Goal: Task Accomplishment & Management: Manage account settings

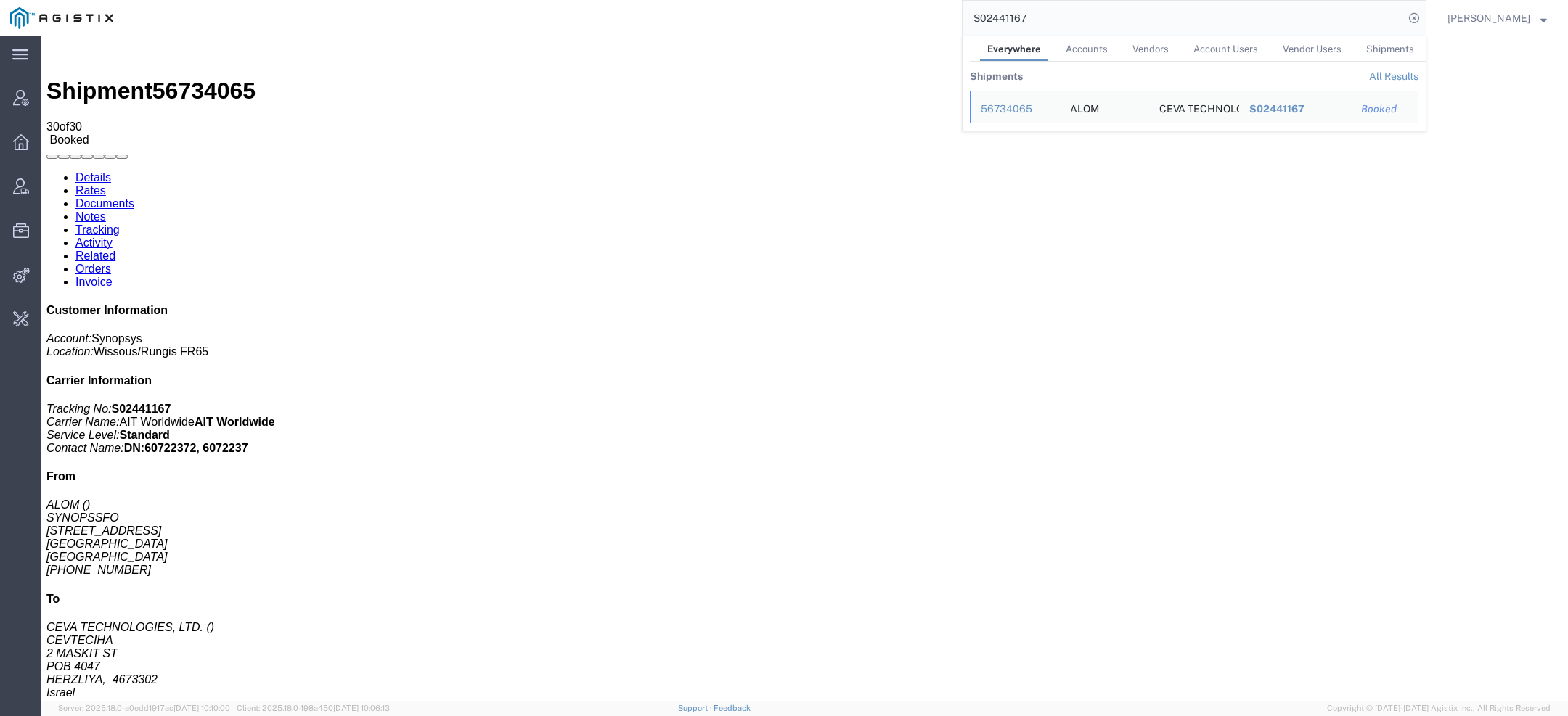
drag, startPoint x: 1051, startPoint y: 26, endPoint x: 664, endPoint y: -30, distance: 391.0
click at [664, 0] on html "main_menu Created with Sketch. Collapse Menu Account Manager Overview Vendor Ma…" at bounding box center [784, 358] width 1568 height 716
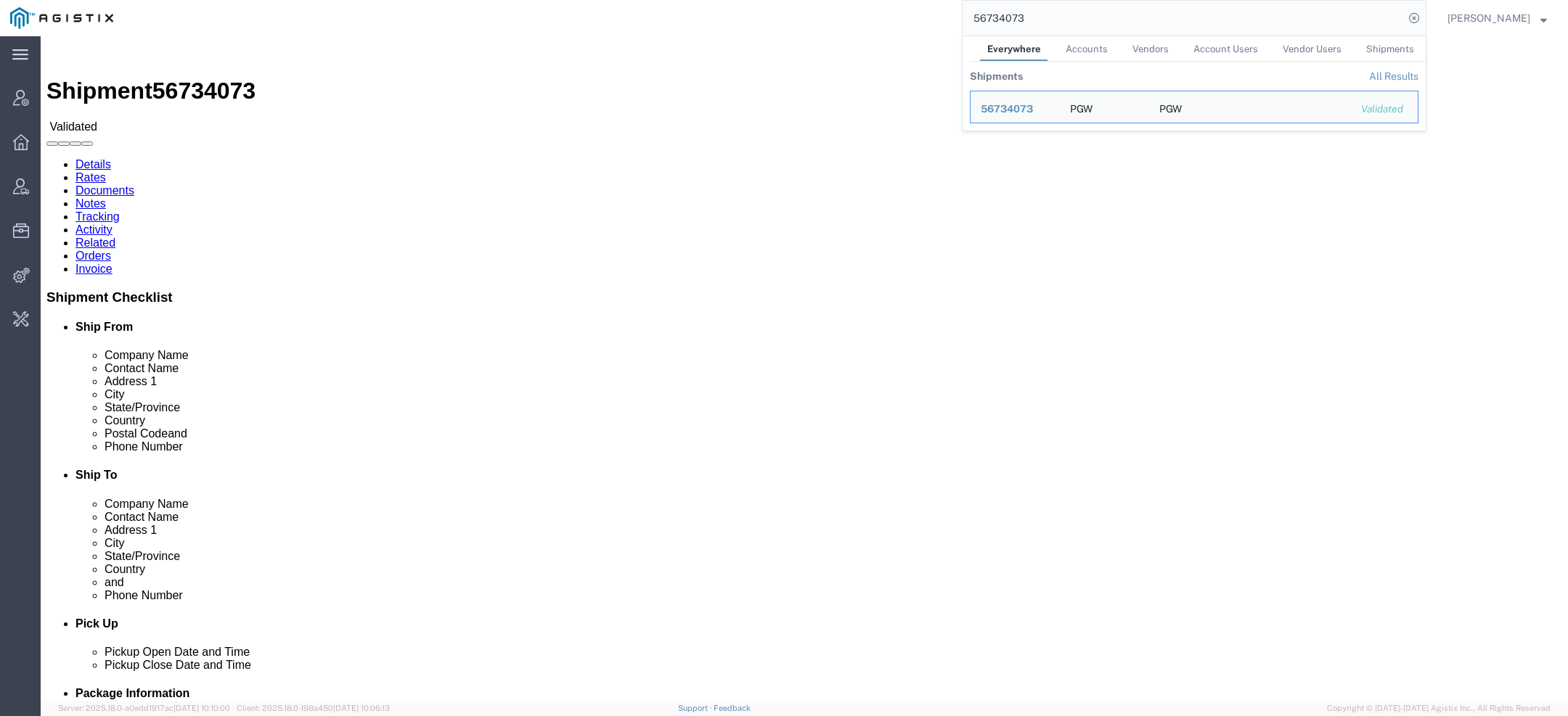
click link "Activity"
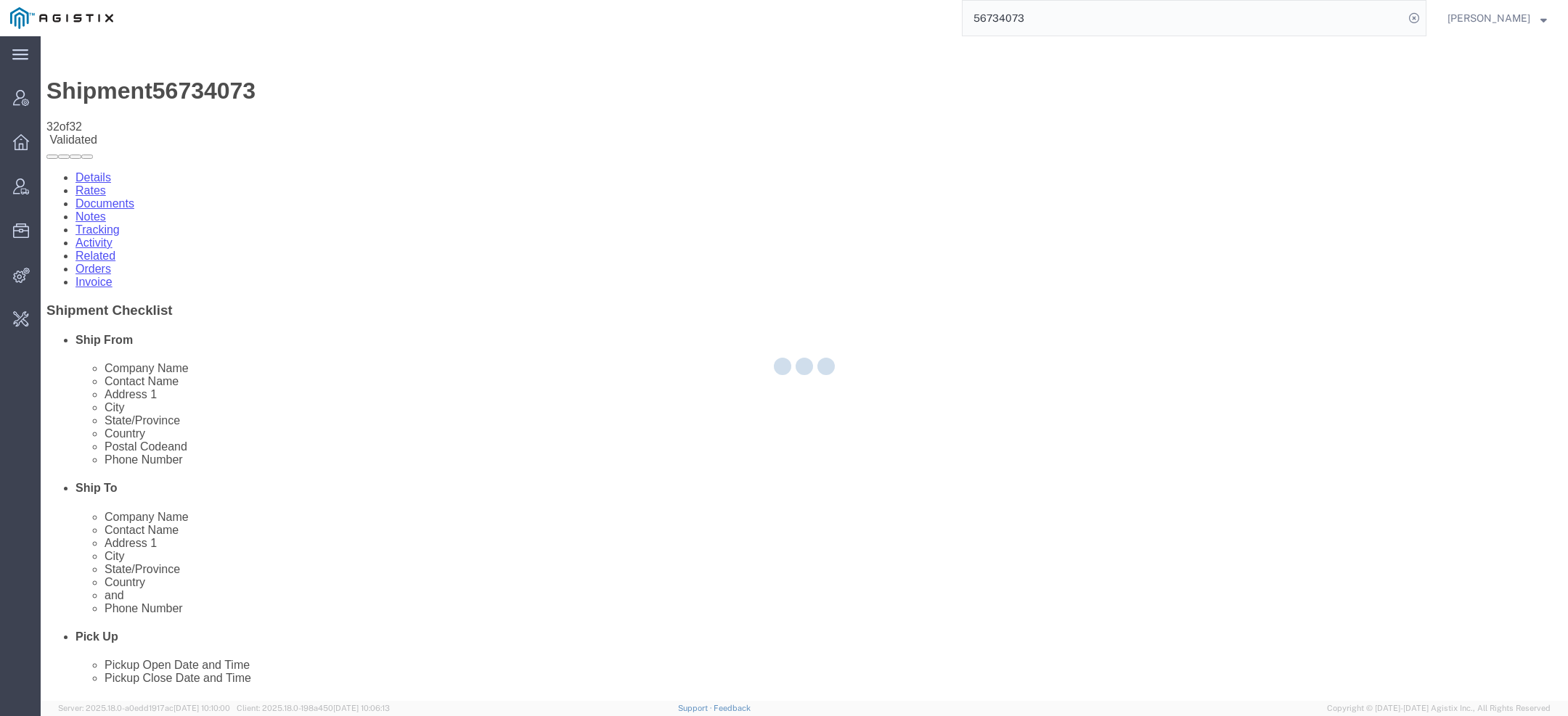
click at [508, 370] on div at bounding box center [803, 369] width 1527 height 664
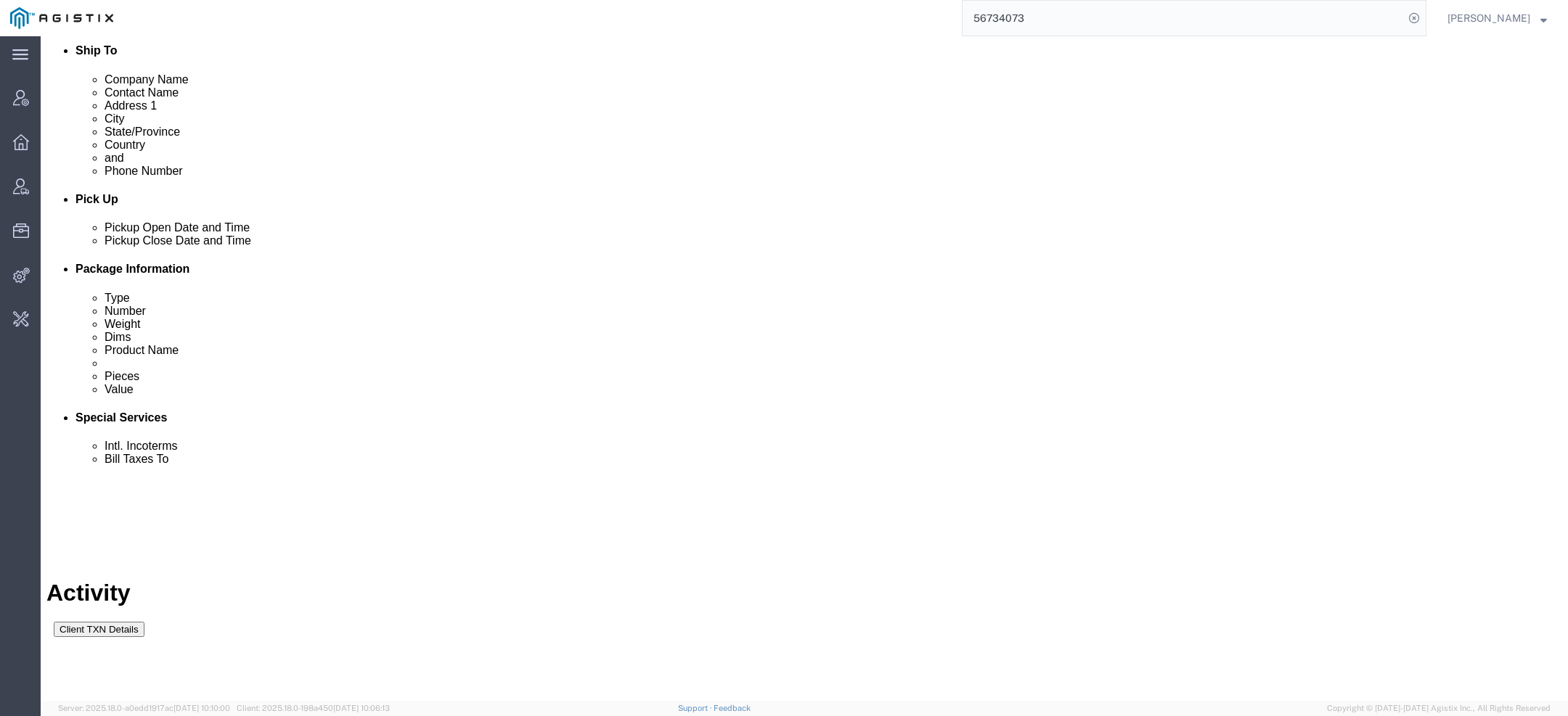
scroll to position [637, 0]
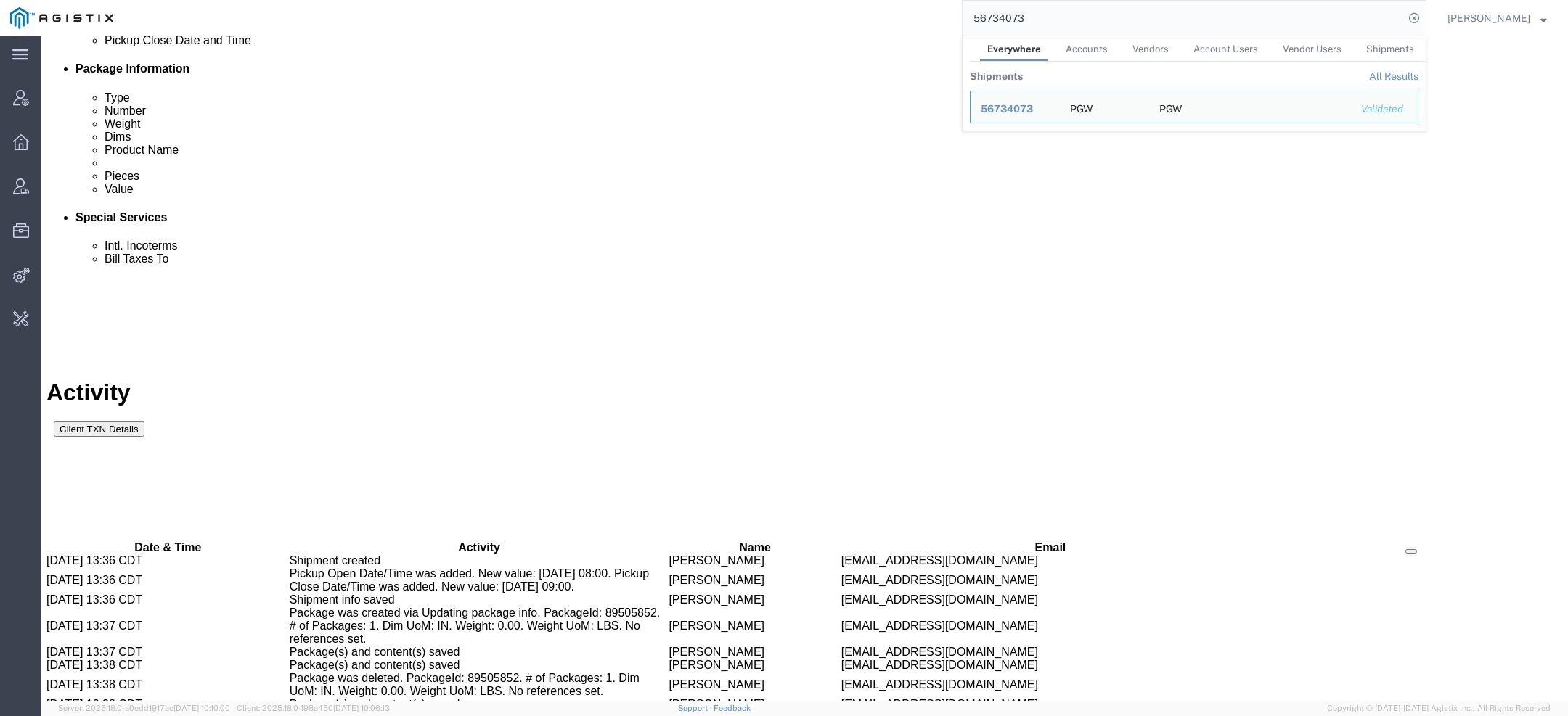
drag, startPoint x: 1028, startPoint y: 17, endPoint x: 760, endPoint y: 17, distance: 268.0
click at [827, 17] on div "56734073 Everywhere Accounts Vendors Account Users Vendor Users Shipments Shipm…" at bounding box center [775, 18] width 1303 height 37
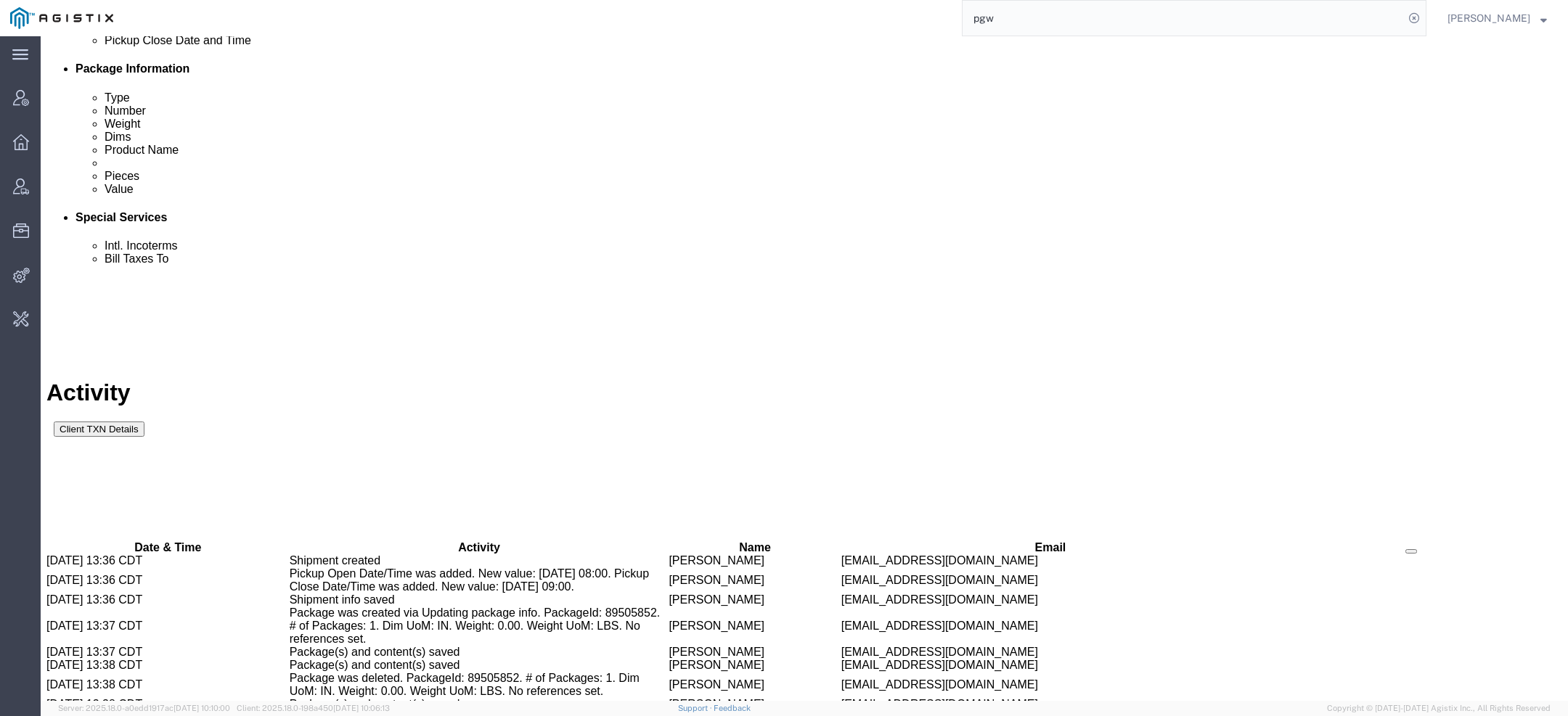
type input "pgw"
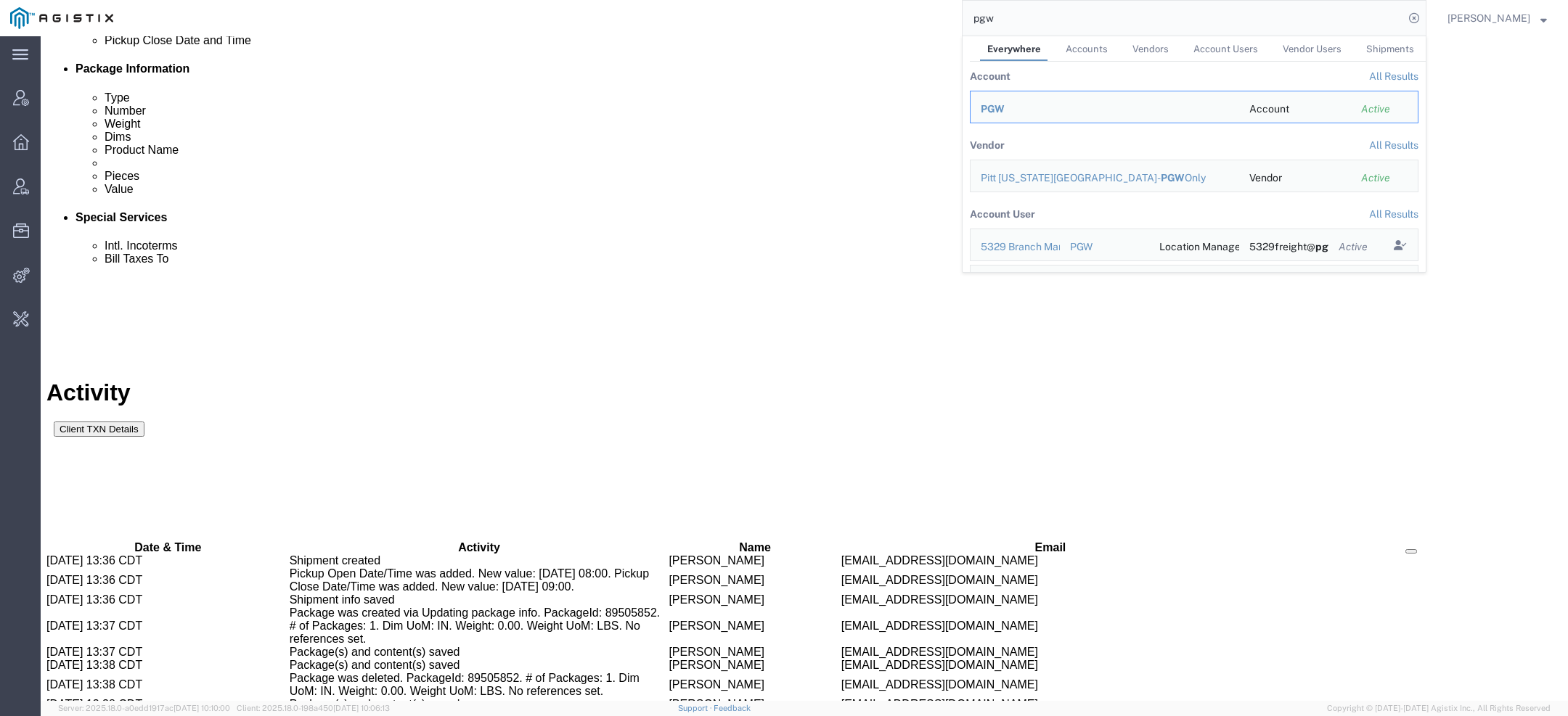
click at [996, 103] on span "PGW" at bounding box center [992, 108] width 24 height 12
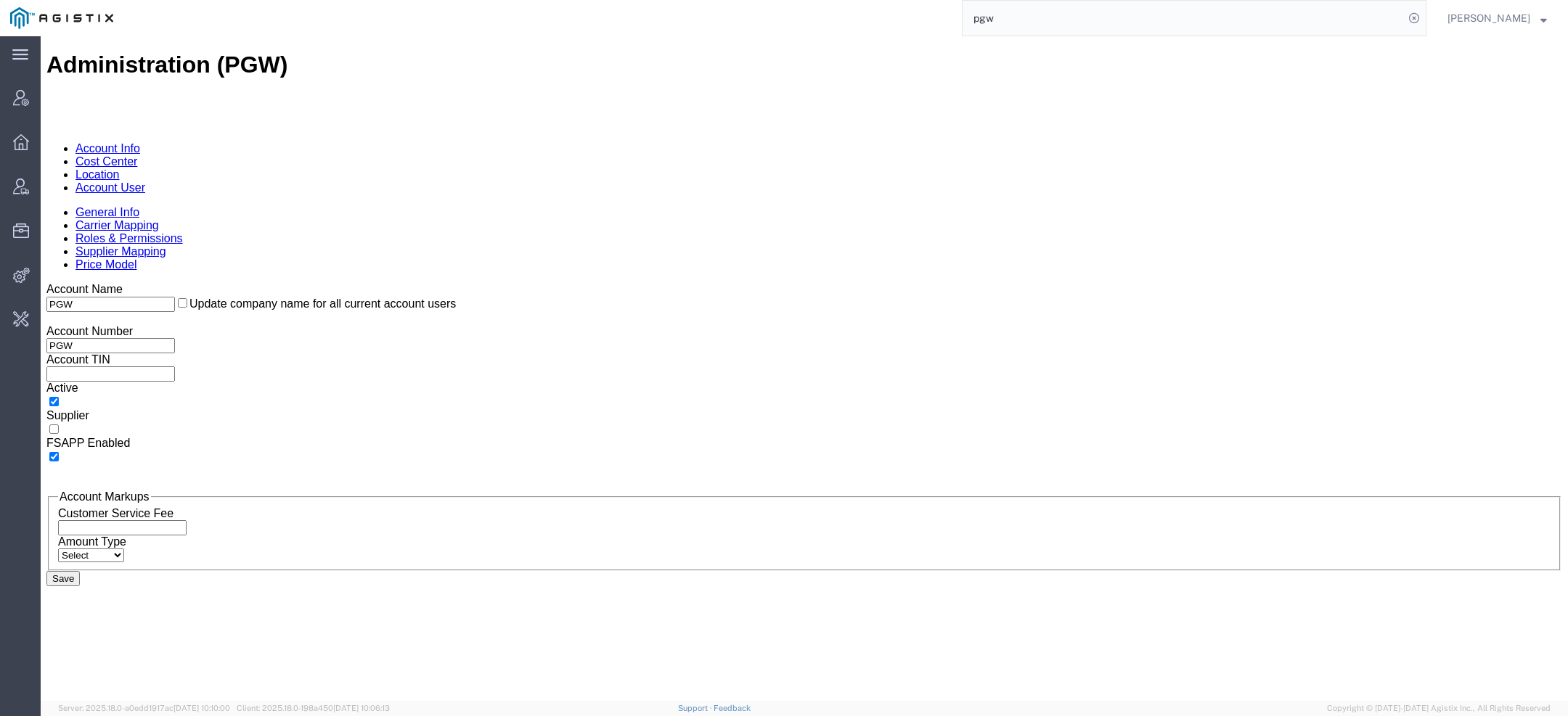
click at [145, 182] on link "Account User" at bounding box center [110, 188] width 70 height 13
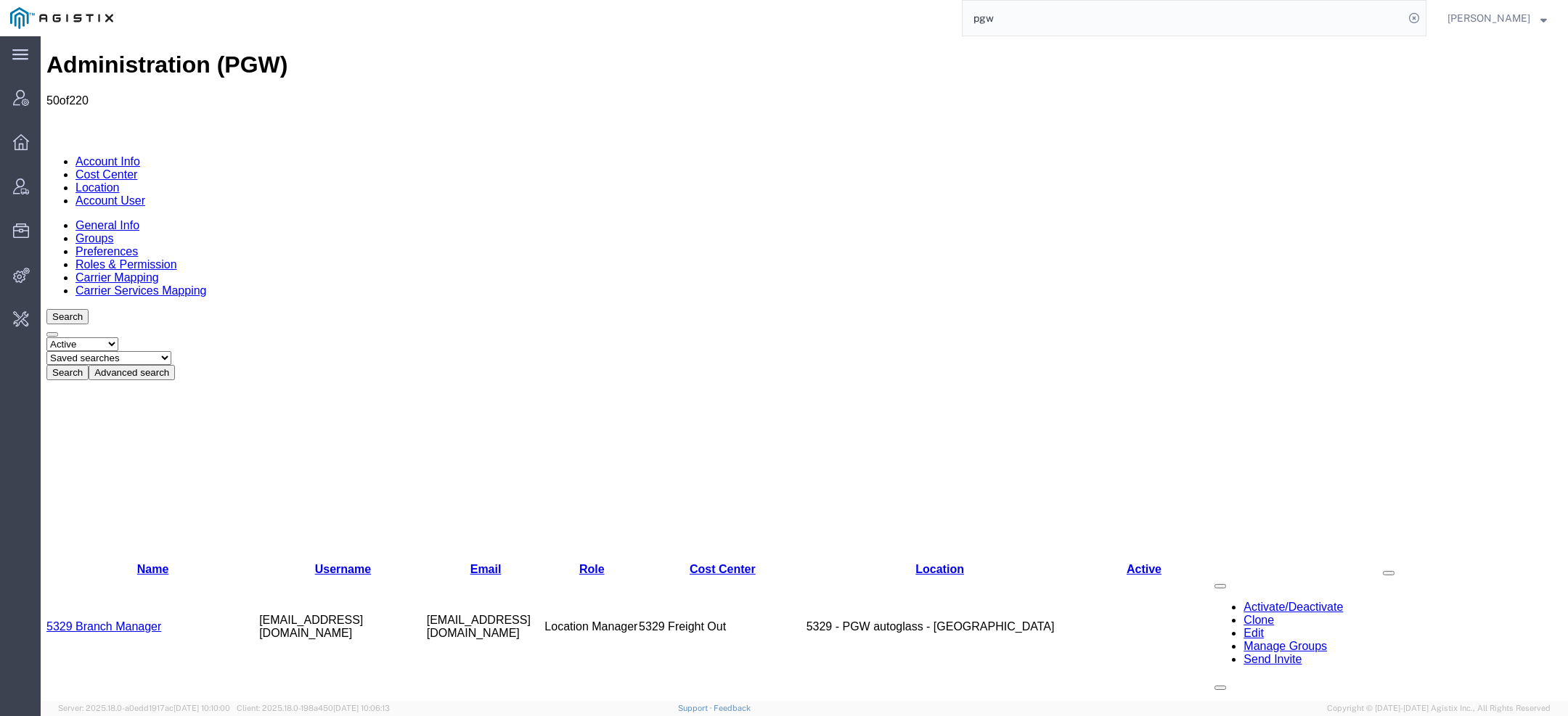
click at [171, 351] on select "Saved searches Exclude Branch Manager Jason Offline user" at bounding box center [108, 357] width 124 height 13
select select "Offline user"
click at [102, 351] on select "Saved searches Exclude Branch Manager Jason Offline user" at bounding box center [108, 357] width 124 height 13
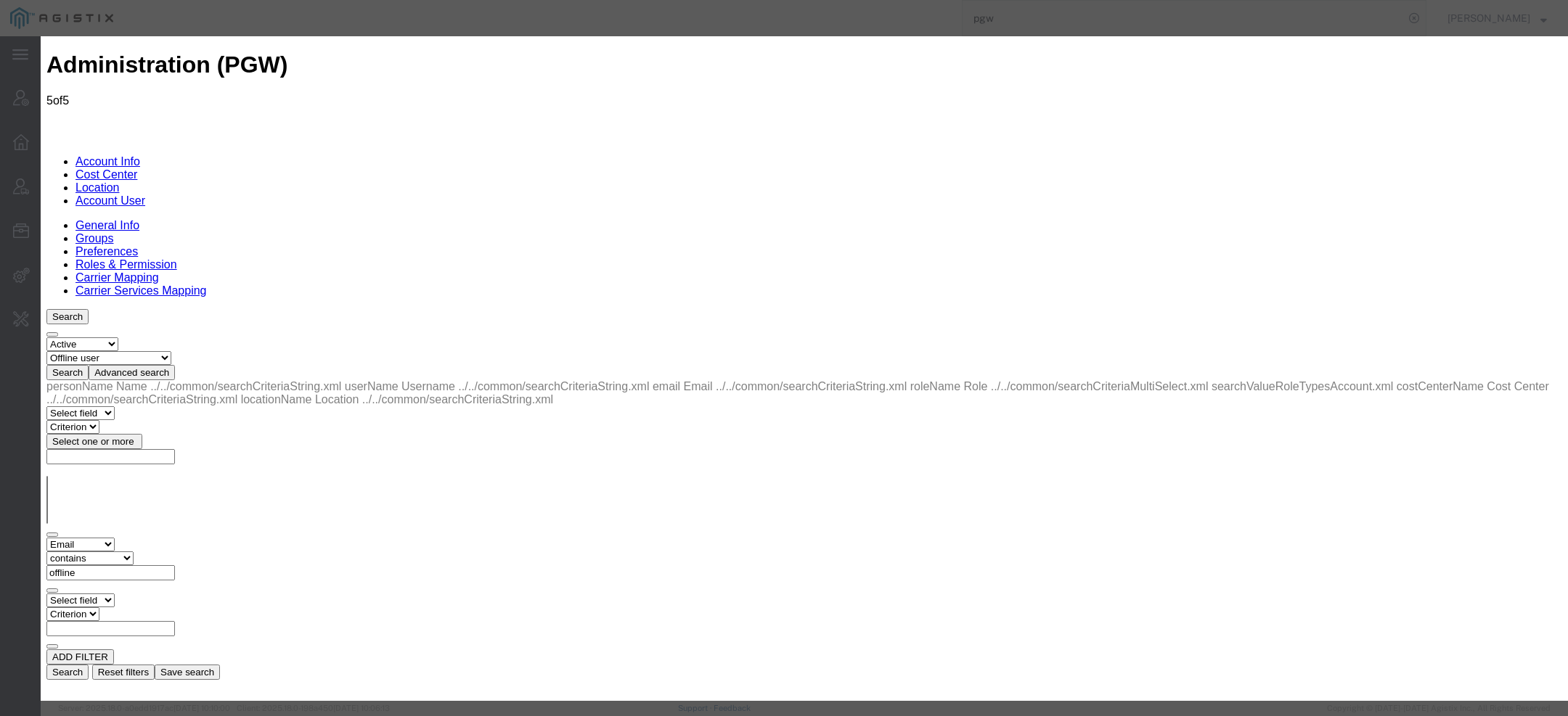
select select "COSTCENTER"
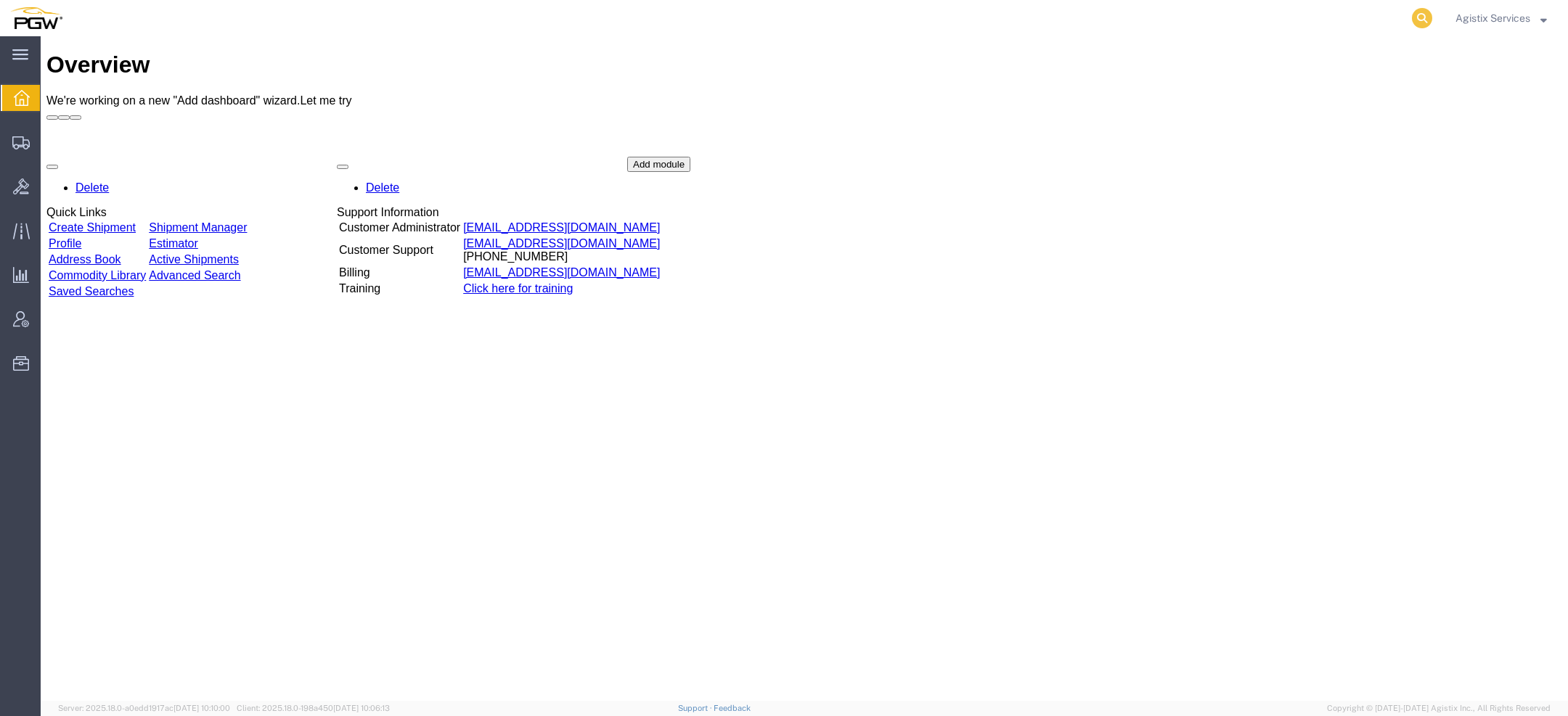
click at [1418, 21] on icon at bounding box center [1421, 18] width 21 height 21
paste input "56734073"
type input "56734073"
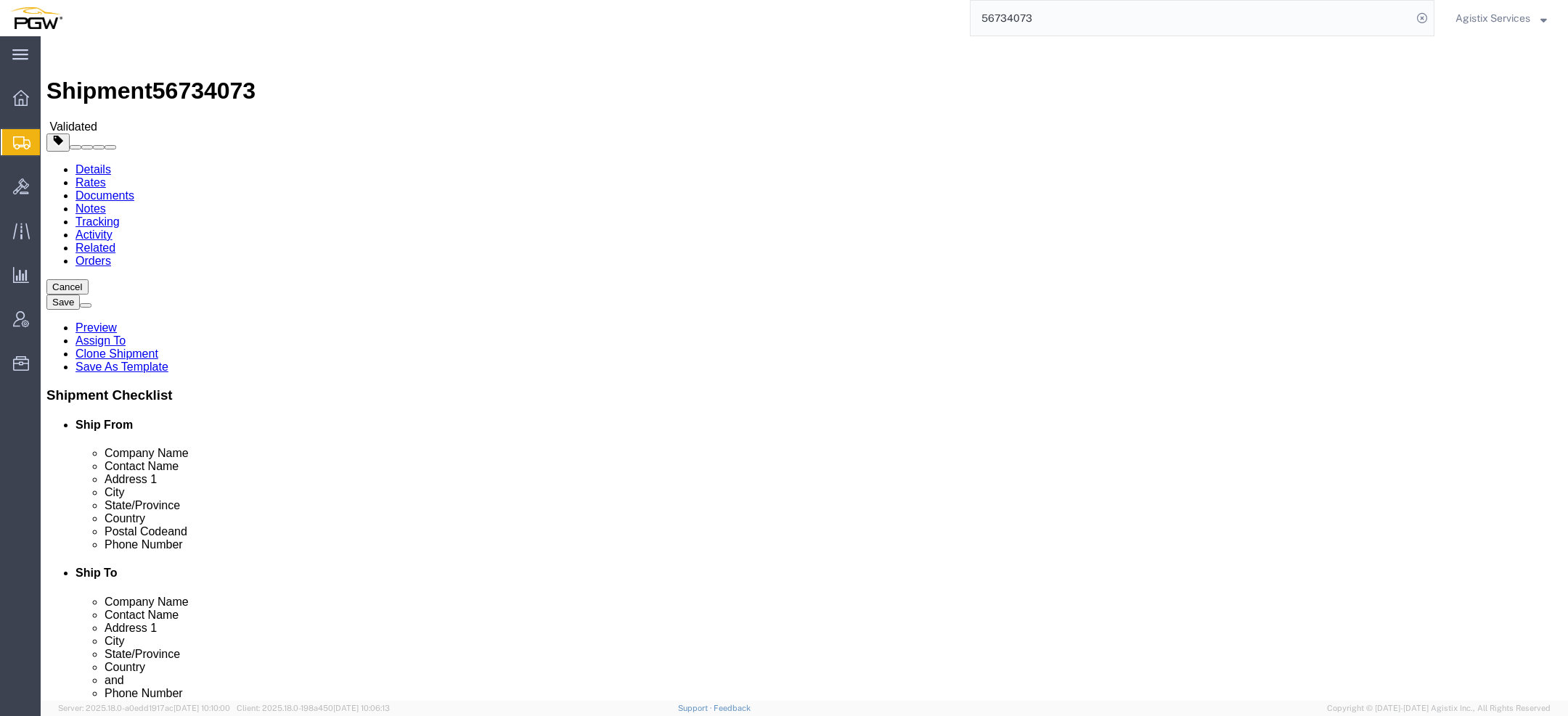
scroll to position [807, 0]
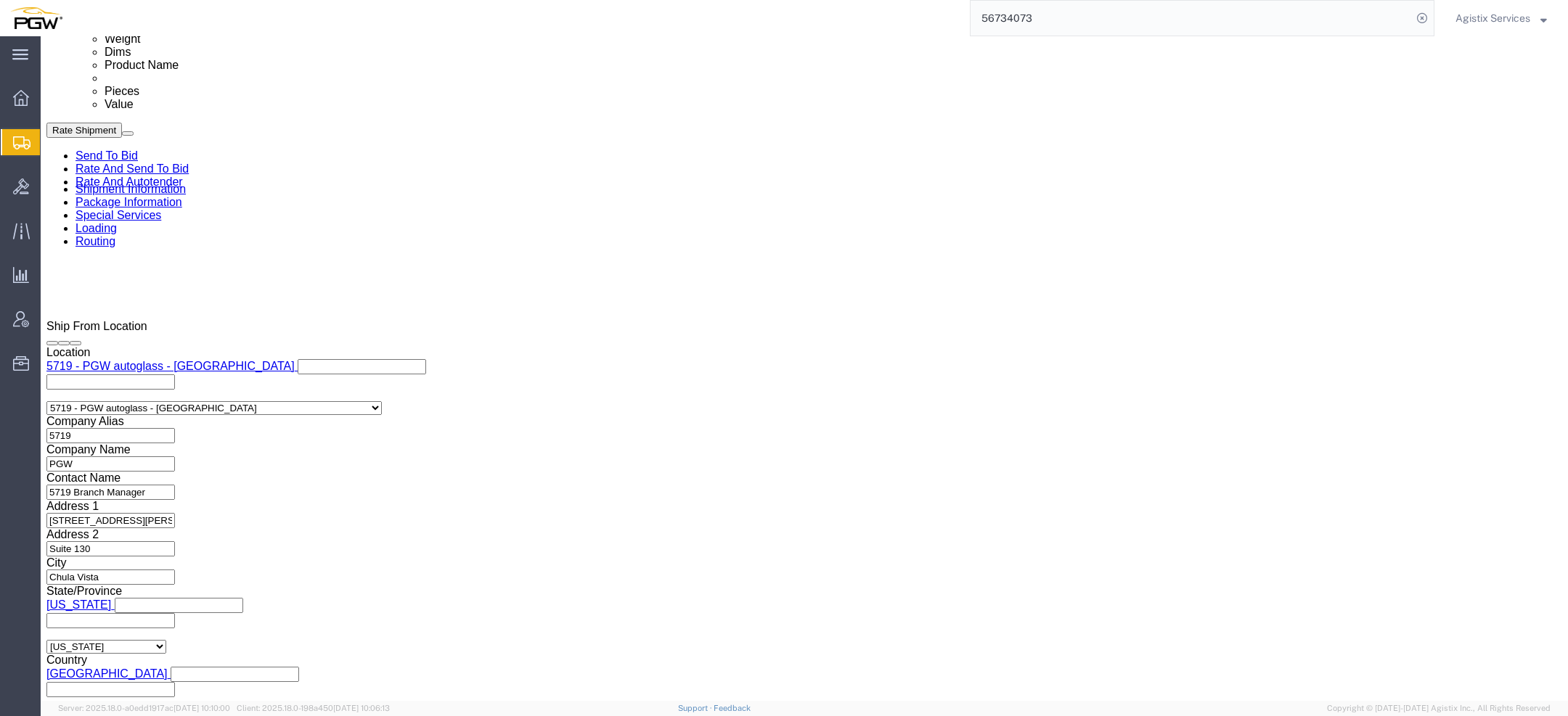
select select "28477"
select select "28527"
click link "Special Services"
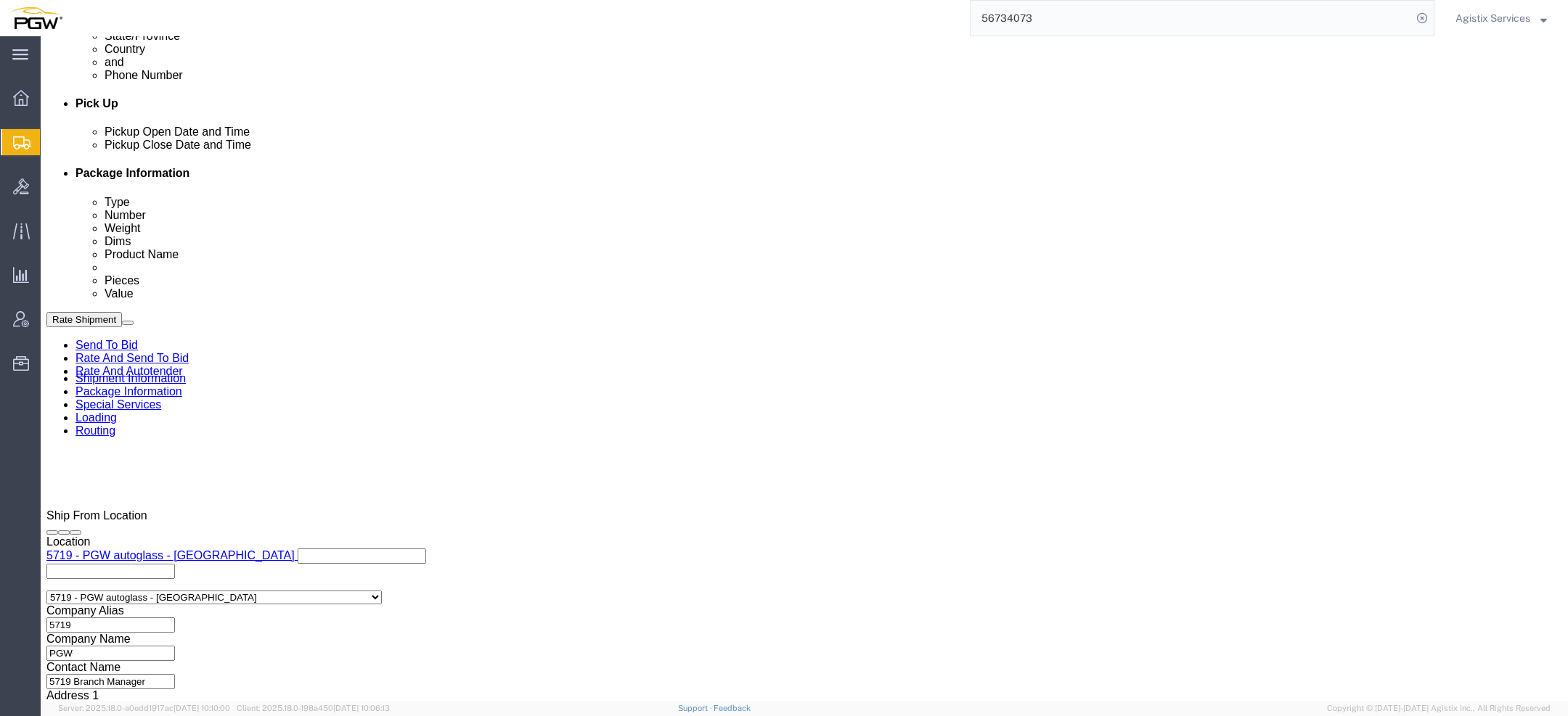
scroll to position [607, 0]
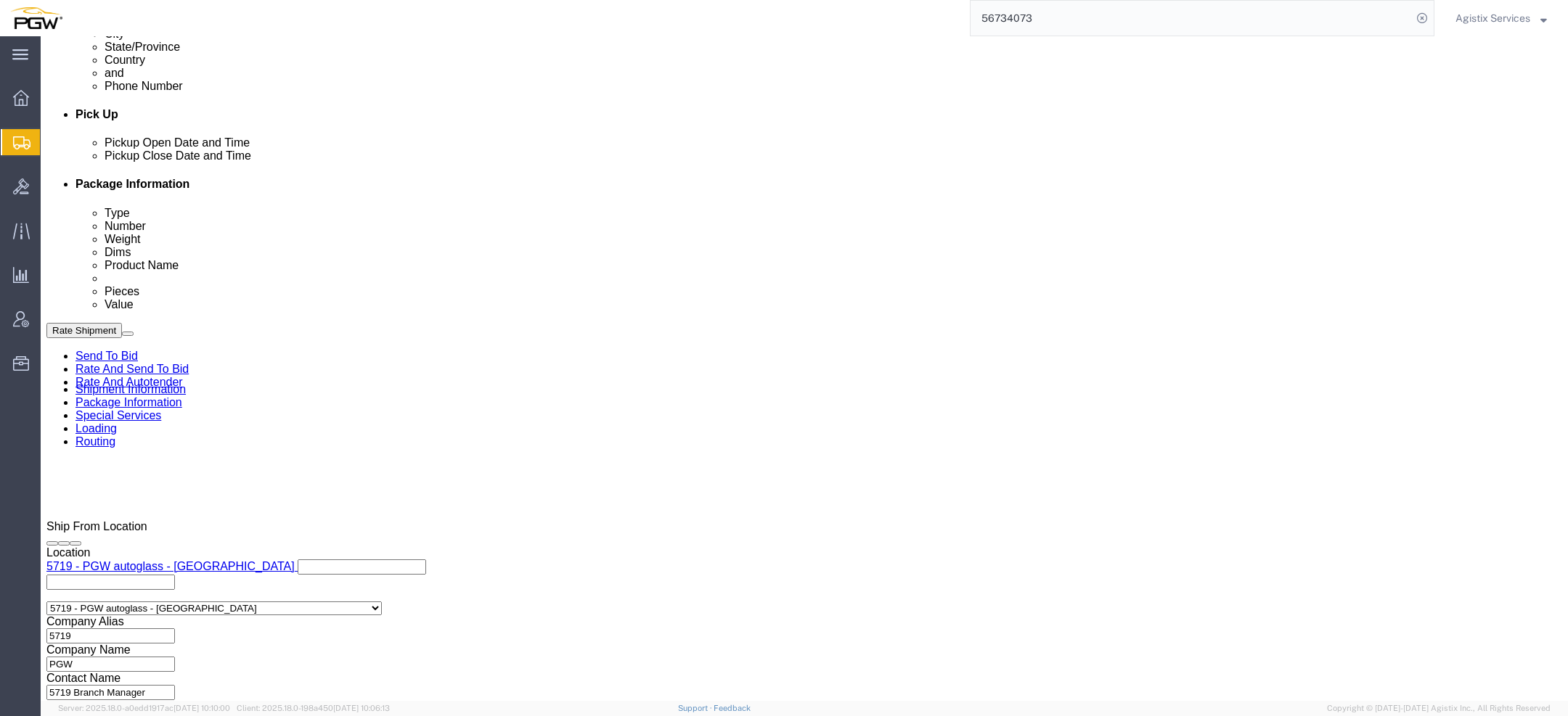
click link "Shipment Information"
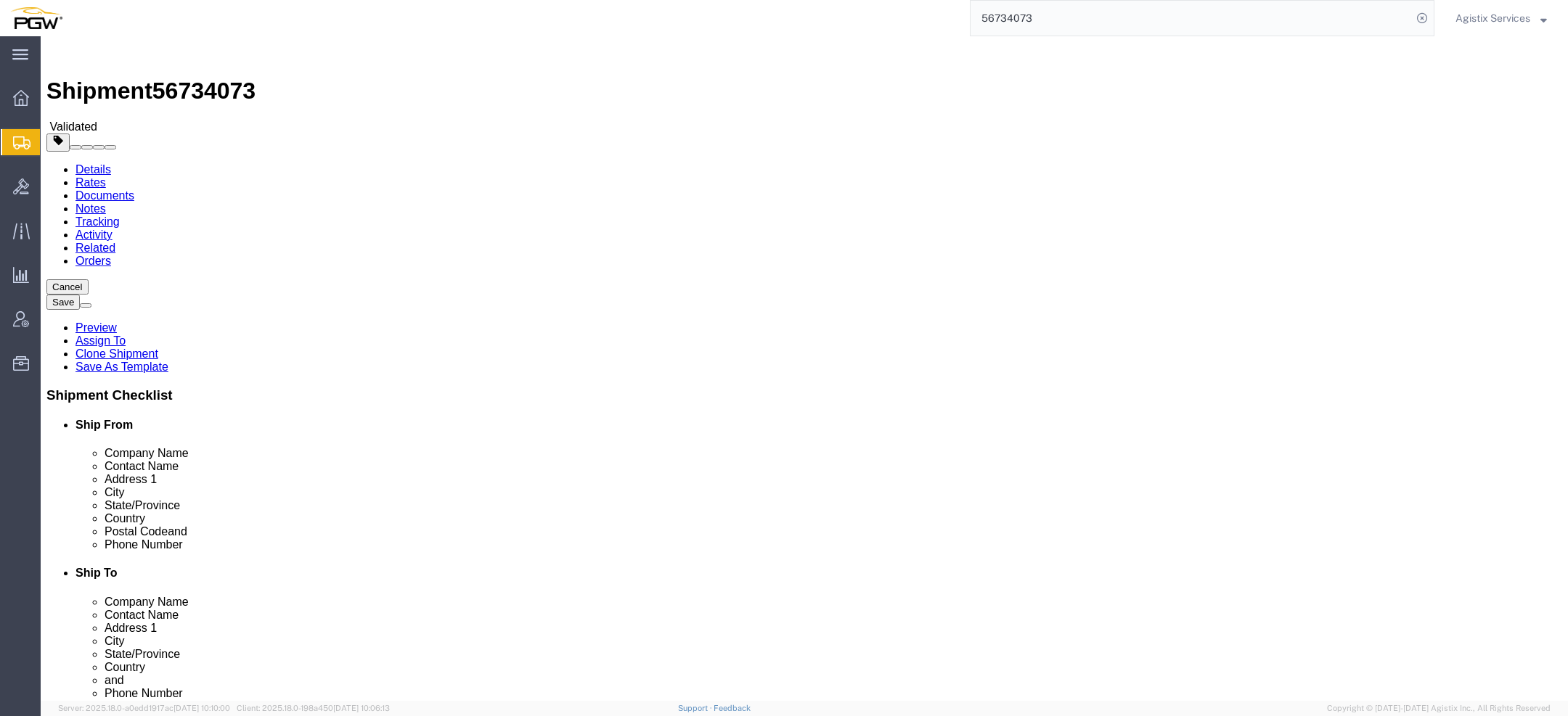
click div "Shipment Information Package Information Special Services Loading Routing"
click link "Special Services"
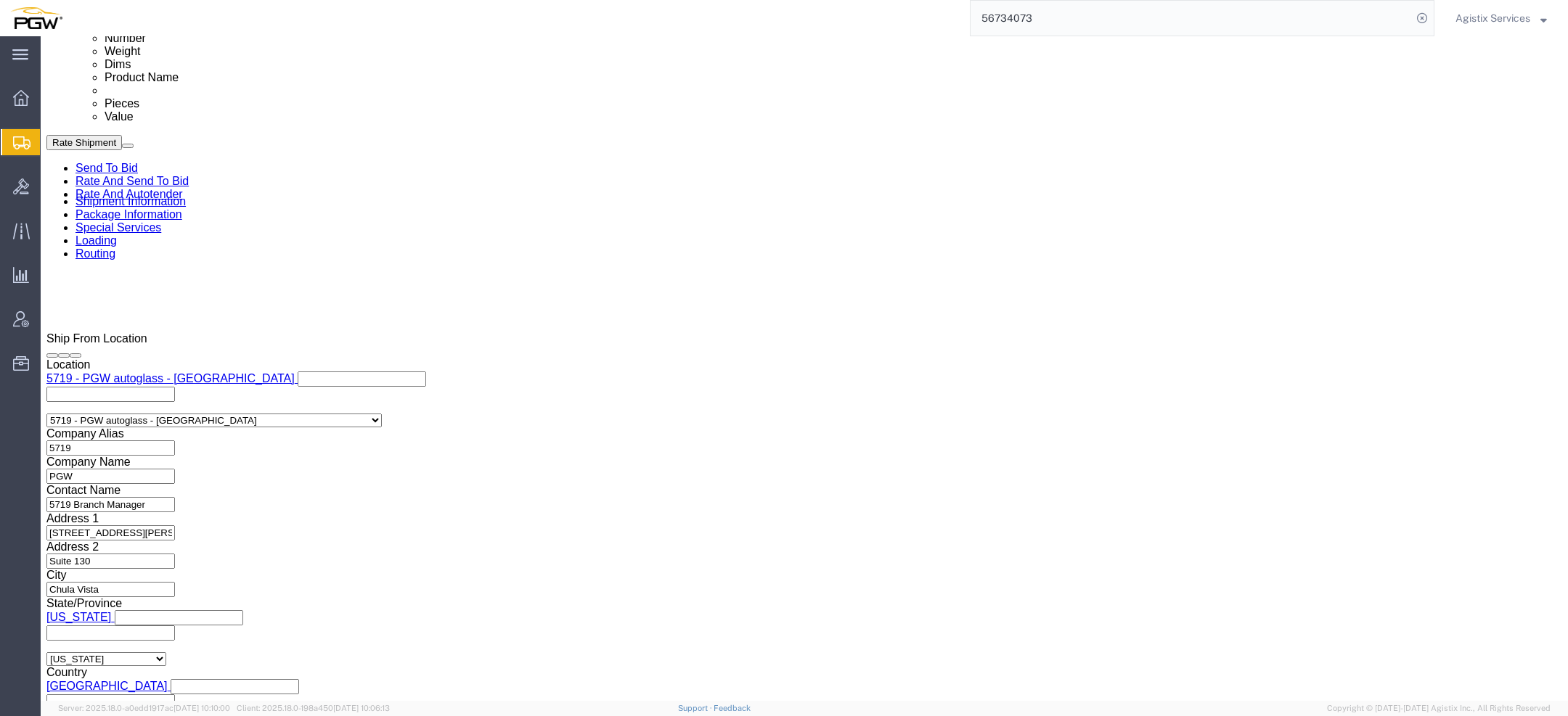
scroll to position [658, 0]
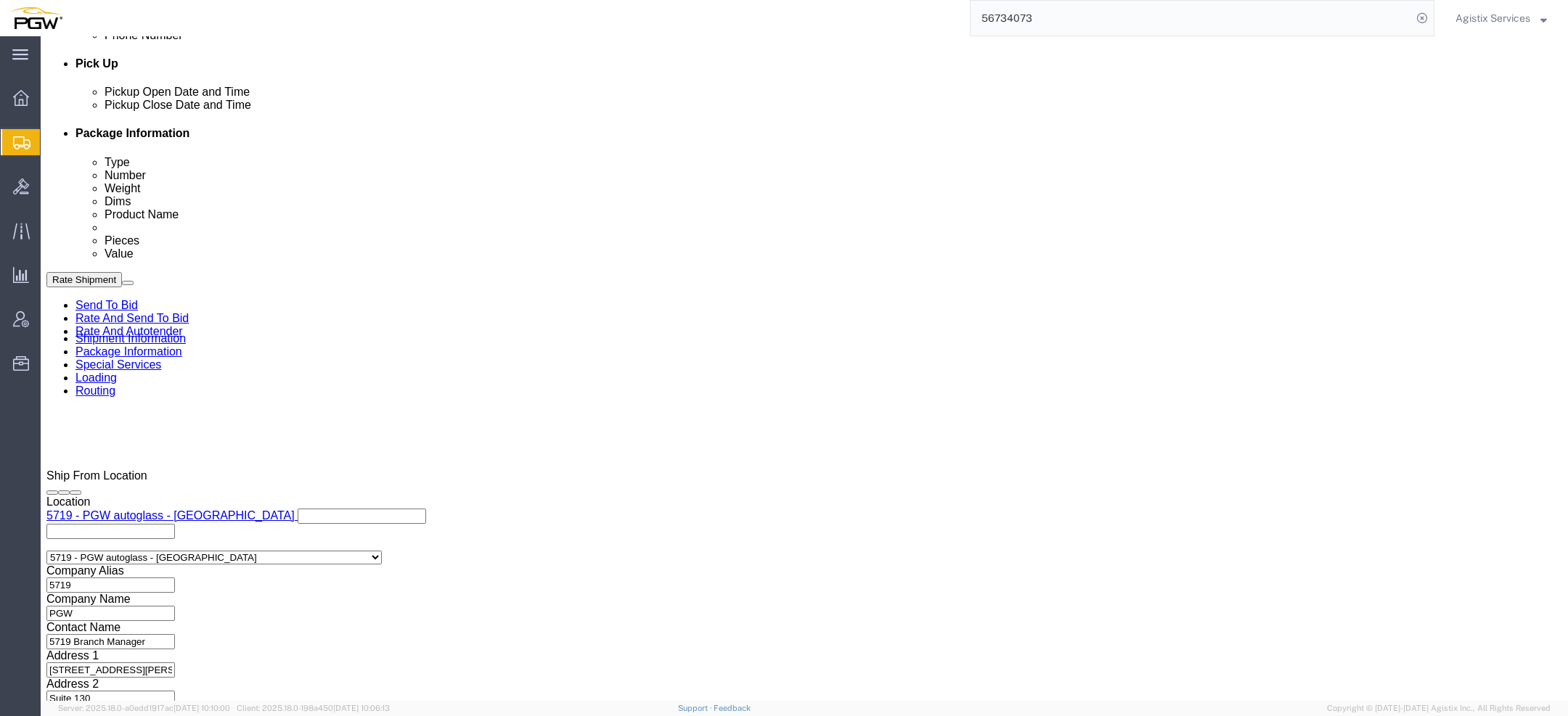
click select "Select Afghanistan Åland Islands Albania Algeria American Samoa Andorra Angola …"
select select "US"
click select "Select Afghanistan Åland Islands Albania Algeria American Samoa Andorra Angola …"
click select "Select Recipient Account Sender/Shipper Third Party Account"
select select "SHIP"
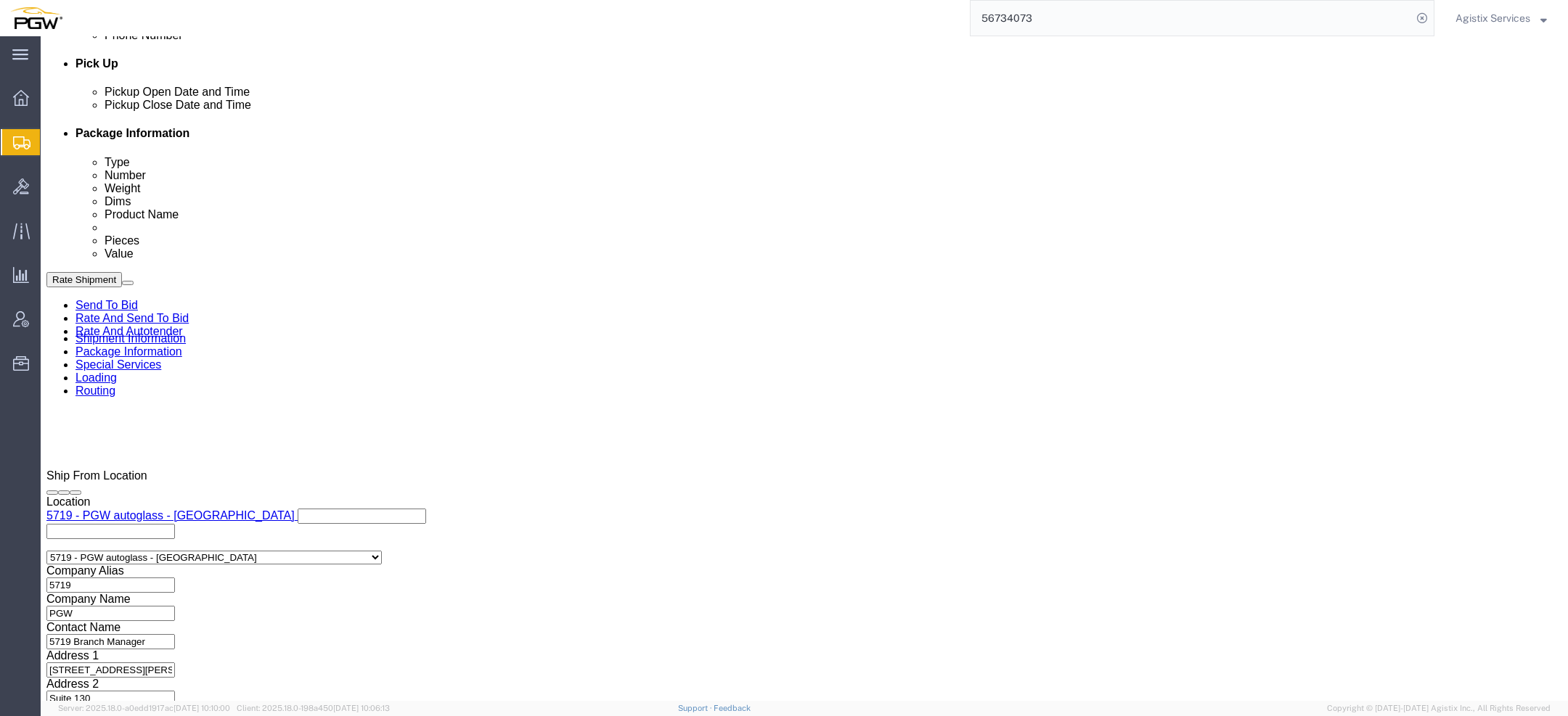
click select "Select Recipient Account Sender/Shipper Third Party Account"
click button "Rate Shipment"
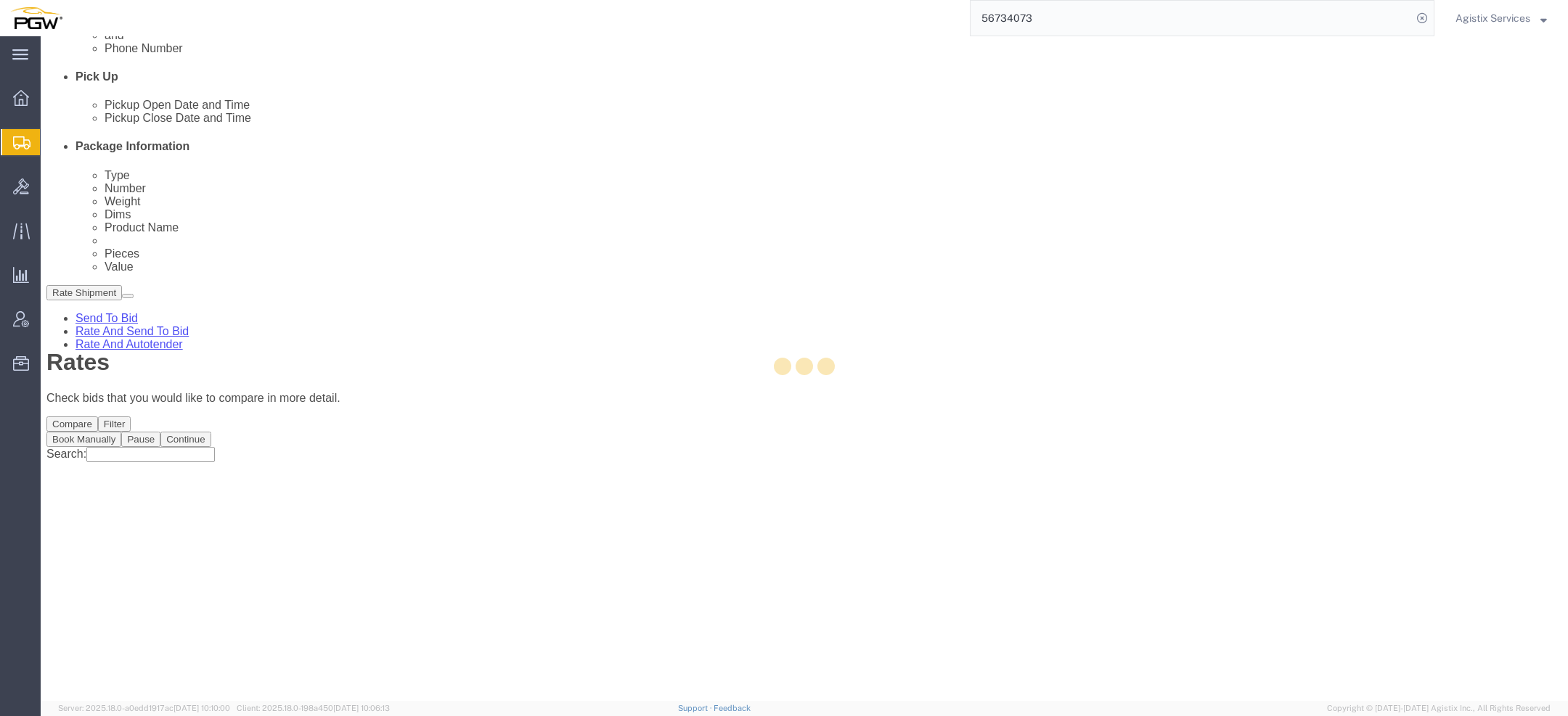
scroll to position [0, 0]
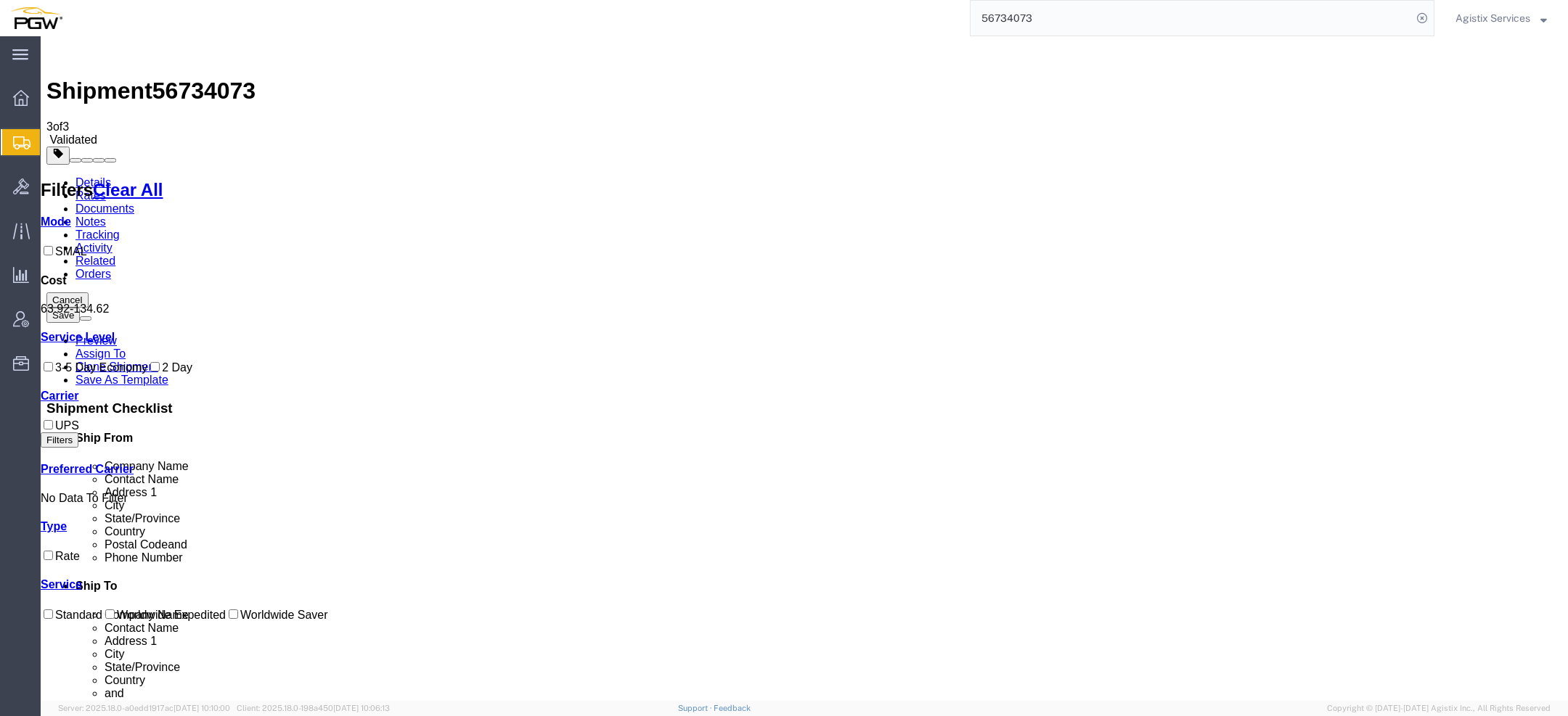
drag, startPoint x: 374, startPoint y: 183, endPoint x: 330, endPoint y: 183, distance: 44.0
drag, startPoint x: 620, startPoint y: 181, endPoint x: 529, endPoint y: 181, distance: 91.0
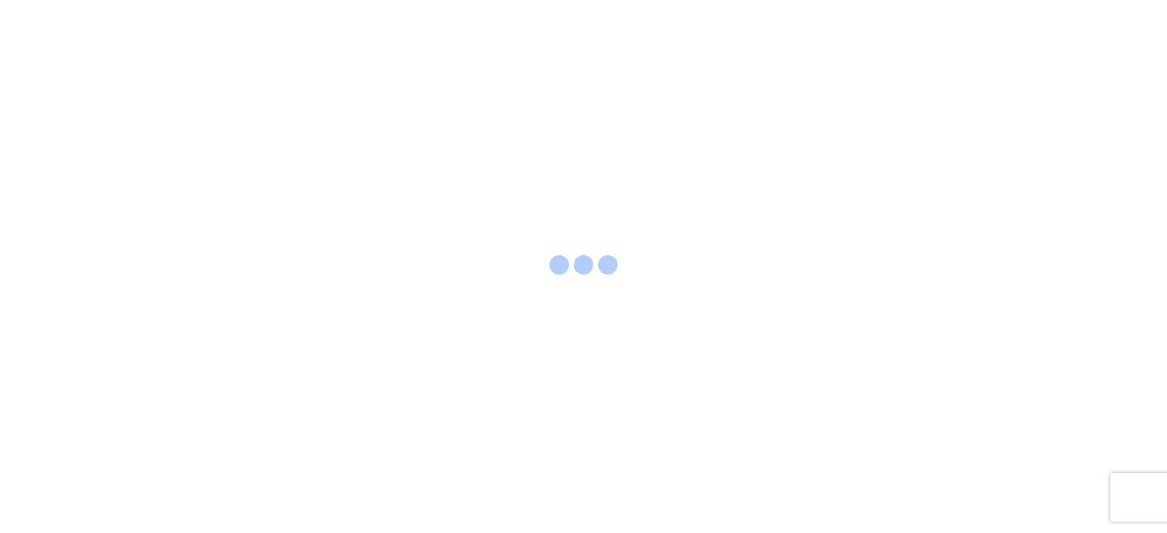
select select "FULL"
select select "LBS"
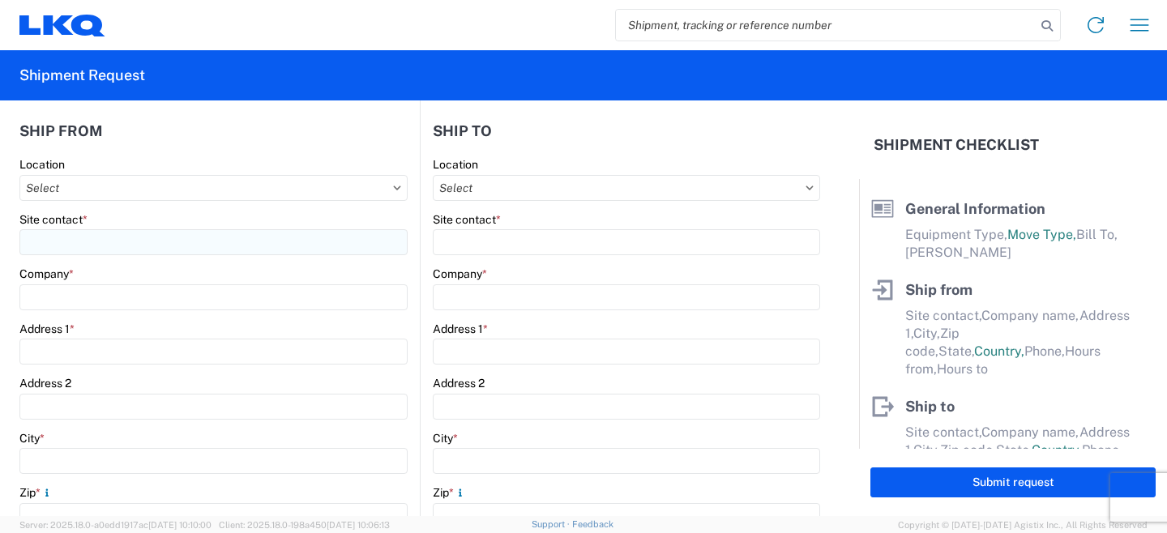
scroll to position [166, 0]
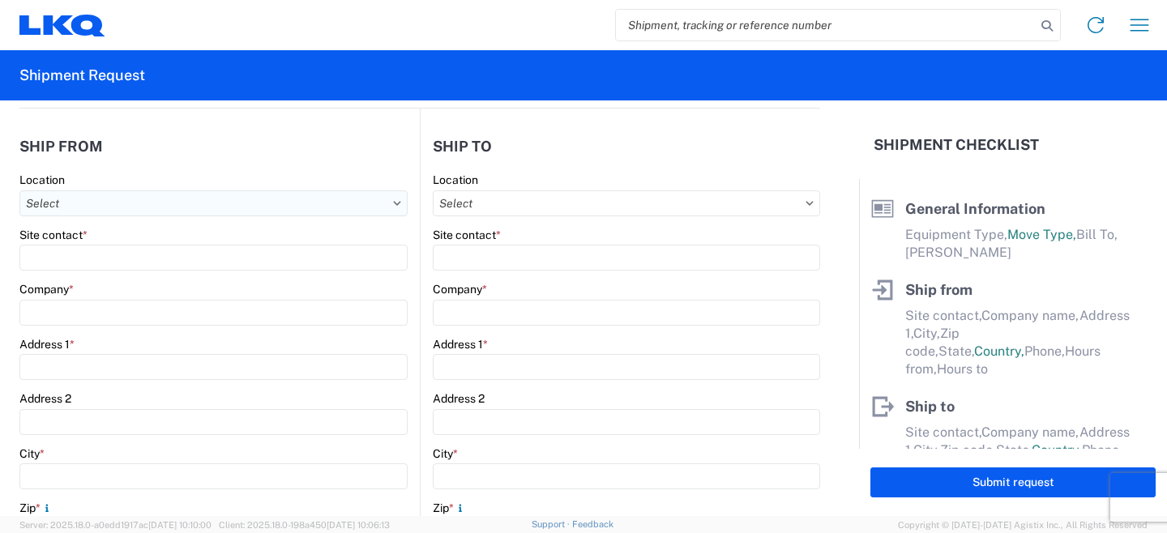
click at [375, 212] on input "Location" at bounding box center [213, 203] width 388 height 26
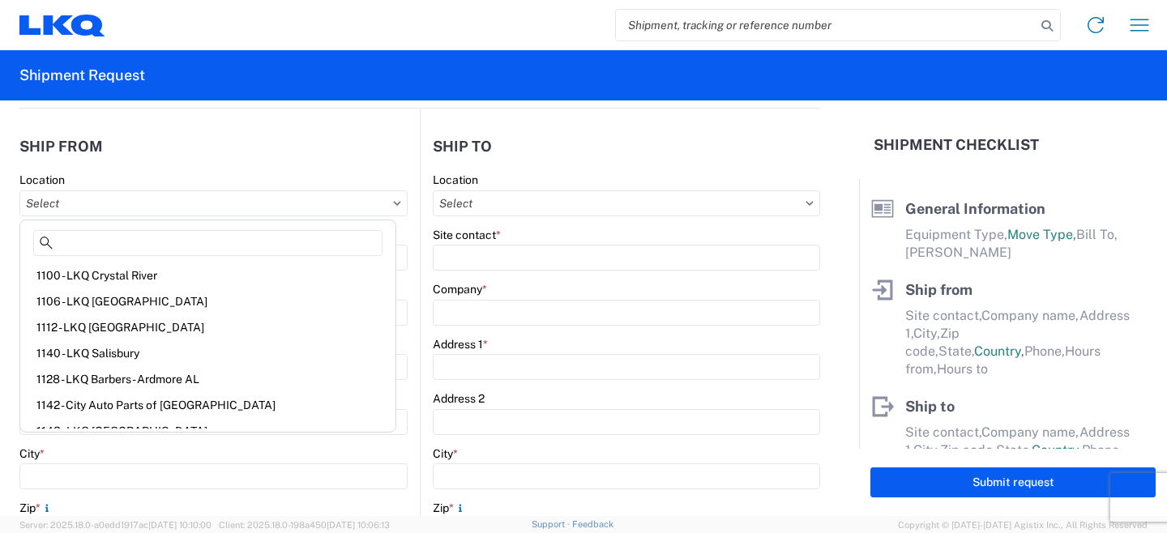
click at [156, 292] on div "1106 - LKQ Melbourne" at bounding box center [208, 302] width 369 height 26
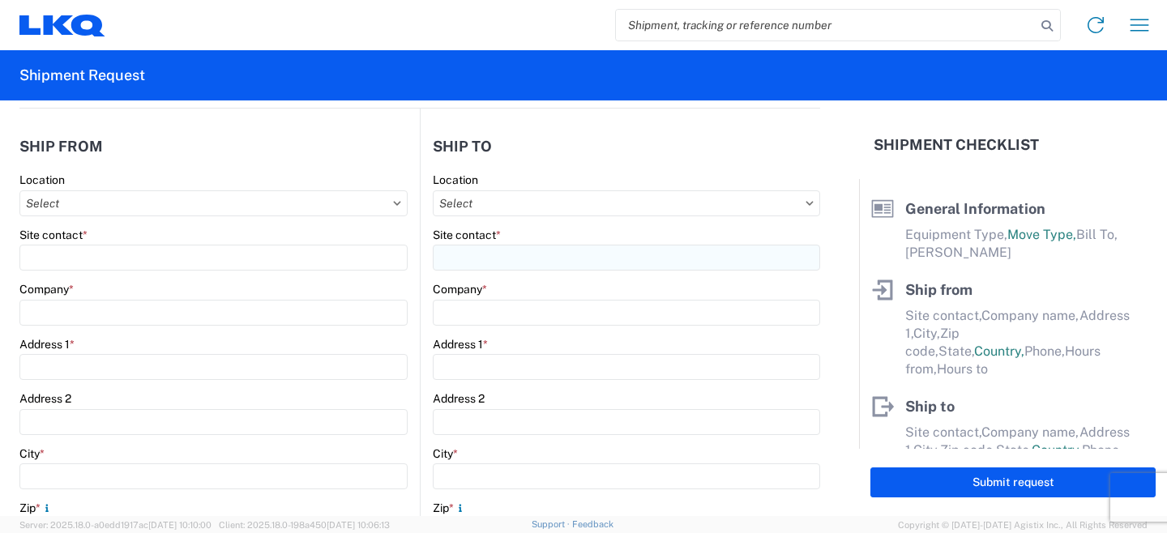
type input "1106 - LKQ Melbourne"
type input "Steven Schara"
type input "LKQ Corporation"
type input "7298 Waelti Drive"
type input "Melbourne"
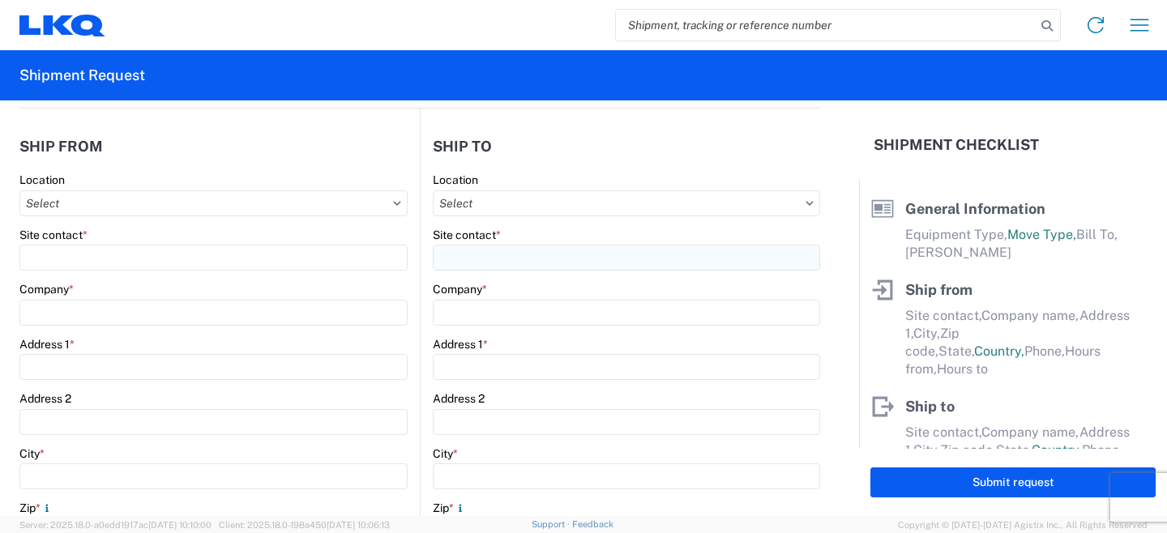
type input "32940"
select select "FL"
select select "US"
type input "ssschara@lkqcorp.com"
type input "312-485-3856"
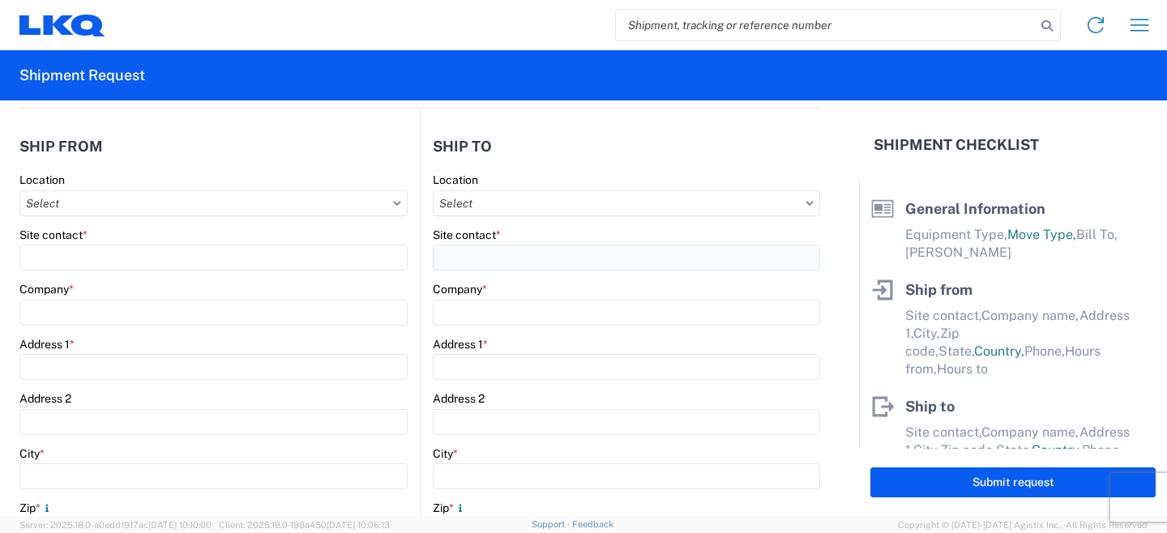
type input "08:00"
type input "14:00"
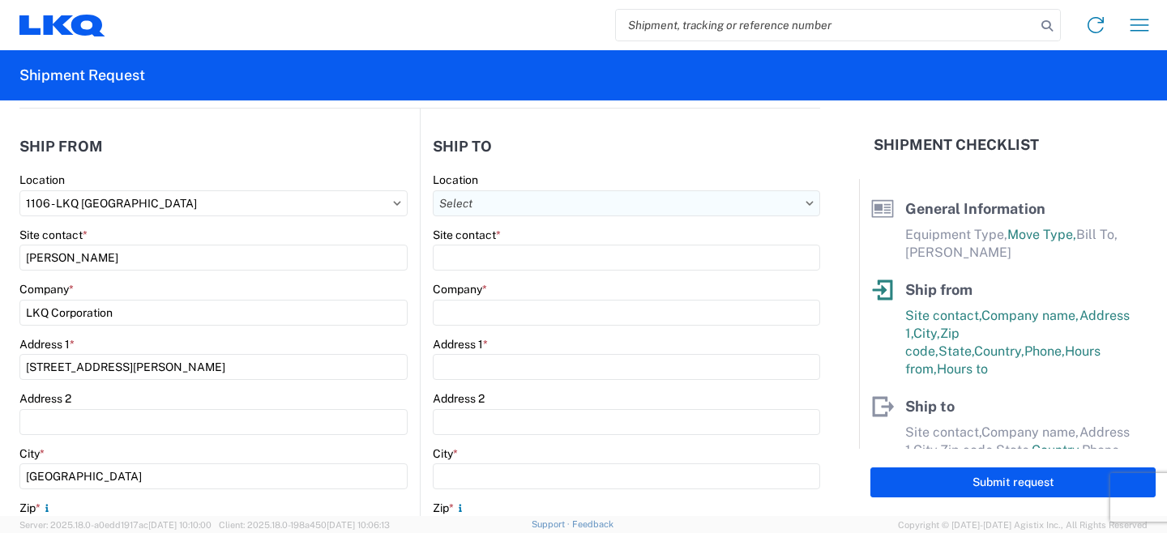
click at [588, 196] on input "Location" at bounding box center [626, 203] width 387 height 26
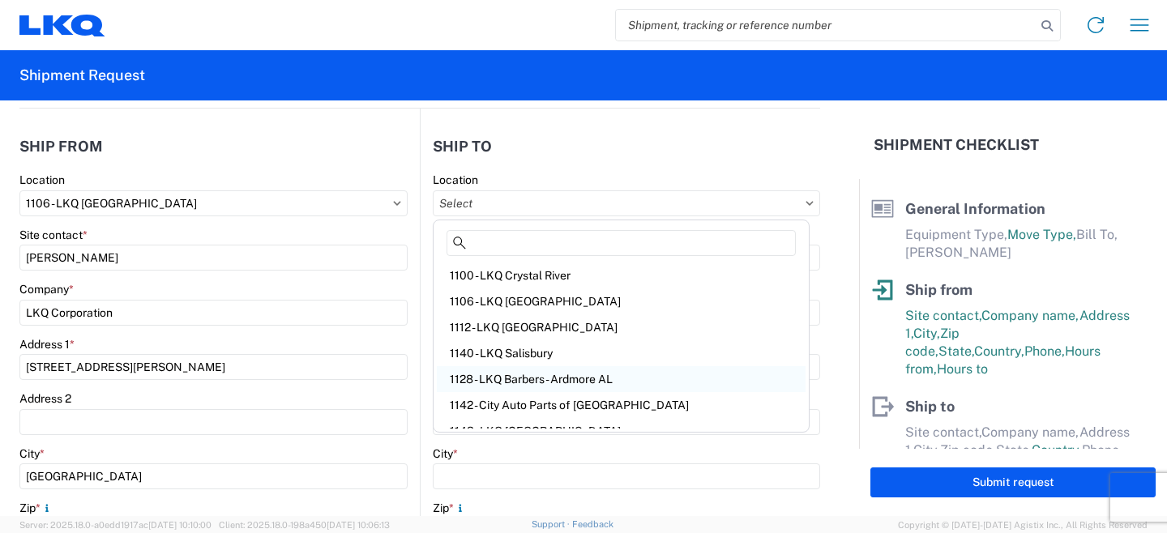
scroll to position [203, 0]
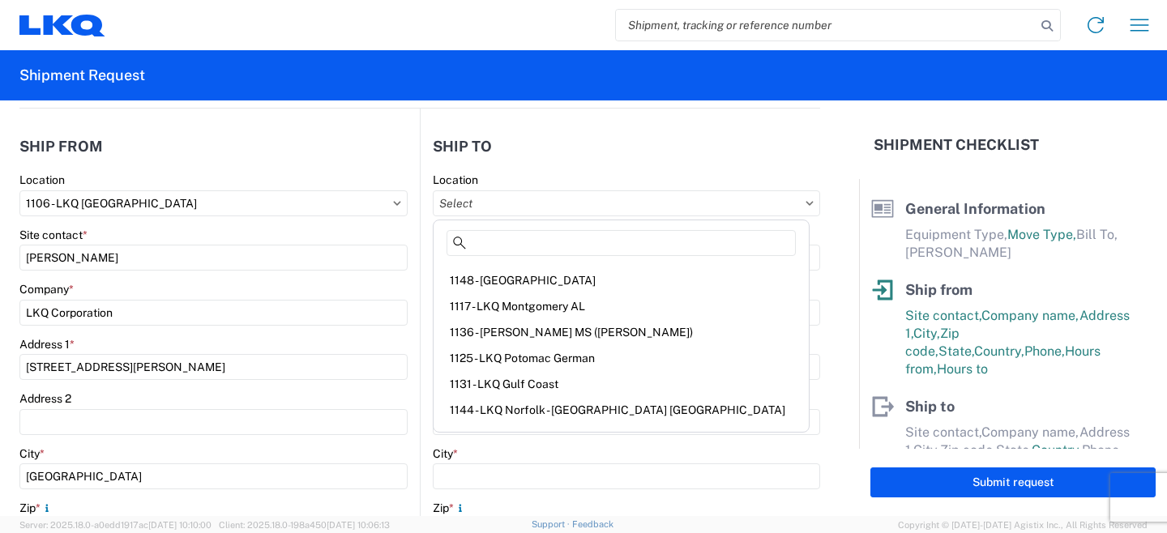
click at [528, 327] on div "1136 - [PERSON_NAME] MS ([PERSON_NAME])" at bounding box center [621, 332] width 369 height 26
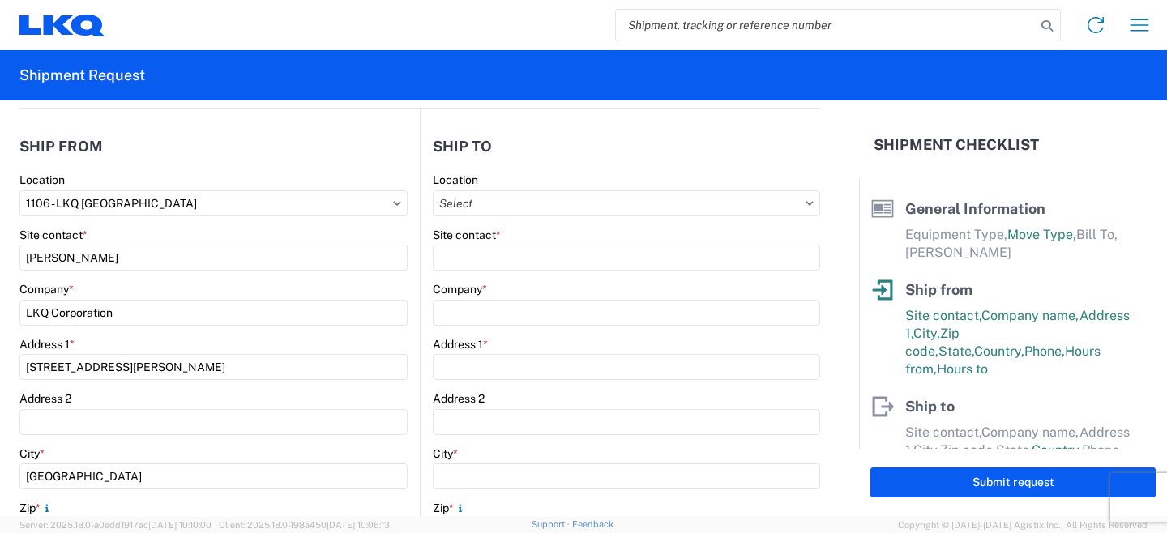
type input "1136 - [PERSON_NAME] MS ([PERSON_NAME])"
type input "LKQ Corporation"
type input "105 Highway 80 E"
type input "Pearl"
type input "39208"
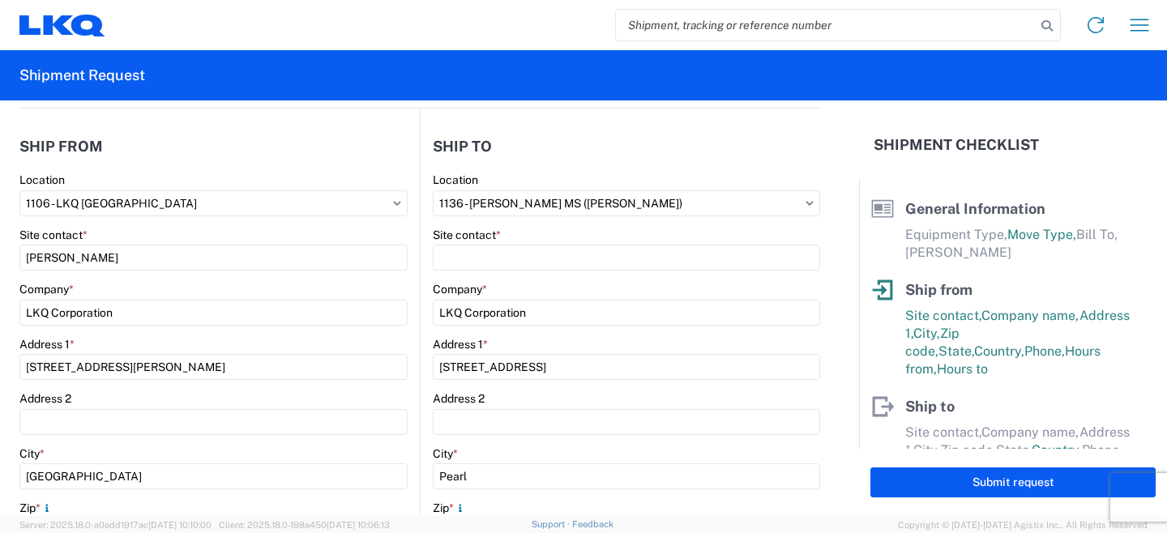
select select "MS"
select select "US"
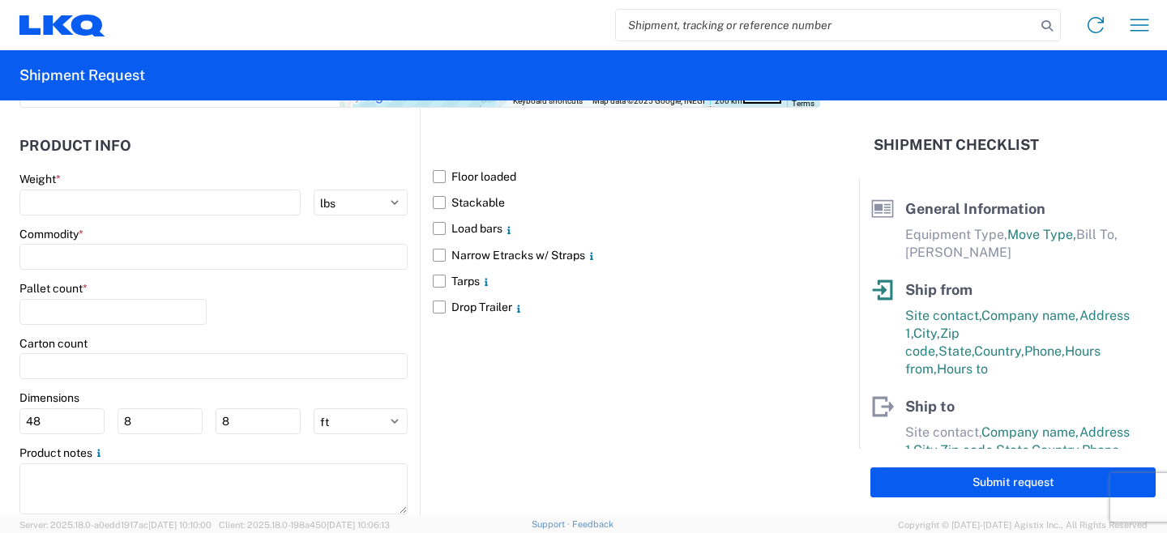
scroll to position [1493, 0]
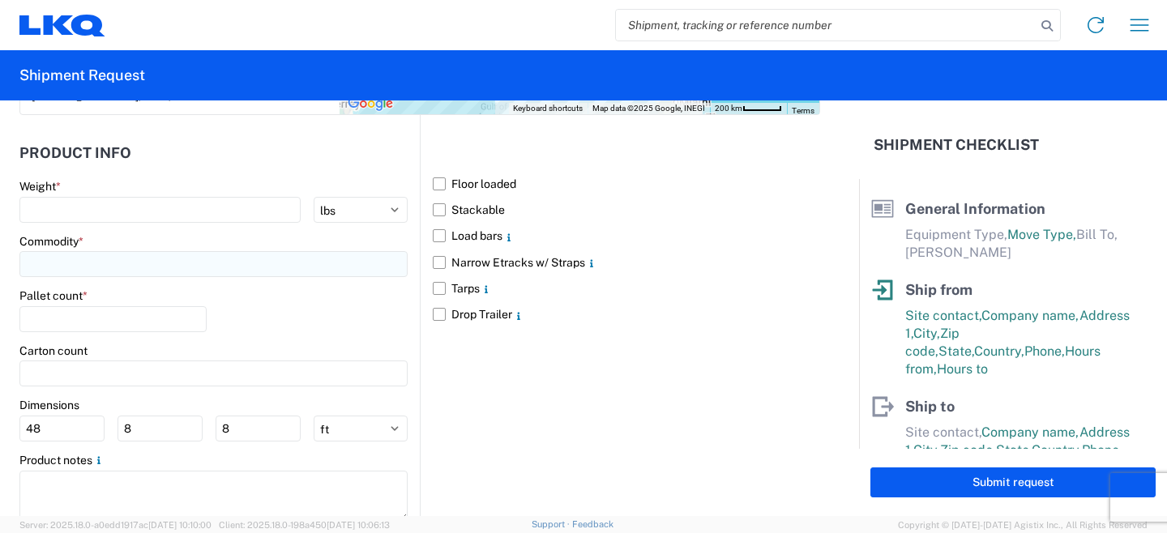
click at [192, 251] on input at bounding box center [213, 264] width 388 height 26
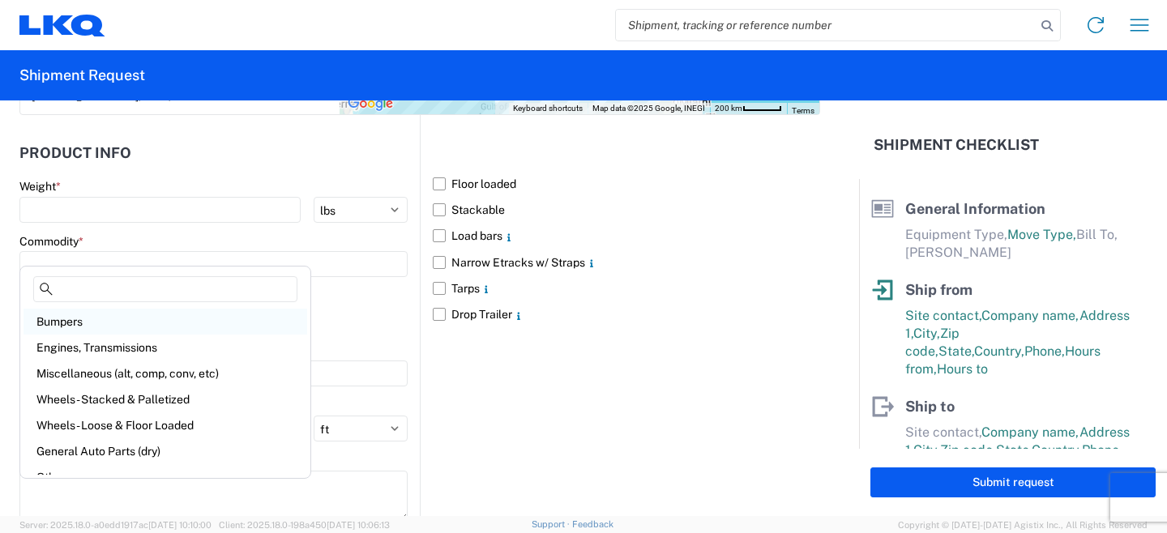
click at [125, 319] on div "Bumpers" at bounding box center [166, 322] width 284 height 26
type input "Bumpers"
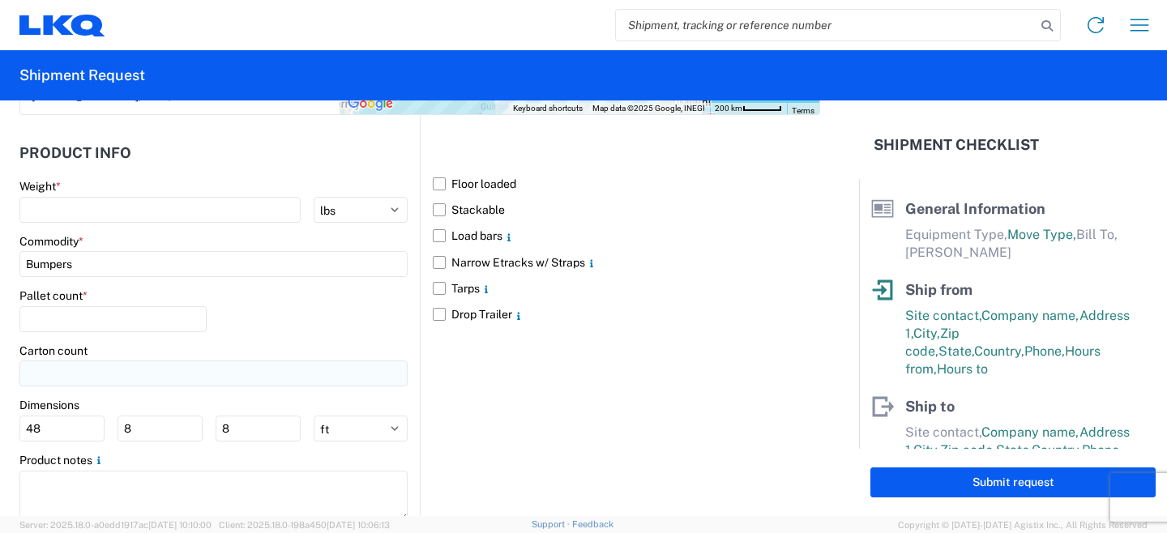
scroll to position [1528, 0]
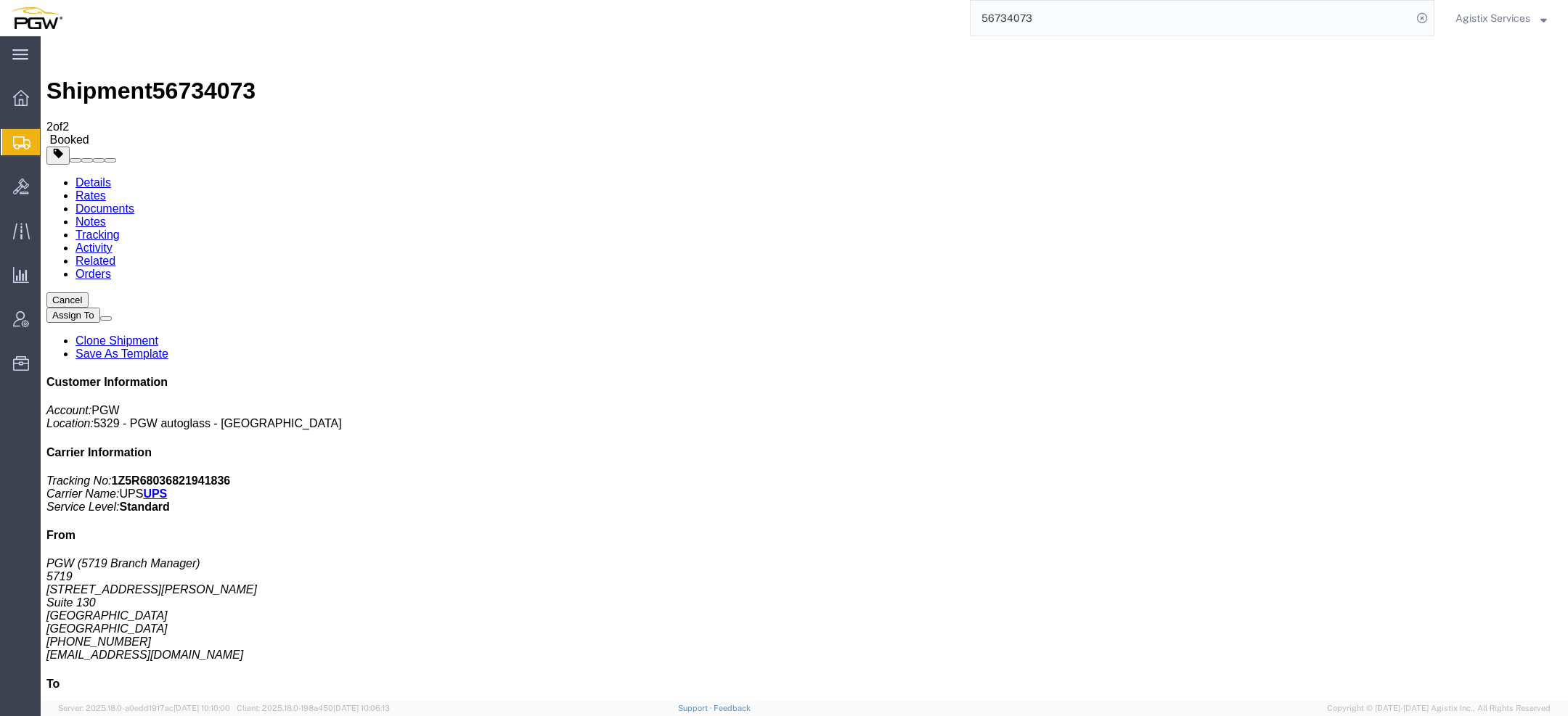
click at [1462, 24] on span "Agistix Services" at bounding box center [1492, 18] width 74 height 16
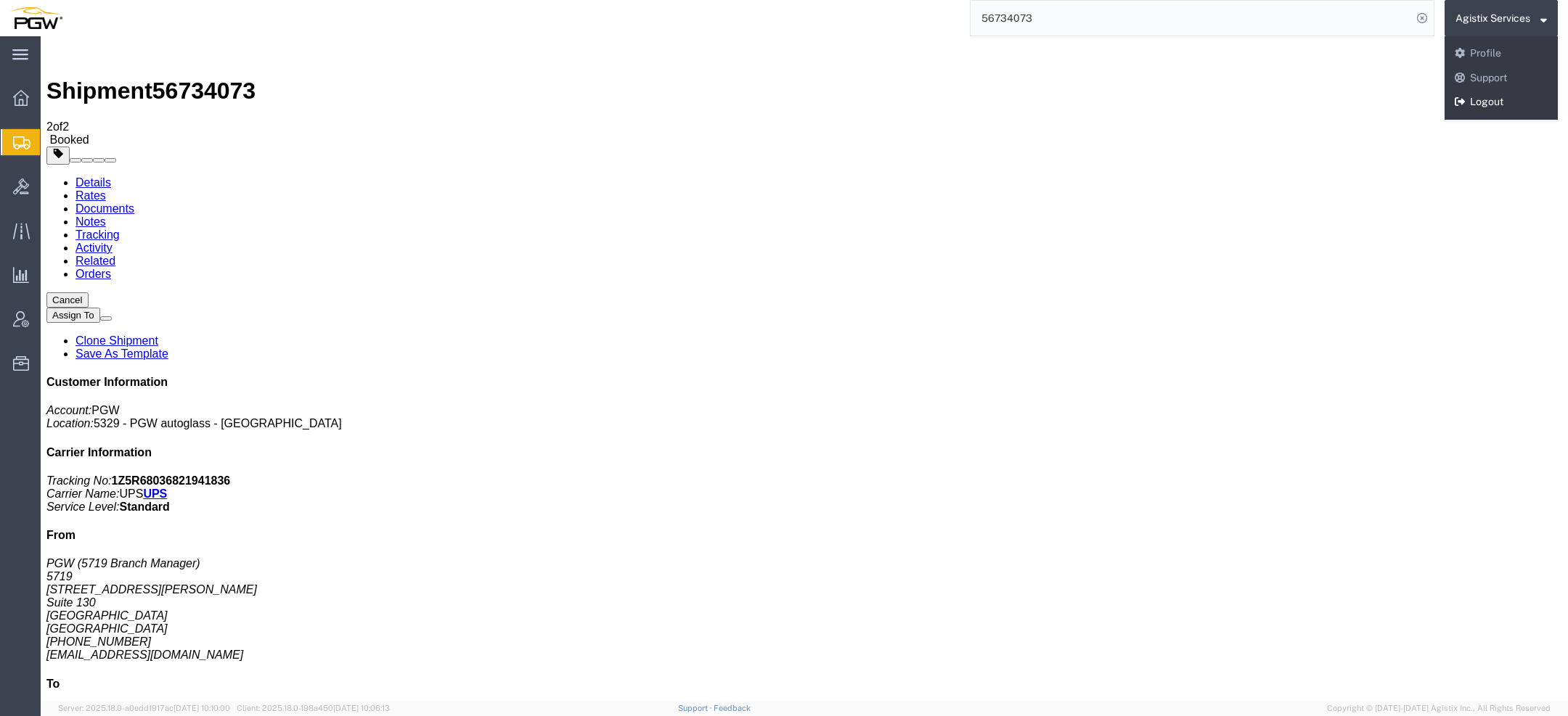
click at [1482, 109] on link "Logout" at bounding box center [1501, 103] width 113 height 25
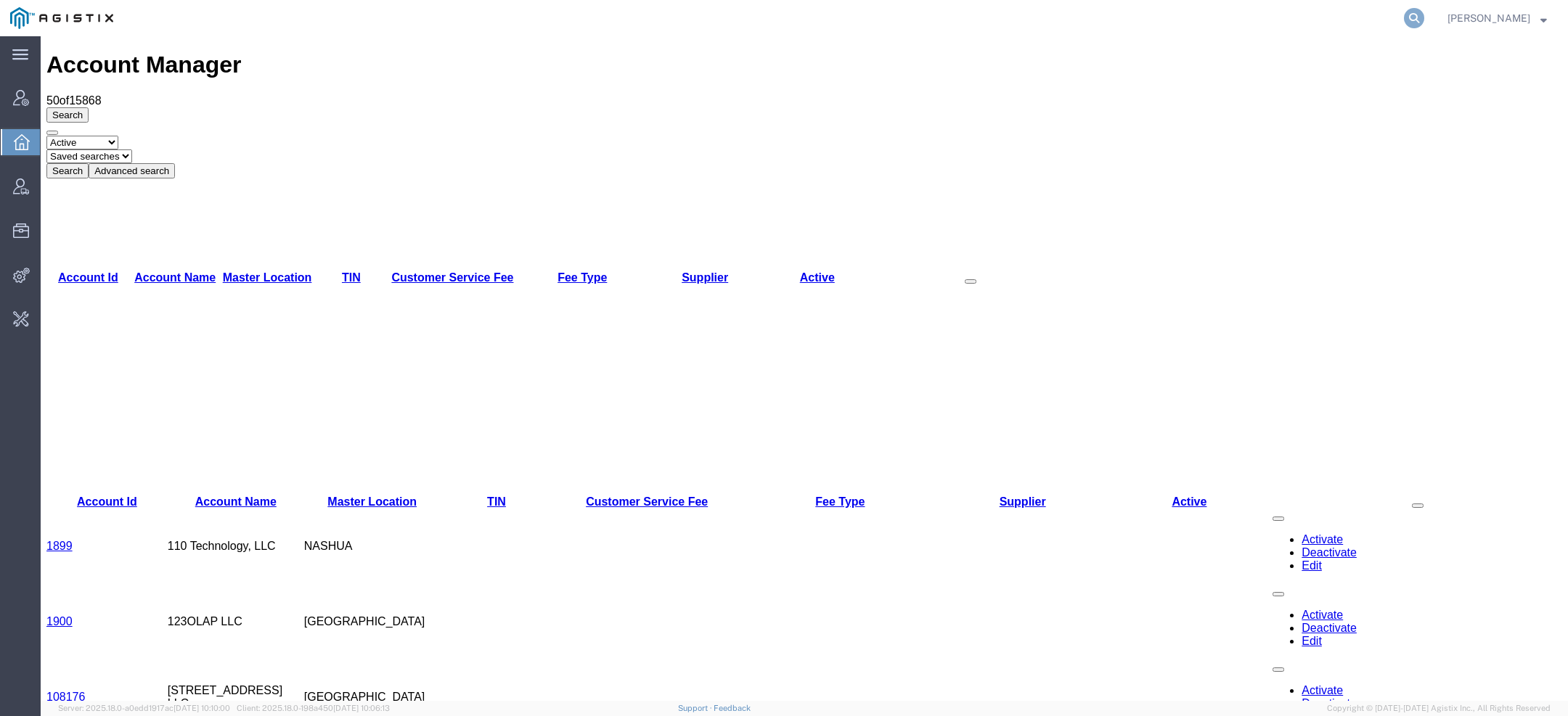
click at [1421, 17] on icon at bounding box center [1413, 18] width 21 height 21
type input "lkq c"
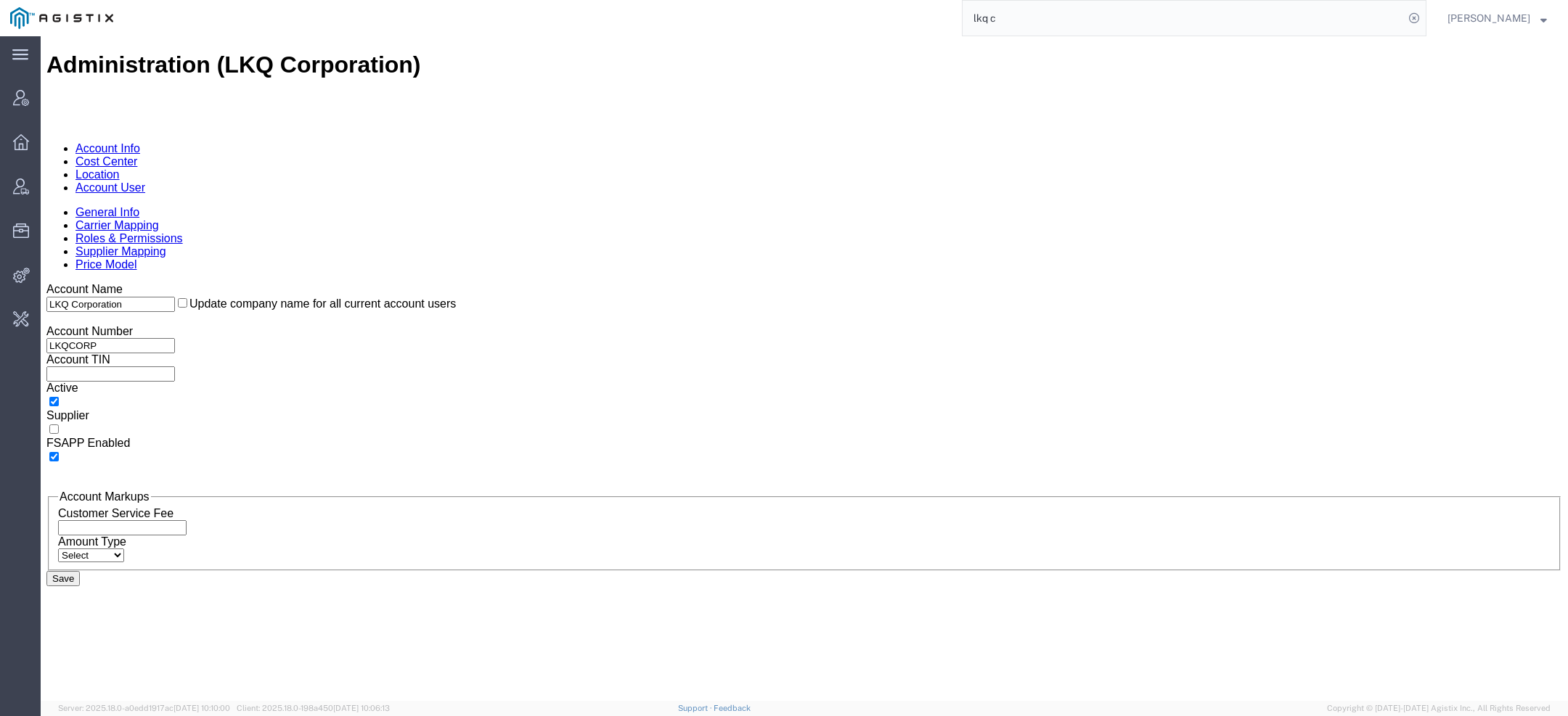
click at [145, 182] on link "Account User" at bounding box center [110, 188] width 70 height 13
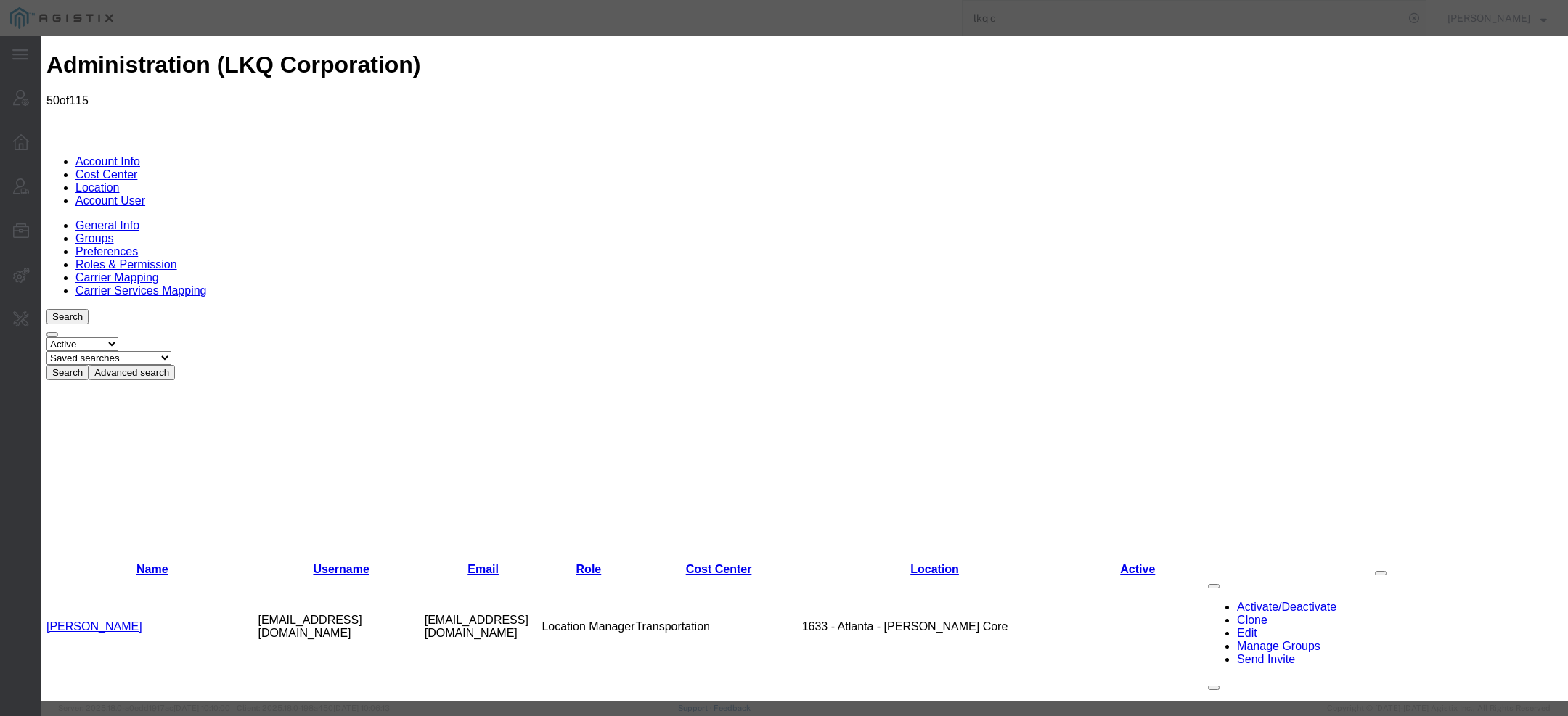
select select "COSTCENTER"
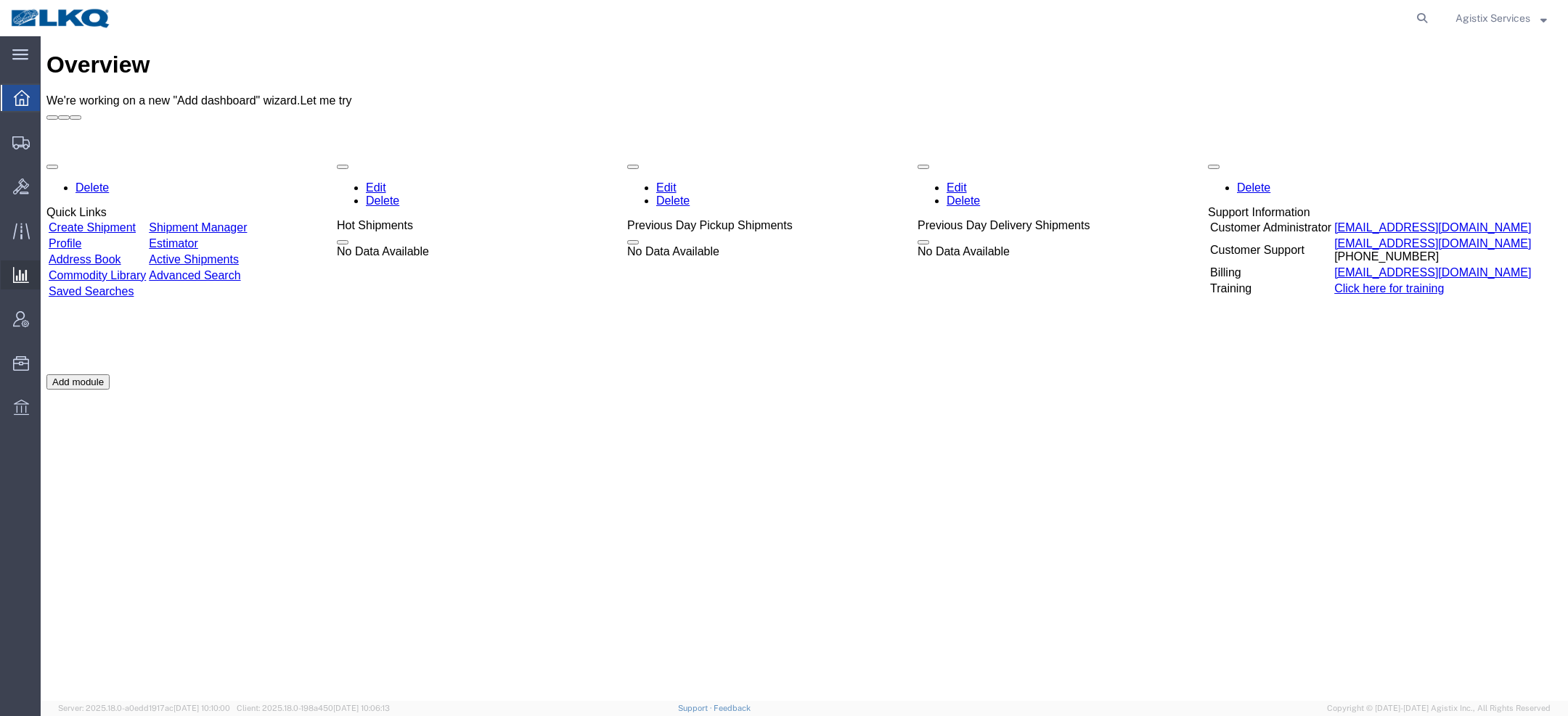
click at [0, 0] on span "Ad Hoc Reports" at bounding box center [0, 0] width 0 height 0
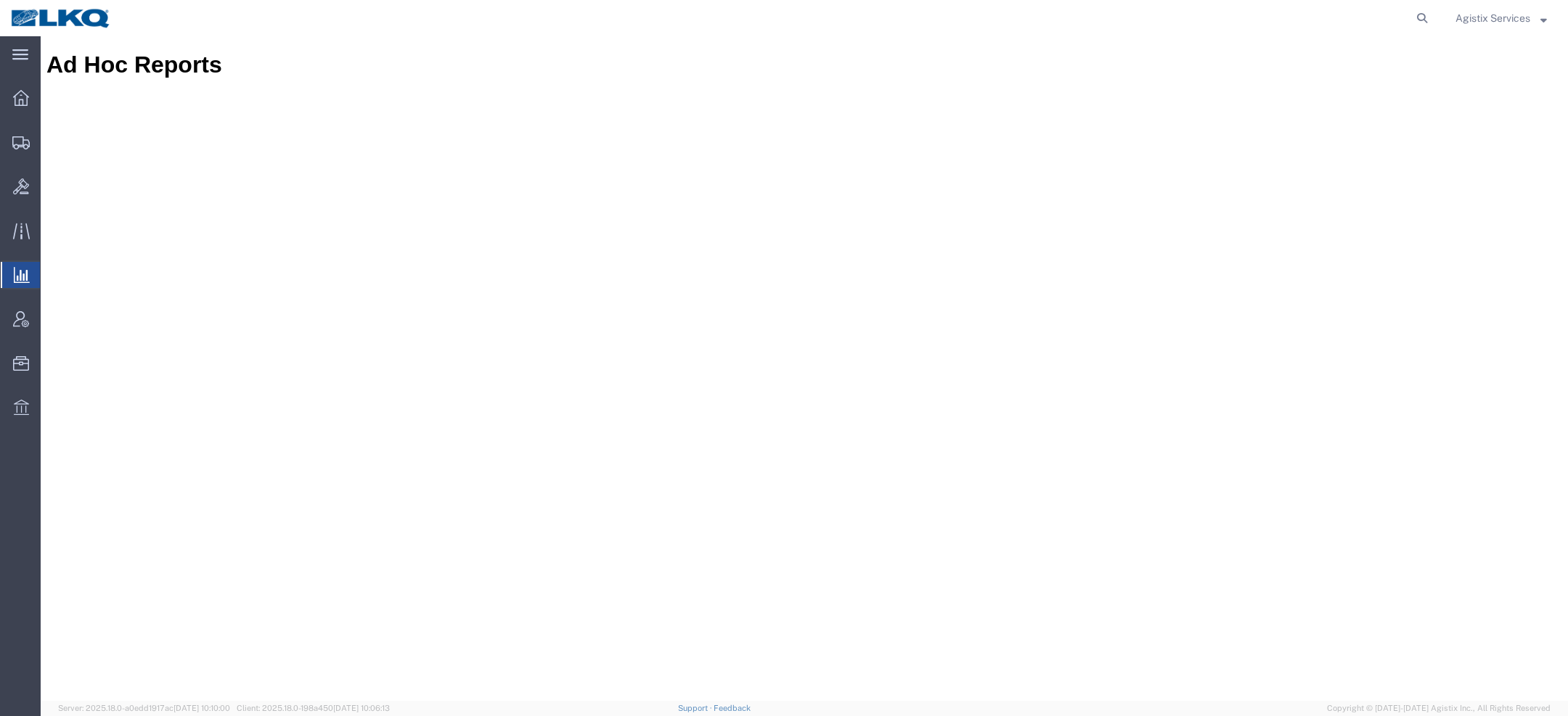
click at [0, 0] on span "Saved Reports" at bounding box center [0, 0] width 0 height 0
click at [1495, 12] on span "Agistix Services" at bounding box center [1492, 18] width 74 height 16
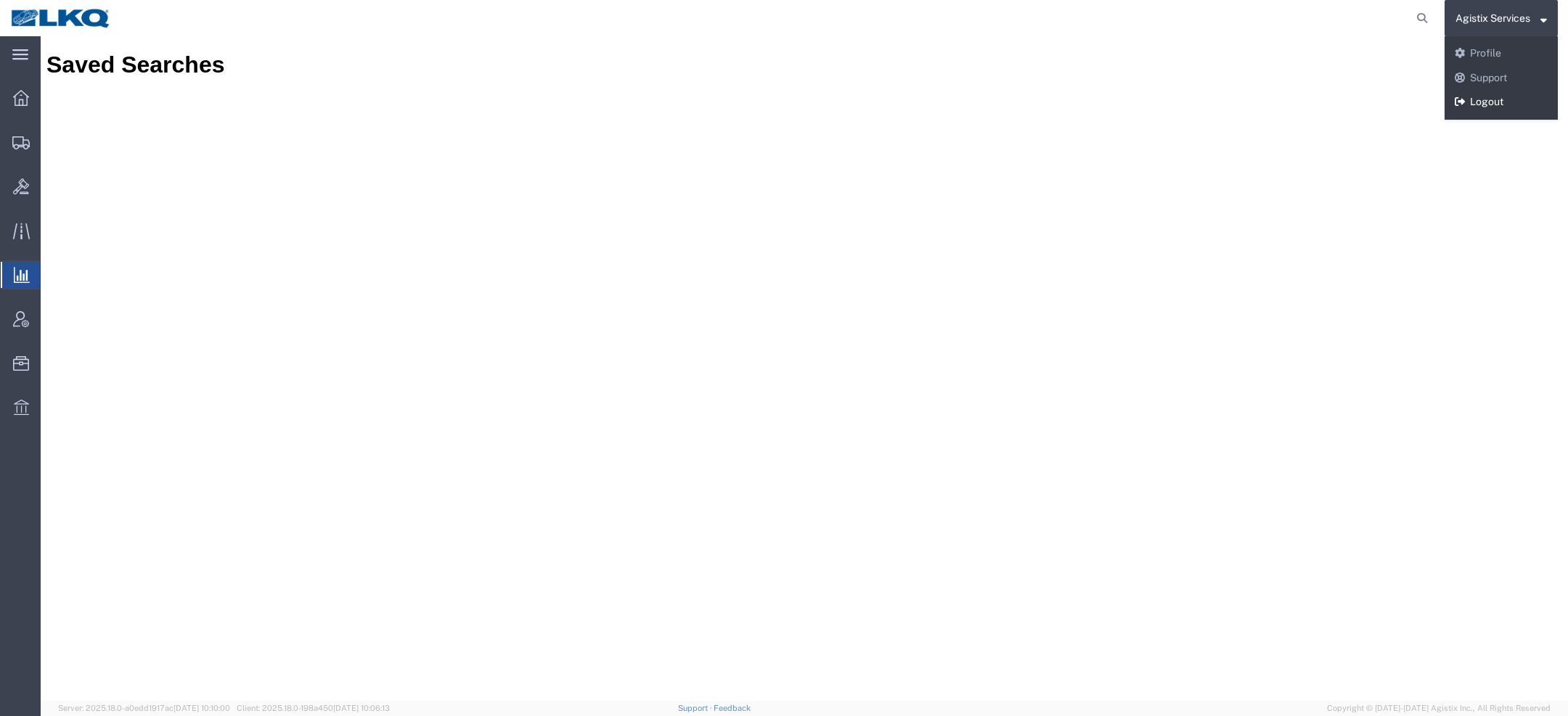
click at [1483, 101] on link "Logout" at bounding box center [1501, 103] width 113 height 25
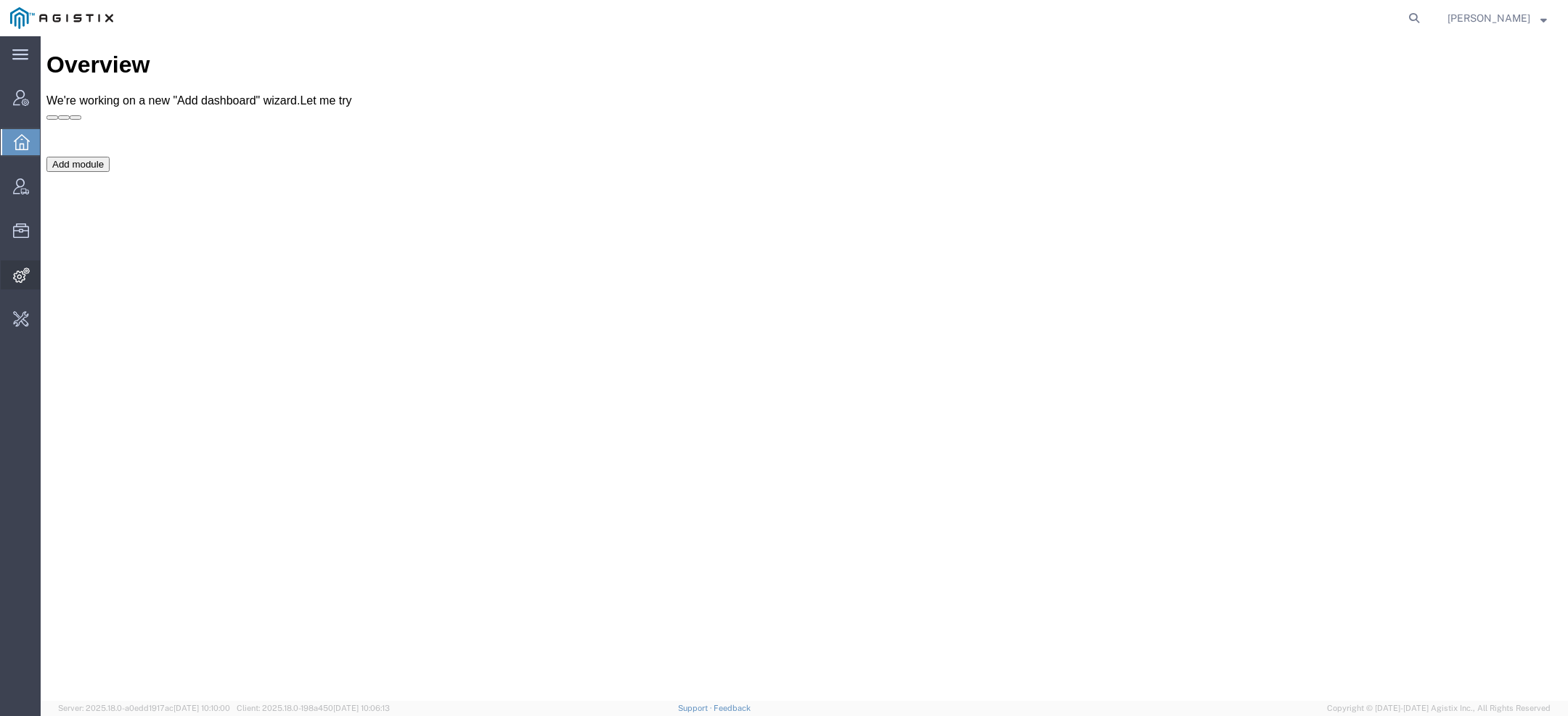
click at [17, 274] on icon at bounding box center [21, 275] width 17 height 15
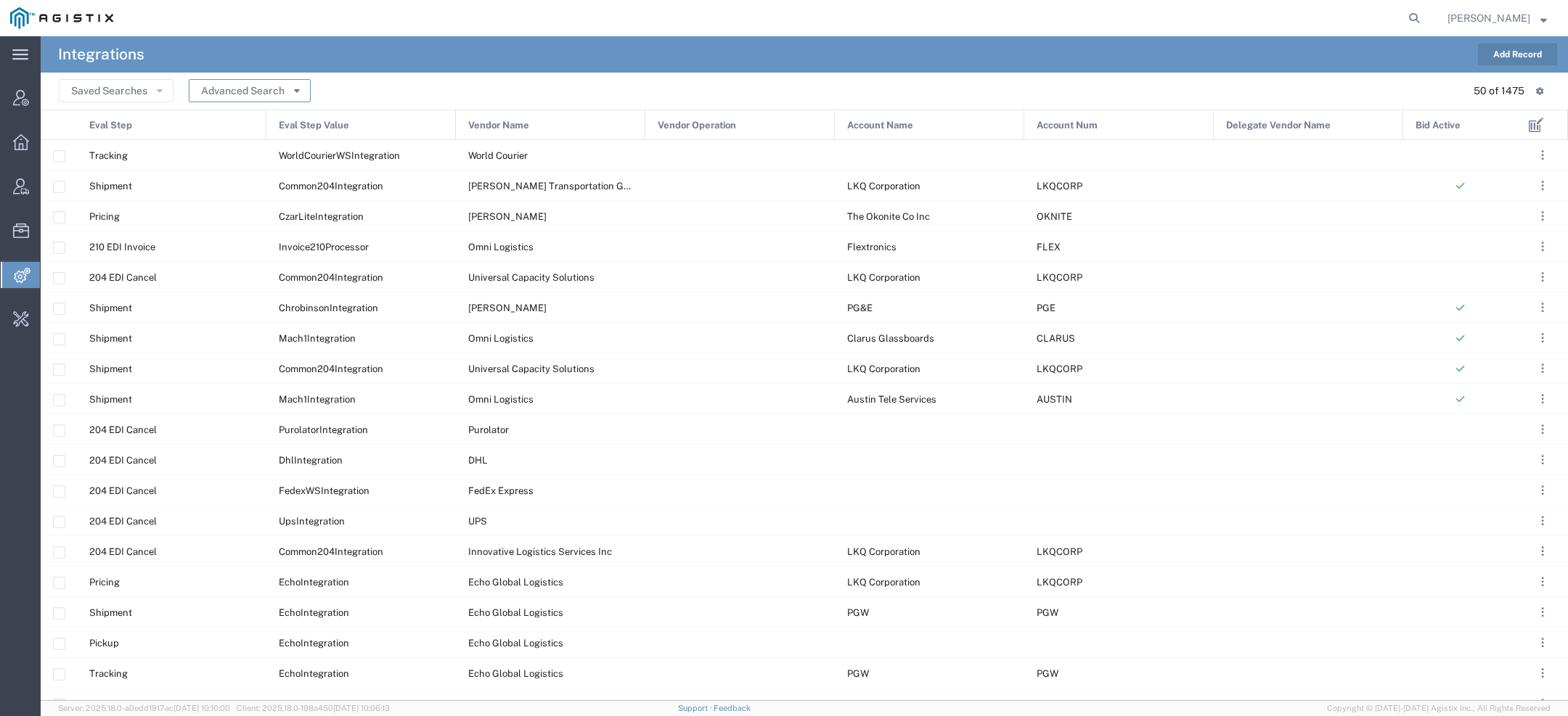
click at [286, 90] on button "Advanced Search" at bounding box center [250, 90] width 122 height 23
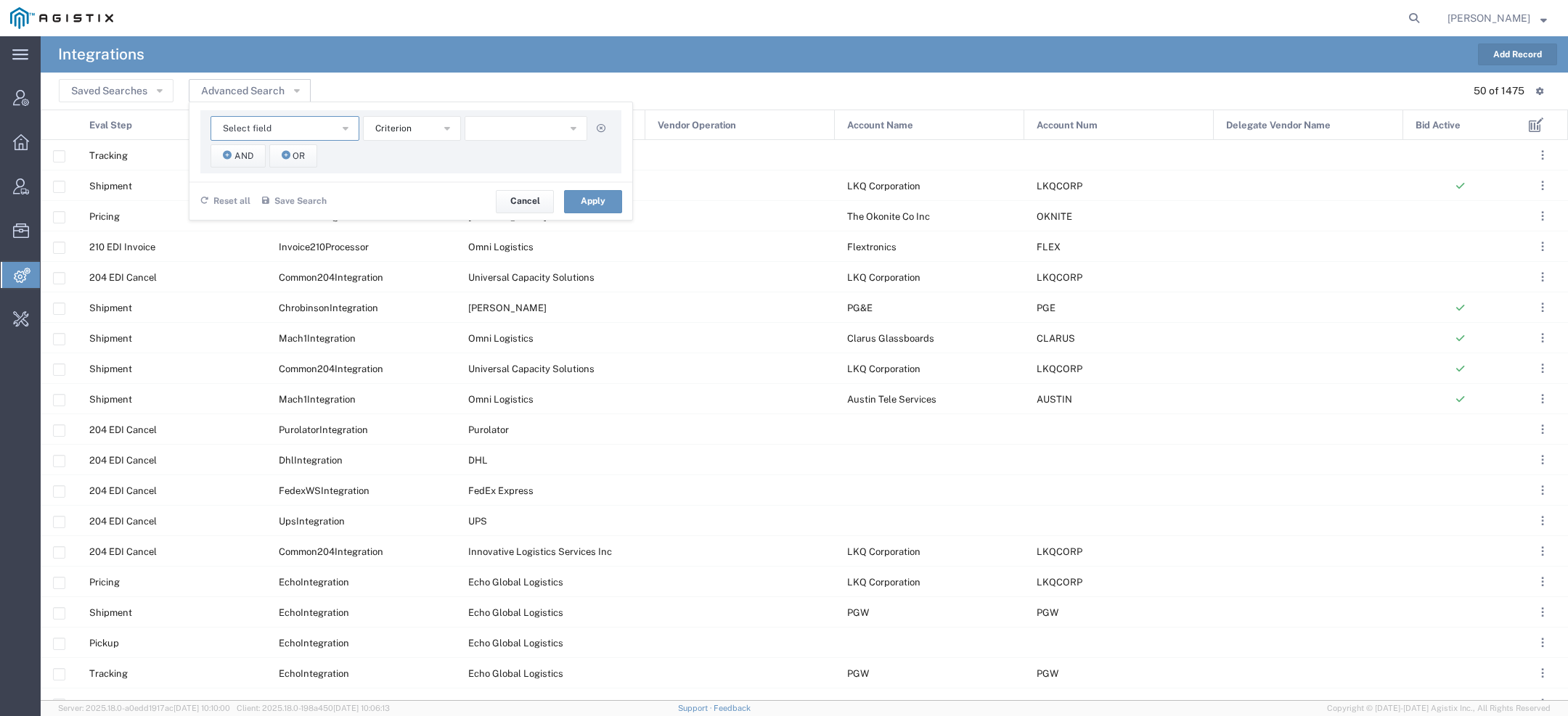
click at [296, 130] on button "Select field" at bounding box center [285, 129] width 149 height 25
click at [269, 217] on span "Eval Step" at bounding box center [284, 216] width 146 height 19
click at [306, 133] on button "Eval Step" at bounding box center [285, 129] width 149 height 25
click at [270, 258] on span "Vendor Name" at bounding box center [284, 257] width 146 height 19
click at [437, 130] on button "starts with" at bounding box center [411, 129] width 98 height 25
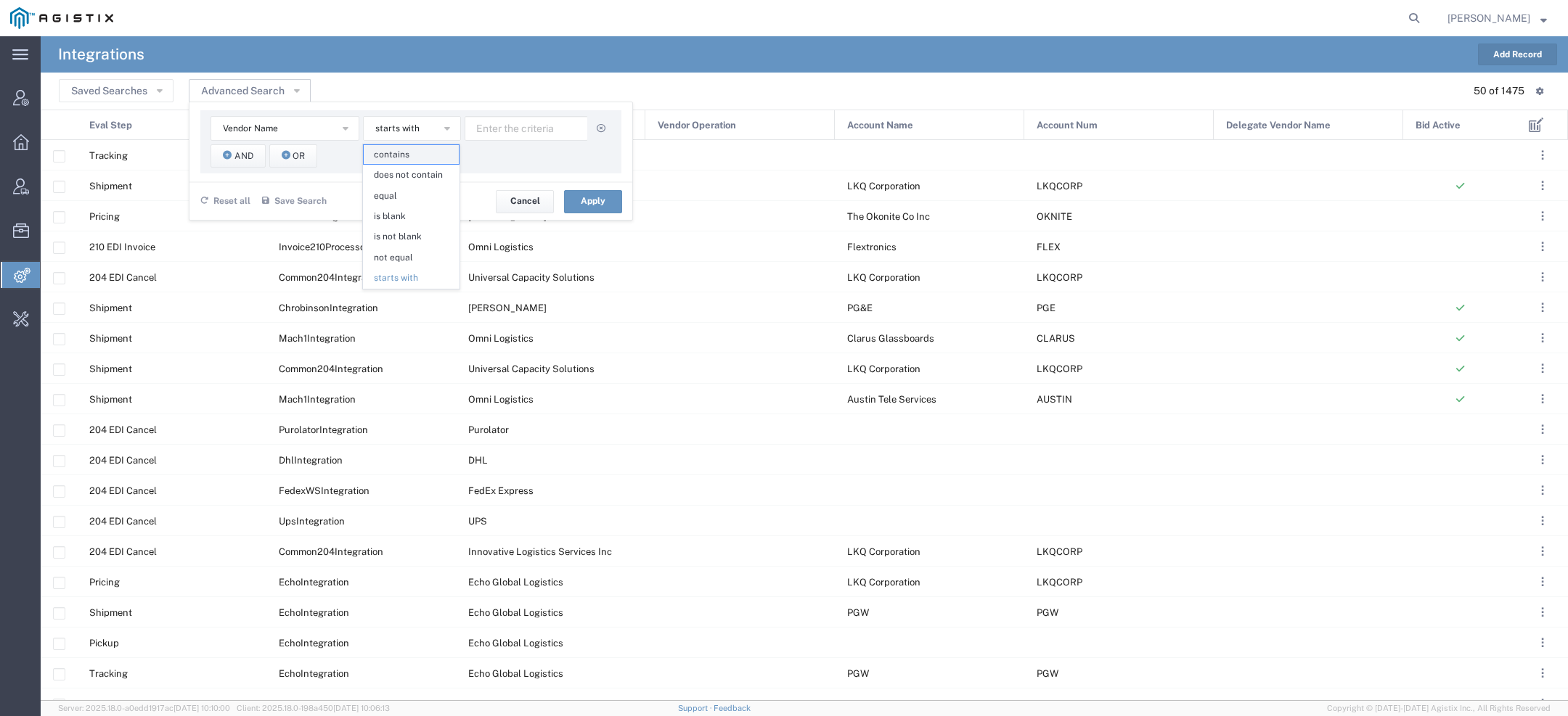
click at [437, 156] on span "contains" at bounding box center [411, 154] width 95 height 19
click at [513, 124] on input "text" at bounding box center [527, 129] width 124 height 25
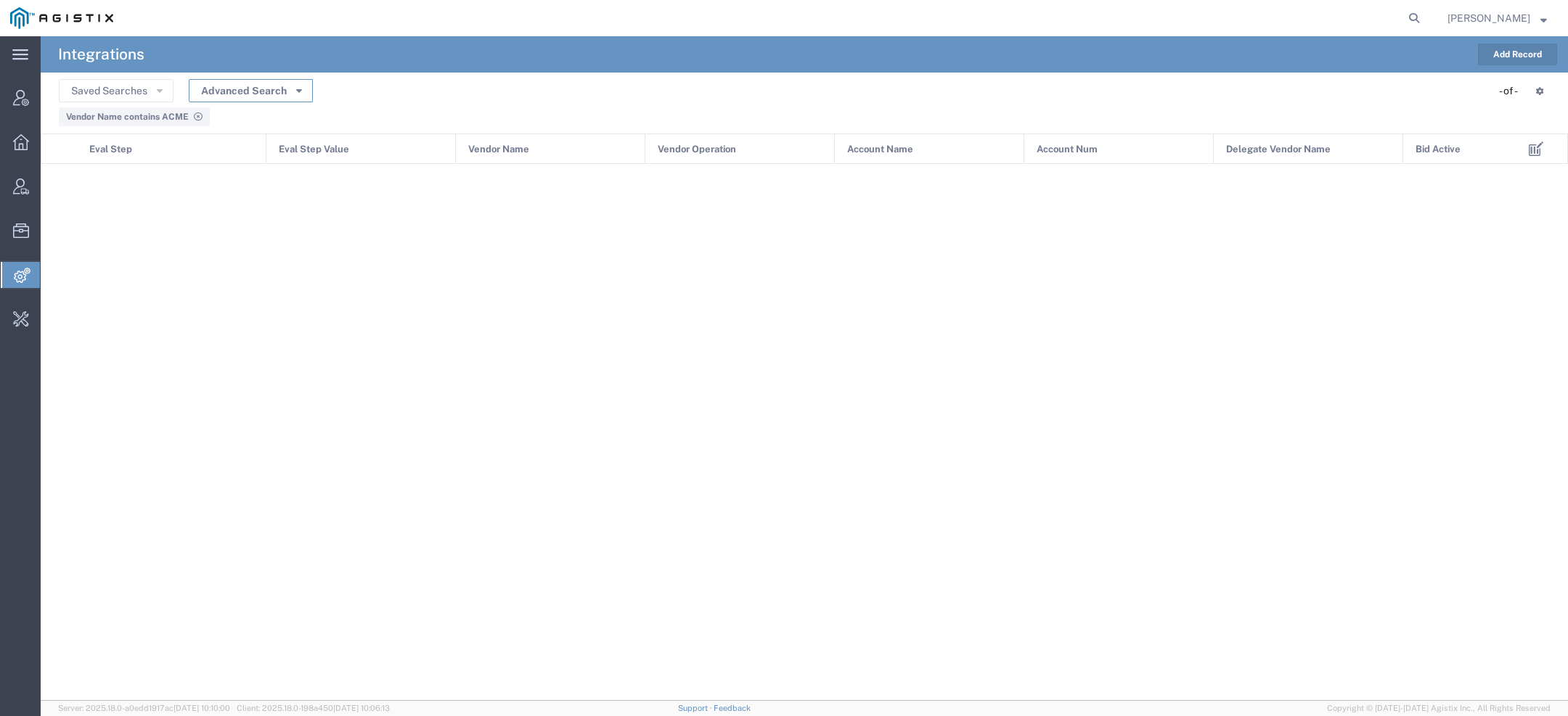
click at [293, 94] on button "Advanced Search" at bounding box center [251, 90] width 124 height 23
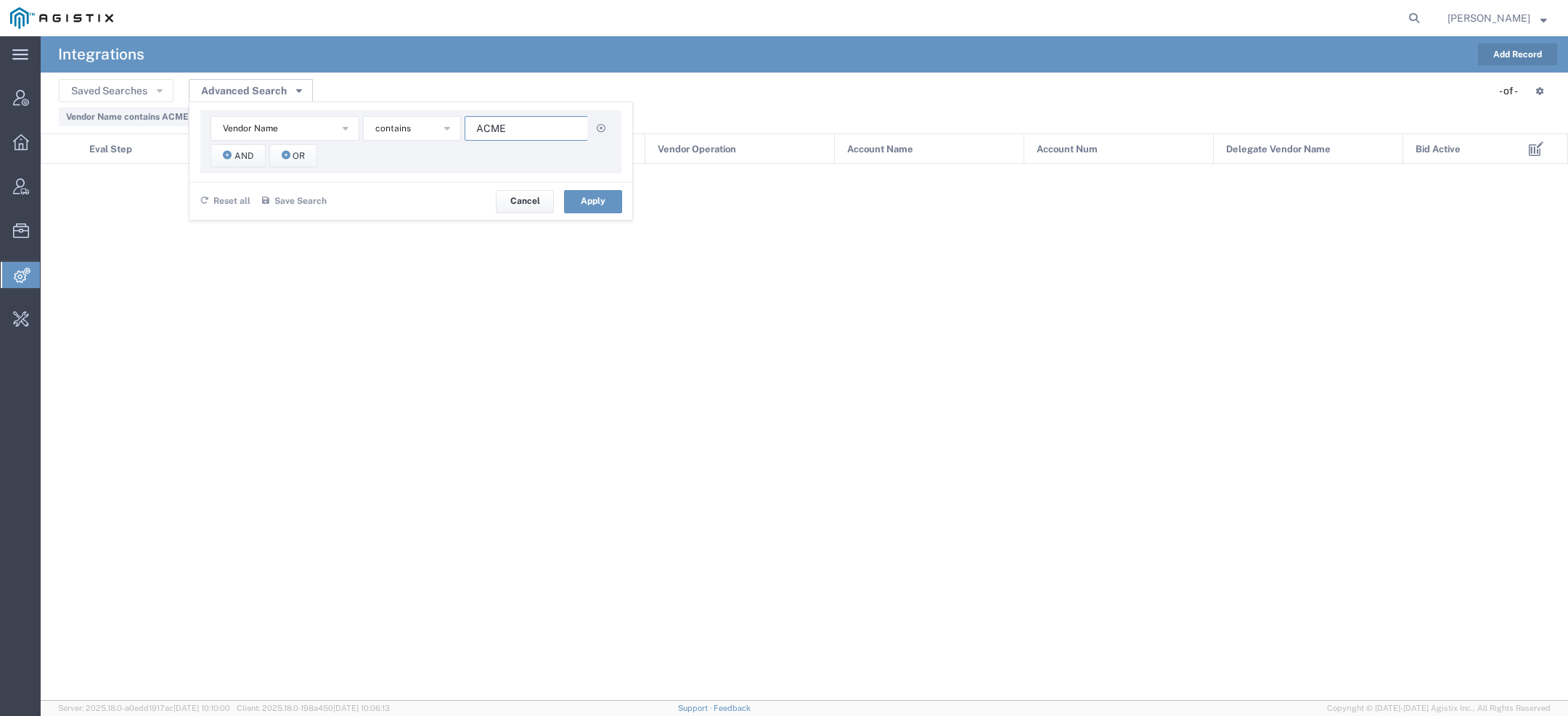
drag, startPoint x: 515, startPoint y: 132, endPoint x: 212, endPoint y: 94, distance: 305.4
click at [296, 98] on div "Advanced Search Vendor Name Account Name Account Num Delegate Vendor Name Eval …" at bounding box center [251, 90] width 124 height 22
paste input "n"
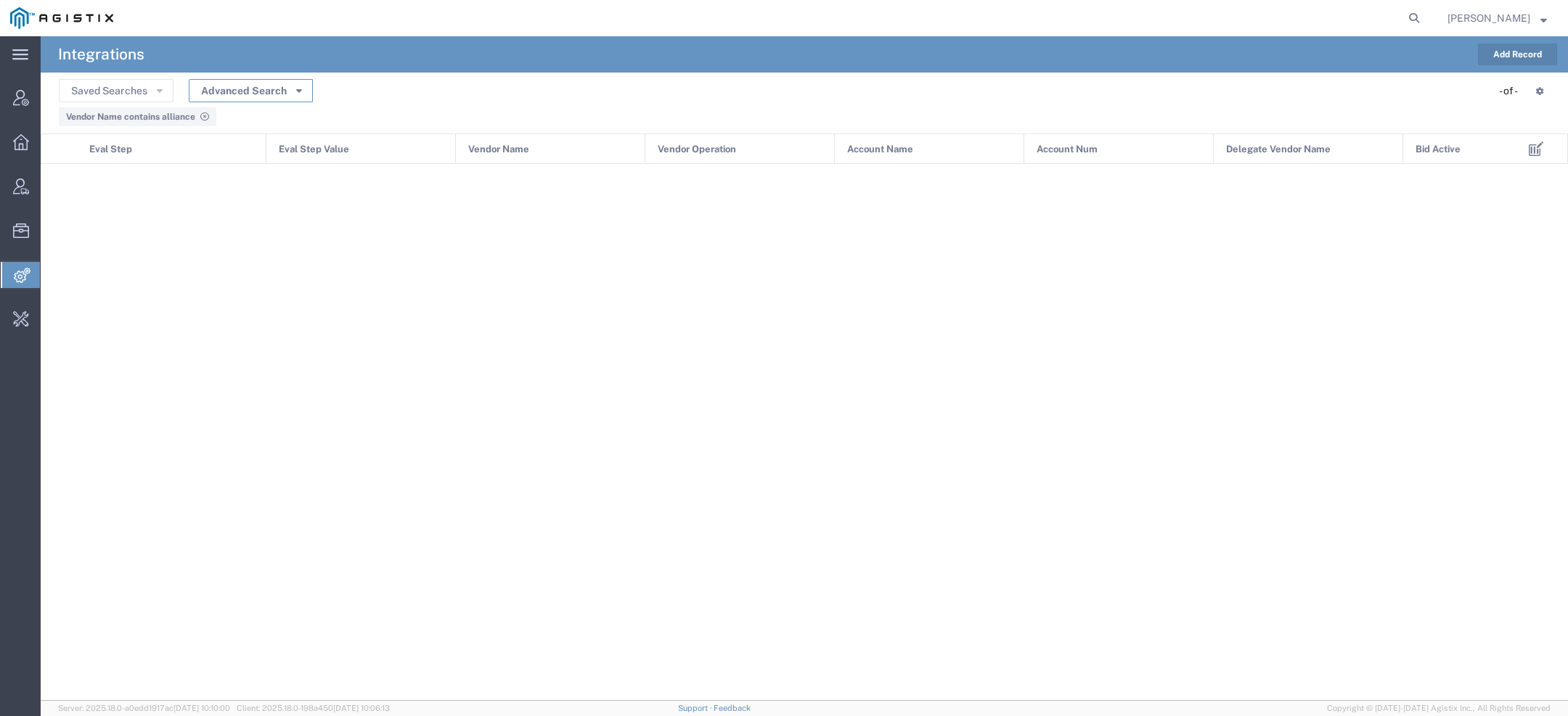
click at [283, 97] on button "Advanced Search" at bounding box center [251, 90] width 124 height 23
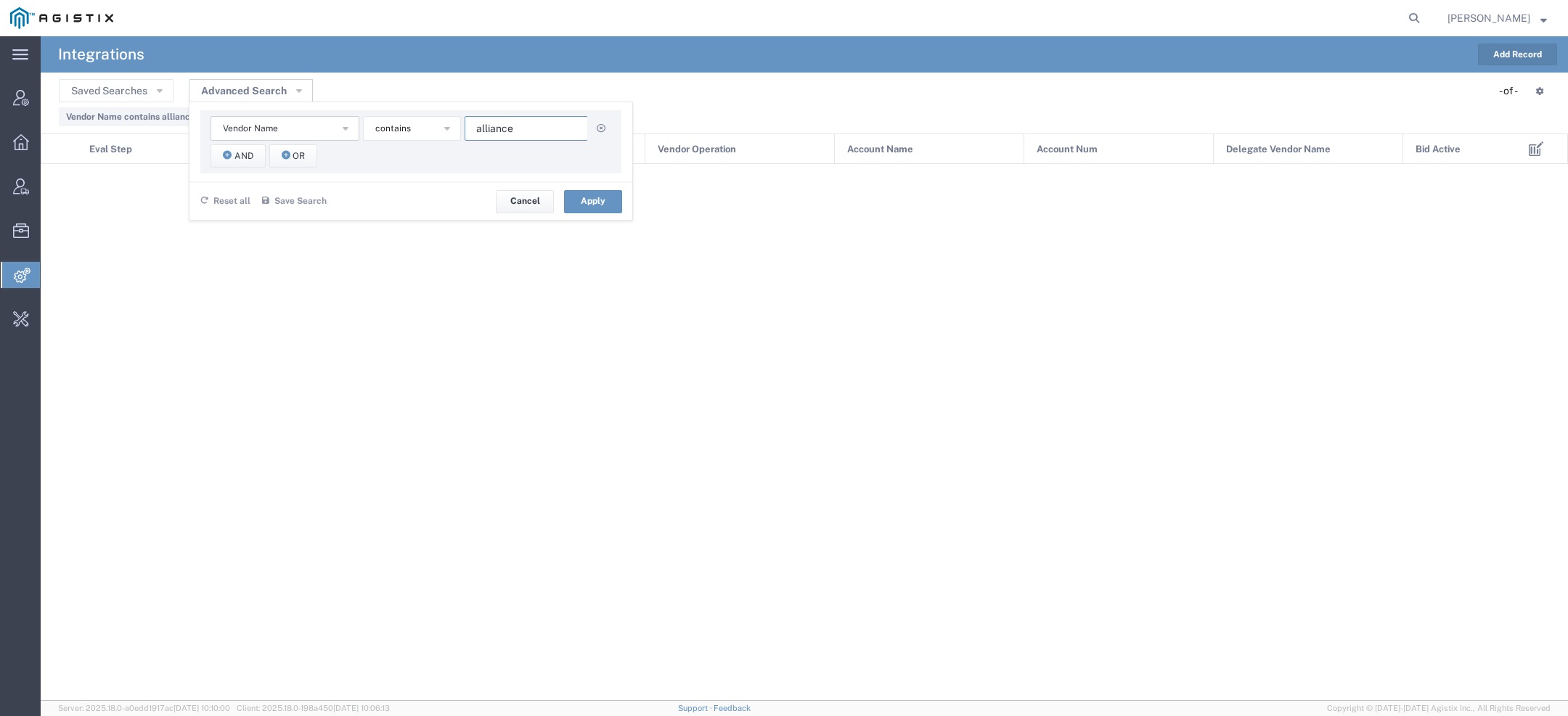
drag, startPoint x: 483, startPoint y: 129, endPoint x: 338, endPoint y: 129, distance: 145.0
click at [381, 129] on div "Vendor Name Account Name Account Num Delegate Vendor Name Eval Step Eval Step V…" at bounding box center [410, 129] width 400 height 25
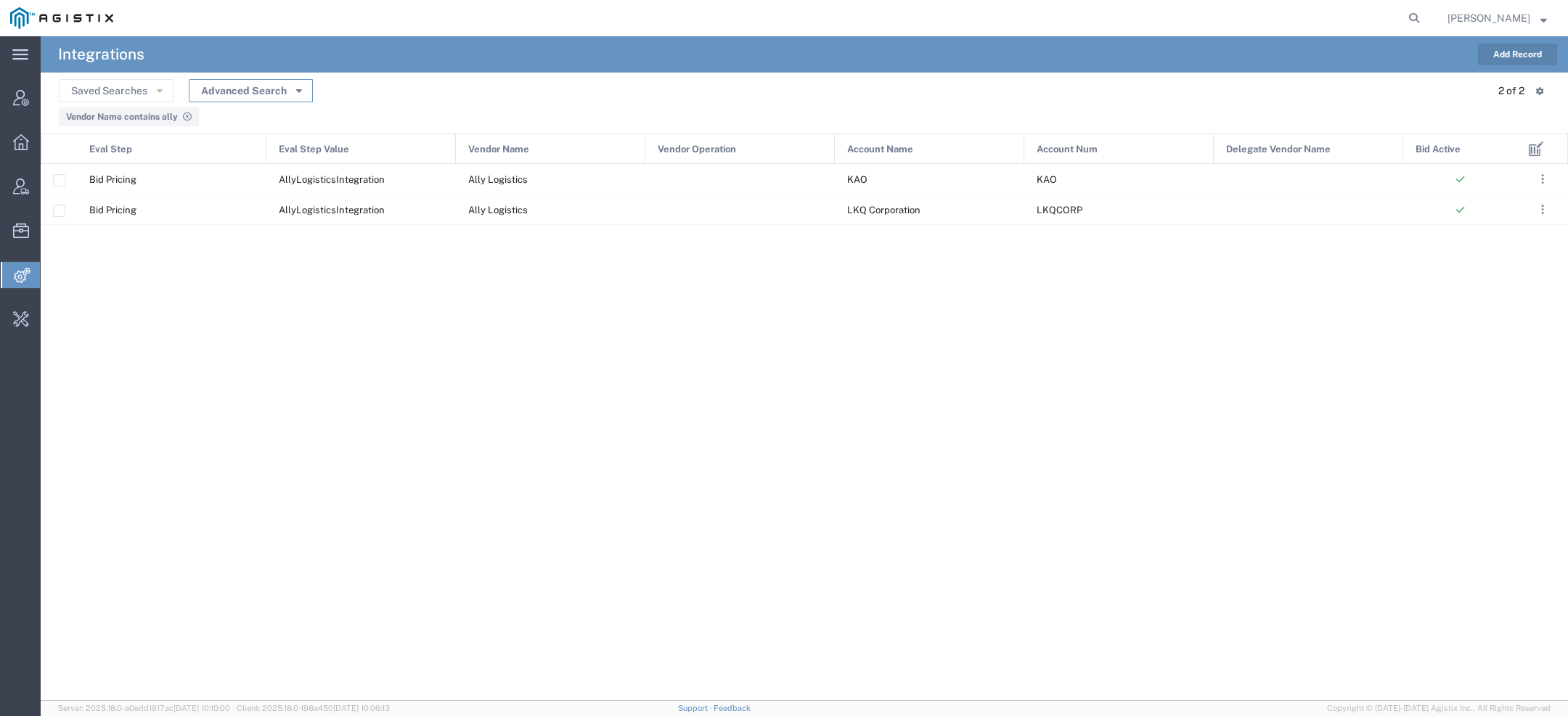
click at [292, 82] on button "Advanced Search" at bounding box center [251, 90] width 124 height 23
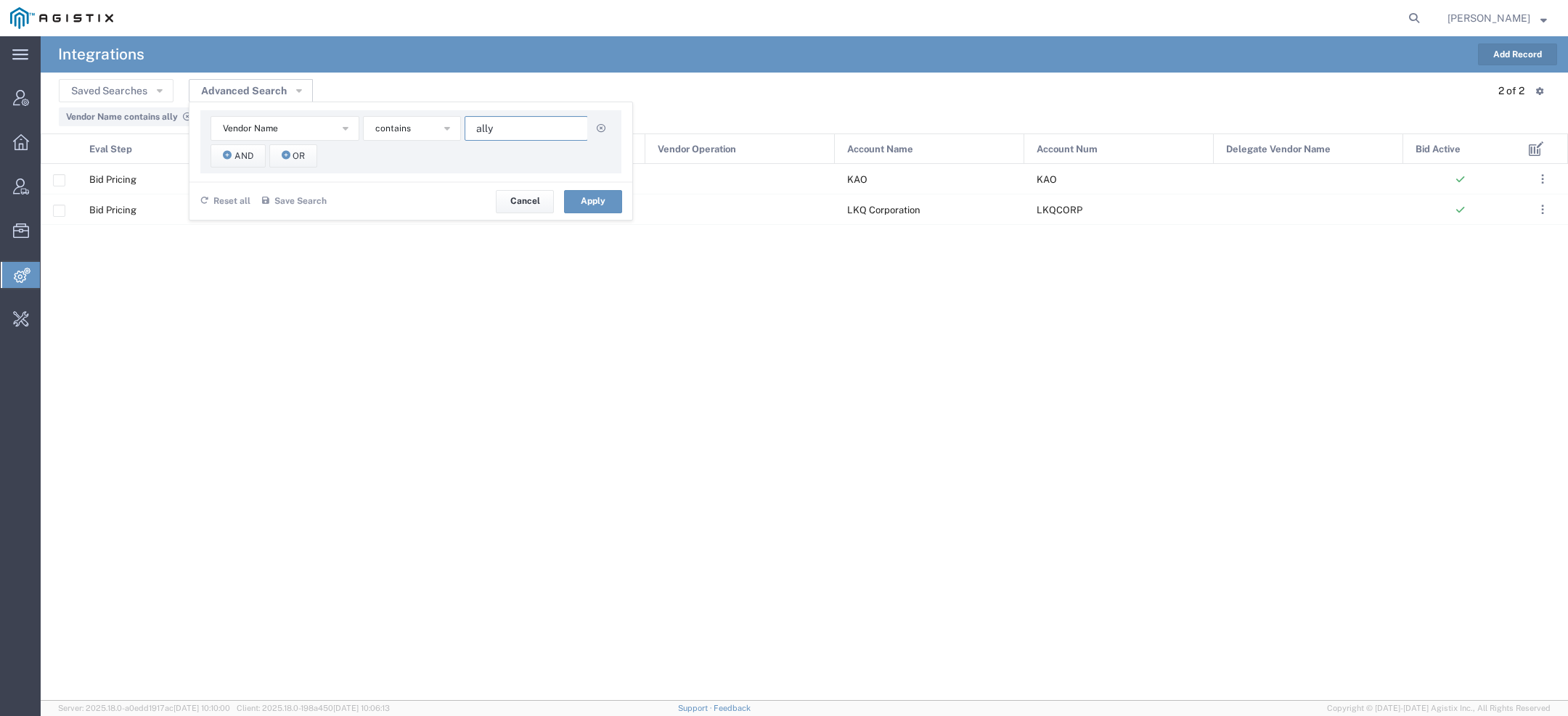
drag, startPoint x: 518, startPoint y: 132, endPoint x: 296, endPoint y: 74, distance: 229.5
click at [373, 82] on div "Saved Searches Advanced Search Vendor Name Account Name Account Num Delegate Ve…" at bounding box center [804, 90] width 1491 height 22
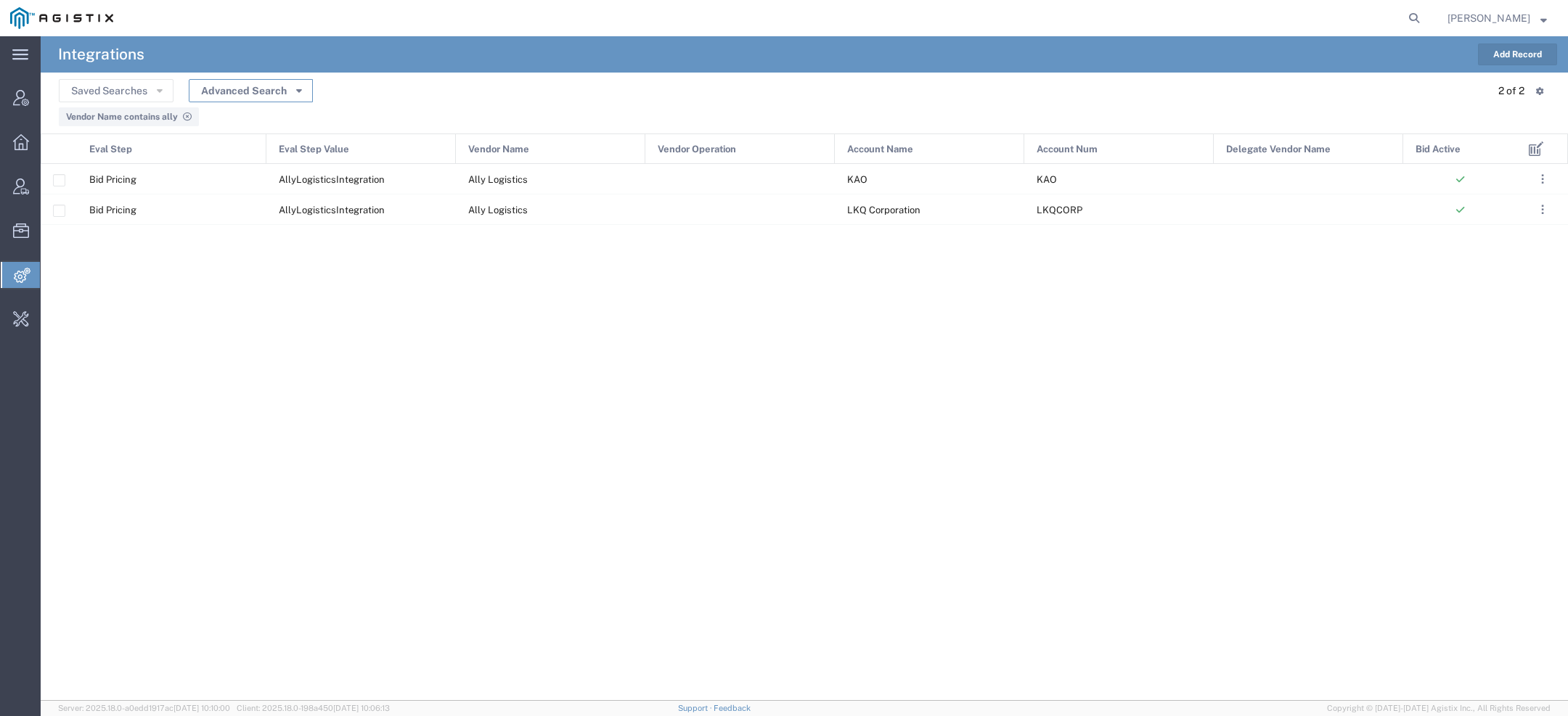
click at [295, 81] on button "Advanced Search" at bounding box center [251, 90] width 124 height 23
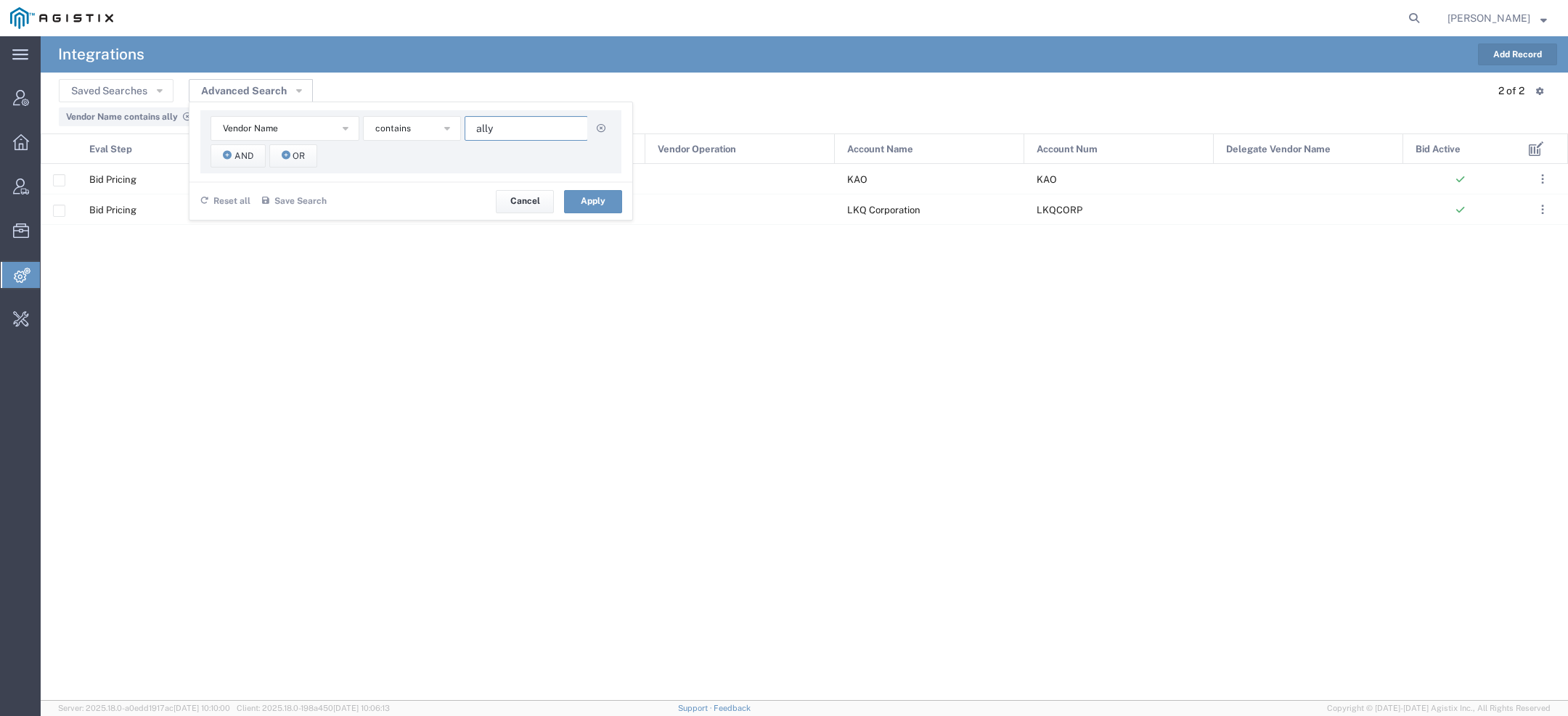
click at [514, 128] on input "ally" at bounding box center [527, 129] width 124 height 25
type input "a"
paste input "n"
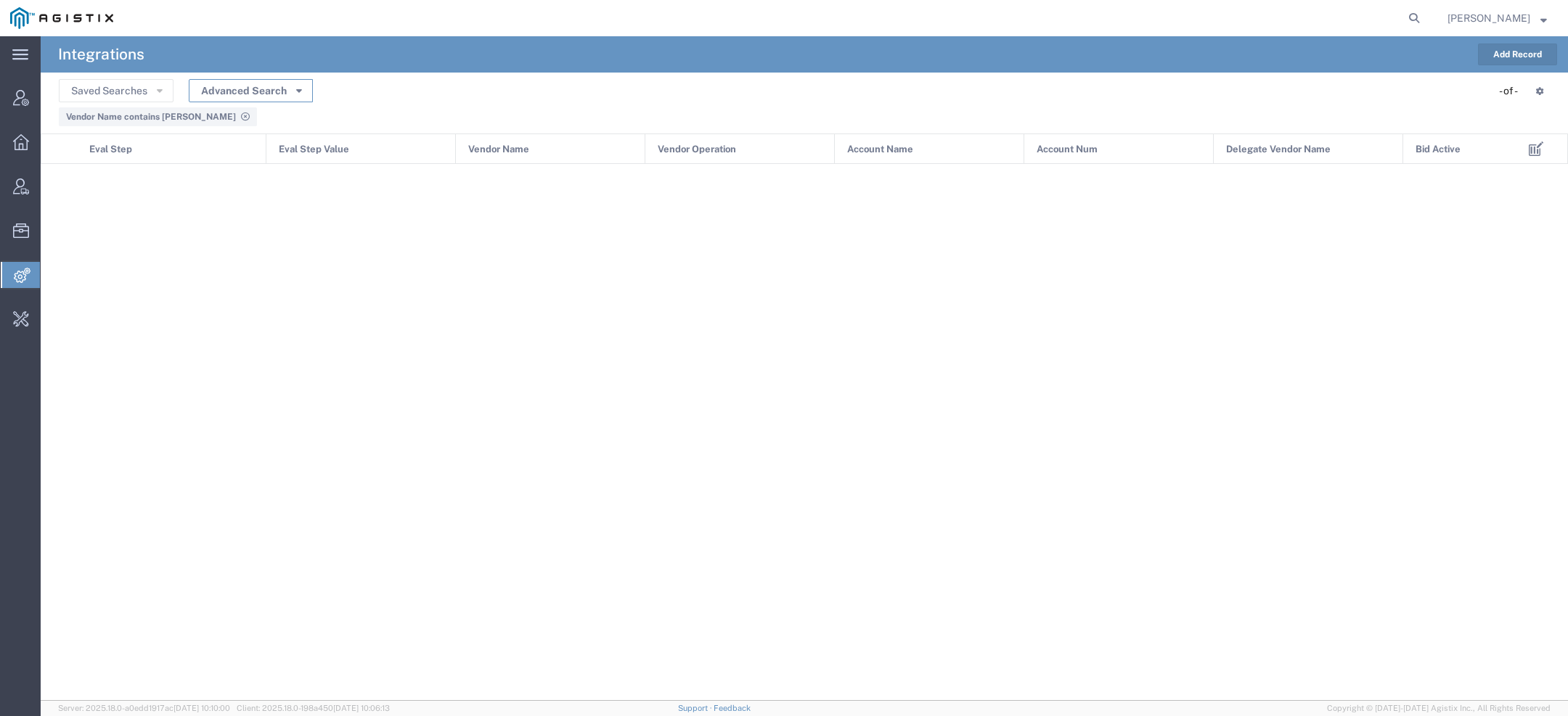
click at [298, 81] on button "Advanced Search" at bounding box center [251, 90] width 124 height 23
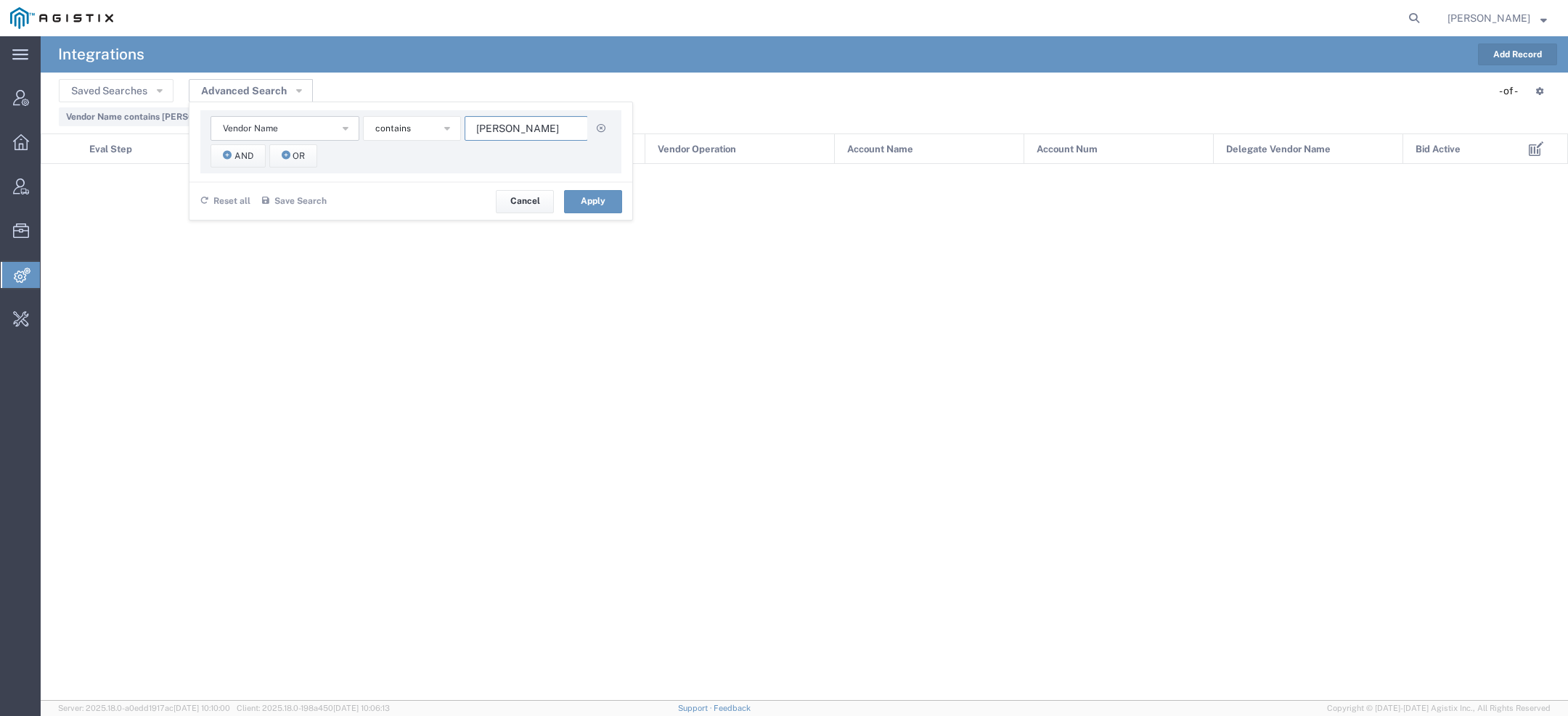
drag, startPoint x: 513, startPoint y: 129, endPoint x: 253, endPoint y: 116, distance: 260.3
click at [304, 116] on div "Vendor Name Account Name Account Num Delegate Vendor Name Eval Step Eval Step V…" at bounding box center [410, 129] width 400 height 25
paste input "Arrive Logistics"
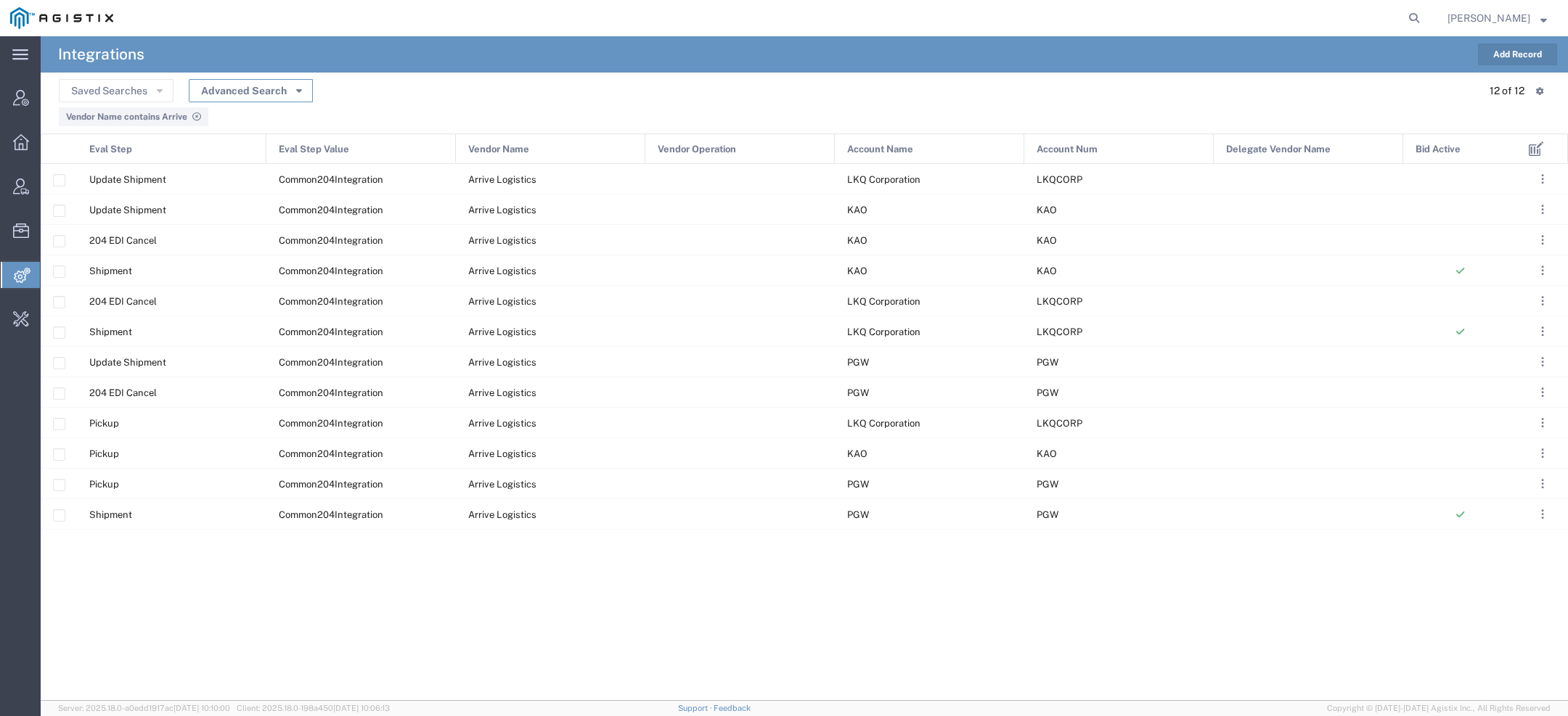
click at [278, 90] on button "Advanced Search" at bounding box center [251, 90] width 124 height 23
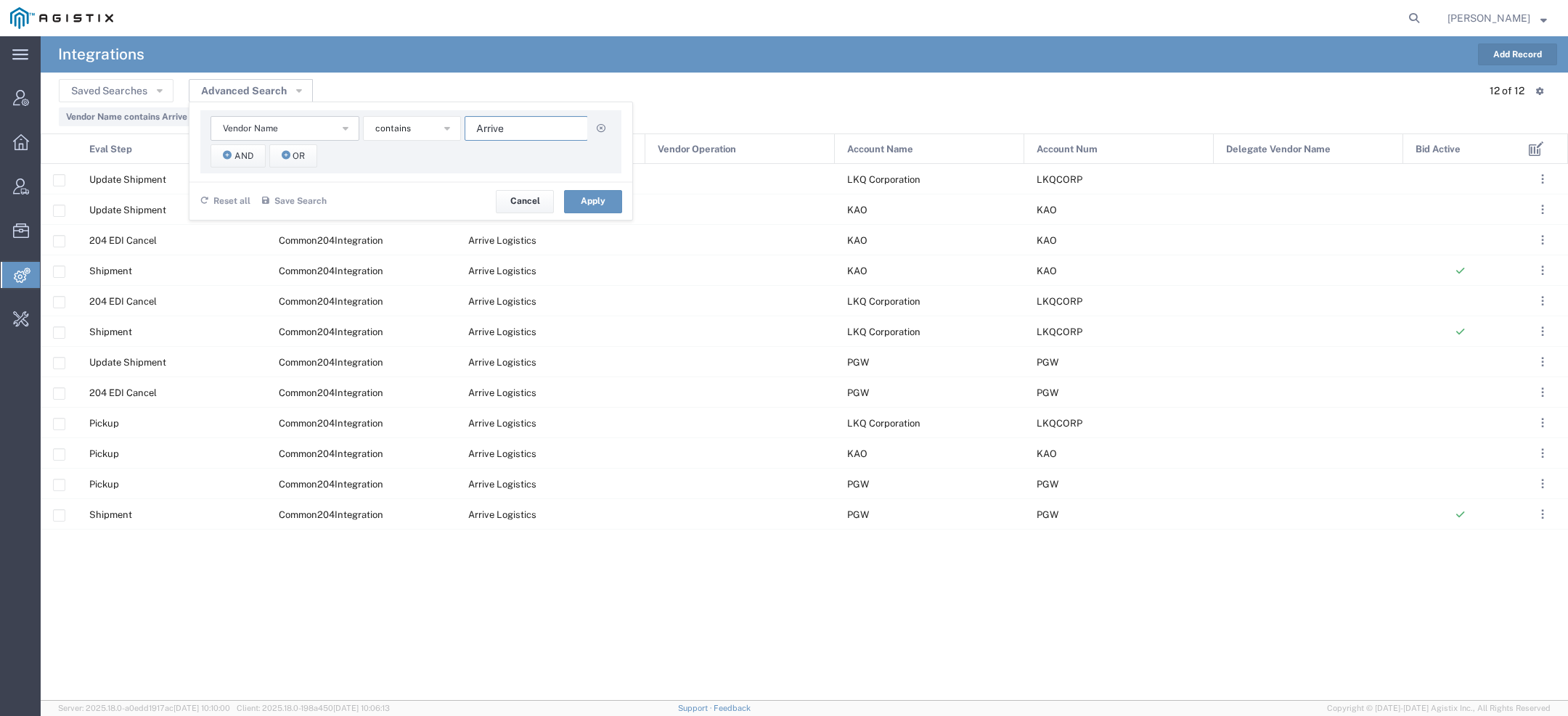
drag, startPoint x: 519, startPoint y: 121, endPoint x: 329, endPoint y: 122, distance: 190.0
click at [321, 122] on div "Vendor Name Account Name Account Num Delegate Vendor Name Eval Step Eval Step V…" at bounding box center [410, 129] width 400 height 25
click at [488, 132] on input "Arrive" at bounding box center [527, 129] width 124 height 25
click at [488, 131] on input "Arrive" at bounding box center [527, 129] width 124 height 25
paste input "TS Logistics"
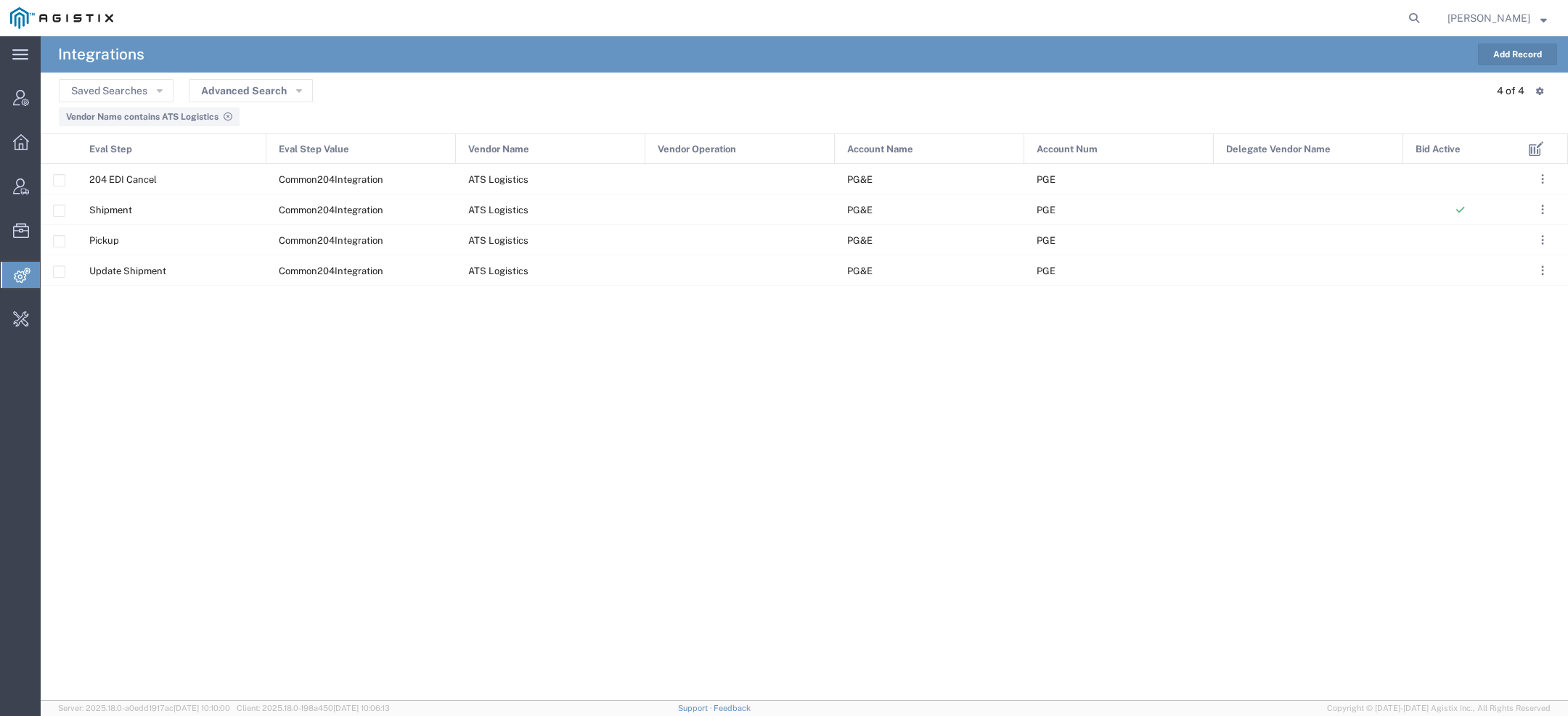
click at [301, 102] on agx-table-filter-chips "Vendor Name contains ATS Logistics" at bounding box center [804, 114] width 1491 height 24
click at [254, 75] on header "Saved Searches Advanced Search Vendor Name Account Name Account Num Delegate Ve…" at bounding box center [803, 103] width 1527 height 61
click at [296, 90] on icon "button" at bounding box center [299, 90] width 5 height 10
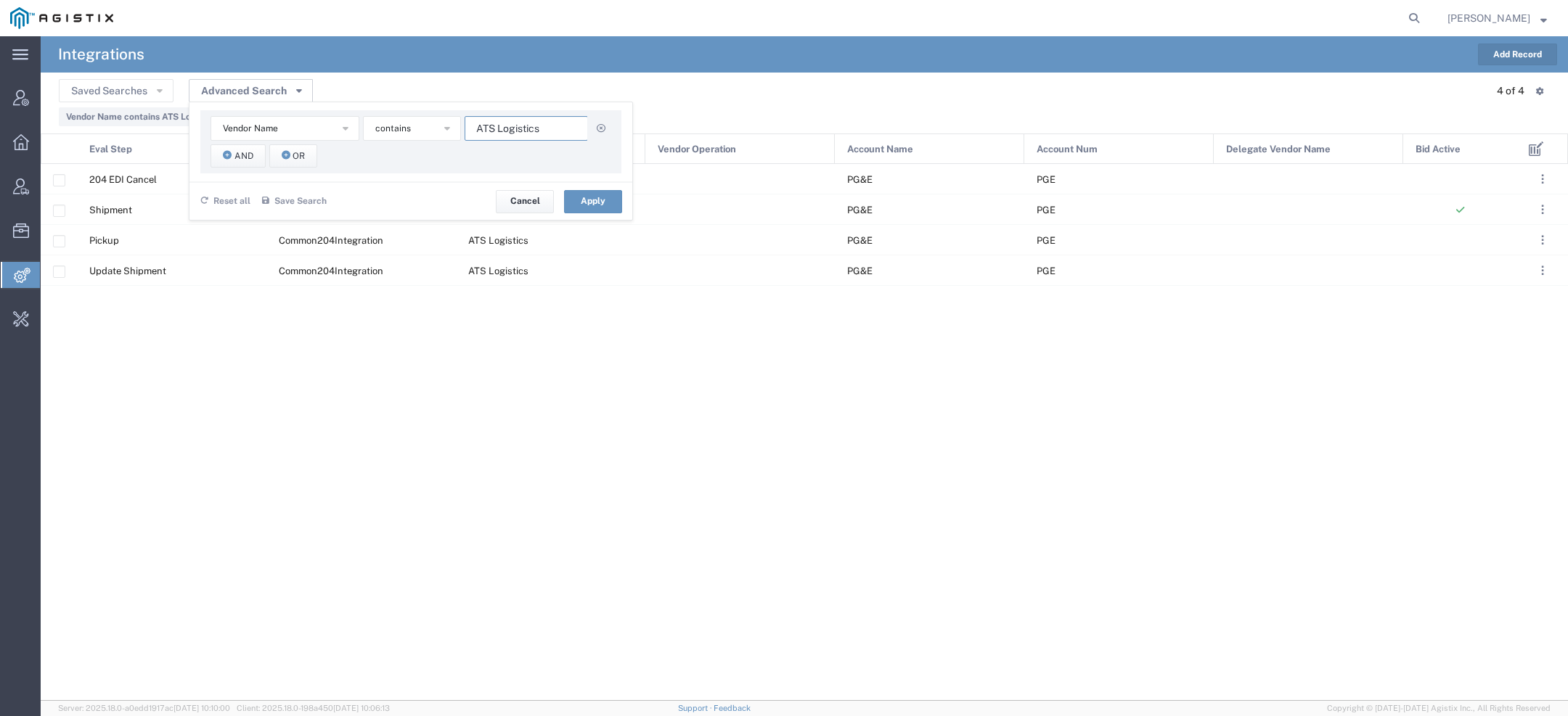
drag, startPoint x: 545, startPoint y: 133, endPoint x: 243, endPoint y: 86, distance: 305.6
click at [249, 86] on div "Advanced Search Vendor Name Account Name Account Num Delegate Vendor Name Eval …" at bounding box center [251, 90] width 124 height 22
paste input "venue Logistics Inc"
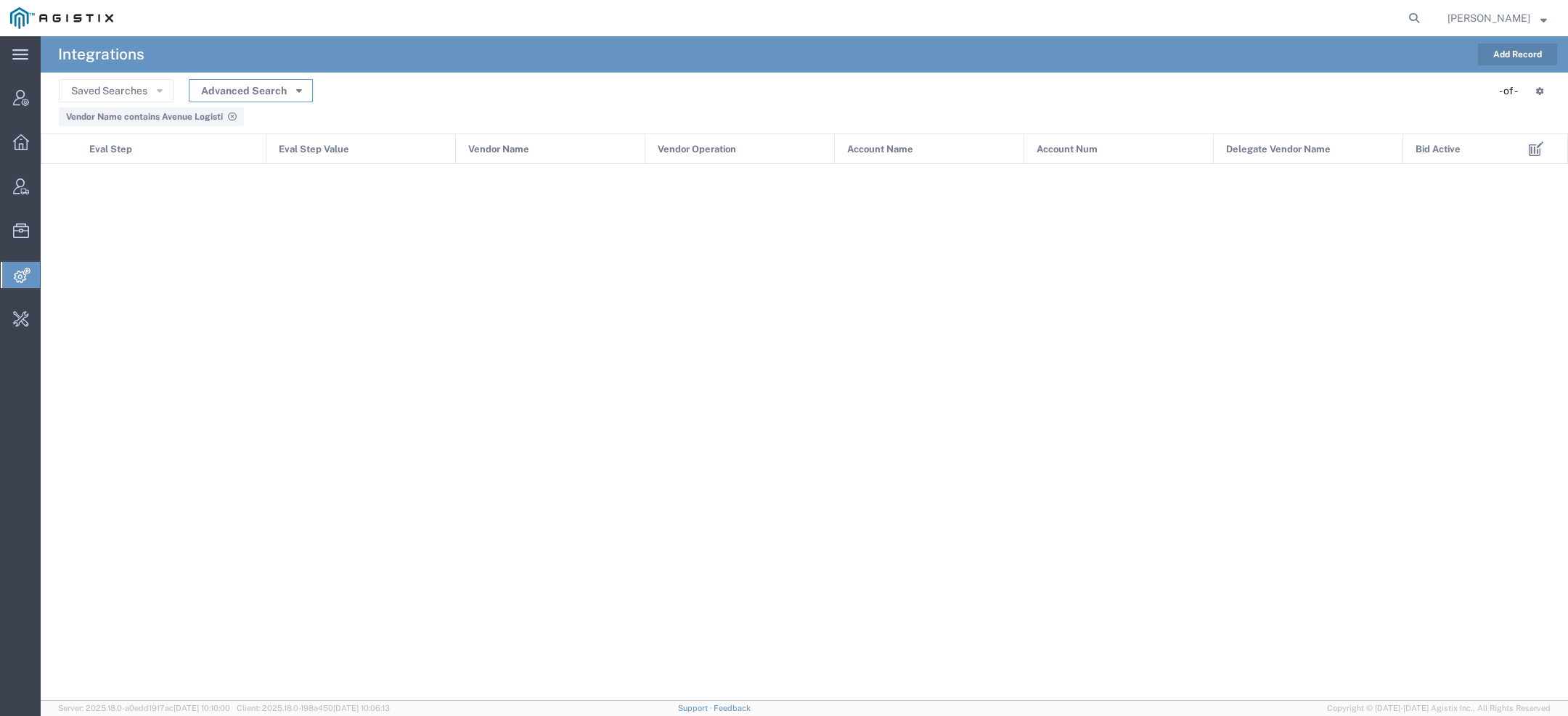
click at [304, 87] on button "Advanced Search" at bounding box center [251, 90] width 124 height 23
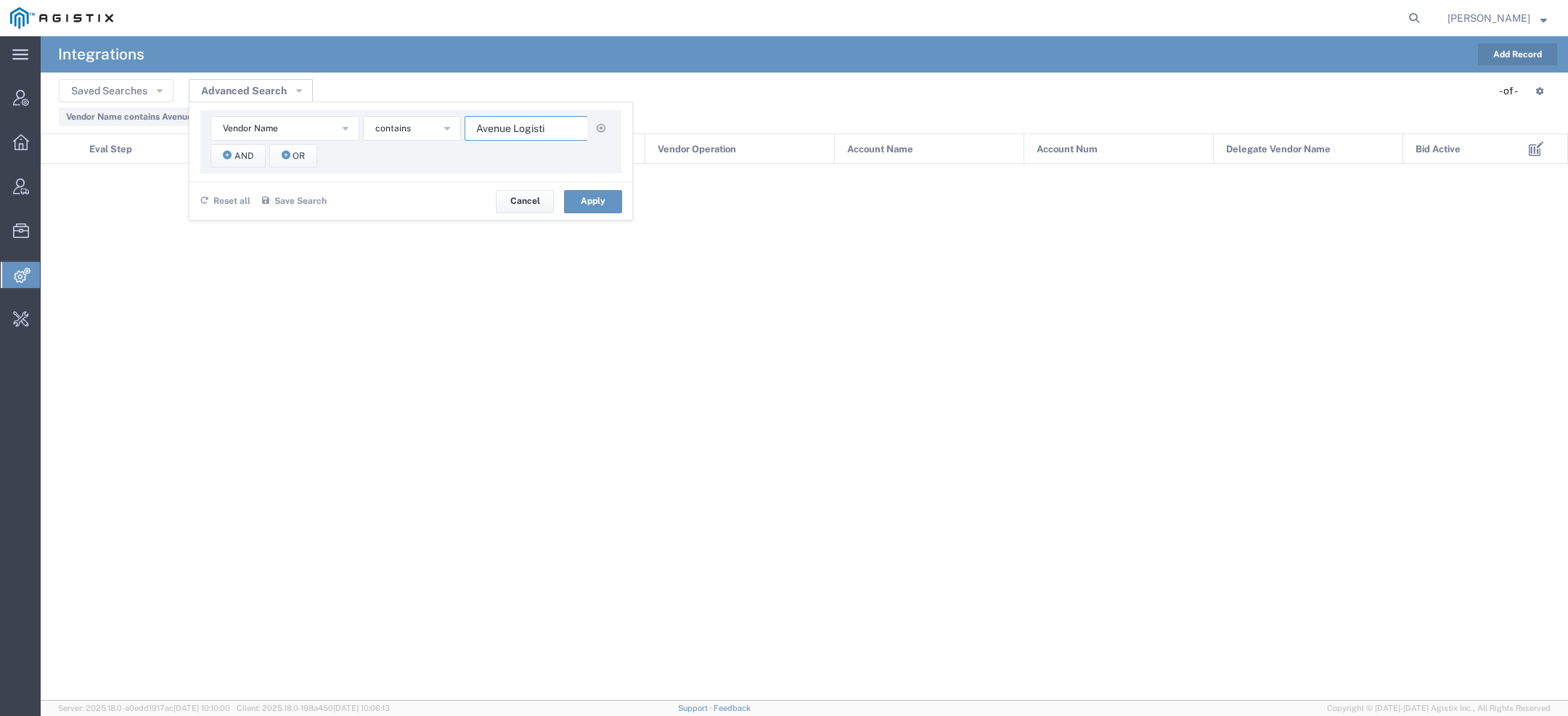
drag, startPoint x: 548, startPoint y: 132, endPoint x: 95, endPoint y: 62, distance: 458.4
click at [141, 62] on agx-vendor-eval-manager "Integrations Add Record Saved Searches Advanced Search Vendor Name Account Name…" at bounding box center [803, 369] width 1527 height 664
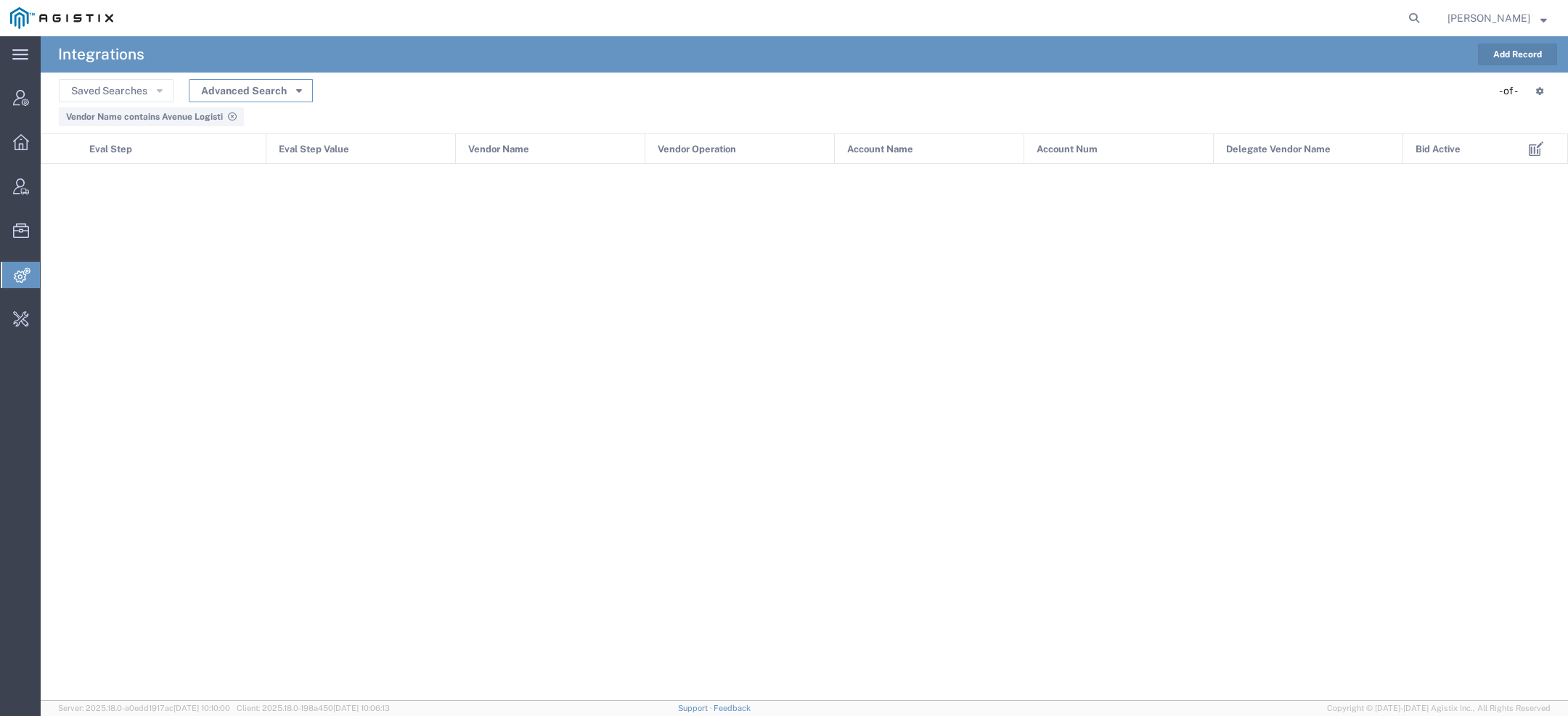
click at [274, 86] on button "Advanced Search" at bounding box center [251, 90] width 124 height 23
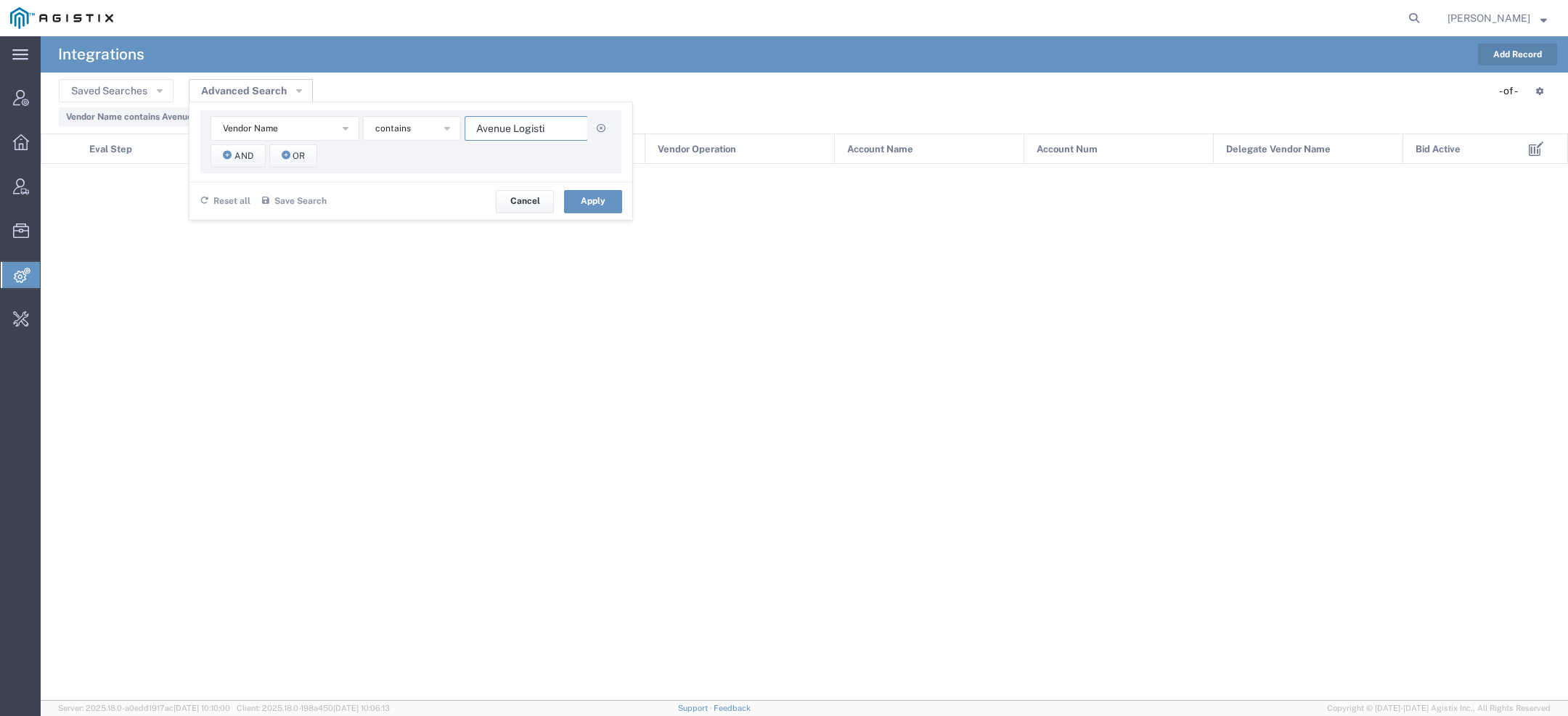
click at [510, 134] on input "Avenue Logisti" at bounding box center [527, 129] width 124 height 25
paste input "Axle Logistics"
type input "Avenue Axle Logistics"
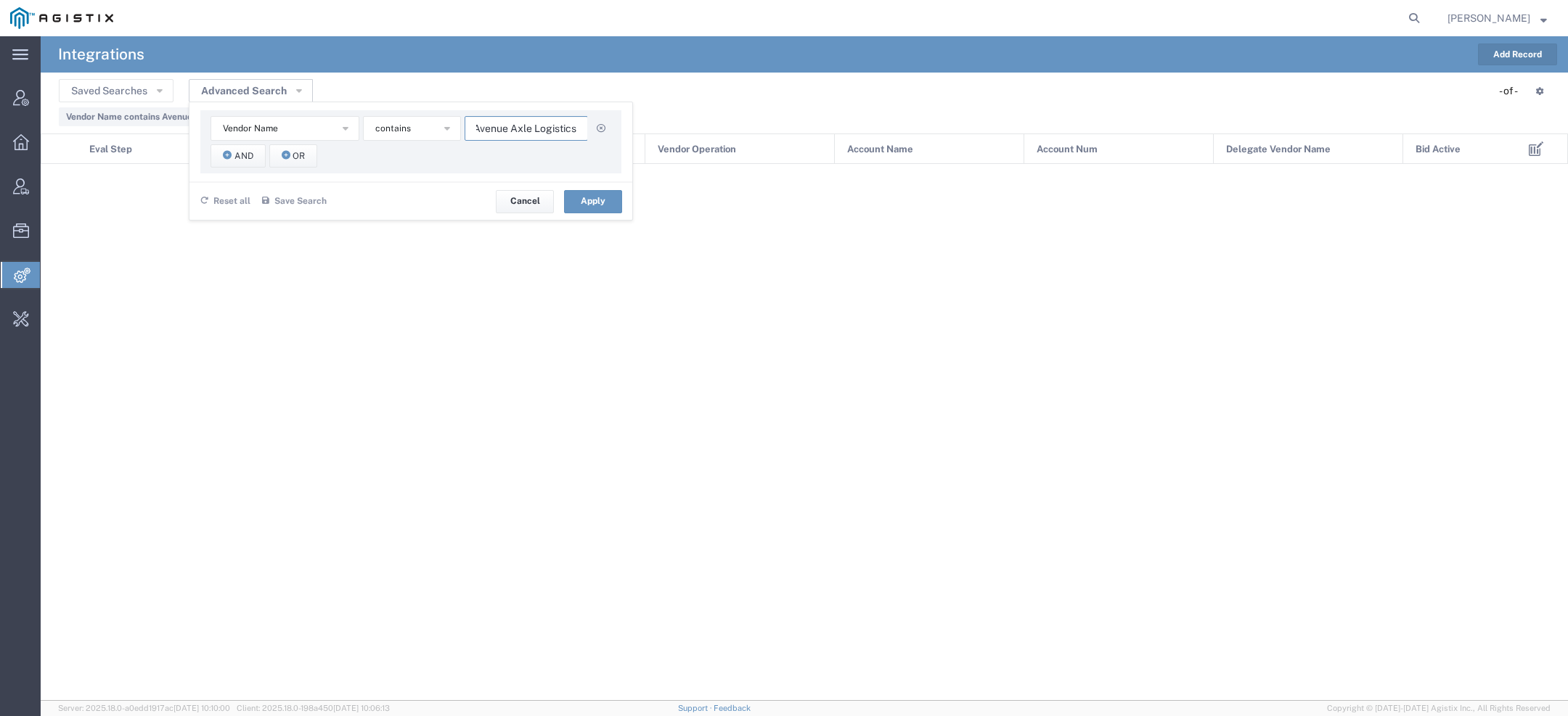
click at [510, 134] on input "Avenue Axle Logistics" at bounding box center [527, 129] width 124 height 25
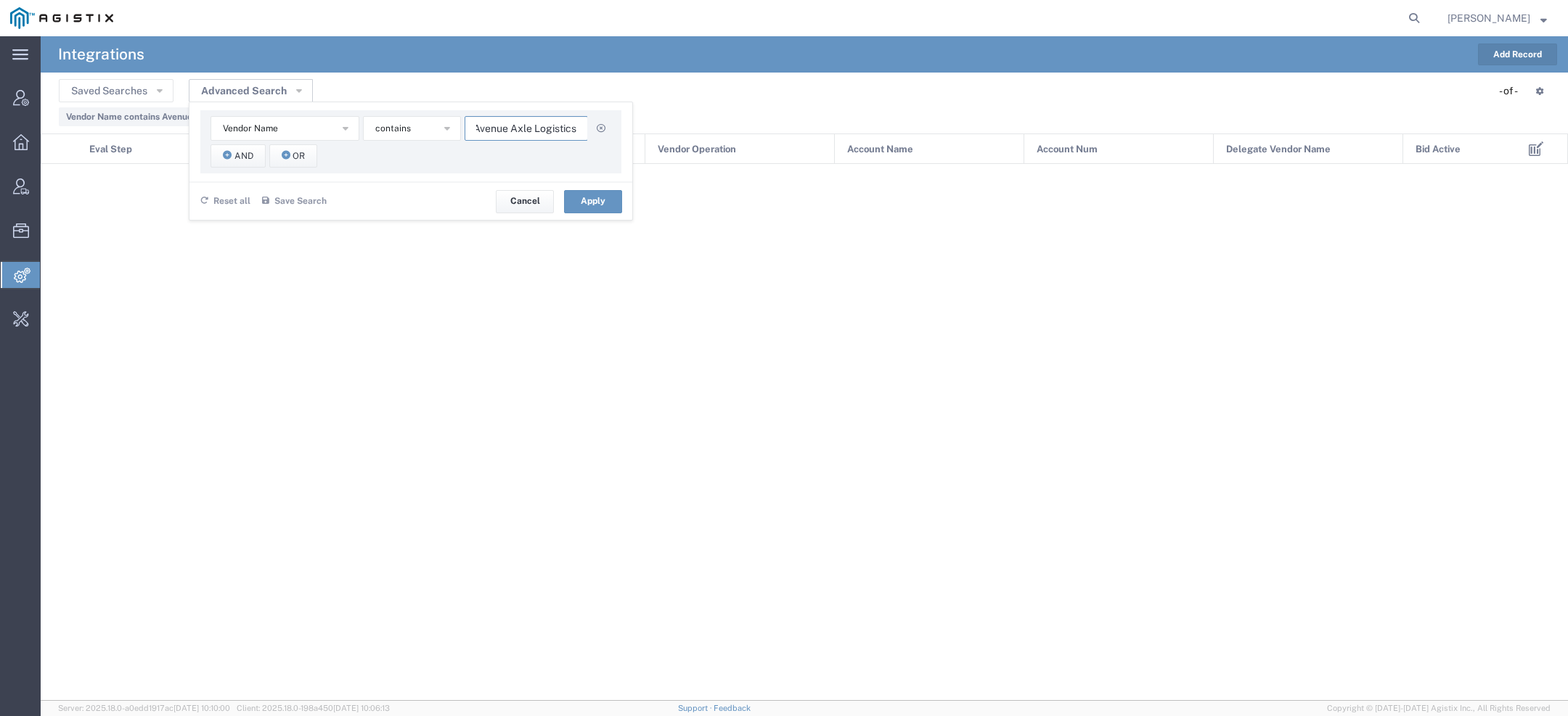
click at [510, 134] on input "Avenue Axle Logistics" at bounding box center [527, 129] width 124 height 25
paste input "Axle Logistics"
click at [605, 198] on button "Apply" at bounding box center [593, 201] width 58 height 23
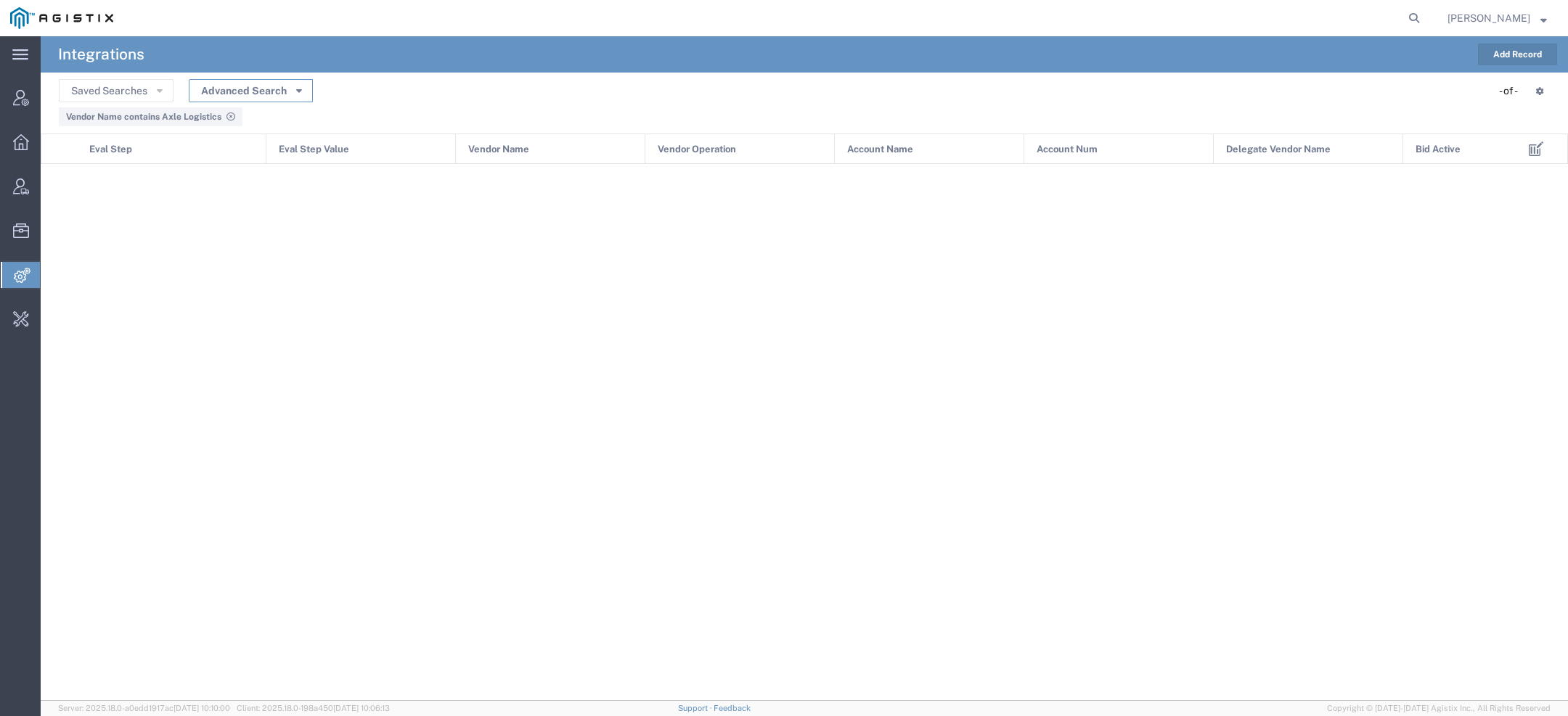
click at [251, 94] on button "Advanced Search" at bounding box center [251, 90] width 124 height 23
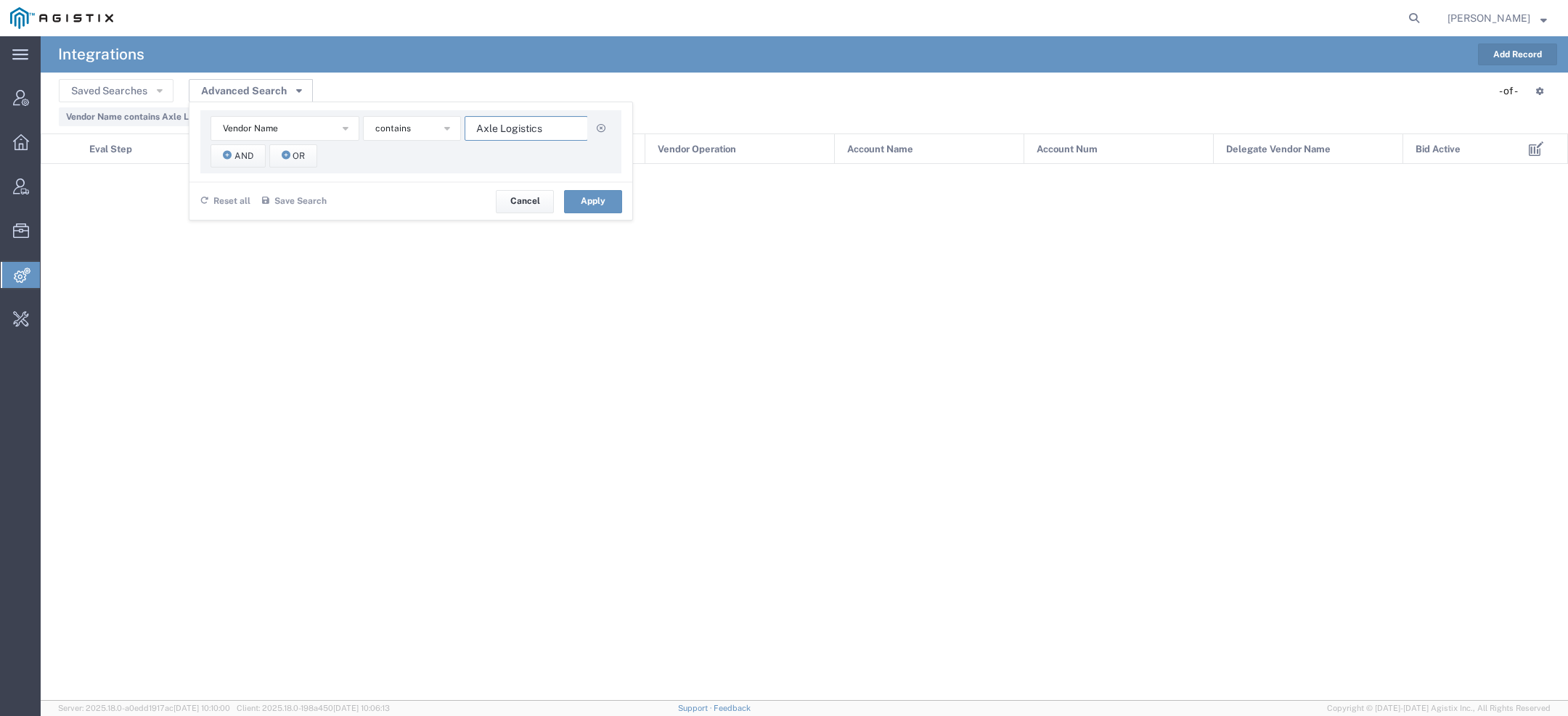
drag, startPoint x: 559, startPoint y: 134, endPoint x: 202, endPoint y: 84, distance: 360.5
click at [268, 84] on div "Advanced Search Vendor Name Account Name Account Num Delegate Vendor Name Eval …" at bounding box center [251, 90] width 124 height 22
paste input "Bett A Way Traffic System"
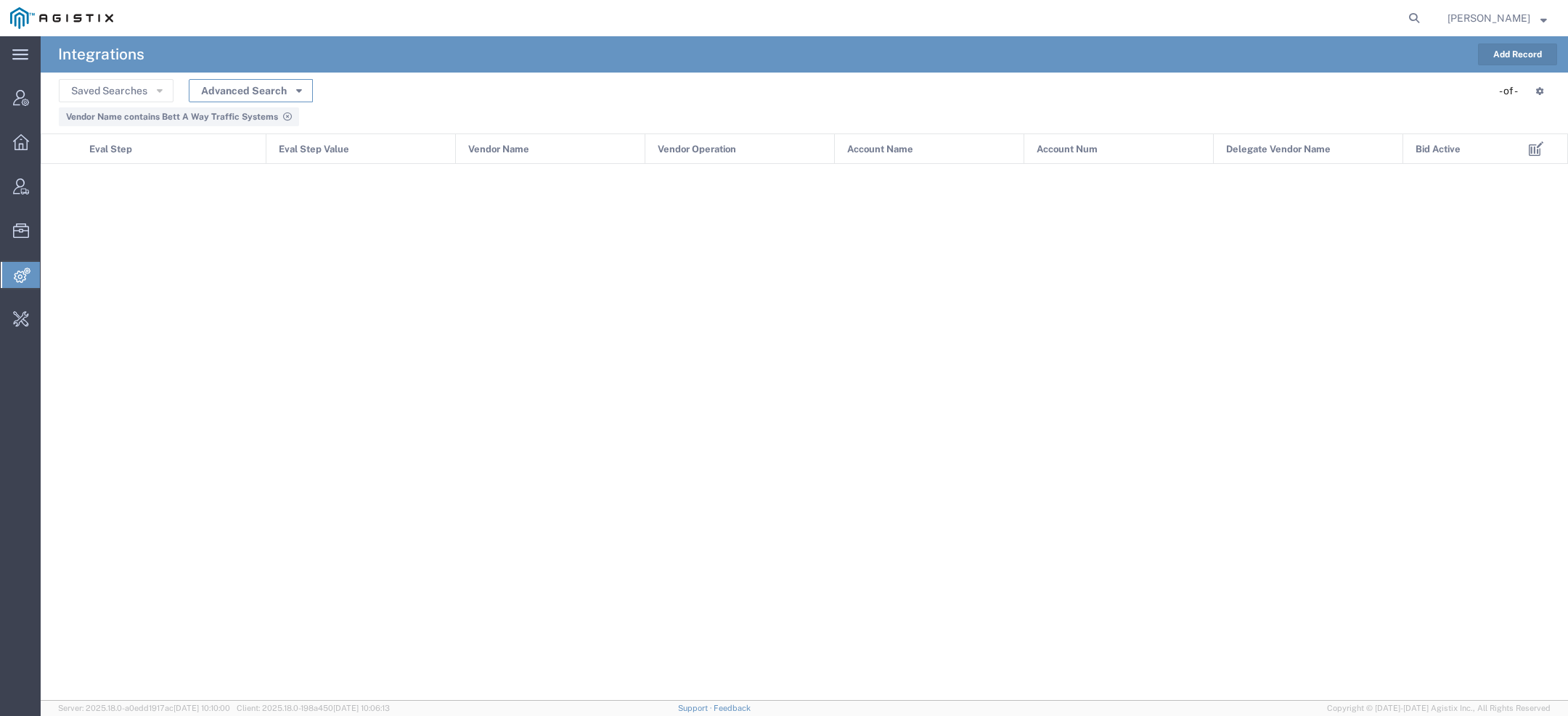
click at [299, 91] on icon "button" at bounding box center [299, 90] width 5 height 10
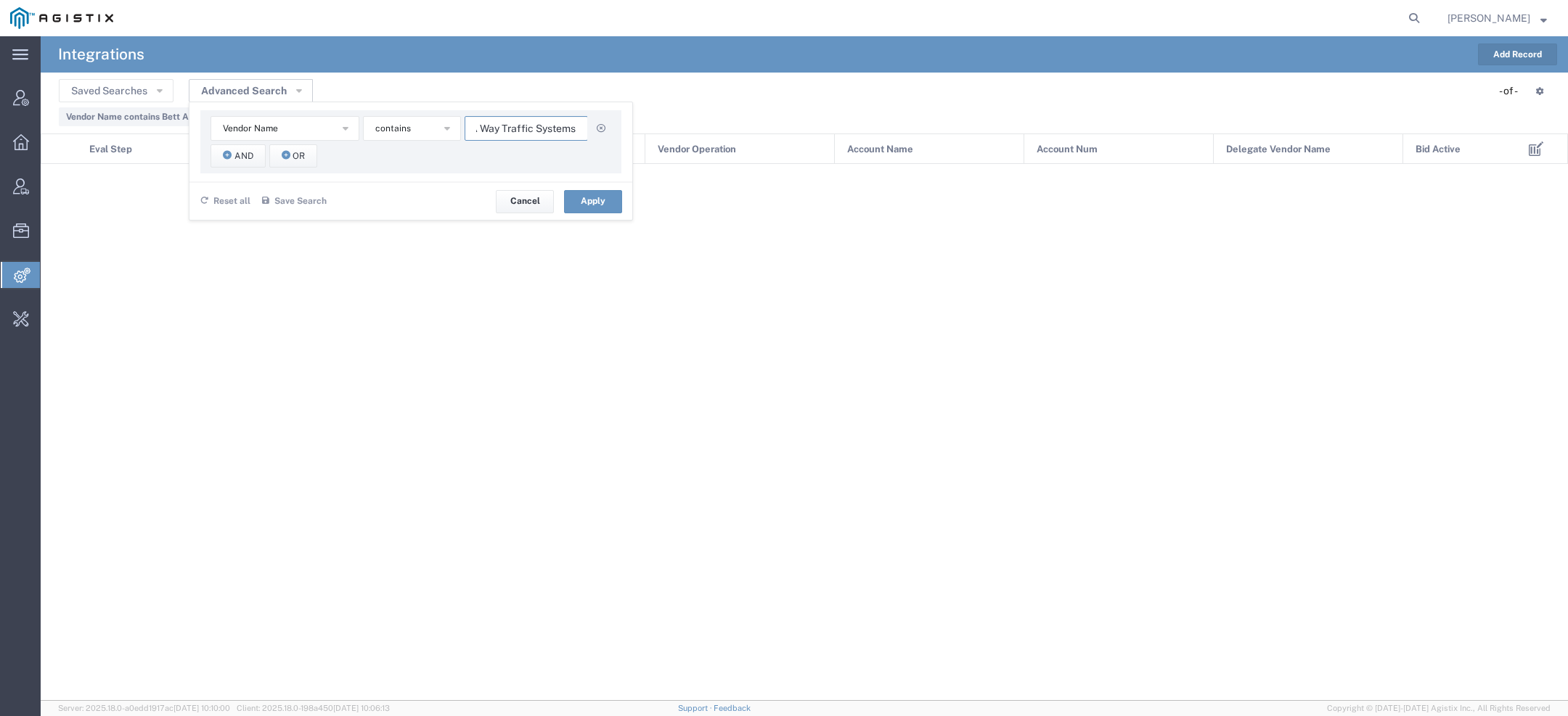
drag, startPoint x: 536, startPoint y: 127, endPoint x: 885, endPoint y: 143, distance: 349.4
click at [885, 143] on agx-table-manager "Saved Searches Advanced Search Vendor Name Account Name Account Num Delegate Ve…" at bounding box center [803, 387] width 1527 height 628
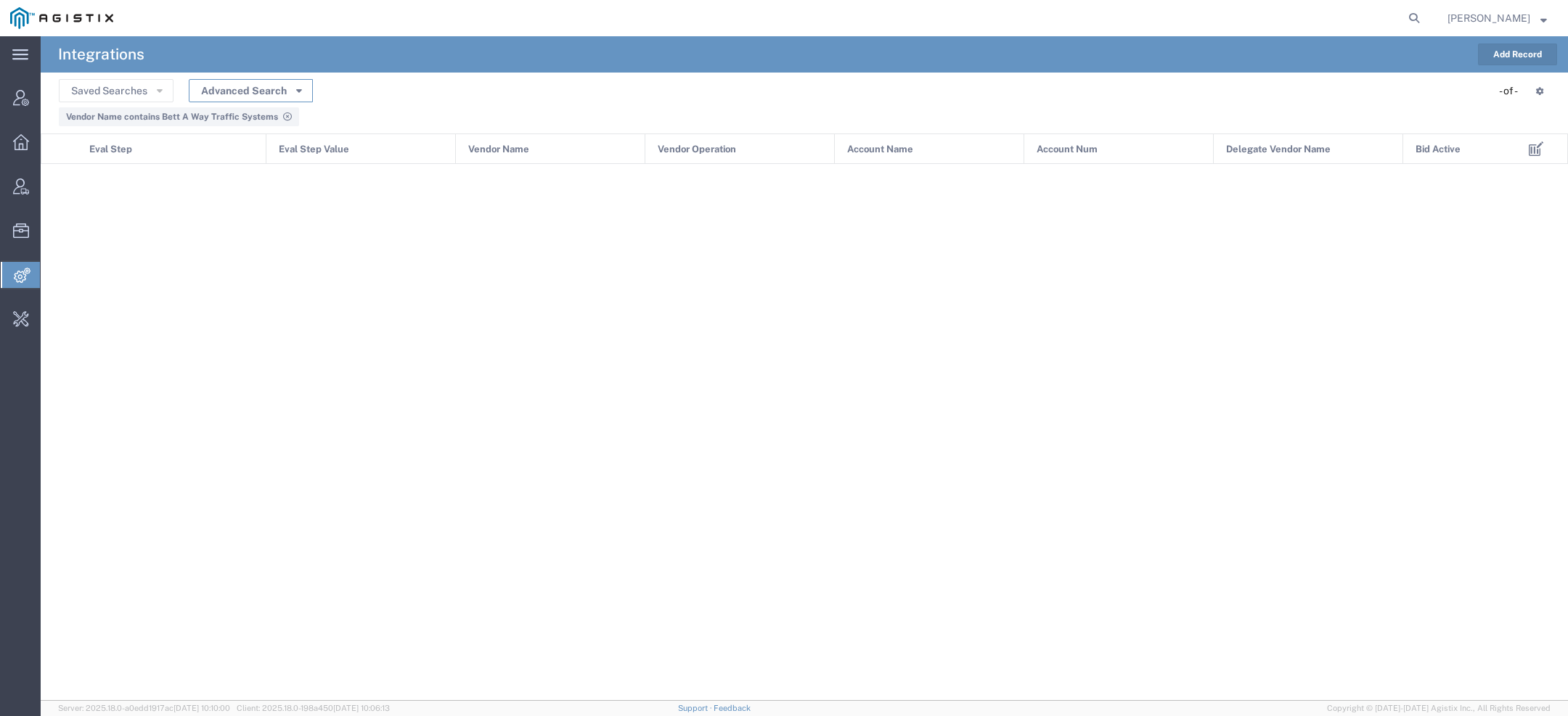
click at [248, 90] on button "Advanced Search" at bounding box center [251, 90] width 124 height 23
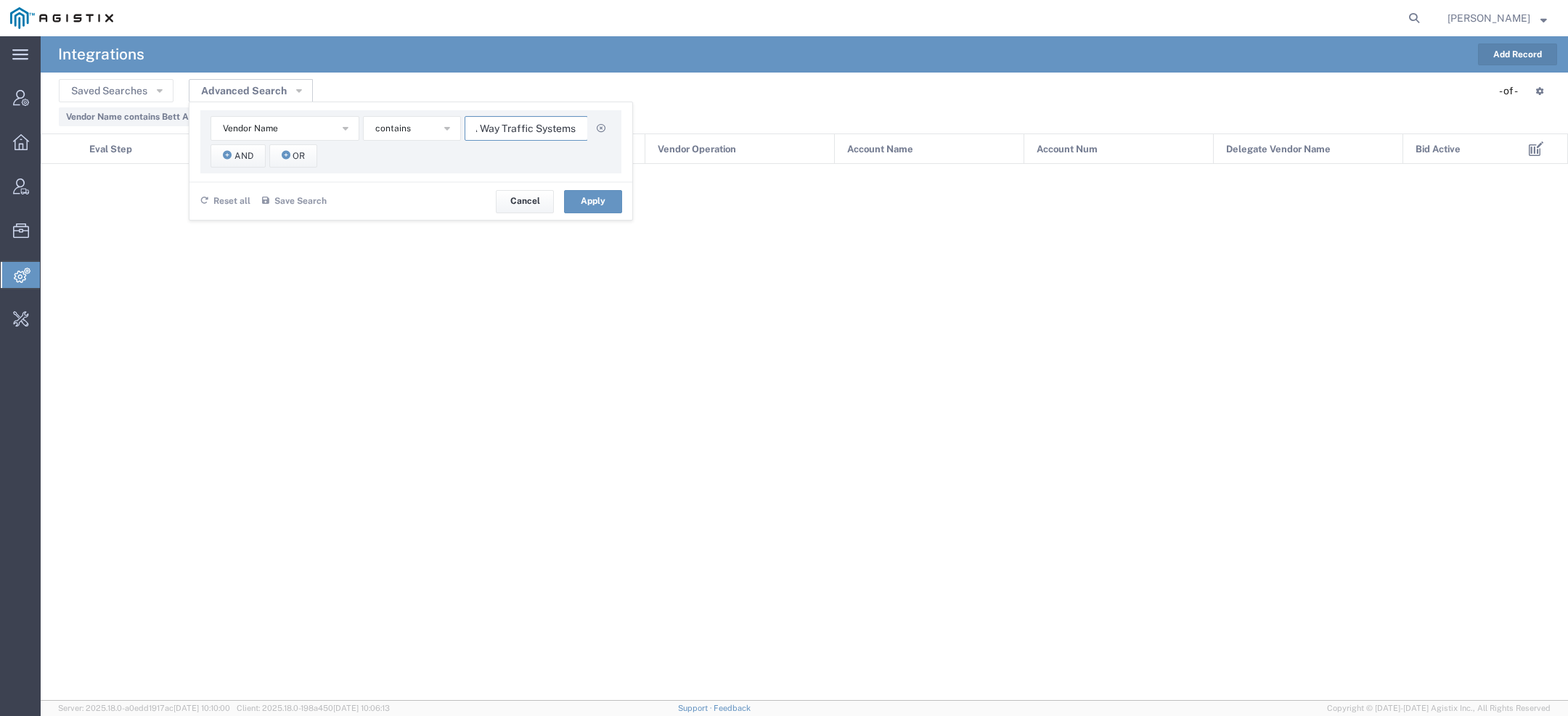
click at [547, 127] on input "Bett A Way Traffic Systems" at bounding box center [527, 129] width 124 height 25
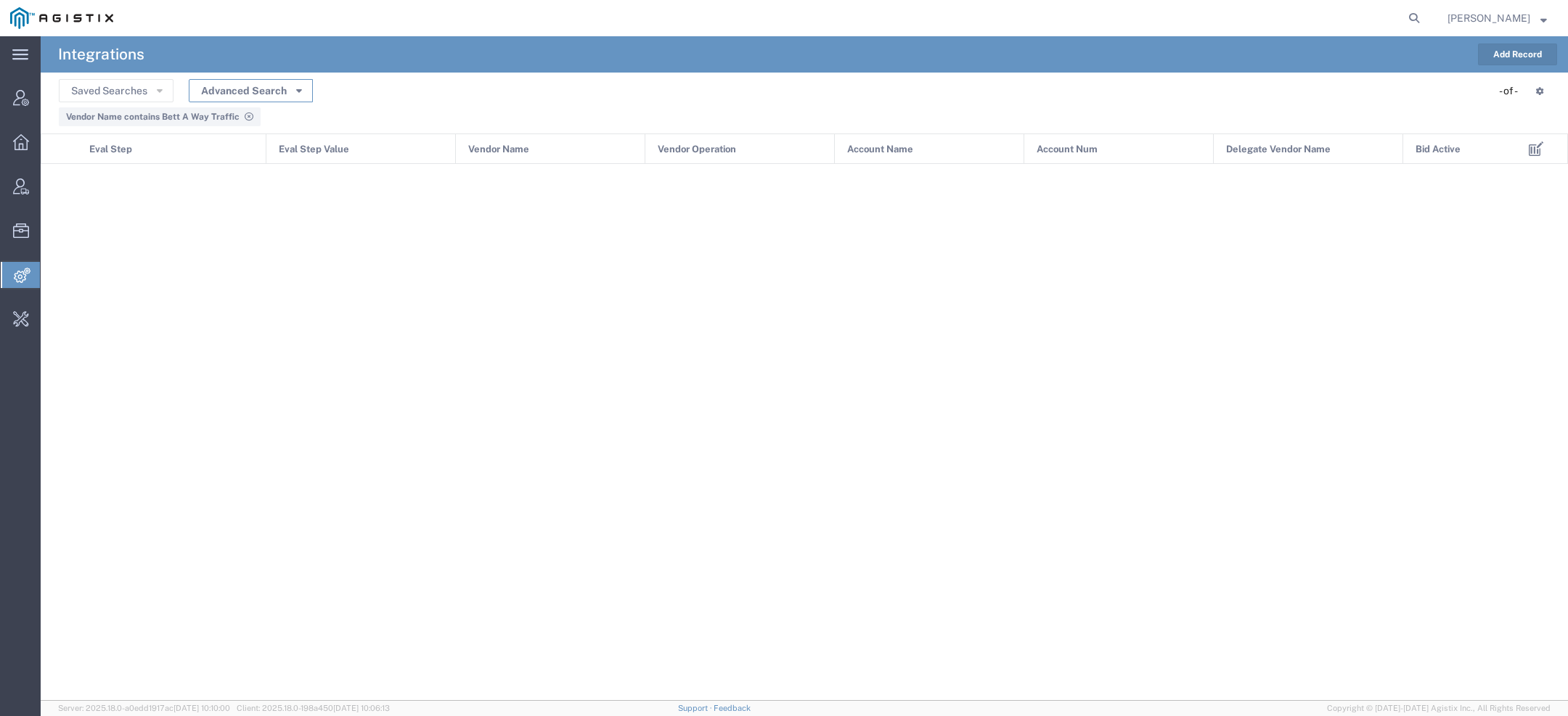
click at [270, 88] on button "Advanced Search" at bounding box center [251, 90] width 124 height 23
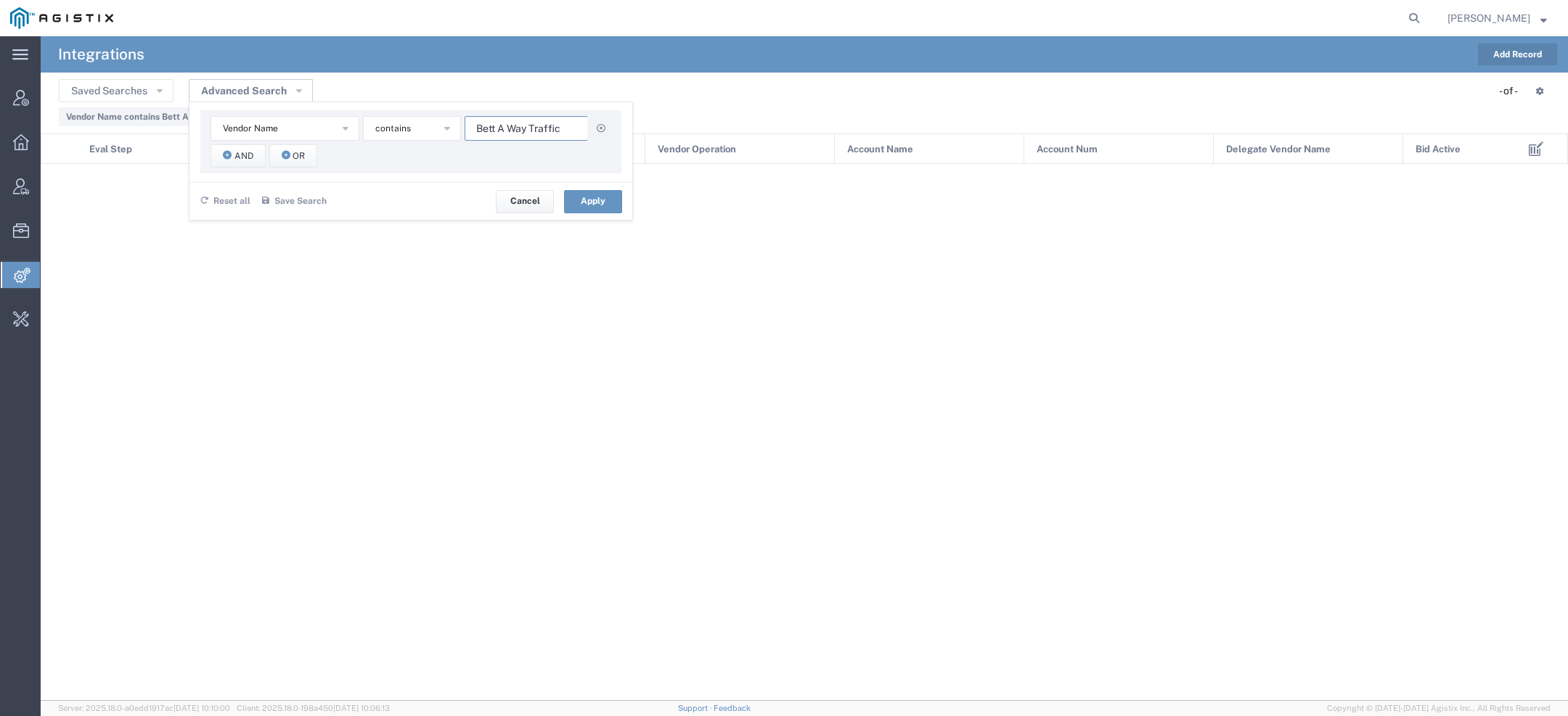
click at [518, 132] on input "Bett A Way Traffic" at bounding box center [527, 129] width 124 height 25
paste input "ridge Logistics"
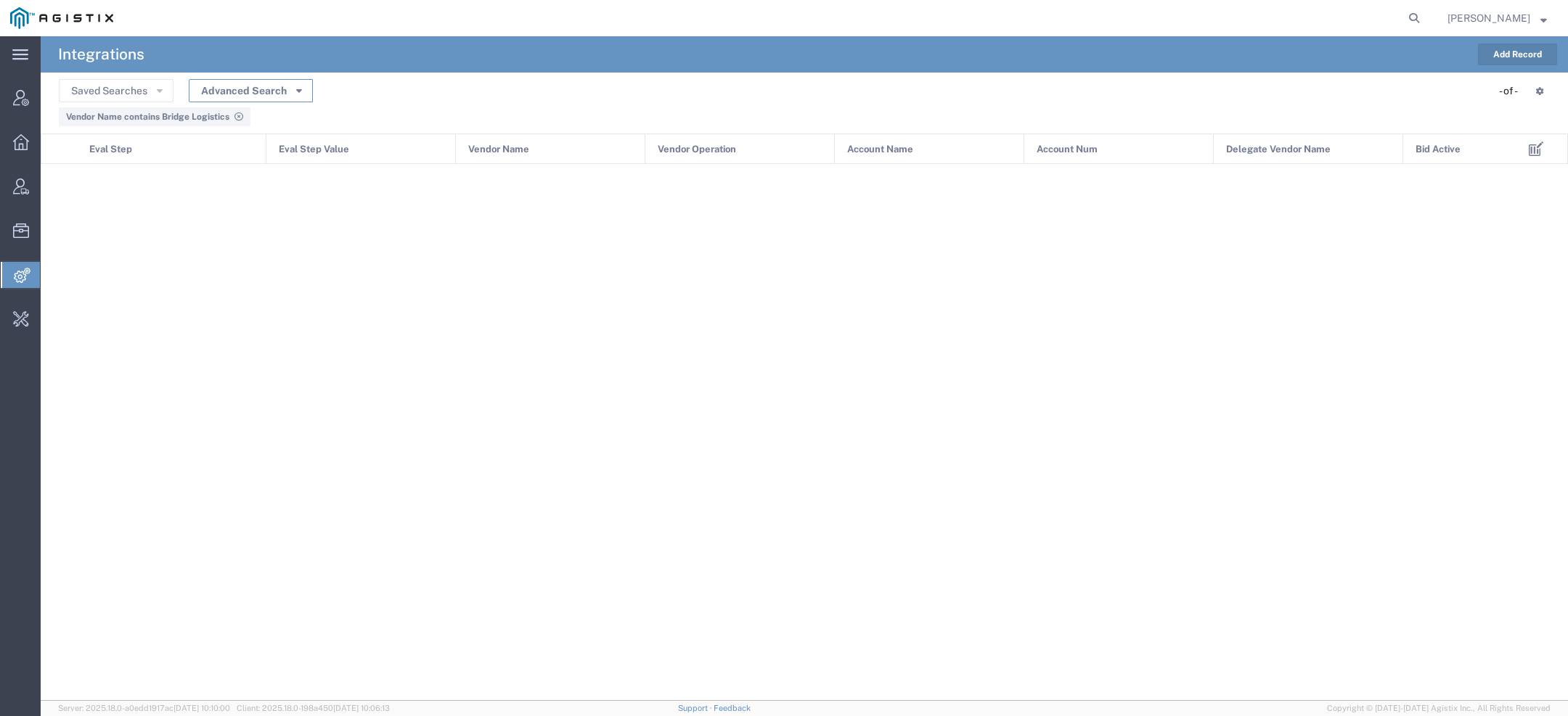
click at [280, 101] on button "Advanced Search" at bounding box center [251, 90] width 124 height 23
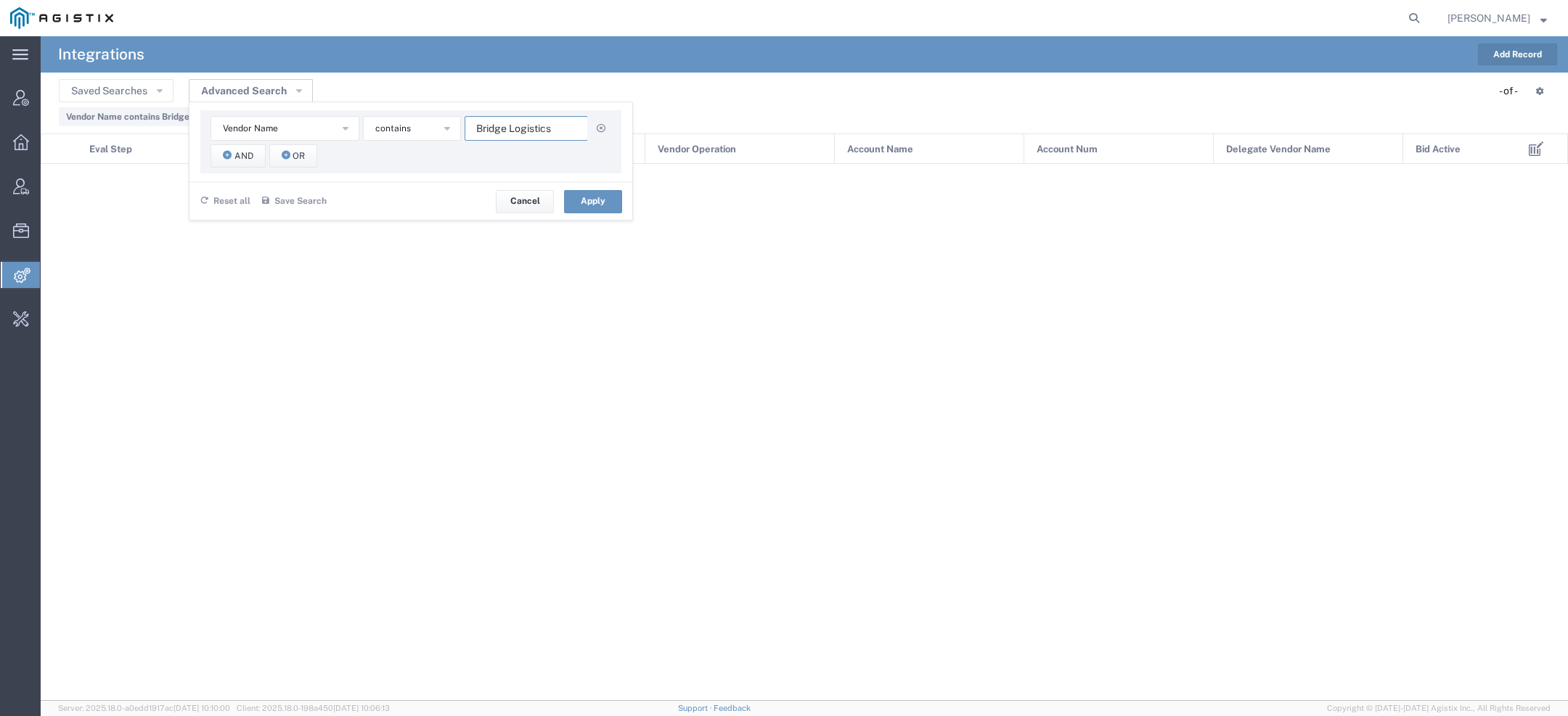
click at [536, 132] on input "Bridge Logistics" at bounding box center [527, 129] width 124 height 25
paste input "CFI"
click at [584, 200] on button "Apply" at bounding box center [593, 201] width 58 height 23
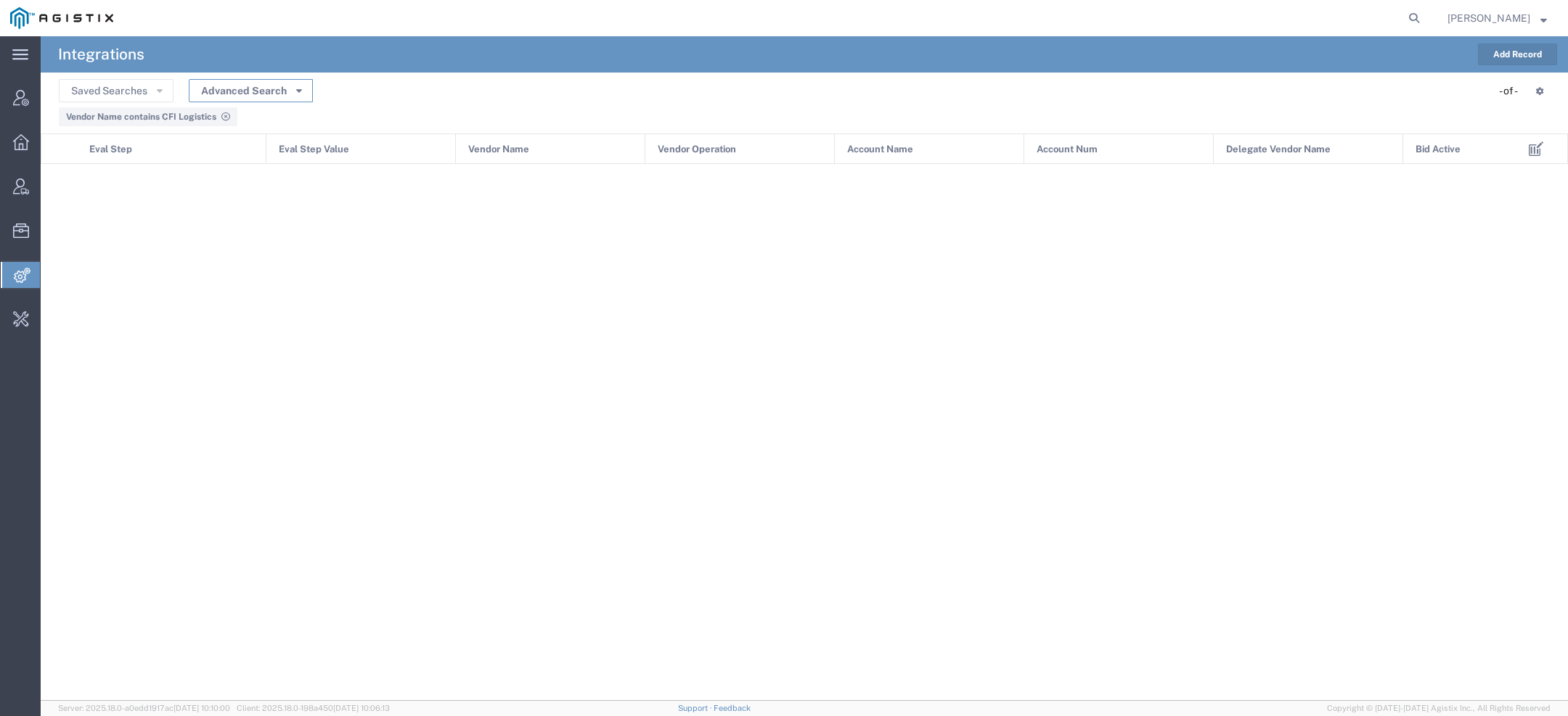
click at [290, 83] on button "Advanced Search" at bounding box center [251, 90] width 124 height 23
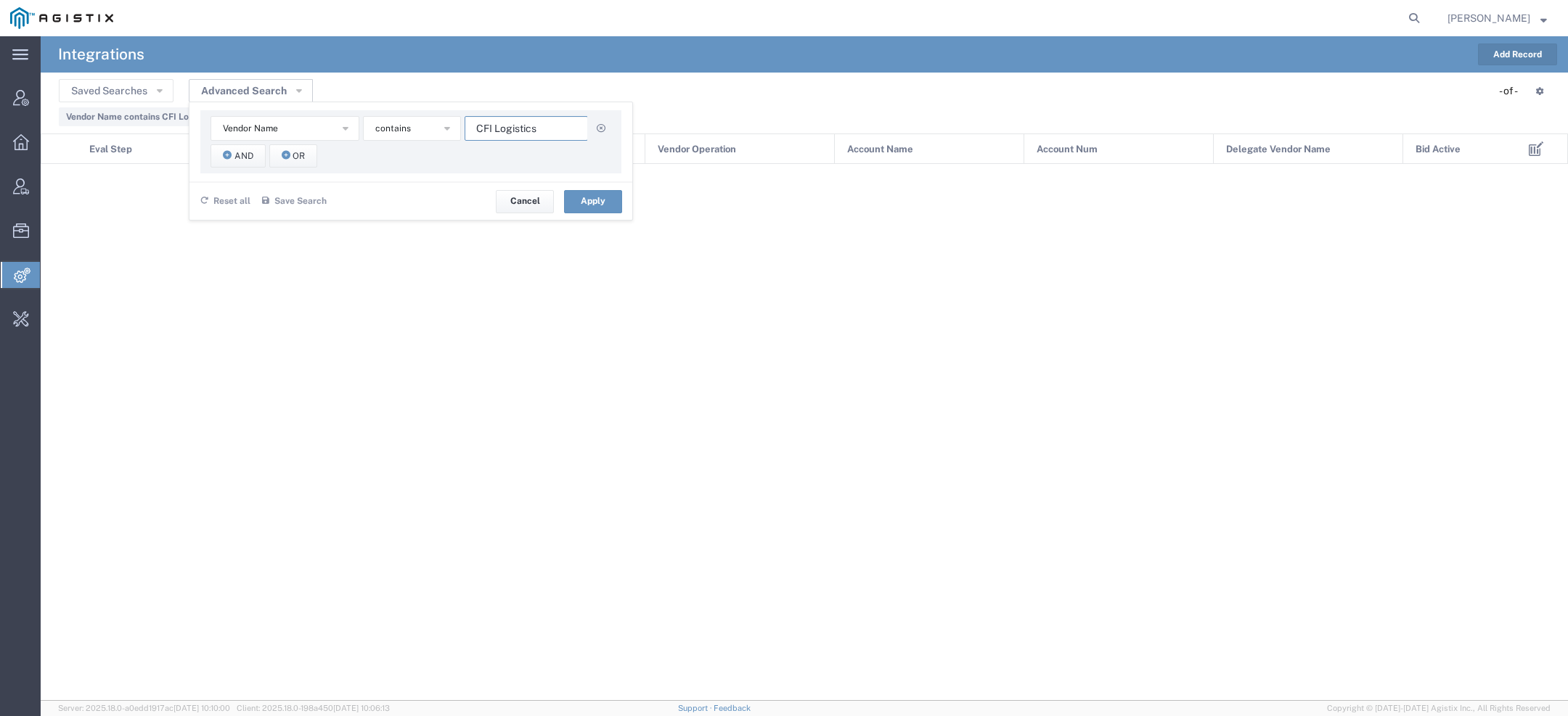
click at [523, 130] on input "CFI Logistics" at bounding box center [527, 129] width 124 height 25
click at [523, 131] on input "CFI Logistics" at bounding box center [527, 129] width 124 height 25
paste input "hild"
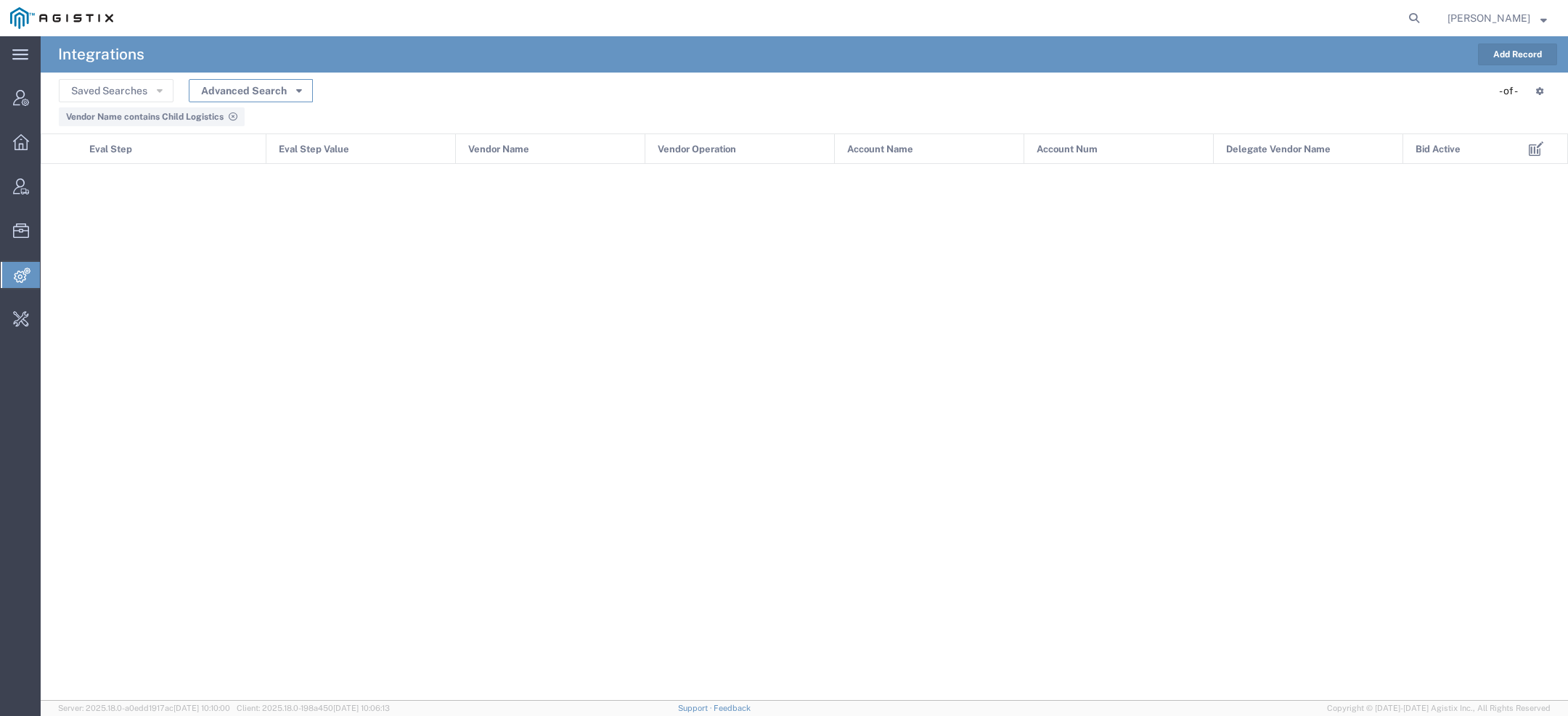
click at [308, 85] on button "Advanced Search" at bounding box center [251, 90] width 124 height 23
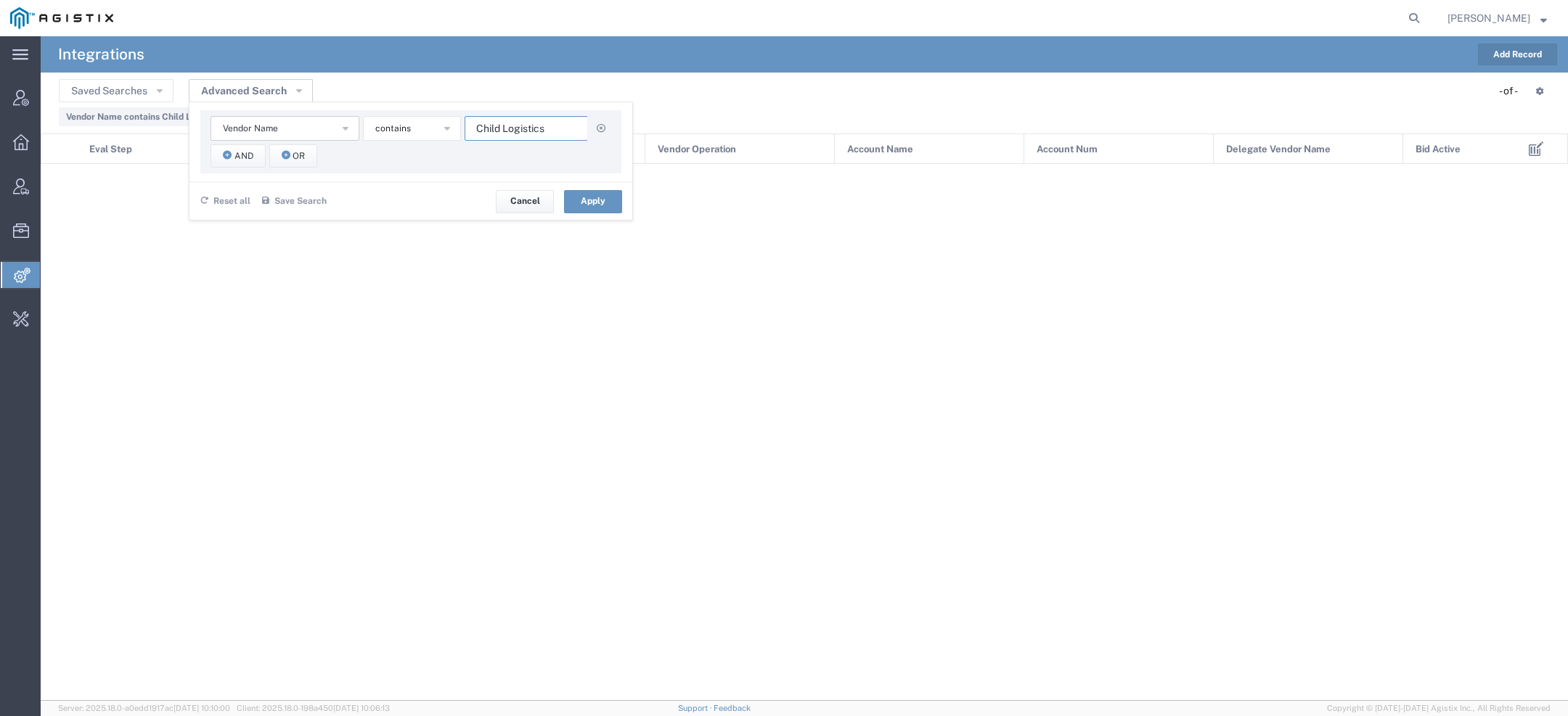
drag, startPoint x: 561, startPoint y: 130, endPoint x: 255, endPoint y: 130, distance: 306.0
click at [286, 130] on div "Vendor Name Account Name Account Num Delegate Vendor Name Eval Step Eval Step V…" at bounding box center [410, 129] width 400 height 25
paste input "ircle"
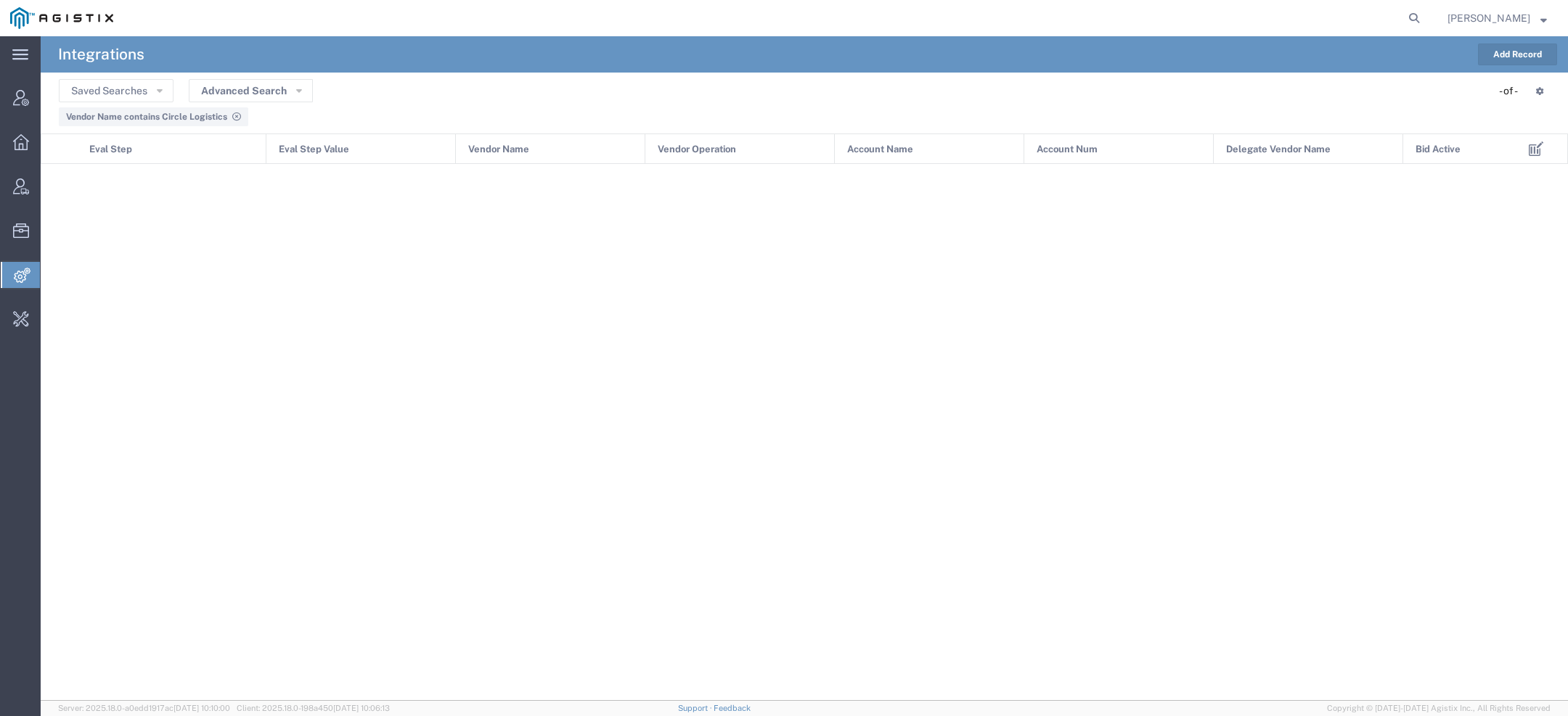
click at [291, 72] on header "Saved Searches Advanced Search Vendor Name Account Name Account Num Delegate Ve…" at bounding box center [803, 103] width 1527 height 61
click at [291, 78] on header "Saved Searches Advanced Search Vendor Name Account Name Account Num Delegate Ve…" at bounding box center [803, 103] width 1527 height 61
click at [300, 87] on icon "button" at bounding box center [299, 90] width 5 height 10
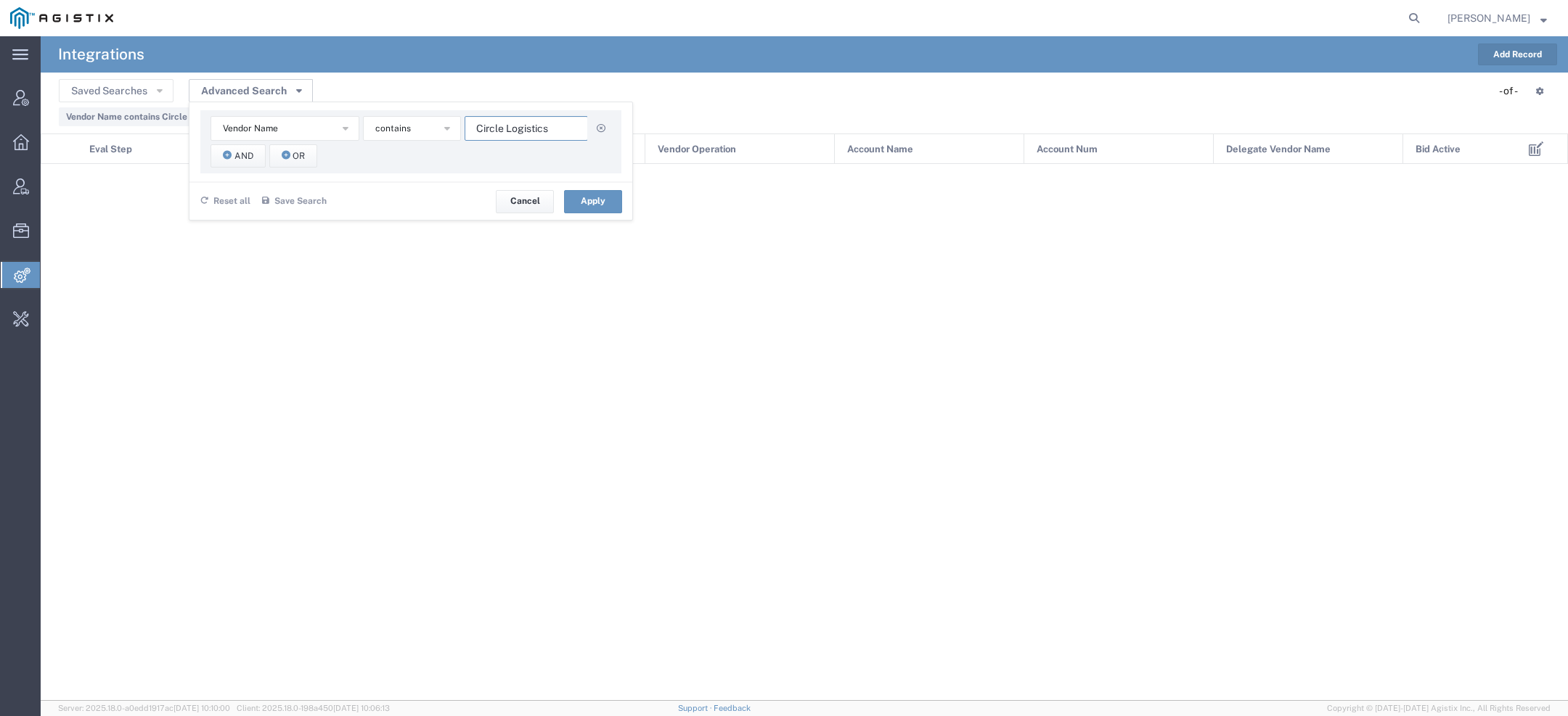
drag, startPoint x: 544, startPoint y: 132, endPoint x: 277, endPoint y: 94, distance: 269.7
click at [347, 96] on div "Saved Searches Advanced Search Vendor Name Account Name Account Num Delegate Ve…" at bounding box center [804, 90] width 1491 height 22
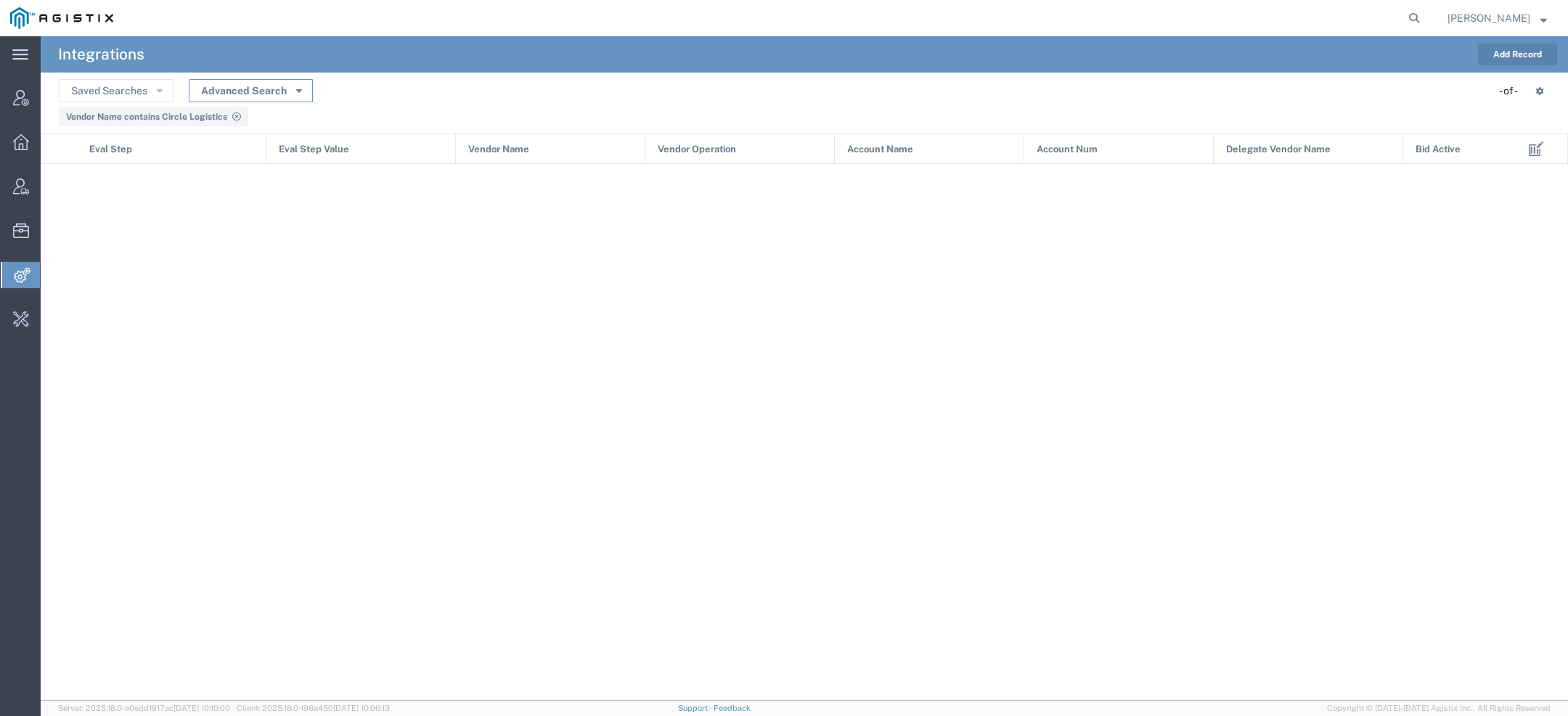
click at [277, 94] on button "Advanced Search" at bounding box center [251, 90] width 124 height 23
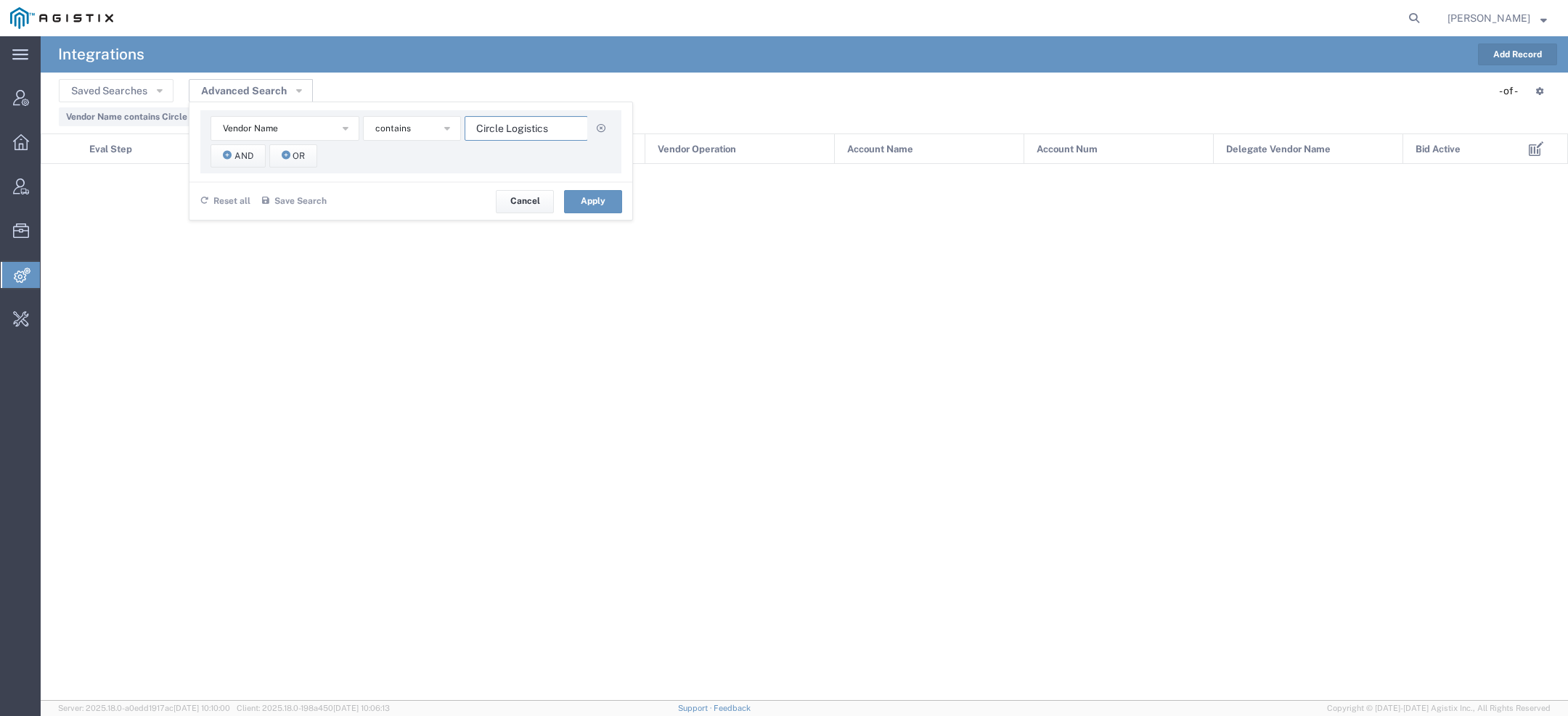
drag, startPoint x: 547, startPoint y: 132, endPoint x: 313, endPoint y: 98, distance: 236.5
click at [313, 98] on div "Saved Searches Advanced Search Vendor Name Account Name Account Num Delegate Ve…" at bounding box center [804, 90] width 1491 height 22
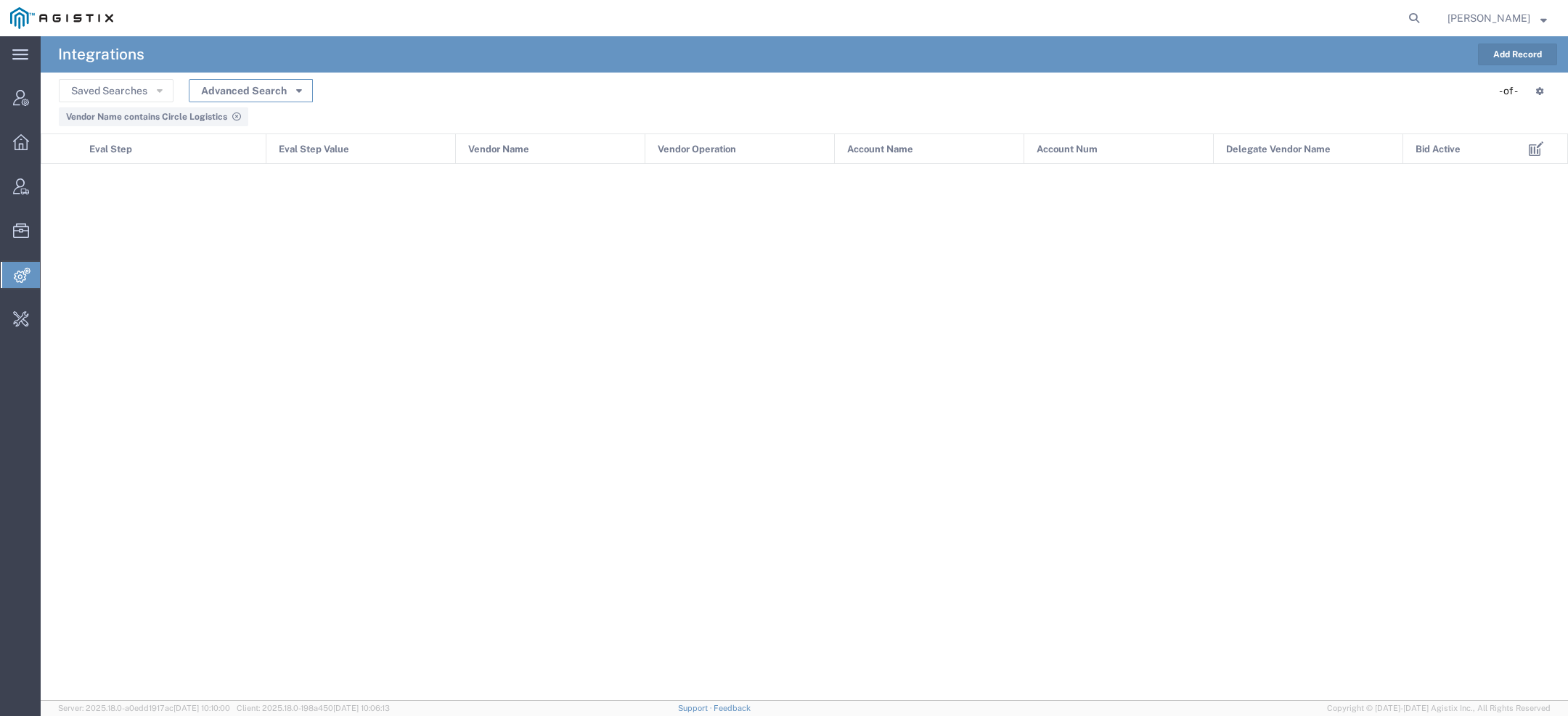
click at [296, 88] on icon "button" at bounding box center [299, 90] width 5 height 10
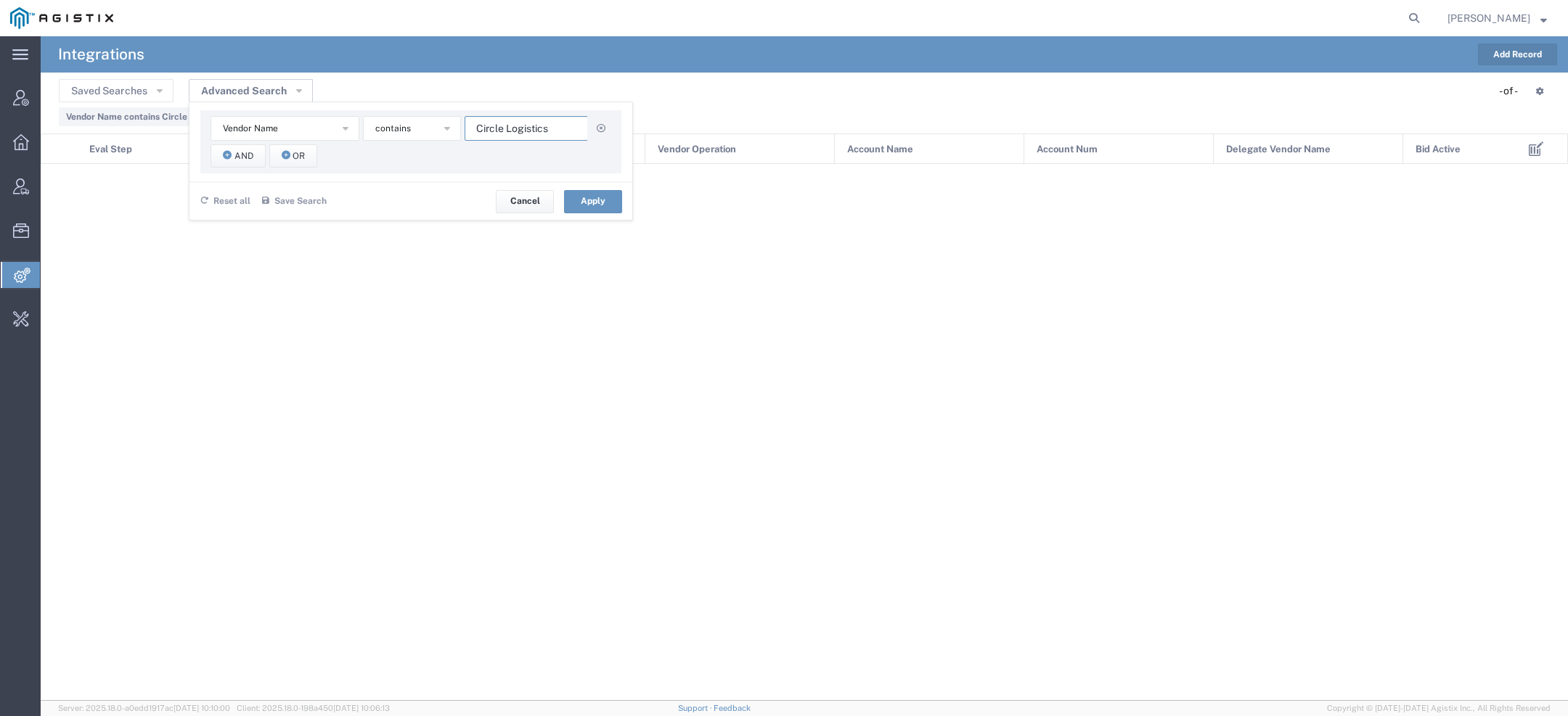
click at [517, 132] on input "Circle Logistics" at bounding box center [527, 129] width 124 height 25
click at [517, 133] on input "Circle Logistics" at bounding box center [527, 129] width 124 height 25
paste input "ompass"
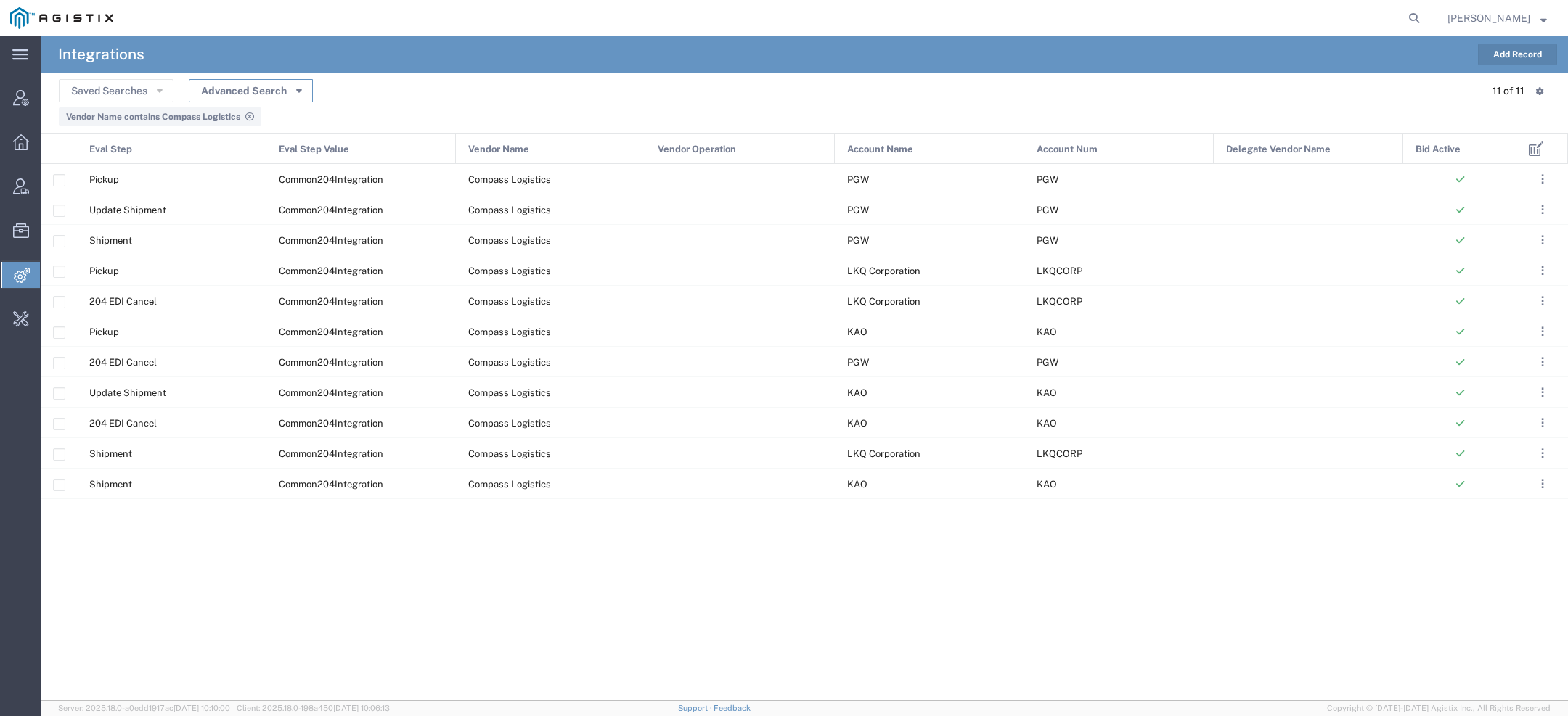
click at [279, 94] on button "Advanced Search" at bounding box center [251, 90] width 124 height 23
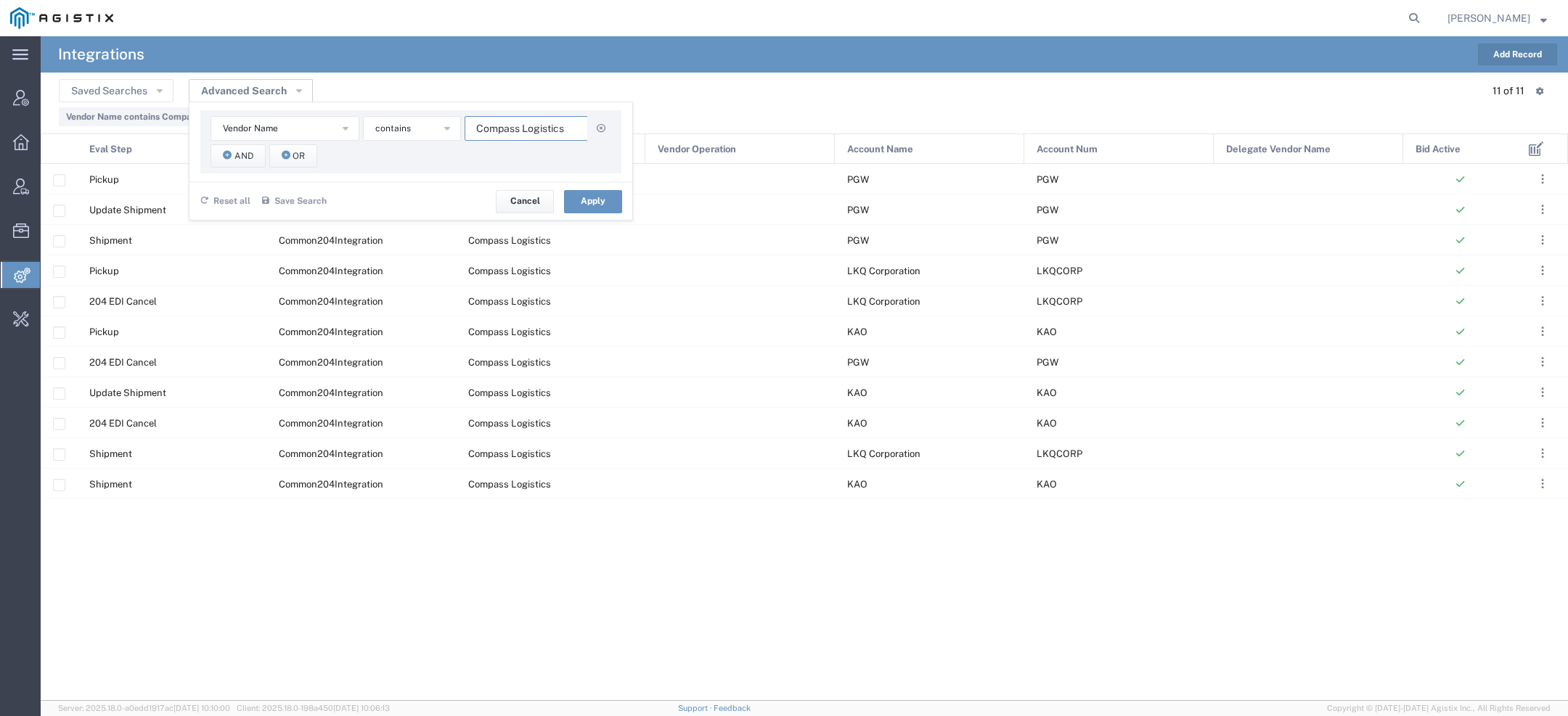
click at [512, 132] on input "Compass Logistics" at bounding box center [527, 129] width 124 height 25
paste input "rbett Farming"
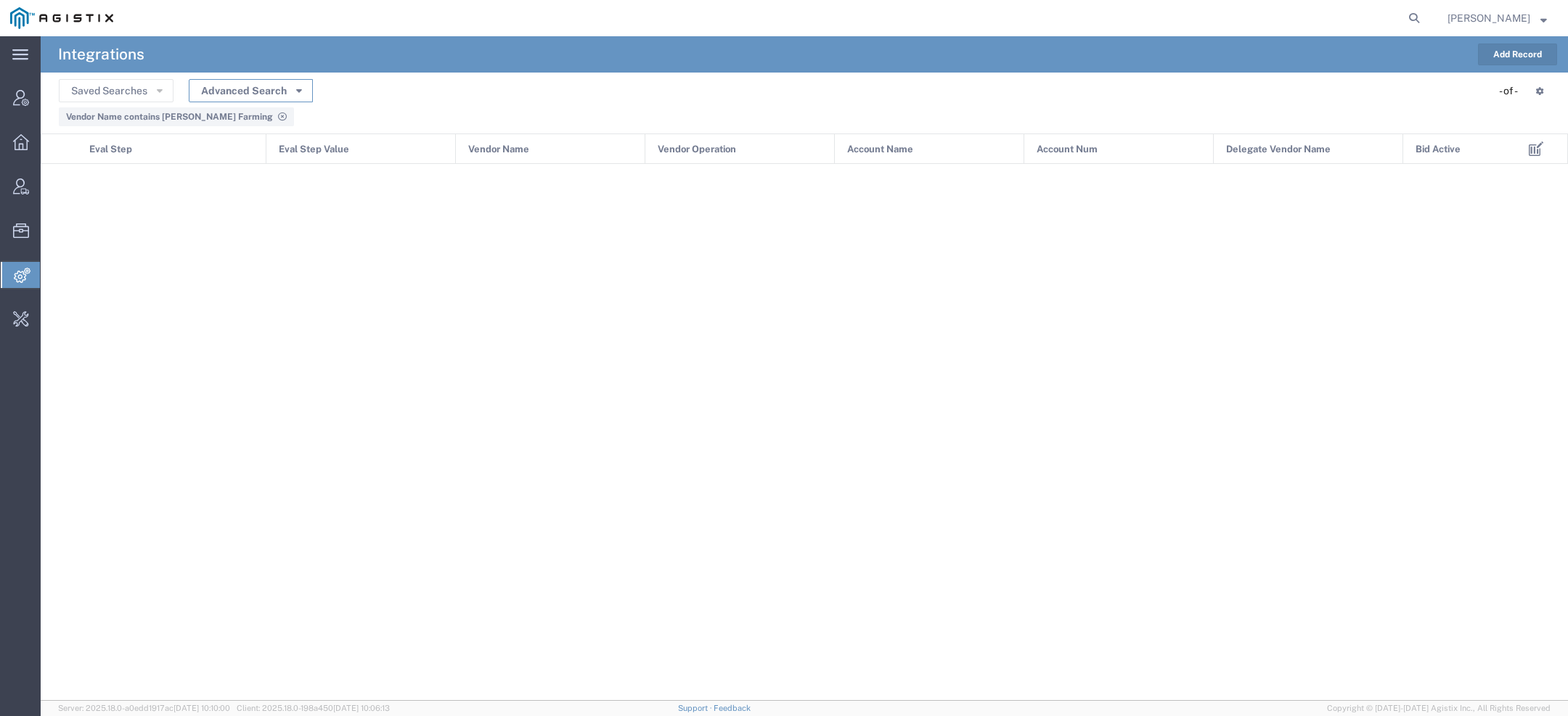
click at [301, 92] on button "Advanced Search" at bounding box center [251, 90] width 124 height 23
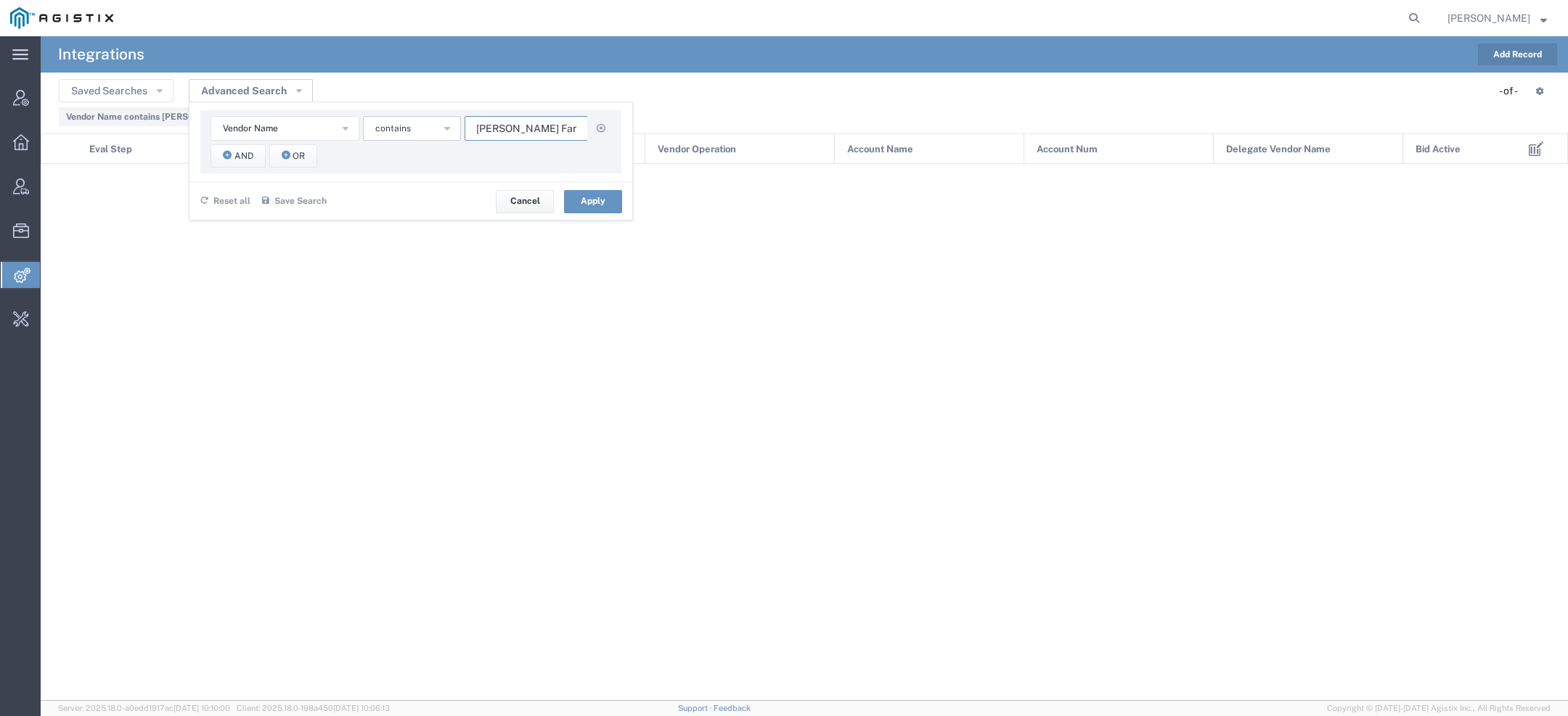
drag, startPoint x: 561, startPoint y: 134, endPoint x: 373, endPoint y: 126, distance: 188.2
click at [400, 127] on div "Vendor Name Account Name Account Num Delegate Vendor Name Eval Step Eval Step V…" at bounding box center [410, 129] width 400 height 25
paste input "venant Transport Solutions"
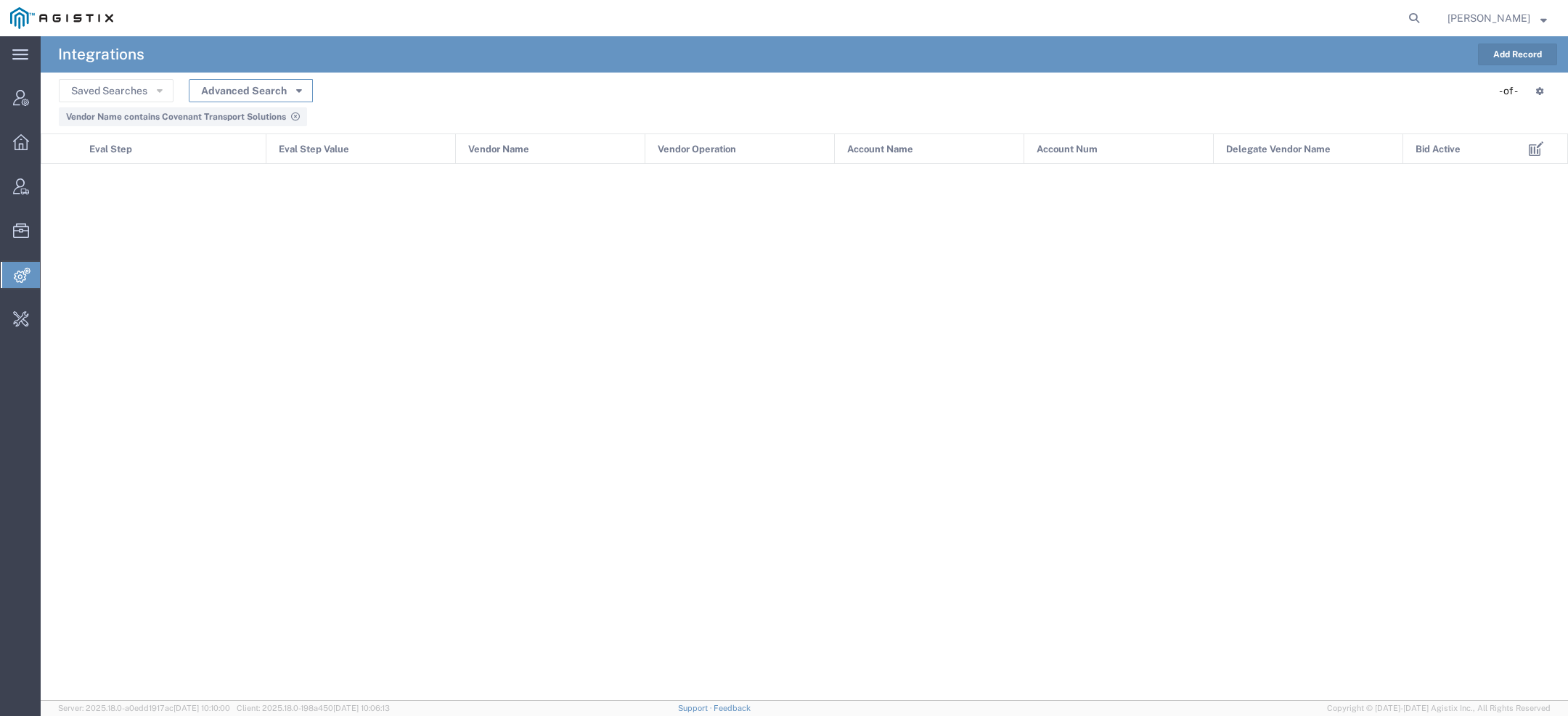
click at [296, 92] on icon "button" at bounding box center [299, 90] width 5 height 10
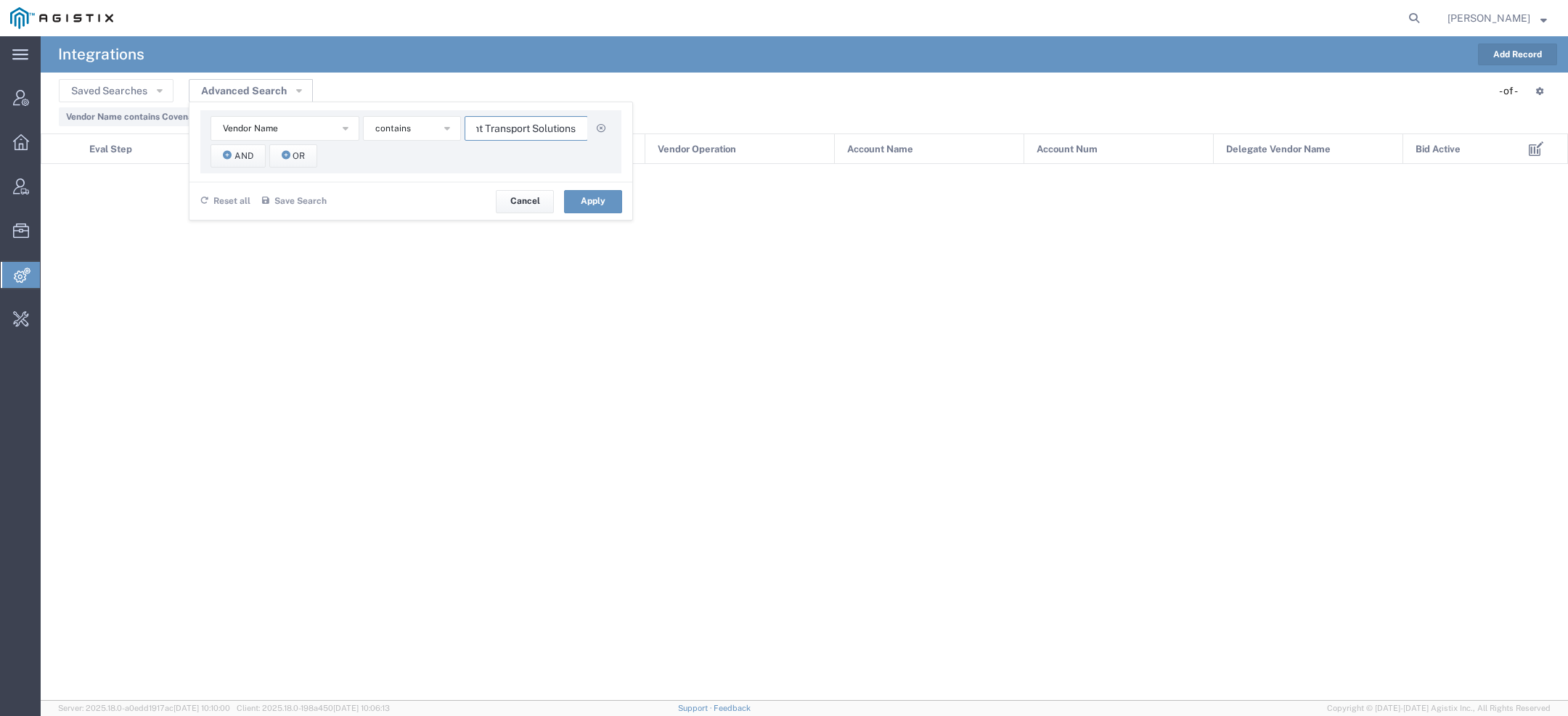
click at [550, 128] on input "Covenant Transport Solutions" at bounding box center [527, 129] width 124 height 25
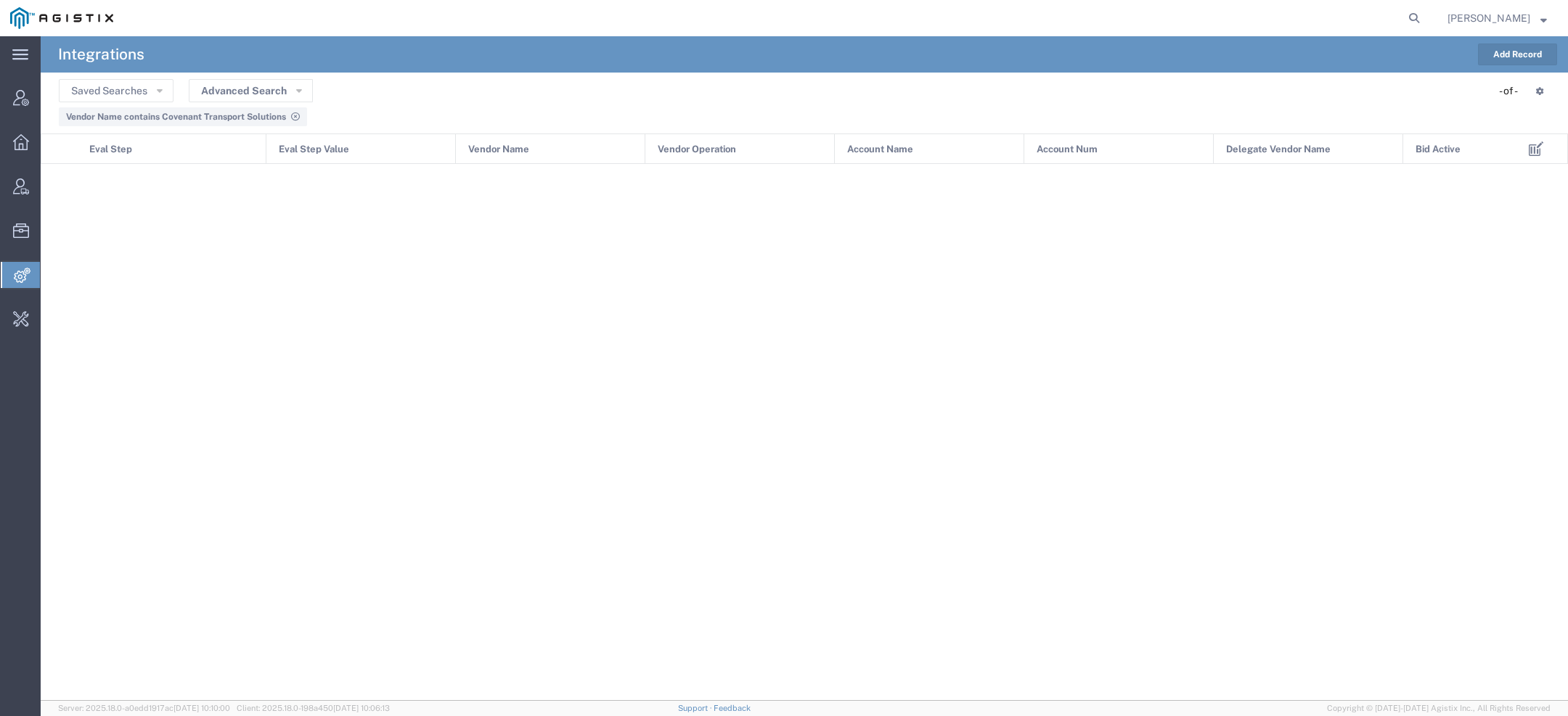
click at [313, 94] on div "Saved Searches Advanced Search Vendor Name Account Name Account Num Delegate Ve…" at bounding box center [804, 90] width 1491 height 22
click at [304, 94] on button "Advanced Search" at bounding box center [251, 90] width 124 height 23
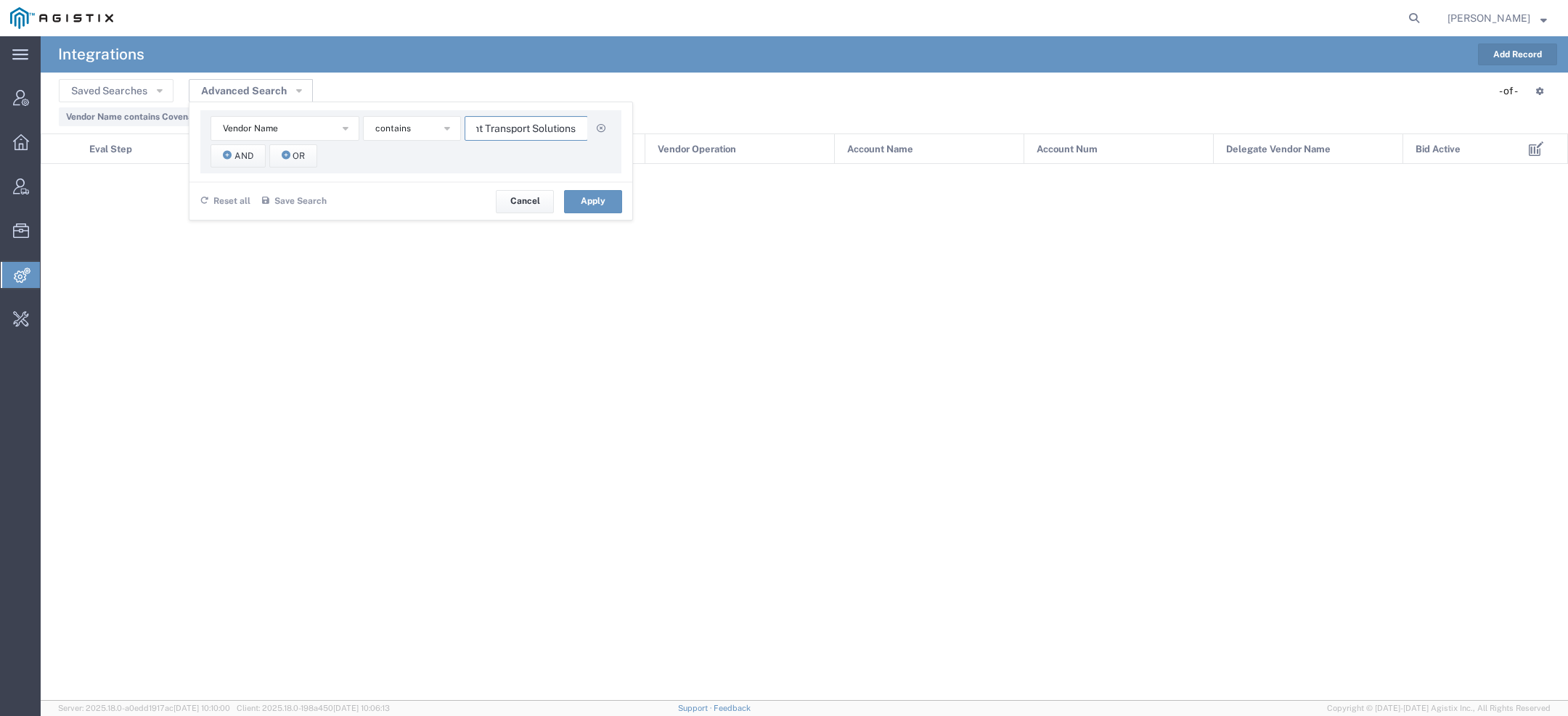
click at [536, 133] on input "Covenant Transport Solutions" at bounding box center [527, 129] width 124 height 25
paste input "yote Logistic"
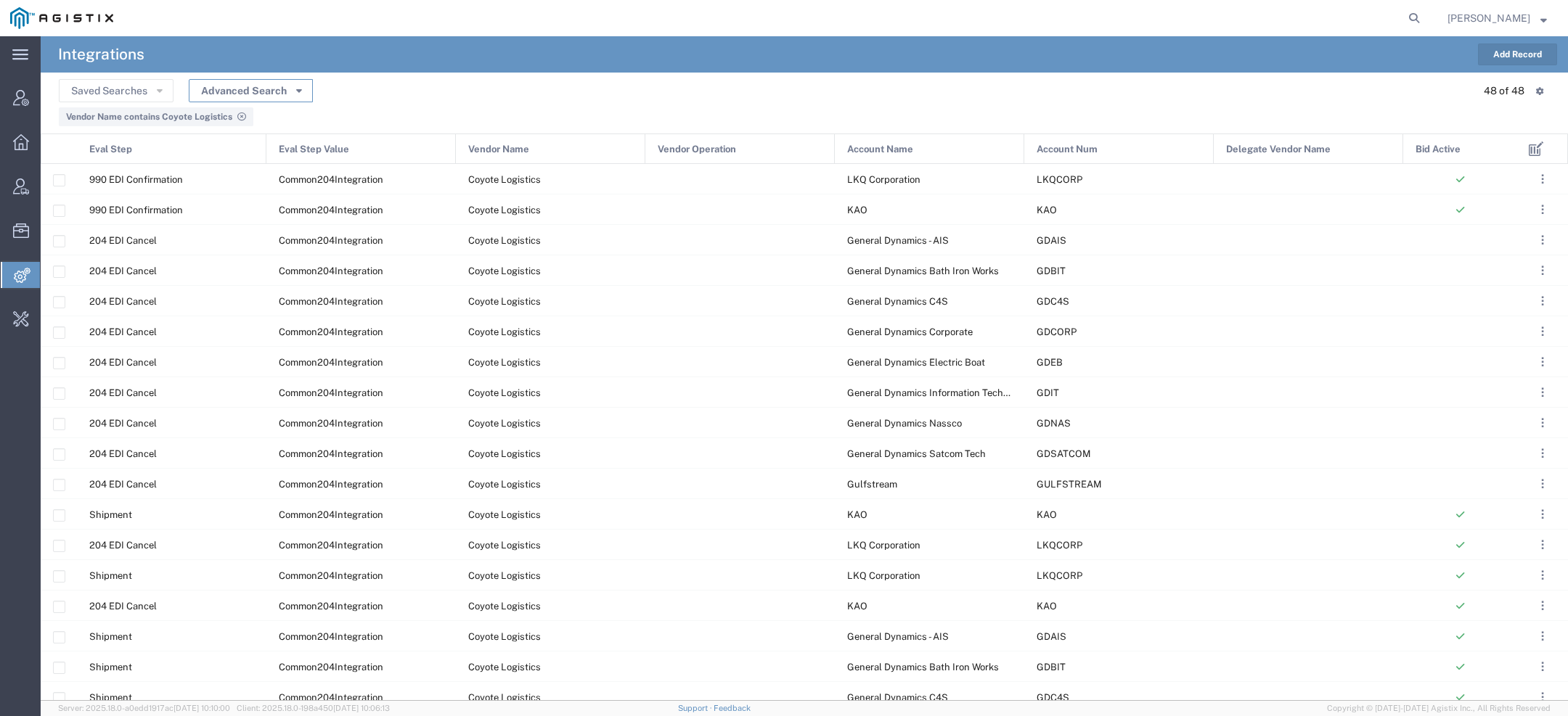
click at [306, 94] on button "Advanced Search" at bounding box center [251, 90] width 124 height 23
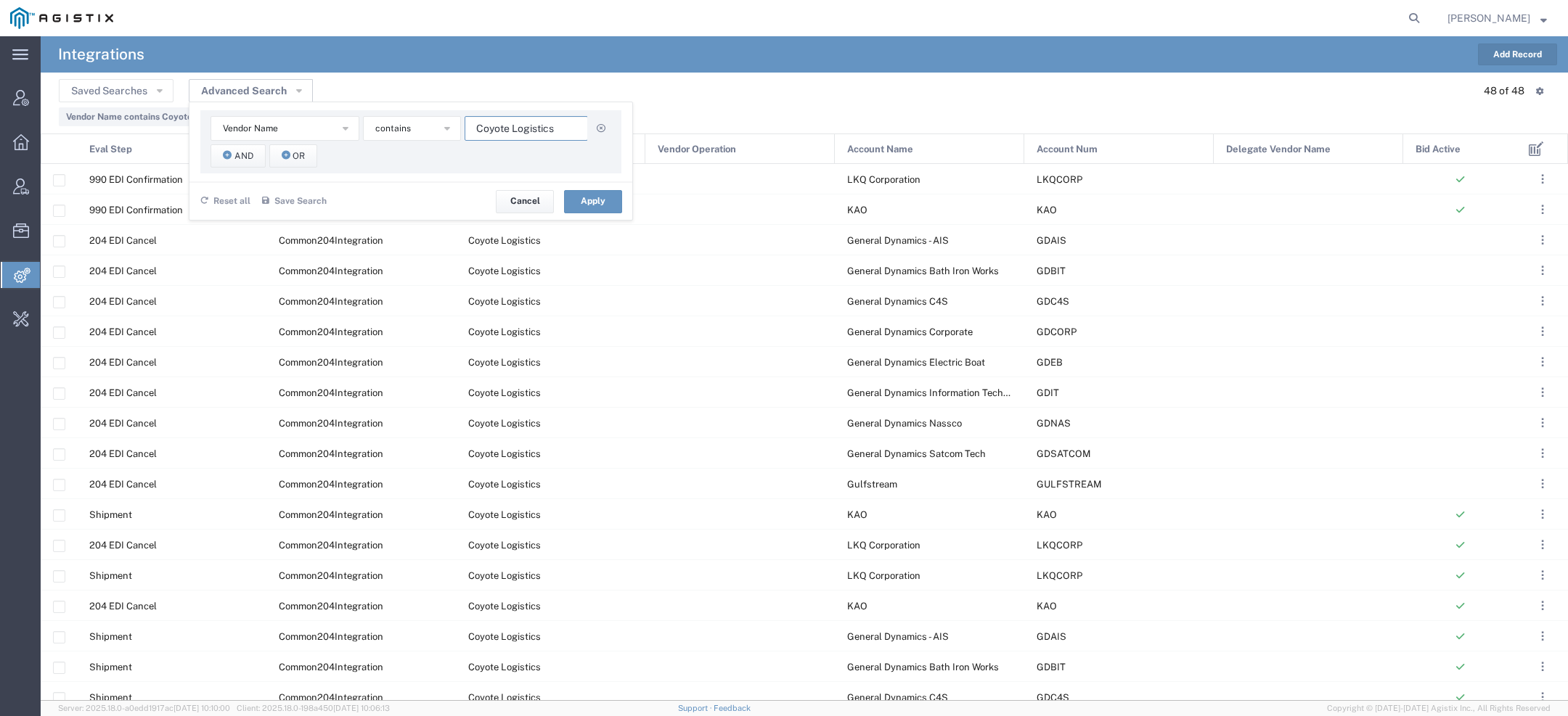
drag, startPoint x: 561, startPoint y: 132, endPoint x: 179, endPoint y: 93, distance: 384.0
click at [225, 94] on div "Advanced Search Vendor Name Account Name Account Num Delegate Vendor Name Eval …" at bounding box center [251, 90] width 124 height 22
paste input "Direct Connect Logistix"
type input "Direct Connect Logistix"
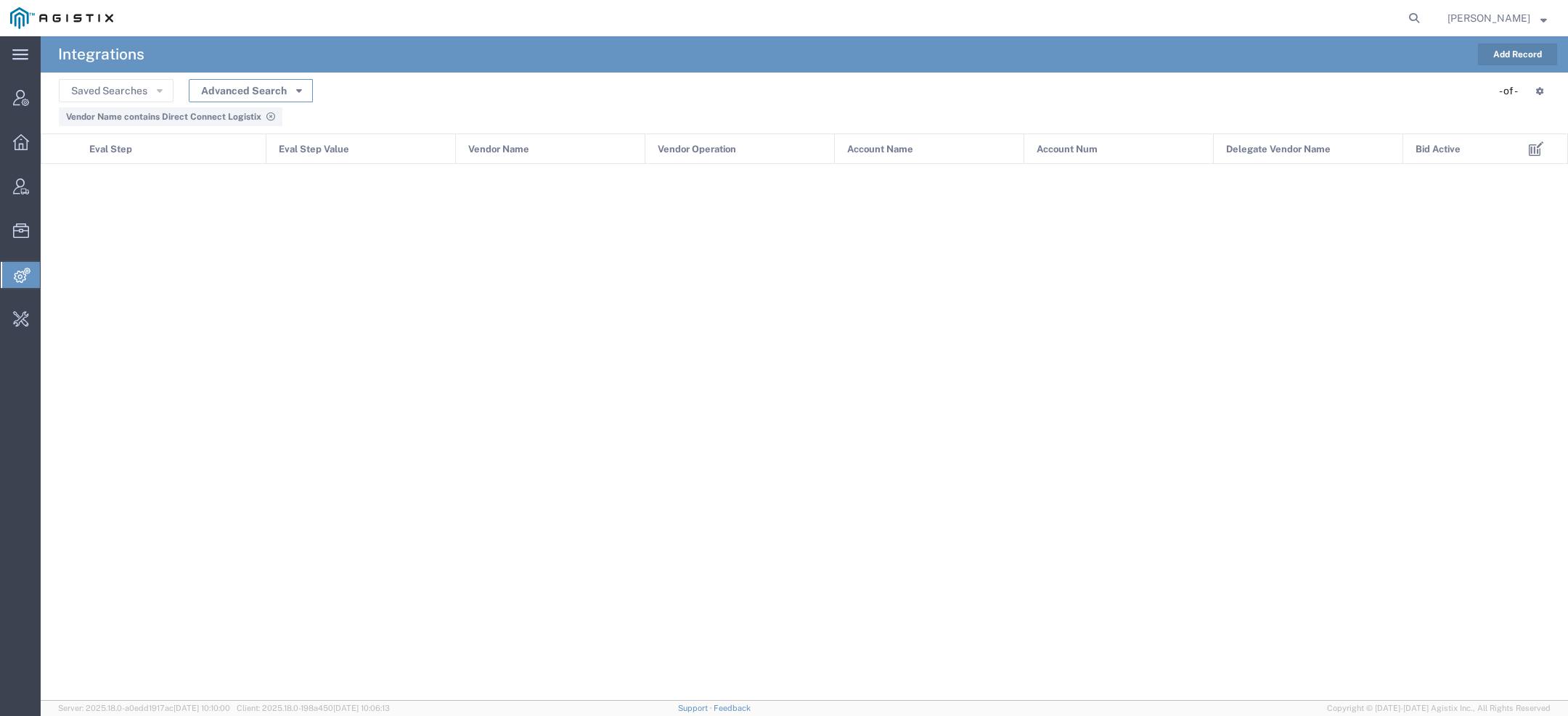
click at [296, 91] on icon "button" at bounding box center [299, 90] width 5 height 10
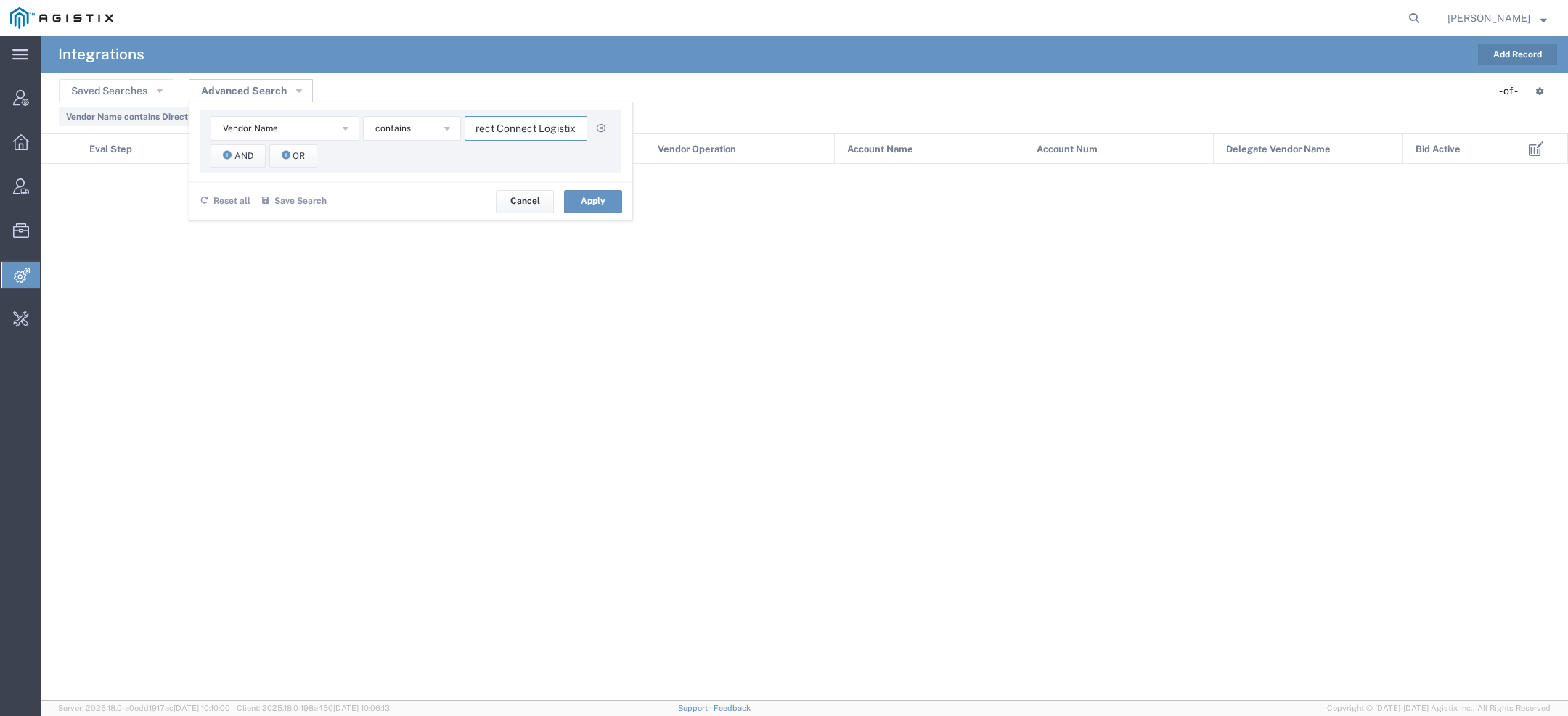
click at [535, 128] on input "Direct Connect Logistix" at bounding box center [527, 129] width 124 height 25
paste input "DVL"
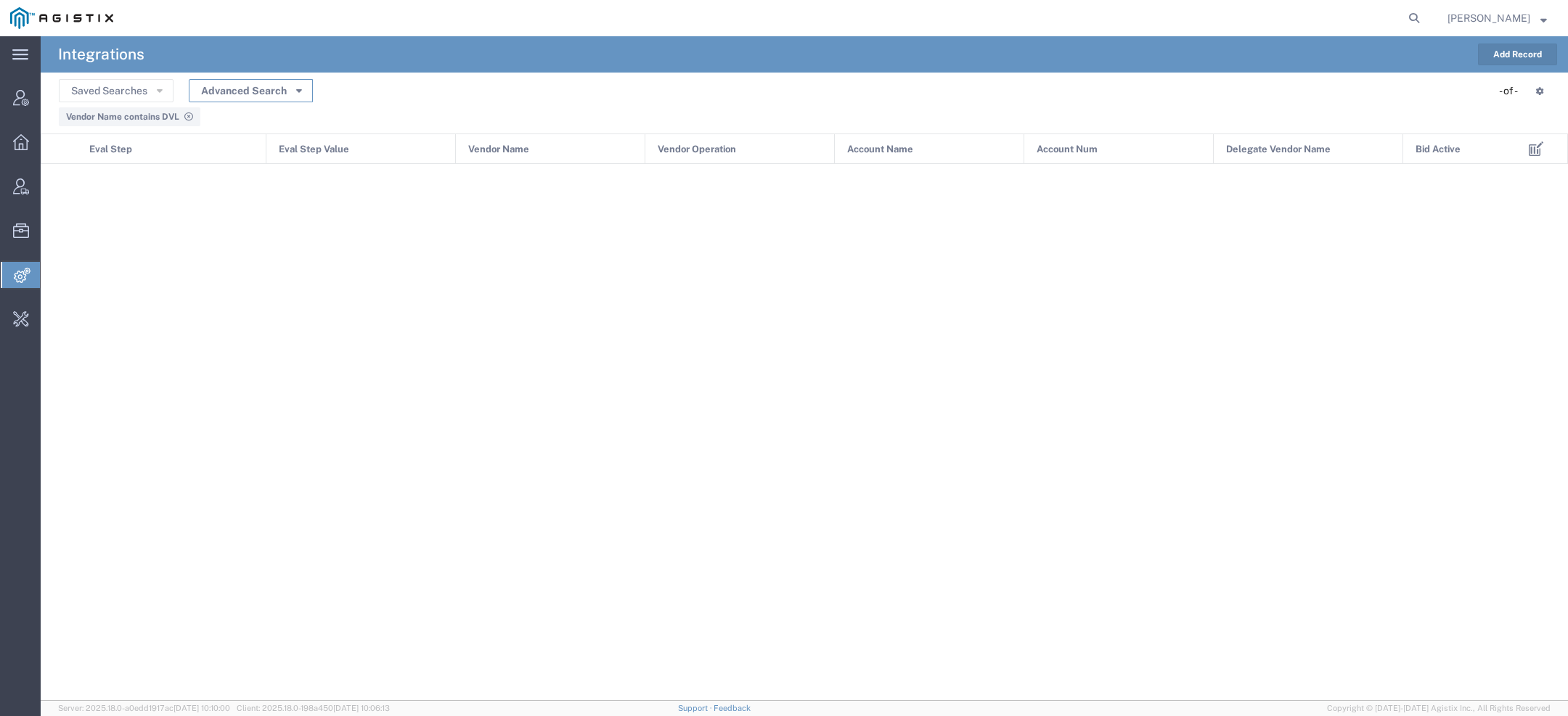
click at [283, 82] on button "Advanced Search" at bounding box center [251, 90] width 124 height 23
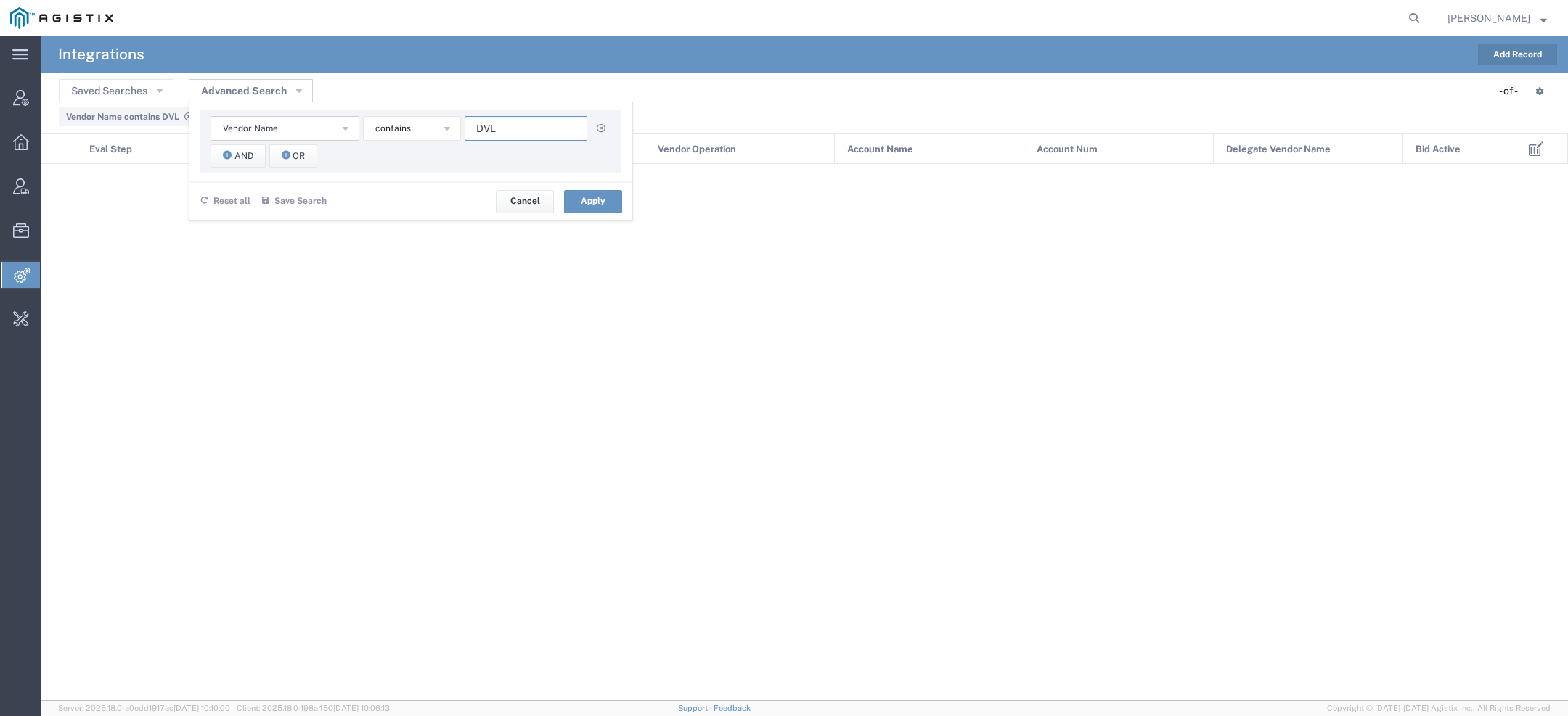
drag, startPoint x: 518, startPoint y: 124, endPoint x: 274, endPoint y: 121, distance: 244.0
click at [280, 122] on div "Vendor Name Account Name Account Num Delegate Vendor Name Eval Step Eval Step V…" at bounding box center [410, 129] width 400 height 25
paste input "Echo Global Logistics"
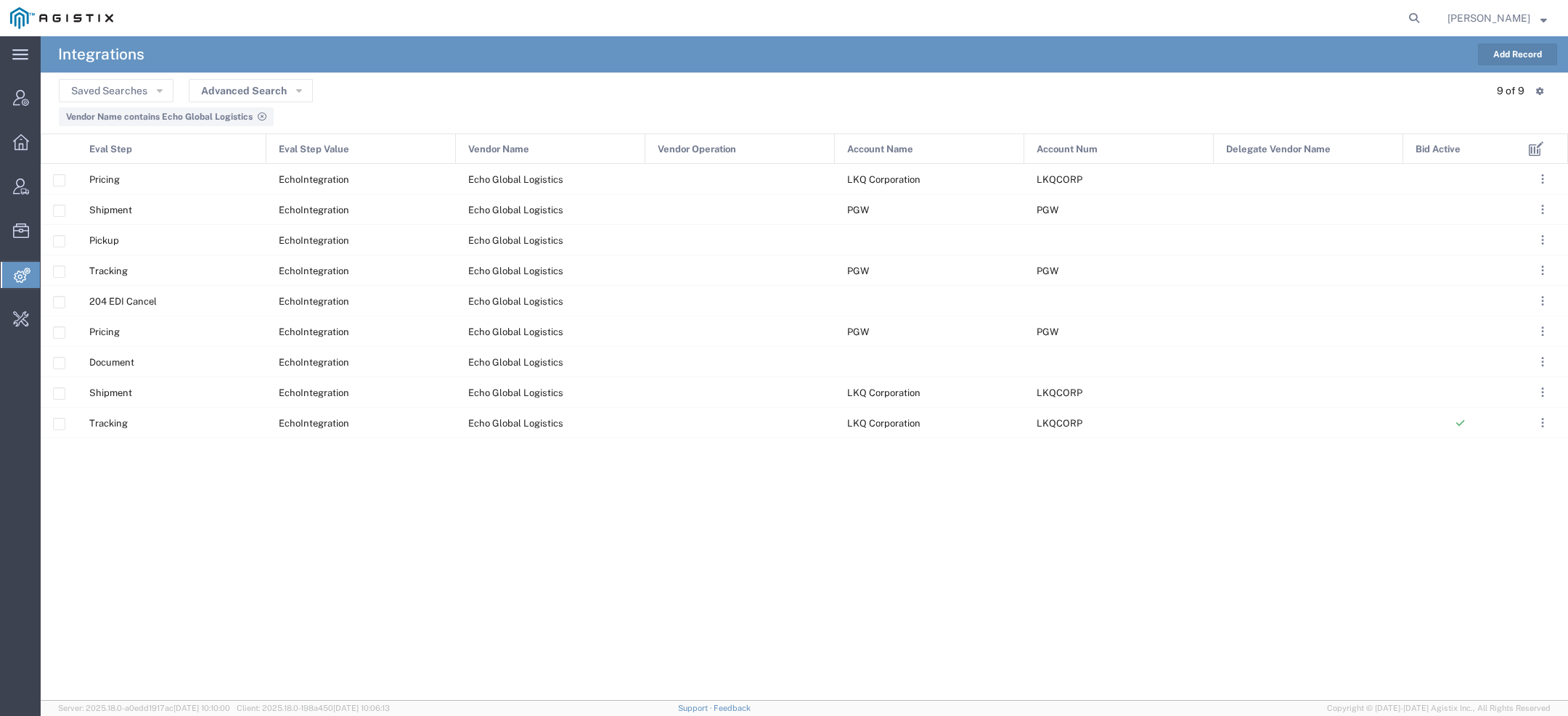
click at [913, 143] on div "Account Name" at bounding box center [930, 149] width 190 height 30
click at [300, 93] on icon "button" at bounding box center [299, 90] width 5 height 10
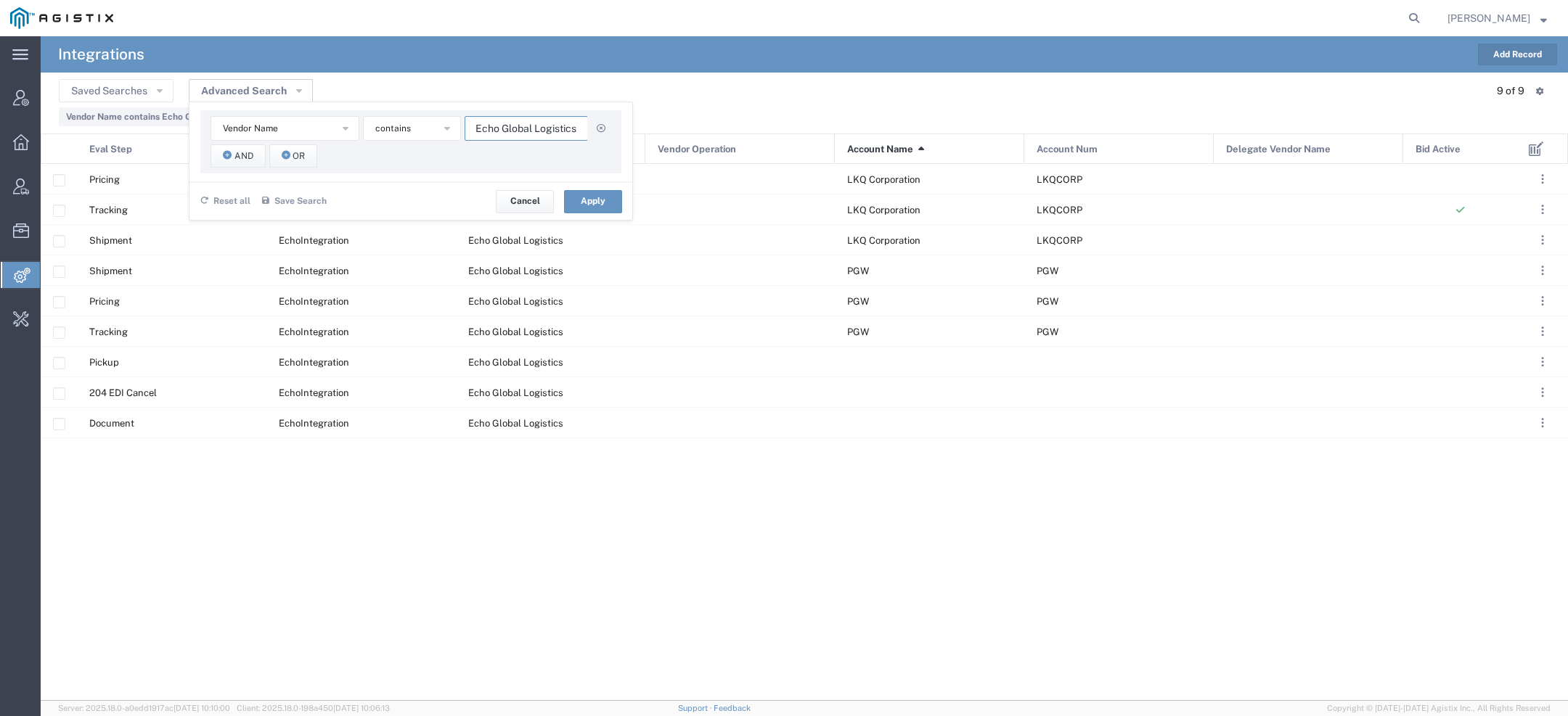
click at [527, 131] on input "Echo Global Logistics" at bounding box center [527, 129] width 124 height 25
paste input "merge Tech LLC"
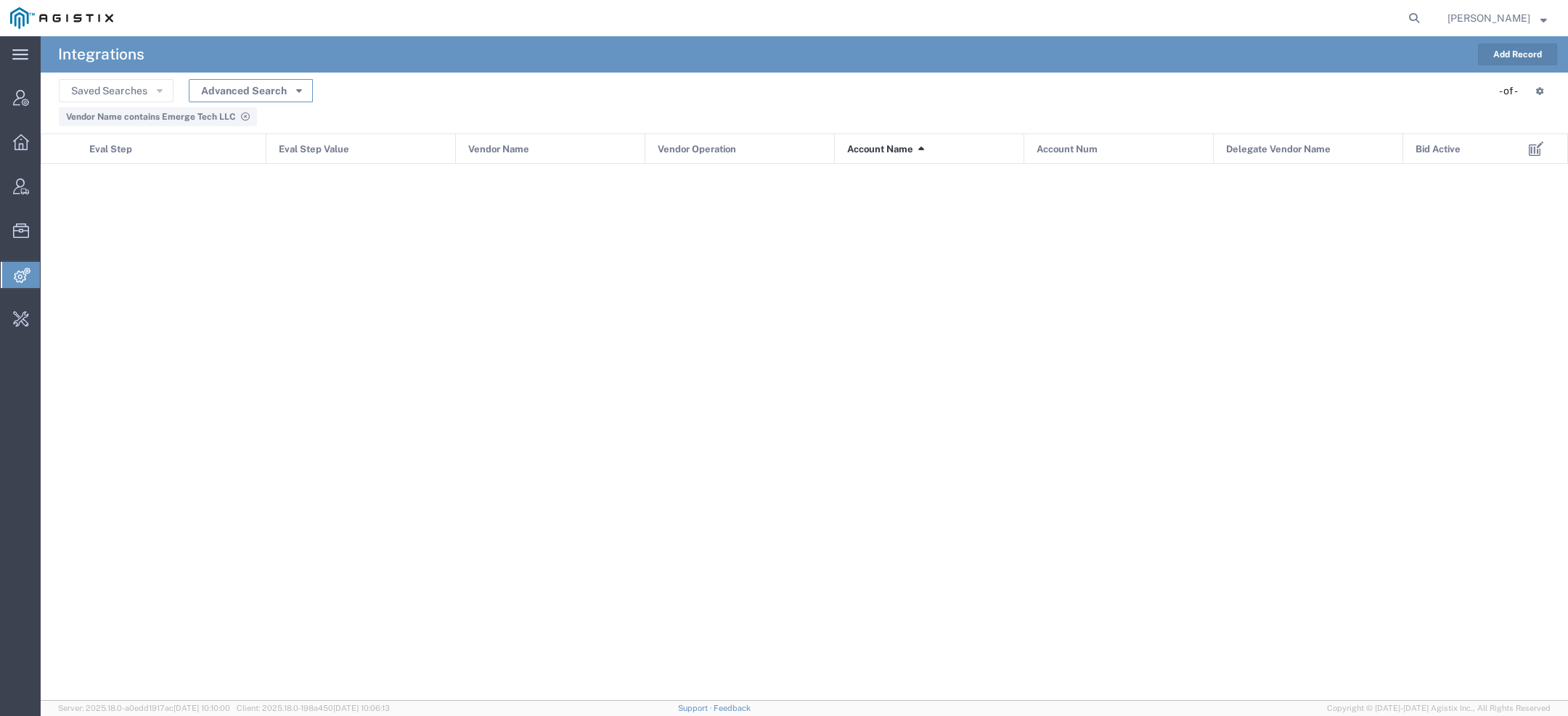
click at [278, 94] on button "Advanced Search" at bounding box center [251, 90] width 124 height 23
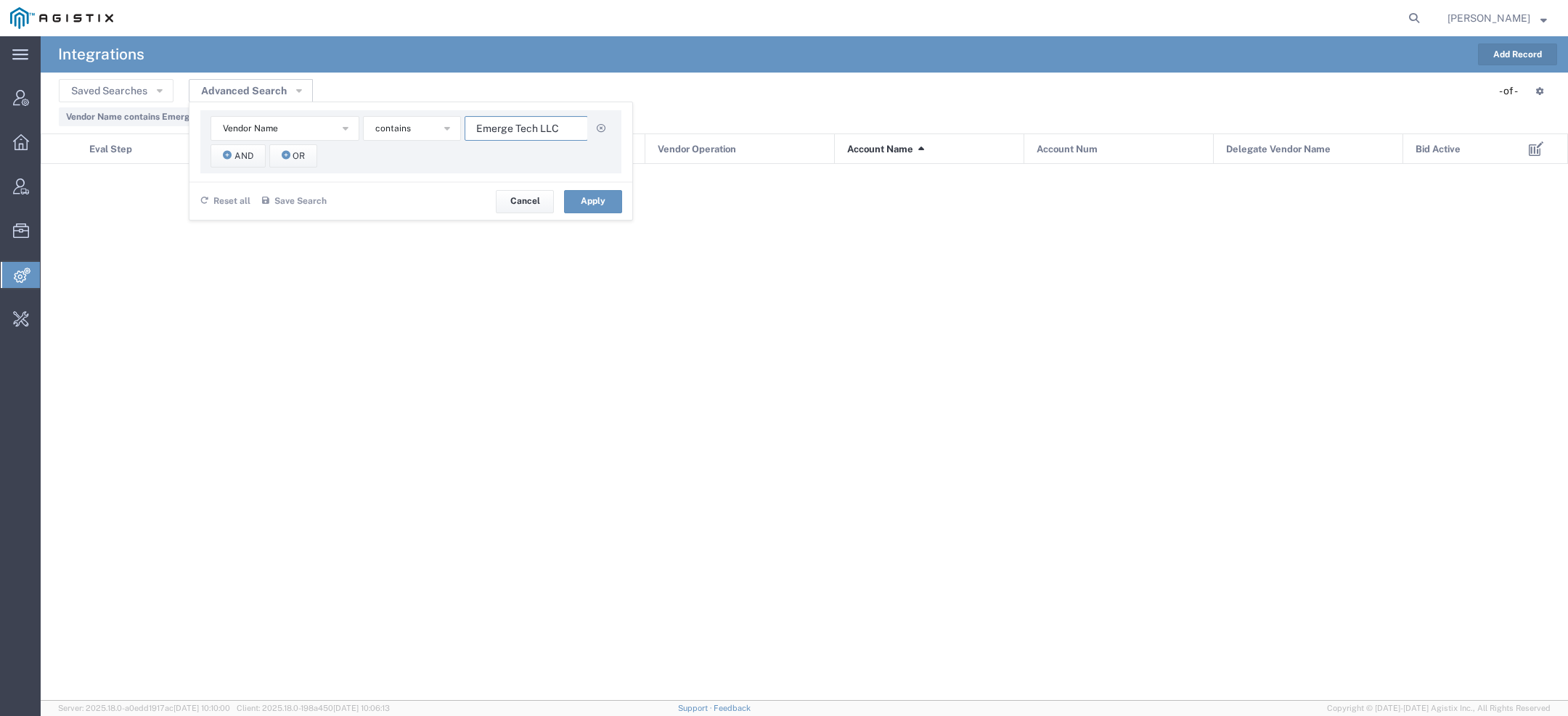
drag, startPoint x: 563, startPoint y: 132, endPoint x: 209, endPoint y: 107, distance: 354.9
click at [296, 108] on div "Vendor Name Account Name Account Num Delegate Vendor Name Eval Step Eval Step V…" at bounding box center [411, 160] width 444 height 119
paste input "ngland Logistics"
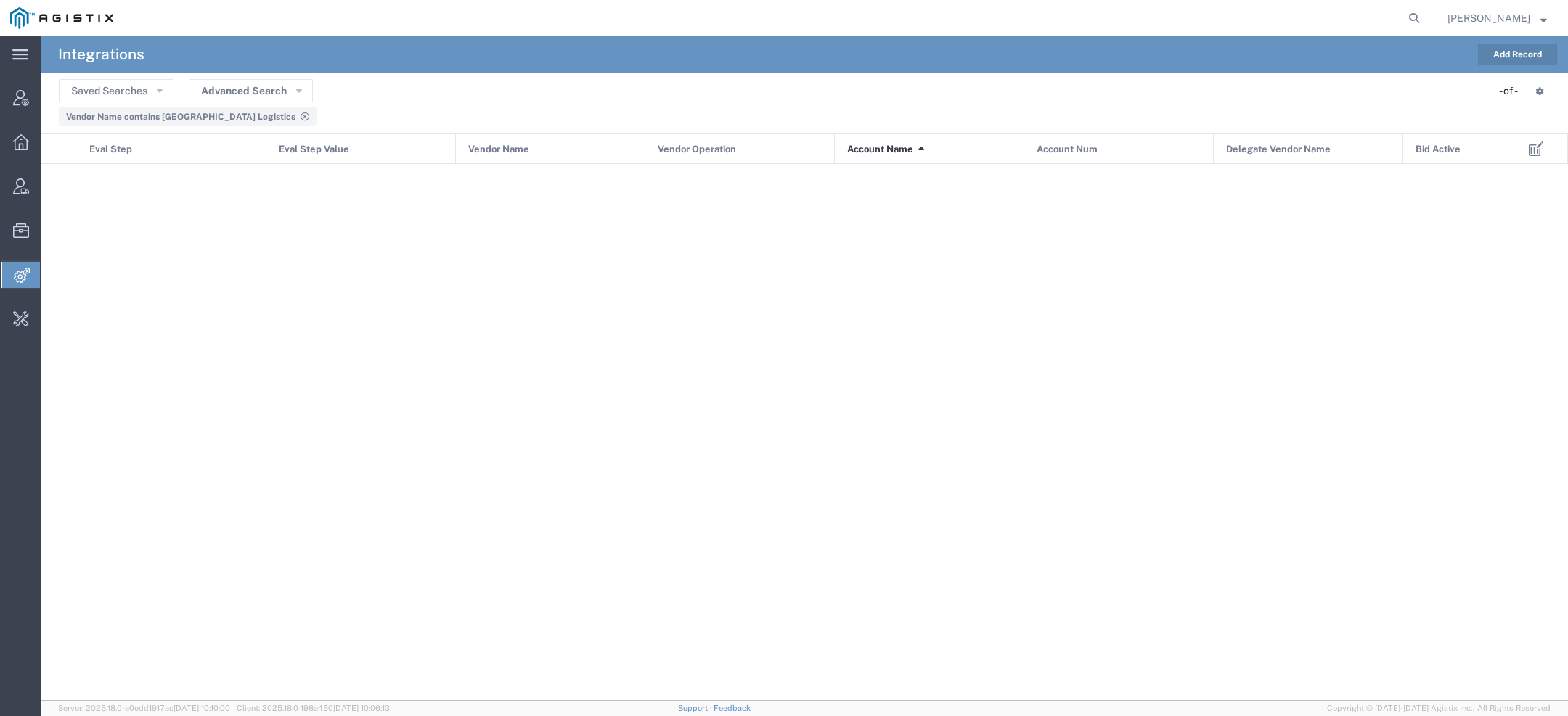
click at [301, 106] on agx-table-filter-chips "Vendor Name contains England Logistics" at bounding box center [804, 114] width 1491 height 24
click at [297, 95] on button "Advanced Search" at bounding box center [251, 90] width 124 height 23
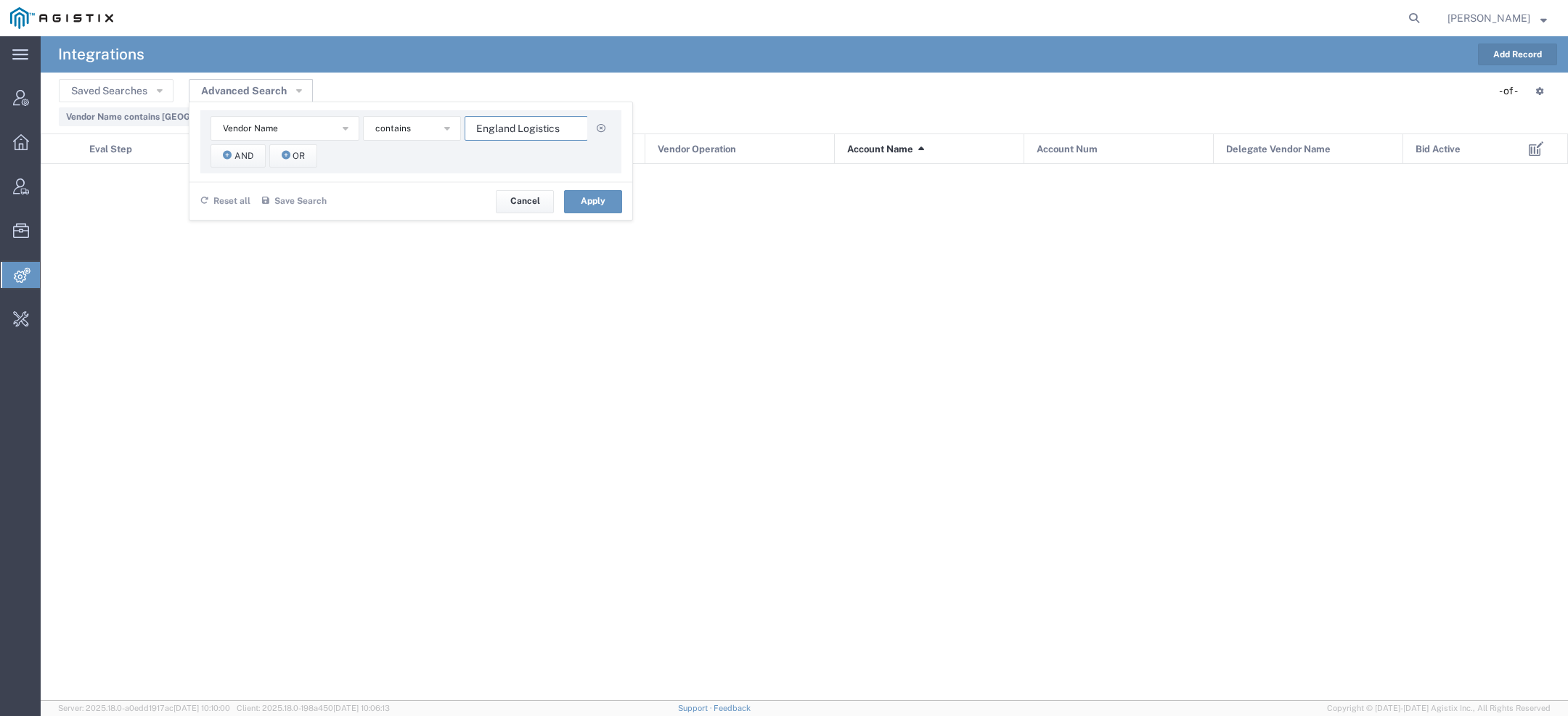
click at [519, 126] on input "England Logistics" at bounding box center [527, 129] width 124 height 25
paste input "Flock Freight"
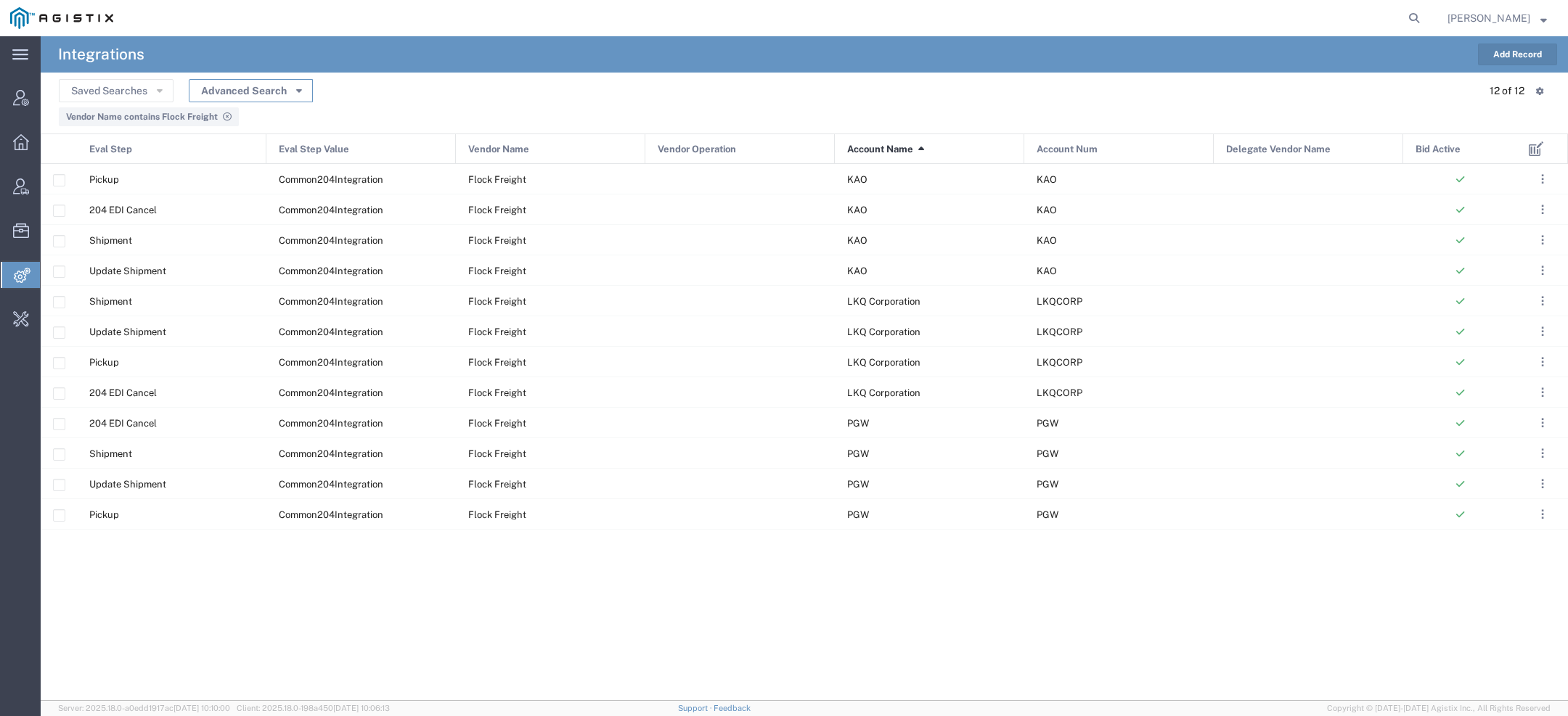
click at [277, 94] on button "Advanced Search" at bounding box center [251, 90] width 124 height 23
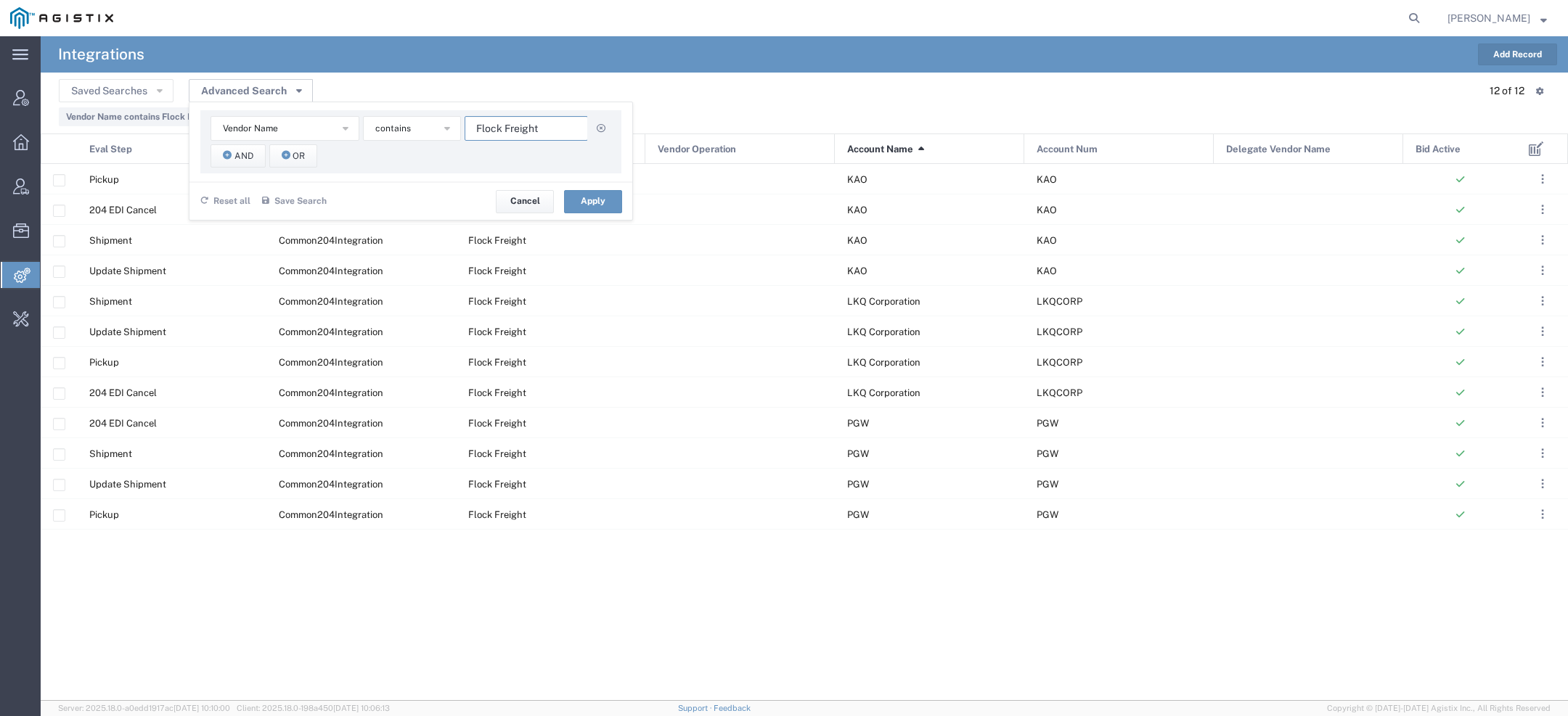
drag, startPoint x: 423, startPoint y: 112, endPoint x: 193, endPoint y: 94, distance: 230.7
click at [244, 94] on div "Advanced Search Vendor Name Account Name Account Num Delegate Vendor Name Eval …" at bounding box center [251, 90] width 124 height 22
paste input "ura"
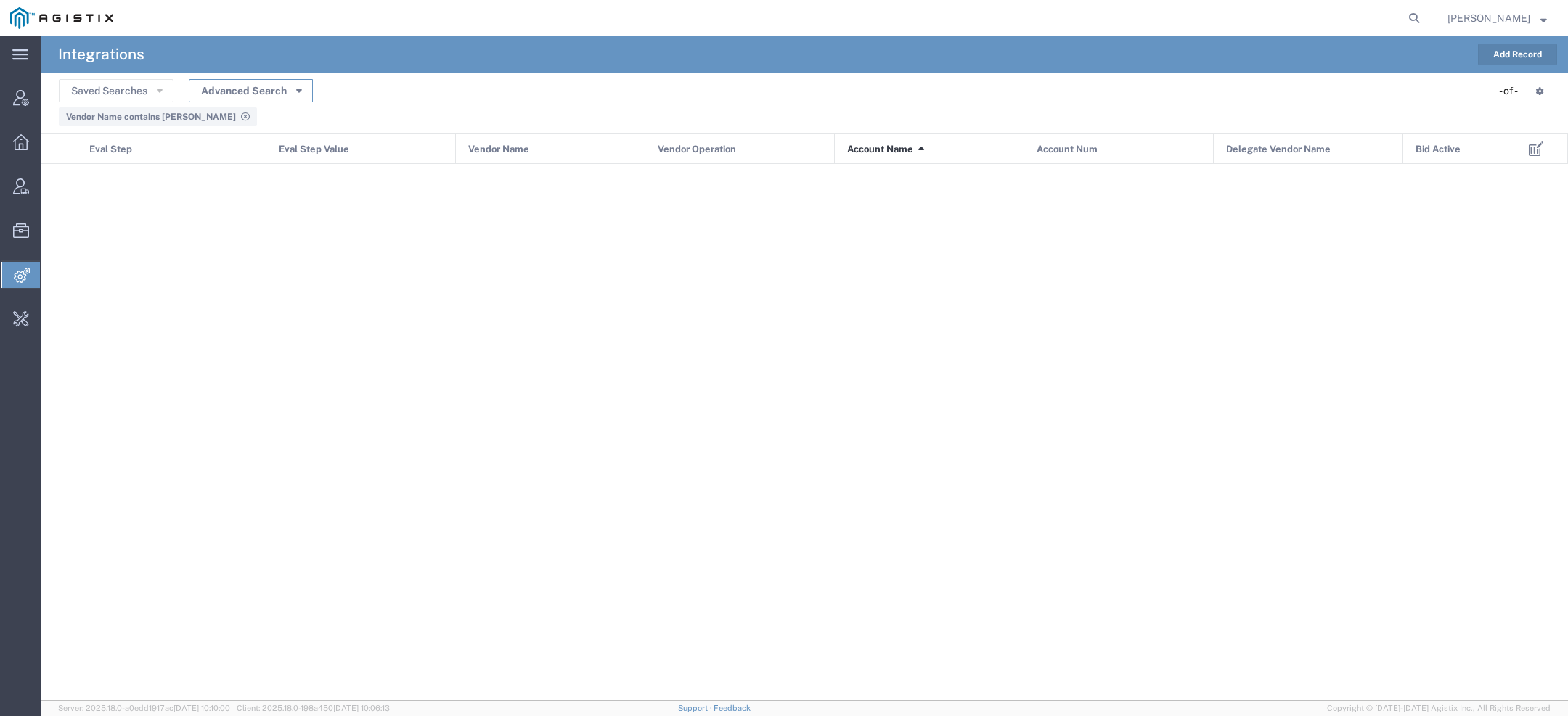
click at [302, 88] on button "Advanced Search" at bounding box center [251, 90] width 124 height 23
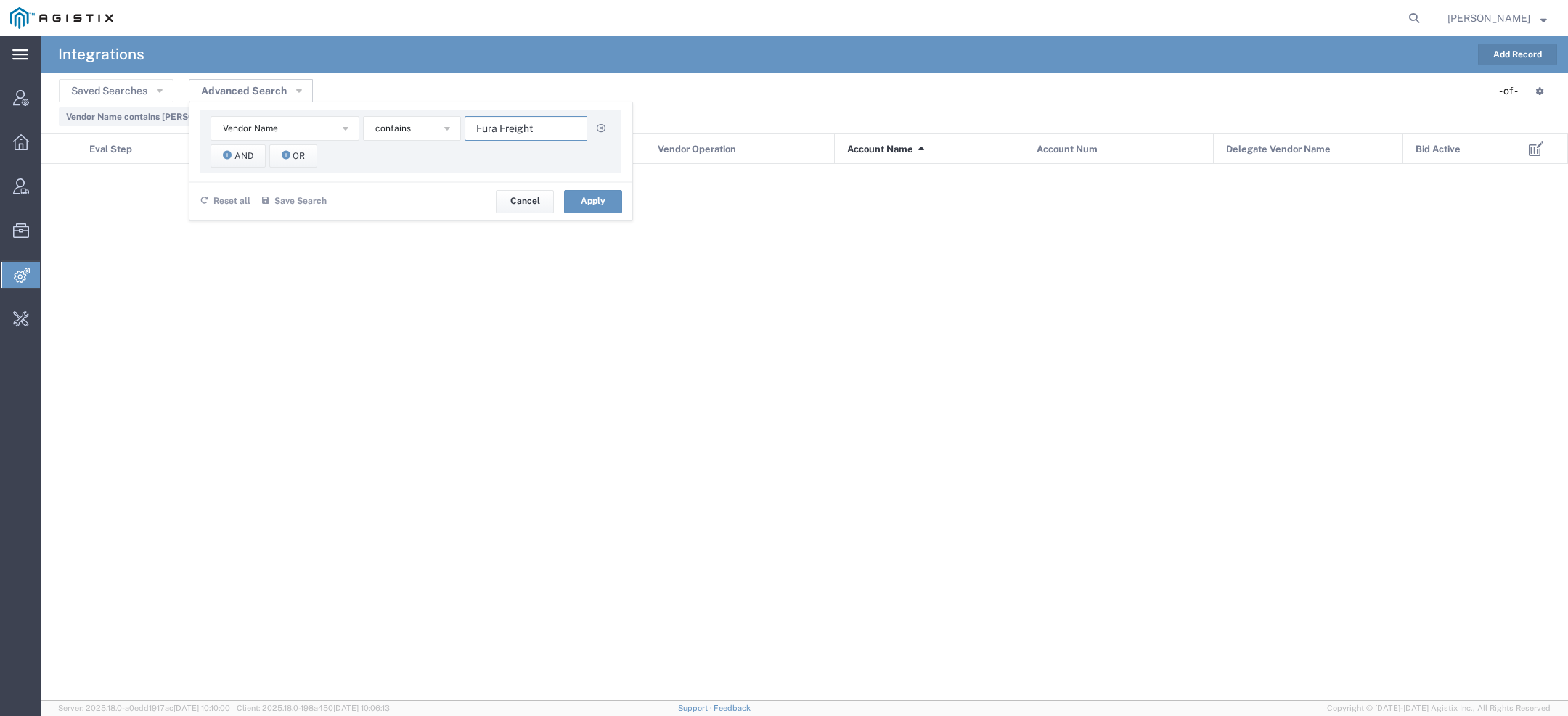
drag, startPoint x: 539, startPoint y: 136, endPoint x: 21, endPoint y: 64, distance: 523.0
click at [64, 64] on agx-vendor-eval-manager "Integrations Add Record Saved Searches Advanced Search Vendor Name Account Name…" at bounding box center [803, 369] width 1527 height 664
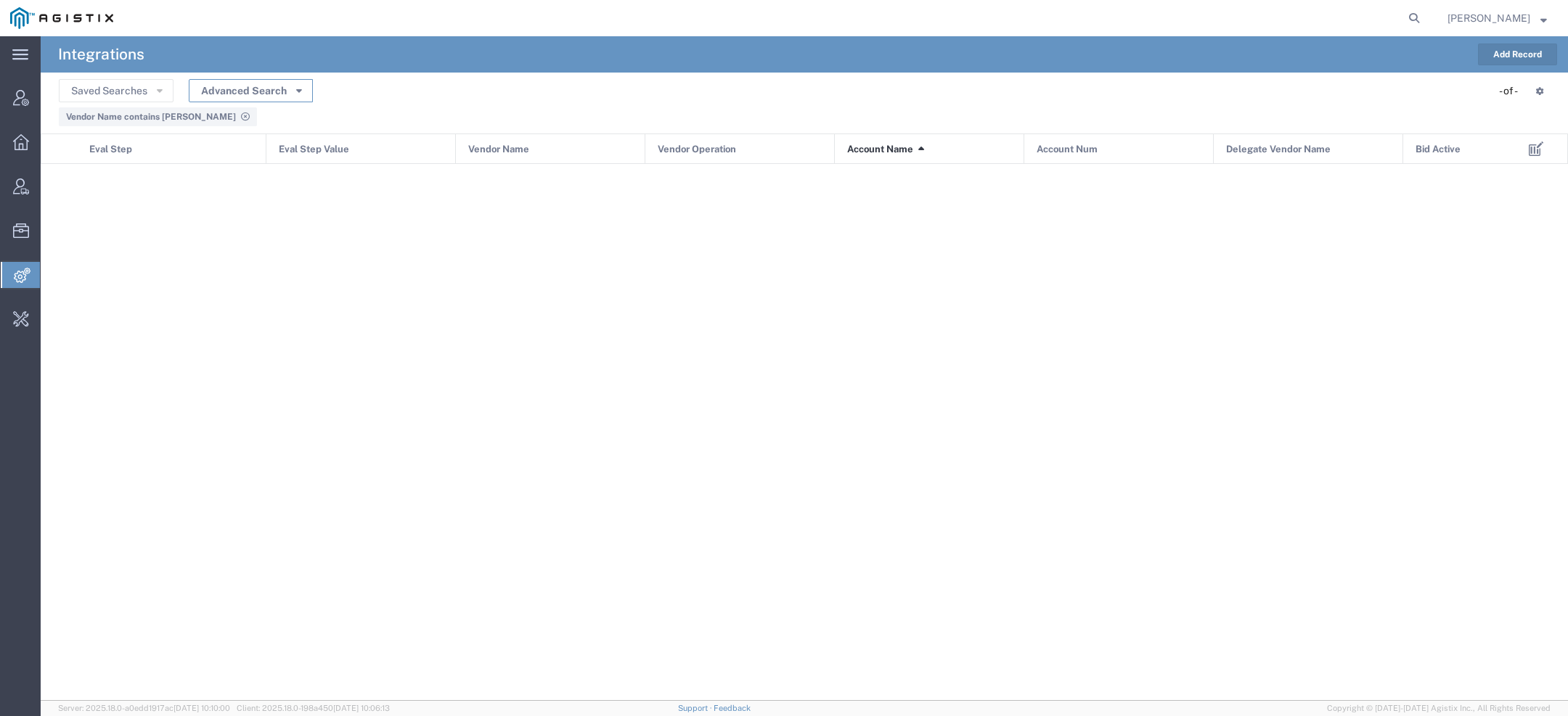
click at [283, 96] on button "Advanced Search" at bounding box center [251, 90] width 124 height 23
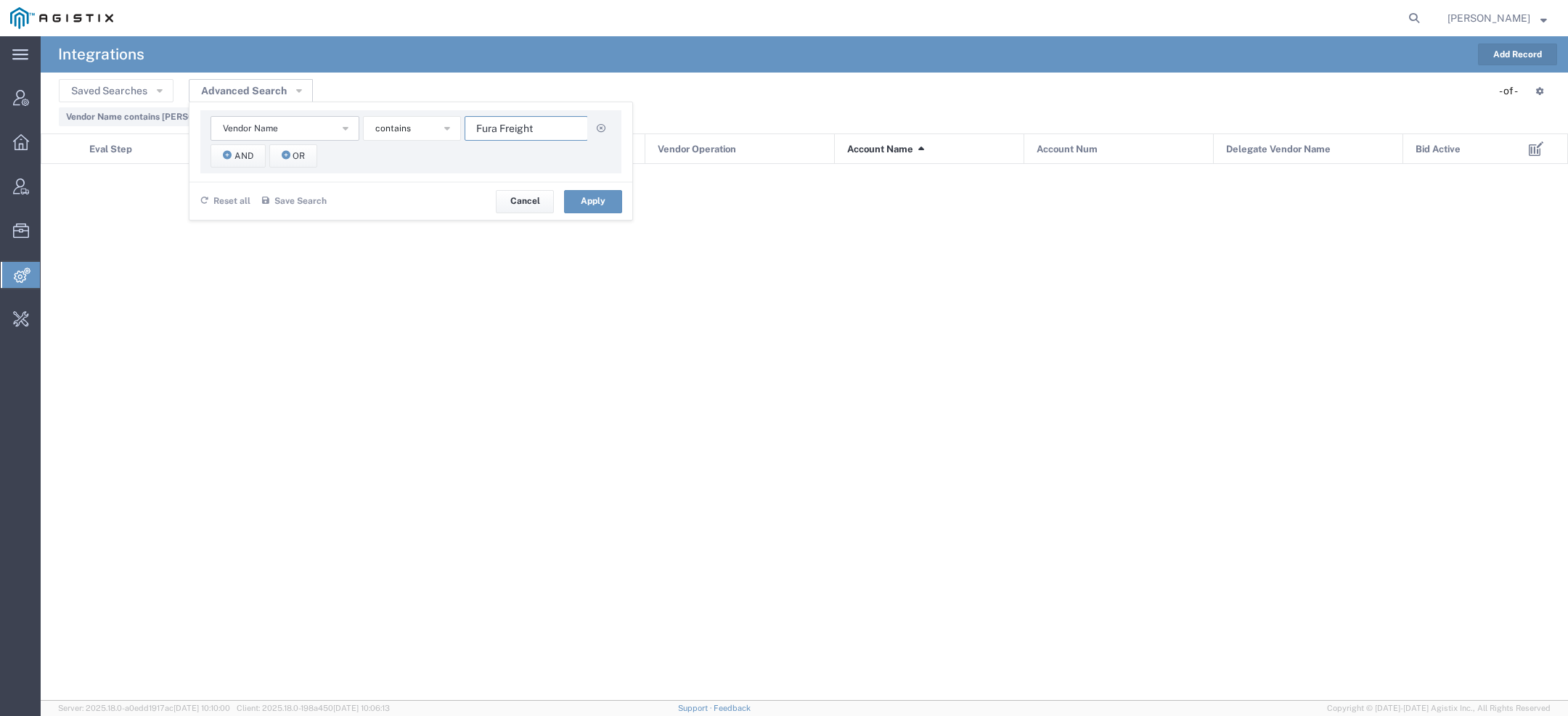
drag, startPoint x: 535, startPoint y: 131, endPoint x: 227, endPoint y: 121, distance: 308.2
click at [293, 124] on div "Vendor Name Account Name Account Num Delegate Vendor Name Eval Step Eval Step V…" at bounding box center [410, 129] width 400 height 25
paste input "Hometown Logistics"
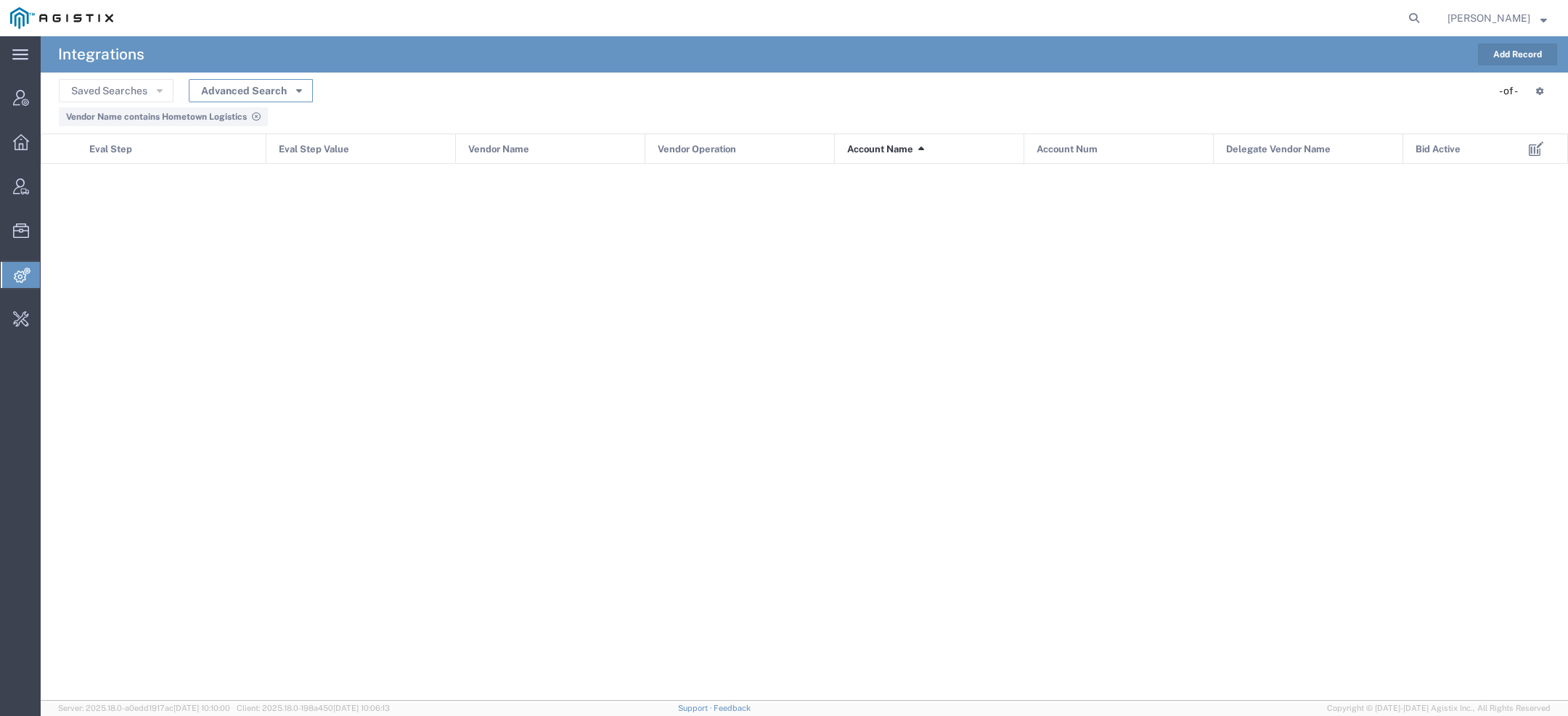
click at [296, 98] on button "Advanced Search" at bounding box center [251, 90] width 124 height 23
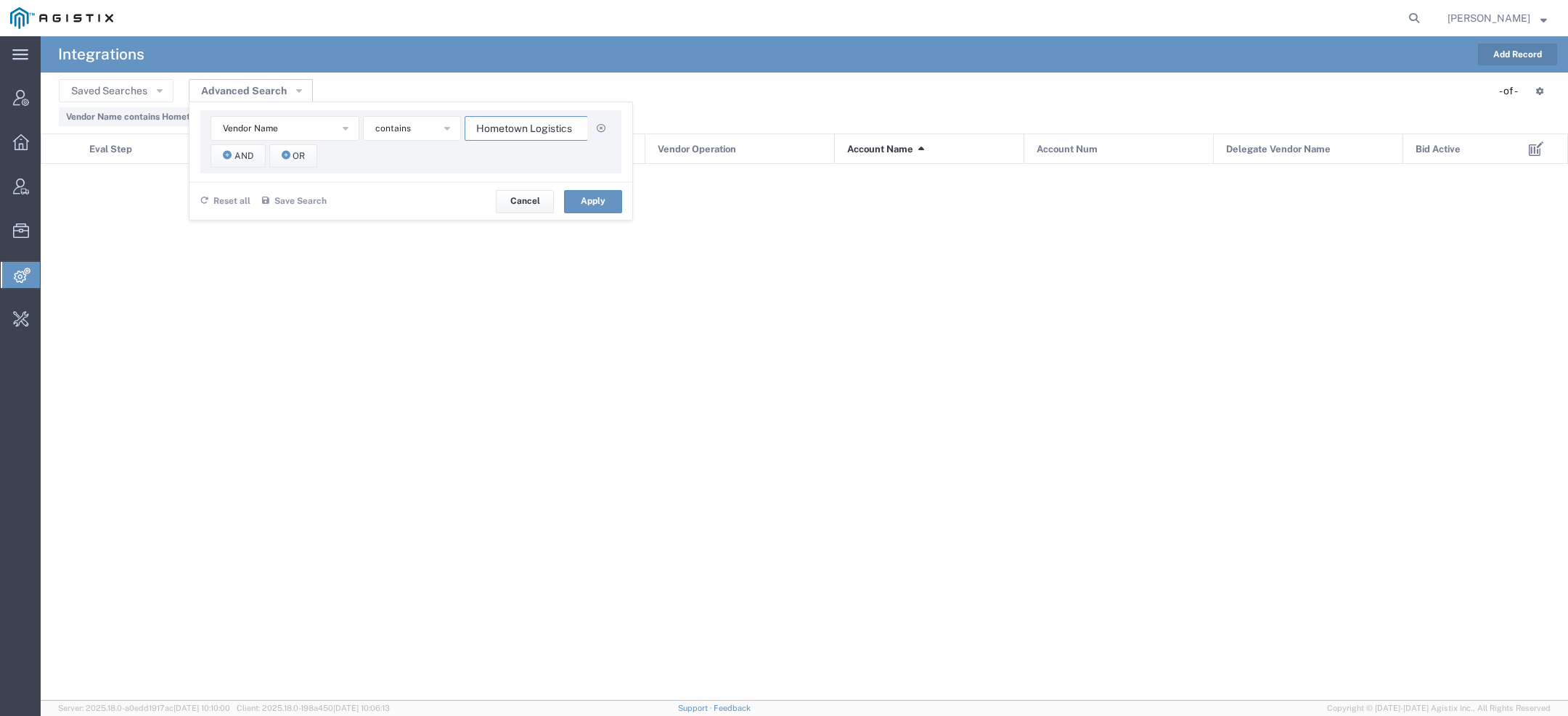
click at [484, 135] on input "Hometown Logistics" at bounding box center [527, 129] width 124 height 25
paste input "ITS"
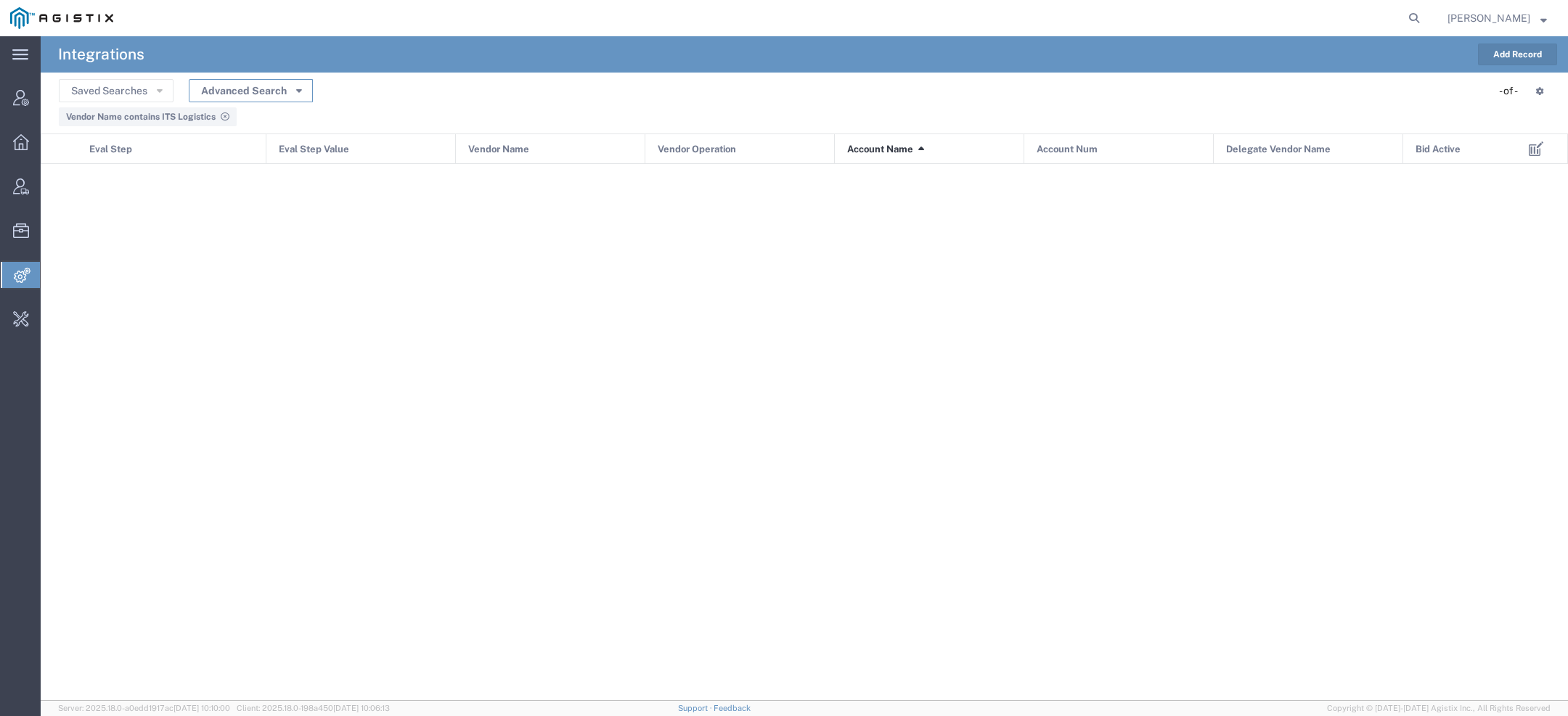
click at [288, 81] on button "Advanced Search" at bounding box center [251, 90] width 124 height 23
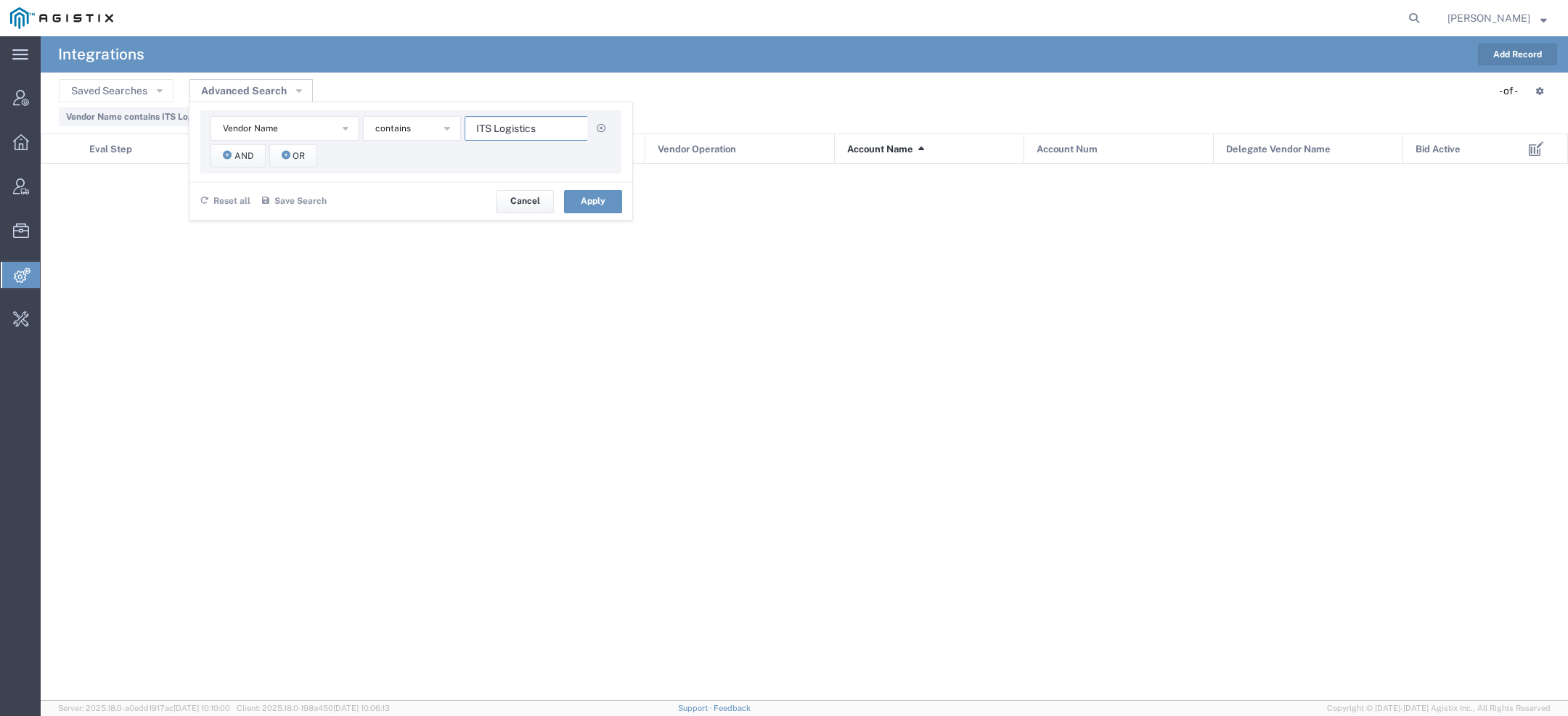
click at [527, 125] on input "ITS Logistics" at bounding box center [527, 129] width 124 height 25
click at [527, 126] on input "ITS Logistics" at bounding box center [527, 129] width 124 height 25
paste input "JB Hunt Intermodal"
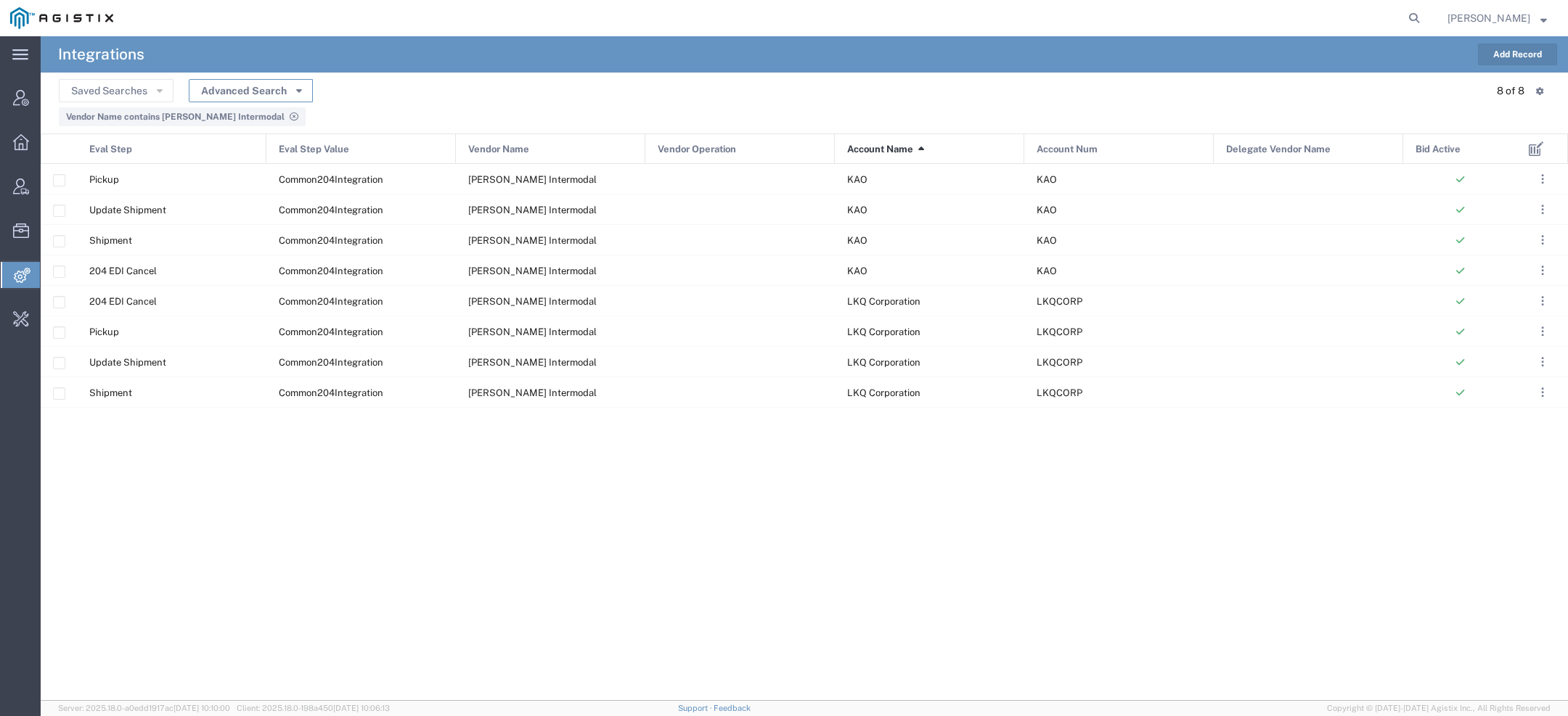
click at [291, 92] on button "Advanced Search" at bounding box center [251, 90] width 124 height 23
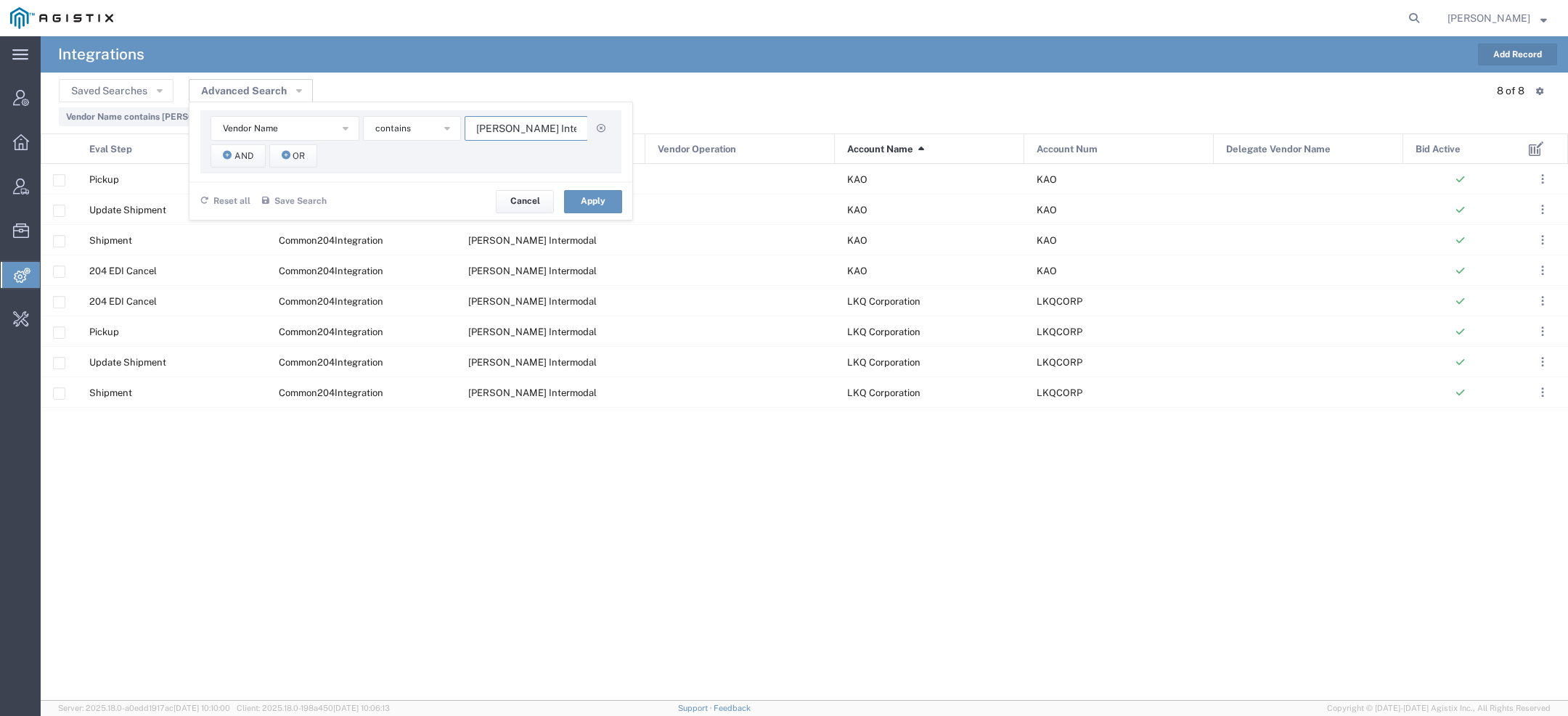
click at [530, 128] on input "JB Hunt Intermodal" at bounding box center [527, 129] width 124 height 25
paste input "ear Logistics"
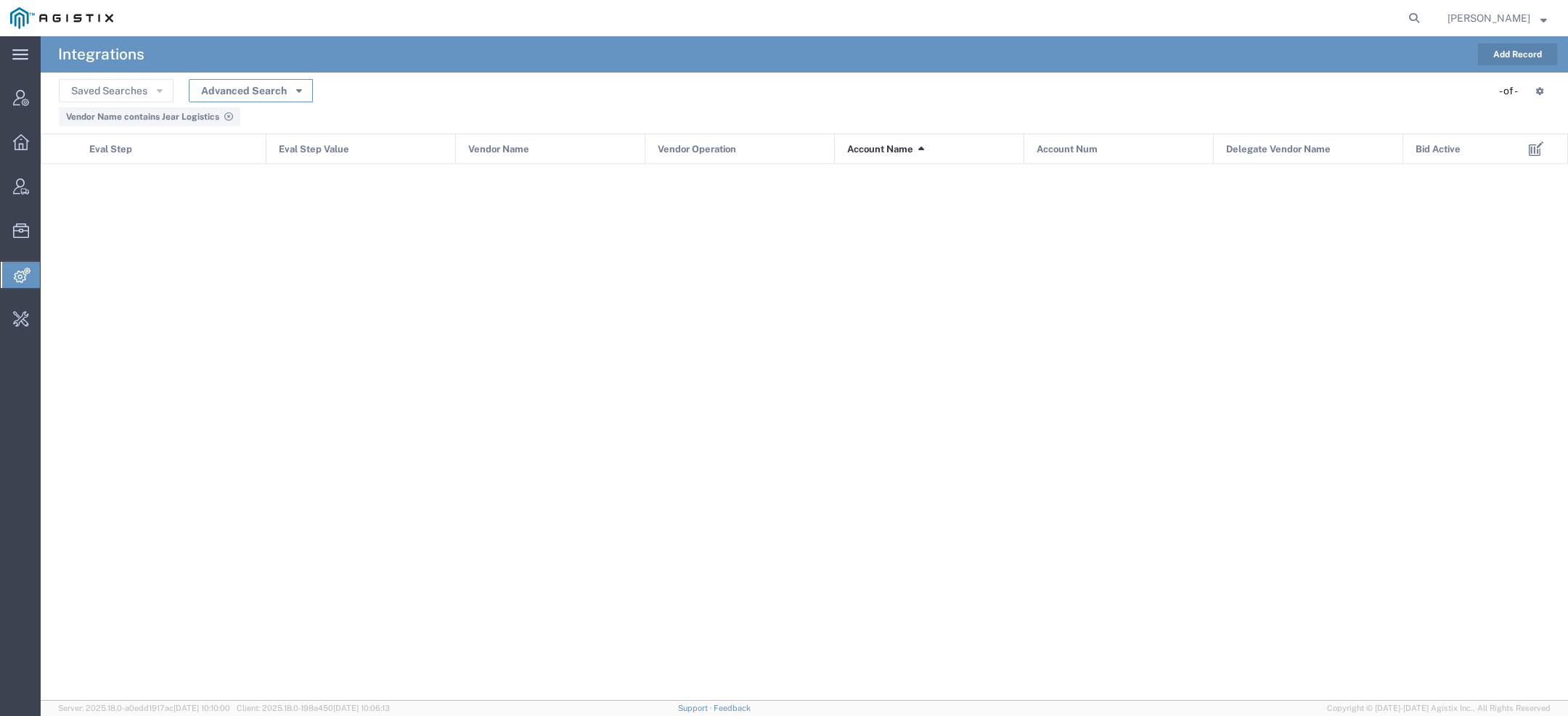
click at [278, 93] on button "Advanced Search" at bounding box center [251, 90] width 124 height 23
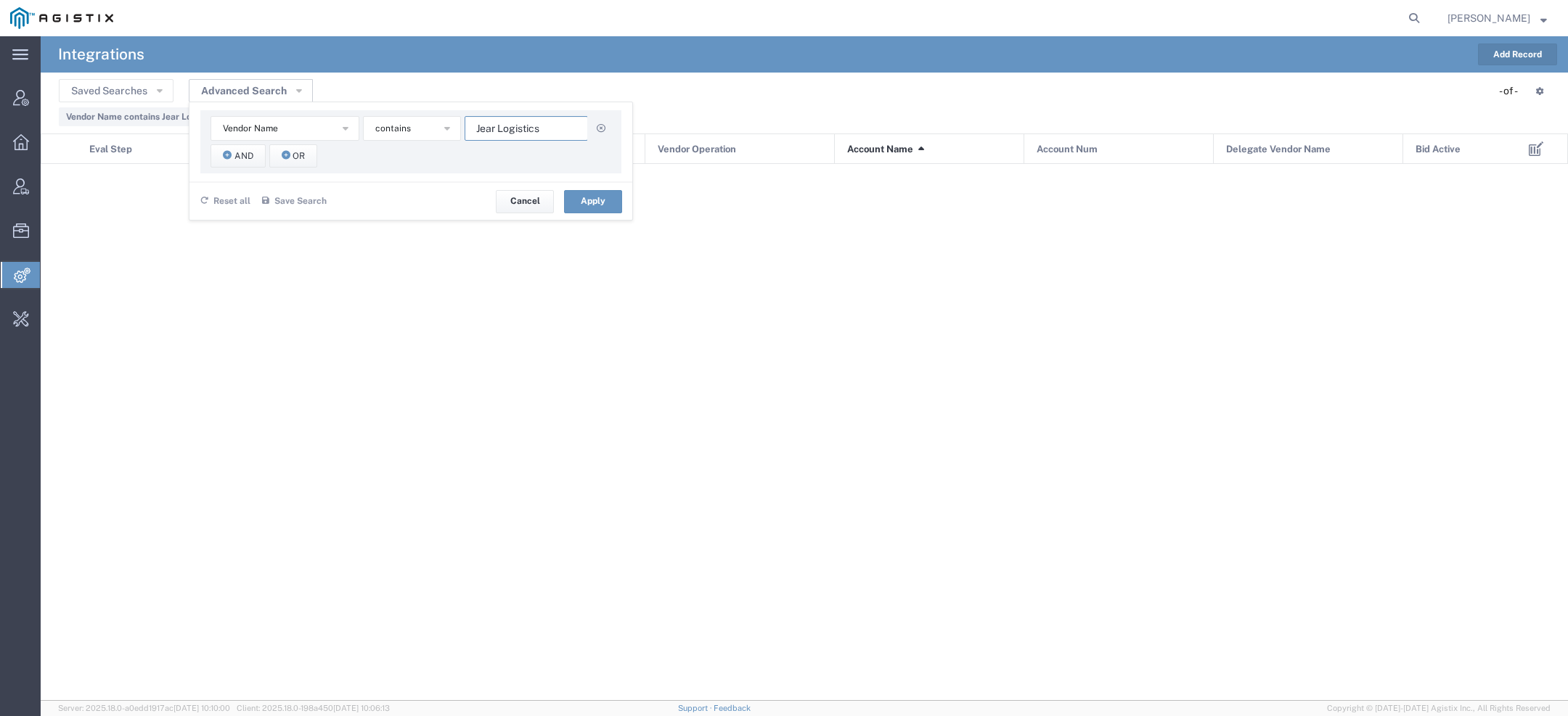
click at [506, 130] on input "Jear Logistics" at bounding box center [527, 129] width 124 height 25
paste input "KCH Transportation"
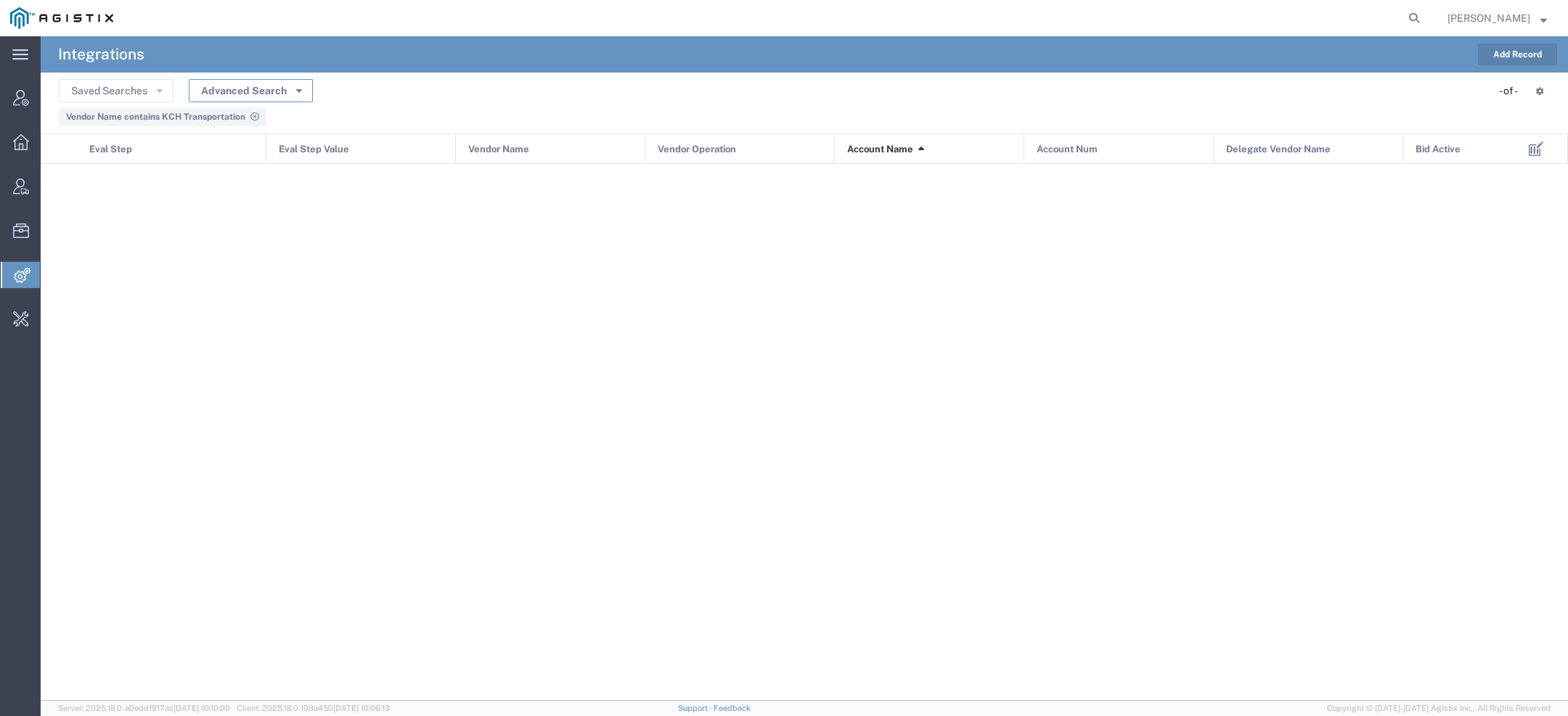
click at [304, 87] on button "Advanced Search" at bounding box center [251, 90] width 124 height 23
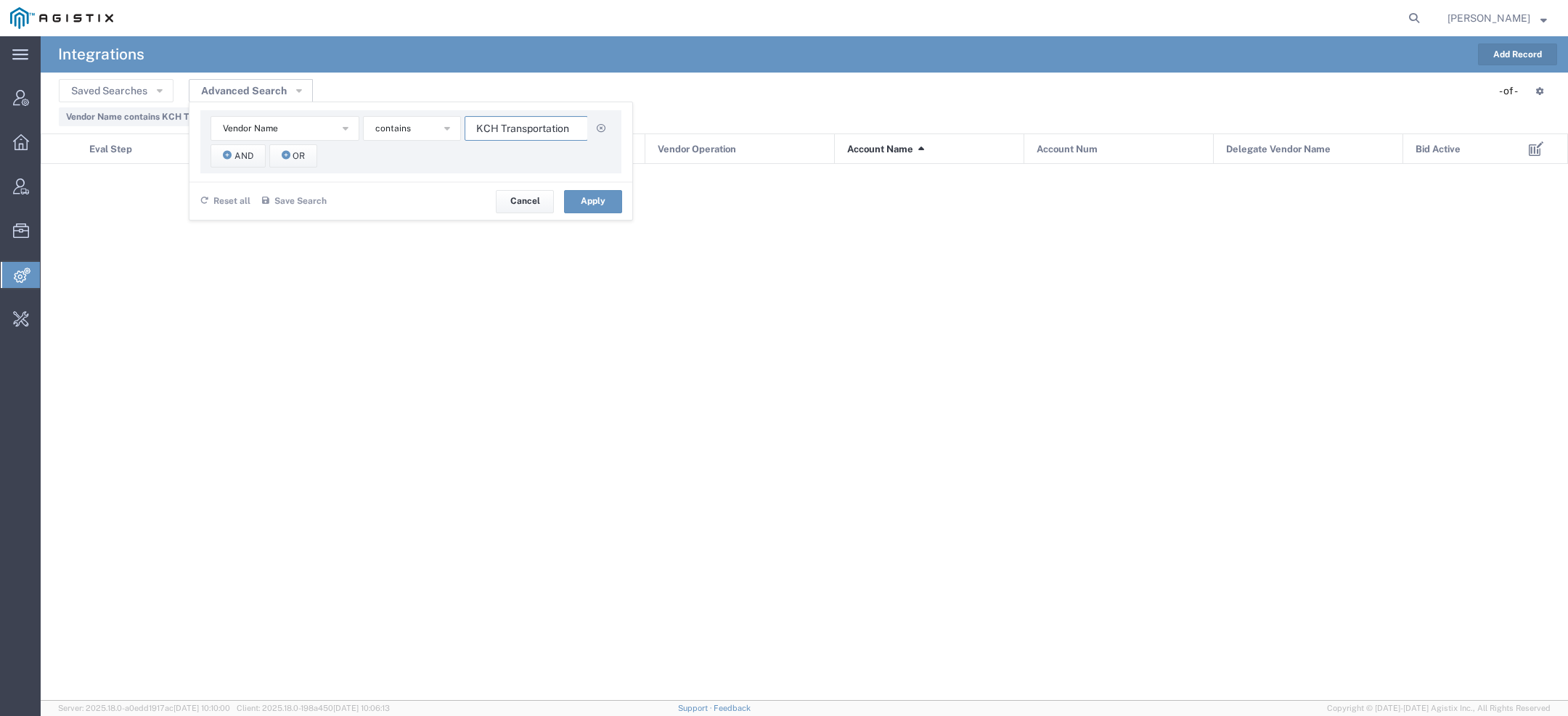
click at [561, 126] on input "KCH Transportation" at bounding box center [527, 129] width 124 height 25
paste input "och Trucking"
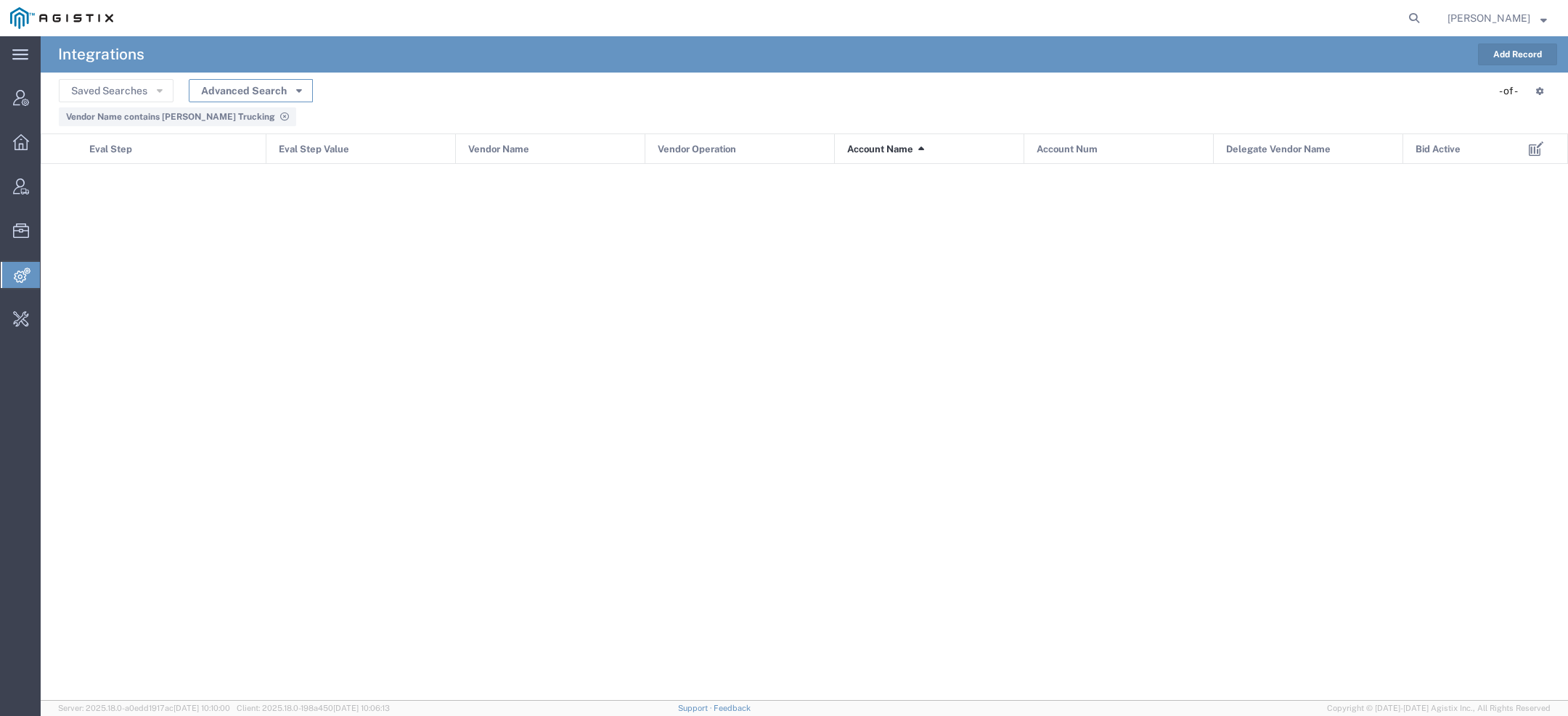
click at [308, 86] on button "Advanced Search" at bounding box center [251, 90] width 124 height 23
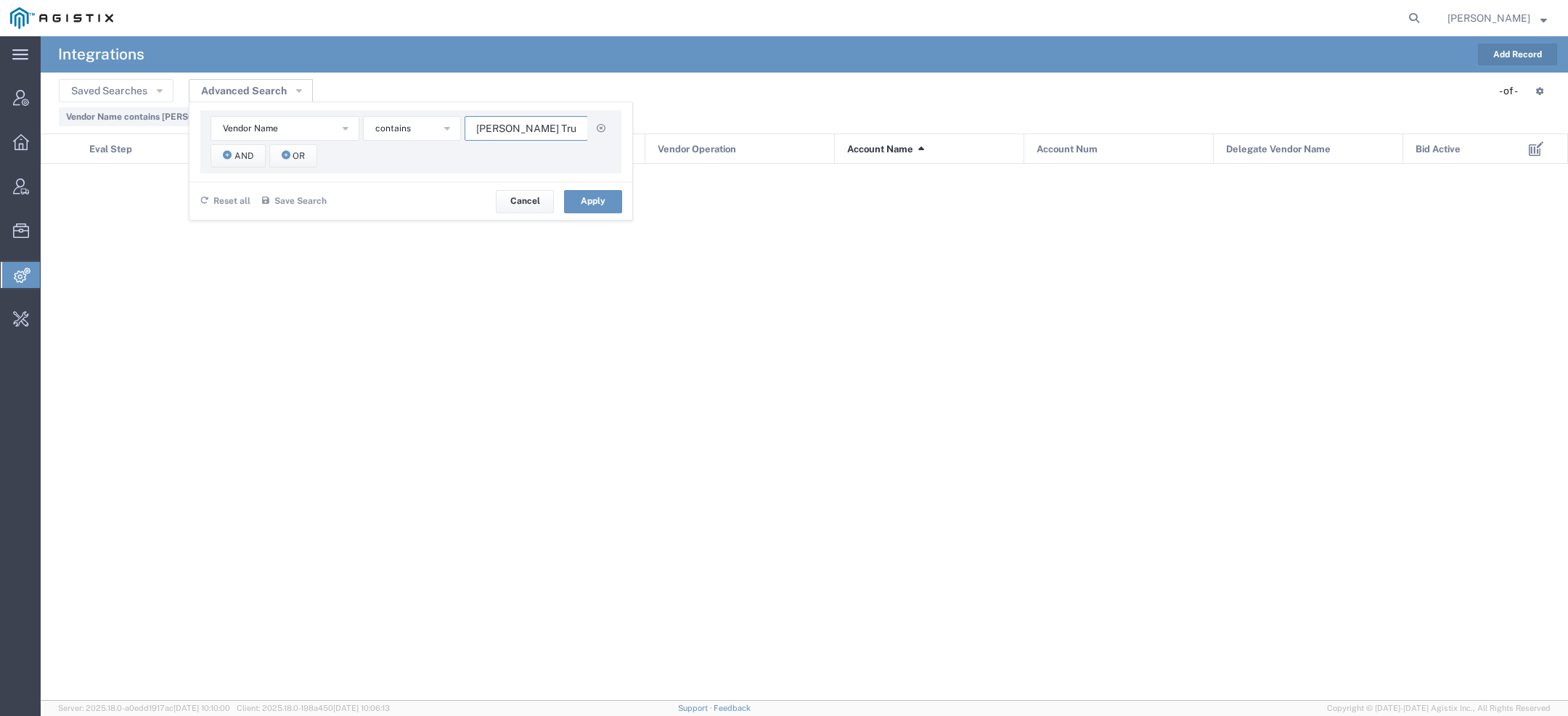
click at [526, 132] on input "Koch Trucking" at bounding box center [527, 129] width 124 height 25
paste input "ol Logistics"
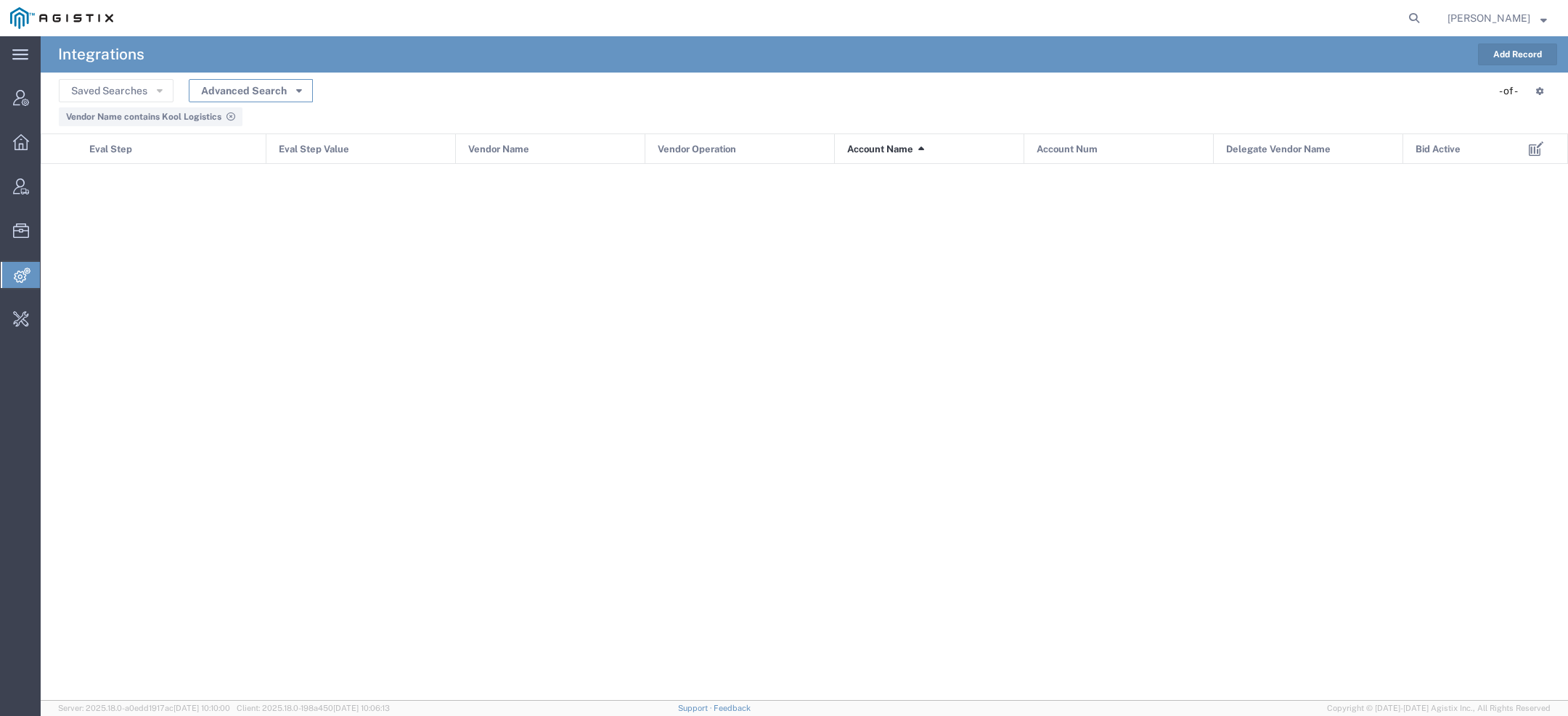
click at [306, 94] on button "Advanced Search" at bounding box center [251, 90] width 124 height 23
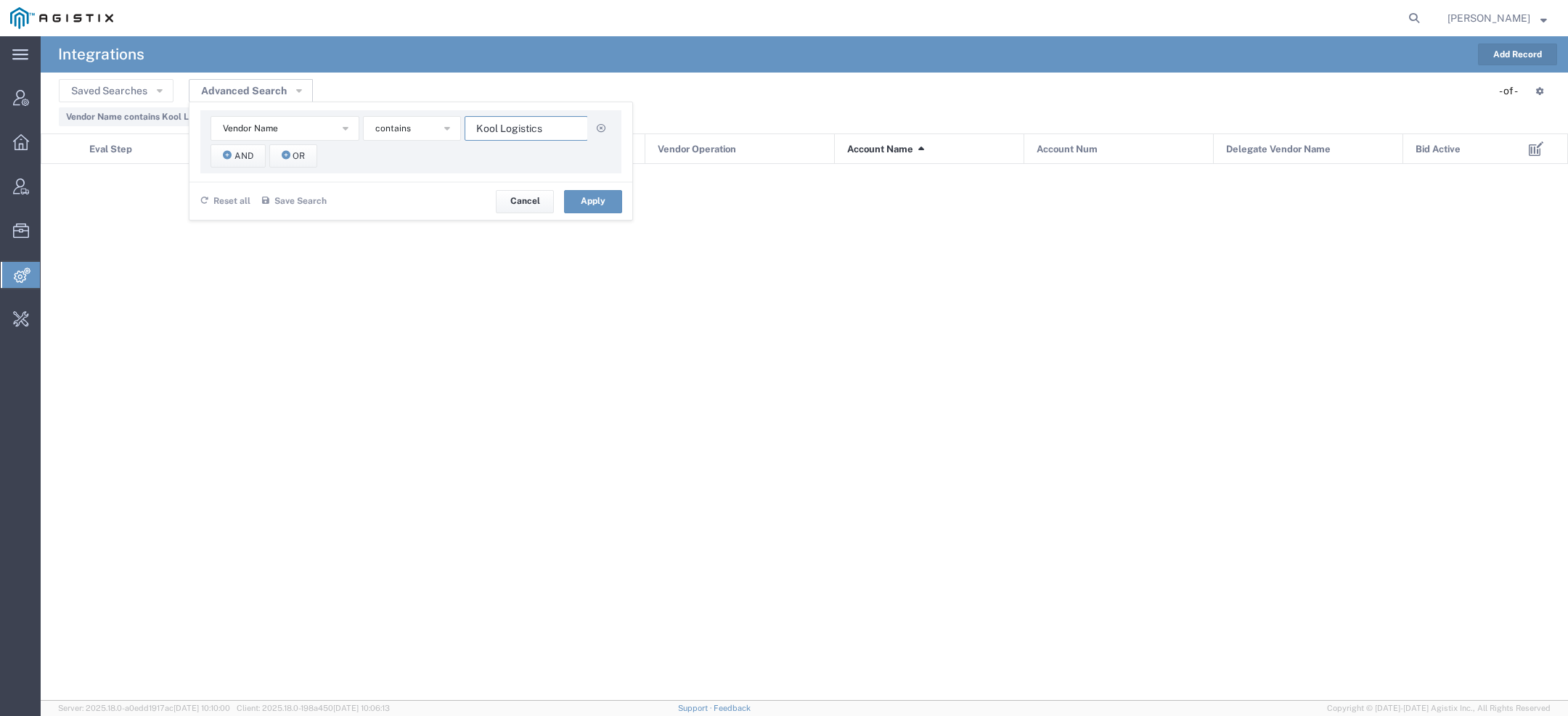
drag, startPoint x: 545, startPoint y: 131, endPoint x: 177, endPoint y: 67, distance: 373.5
click at [210, 69] on agx-vendor-eval-manager "Integrations Add Record Saved Searches Advanced Search Vendor Name Account Name…" at bounding box center [803, 369] width 1527 height 664
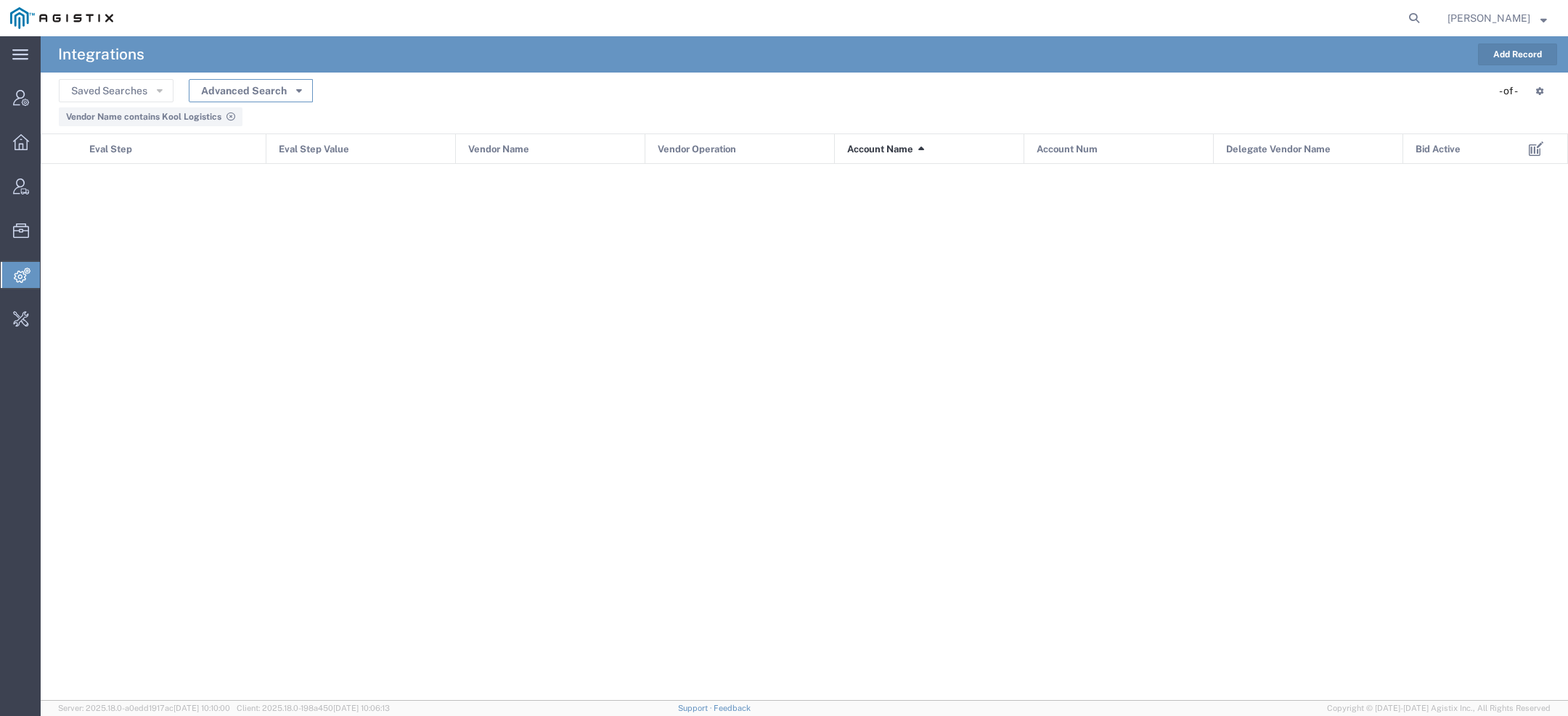
click at [241, 97] on button "Advanced Search" at bounding box center [251, 90] width 124 height 23
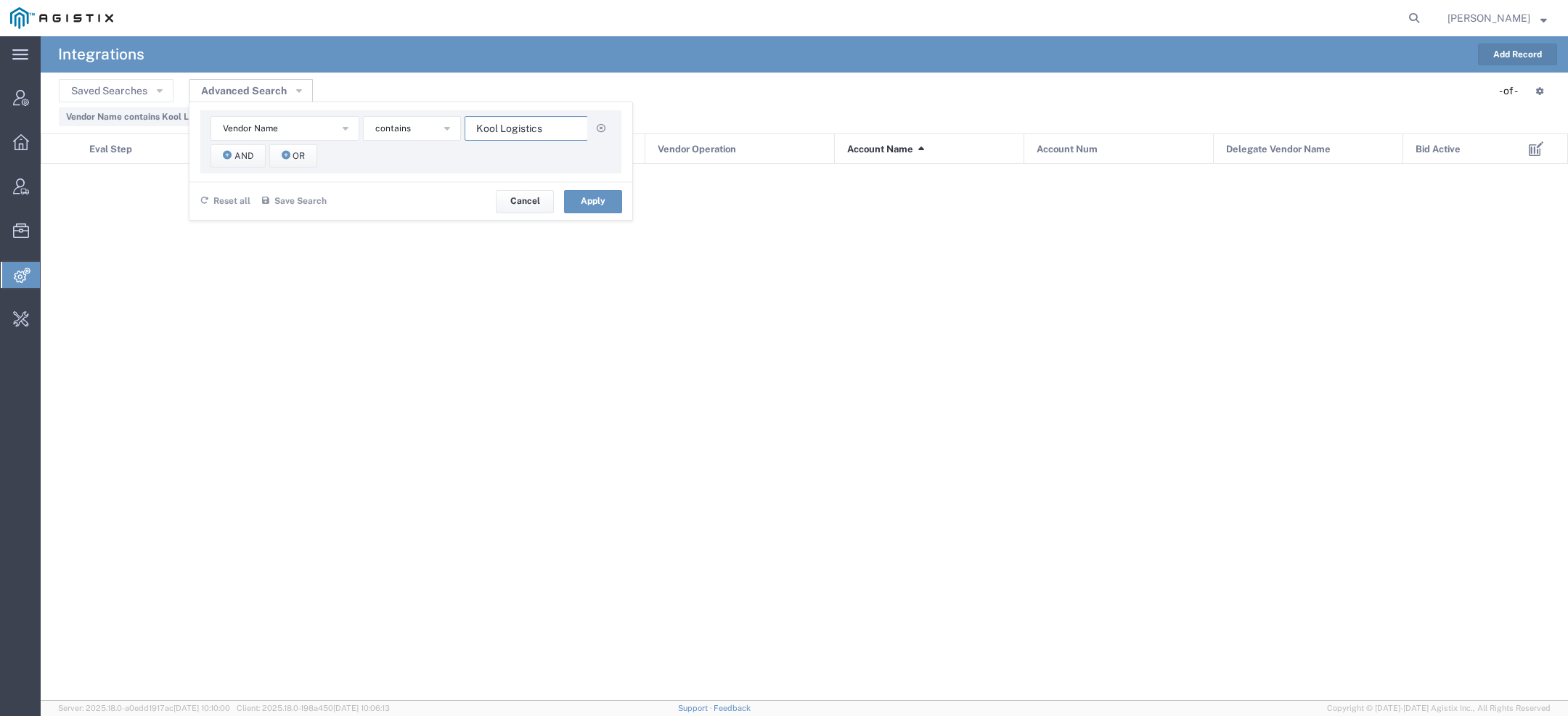
click at [520, 124] on input "Kool Logistics" at bounding box center [527, 129] width 124 height 25
paste input "Loadsmart Inc"
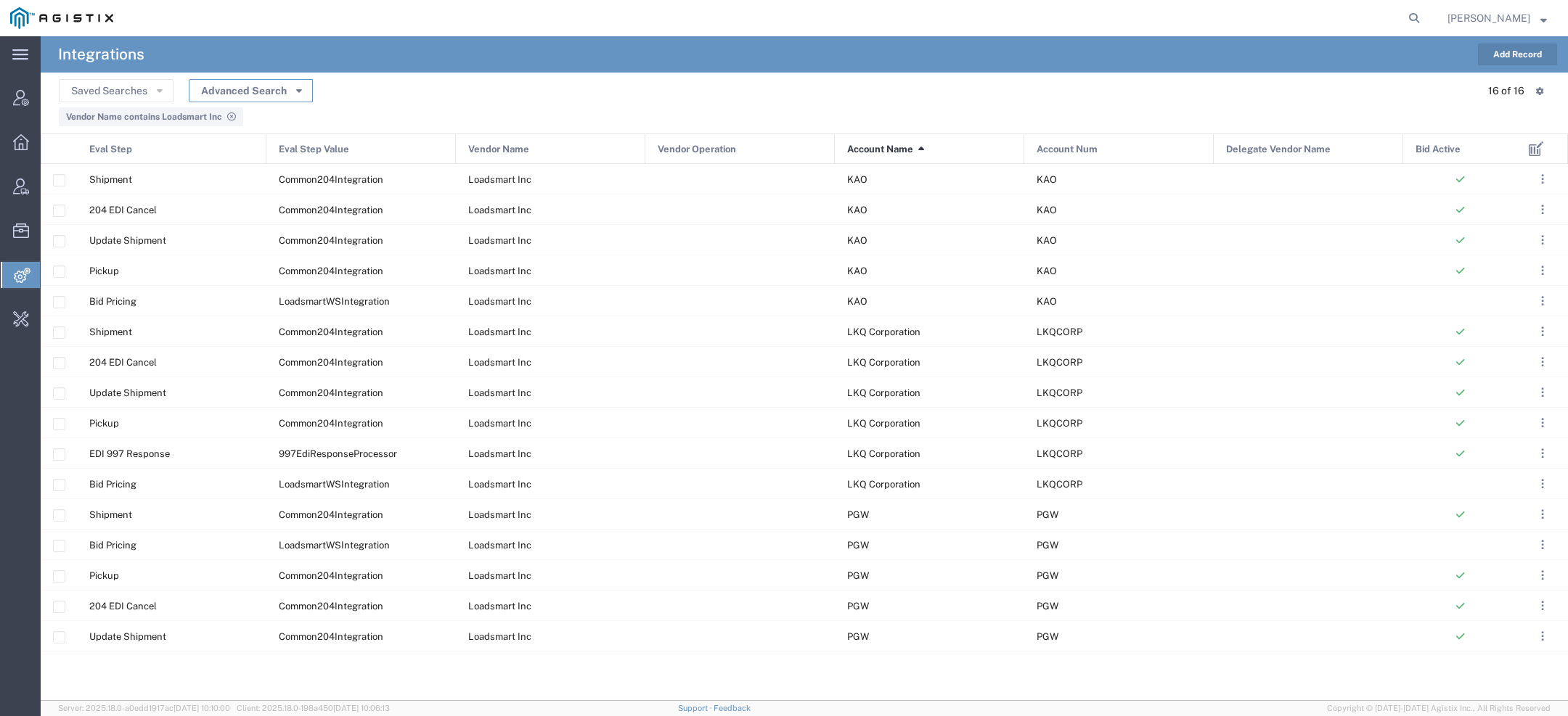
click at [301, 90] on button "Advanced Search" at bounding box center [251, 90] width 124 height 23
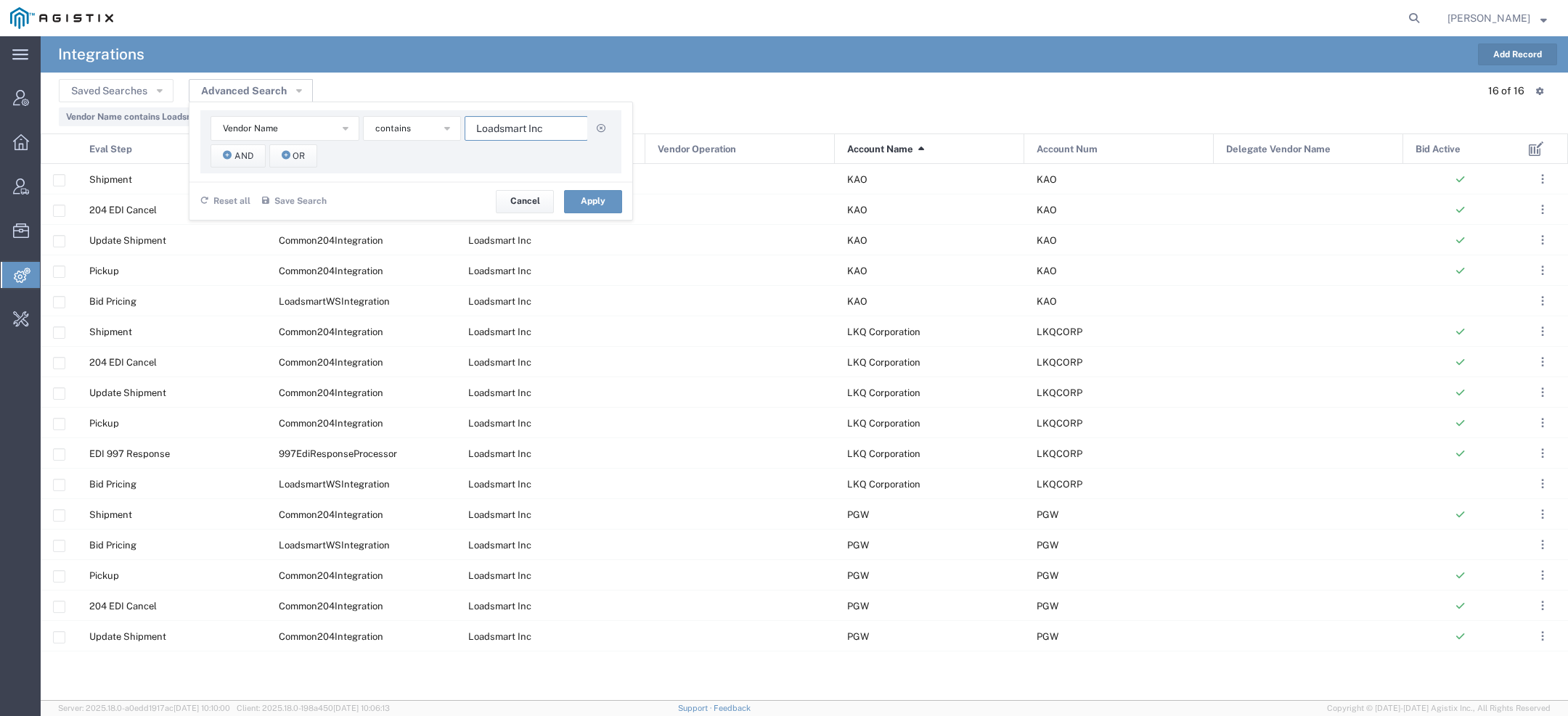
click at [518, 123] on input "Loadsmart Inc" at bounding box center [527, 129] width 124 height 25
paste input "Mactrans Logistics"
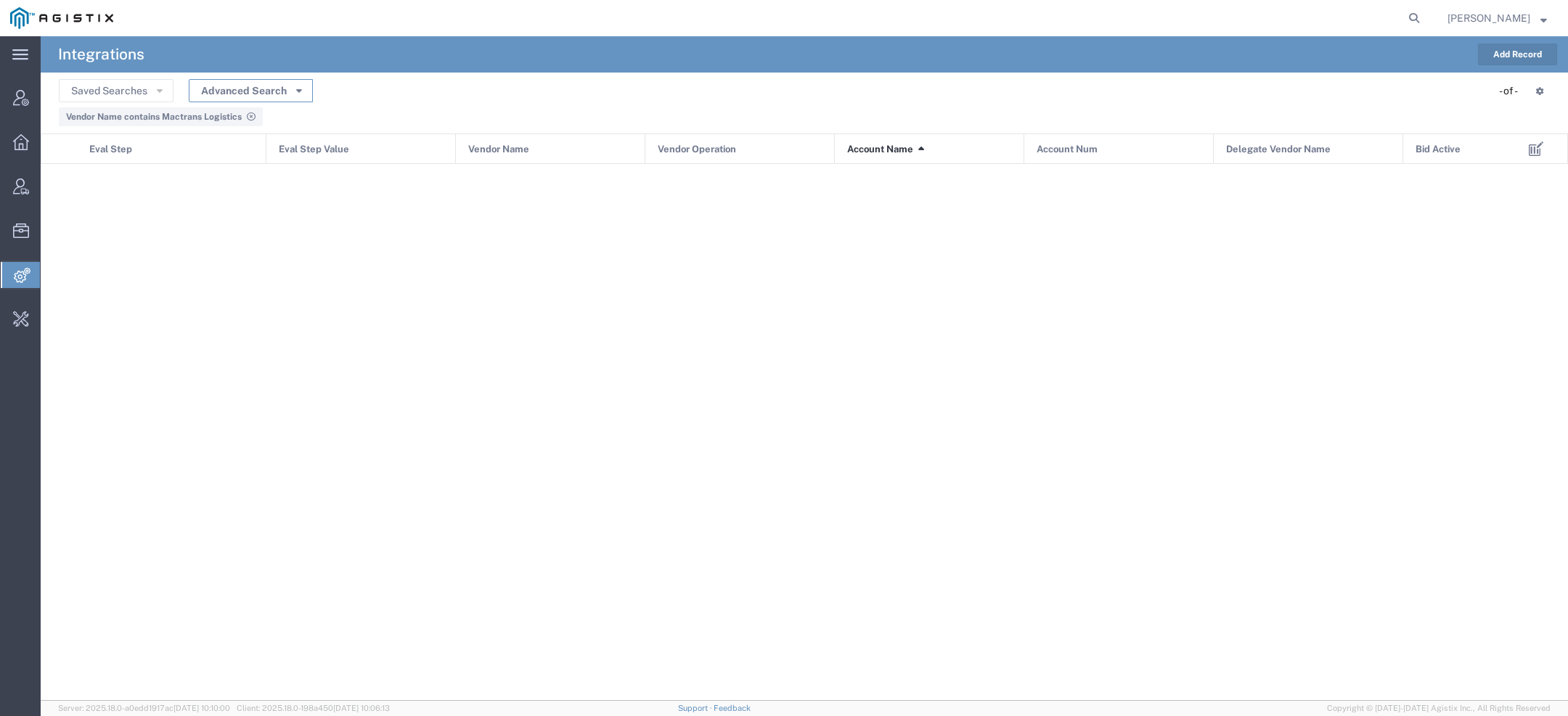
click at [277, 83] on button "Advanced Search" at bounding box center [251, 90] width 124 height 23
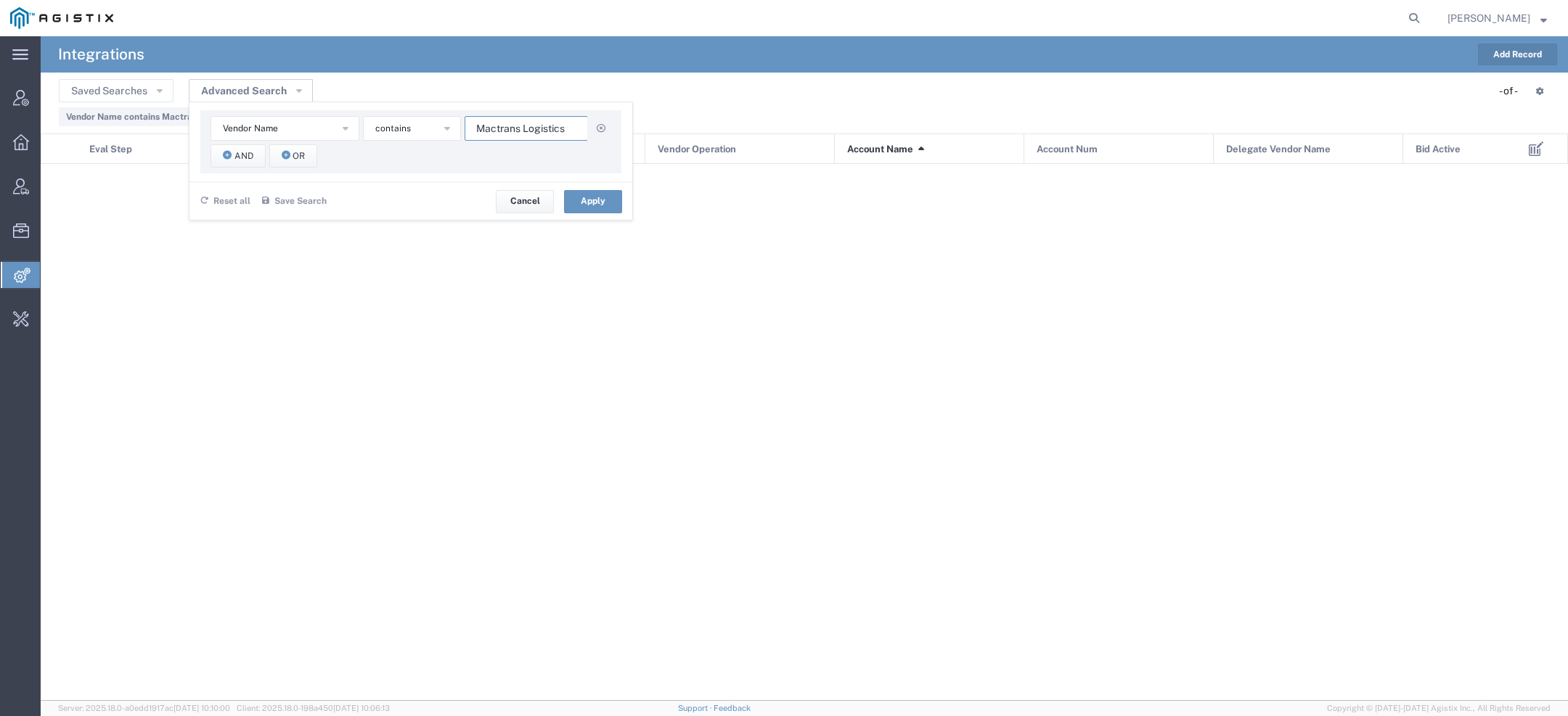
click at [511, 128] on input "Mactrans Logistics" at bounding box center [527, 129] width 124 height 25
paste input "tson"
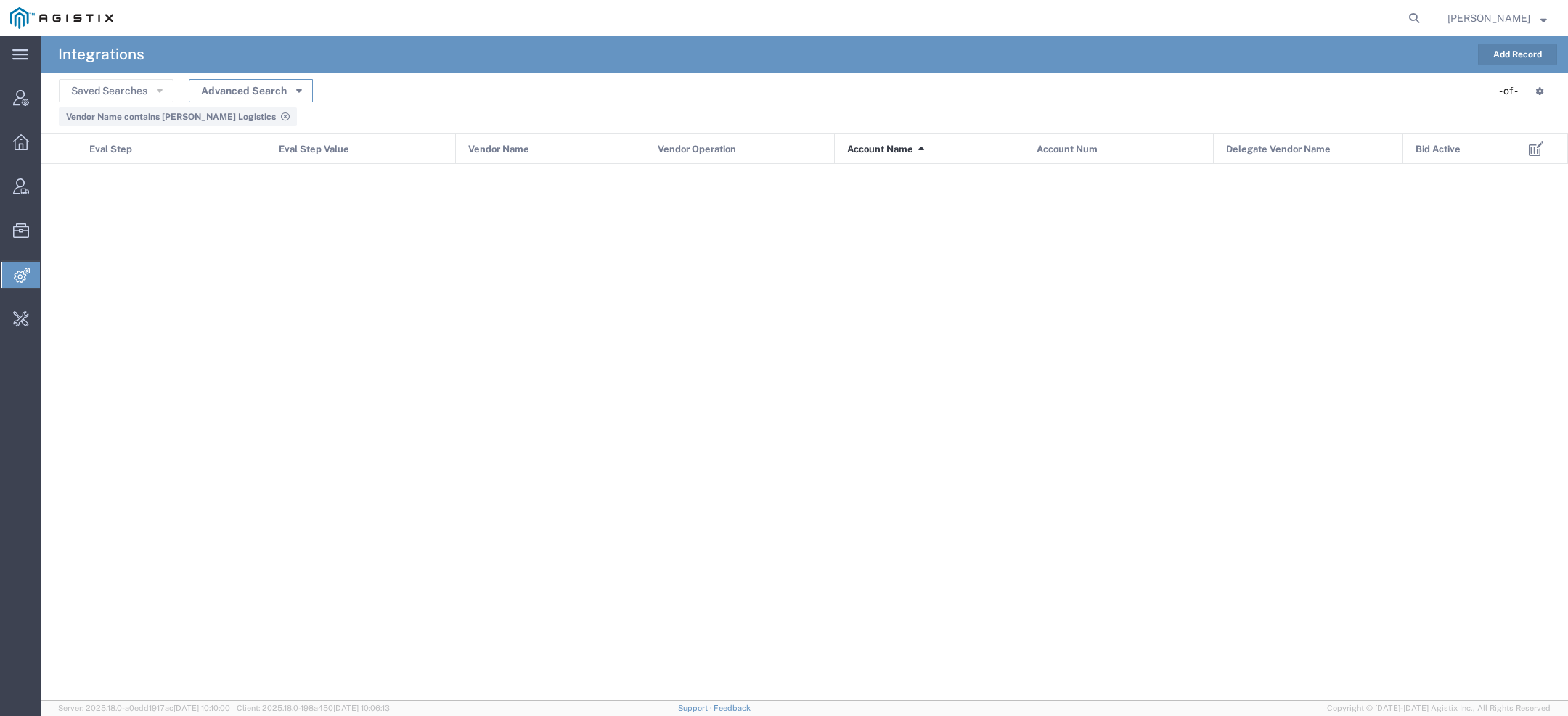
click at [274, 89] on button "Advanced Search" at bounding box center [251, 90] width 124 height 23
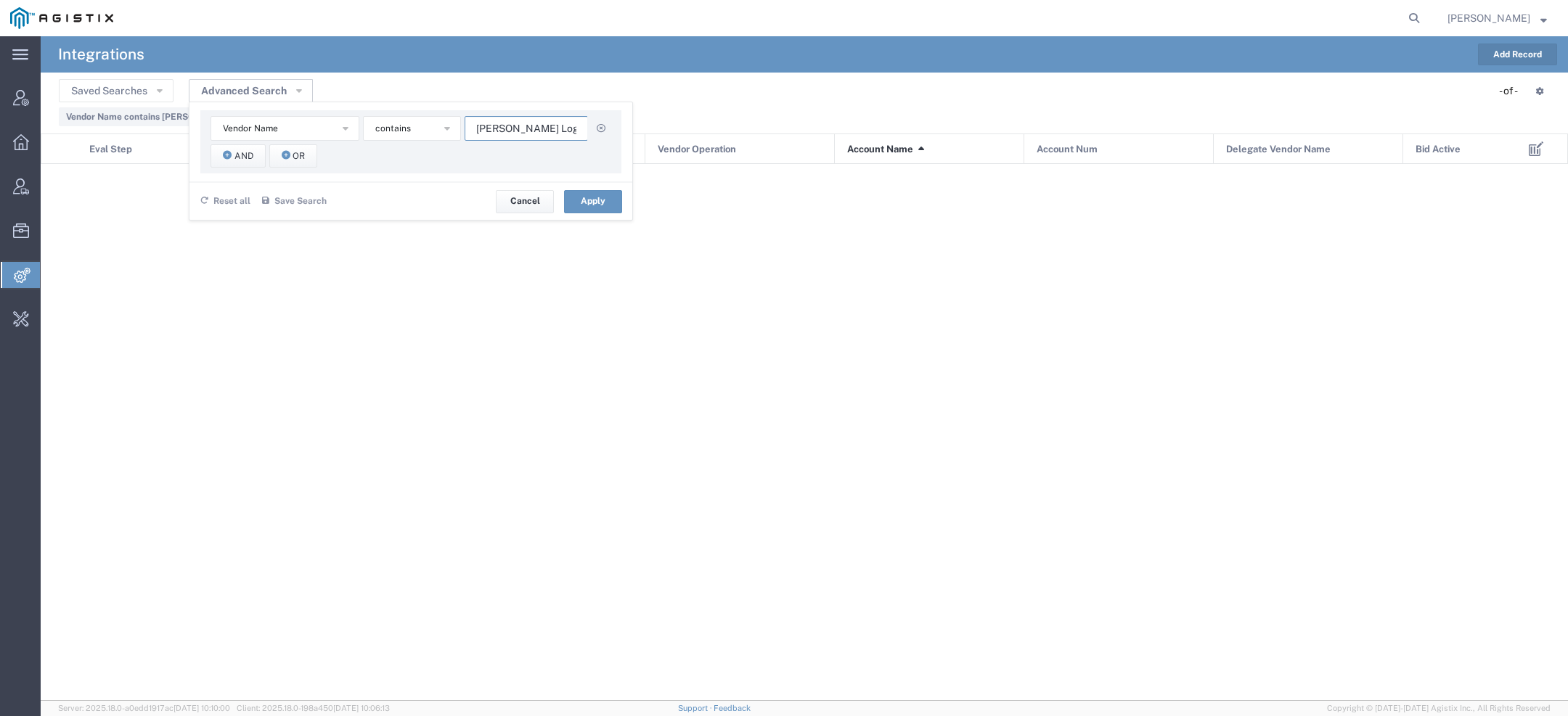
click at [510, 134] on input "Matson Logistics" at bounding box center [527, 129] width 124 height 25
paste input "Nolan Transportation Group, LLC"
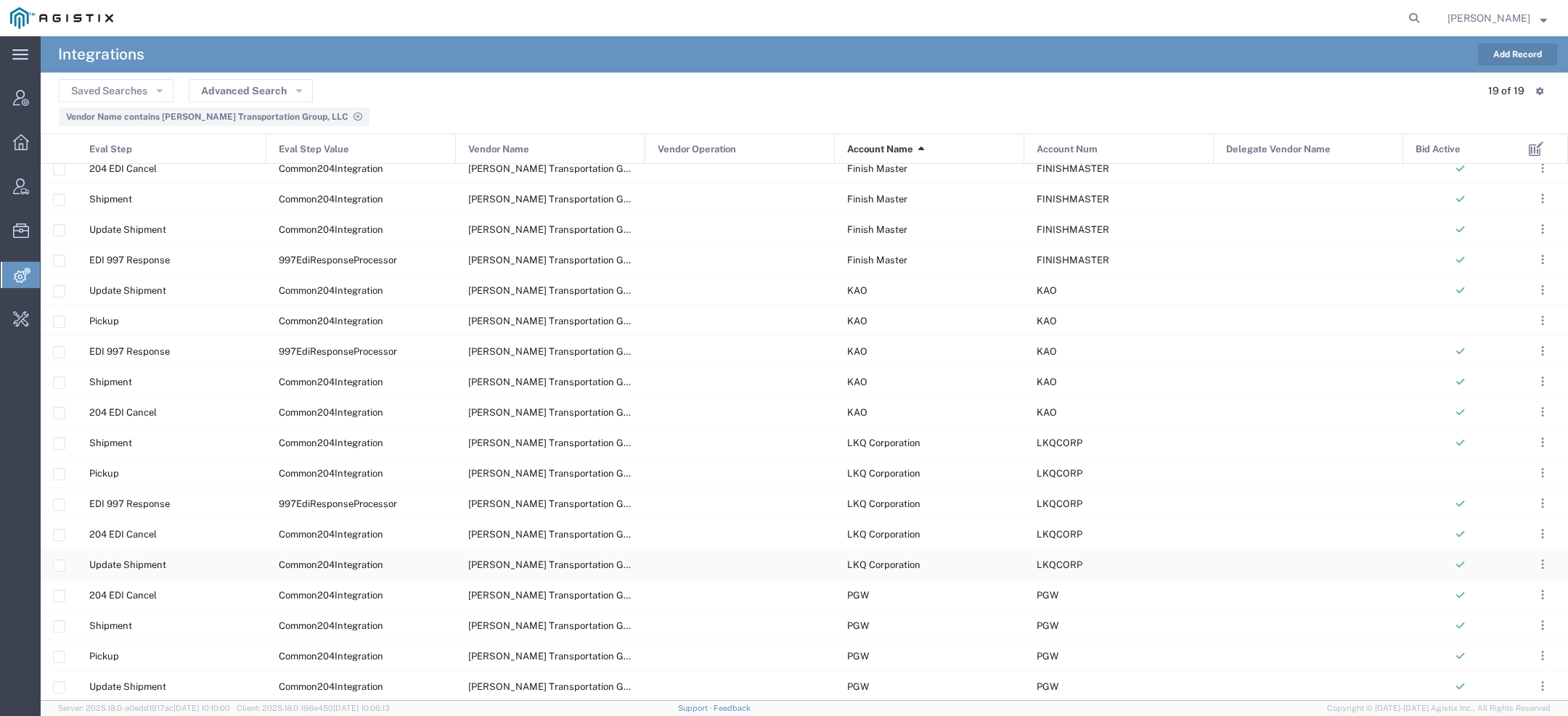
scroll to position [35, 0]
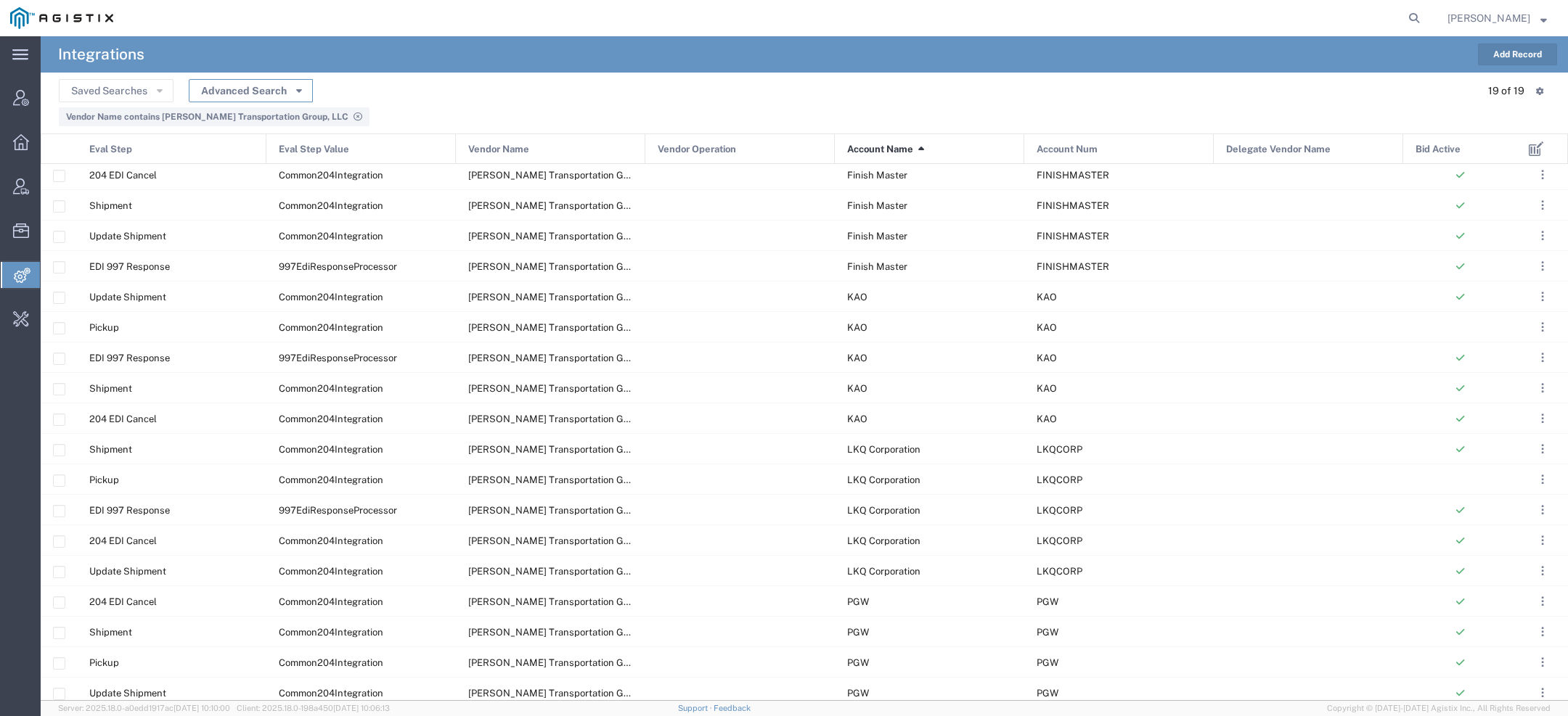
click at [298, 91] on icon "button" at bounding box center [299, 90] width 5 height 10
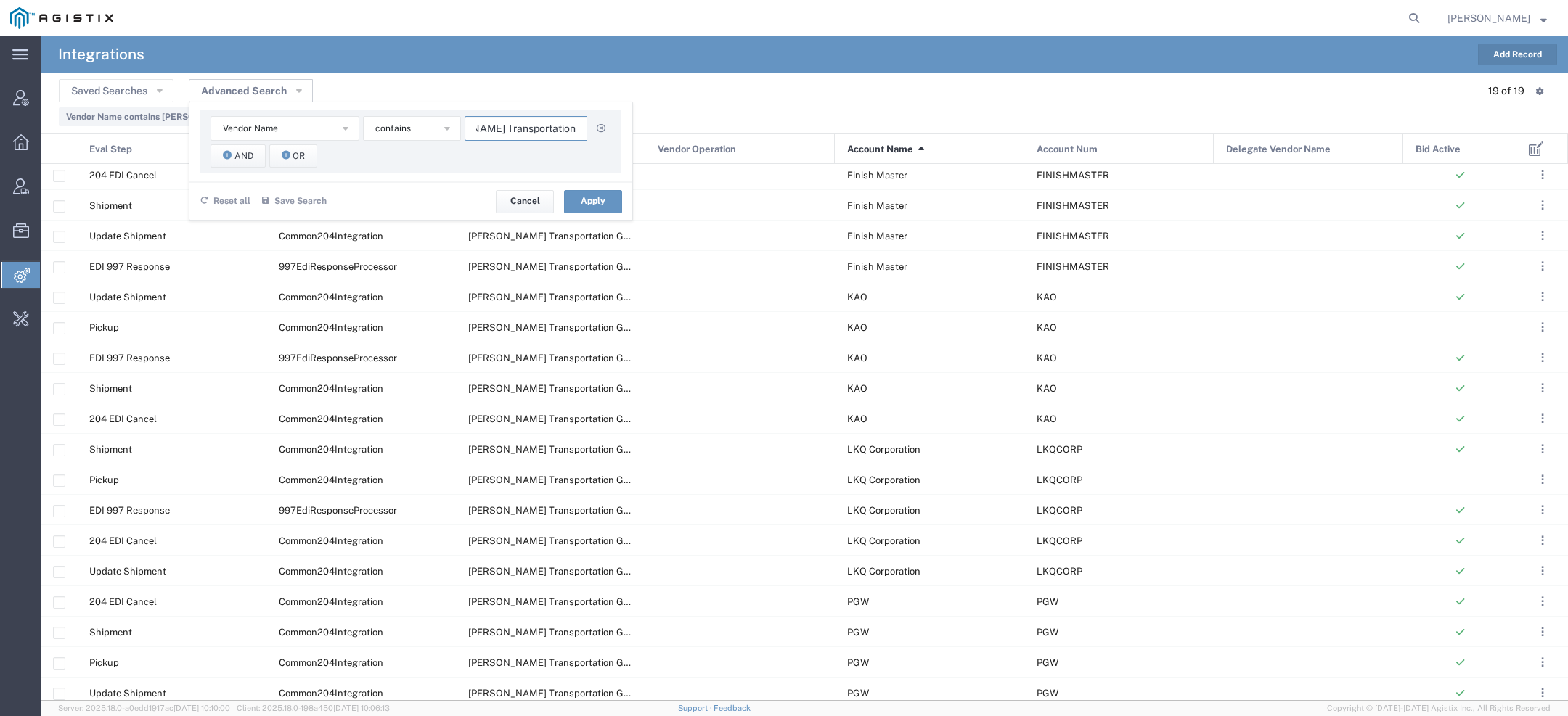
click at [523, 127] on input "Nolan Transportation Group, LLC" at bounding box center [527, 129] width 124 height 25
click at [523, 128] on input "Nolan Transportation Group, LLC" at bounding box center [527, 129] width 124 height 25
paste input "Omni Transportation"
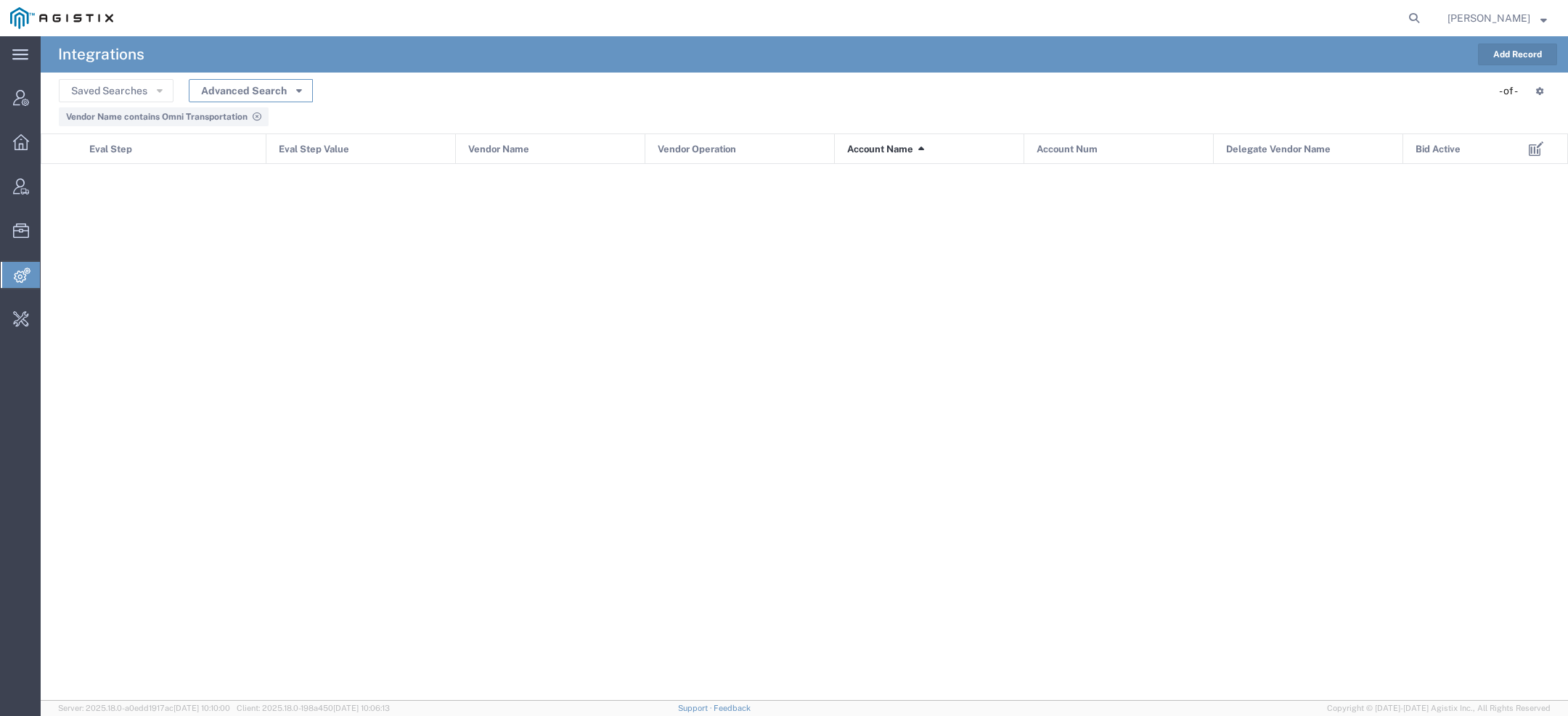
click at [301, 96] on button "Advanced Search" at bounding box center [251, 90] width 124 height 23
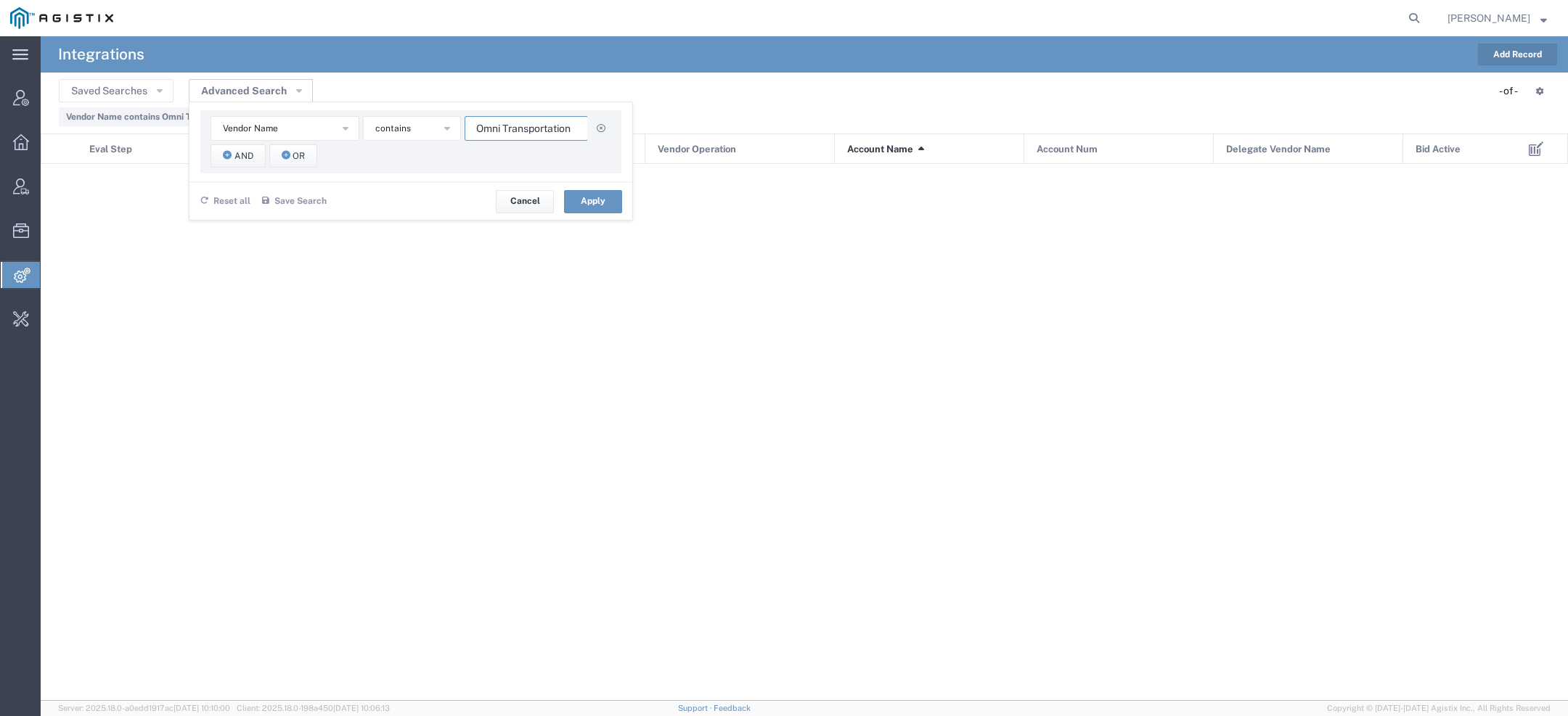
click at [498, 128] on input "Omni Transportation" at bounding box center [527, 129] width 124 height 25
paste input "Plainfield Enterprises, Inc."
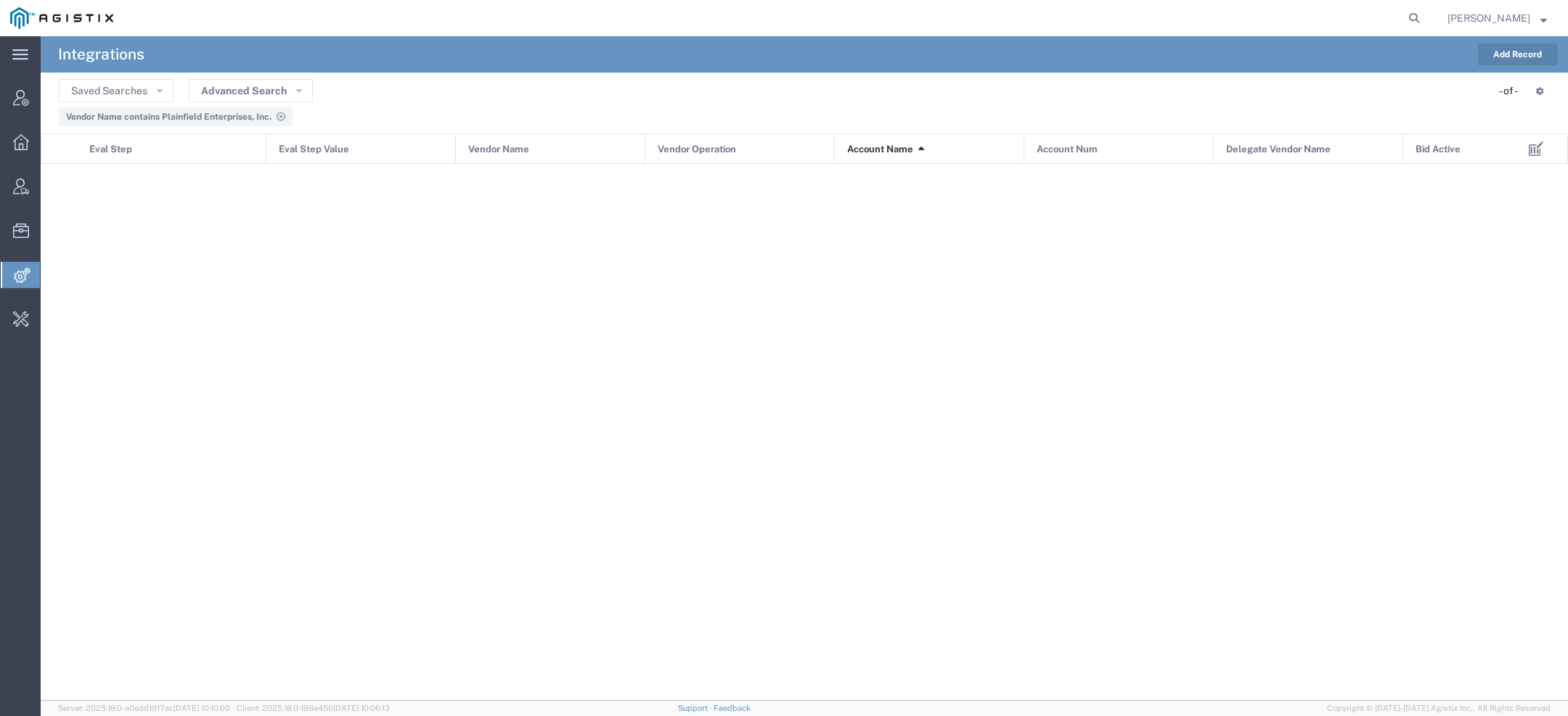
click at [253, 112] on span "Vendor Name contains Plainfield Enterprises, Inc." at bounding box center [168, 116] width 205 height 10
click at [247, 93] on button "Advanced Search" at bounding box center [251, 90] width 124 height 23
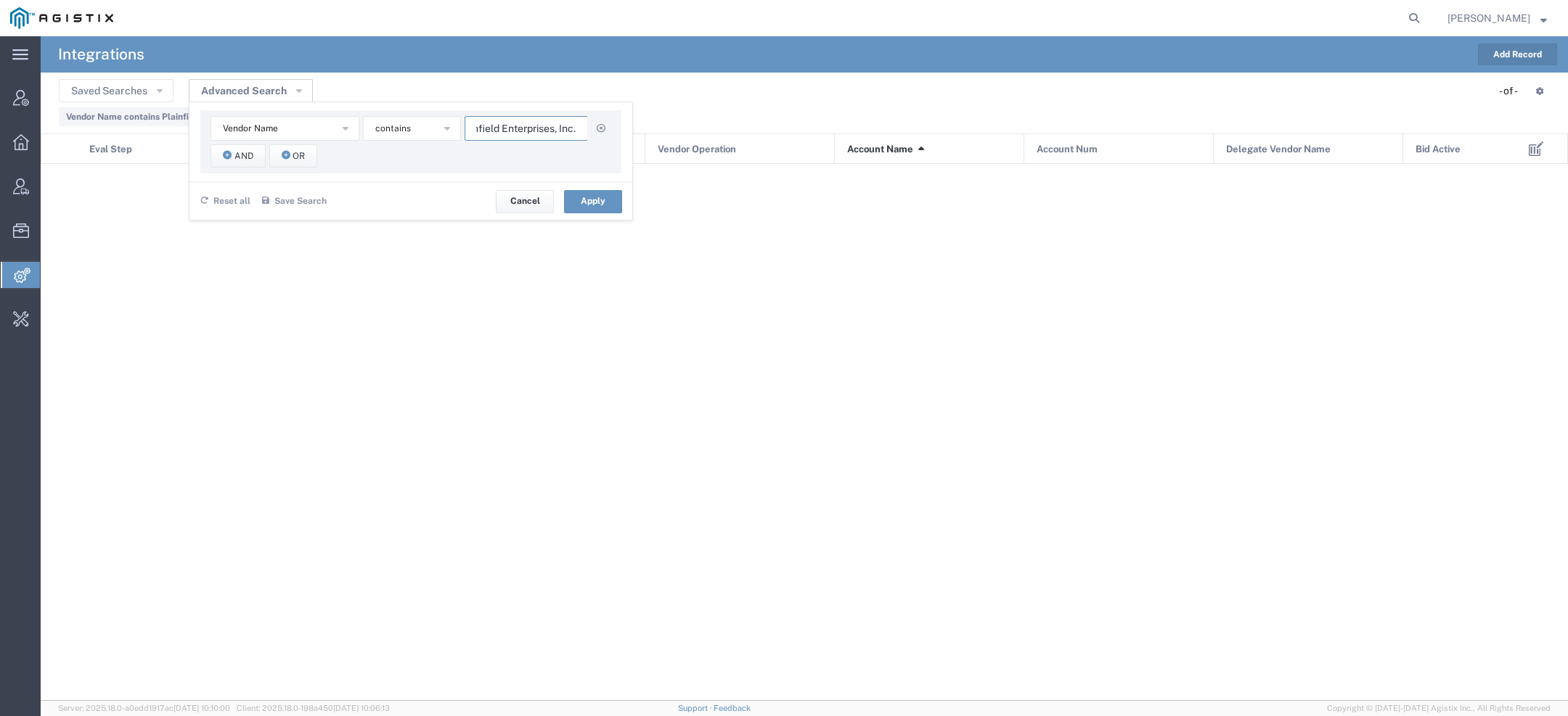
click at [528, 119] on input "Plainfield Enterprises, Inc." at bounding box center [527, 129] width 124 height 25
paste input "ortage Logistics"
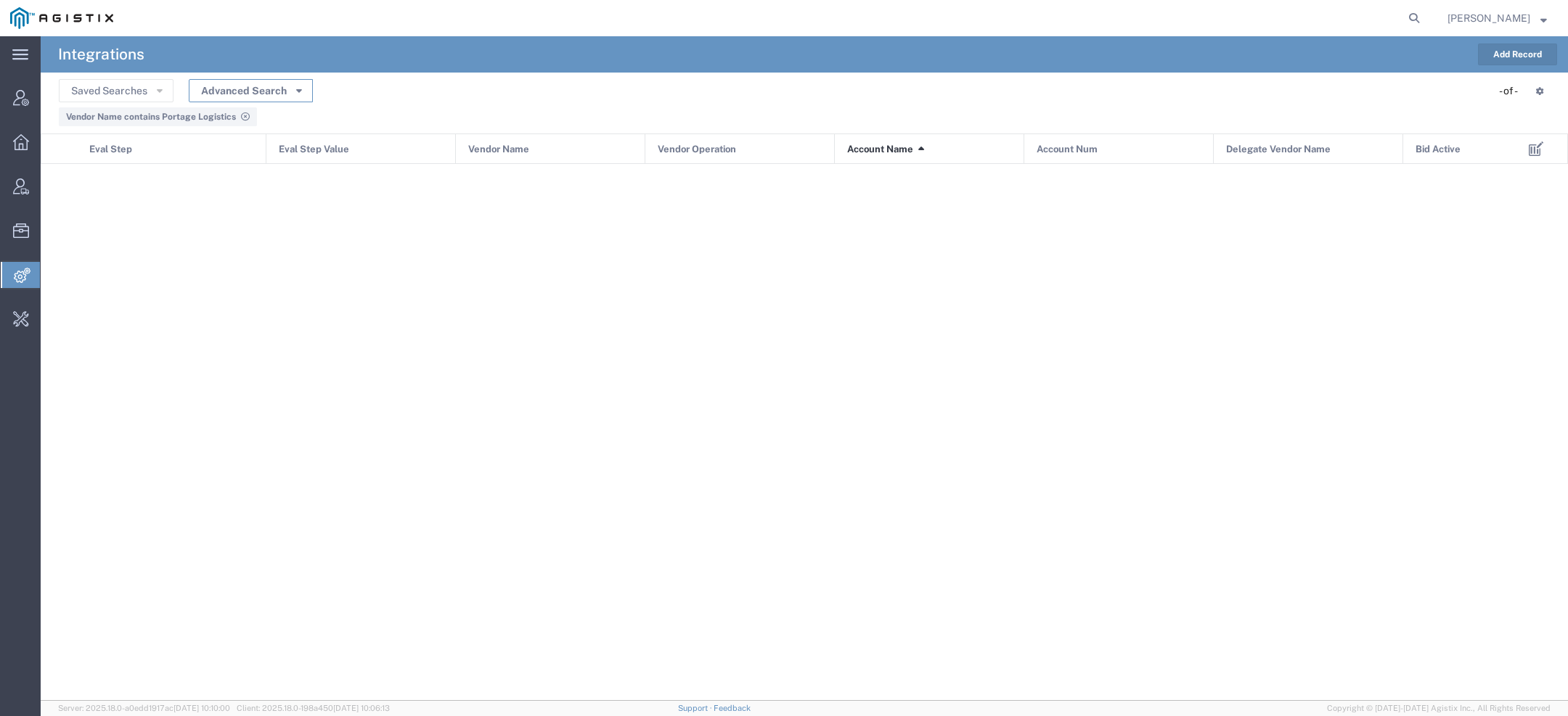
click at [286, 86] on button "Advanced Search" at bounding box center [251, 90] width 124 height 23
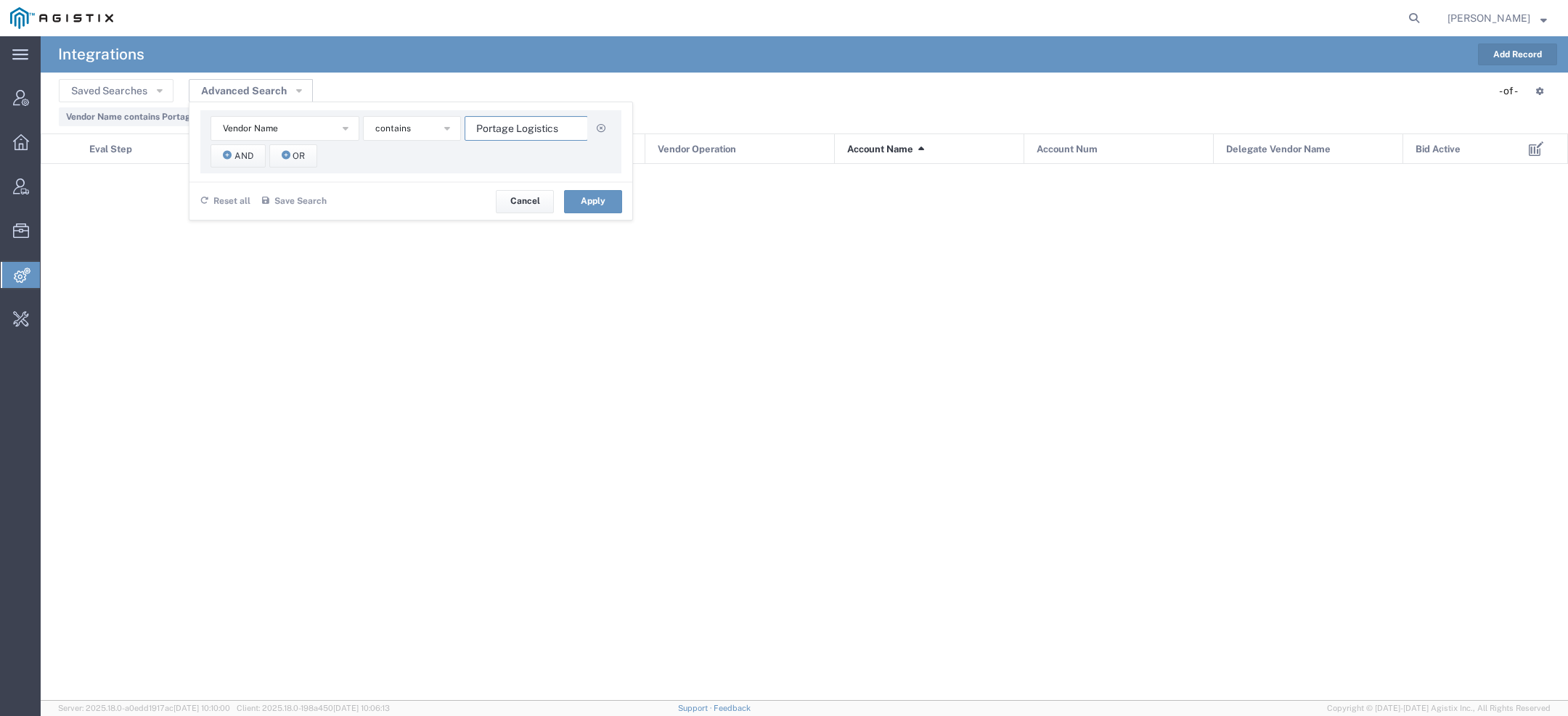
click at [500, 138] on input "Portage Logistics" at bounding box center [527, 129] width 124 height 25
paste input "R & L Carrier"
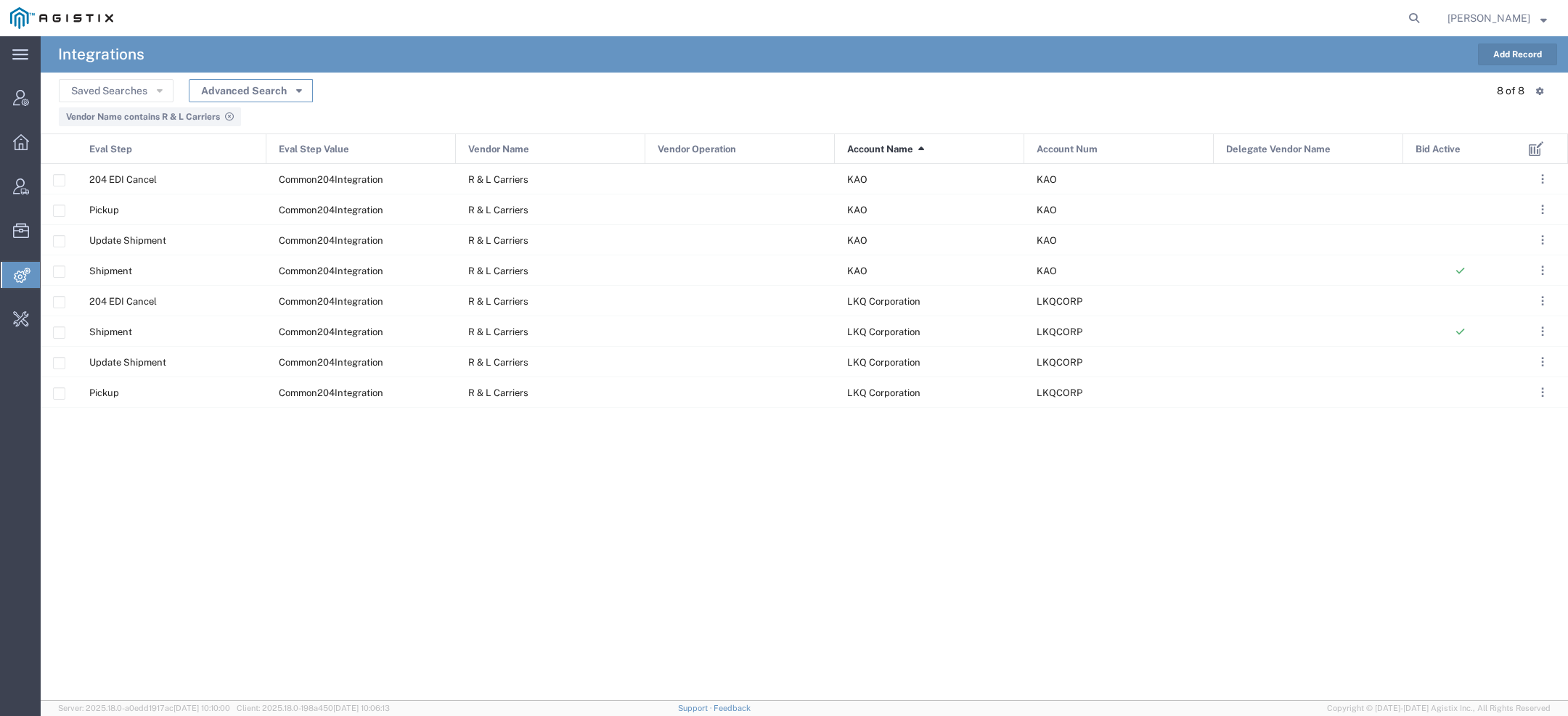
click at [296, 93] on icon "button" at bounding box center [299, 90] width 5 height 10
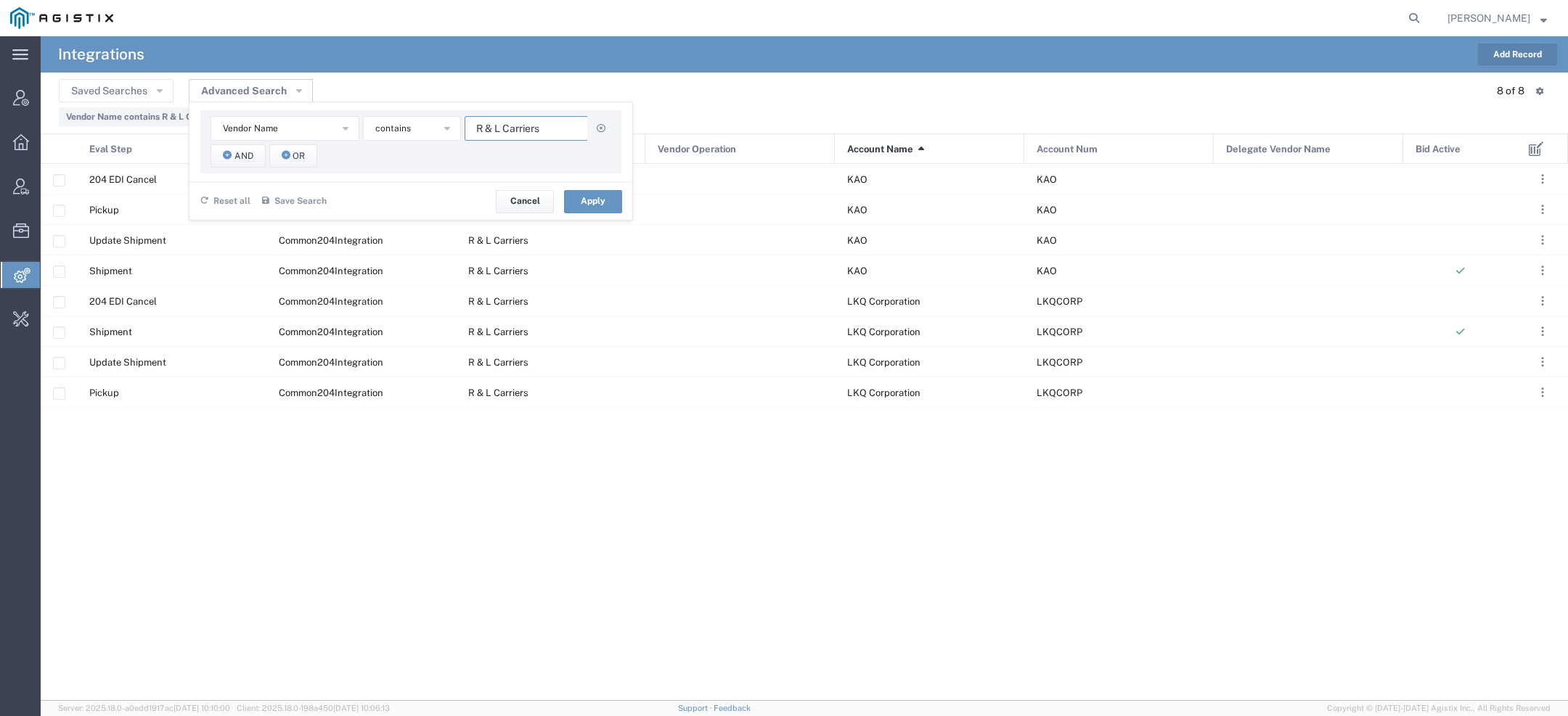
click at [472, 126] on input "R & L Carriers" at bounding box center [527, 129] width 124 height 25
paste input "CG Logistic"
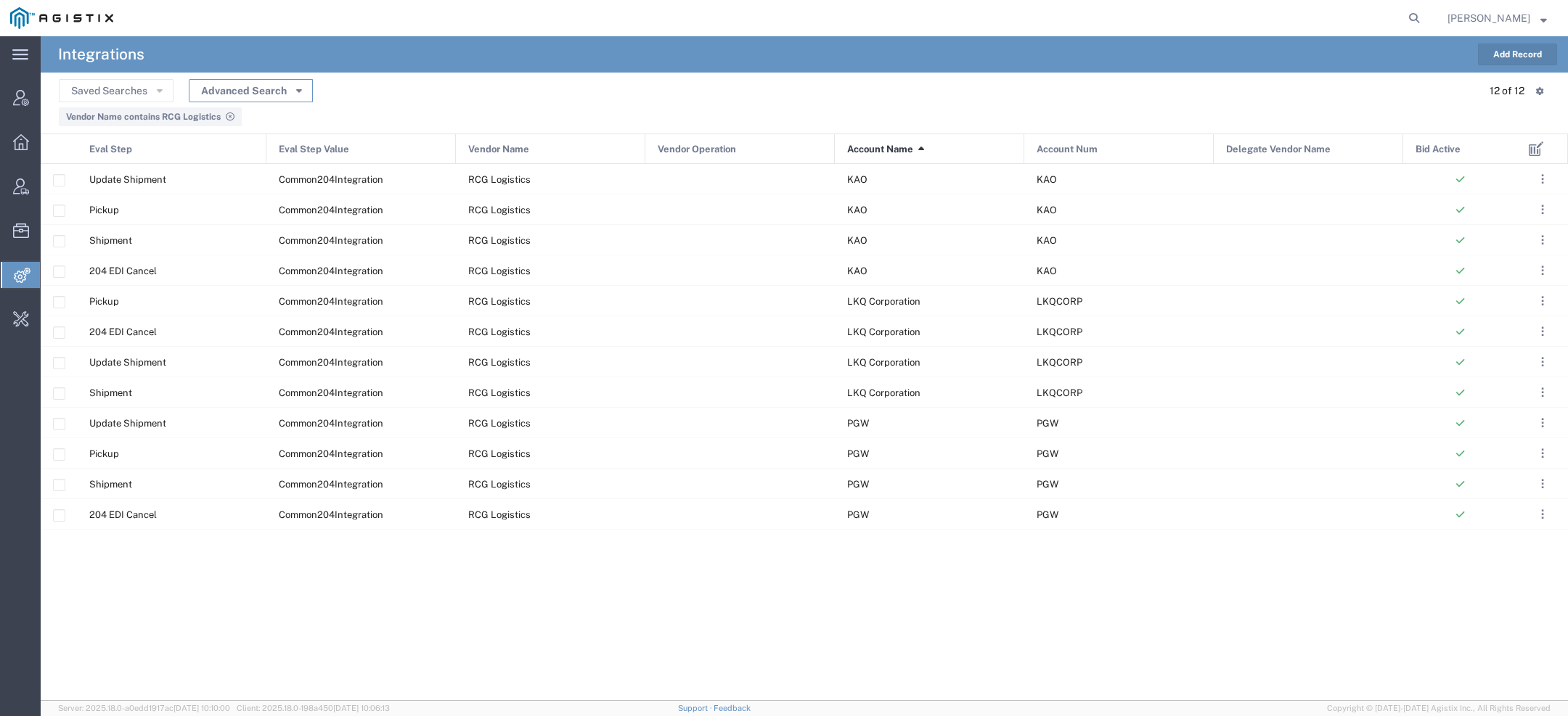
click at [266, 81] on button "Advanced Search" at bounding box center [251, 90] width 124 height 23
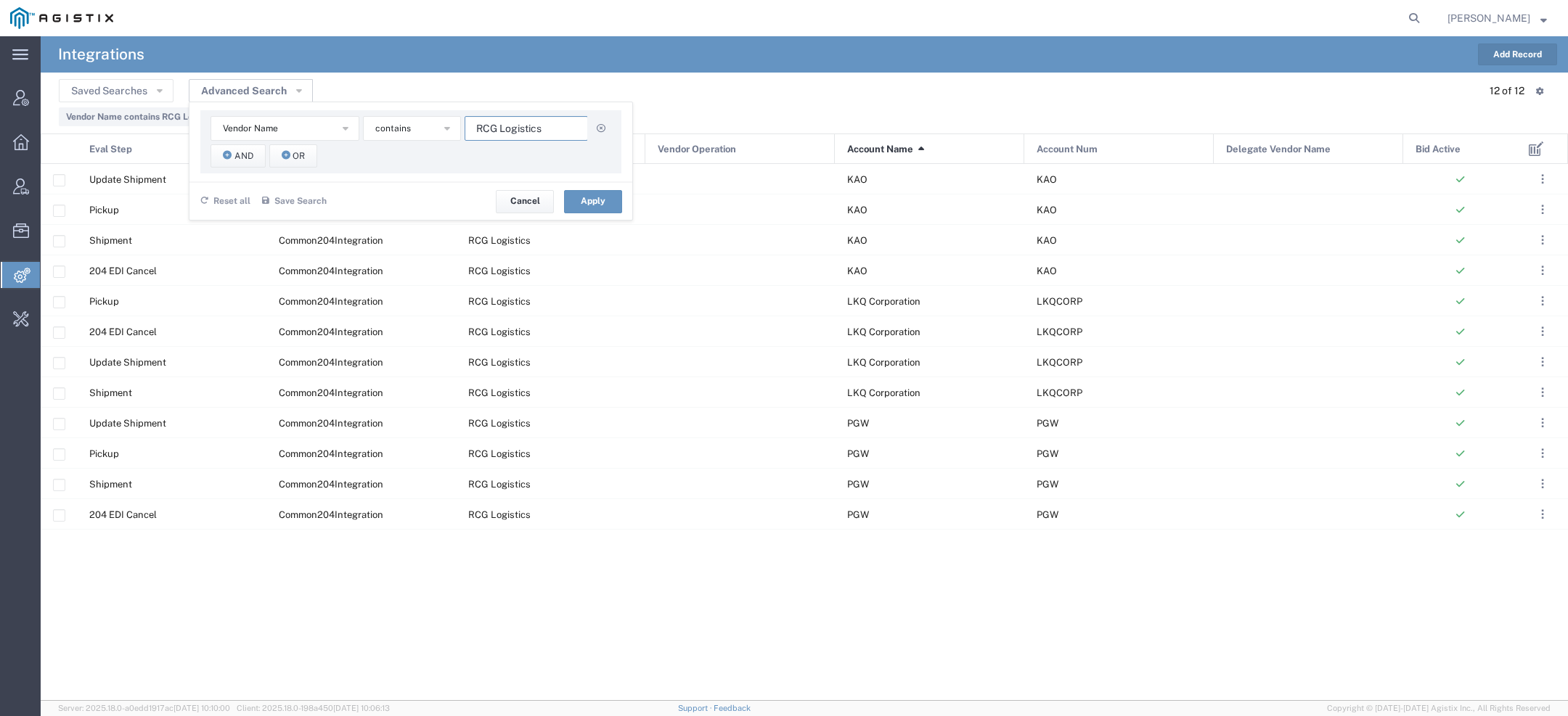
click at [511, 116] on input "RCG Logistics" at bounding box center [527, 129] width 124 height 25
click at [503, 129] on input "RCG Logistics" at bounding box center [527, 129] width 124 height 25
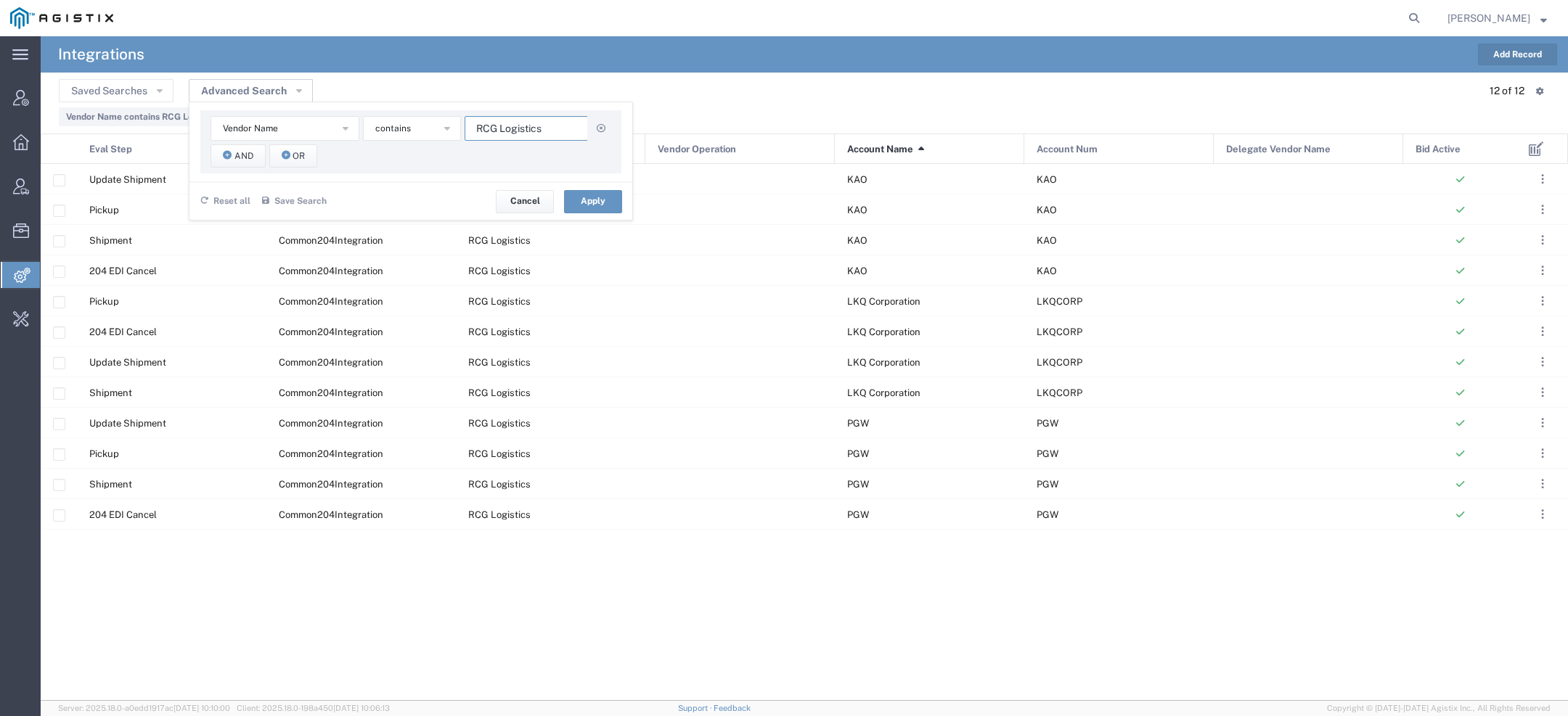
paste input "edwood"
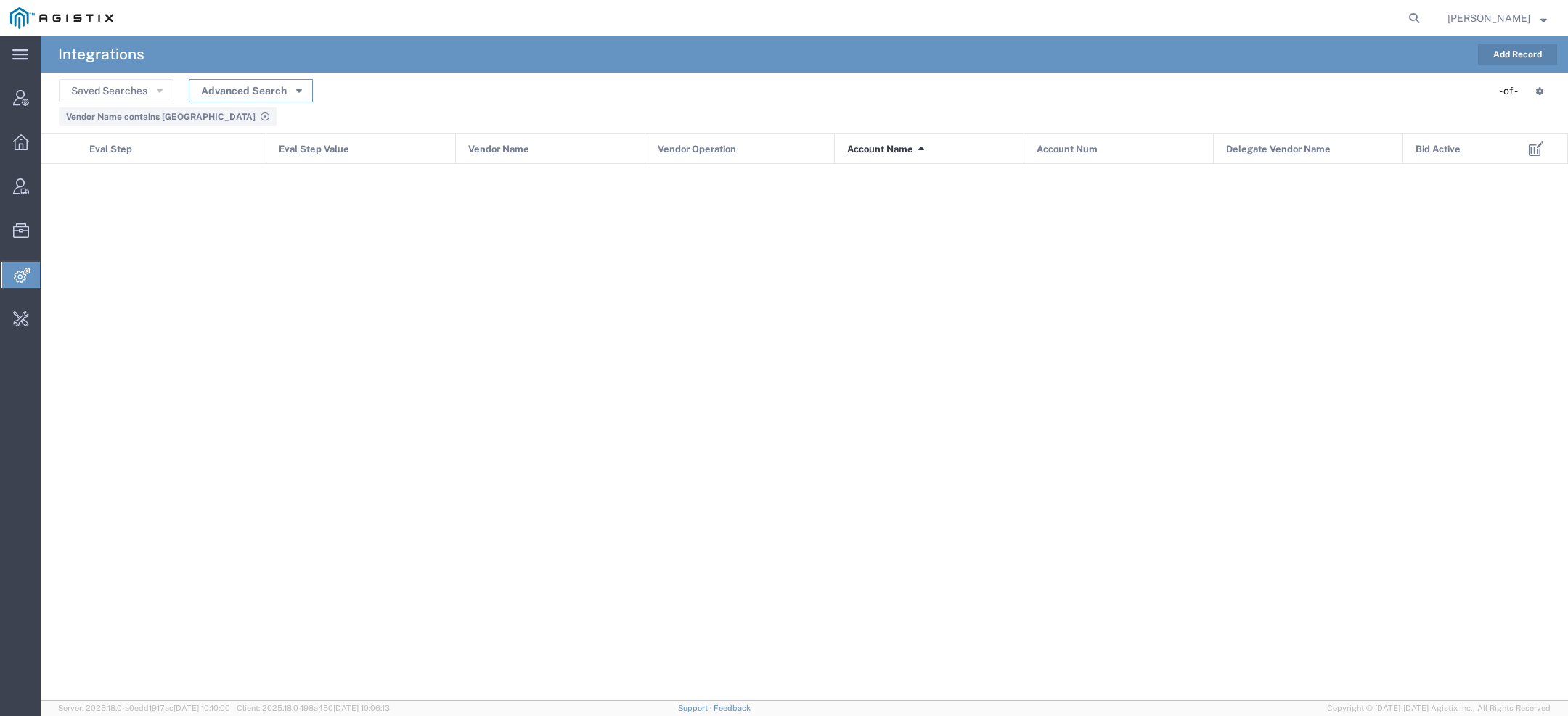
click at [296, 95] on button "Advanced Search" at bounding box center [251, 90] width 124 height 23
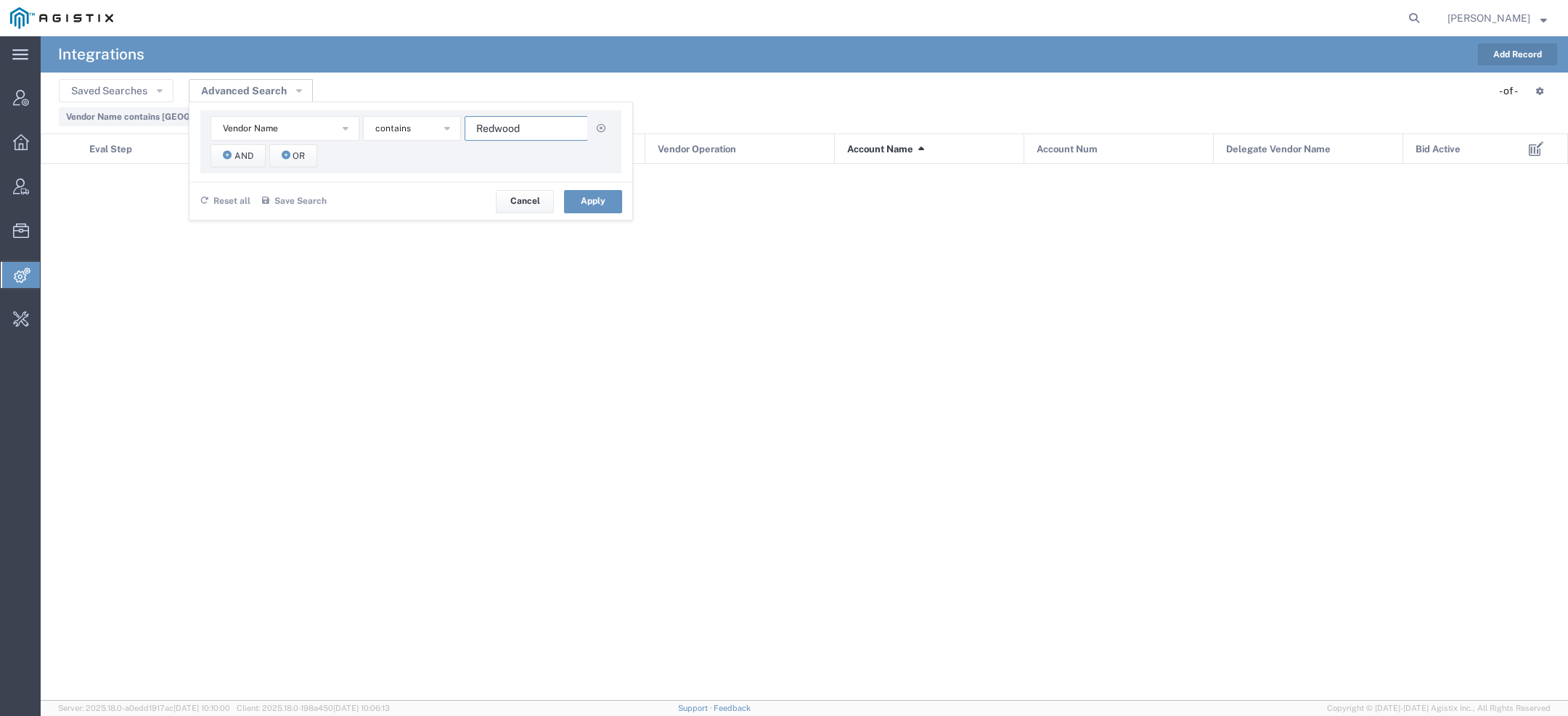
click at [488, 126] on input "Redwood" at bounding box center [527, 129] width 124 height 25
paste input "iverstone Logistics LLC"
type input "Riverstone Logistics LLC"
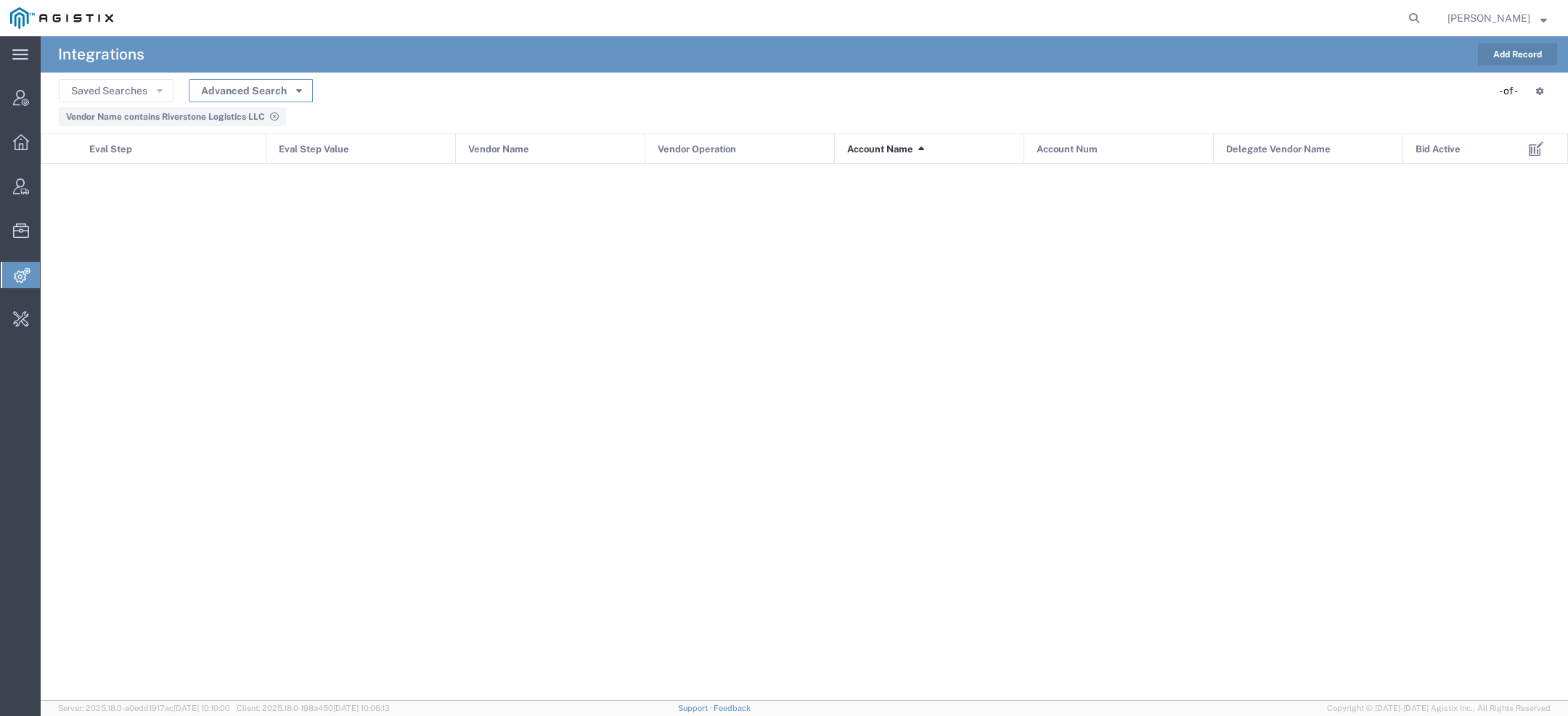
click at [292, 91] on button "Advanced Search" at bounding box center [251, 90] width 124 height 23
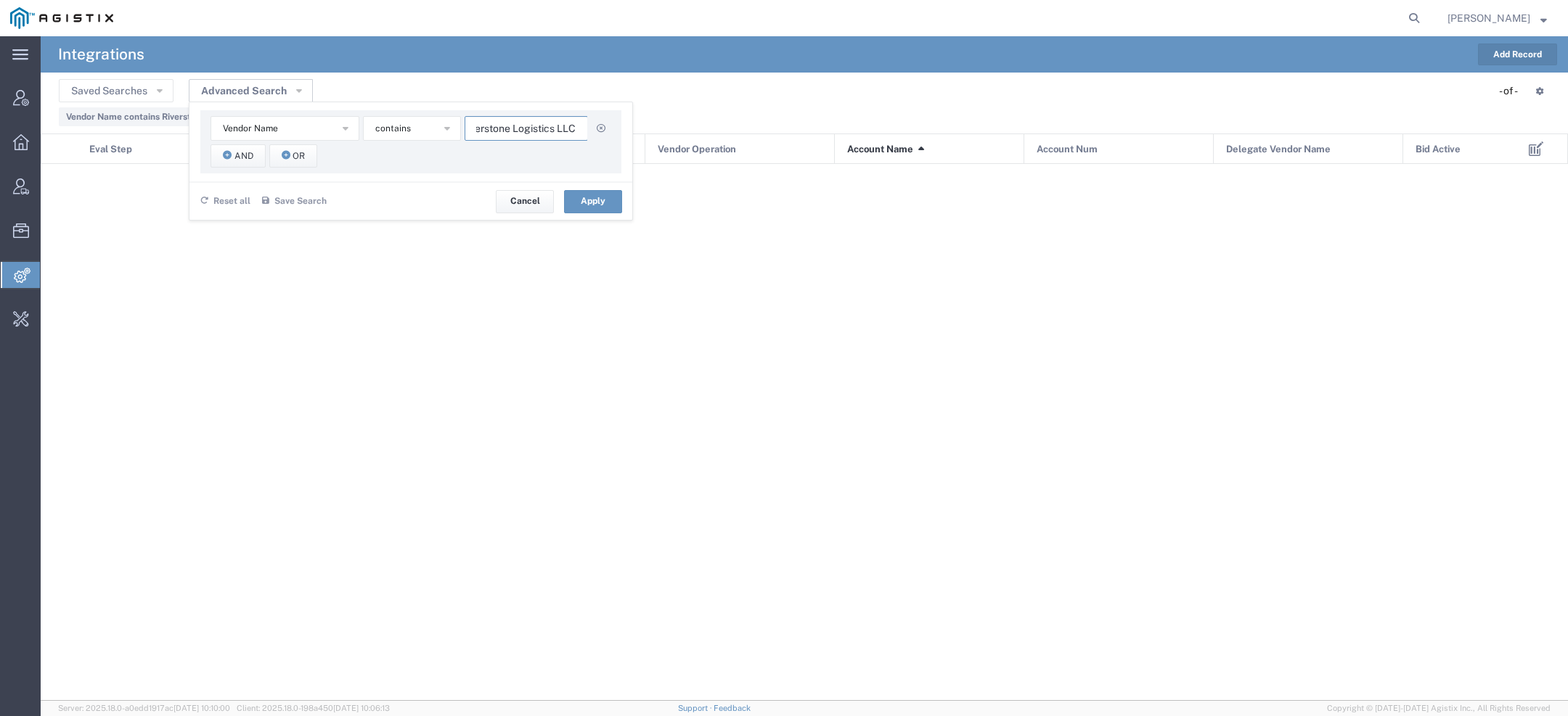
click at [494, 126] on input "Riverstone Logistics LLC" at bounding box center [527, 129] width 124 height 25
paste input "RXO Logistics"
click at [596, 197] on button "Apply" at bounding box center [593, 201] width 58 height 23
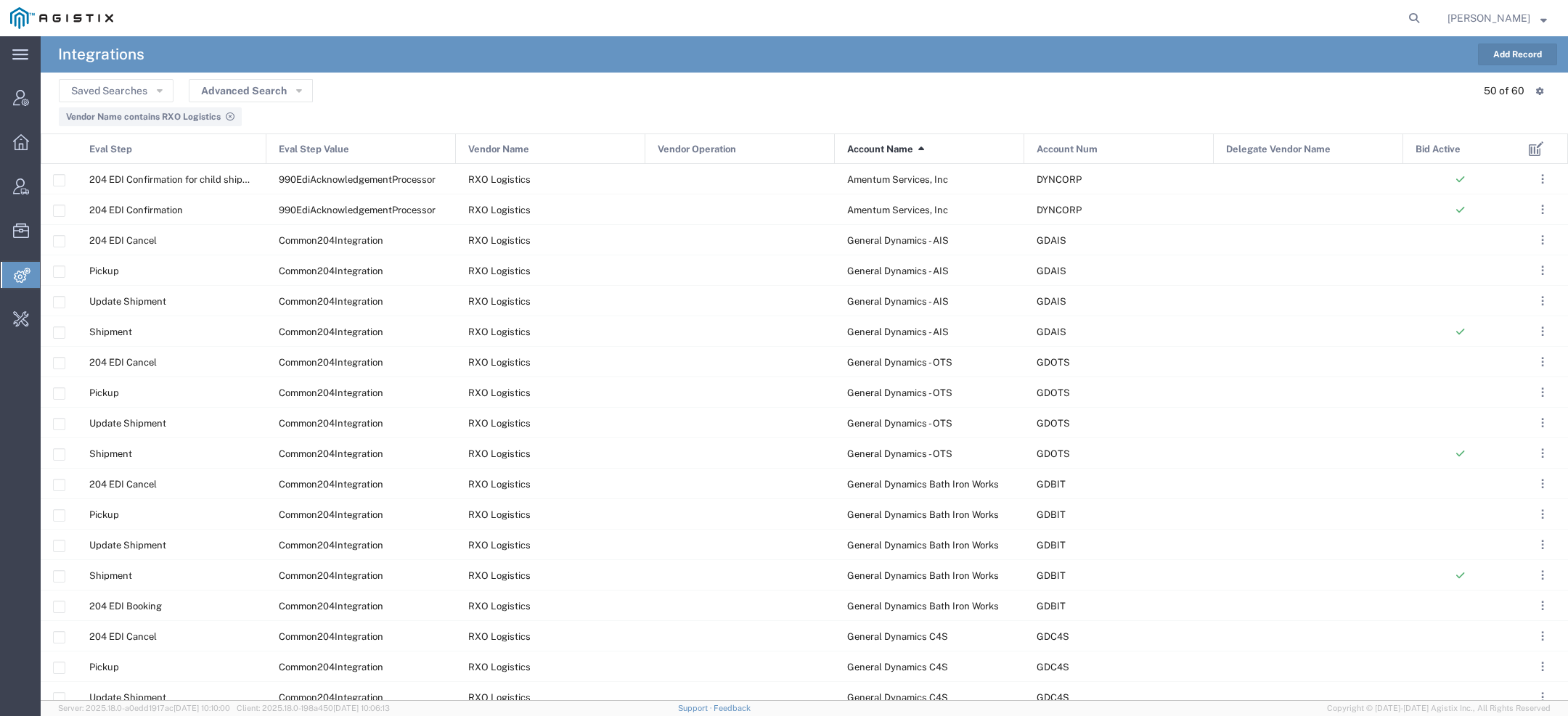
click at [860, 149] on span "Account Name" at bounding box center [880, 149] width 66 height 30
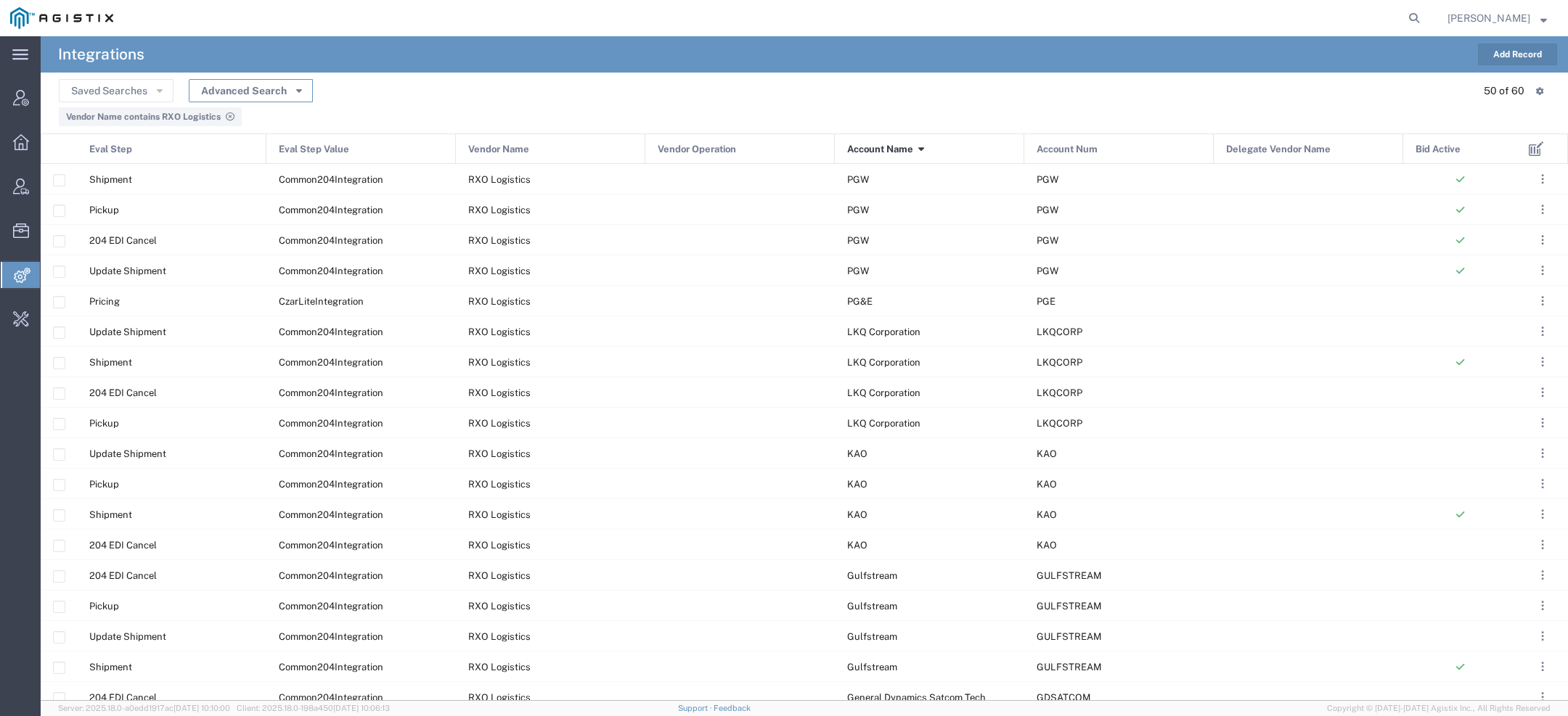
click at [302, 82] on button "Advanced Search" at bounding box center [251, 90] width 124 height 23
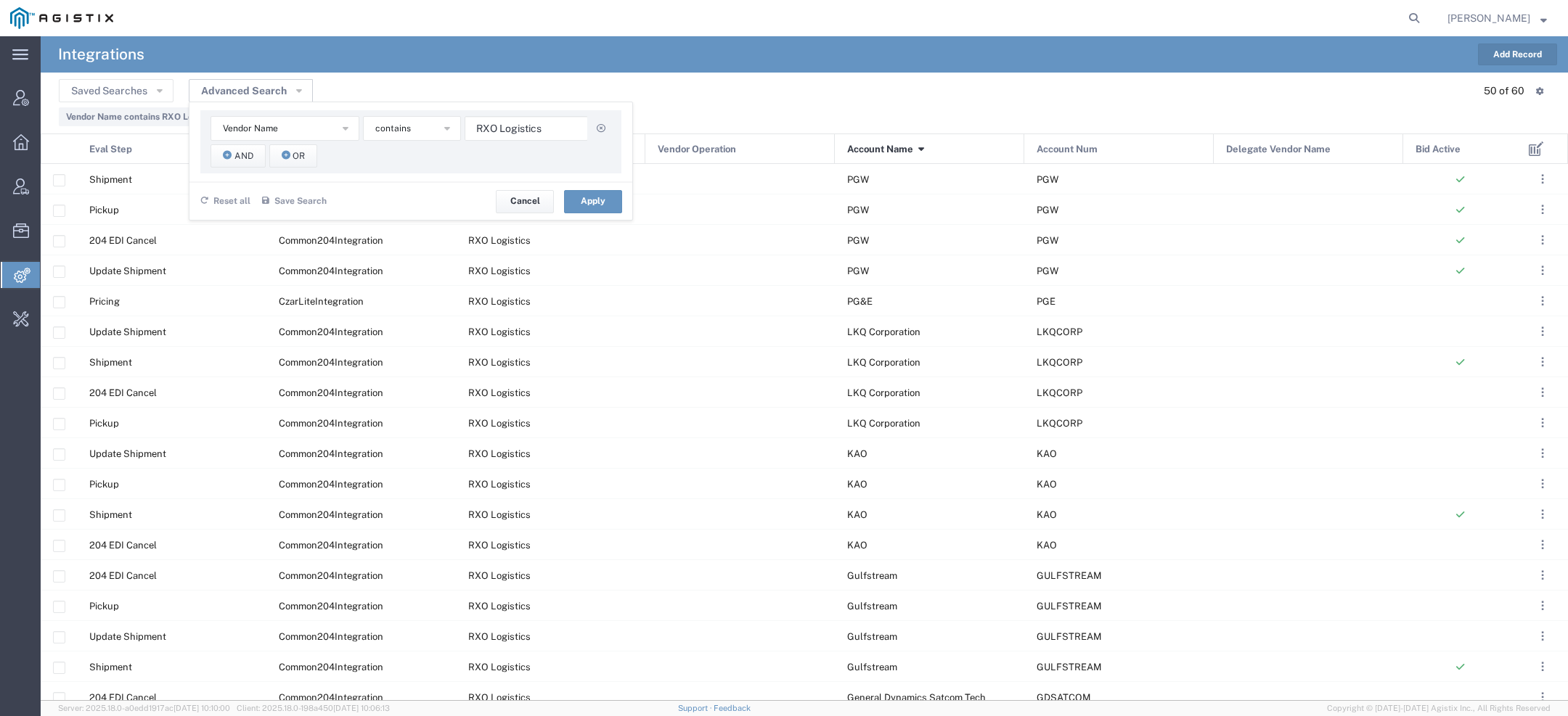
click at [508, 141] on div "Vendor Name Account Name Account Num Delegate Vendor Name Eval Step Eval Step V…" at bounding box center [411, 141] width 421 height 64
click at [508, 136] on input "RXO Logistics" at bounding box center [527, 129] width 124 height 25
paste input "Scotlynn"
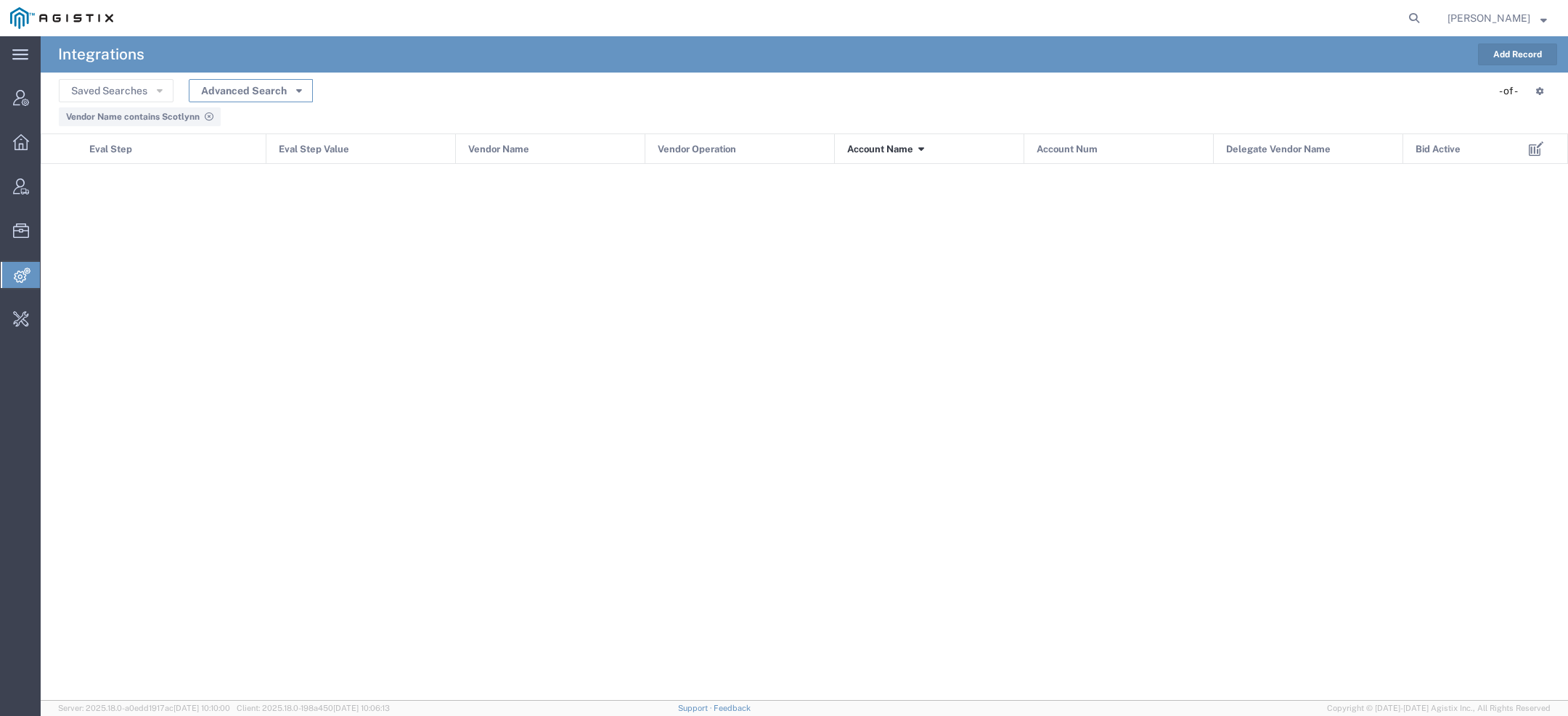
click at [302, 94] on button "Advanced Search" at bounding box center [251, 90] width 124 height 23
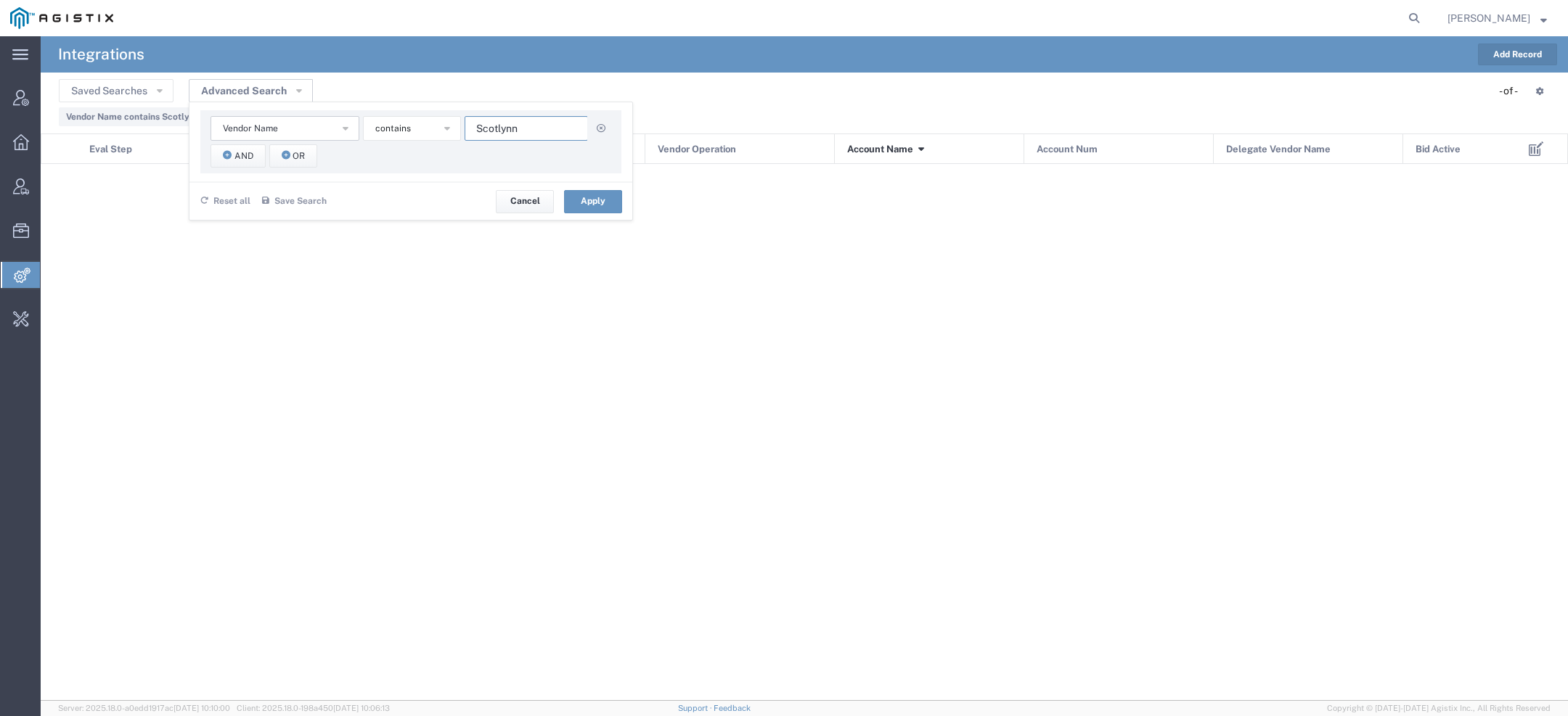
drag, startPoint x: 519, startPoint y: 128, endPoint x: 316, endPoint y: 128, distance: 203.0
click at [316, 128] on div "Vendor Name Account Name Account Num Delegate Vendor Name Eval Step Eval Step V…" at bounding box center [410, 129] width 400 height 25
paste input "teamboat Transportation Group"
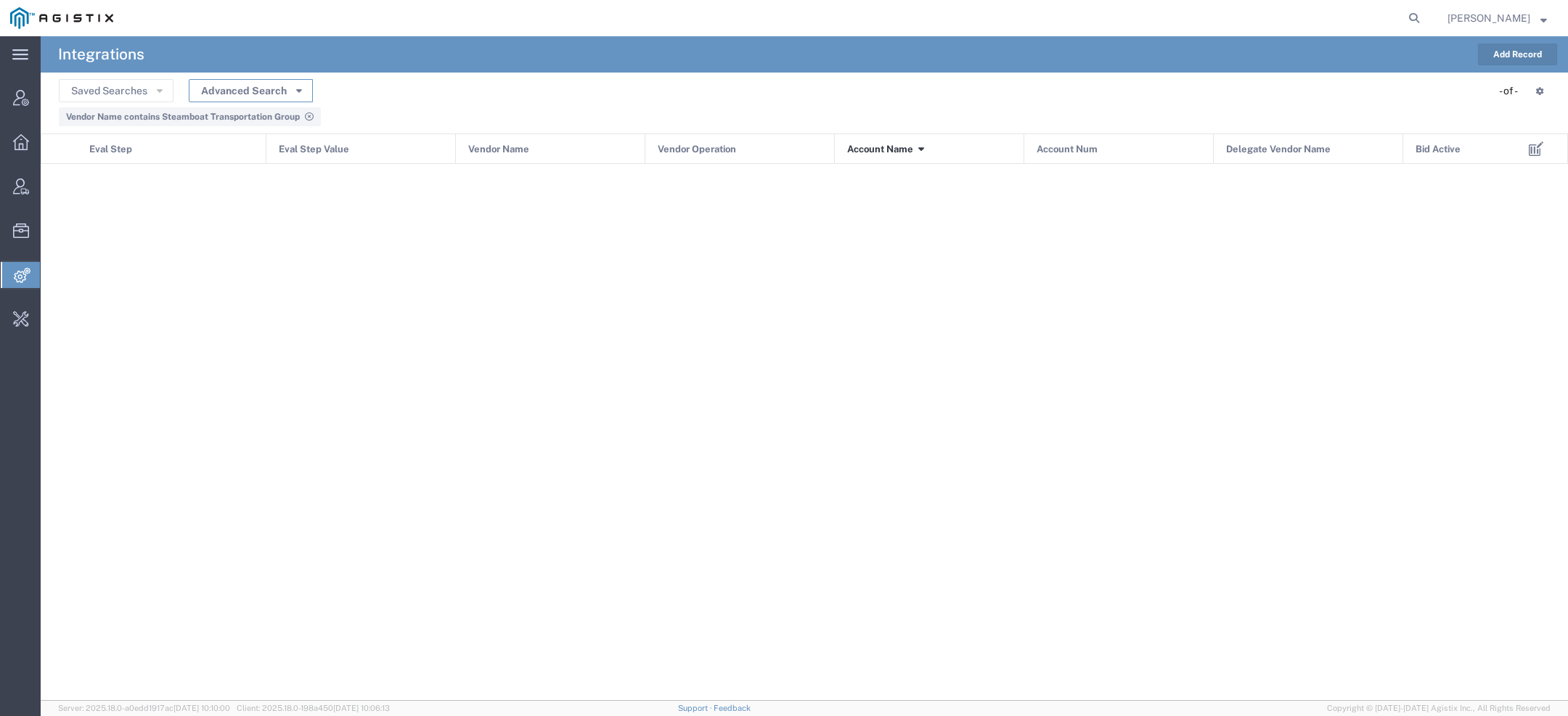
click at [296, 97] on button "Advanced Search" at bounding box center [251, 90] width 124 height 23
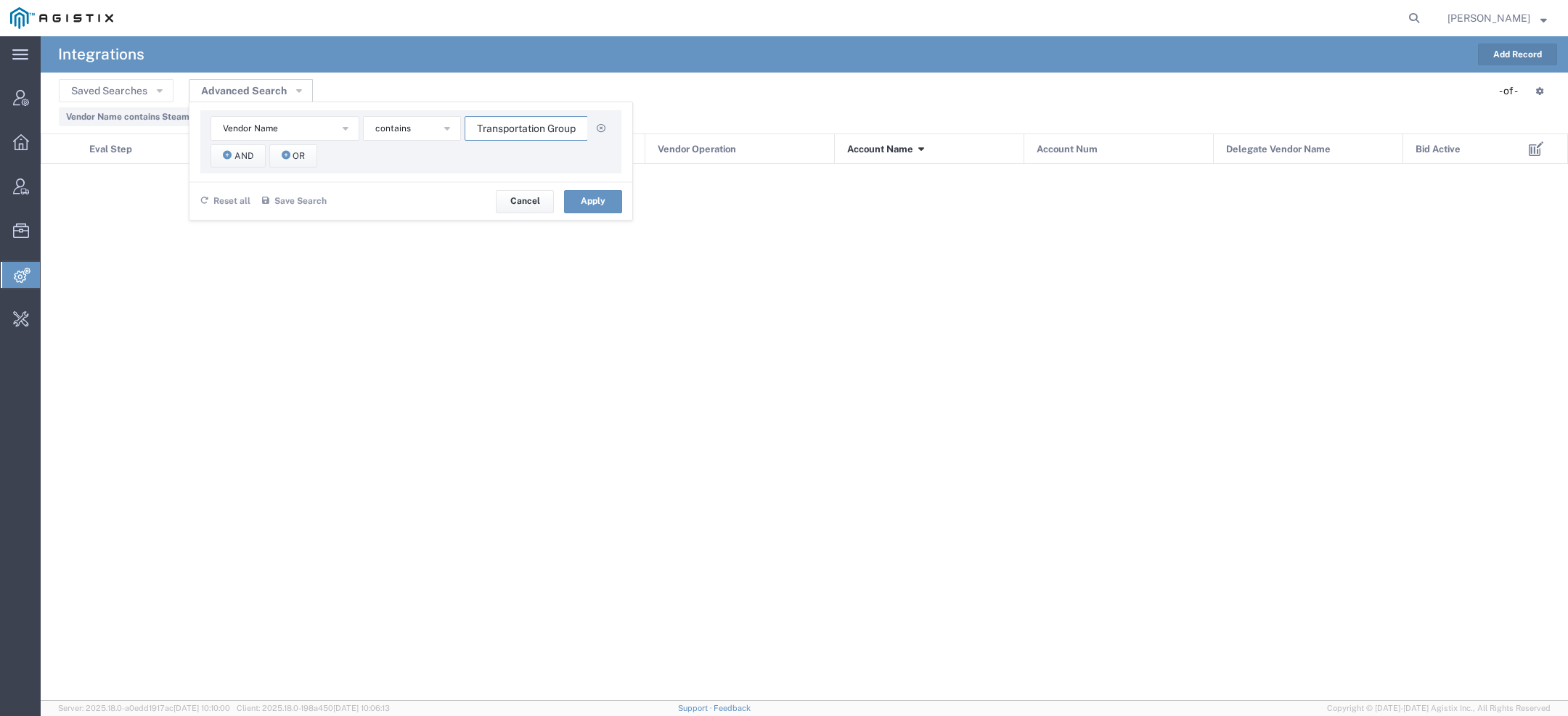
click at [516, 132] on input "Steamboat Transportation Group" at bounding box center [527, 129] width 124 height 25
paste input "ummit City Logistics"
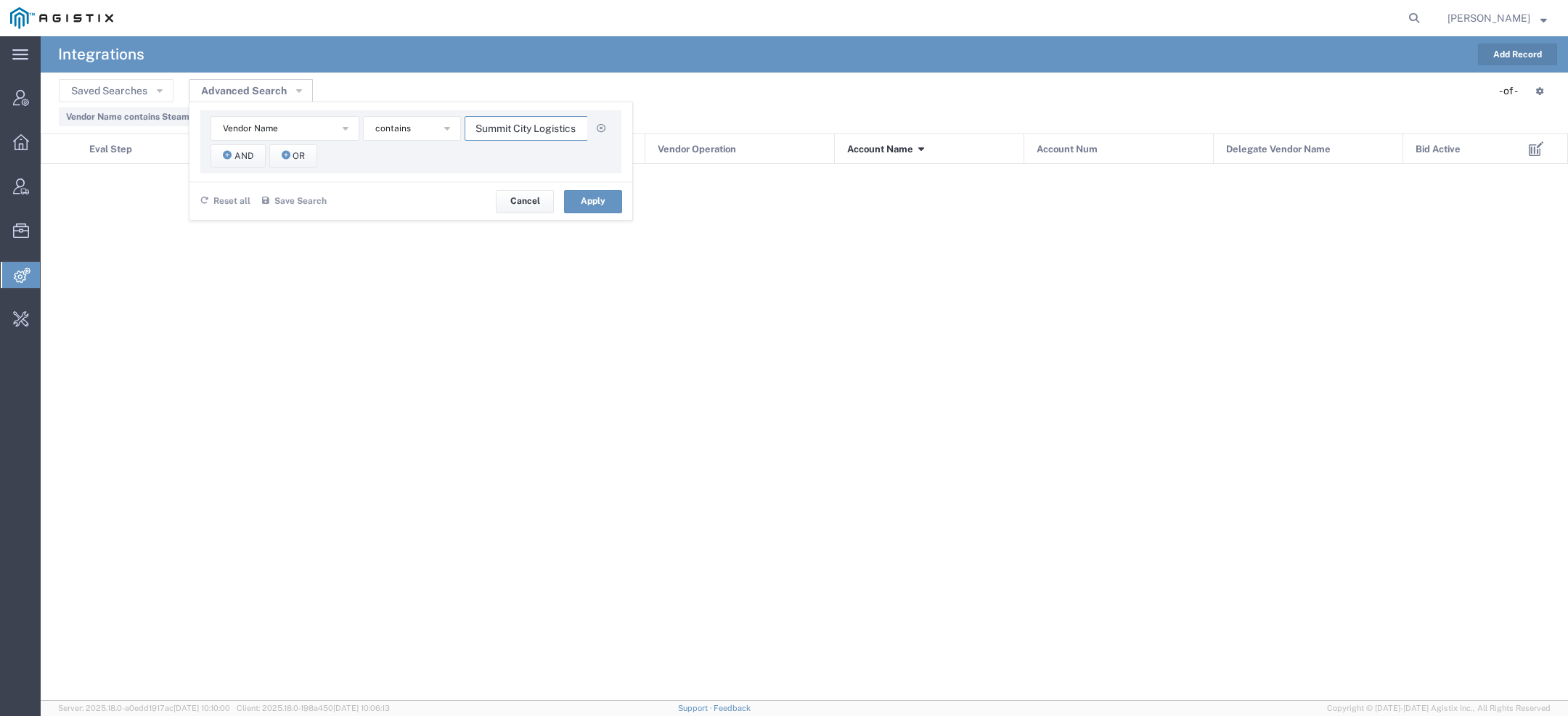
scroll to position [0, 2]
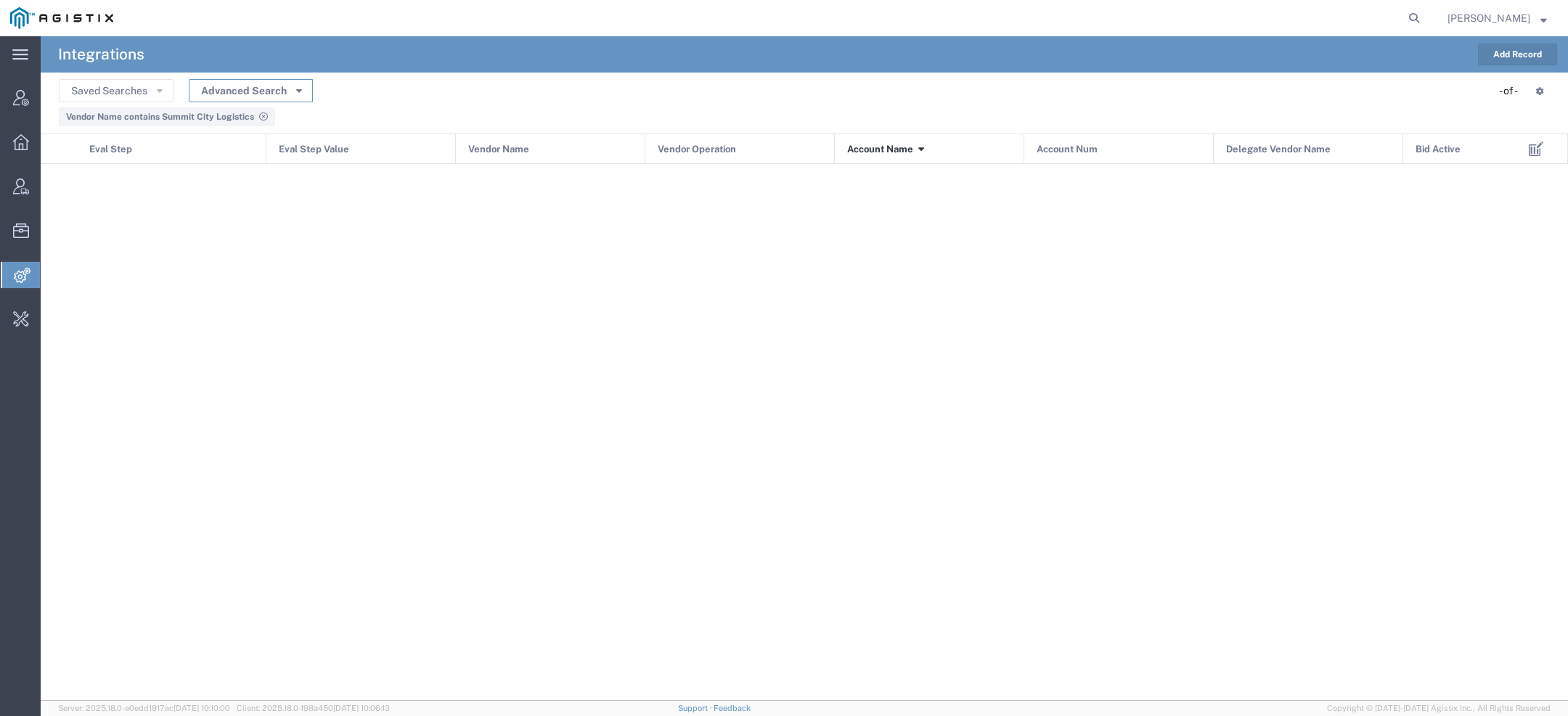
click at [303, 98] on button "Advanced Search" at bounding box center [251, 90] width 124 height 23
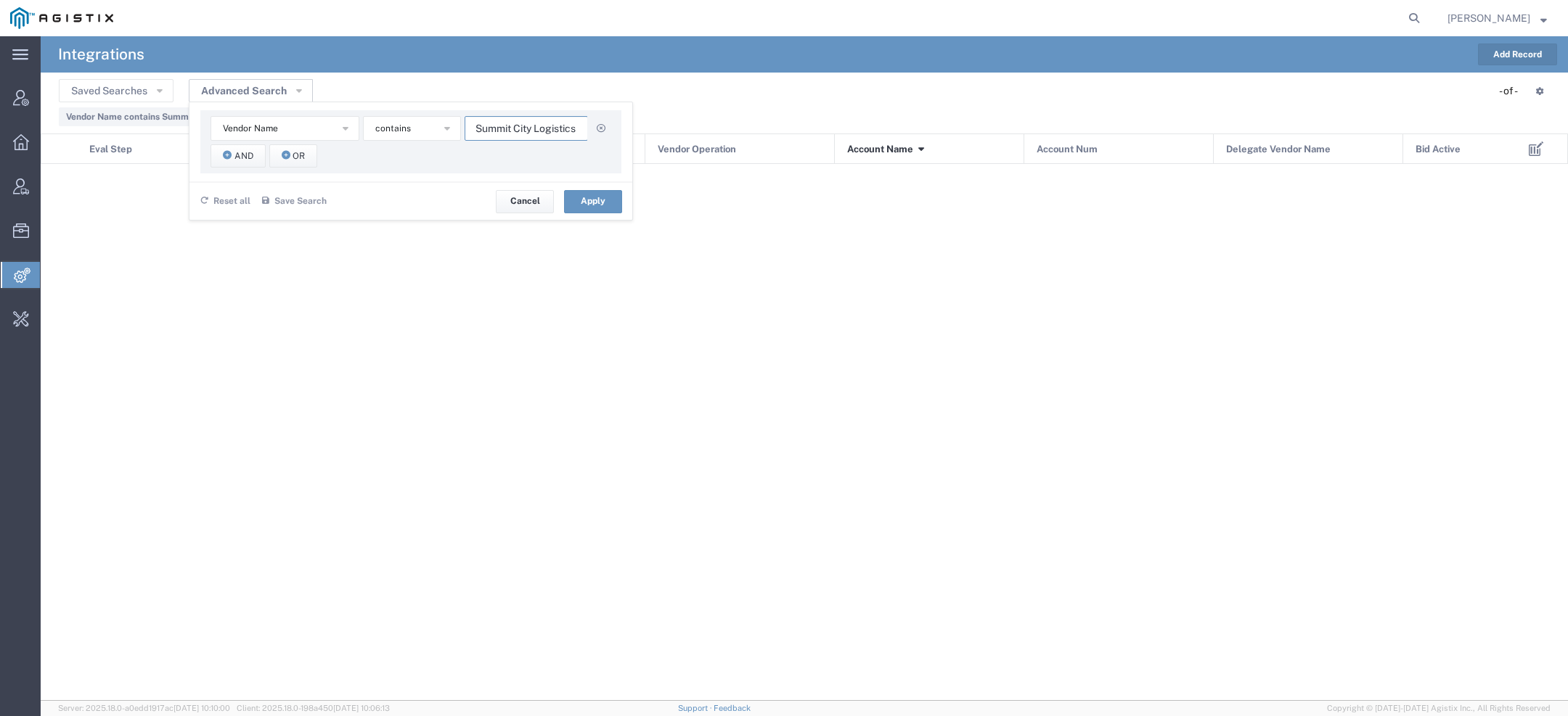
click at [495, 134] on input "Summit City Logistics" at bounding box center [527, 129] width 124 height 25
paste input "wift Transportation"
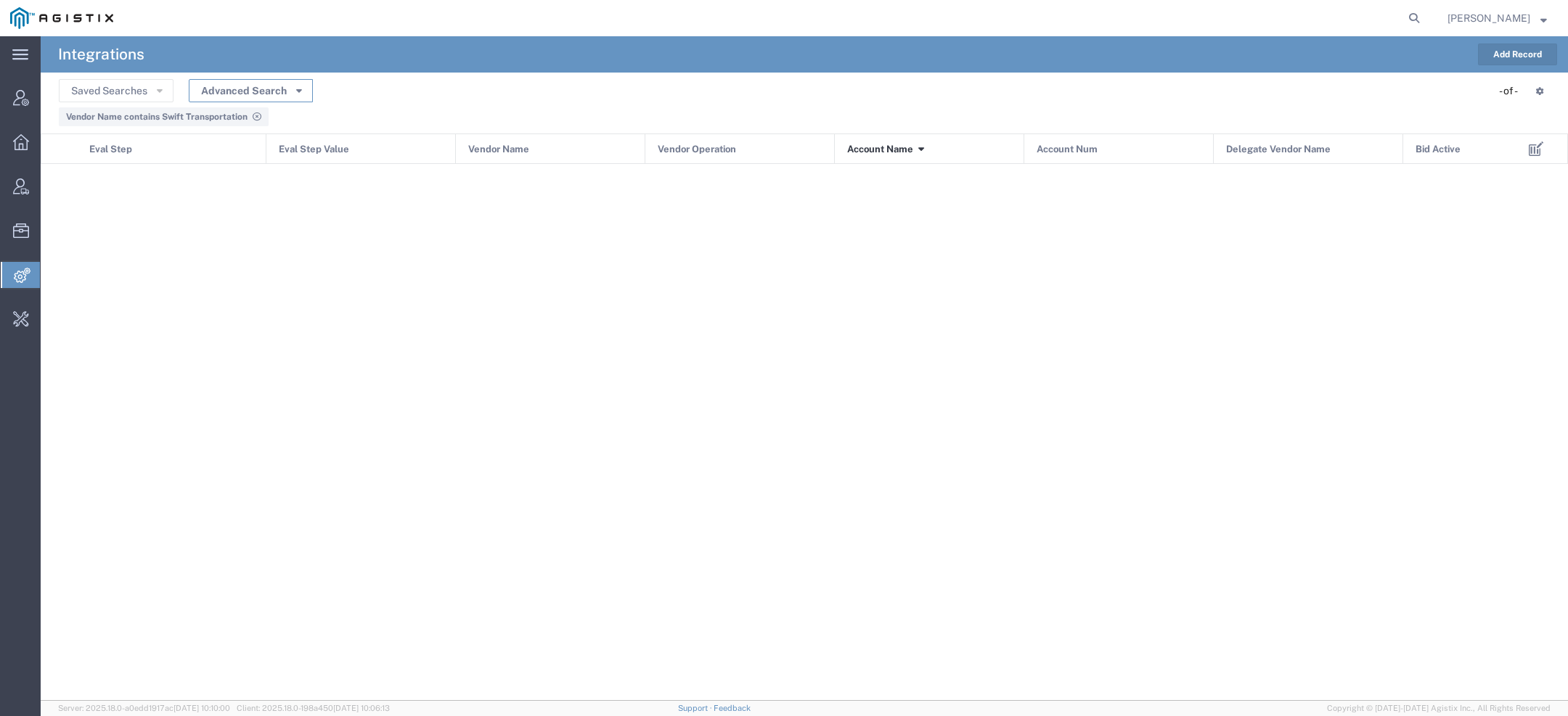
click at [286, 94] on button "Advanced Search" at bounding box center [251, 90] width 124 height 23
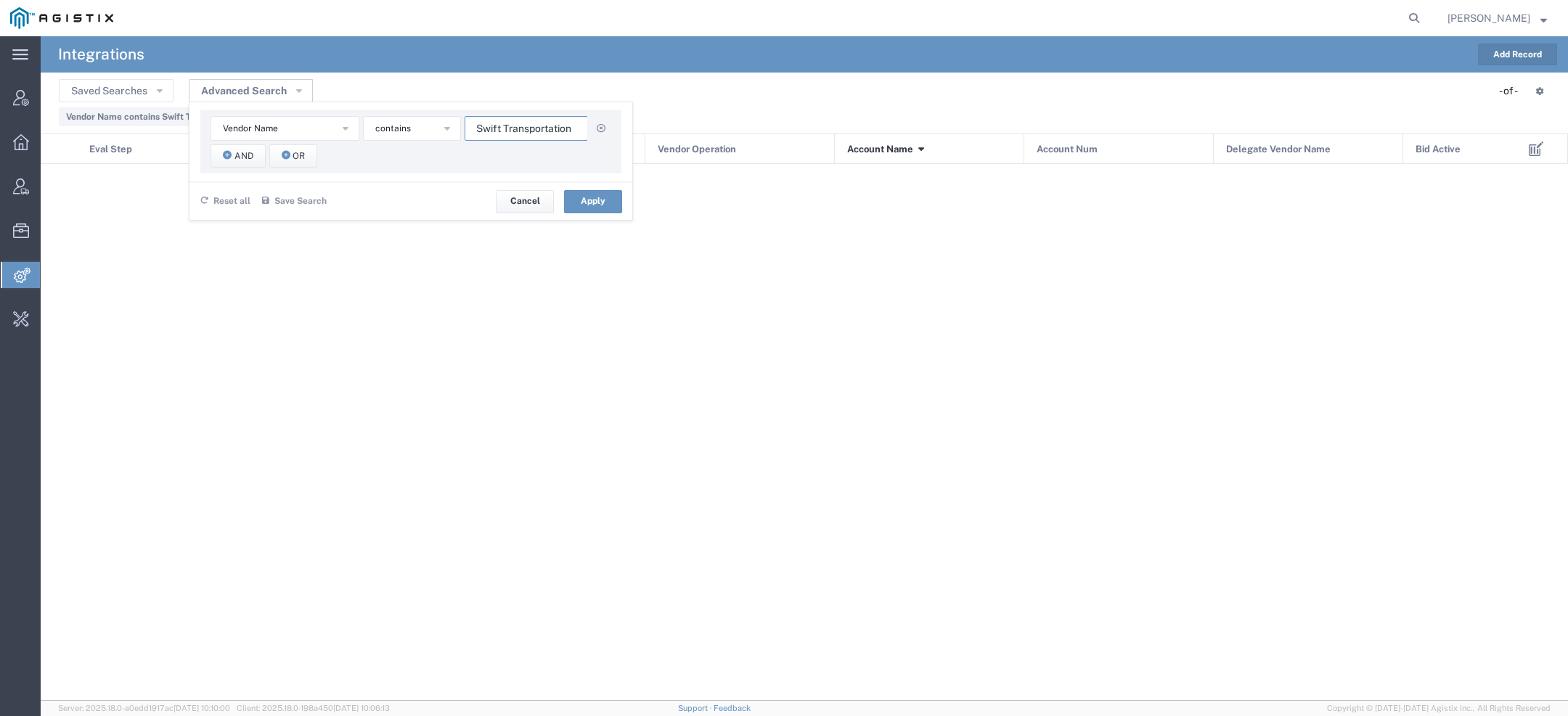
click at [510, 136] on input "Swift Transportation" at bounding box center [527, 129] width 124 height 25
paste input "Titanium Logistics"
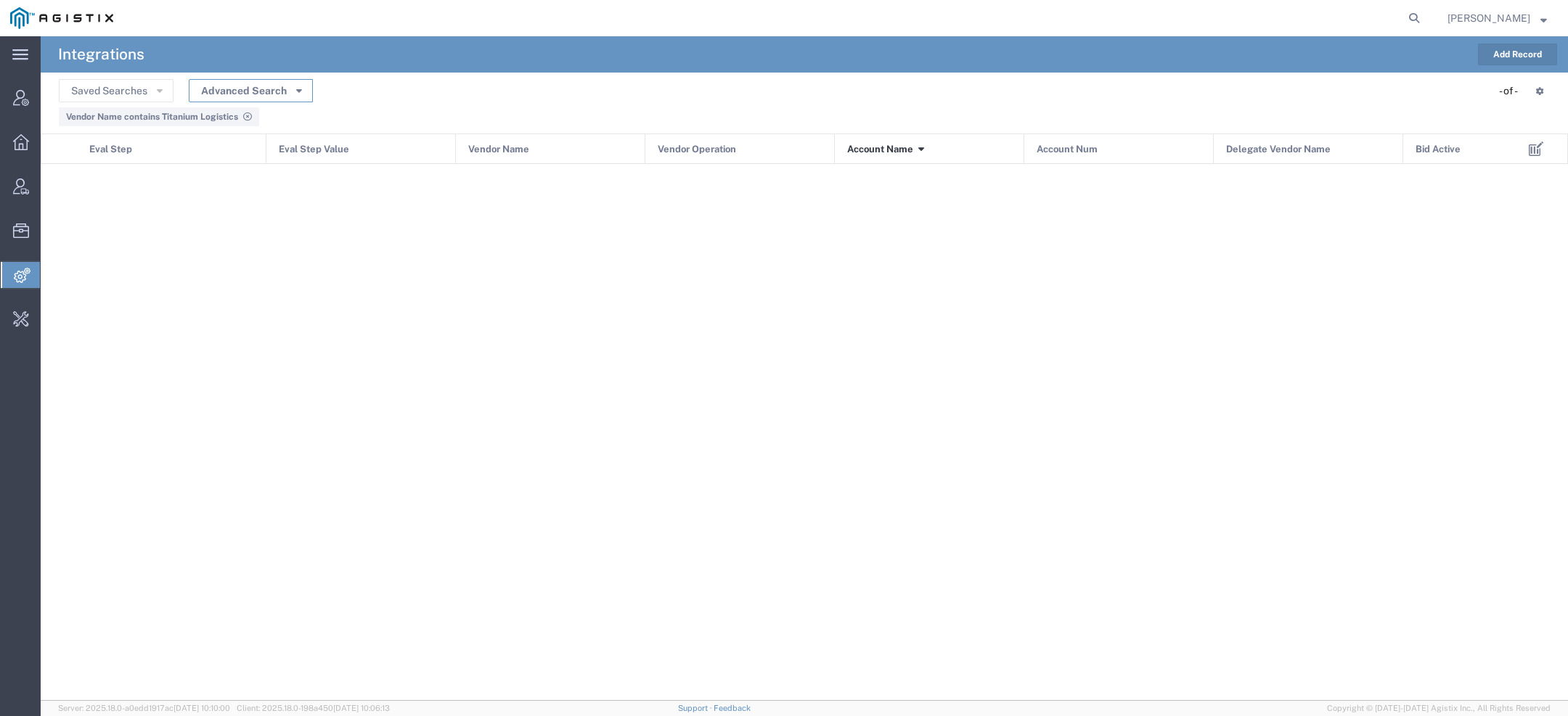
click at [298, 91] on icon "button" at bounding box center [299, 90] width 5 height 10
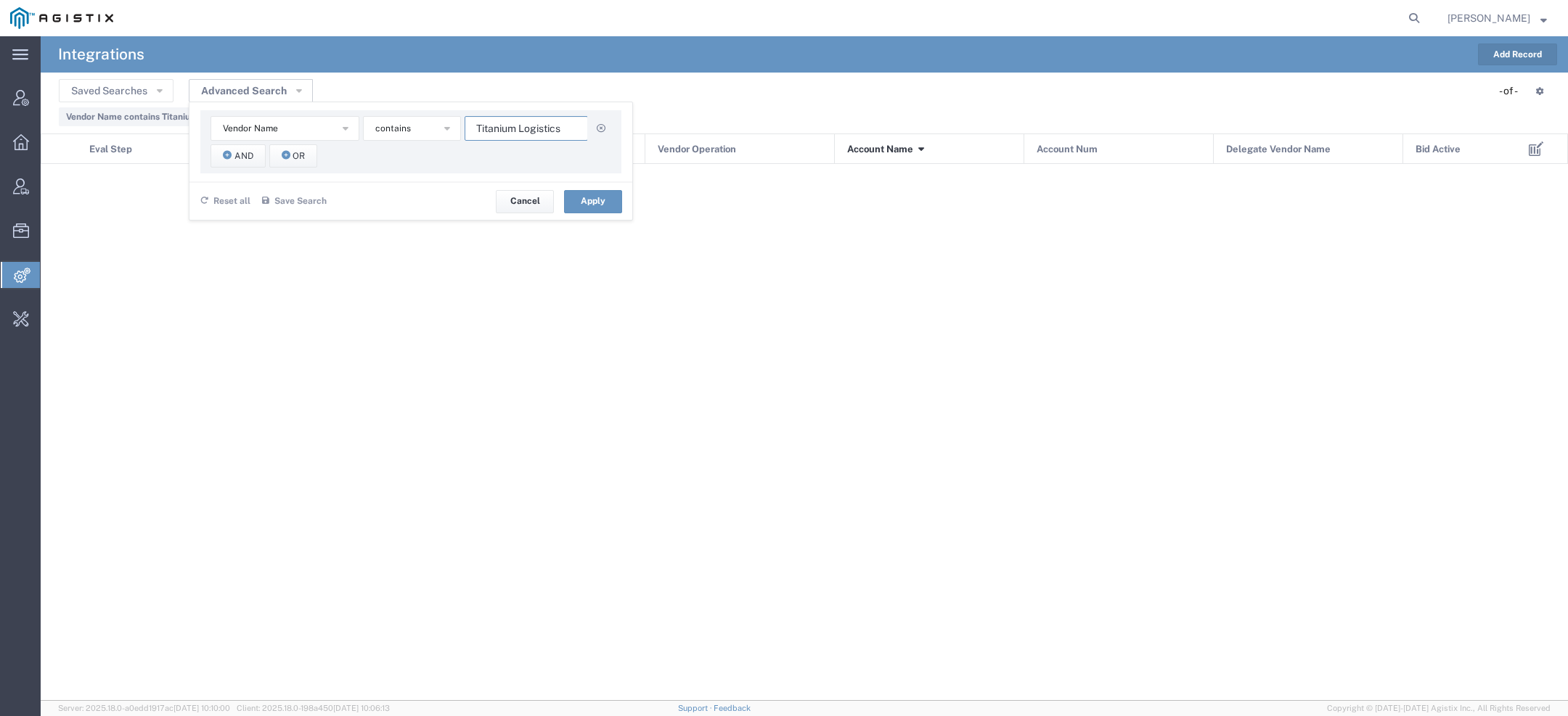
click at [509, 133] on input "Titanium Logistics" at bounding box center [527, 129] width 124 height 25
paste input "LX Trucking"
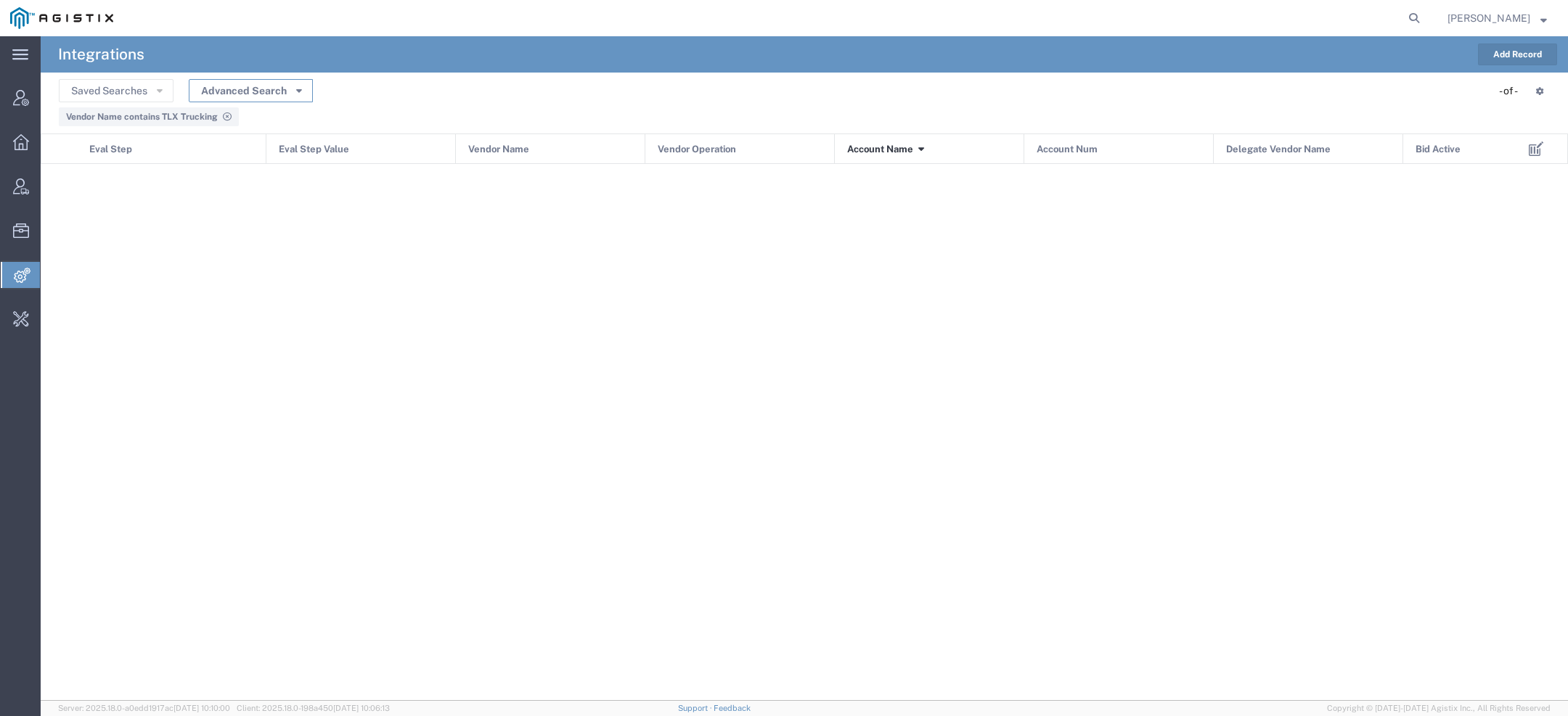
click at [291, 84] on button "Advanced Search" at bounding box center [251, 90] width 124 height 23
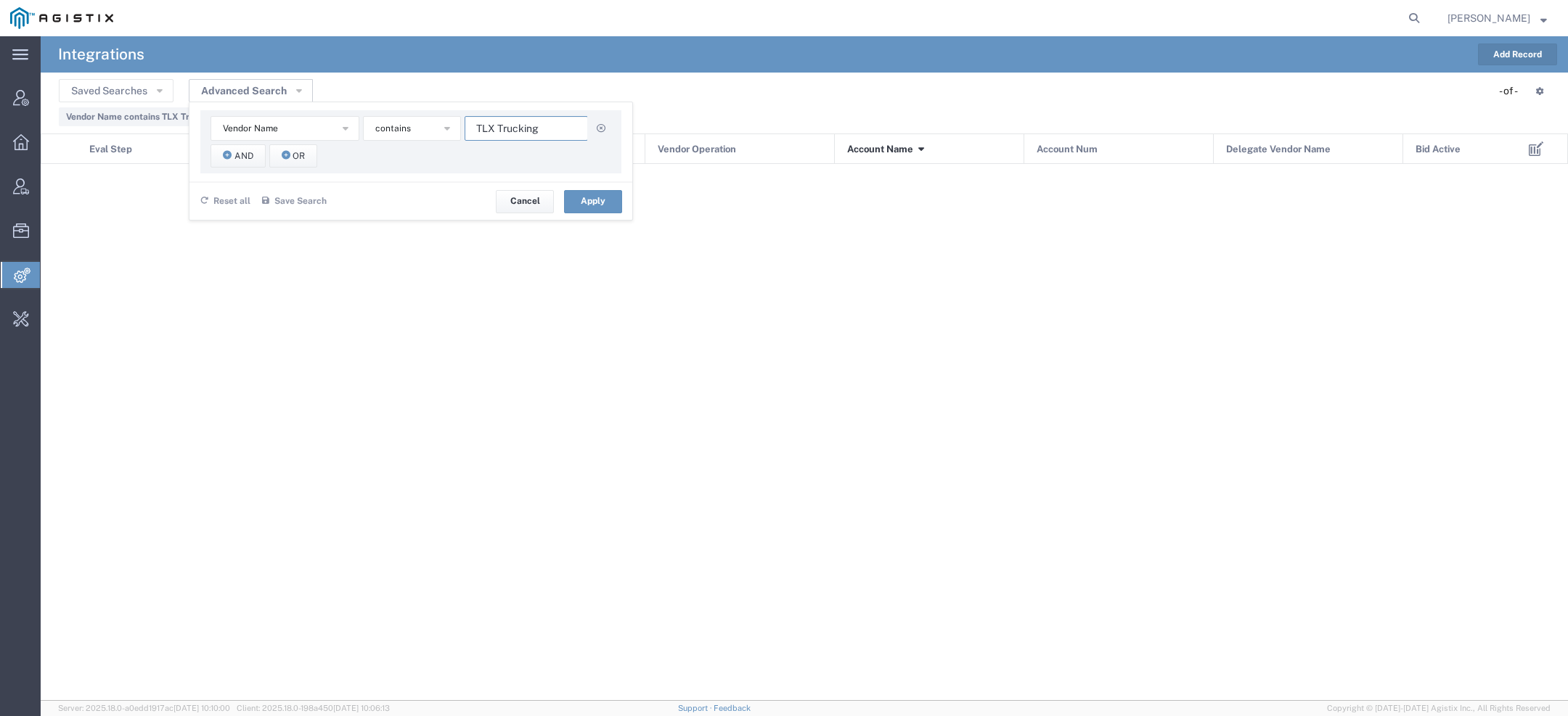
click at [514, 125] on input "TLX Trucking" at bounding box center [527, 129] width 124 height 25
click at [513, 125] on input "TLX Trucking" at bounding box center [527, 129] width 124 height 25
paste input "otal Quality Logistics"
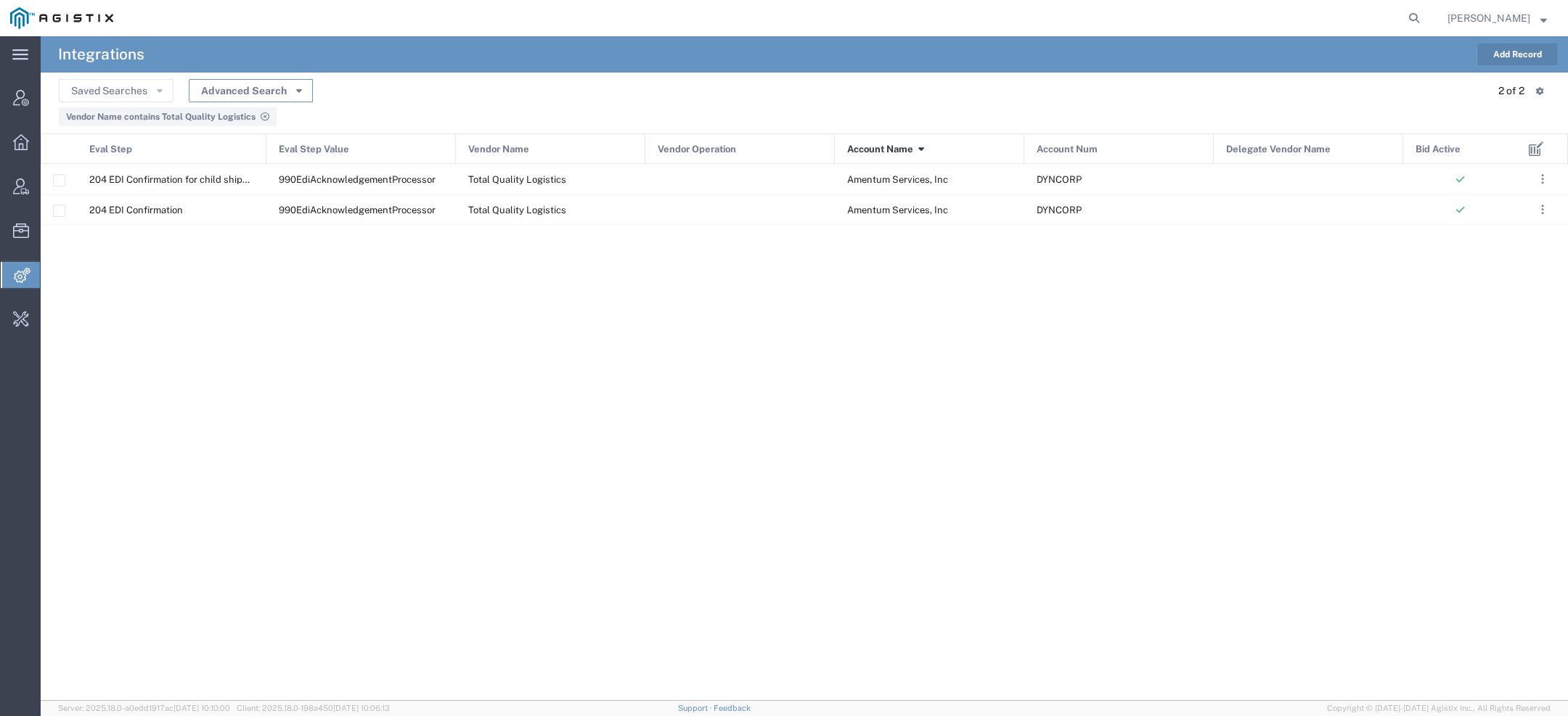
click at [297, 97] on button "Advanced Search" at bounding box center [251, 90] width 124 height 23
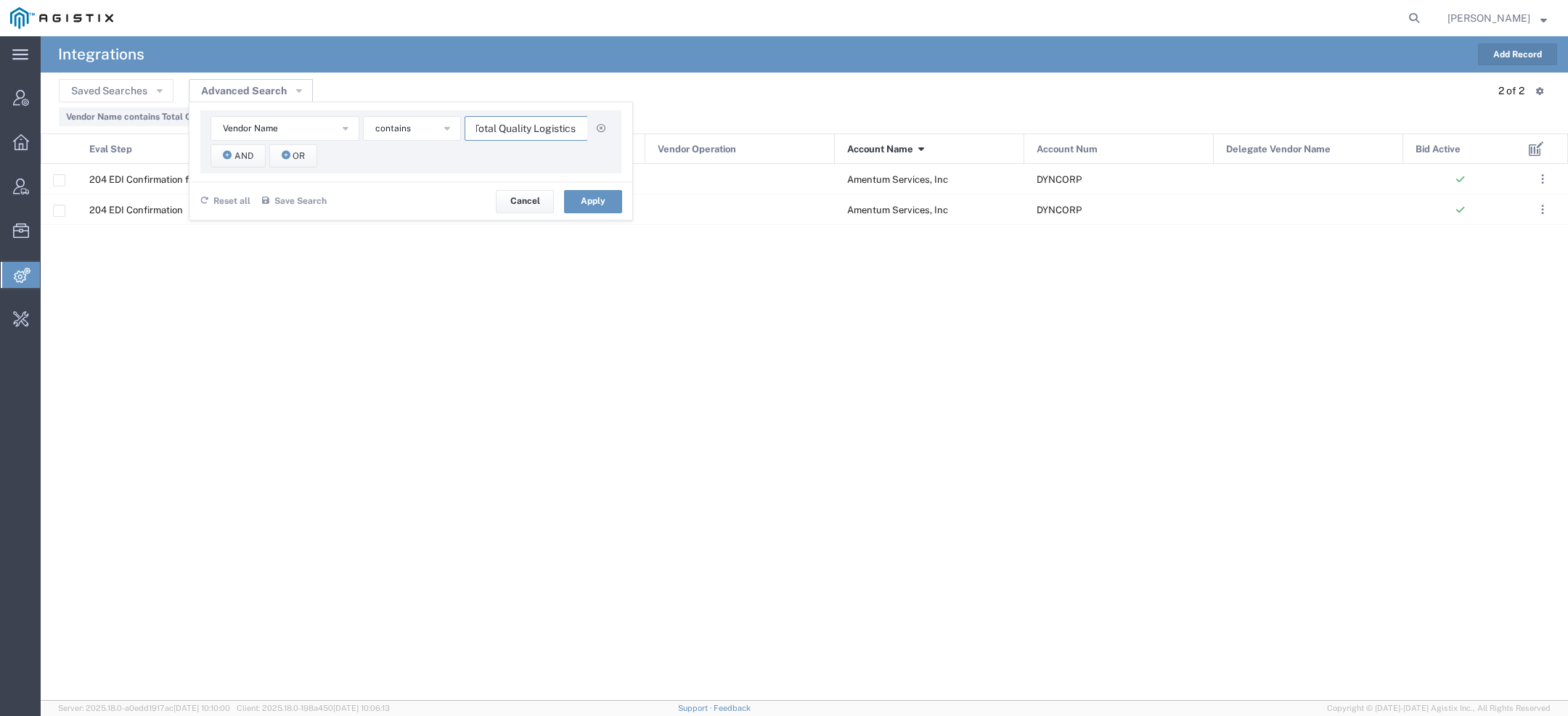
click at [508, 133] on input "Total Quality Logistics" at bounding box center [527, 129] width 124 height 25
paste input "raffix"
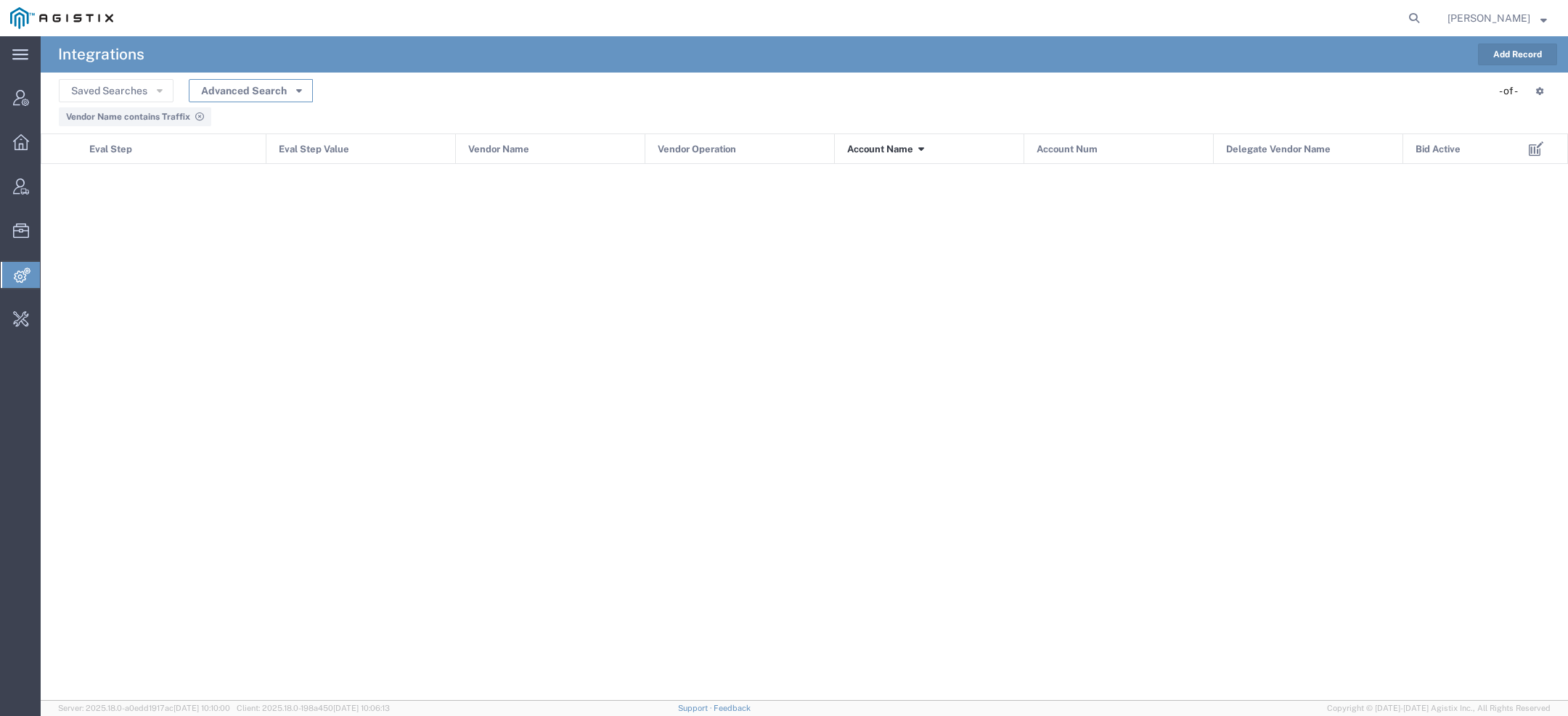
click at [289, 81] on button "Advanced Search" at bounding box center [251, 90] width 124 height 23
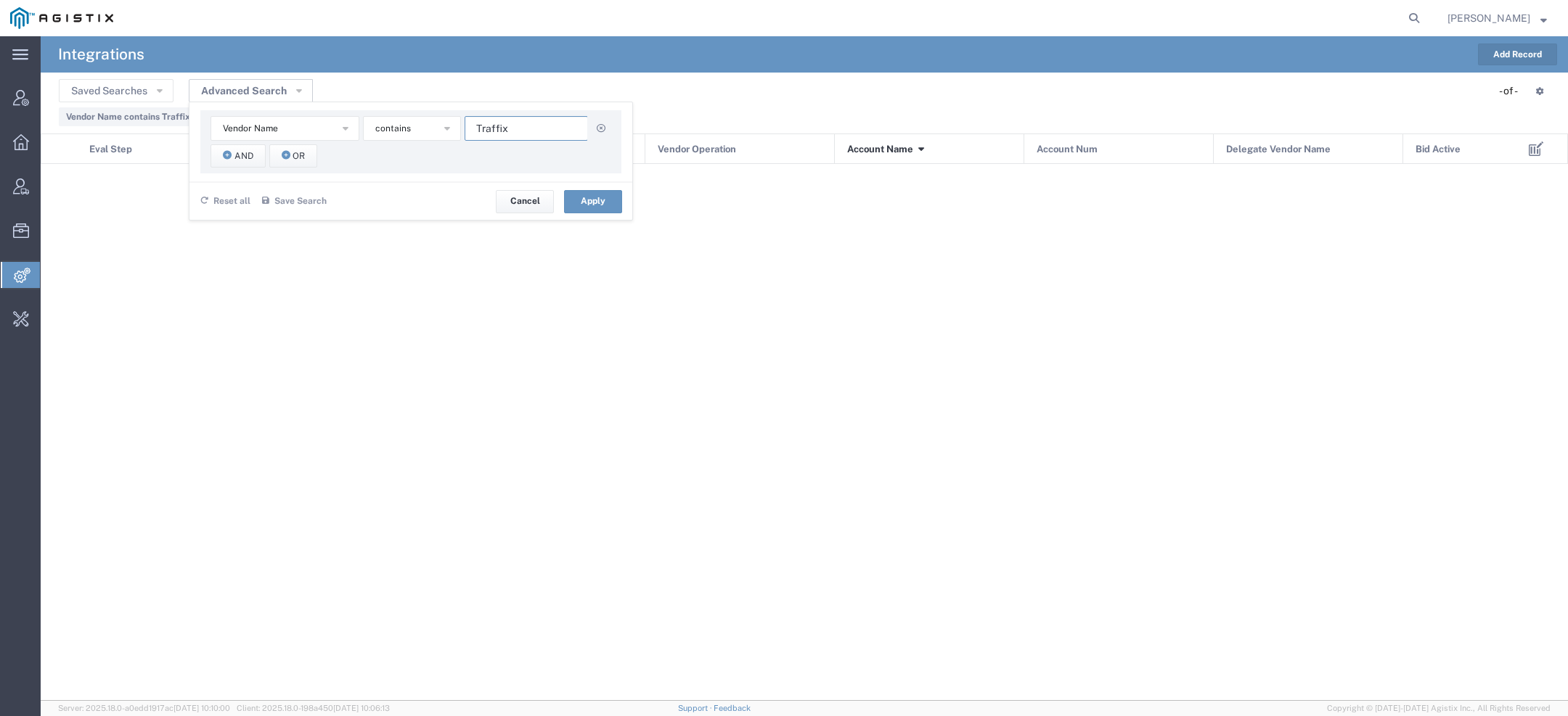
click at [495, 129] on input "Traffix" at bounding box center [527, 129] width 124 height 25
paste input "nsend Logistics"
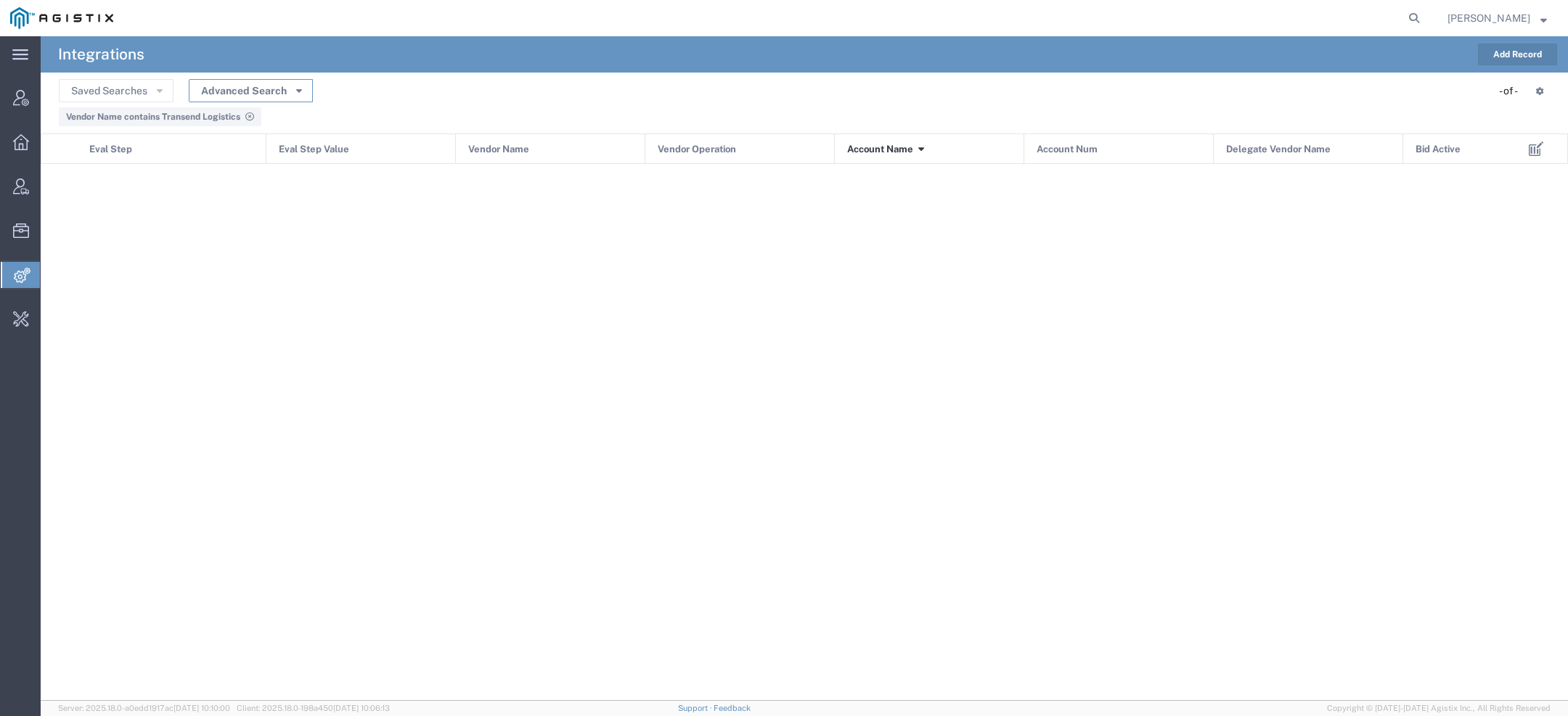
click at [286, 97] on button "Advanced Search" at bounding box center [251, 90] width 124 height 23
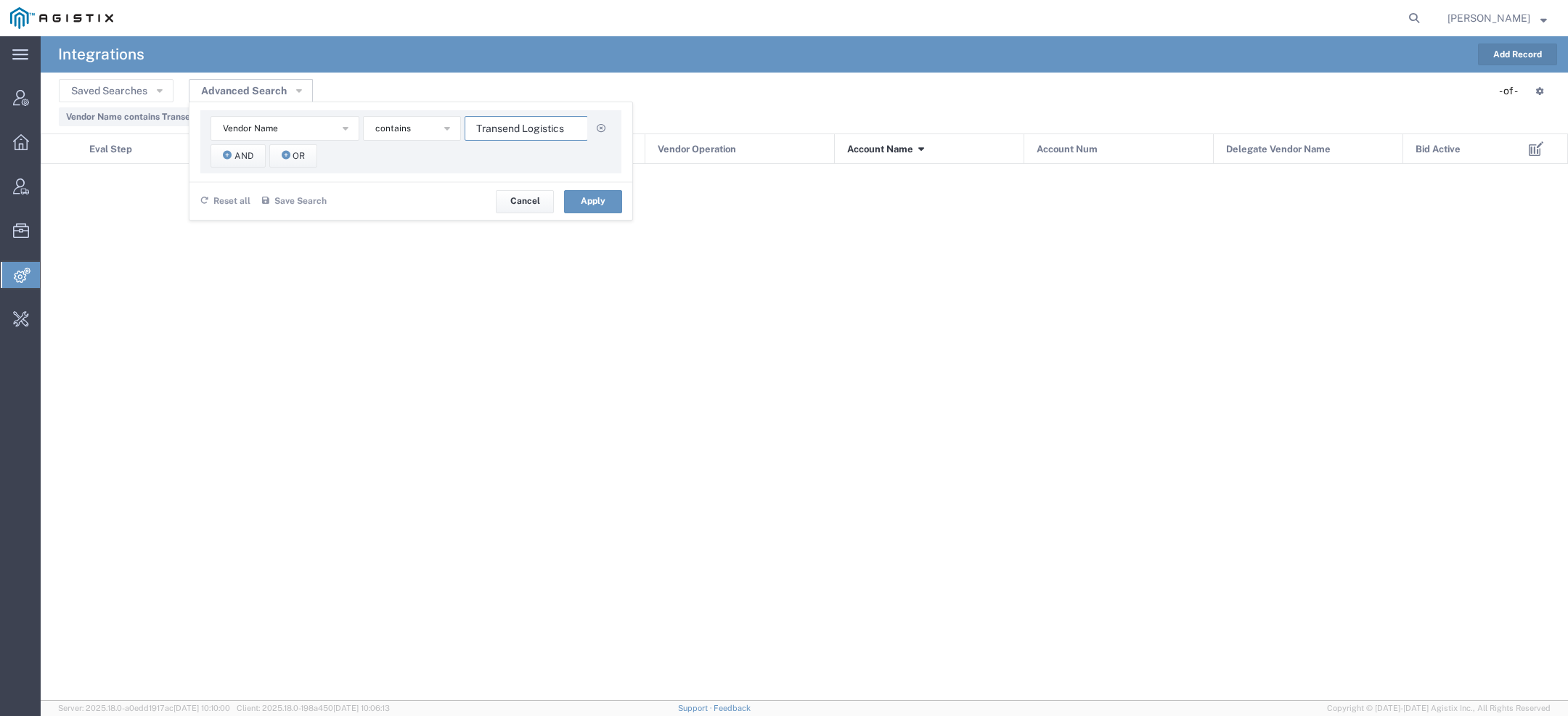
click at [523, 135] on input "Transend Logistics" at bounding box center [527, 129] width 124 height 25
paste input "loop"
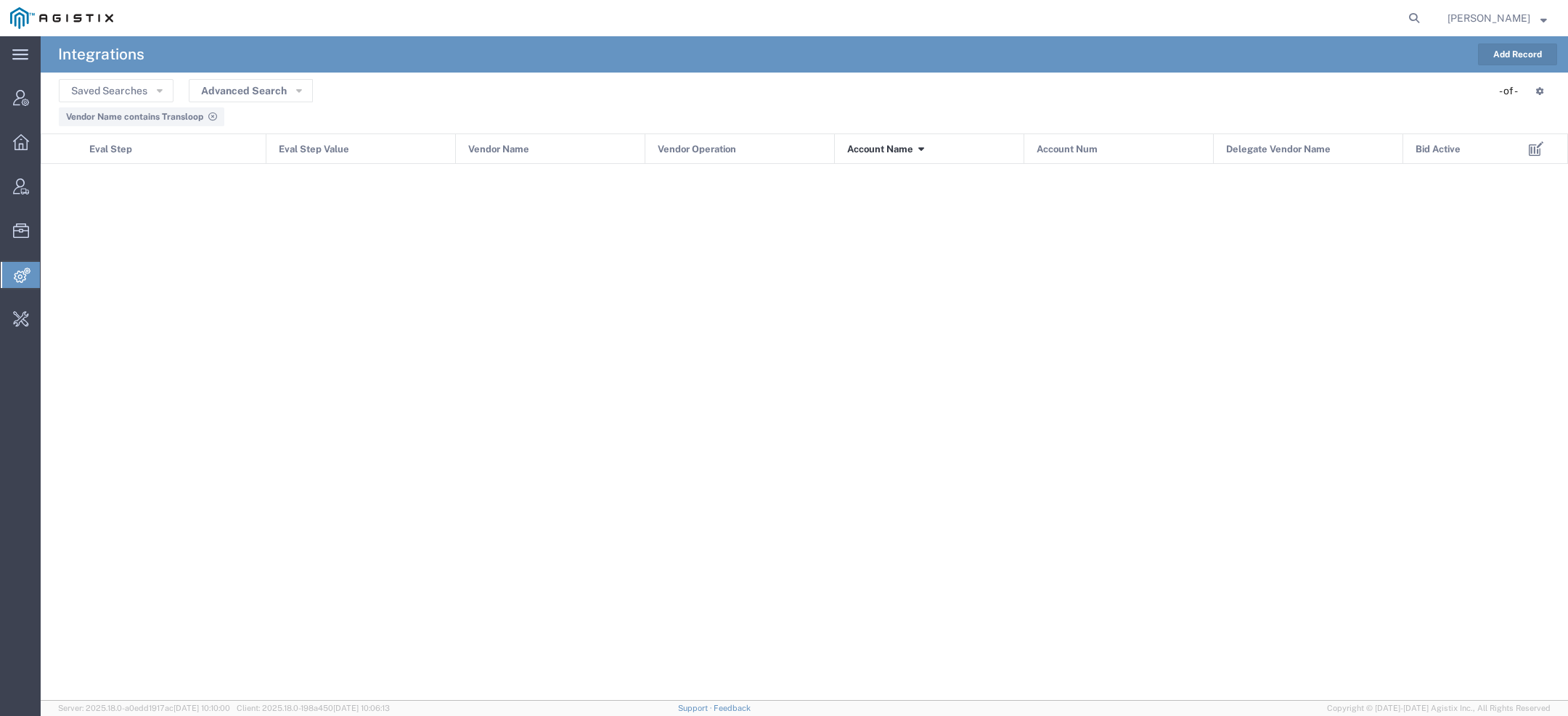
click at [315, 90] on div "Saved Searches Advanced Search Vendor Name Account Name Account Num Delegate Ve…" at bounding box center [804, 90] width 1491 height 22
click at [308, 91] on button "Advanced Search" at bounding box center [251, 90] width 124 height 23
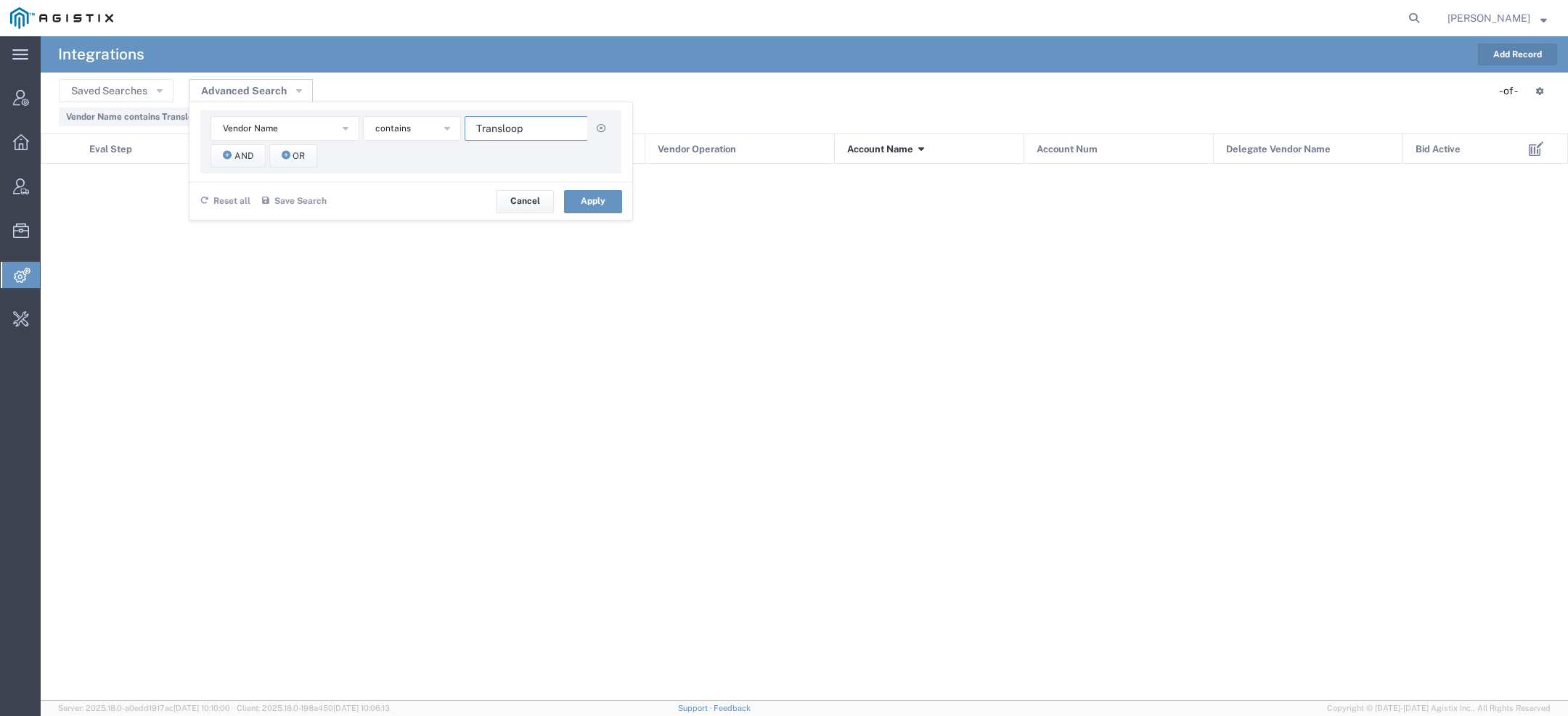
click at [516, 132] on input "Transloop" at bounding box center [527, 129] width 124 height 25
click at [515, 132] on input "Transloop" at bounding box center [527, 129] width 124 height 25
paste input "place"
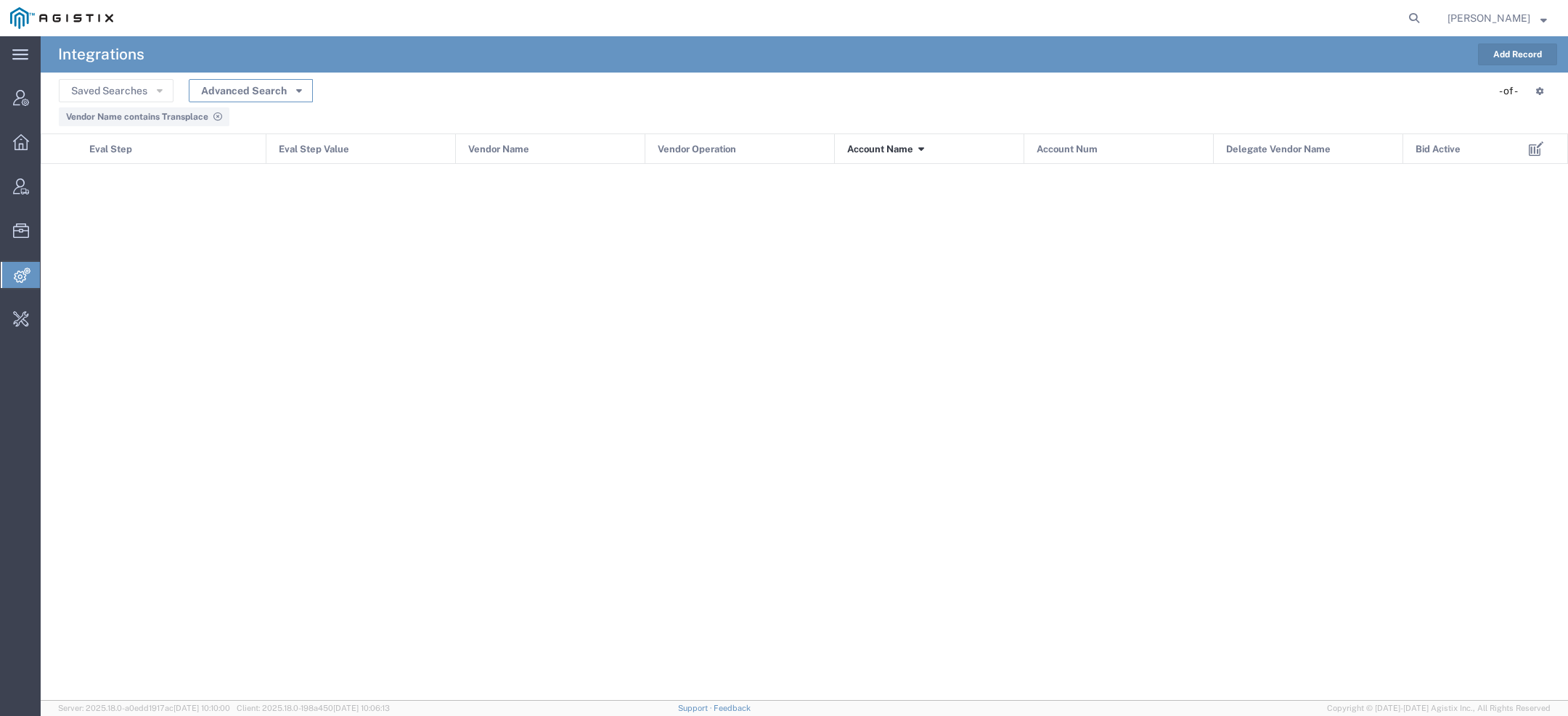
click at [278, 82] on button "Advanced Search" at bounding box center [251, 90] width 124 height 23
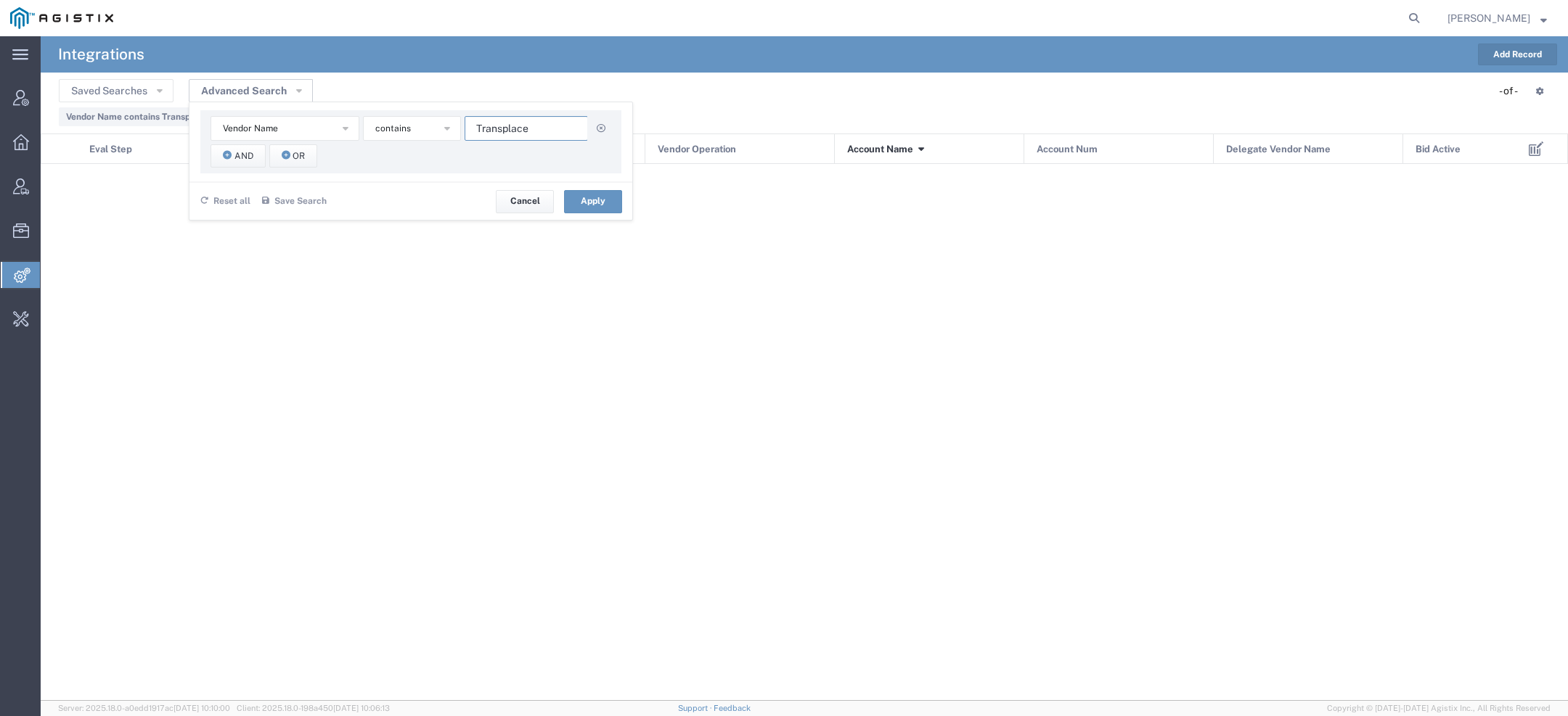
click at [521, 130] on input "Transplace" at bounding box center [527, 129] width 124 height 25
click at [520, 130] on input "Transplace" at bounding box center [527, 129] width 124 height 25
paste input "ortation On"
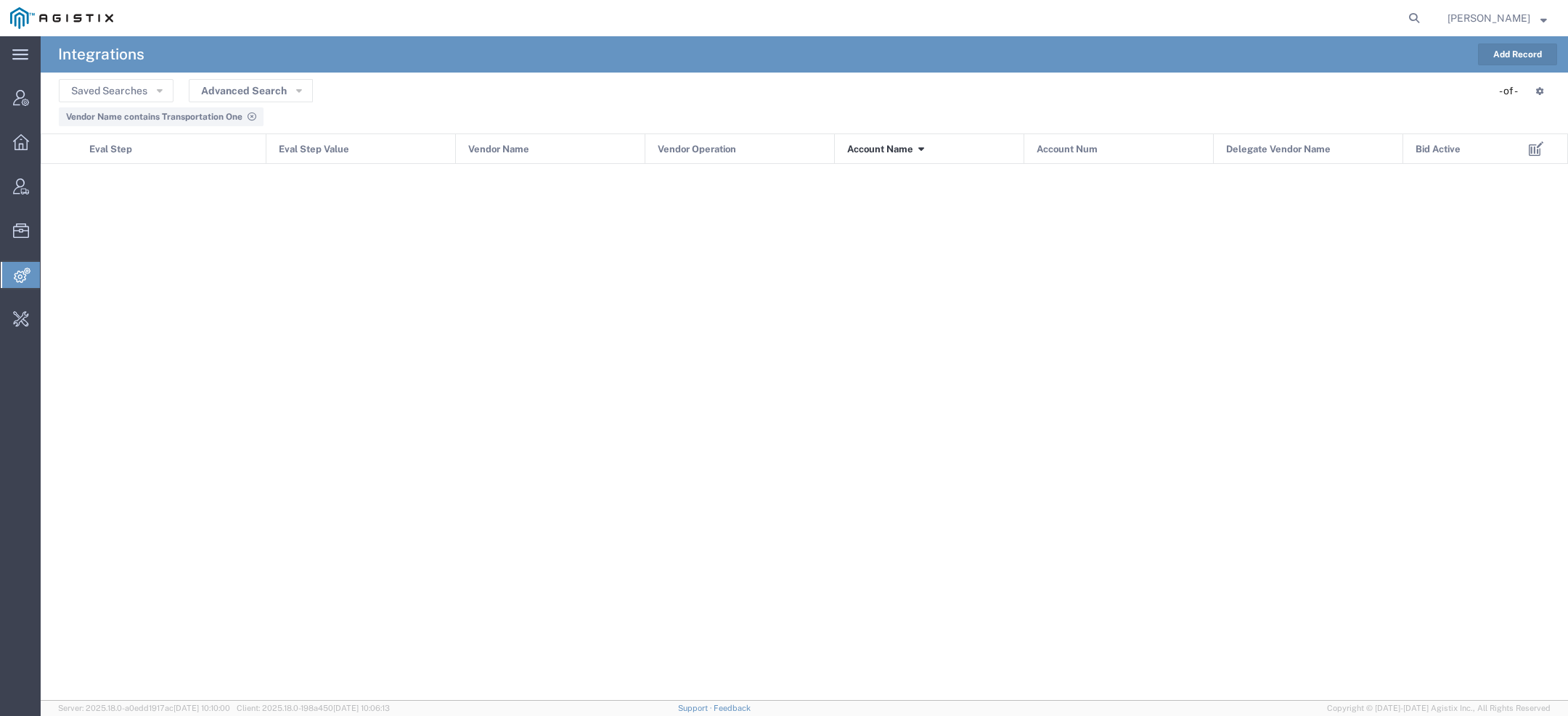
click at [291, 103] on agx-table-filter-chips "Vendor Name contains Transportation One" at bounding box center [804, 114] width 1491 height 24
click at [297, 98] on button "Advanced Search" at bounding box center [251, 90] width 124 height 23
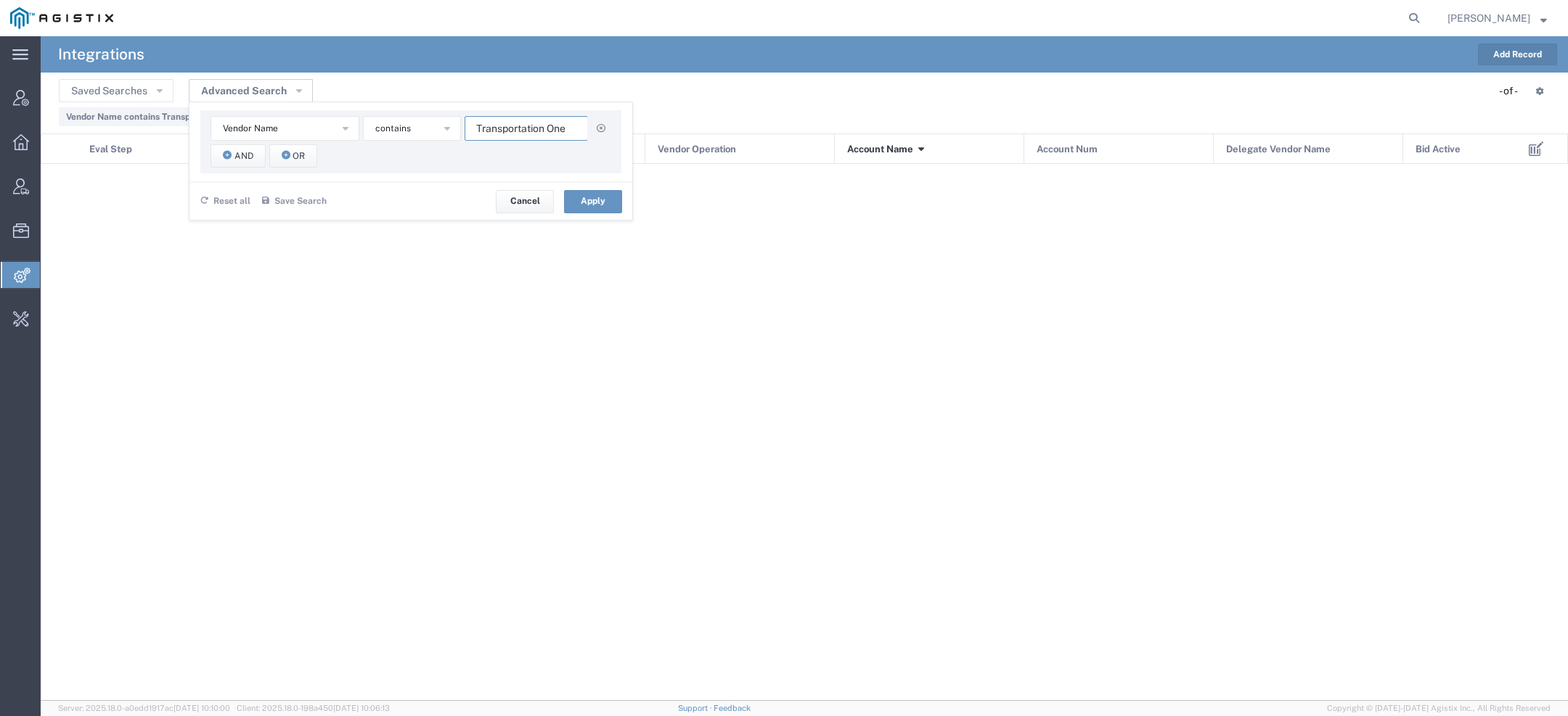
click at [502, 119] on input "Transportation One" at bounding box center [527, 129] width 124 height 25
paste input "ekkerLogistics"
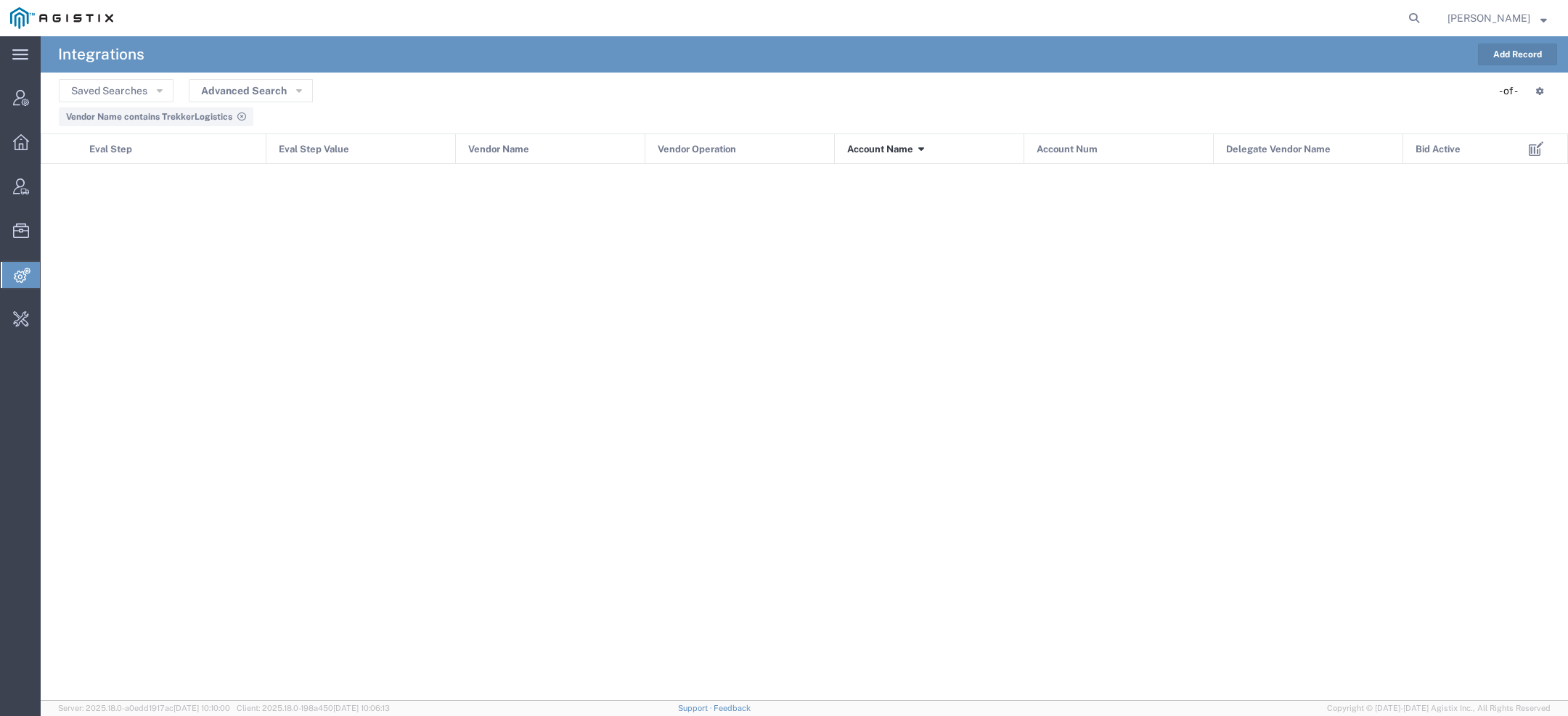
click at [295, 105] on agx-table-filter-chips "Vendor Name contains TrekkerLogistics" at bounding box center [804, 114] width 1491 height 24
click at [294, 94] on button "Advanced Search" at bounding box center [251, 90] width 124 height 23
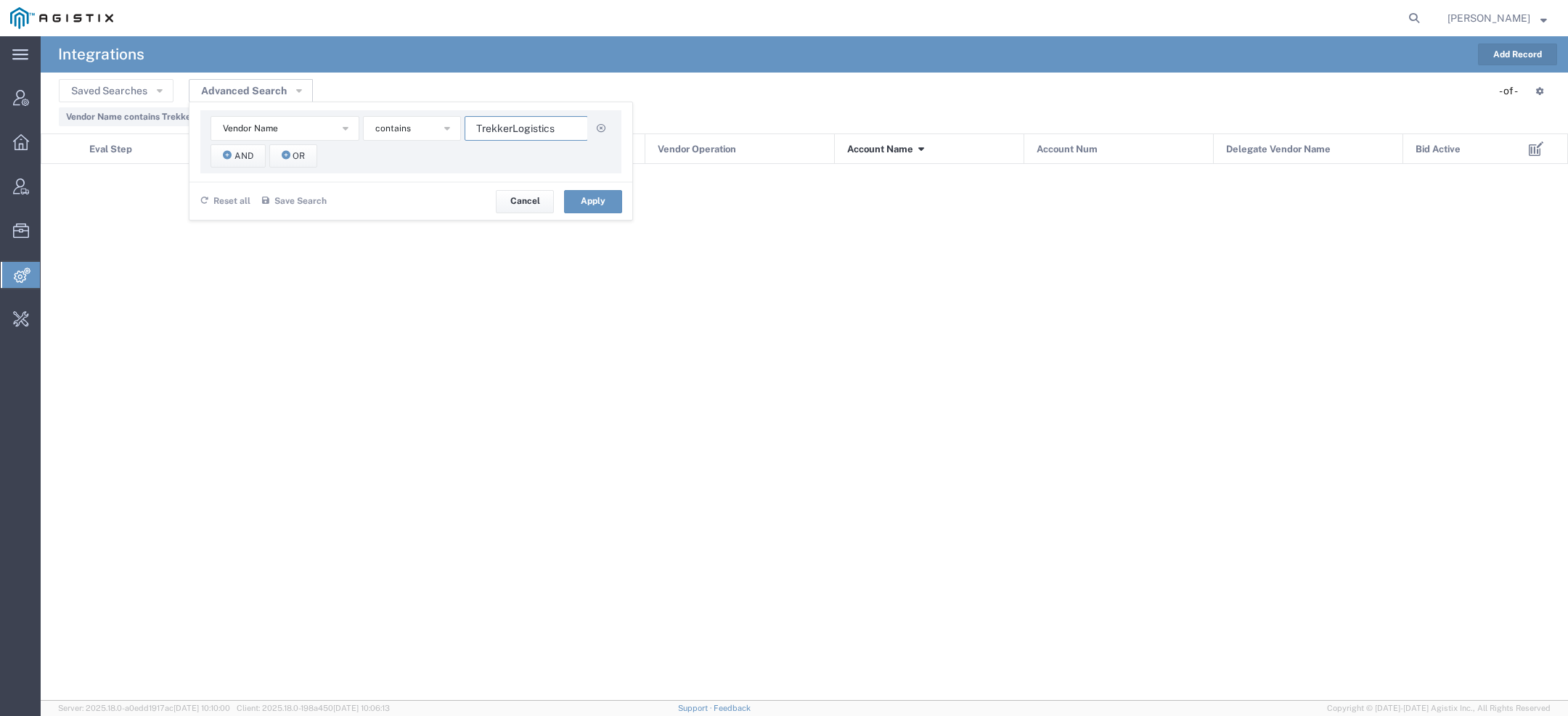
click at [500, 126] on input "TrekkerLogistics" at bounding box center [527, 129] width 124 height 25
click at [500, 127] on input "TrekkerLogistics" at bounding box center [527, 129] width 124 height 25
paste input "Uber Freight"
type input "Uber Freight"
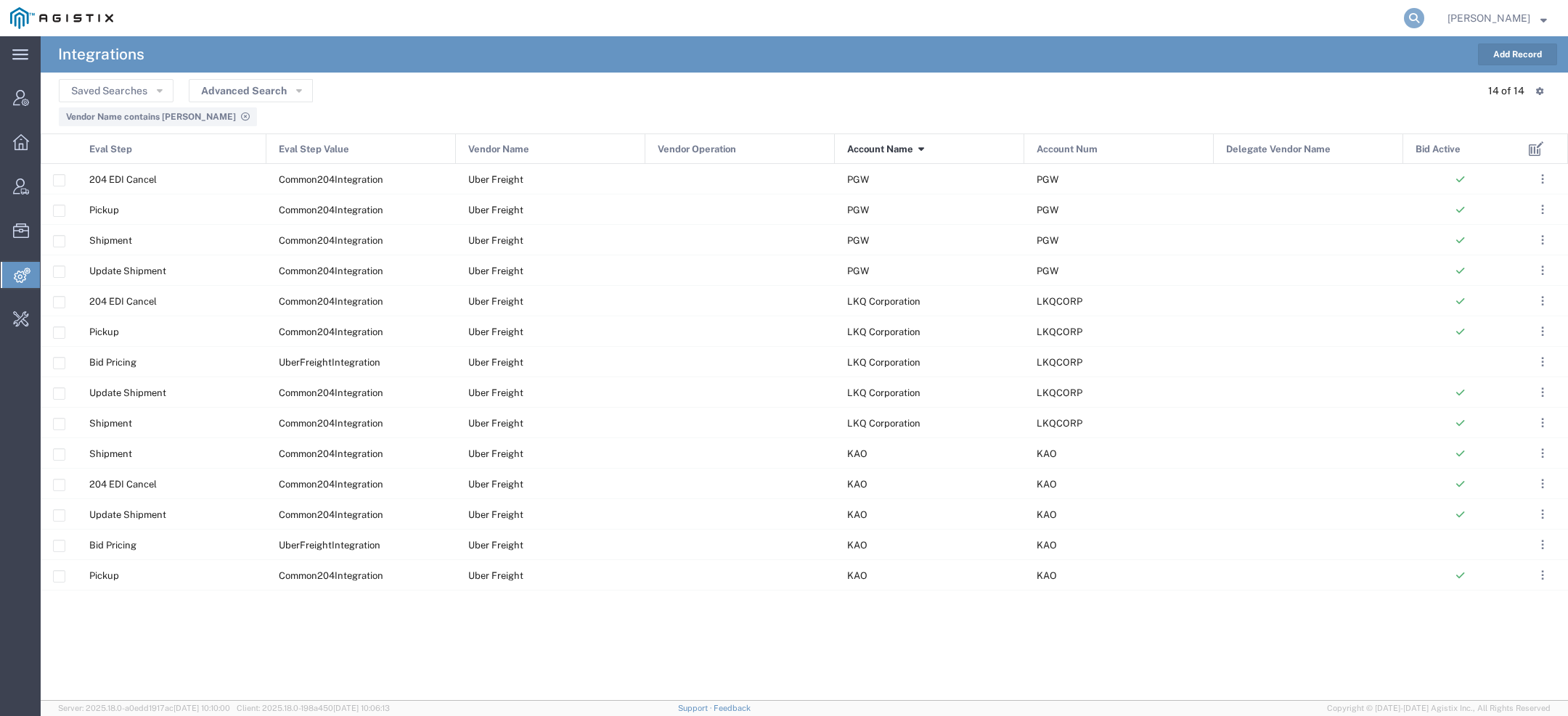
click at [1421, 17] on icon at bounding box center [1413, 18] width 21 height 21
paste input "56624168"
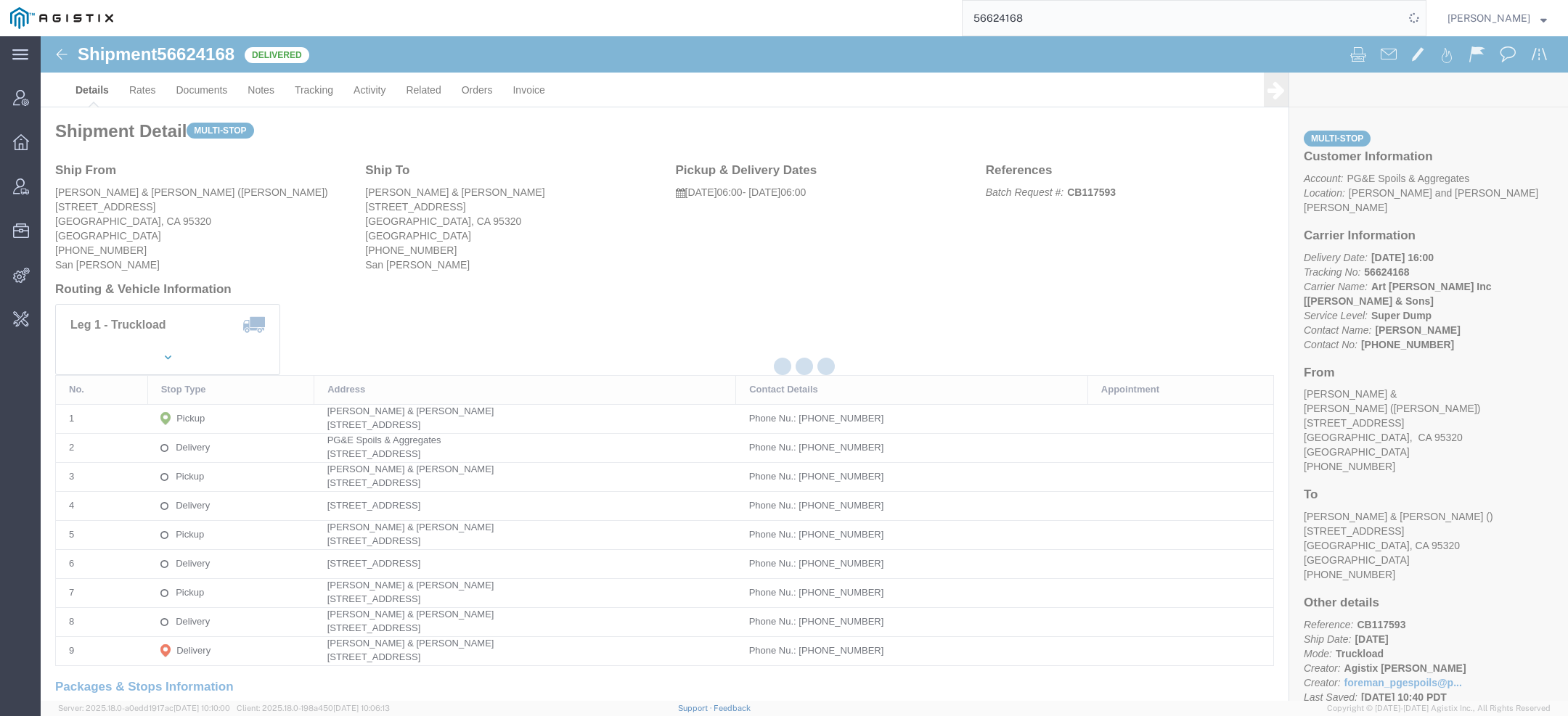
click at [202, 87] on div at bounding box center [803, 369] width 1527 height 664
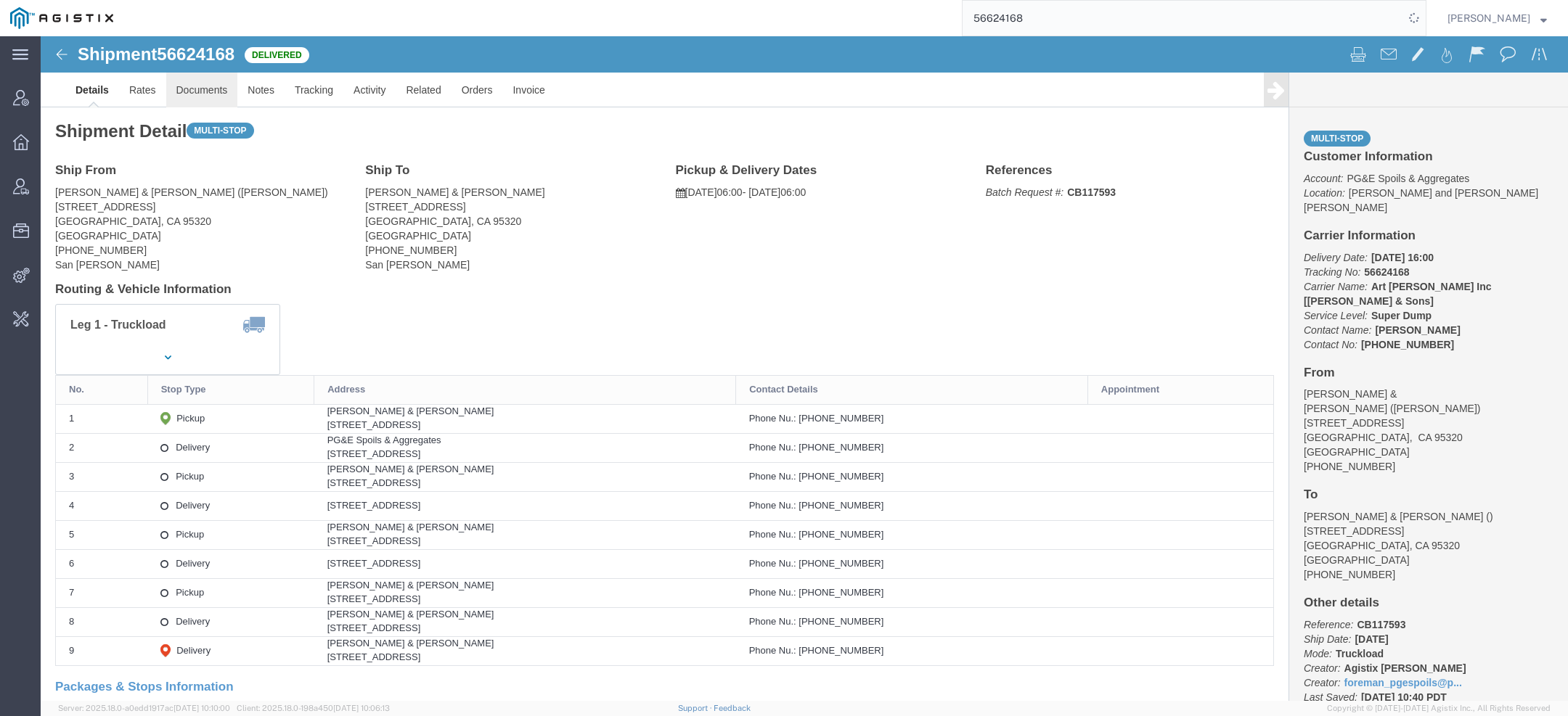
click link "Documents"
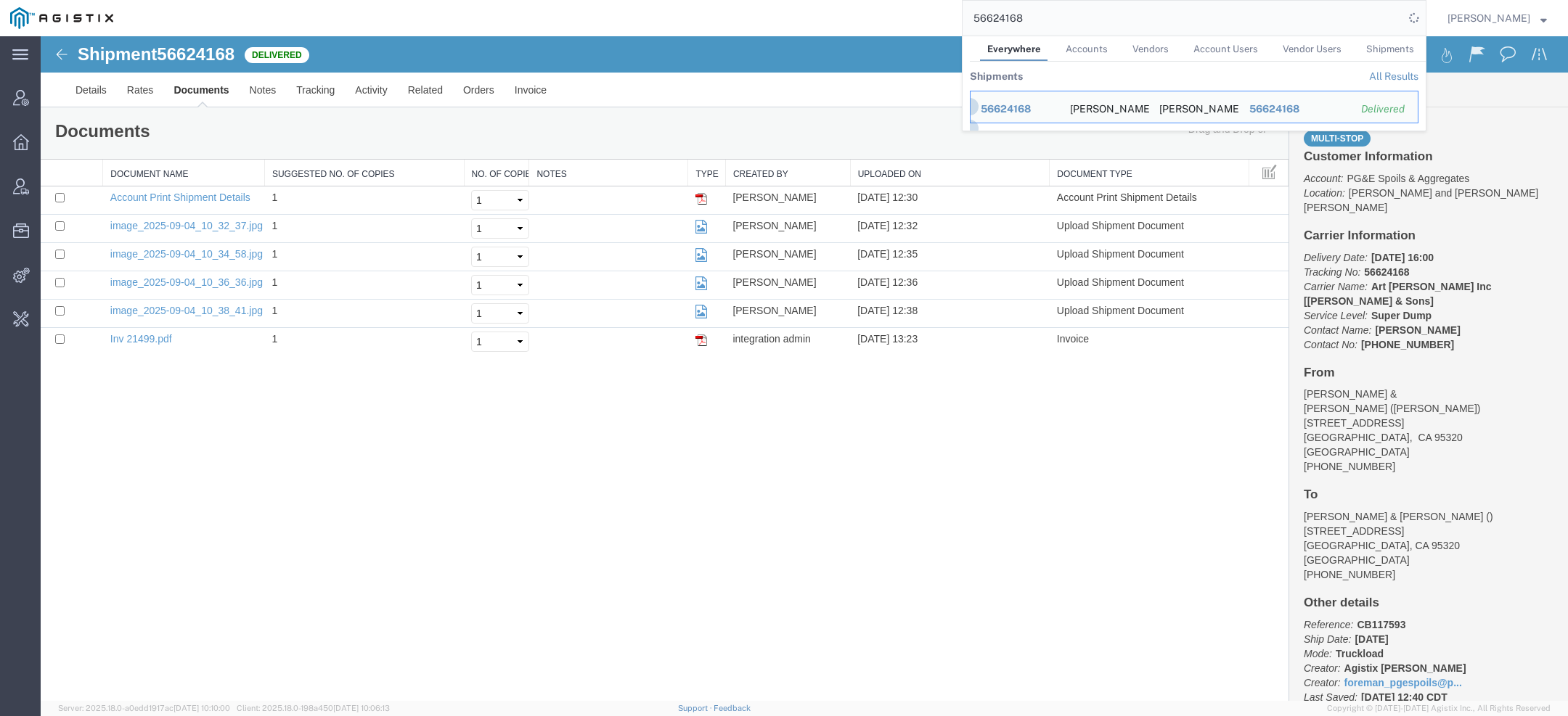
drag, startPoint x: 1058, startPoint y: 21, endPoint x: 518, endPoint y: 1, distance: 540.4
click at [623, 1] on div "56624168 Everywhere Accounts Vendors Account Users Vendor Users Shipments Shipm…" at bounding box center [775, 18] width 1303 height 37
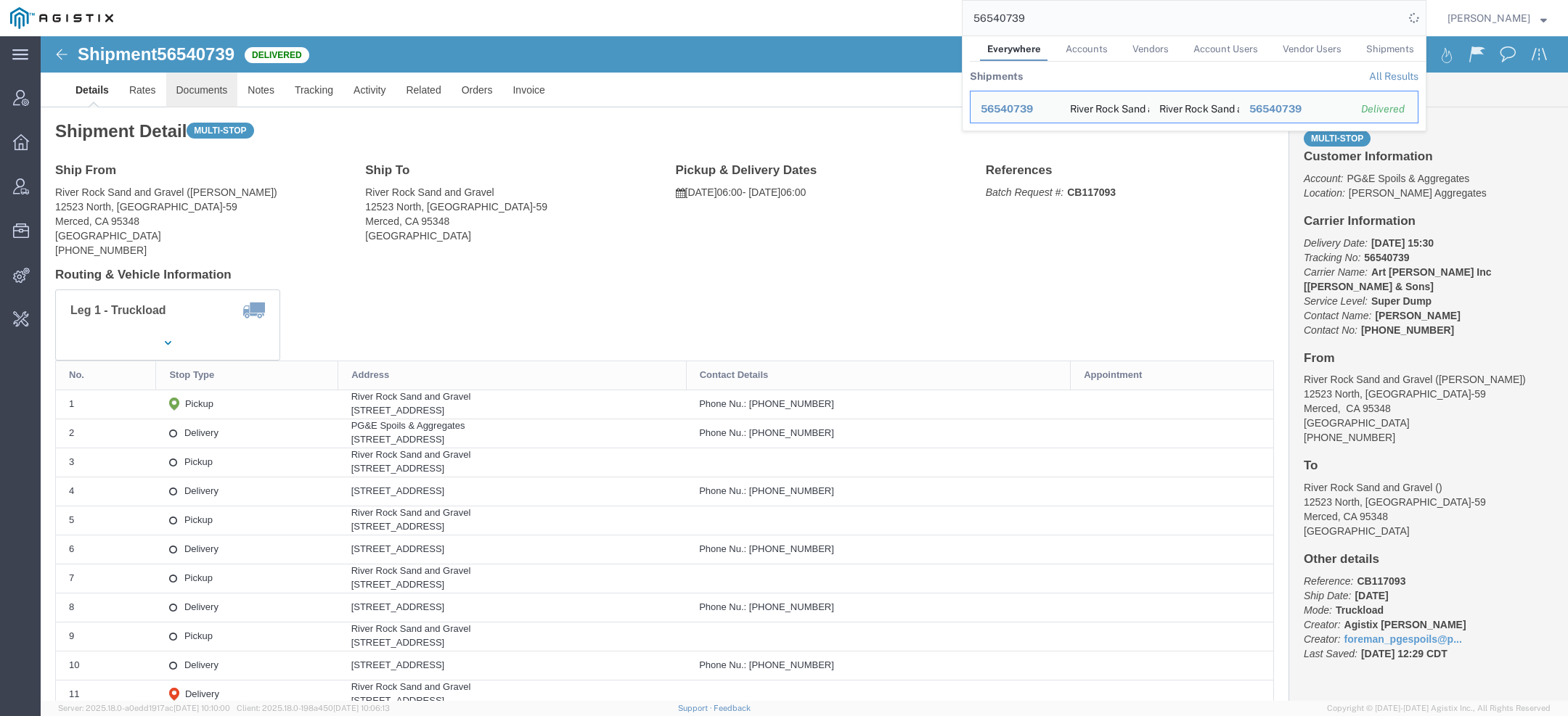
click link "Documents"
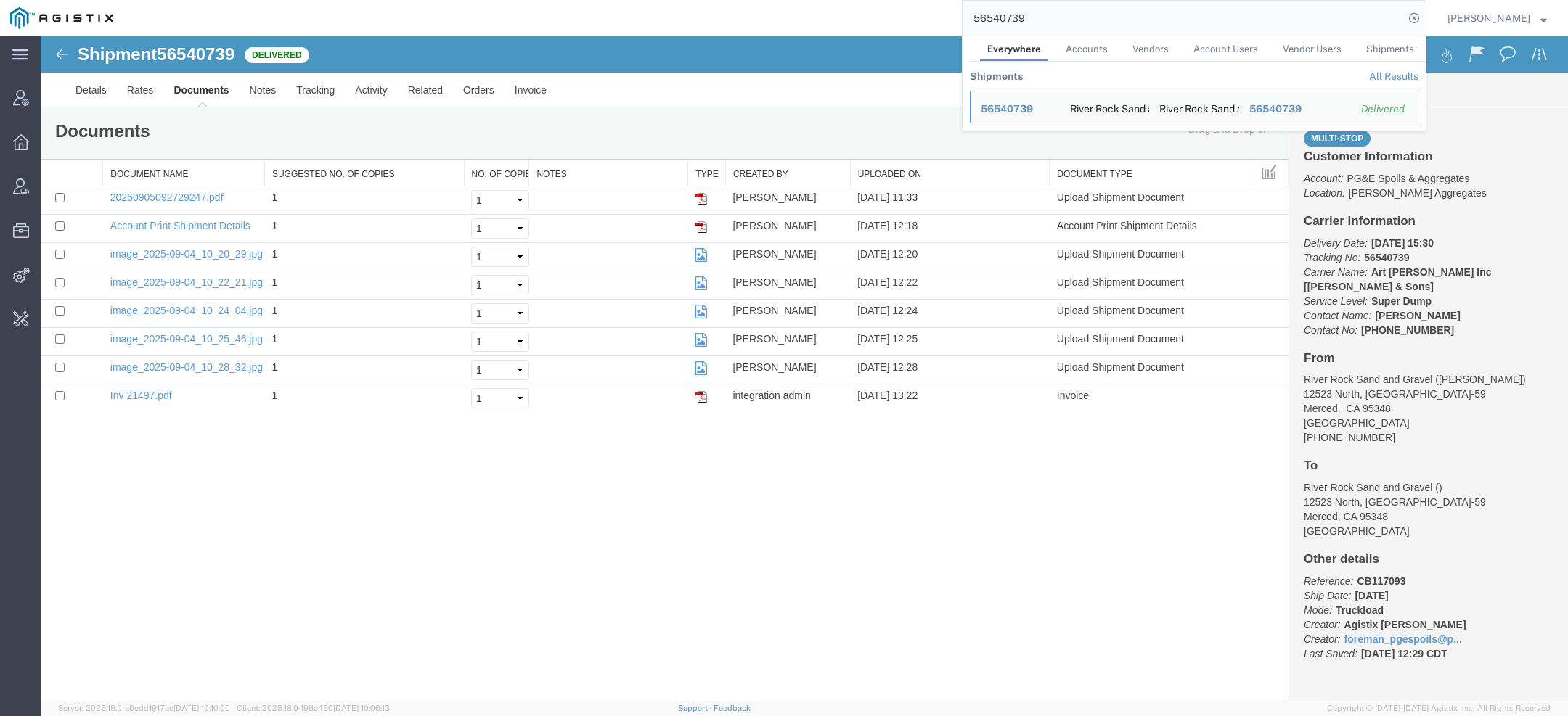
drag, startPoint x: 1074, startPoint y: 21, endPoint x: 566, endPoint y: 2, distance: 508.4
click at [673, 9] on div "56540739 Everywhere Accounts Vendors Account Users Vendor Users Shipments Shipm…" at bounding box center [775, 18] width 1303 height 37
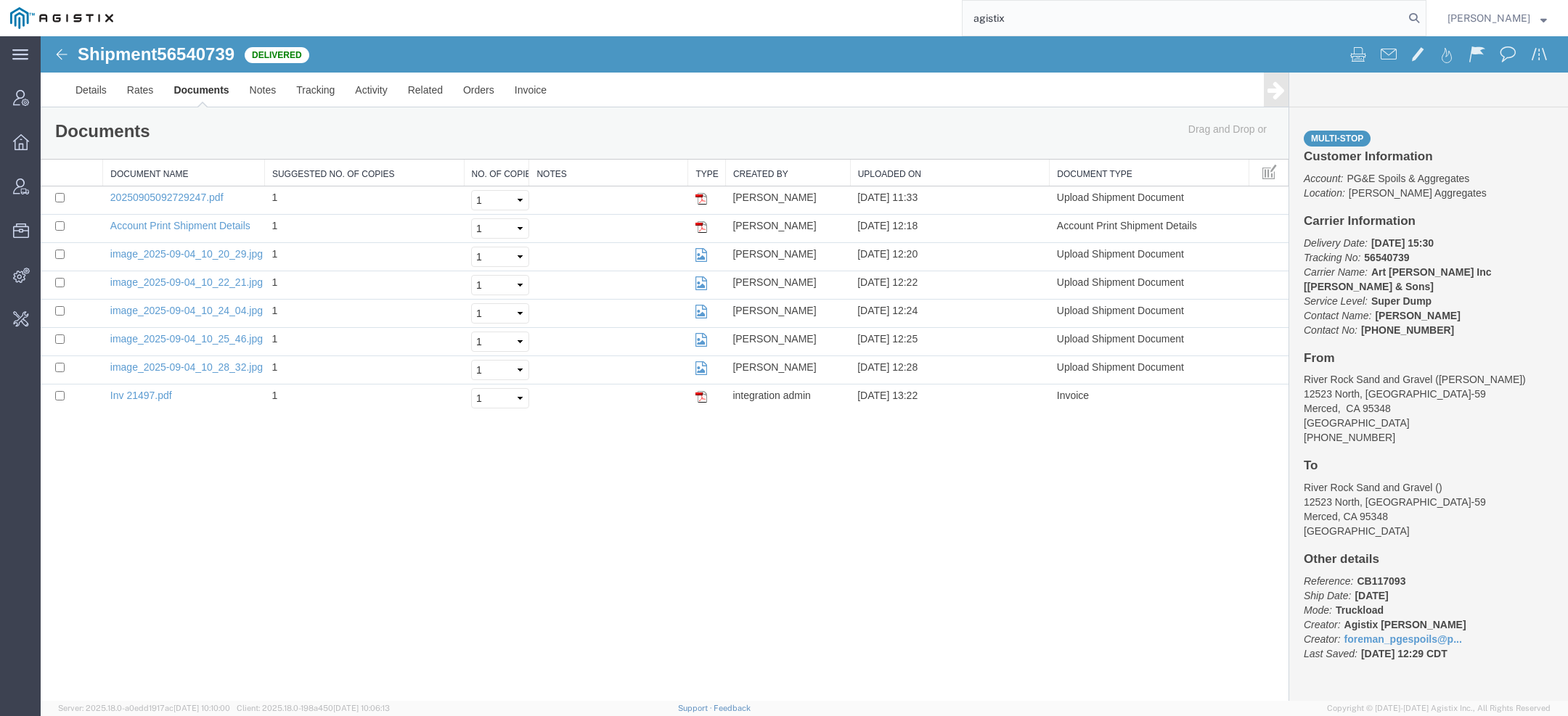
type input "agistix"
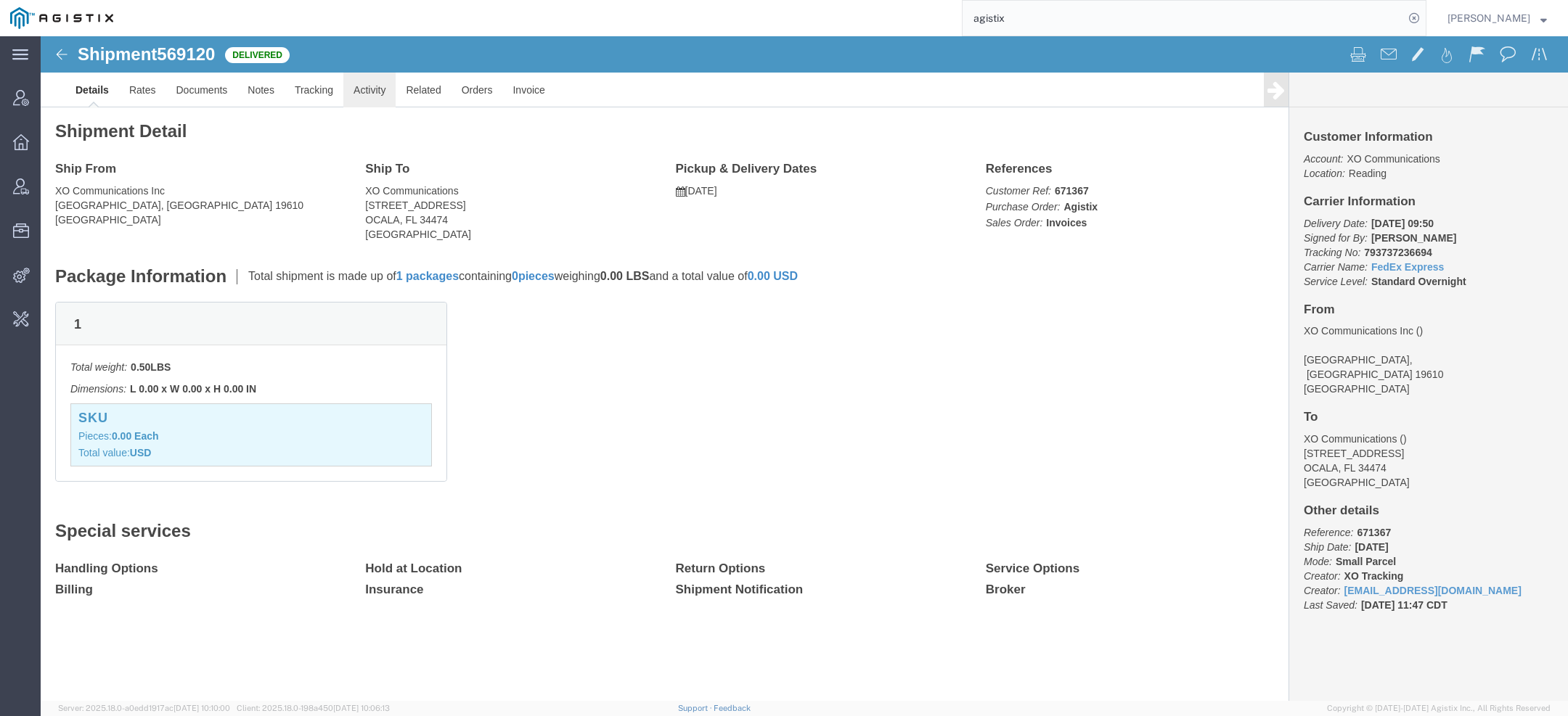
click link "Activity"
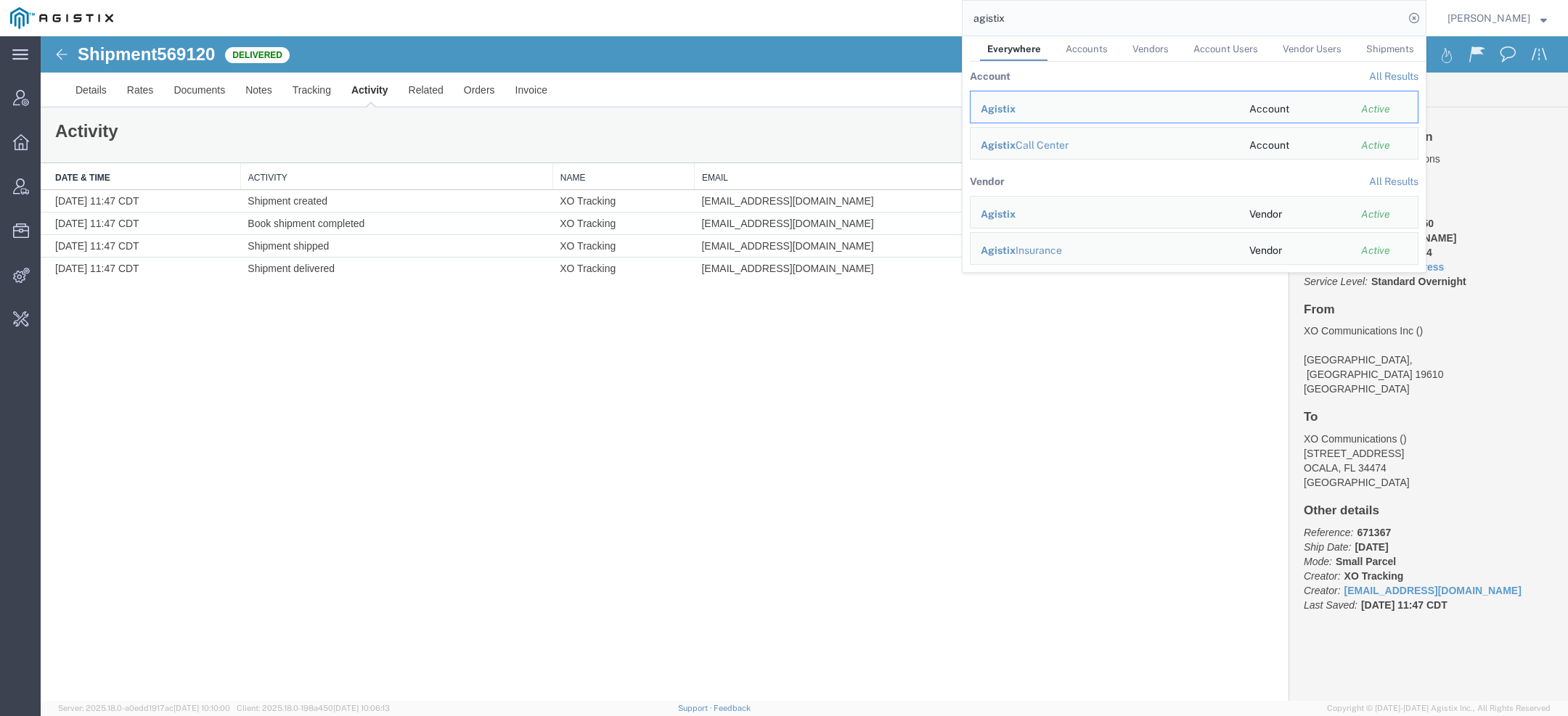
click at [1034, 14] on input "agistix" at bounding box center [1183, 18] width 441 height 35
click at [1007, 110] on span "Agistix" at bounding box center [998, 108] width 35 height 12
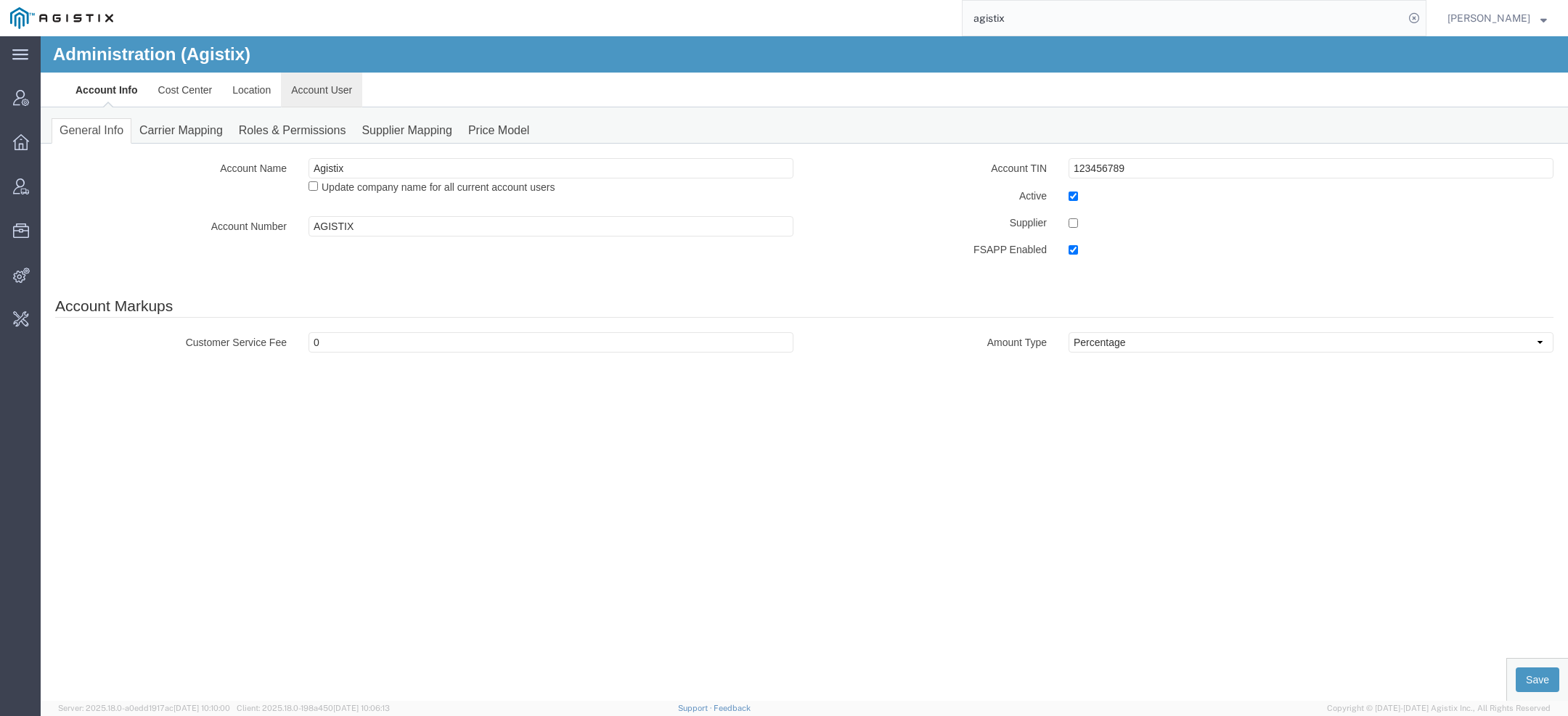
click at [304, 96] on link "Account User" at bounding box center [321, 90] width 81 height 35
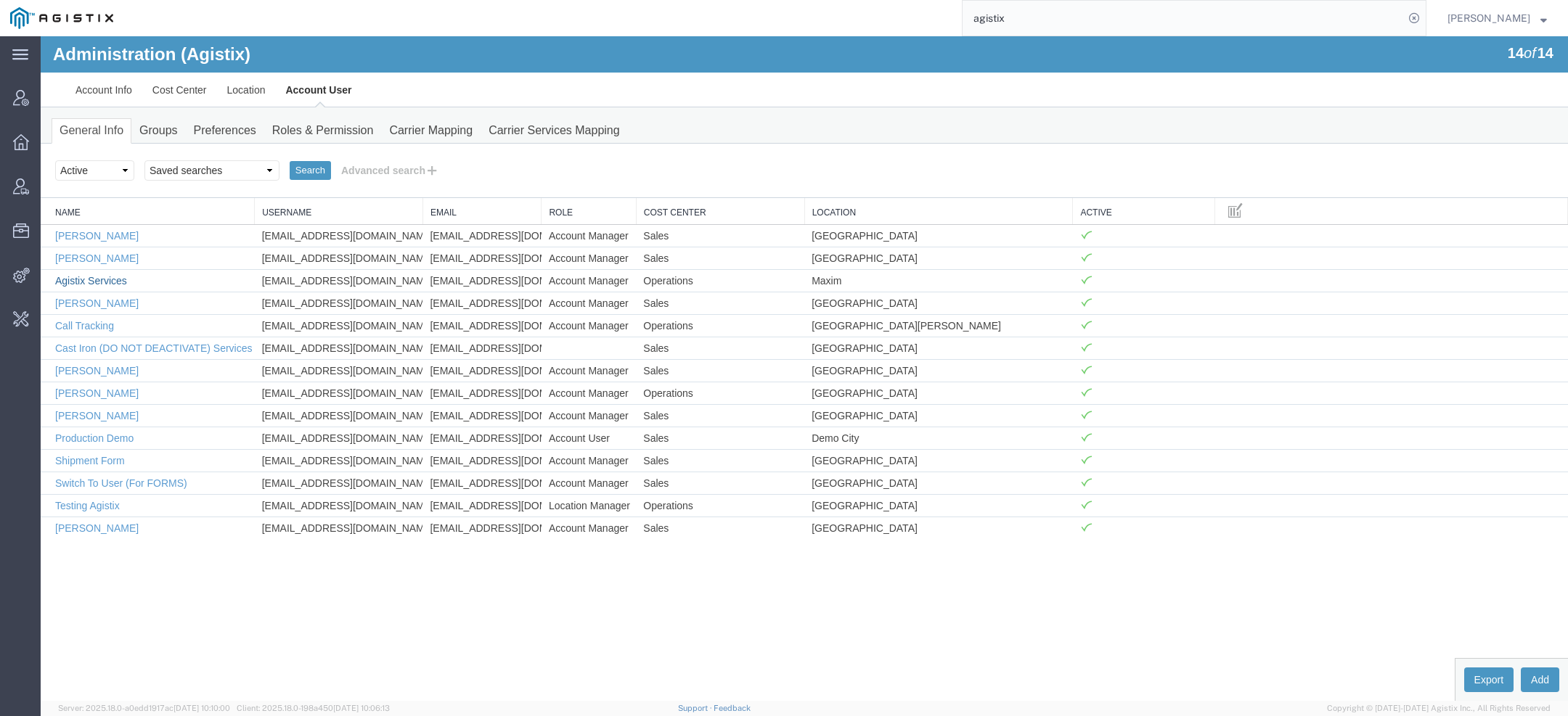
click at [115, 281] on link "Agistix Services" at bounding box center [91, 280] width 72 height 12
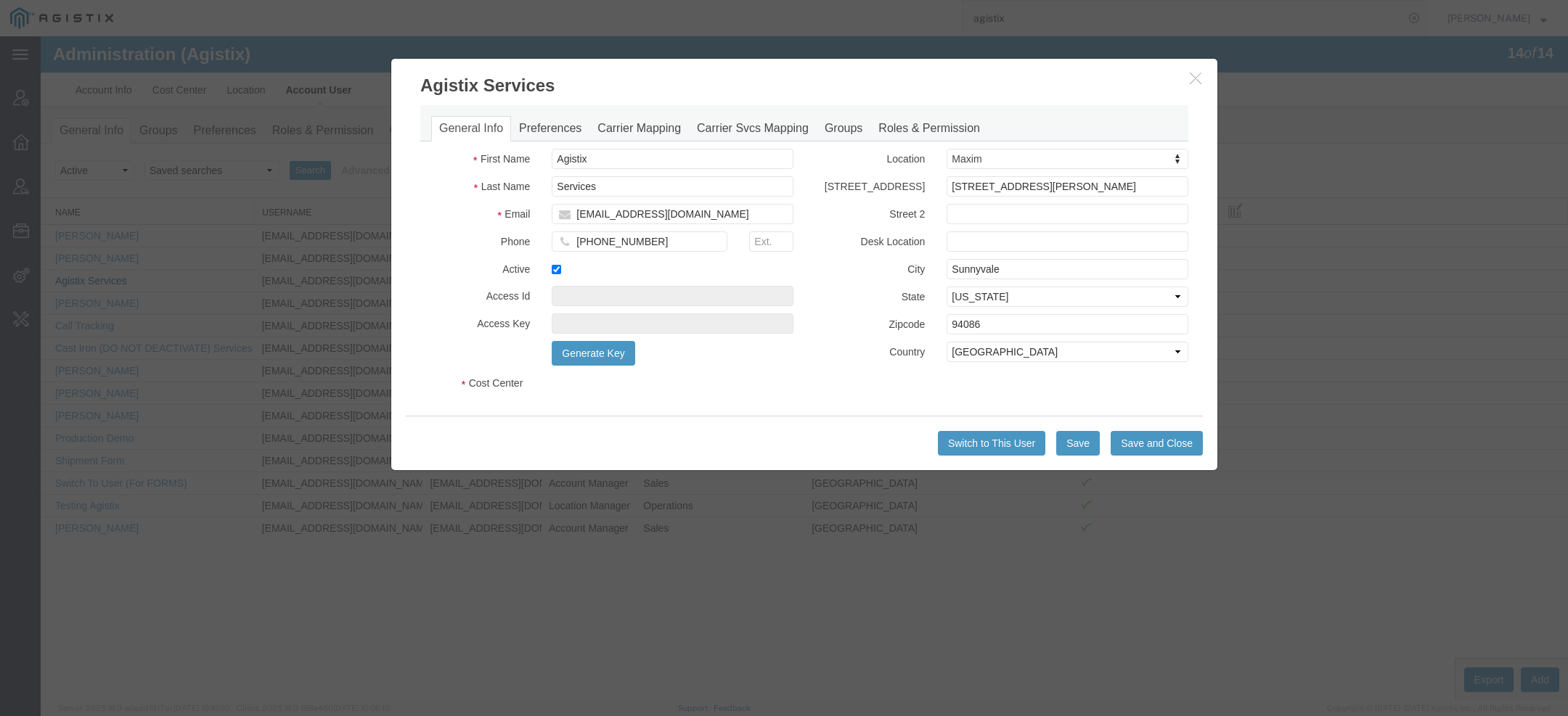
select select "COSTCENTER"
select select "186"
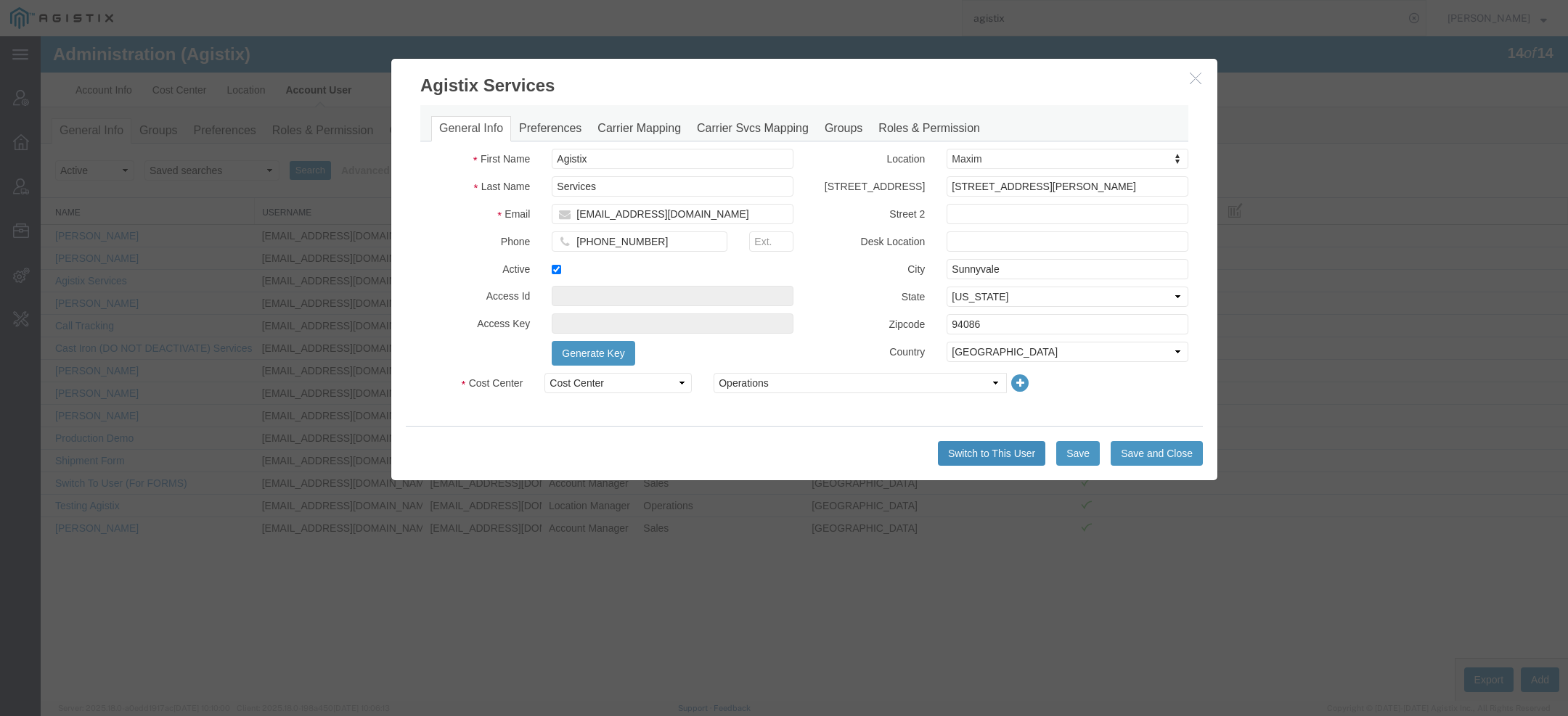
click at [994, 457] on button "Switch to This User" at bounding box center [991, 454] width 107 height 25
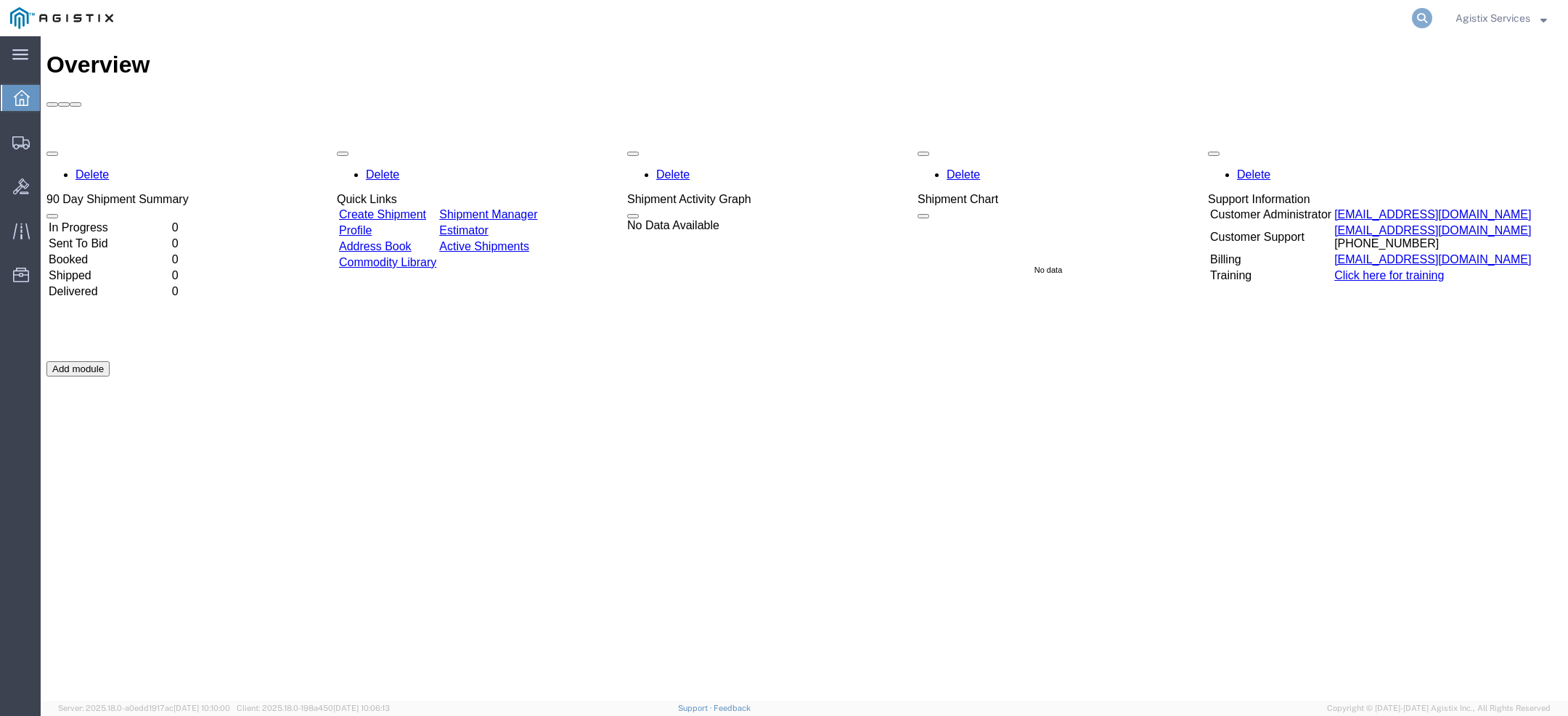
click at [1418, 18] on icon at bounding box center [1421, 18] width 21 height 21
paste input "56721628"
type input "56721628"
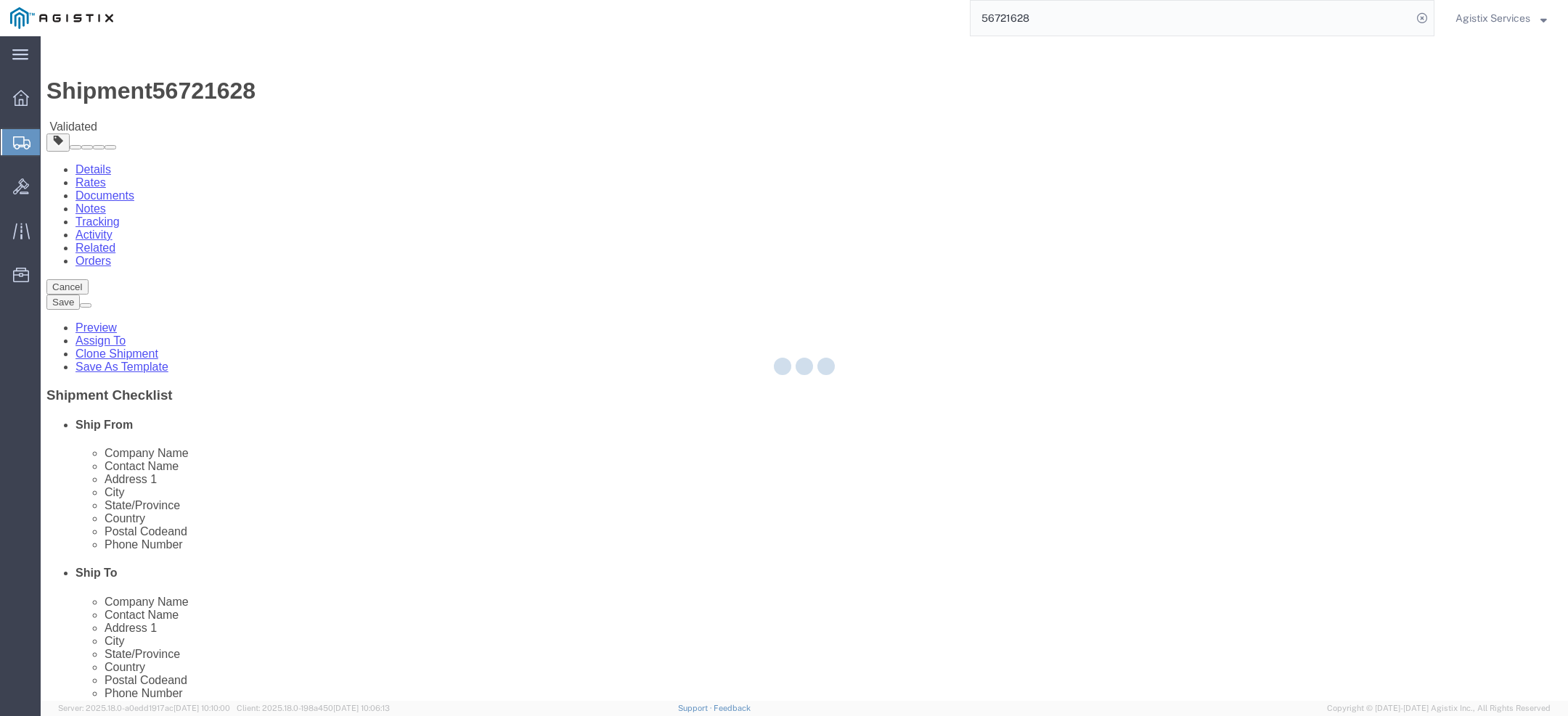
select select "1948"
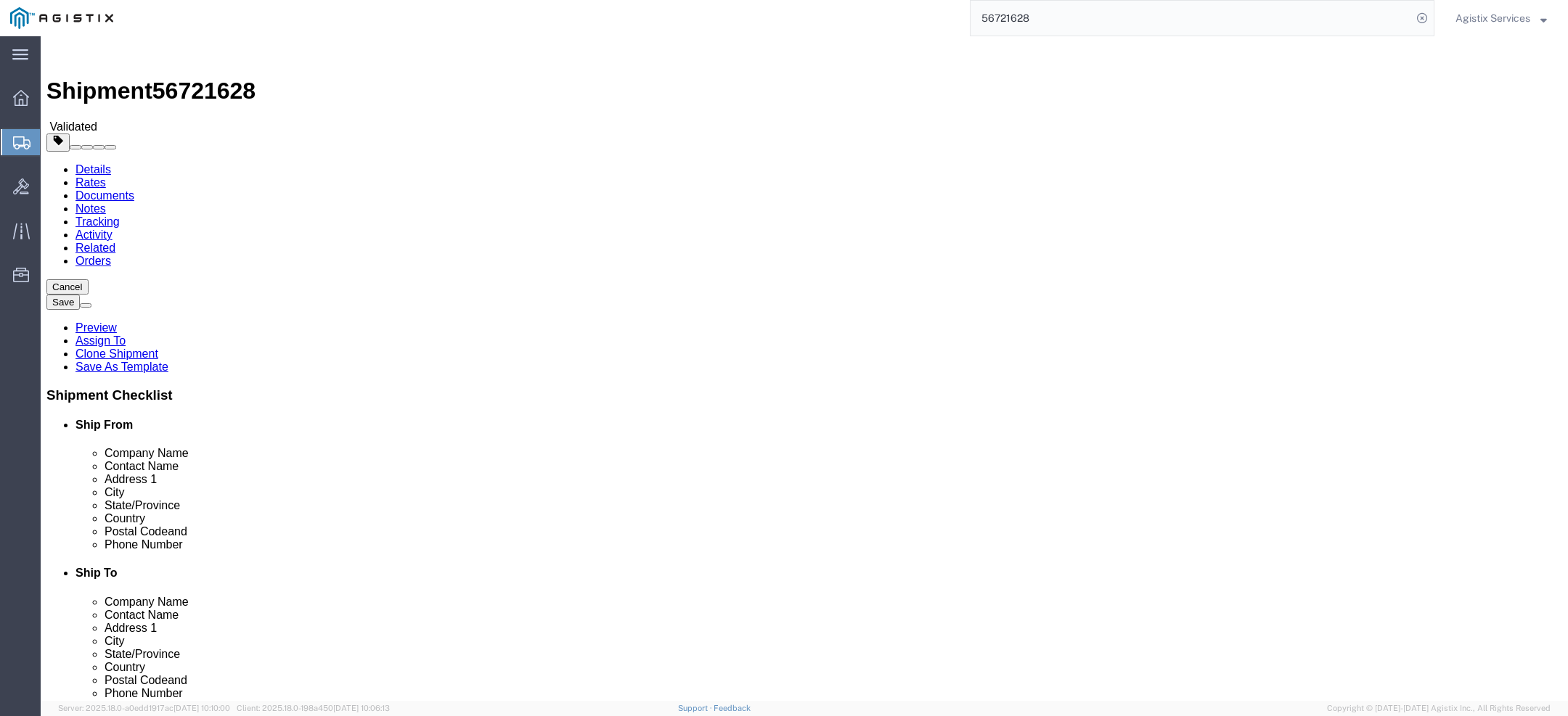
click input "checkbox"
checkbox input "false"
click button "Rate Shipment"
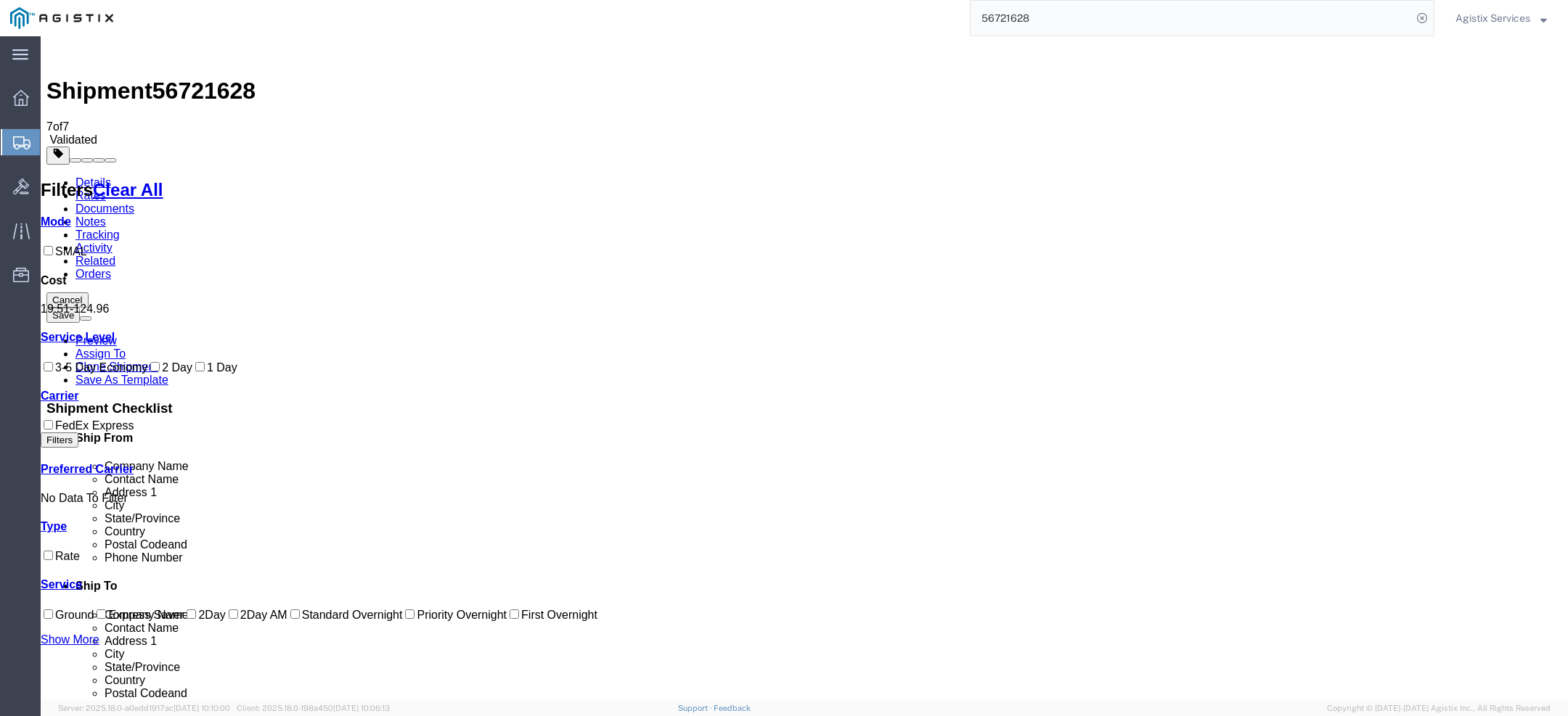
click at [209, 78] on span "56721628" at bounding box center [203, 90] width 103 height 26
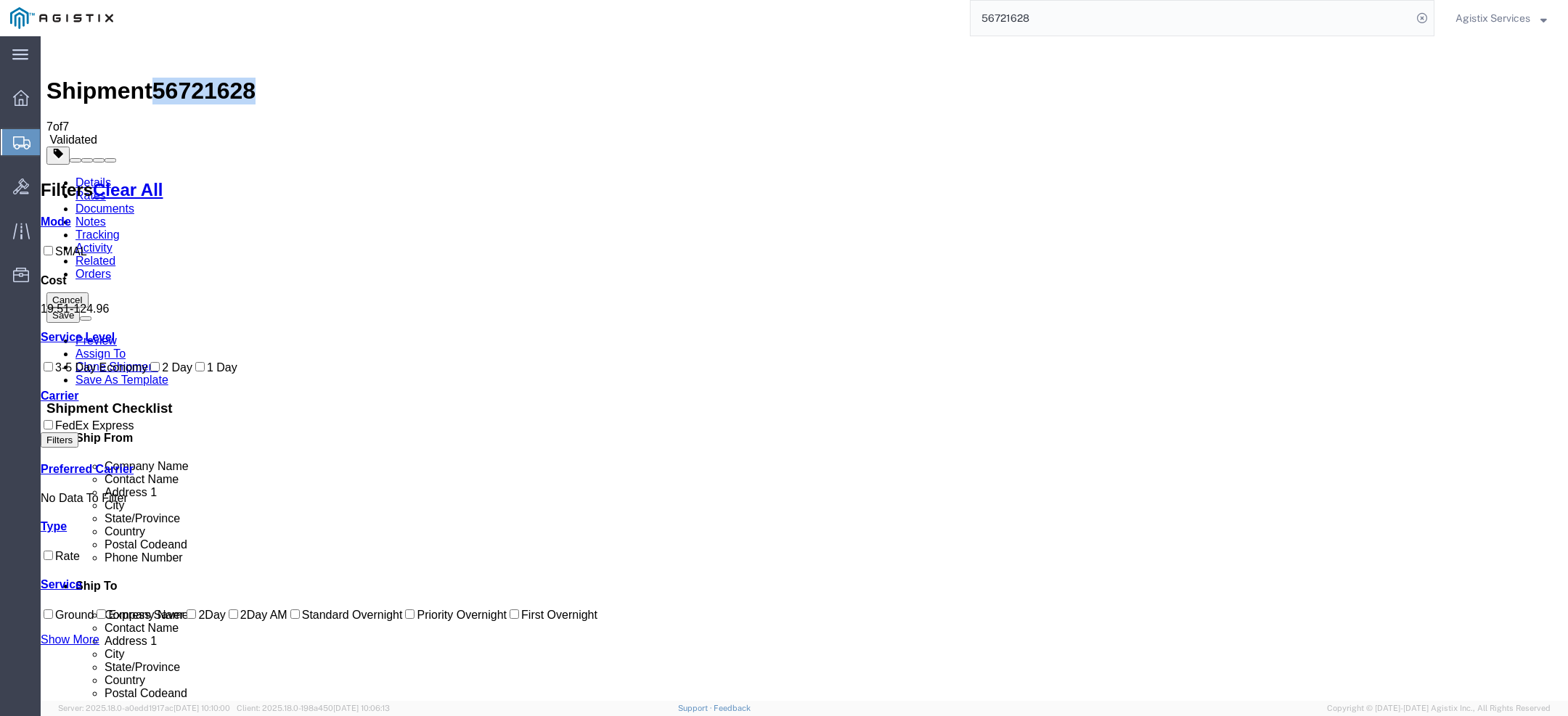
copy span "56721628"
drag, startPoint x: 1358, startPoint y: 93, endPoint x: 1442, endPoint y: 206, distance: 140.8
drag, startPoint x: 1382, startPoint y: 133, endPoint x: 1423, endPoint y: 175, distance: 58.7
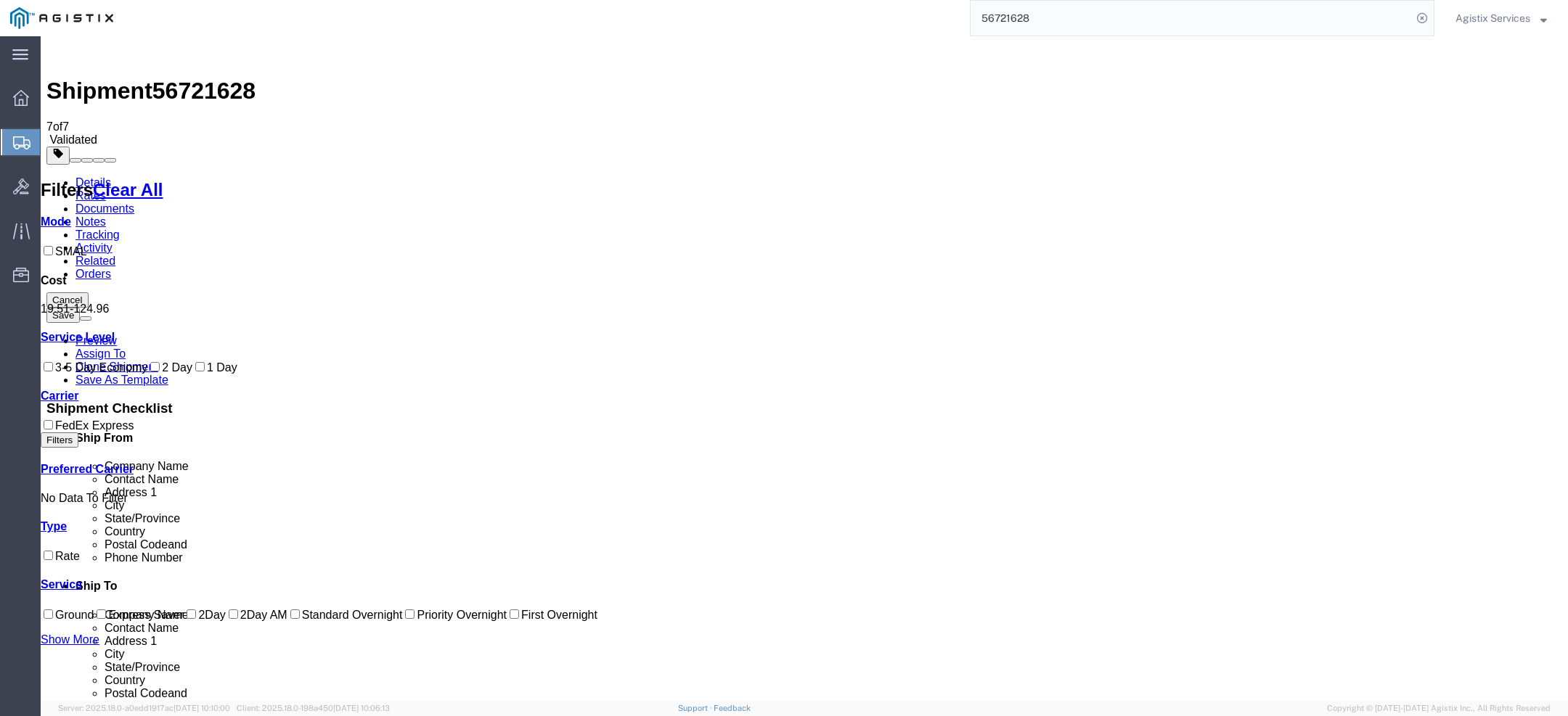
drag, startPoint x: 1361, startPoint y: 155, endPoint x: 1481, endPoint y: 158, distance: 120.0
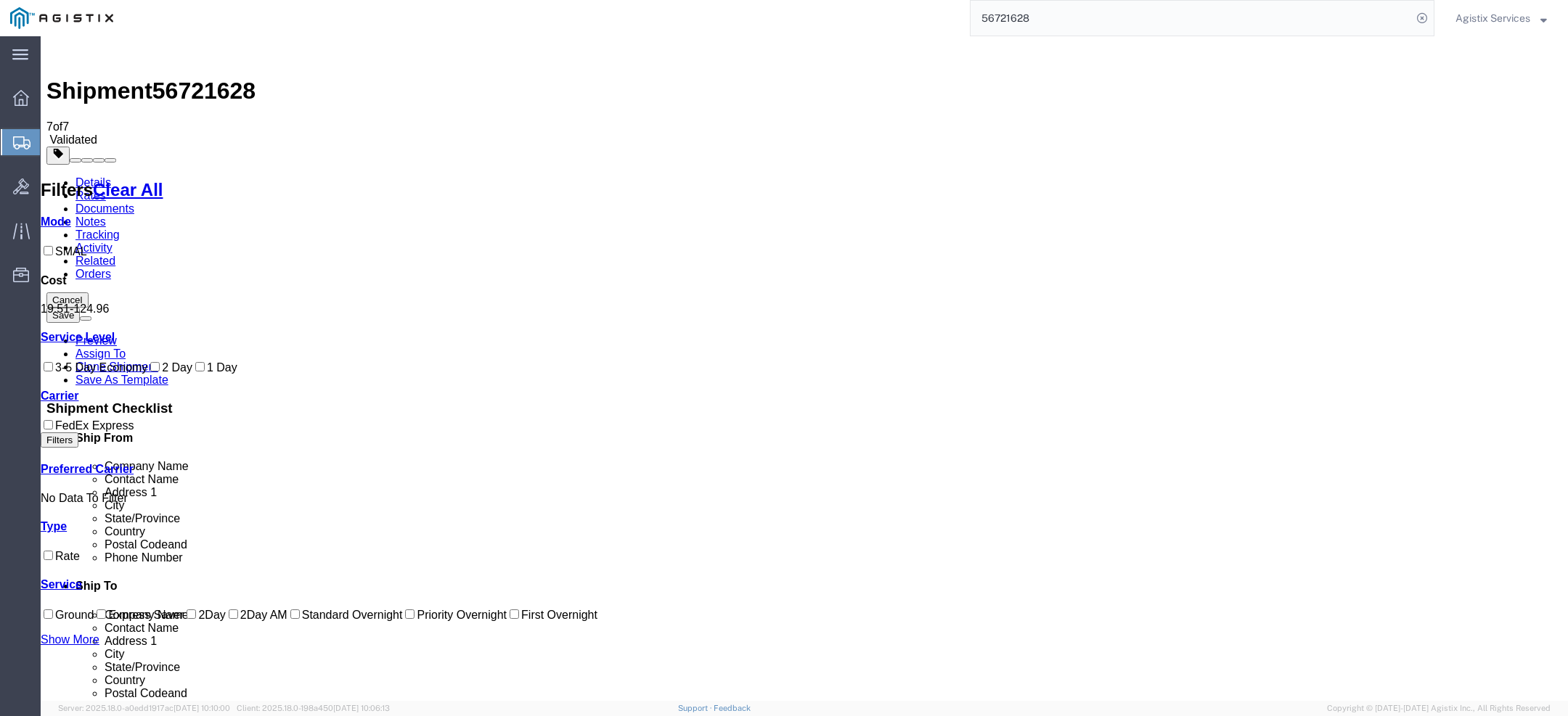
drag, startPoint x: 565, startPoint y: 508, endPoint x: 626, endPoint y: 501, distance: 61.4
click at [1492, 17] on span "Agistix Services" at bounding box center [1492, 18] width 74 height 16
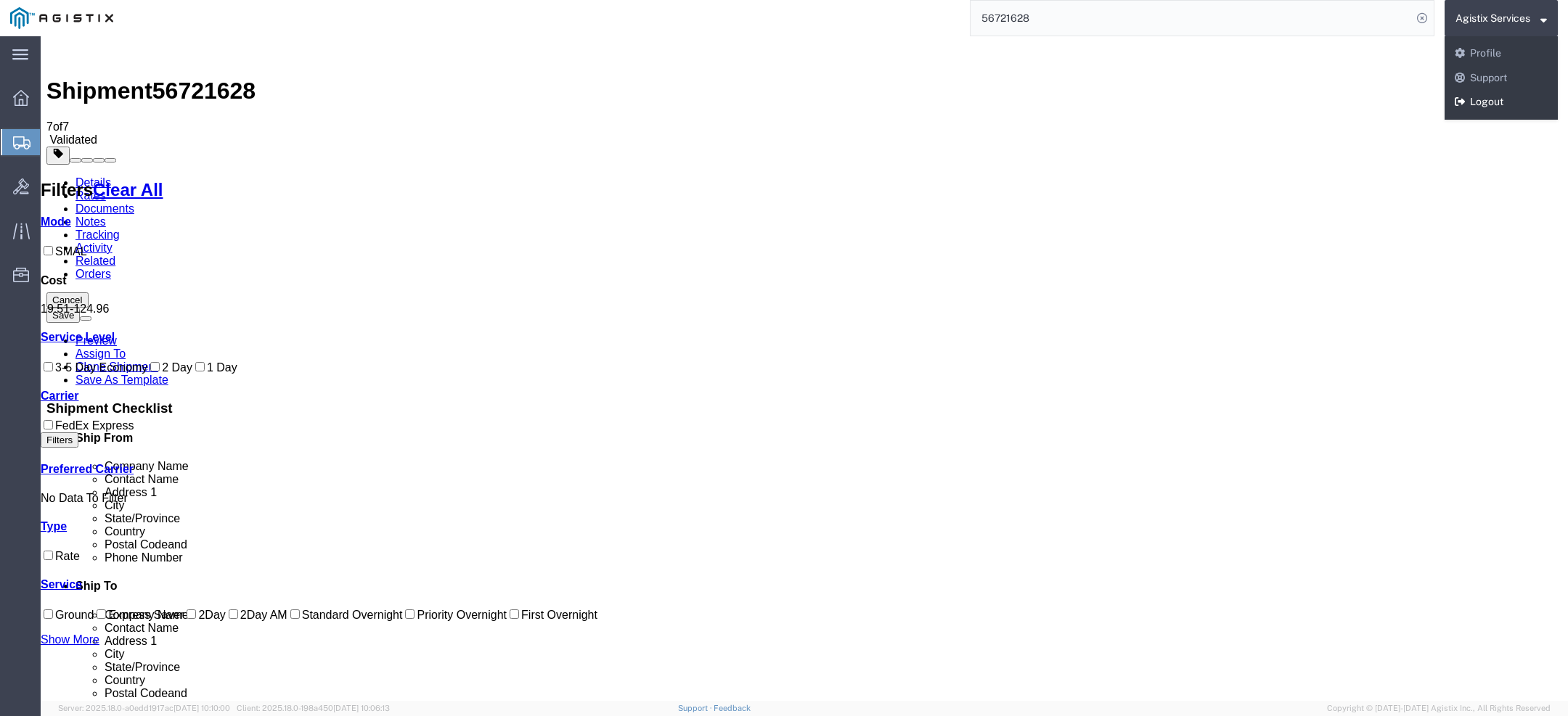
click at [1476, 108] on link "Logout" at bounding box center [1501, 103] width 113 height 25
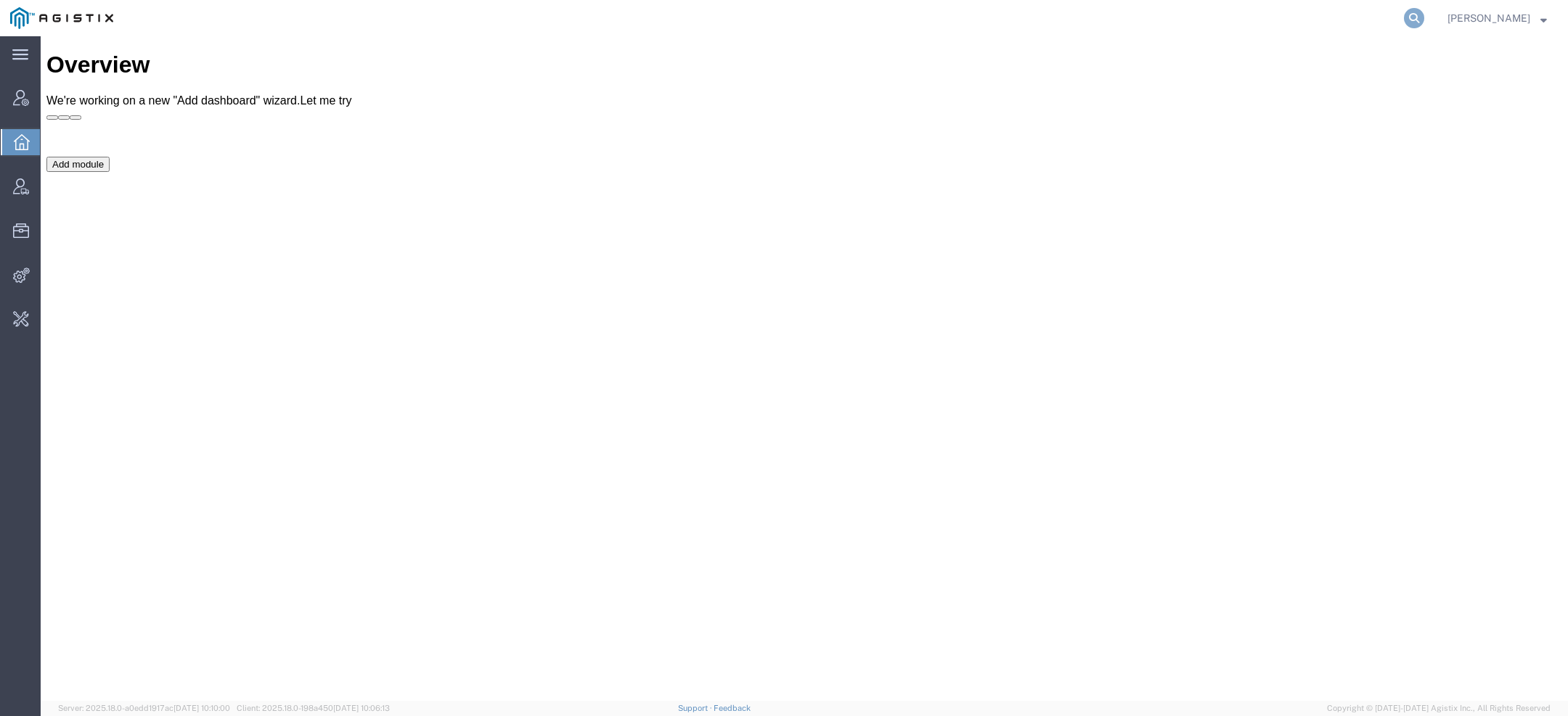
click at [1424, 14] on icon at bounding box center [1413, 18] width 21 height 21
type input "ups"
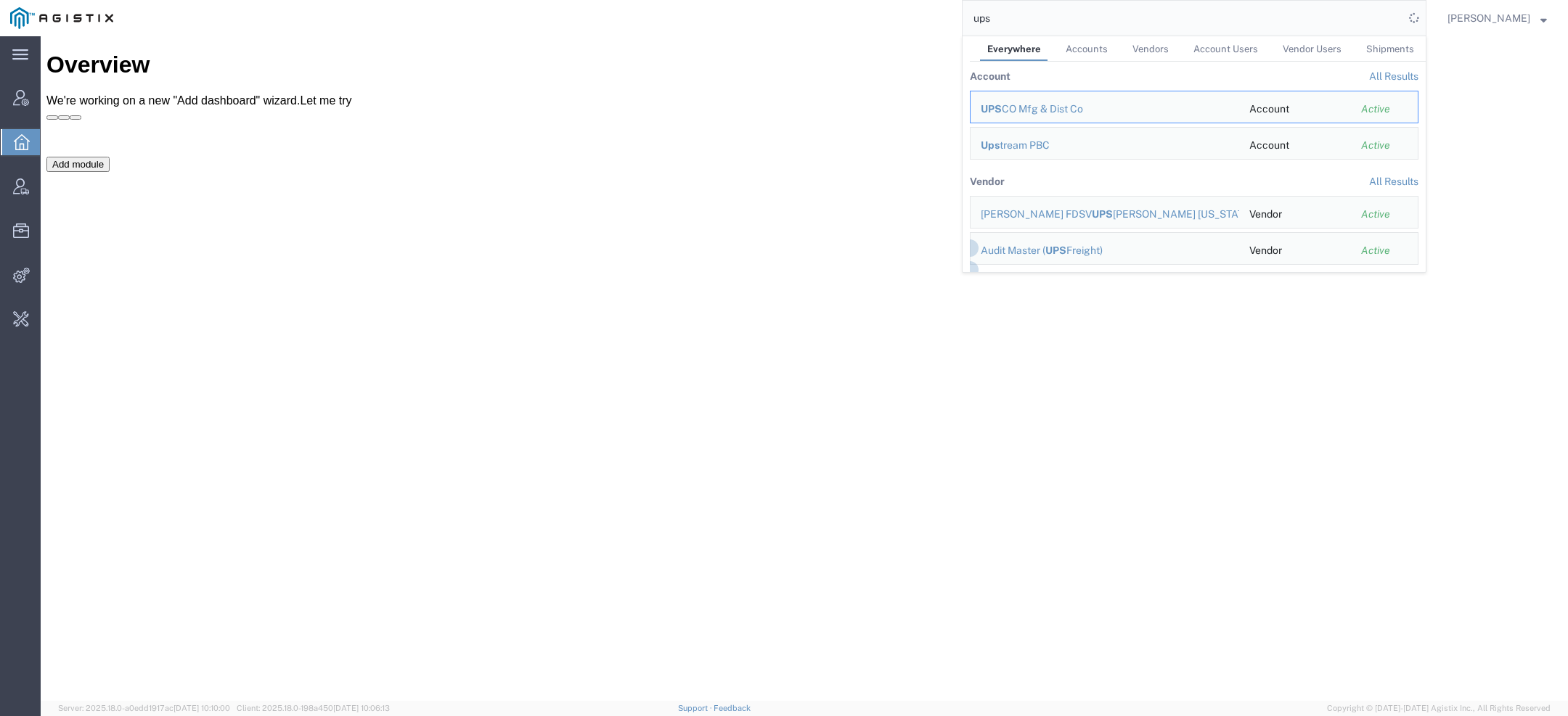
click at [1163, 39] on link "Vendors" at bounding box center [1150, 49] width 51 height 25
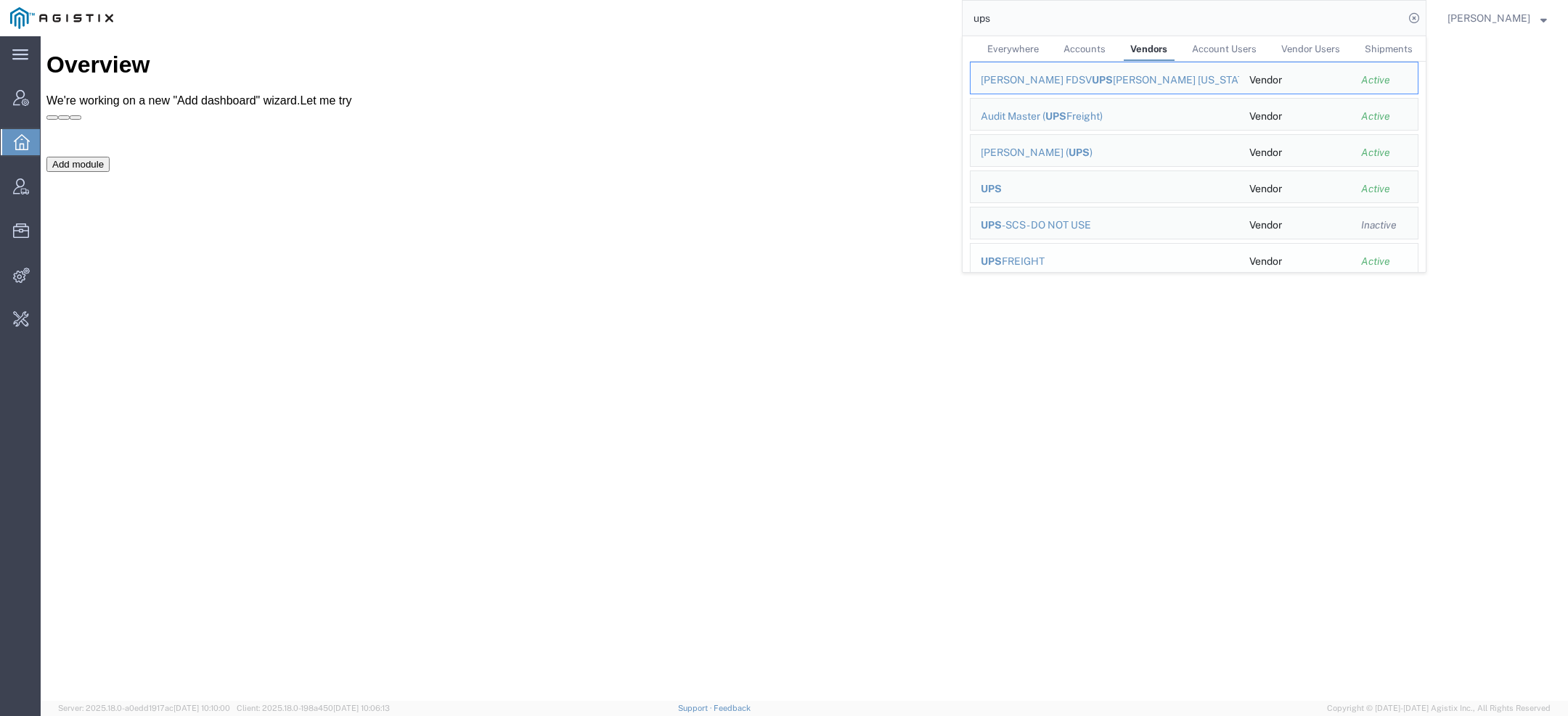
scroll to position [68, 0]
click at [1017, 113] on div "UPS" at bounding box center [1104, 120] width 248 height 15
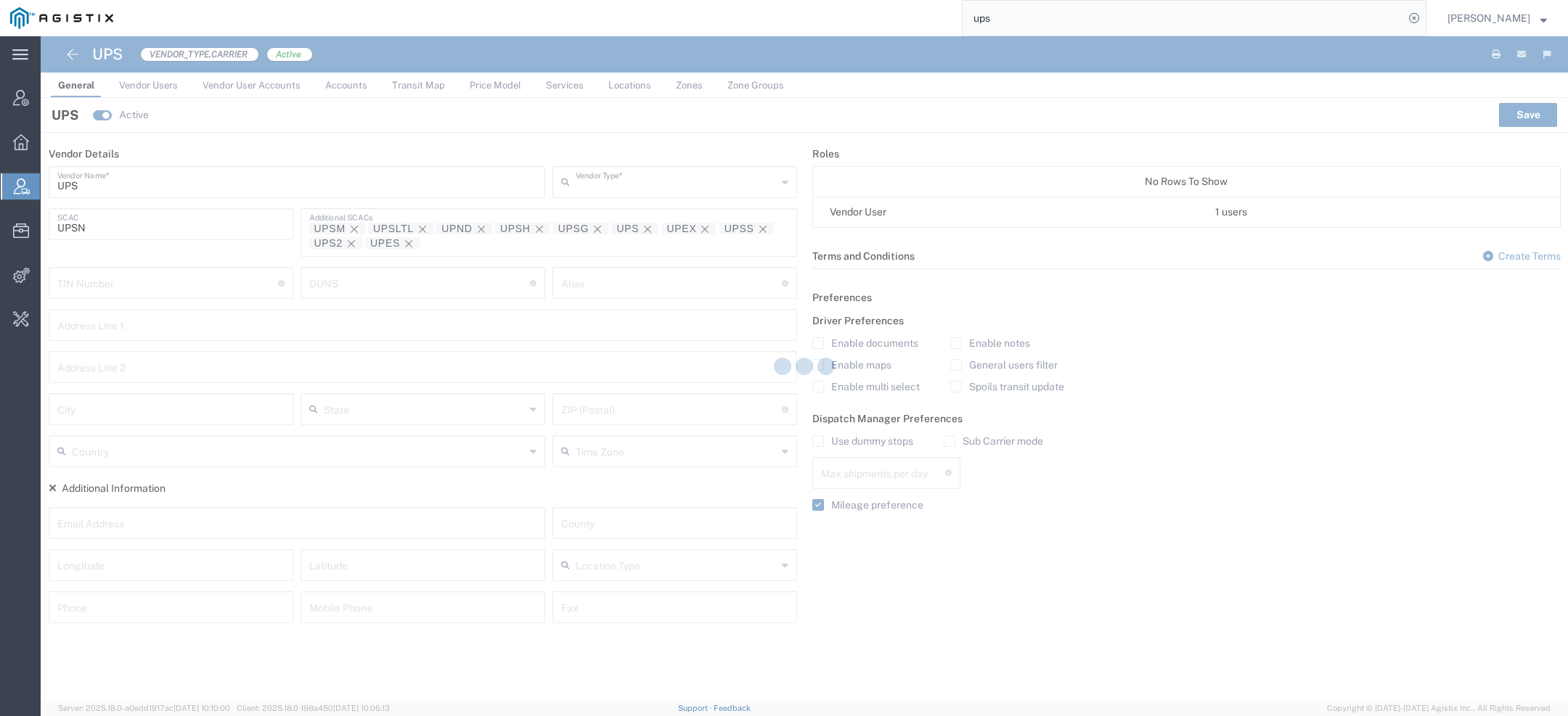
type input "Carrier"
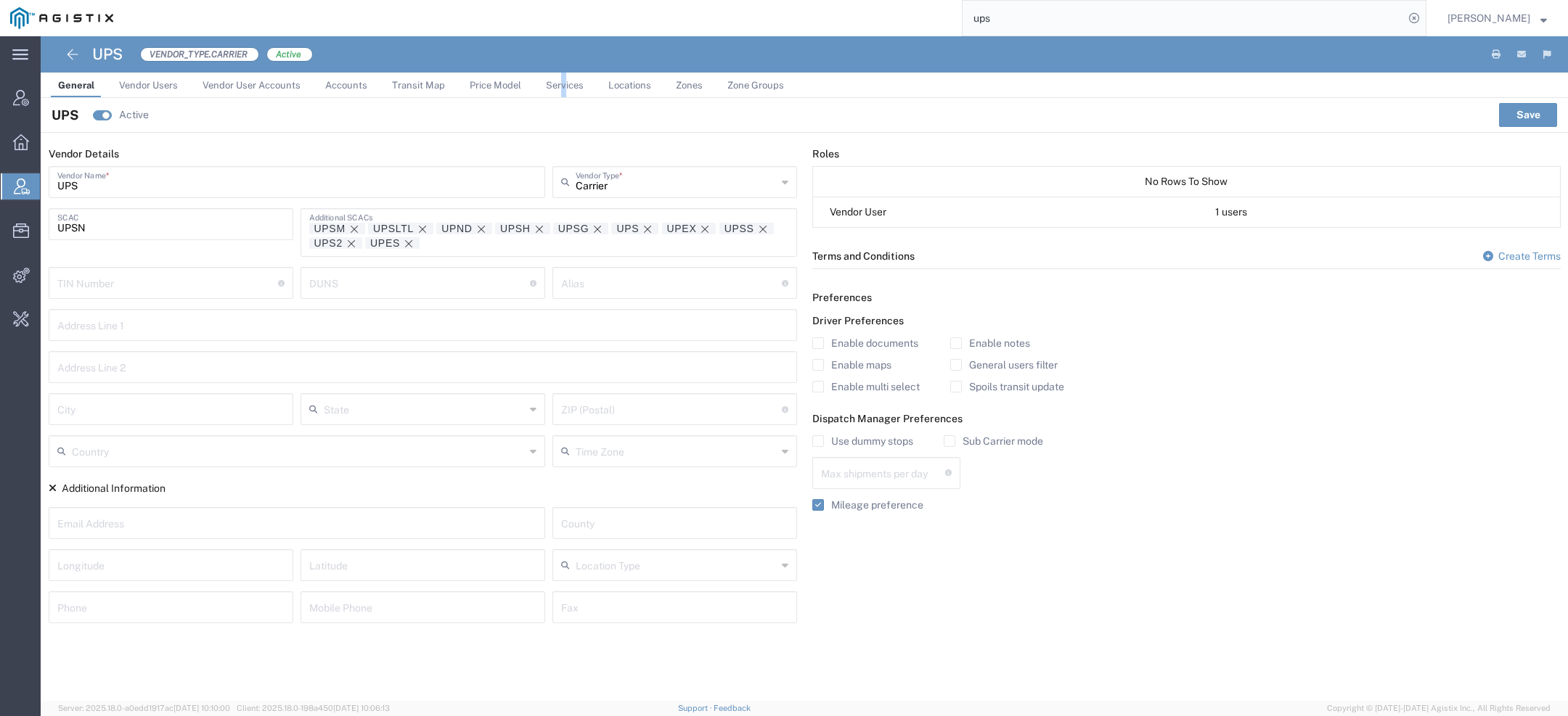
click at [561, 82] on span "Services" at bounding box center [564, 85] width 38 height 11
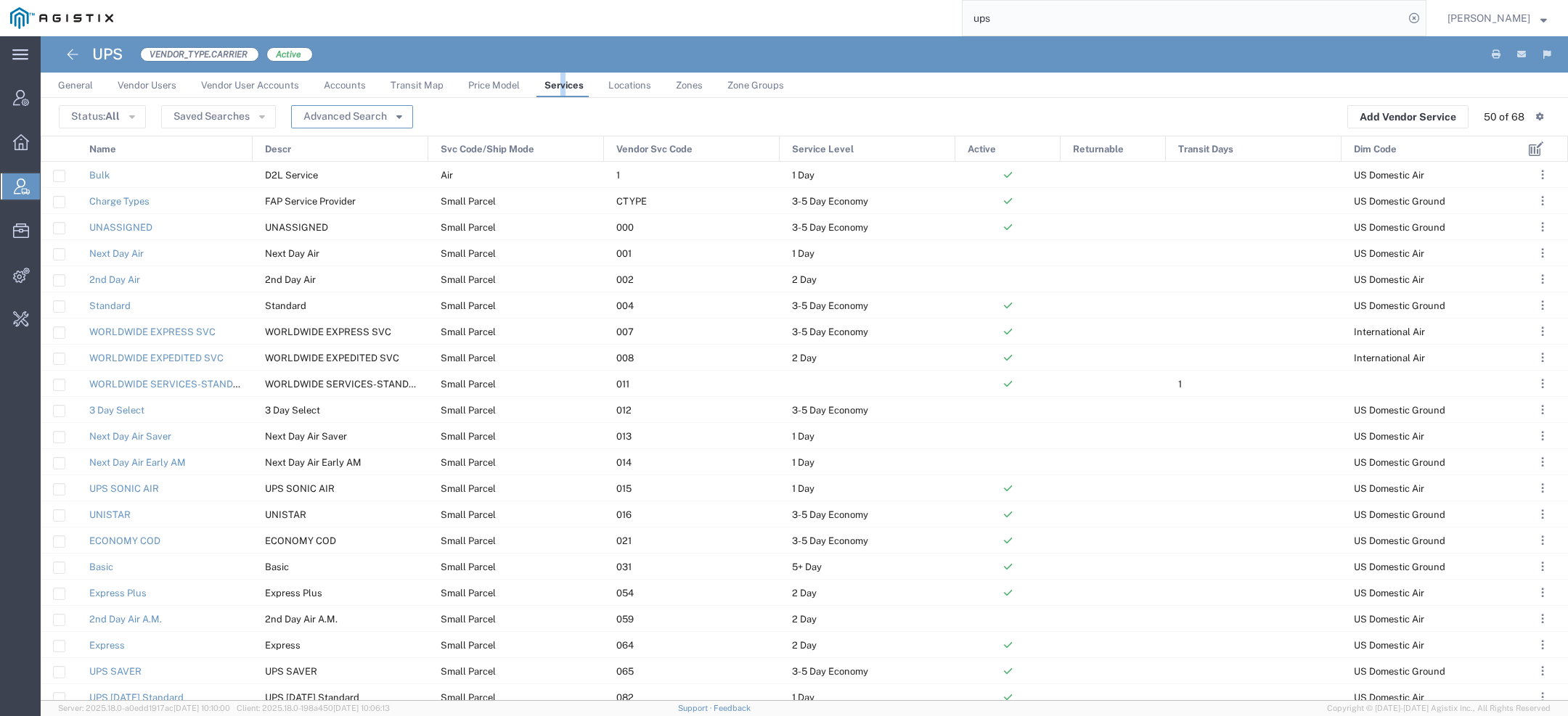
click at [401, 115] on button "Advanced Search" at bounding box center [352, 117] width 122 height 23
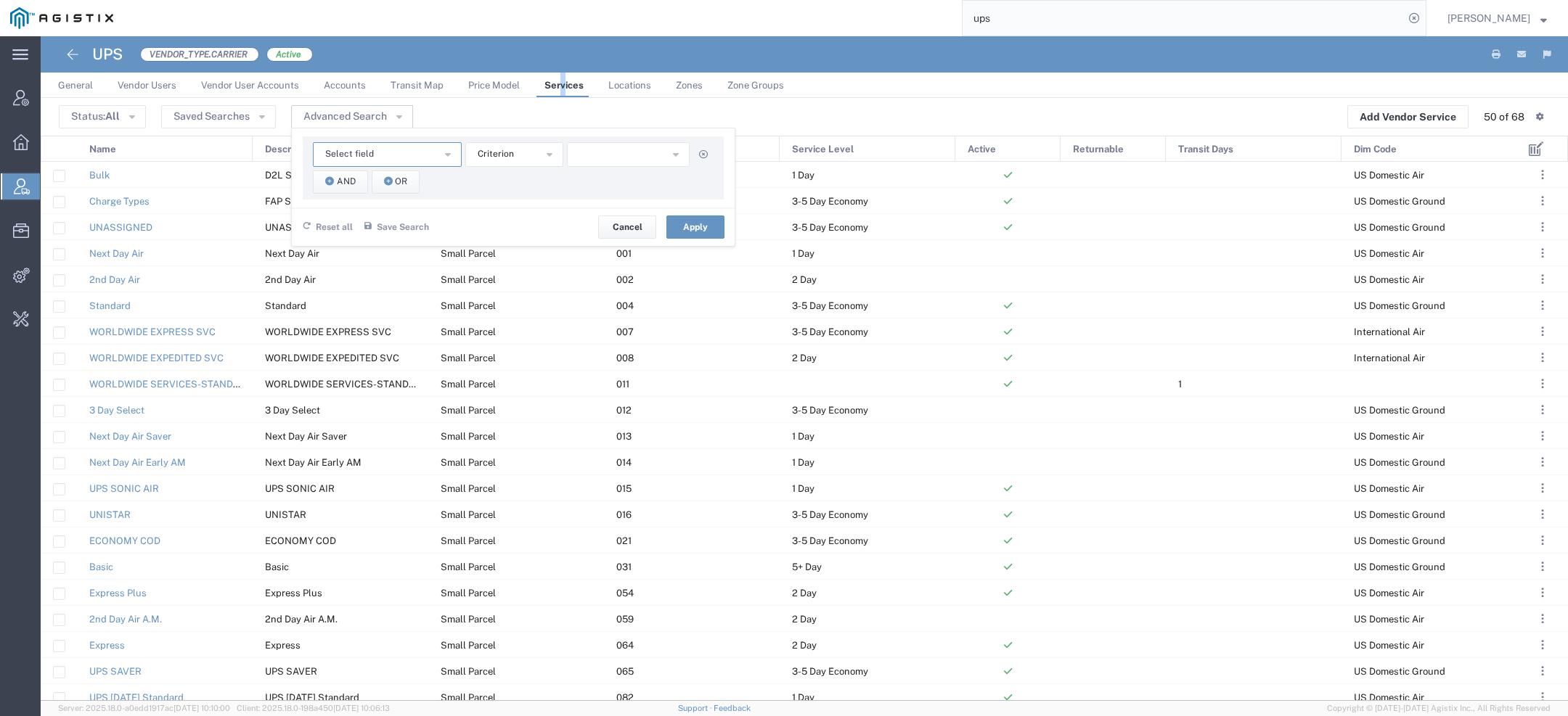
click at [411, 145] on button "Select field" at bounding box center [387, 155] width 149 height 25
click at [364, 304] on span "Vendor Svc Code" at bounding box center [385, 303] width 146 height 19
click at [503, 145] on button "starts with" at bounding box center [514, 155] width 98 height 25
click at [503, 172] on span "contains" at bounding box center [512, 179] width 95 height 19
click at [604, 144] on input "text" at bounding box center [629, 155] width 124 height 25
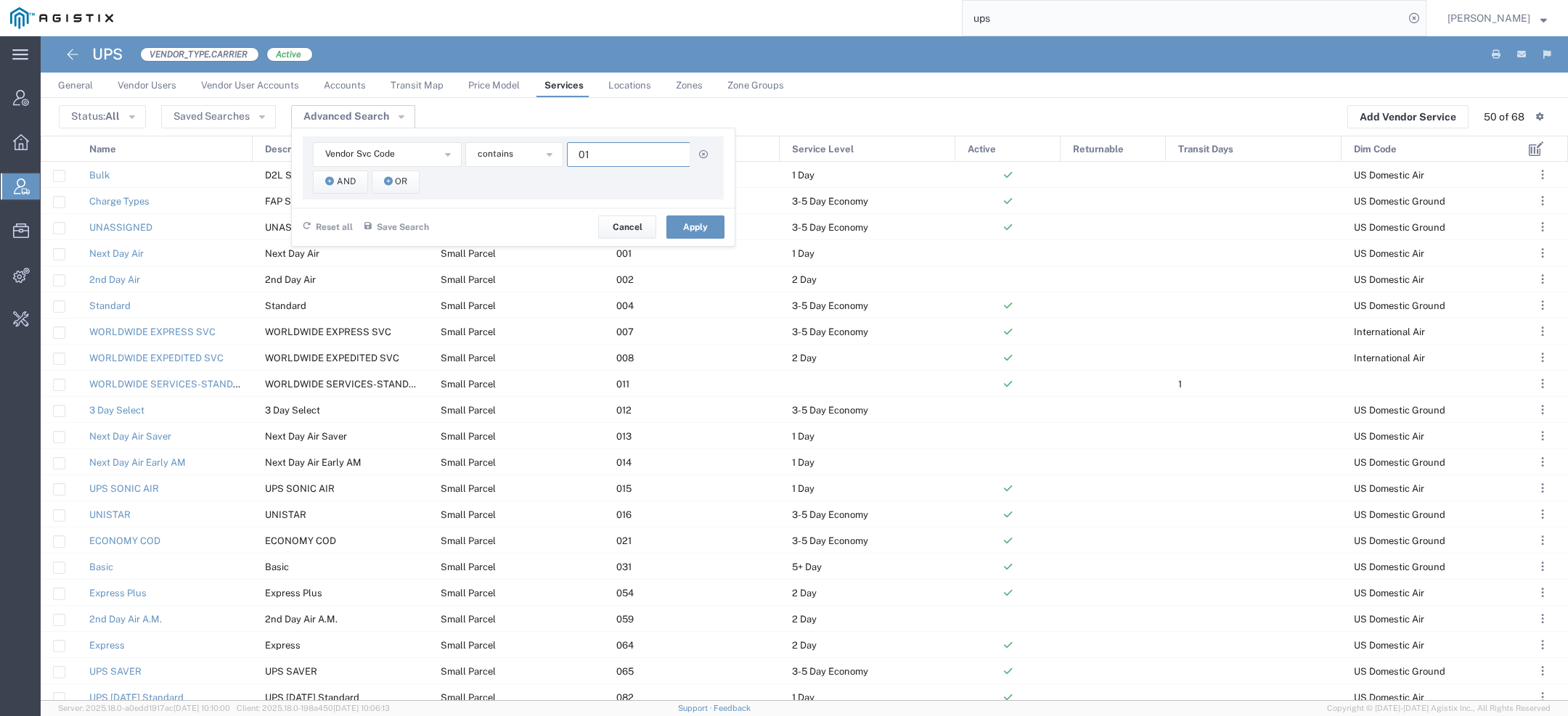
type input "01"
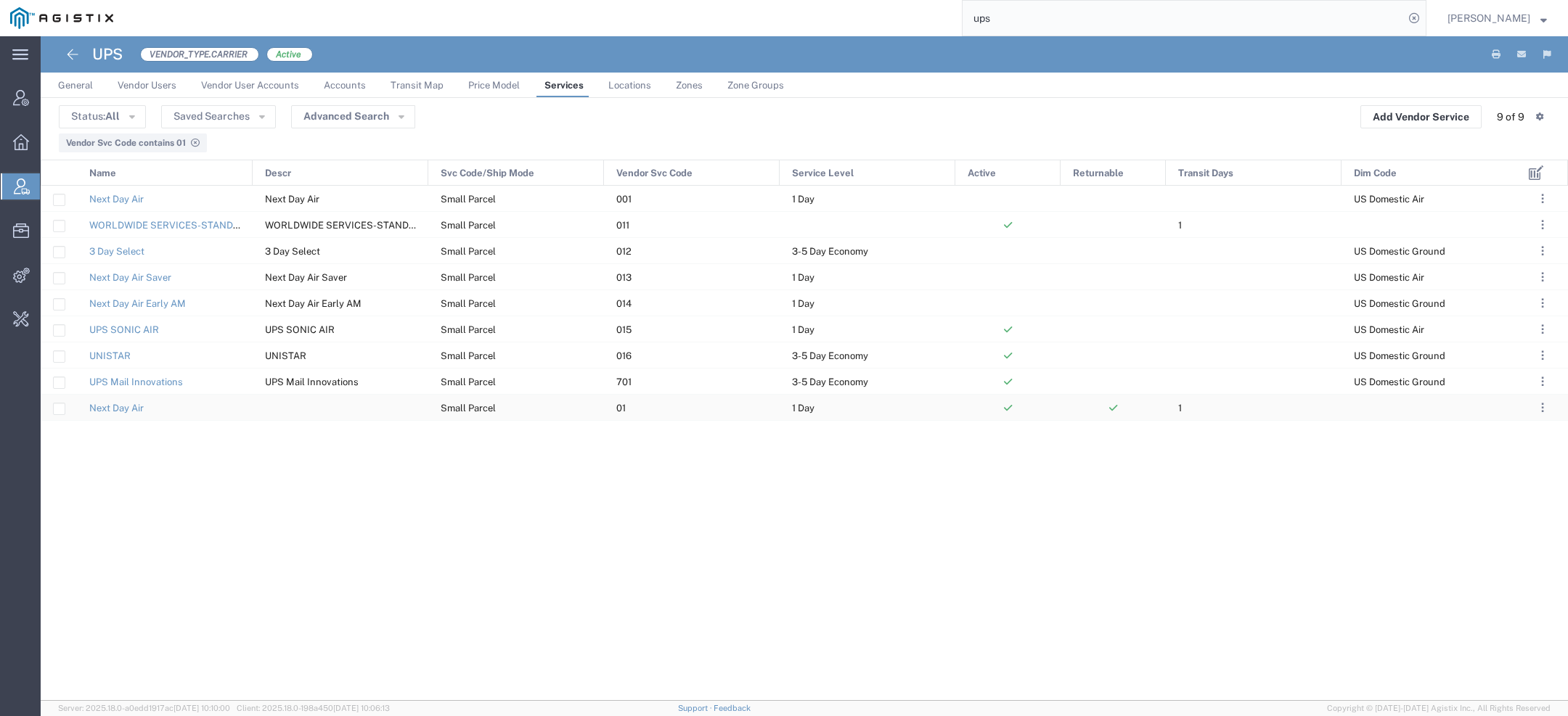
click at [201, 408] on div "Next Day Air" at bounding box center [165, 407] width 176 height 25
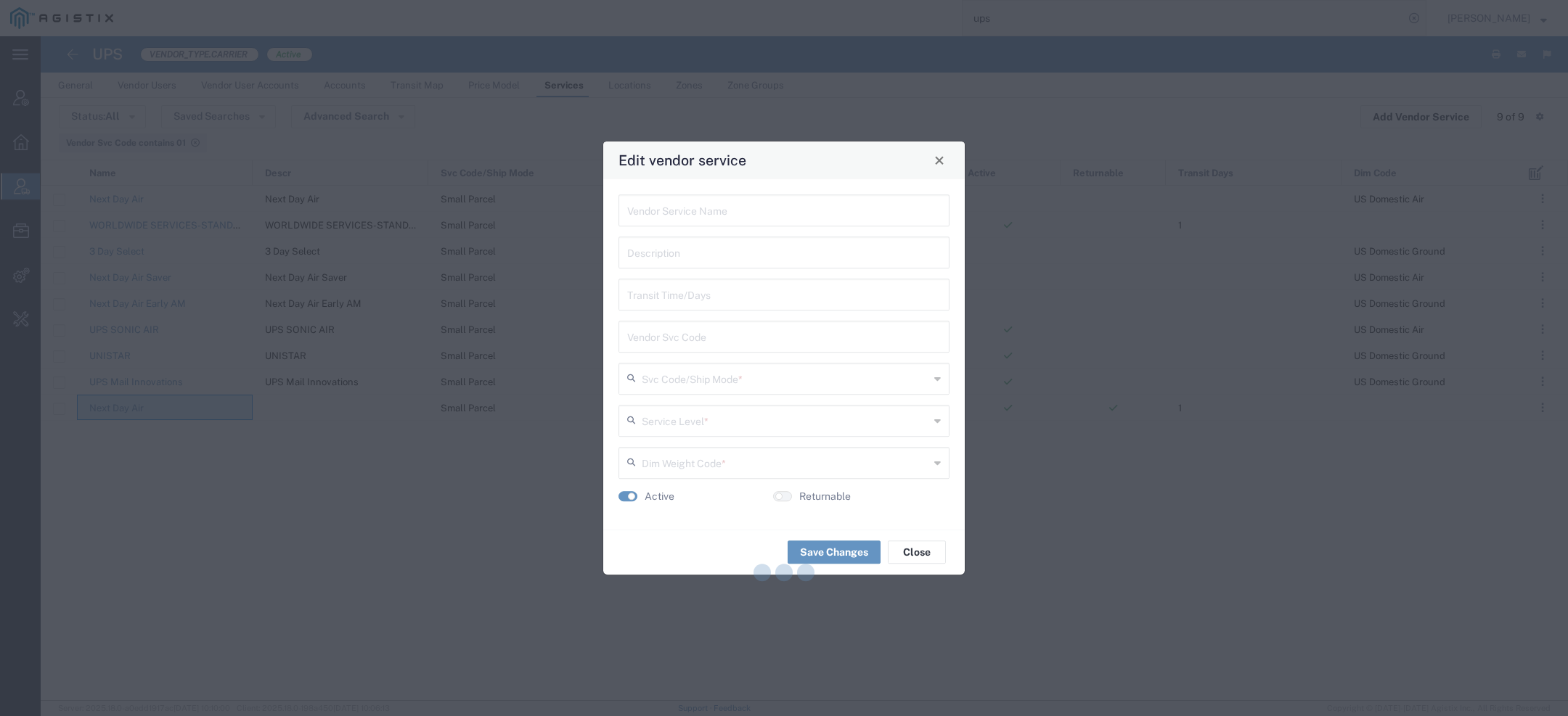
type input "Next Day Air"
type input "1"
type input "01"
type input "Small Parcel"
type input "1 Day"
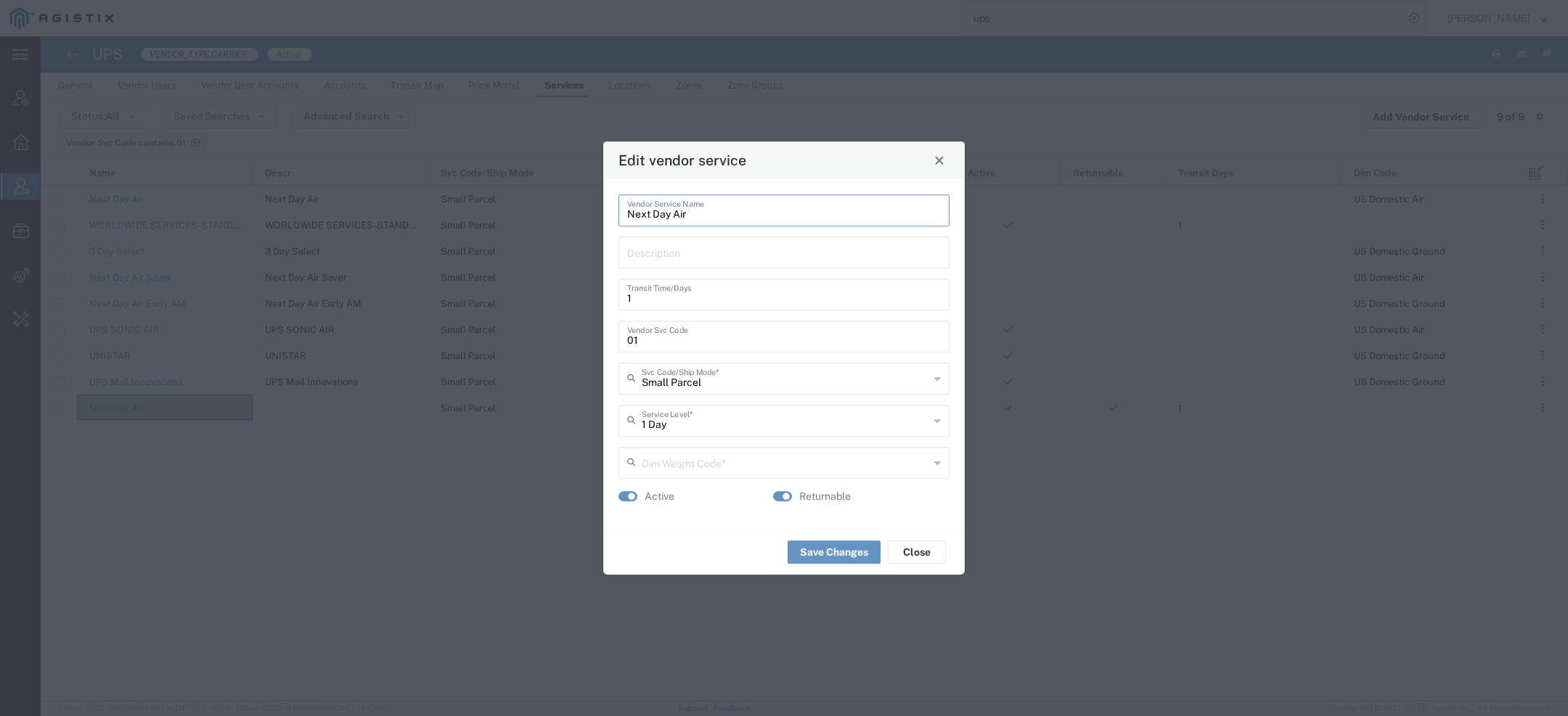
click at [654, 212] on input "Next Day Air" at bounding box center [784, 209] width 313 height 25
click at [952, 161] on div "Edit vendor service" at bounding box center [784, 160] width 362 height 38
click at [932, 159] on button "Close" at bounding box center [938, 160] width 21 height 21
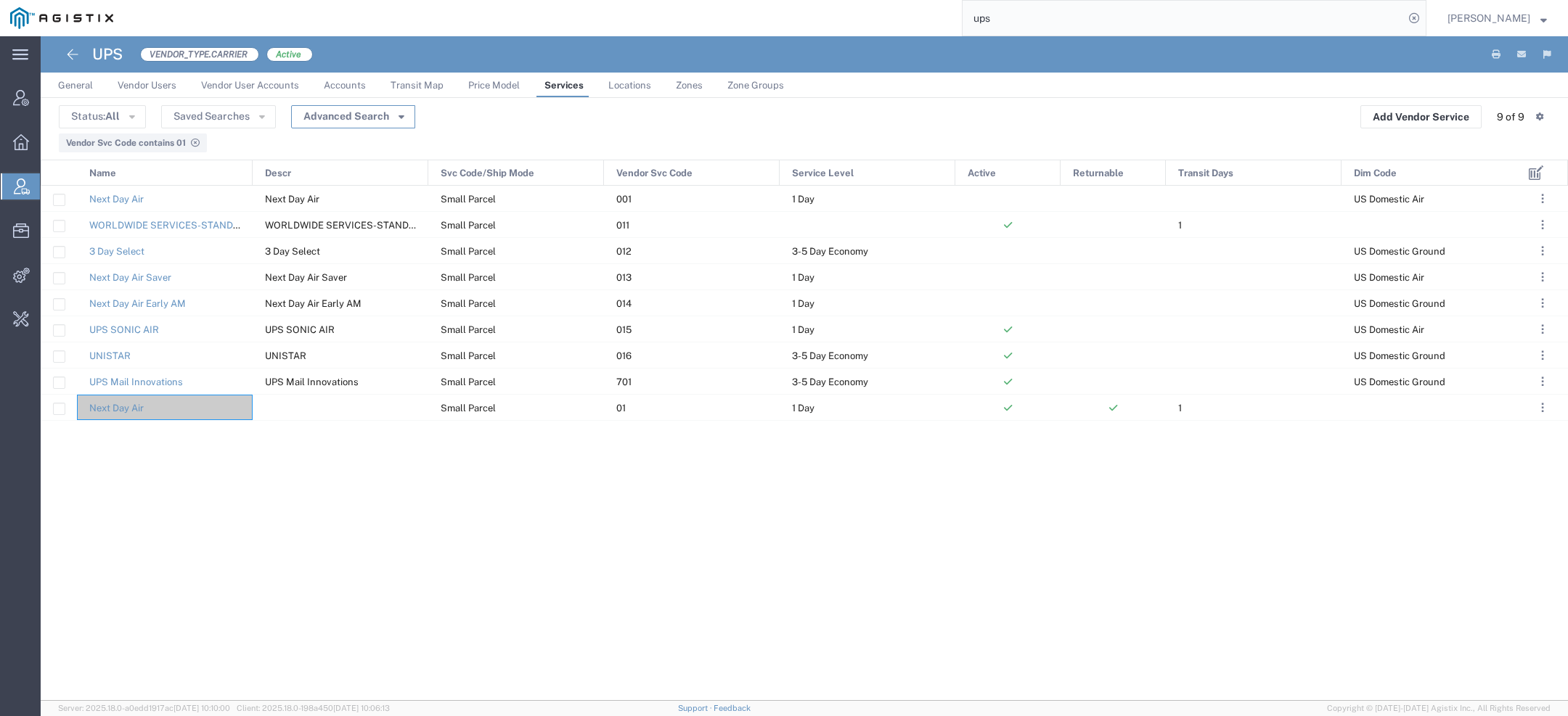
click at [361, 120] on button "Advanced Search" at bounding box center [353, 117] width 124 height 23
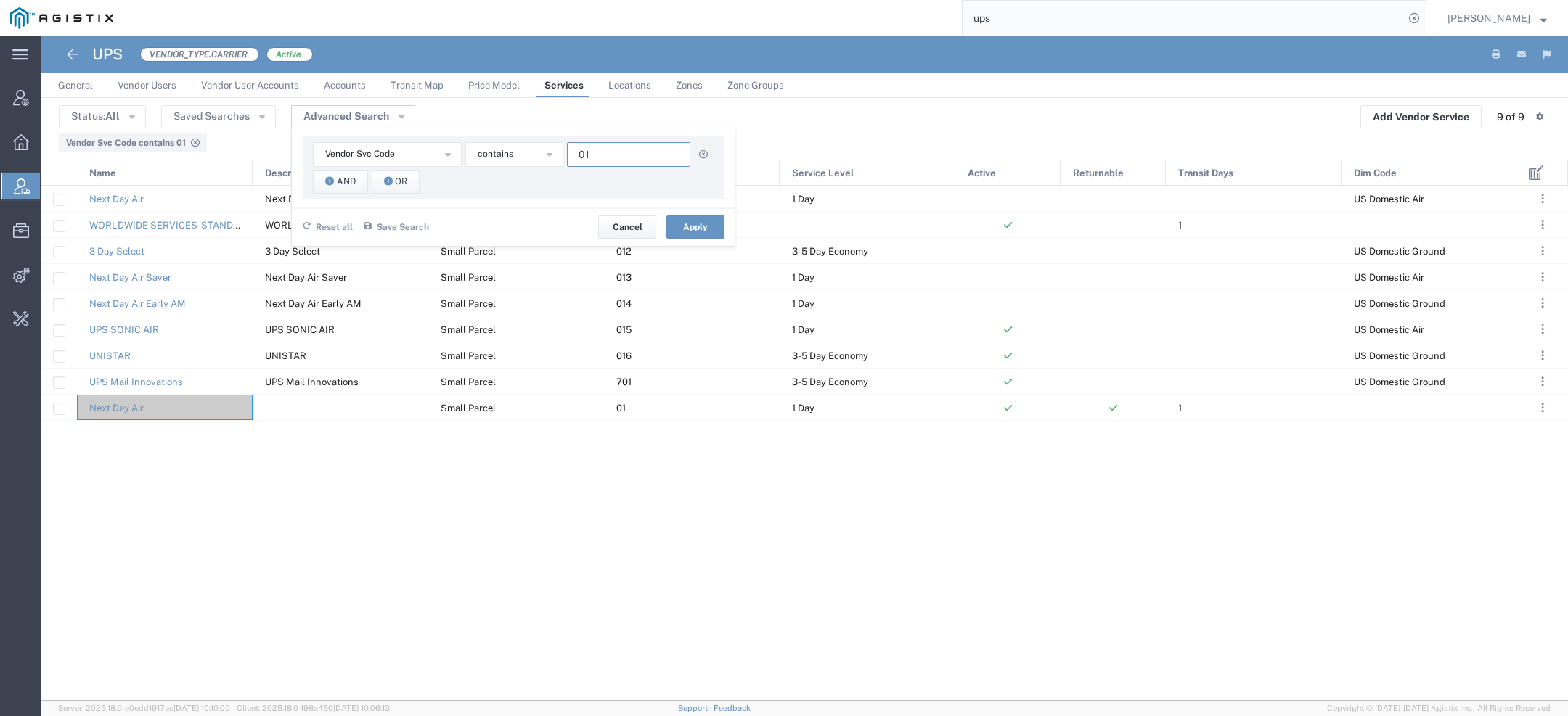
click at [600, 153] on input "01" at bounding box center [629, 155] width 124 height 25
type input "02"
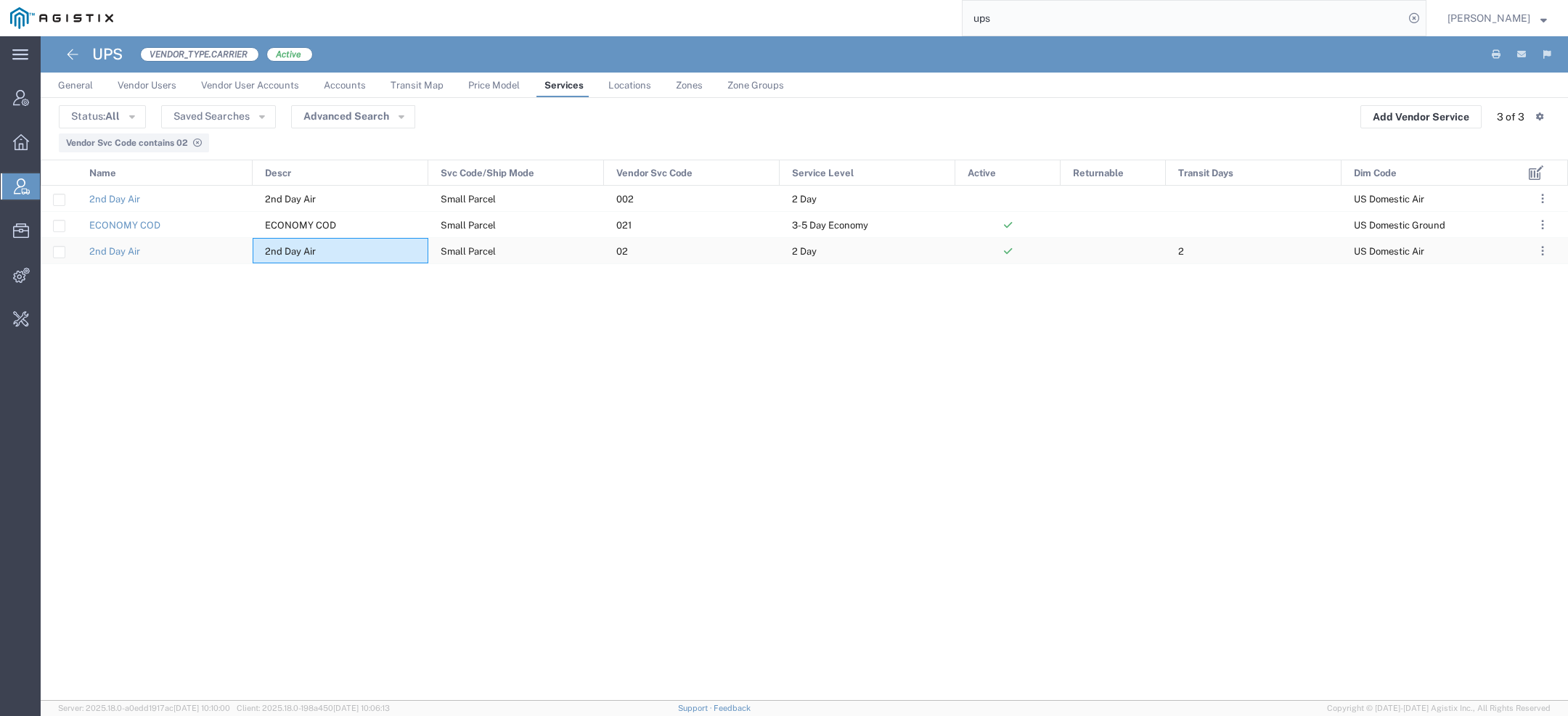
click at [319, 255] on div "2nd Day Air" at bounding box center [340, 251] width 176 height 25
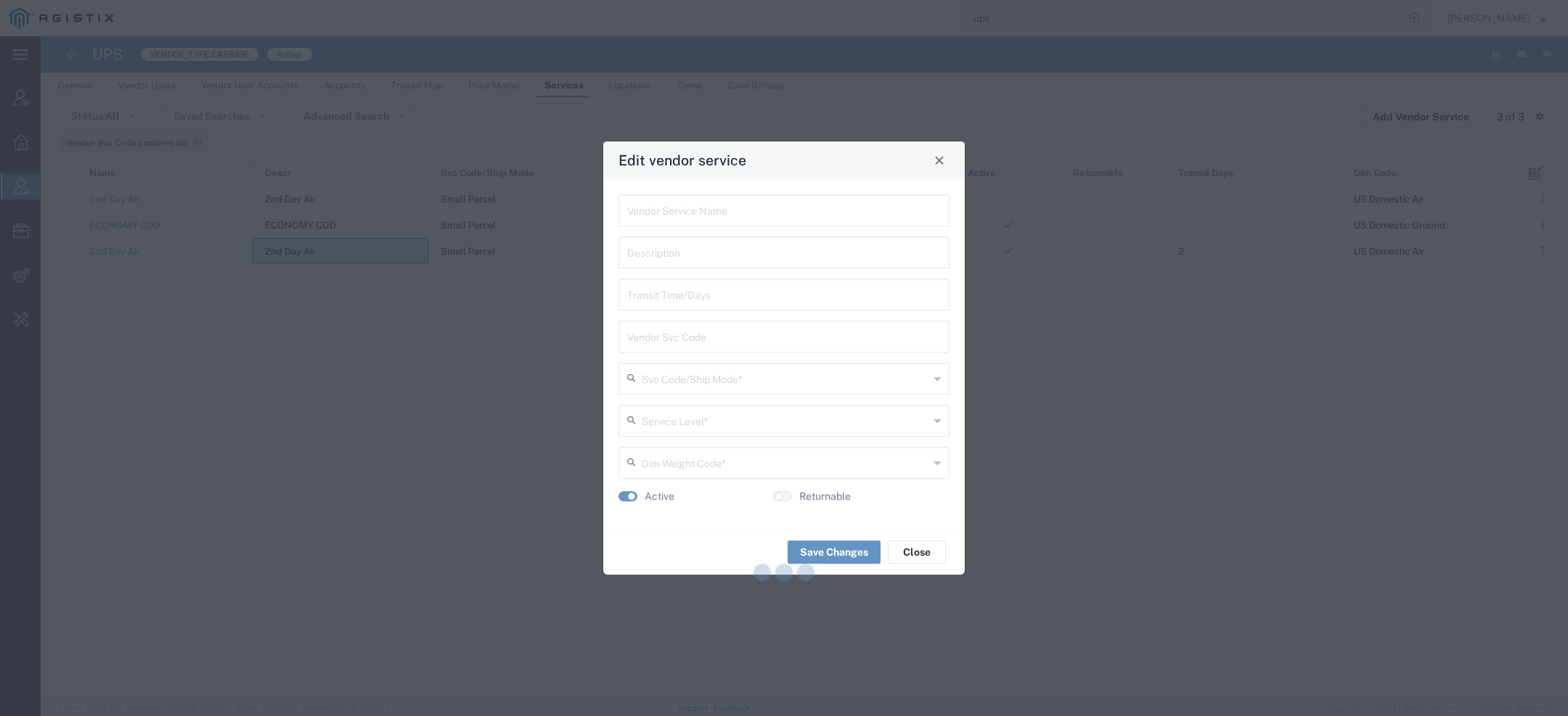
type input "2nd Day Air"
type input "2"
type input "02"
type input "Small Parcel"
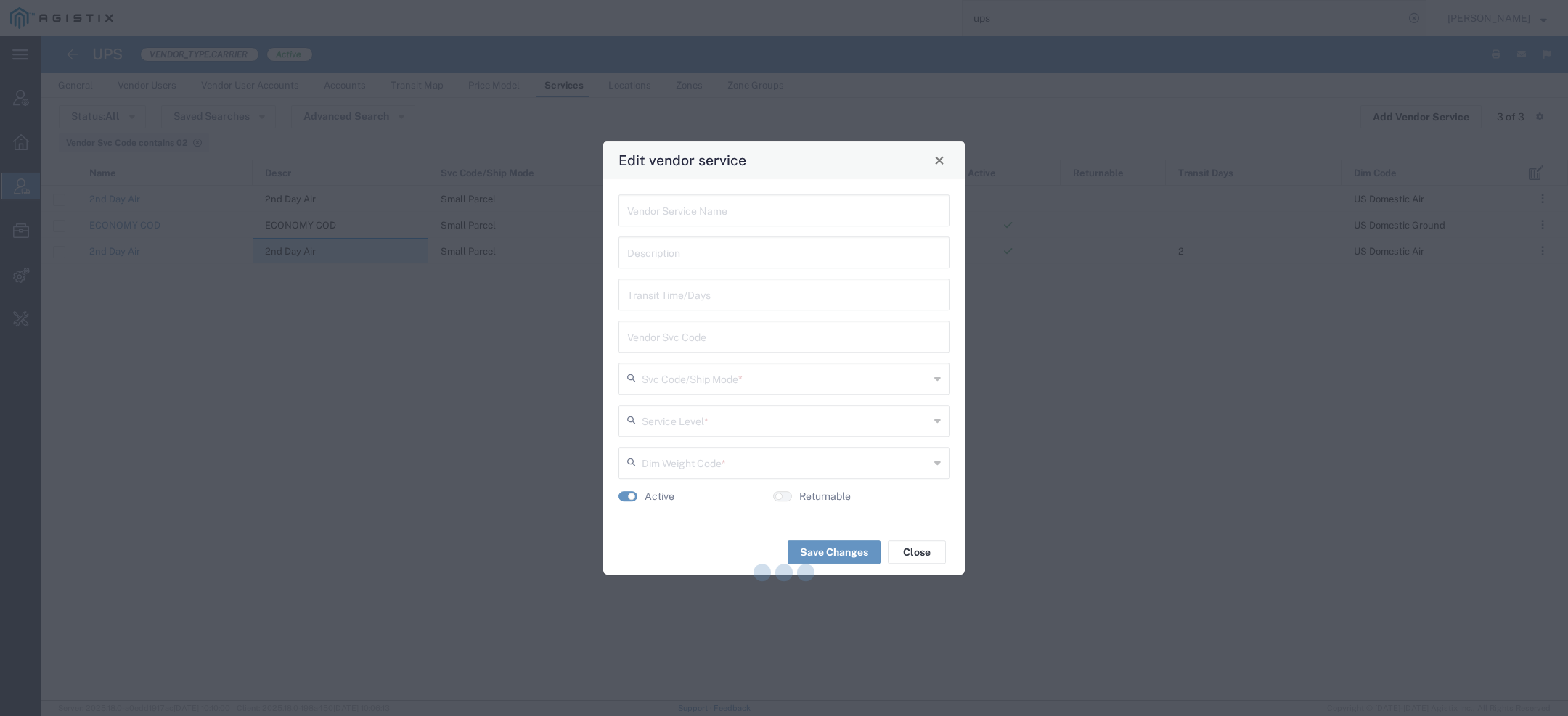
type input "2 Day"
type input "US Domestic Air"
click at [653, 217] on input "2nd Day Air" at bounding box center [784, 209] width 313 height 25
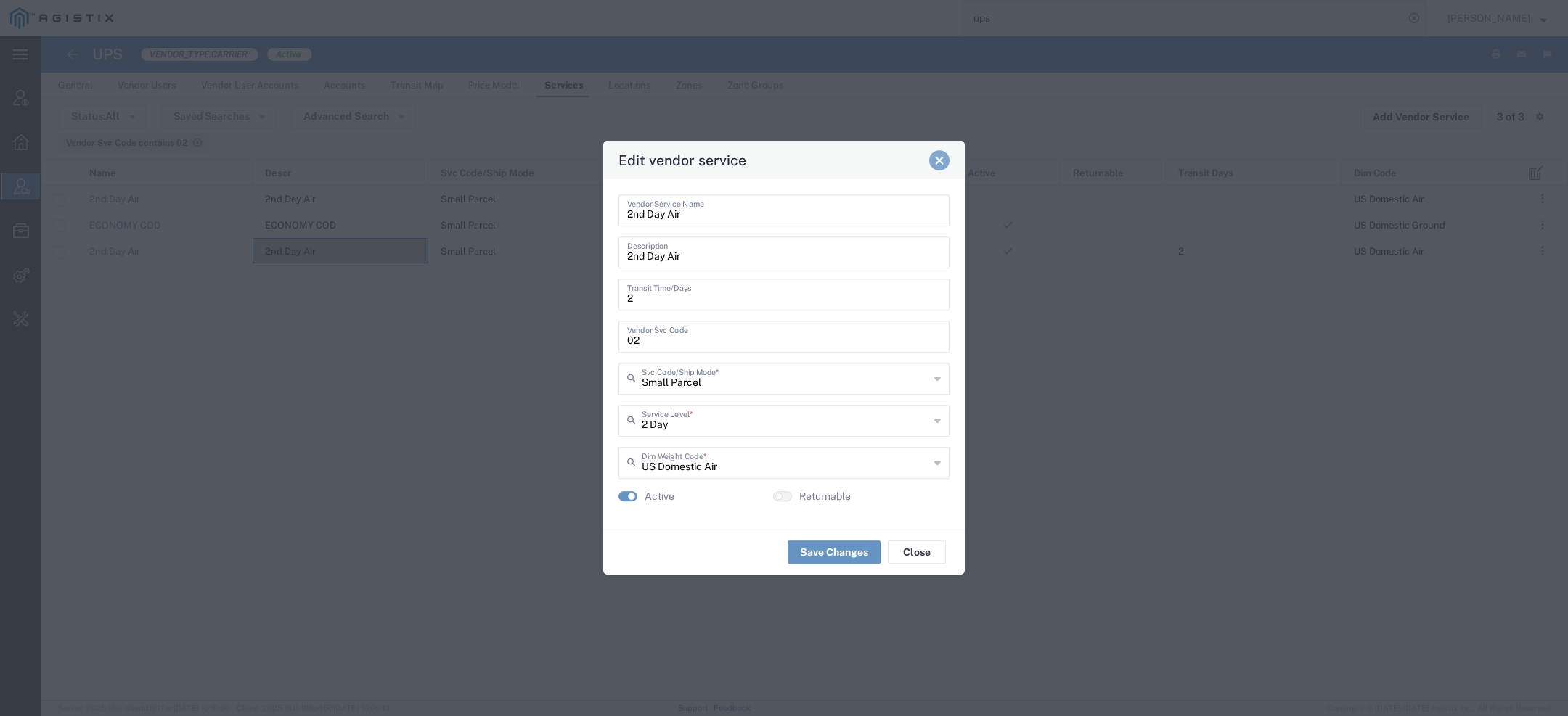
click at [940, 164] on span "Close" at bounding box center [938, 159] width 10 height 10
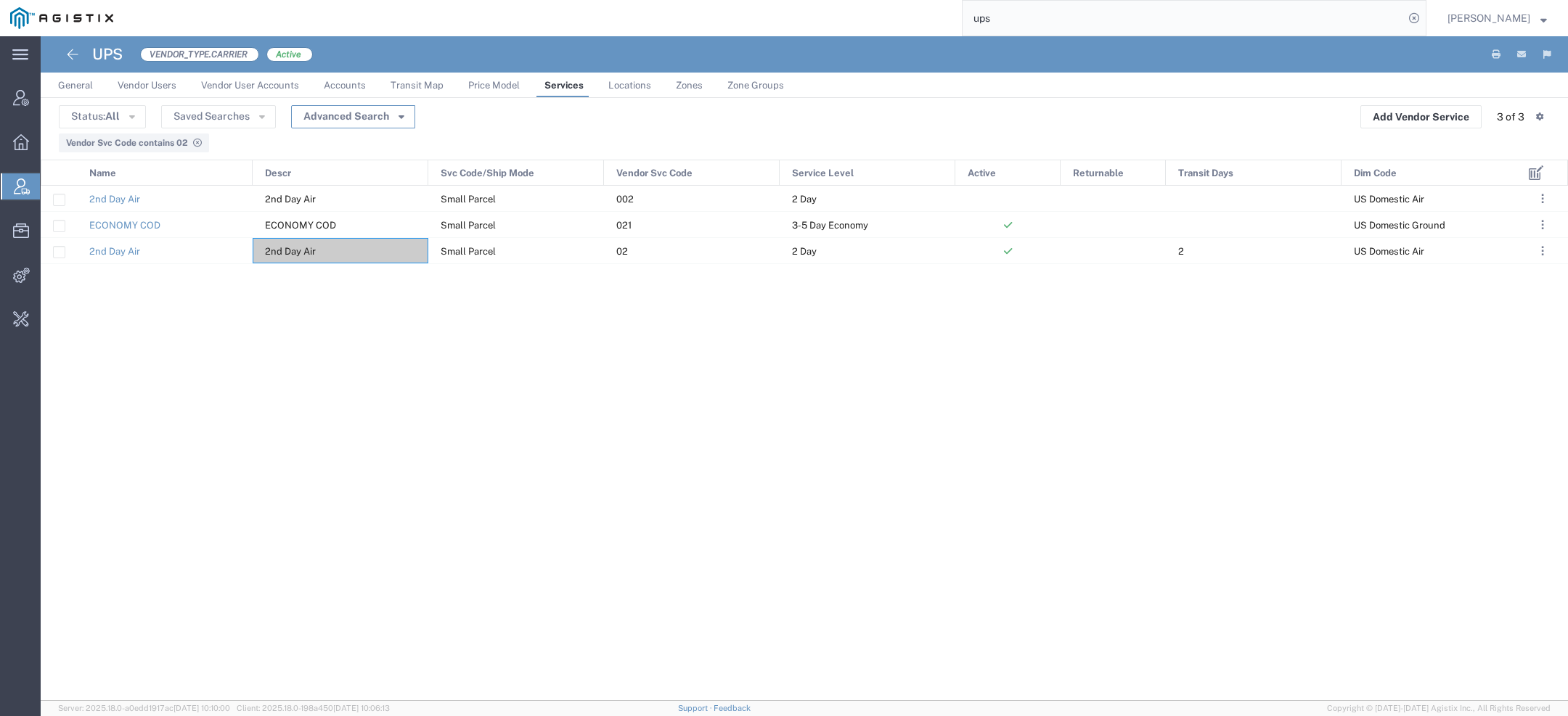
click at [398, 114] on icon "button" at bounding box center [401, 115] width 5 height 10
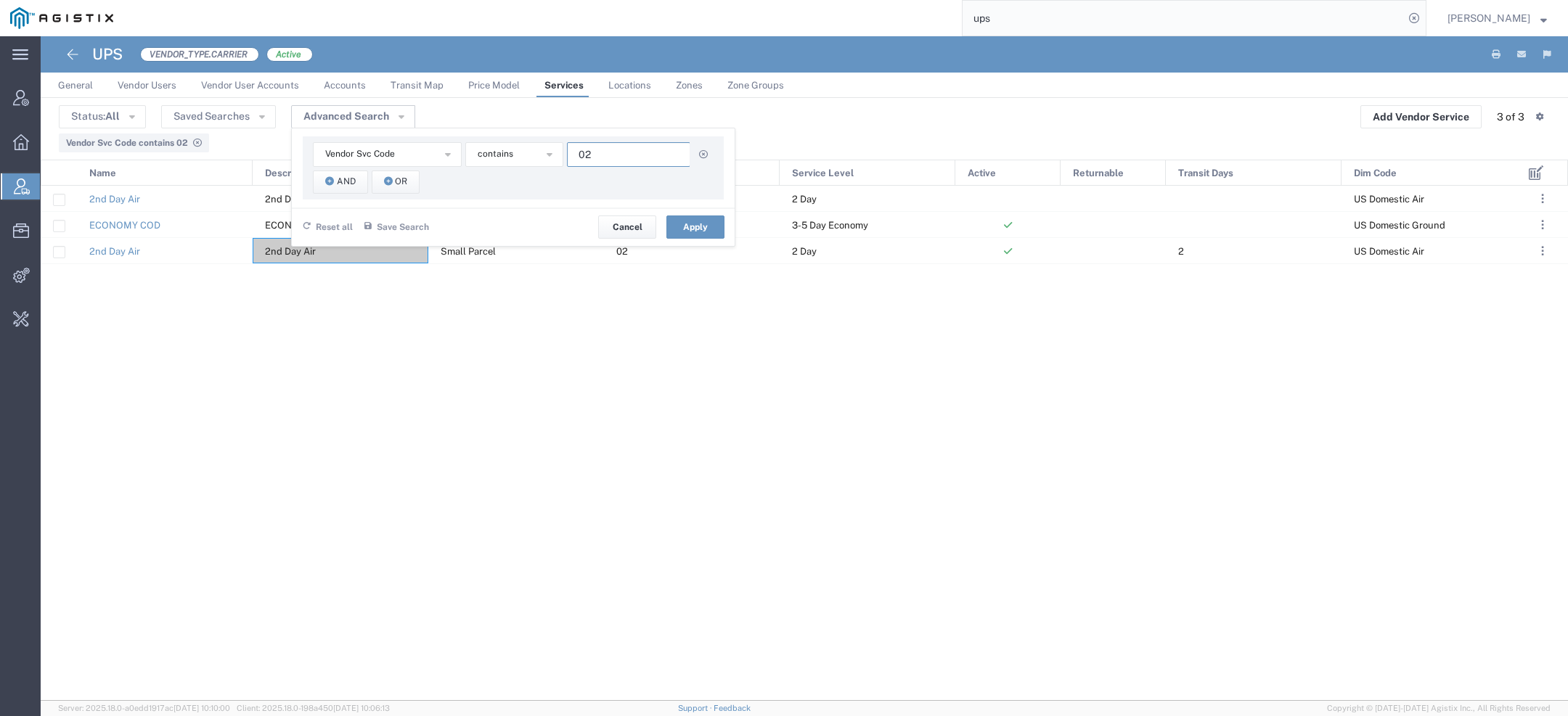
click at [590, 158] on input "02" at bounding box center [629, 155] width 124 height 25
type input "0"
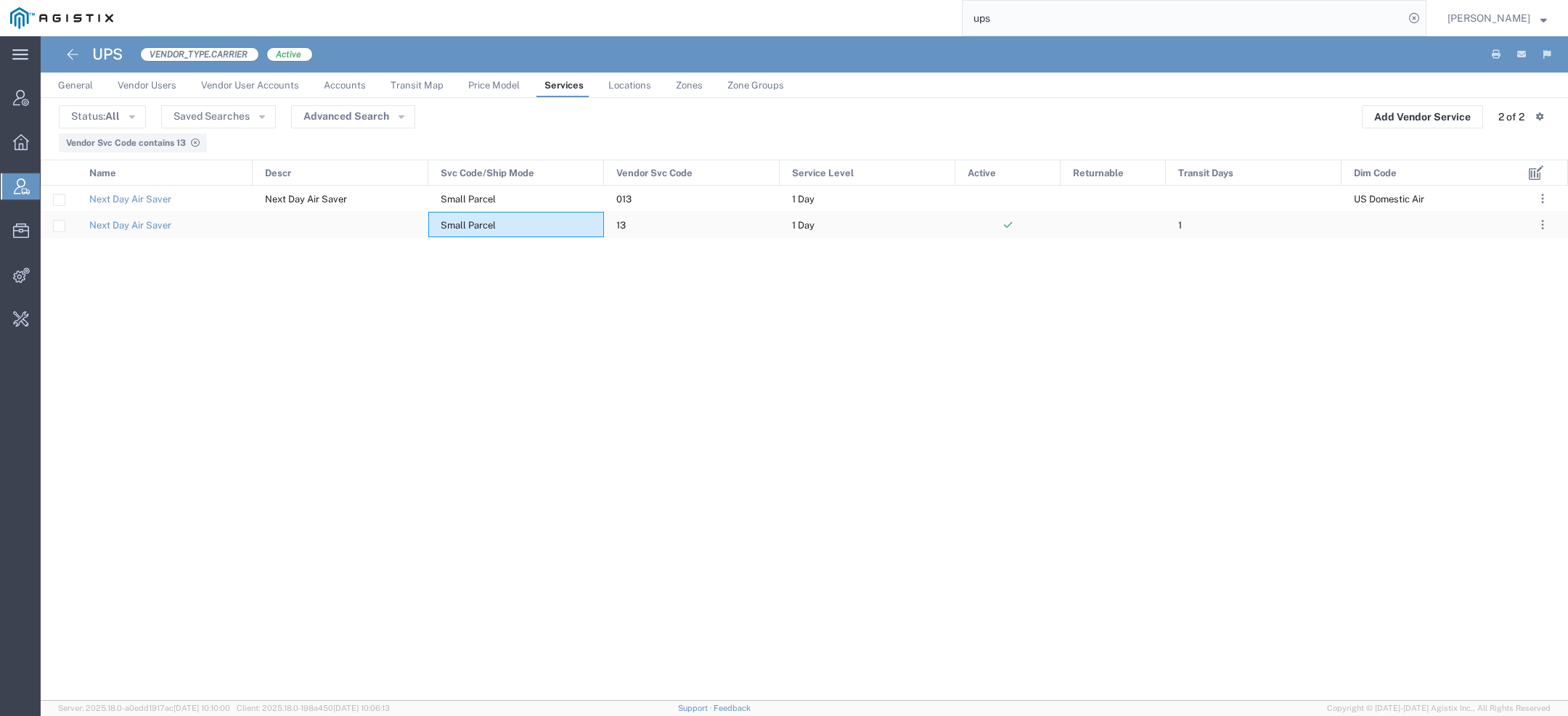
click at [488, 227] on span "Small Parcel" at bounding box center [468, 226] width 56 height 11
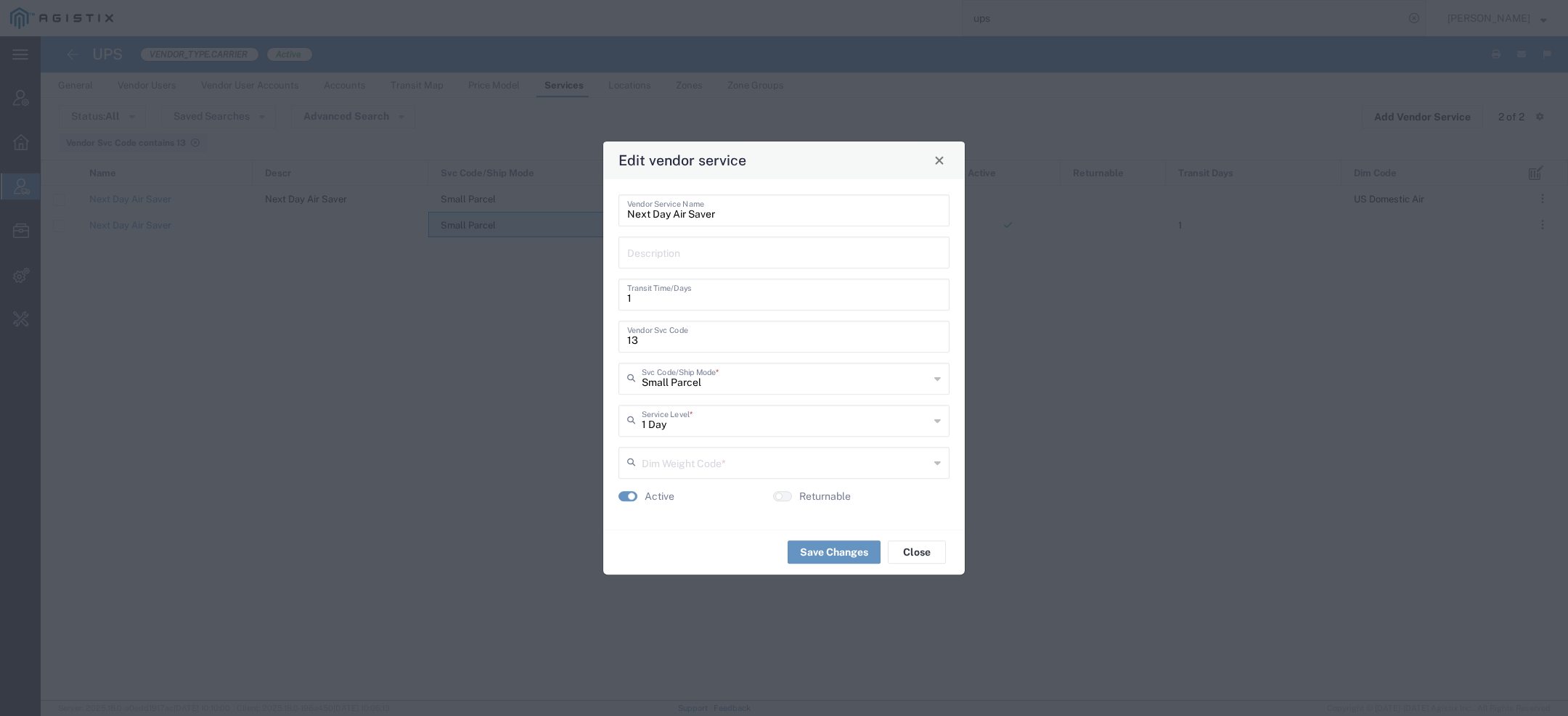
click at [680, 219] on input "Next Day Air Saver" at bounding box center [784, 209] width 313 height 25
click at [947, 162] on button "Close" at bounding box center [938, 160] width 21 height 21
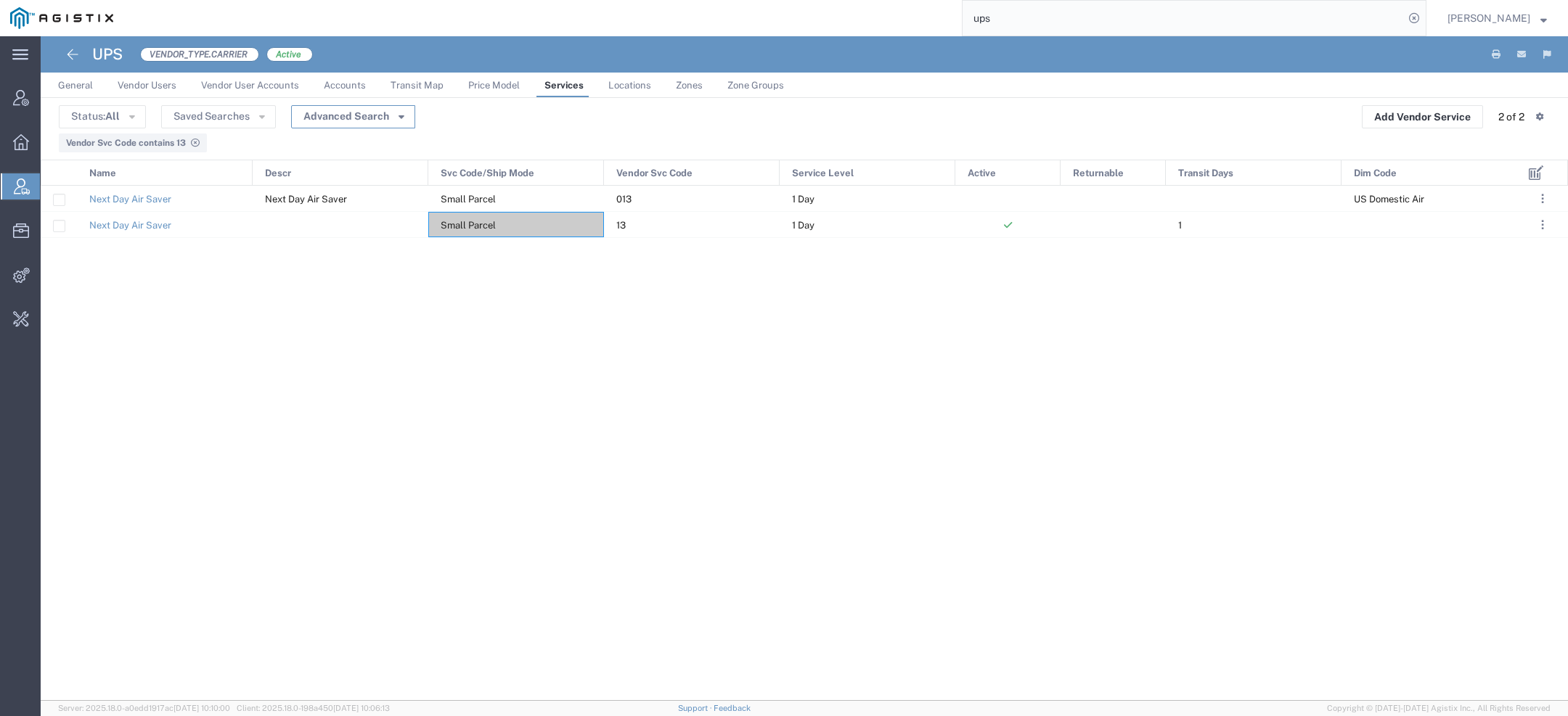
click at [390, 113] on button "Advanced Search" at bounding box center [353, 117] width 124 height 23
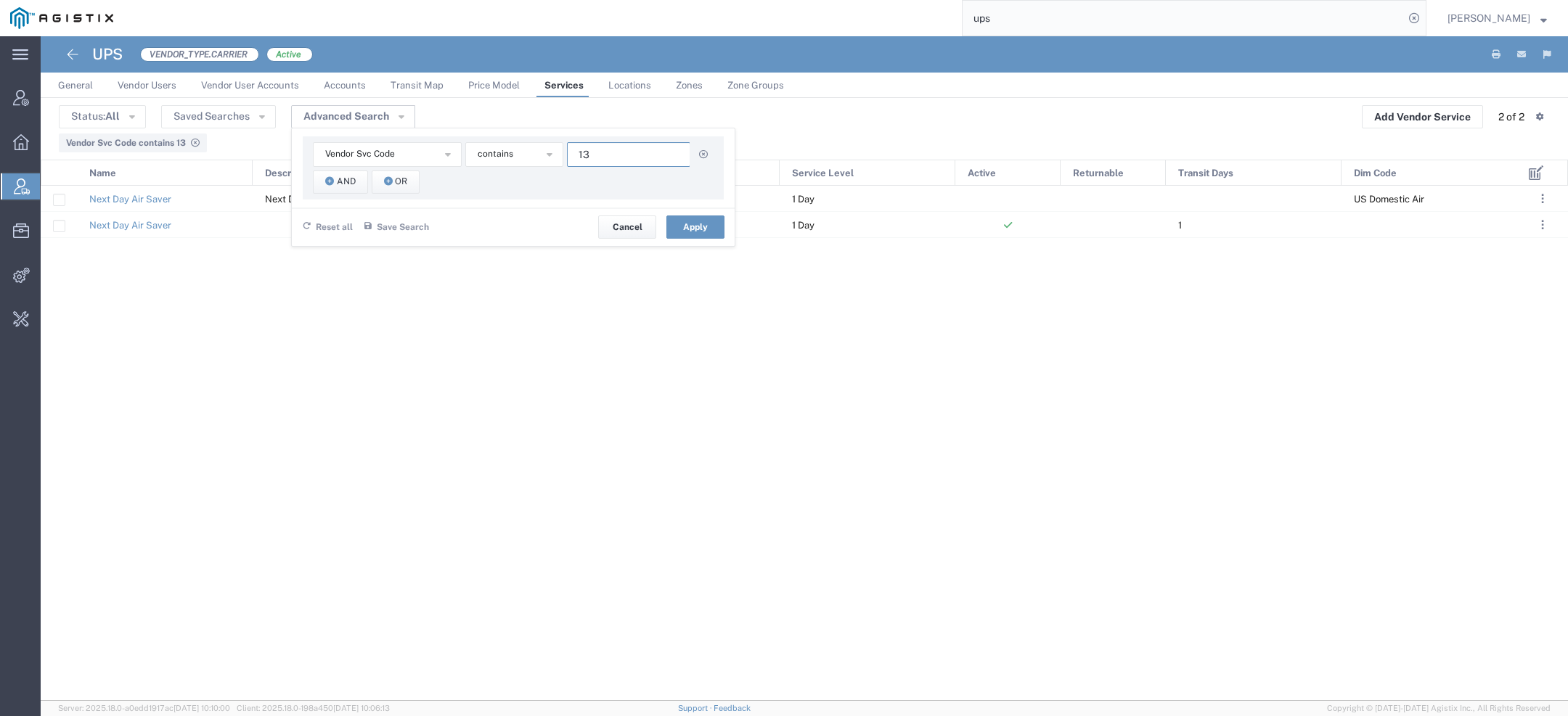
click at [595, 156] on input "13" at bounding box center [629, 155] width 124 height 25
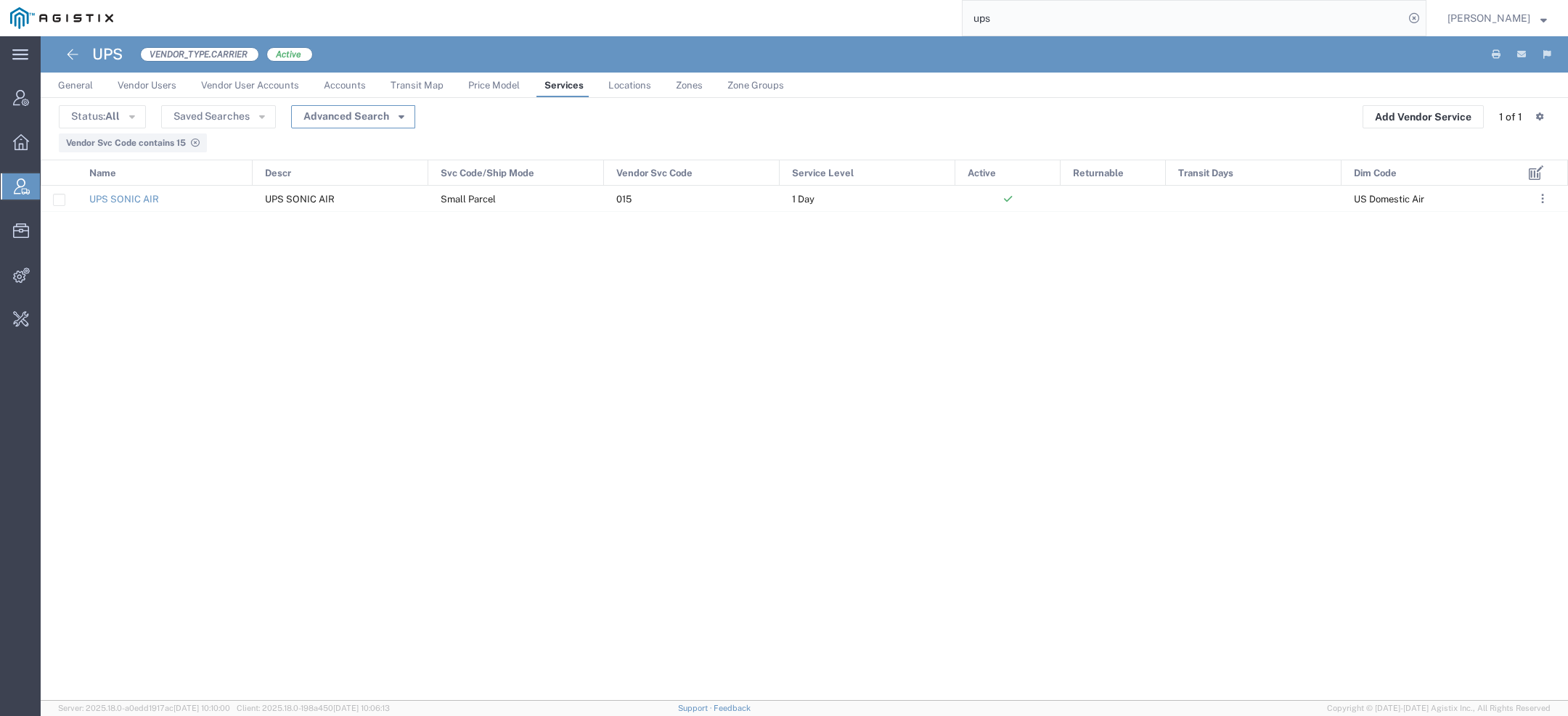
click at [381, 116] on button "Advanced Search" at bounding box center [353, 117] width 124 height 23
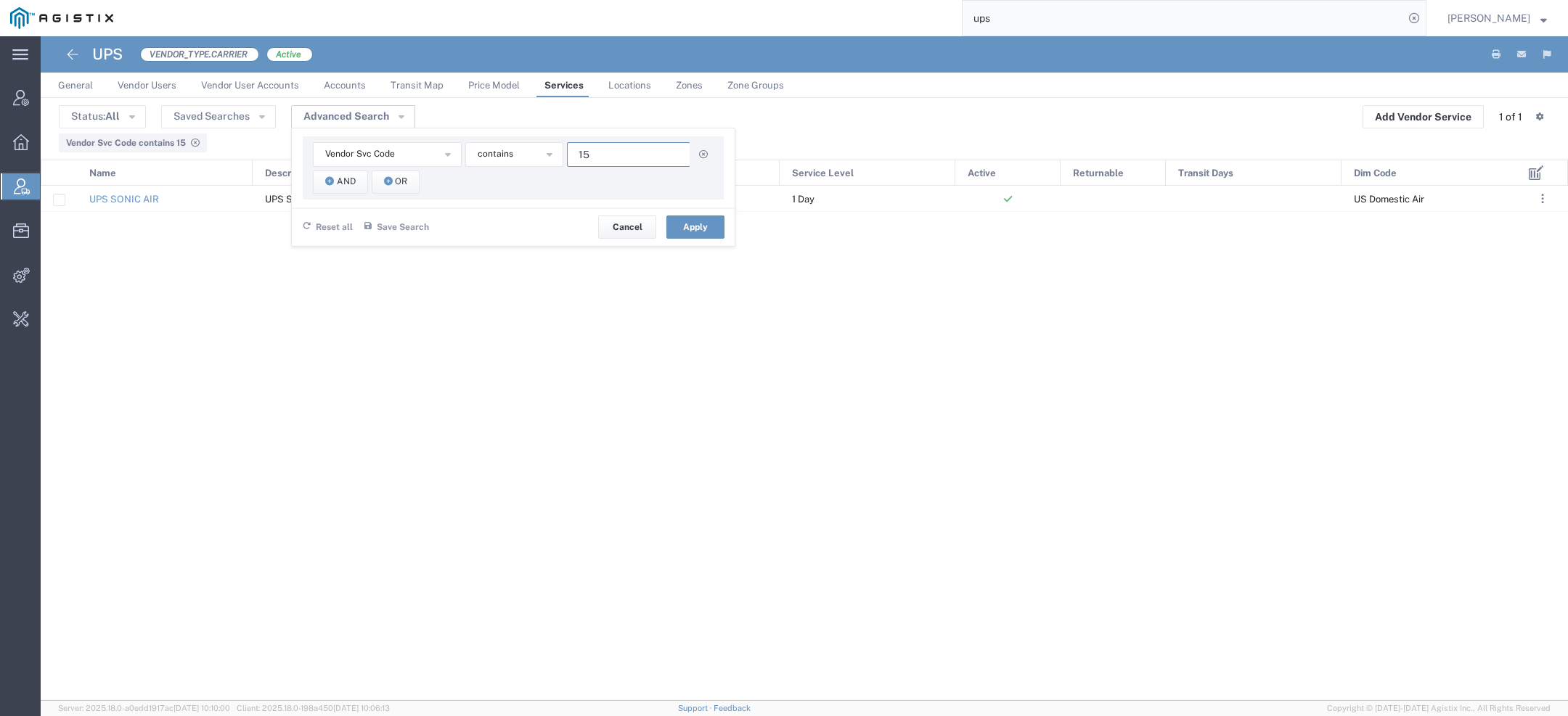
click at [591, 157] on input "15" at bounding box center [629, 155] width 124 height 25
type input "1"
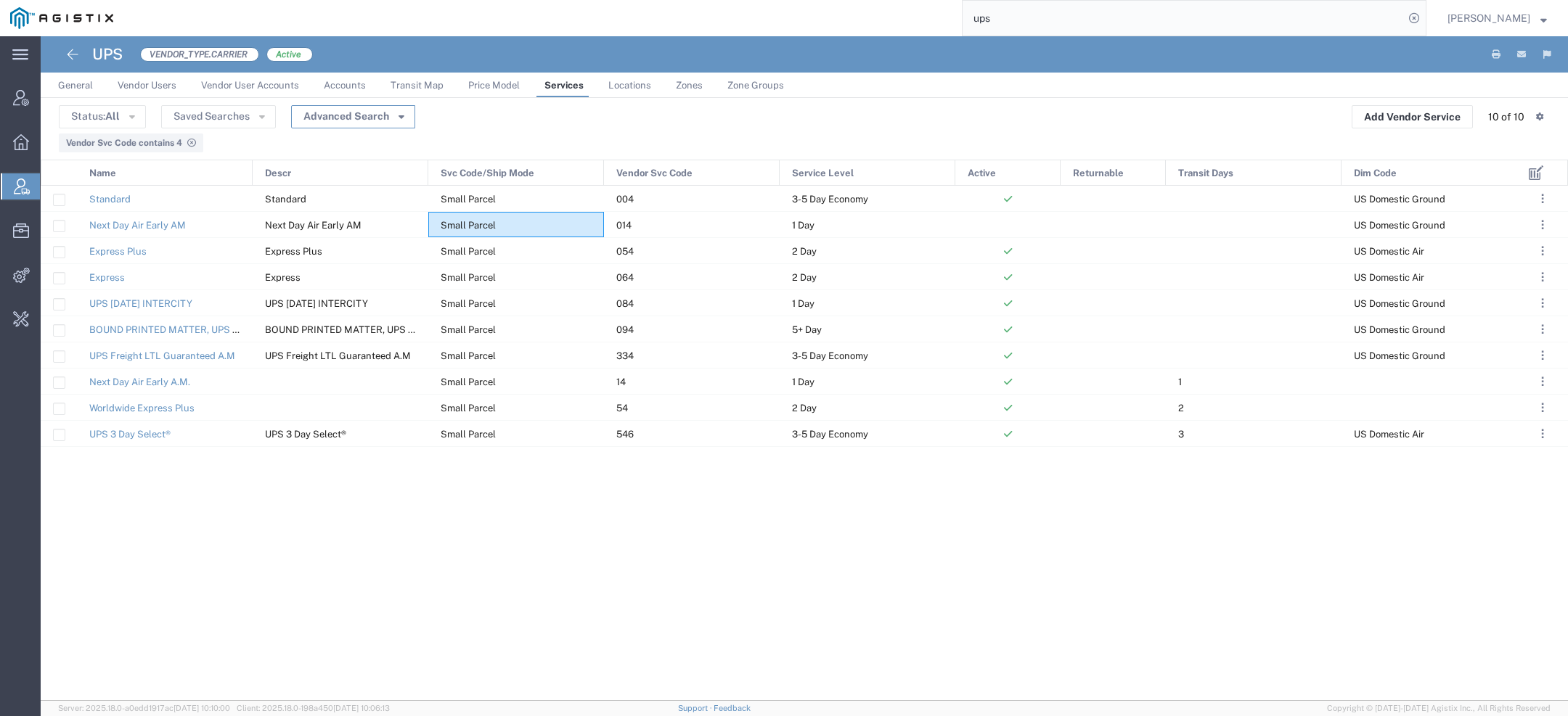
click at [377, 119] on button "Advanced Search" at bounding box center [353, 117] width 124 height 23
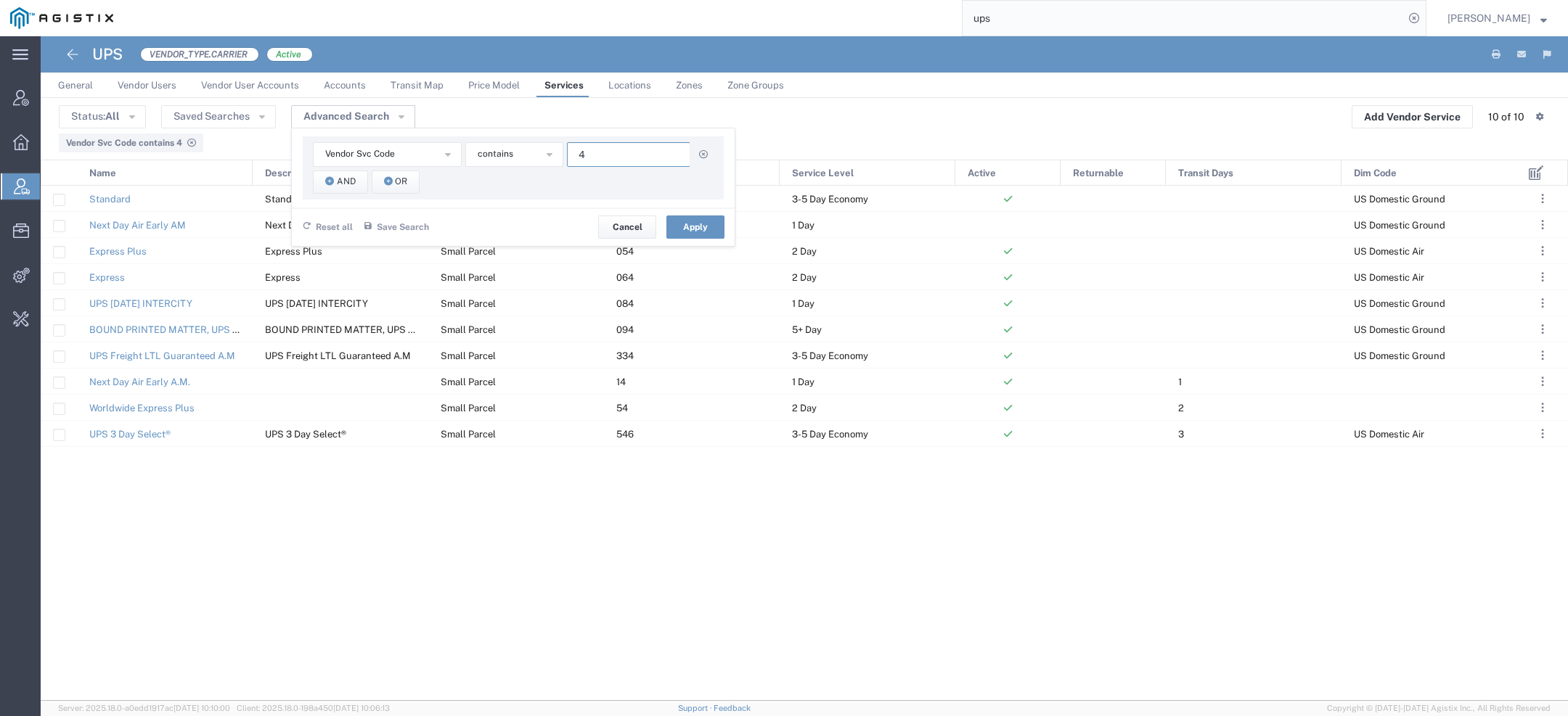
click at [613, 155] on input "4" at bounding box center [629, 155] width 124 height 25
type input "44"
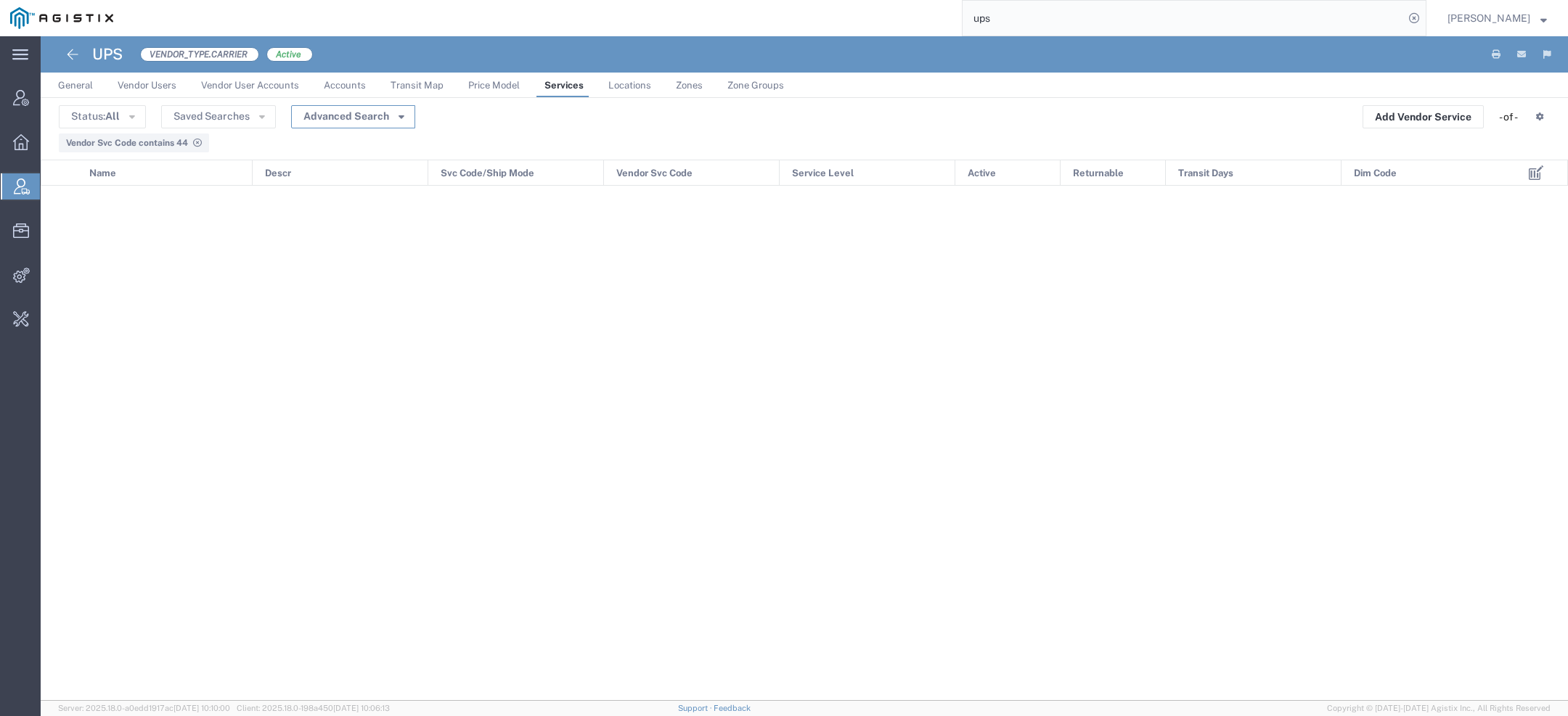
click at [398, 106] on button "Advanced Search" at bounding box center [353, 117] width 124 height 23
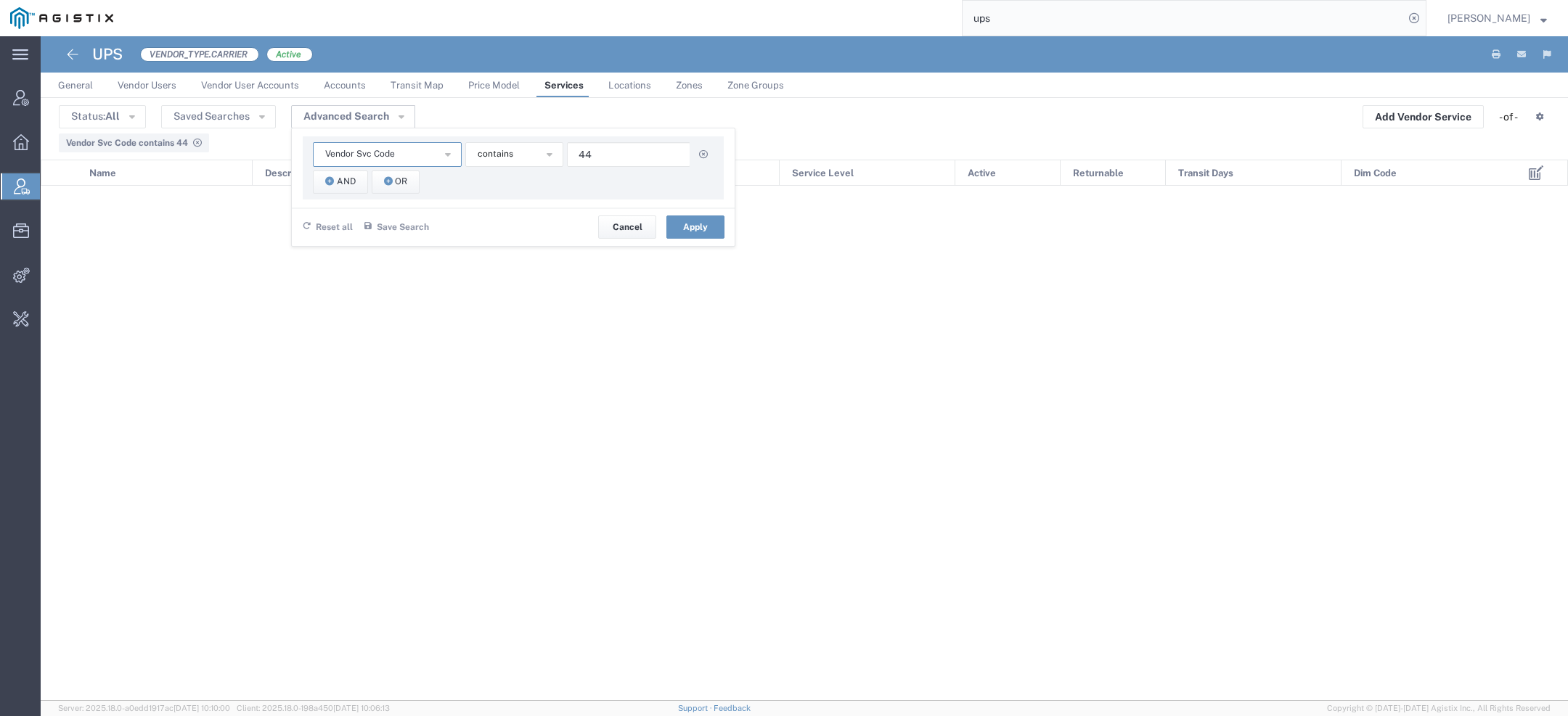
click at [412, 159] on button "Vendor Svc Code" at bounding box center [387, 155] width 149 height 25
click at [344, 224] on span "Name" at bounding box center [385, 221] width 146 height 19
click at [517, 156] on span "starts with" at bounding box center [499, 154] width 44 height 13
click at [523, 177] on span "contains" at bounding box center [512, 179] width 95 height 19
click at [616, 164] on input "text" at bounding box center [629, 155] width 124 height 25
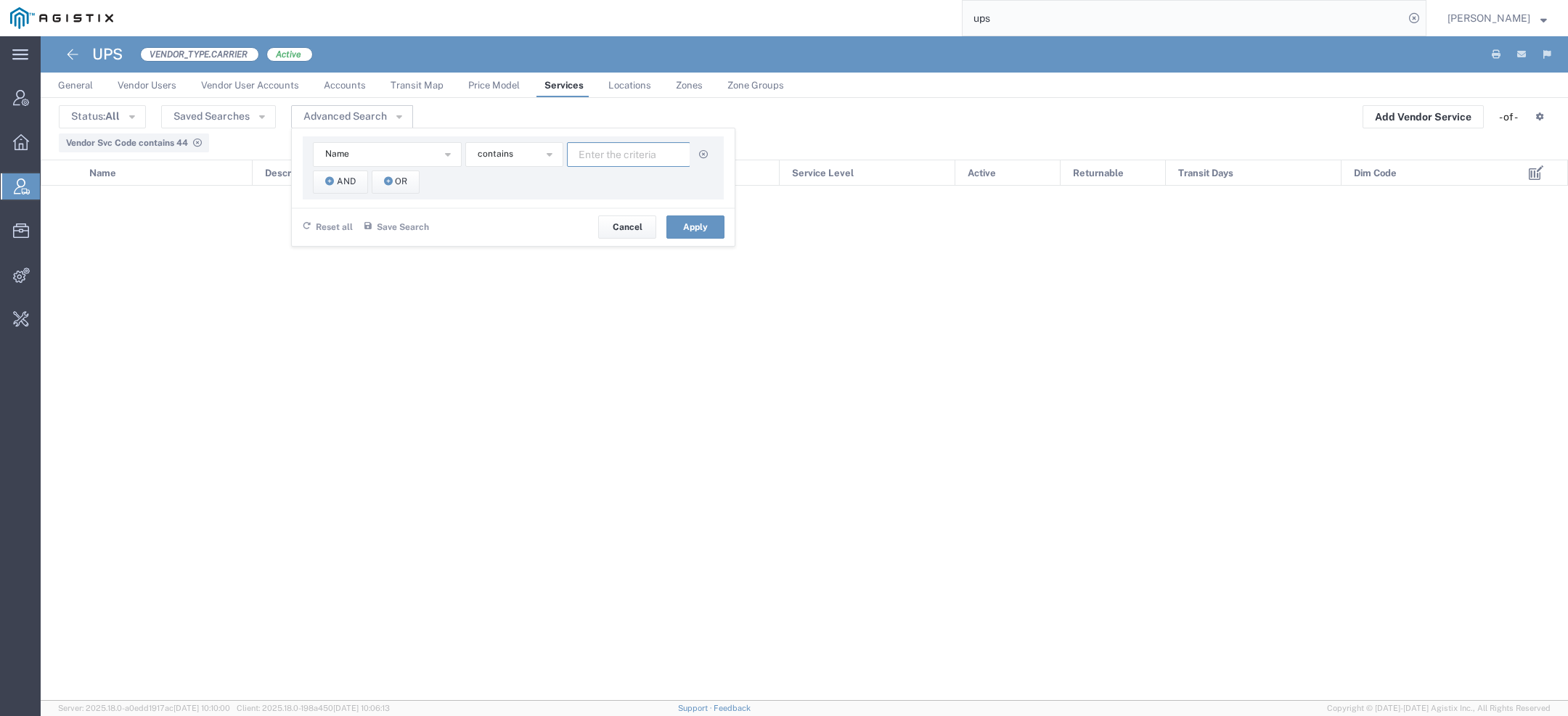
paste input "2nd Day Air"
type input "2nd Day Air"
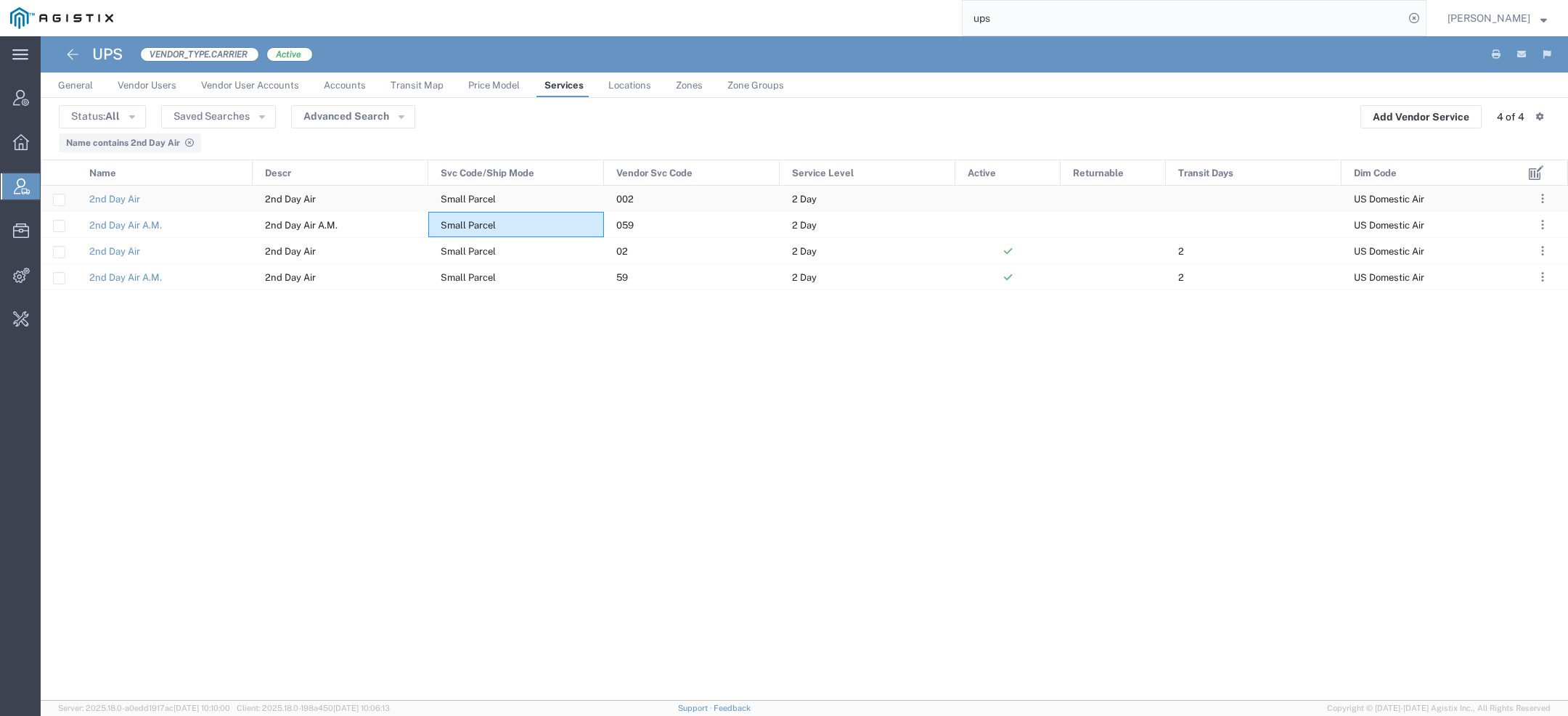
click at [335, 201] on div "2nd Day Air" at bounding box center [340, 198] width 176 height 25
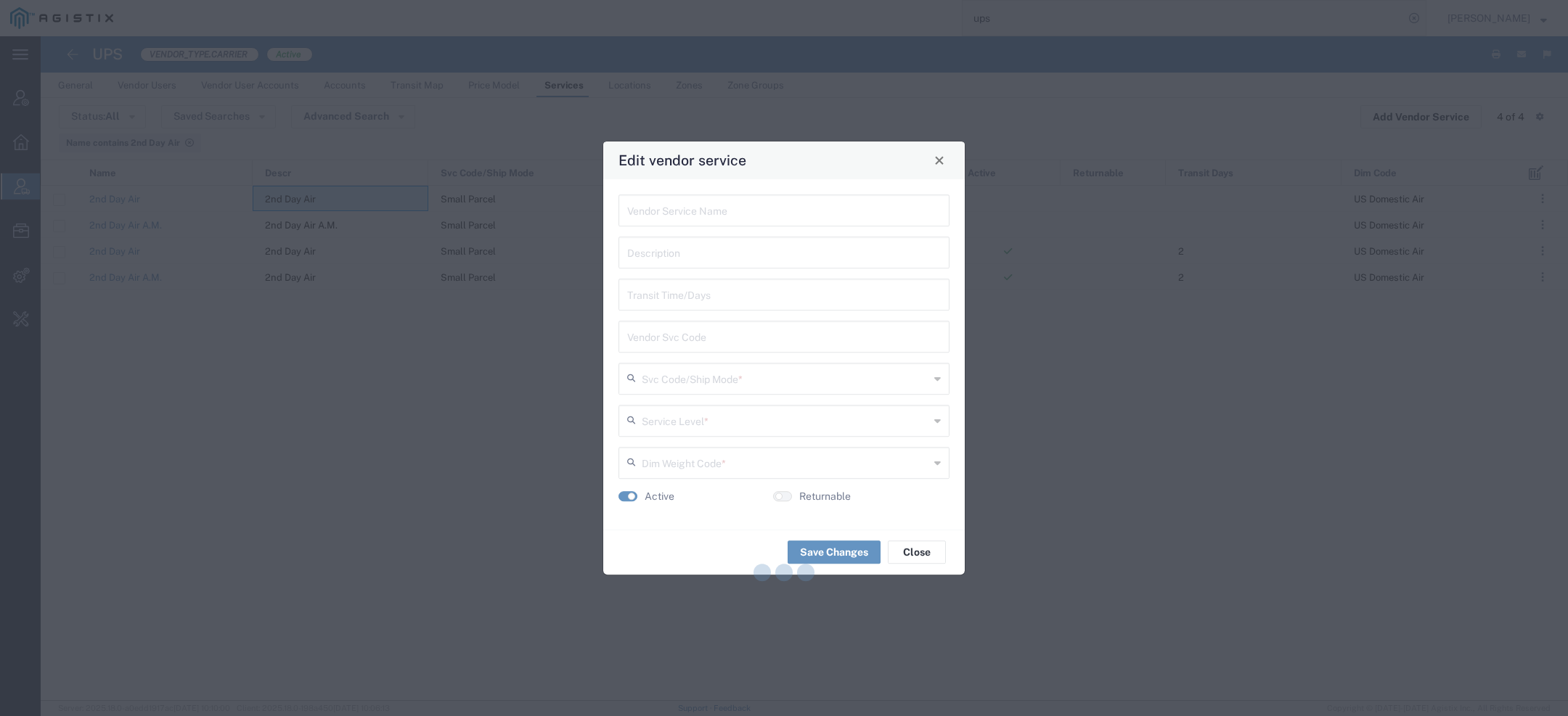
type input "2nd Day Air"
type input "002"
type input "Small Parcel"
type input "2 Day"
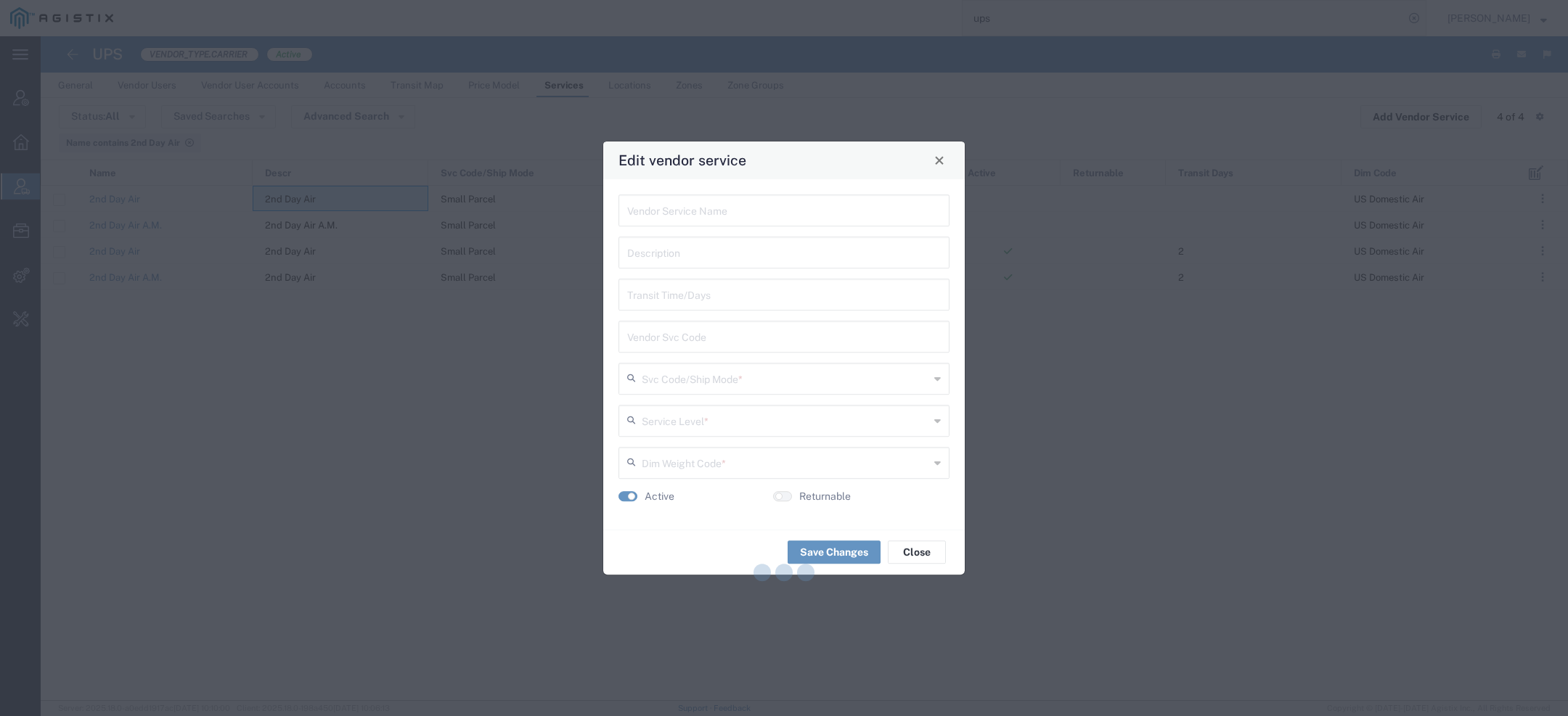
type input "US Domestic Air"
drag, startPoint x: 660, startPoint y: 344, endPoint x: 561, endPoint y: 341, distance: 99.0
click at [561, 341] on div "Edit vendor service 2nd Day Air Vendor Service Name 2nd Day Air Description Tra…" at bounding box center [784, 358] width 1568 height 716
click at [941, 166] on button "Close" at bounding box center [939, 160] width 21 height 21
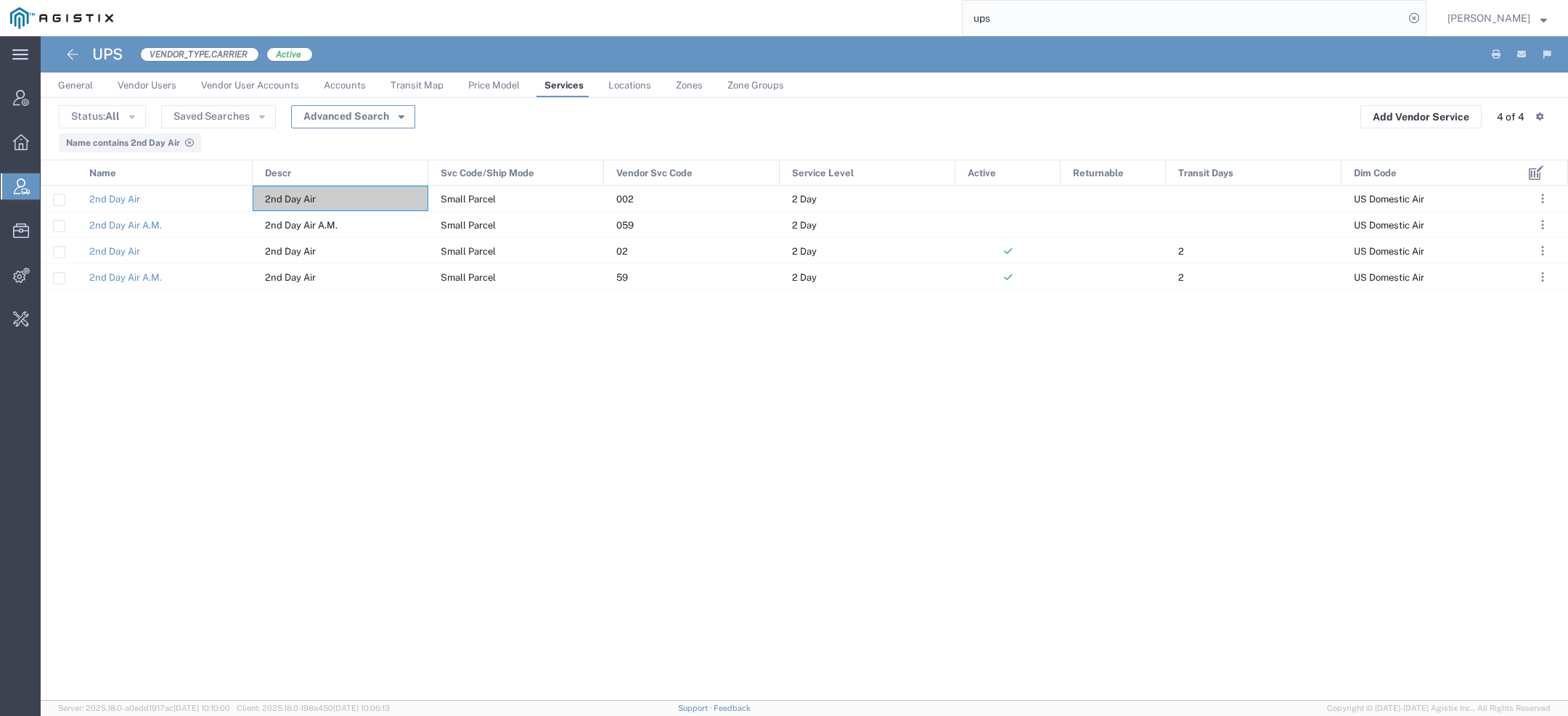
click at [387, 124] on button "Advanced Search" at bounding box center [353, 117] width 124 height 23
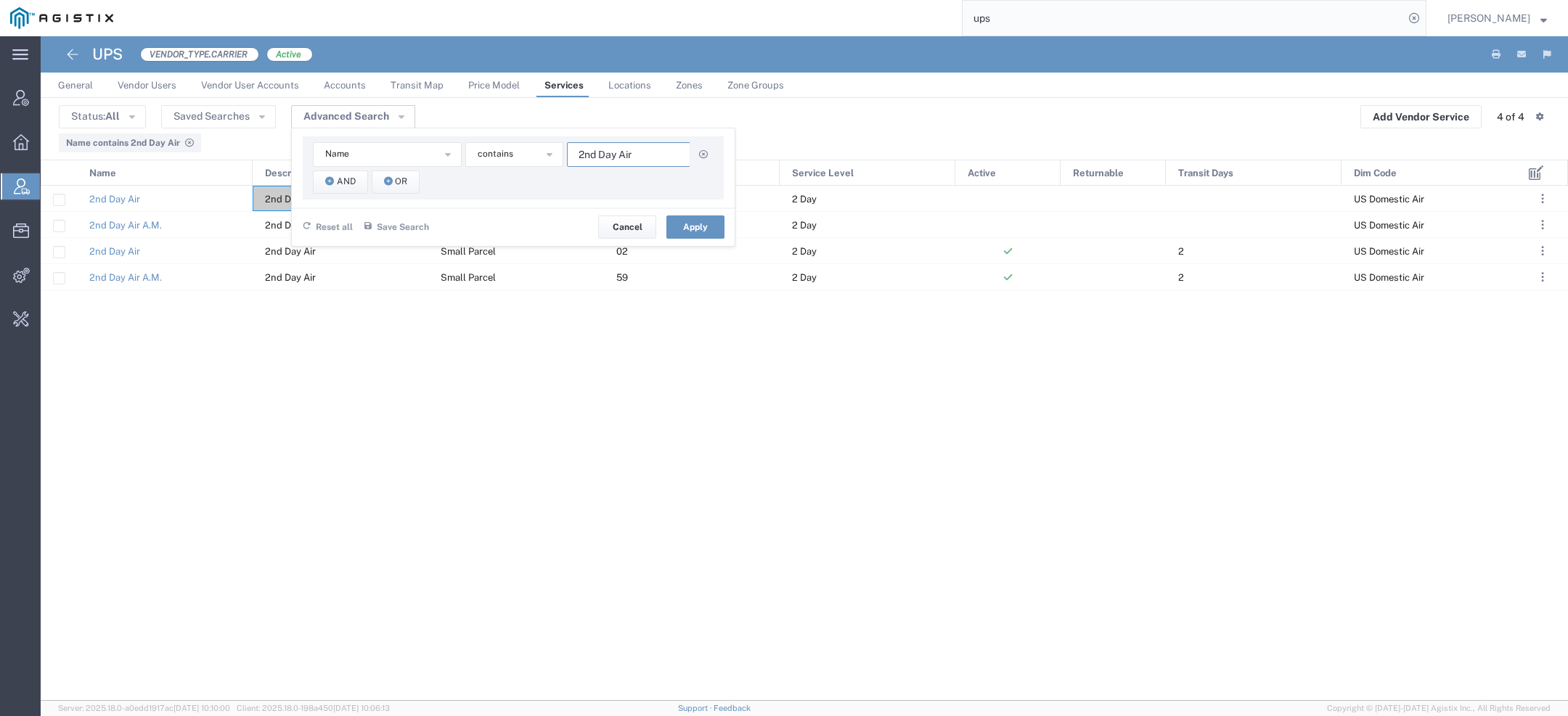
click at [626, 162] on input "2nd Day Air" at bounding box center [629, 155] width 124 height 25
paste input "Next"
type input "Next Day Air"
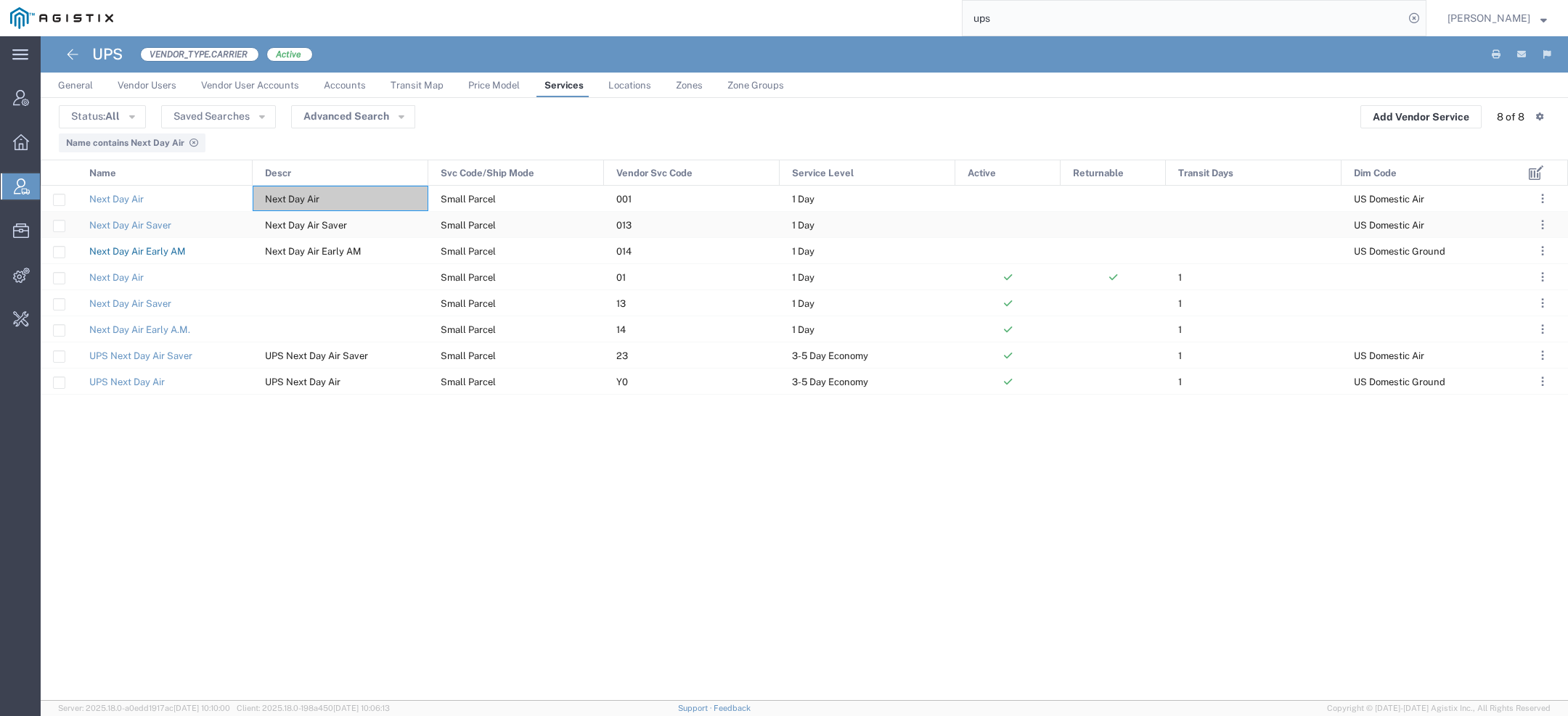
click at [152, 251] on link "Next Day Air Early AM" at bounding box center [138, 251] width 97 height 11
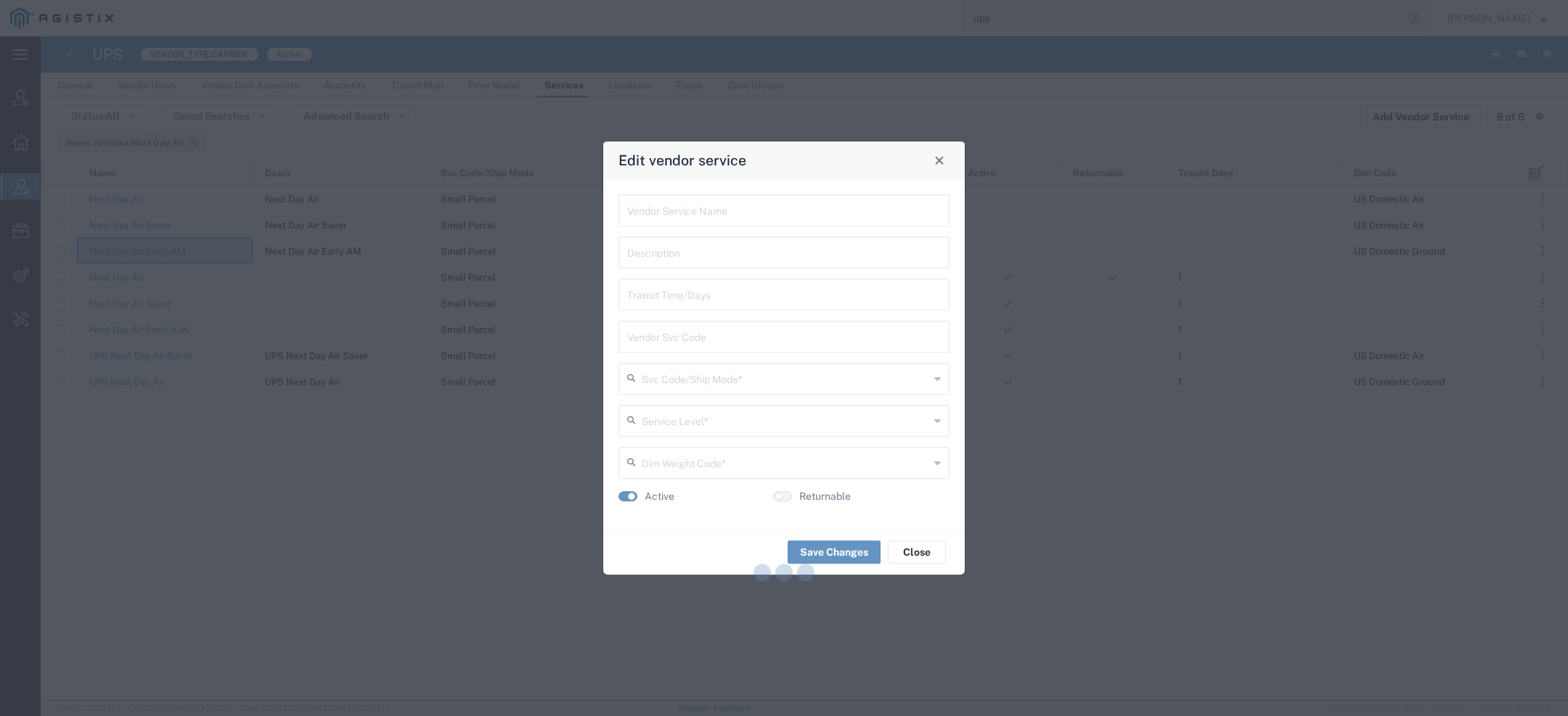
type input "Next Day Air Early AM"
type input "014"
type input "Small Parcel"
type input "1 Day"
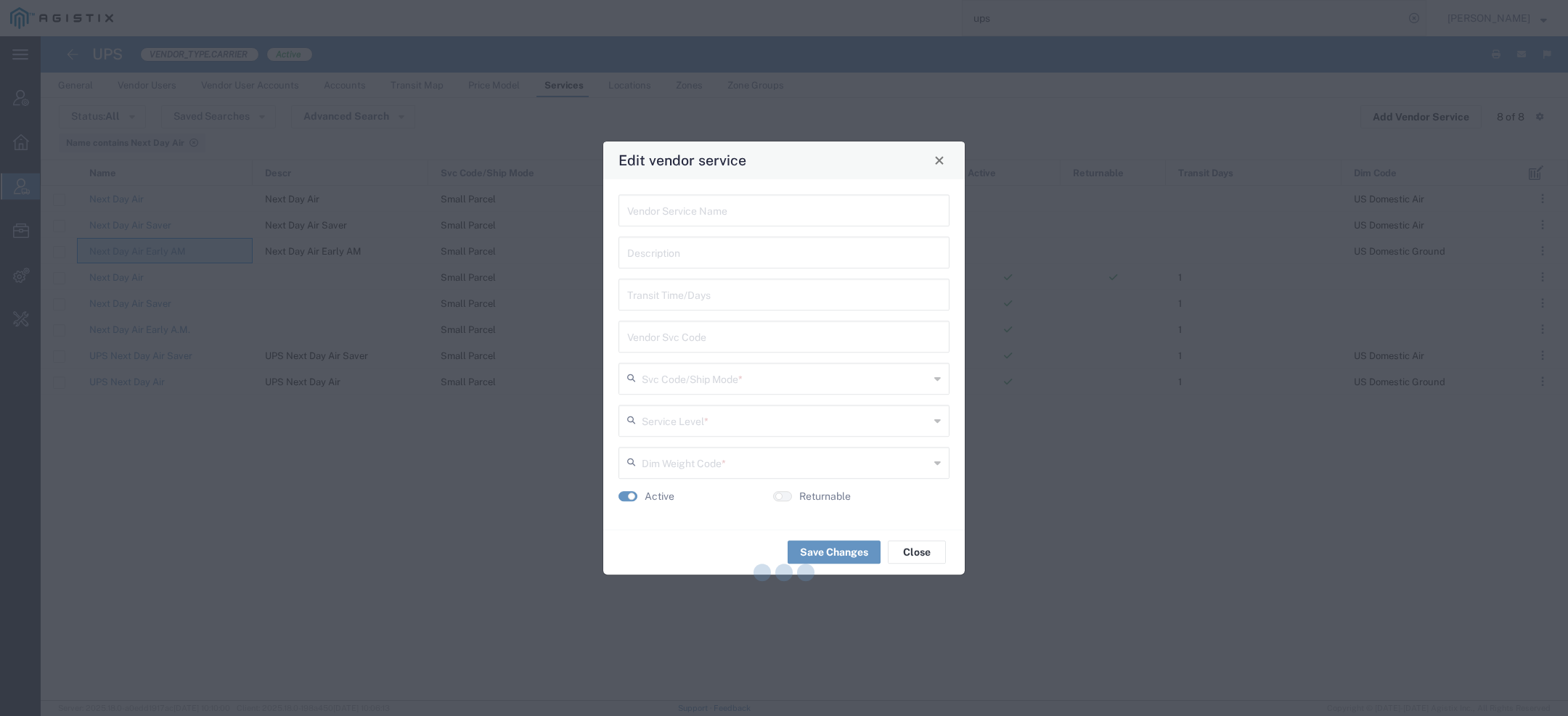
type input "US Domestic Ground"
click at [943, 161] on span "Close" at bounding box center [938, 159] width 10 height 10
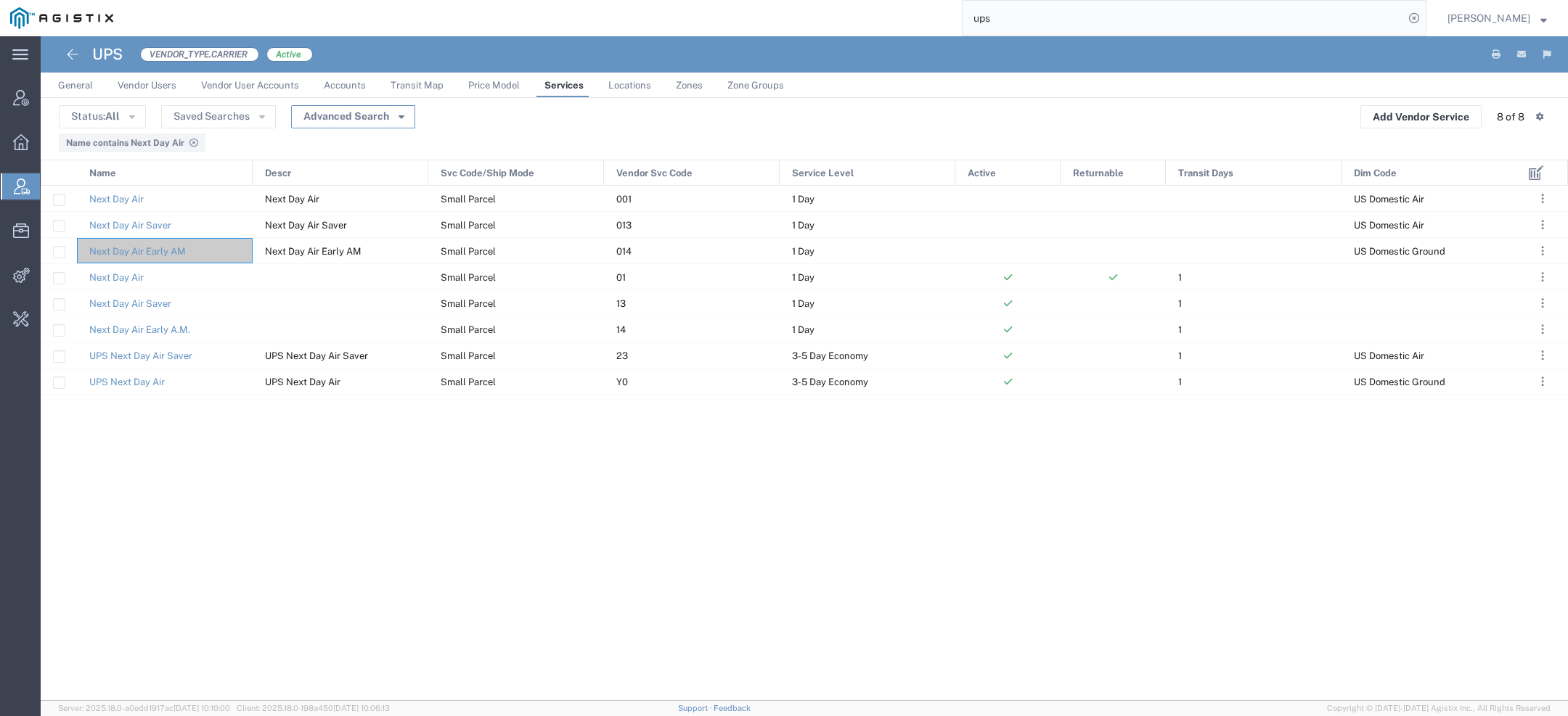
click at [398, 110] on icon "button" at bounding box center [401, 115] width 5 height 10
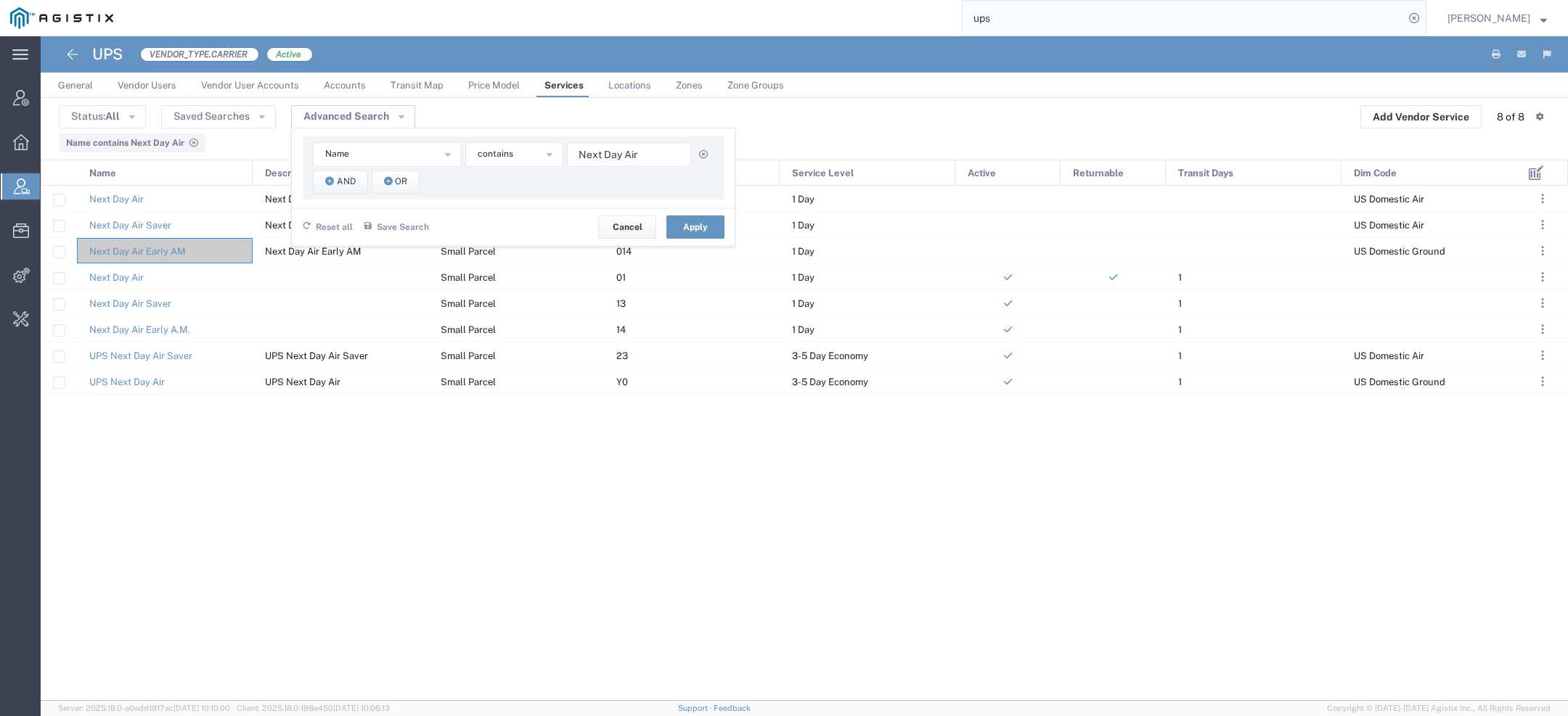
click at [949, 122] on div "Status: All Active All Inactive Saved Searches Advanced Search Name Descr Dim C…" at bounding box center [804, 117] width 1491 height 23
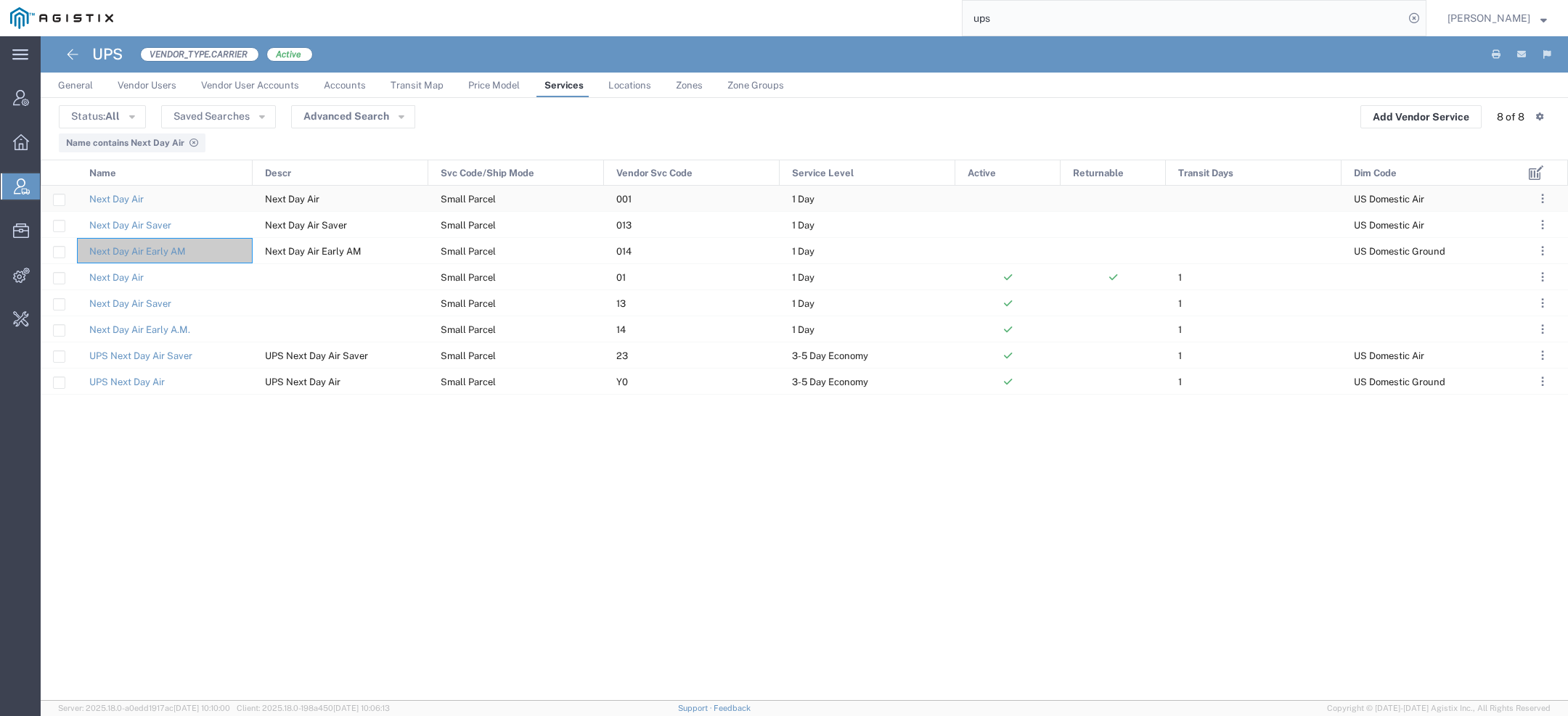
click at [190, 225] on div "Next Day Air Saver" at bounding box center [165, 225] width 176 height 25
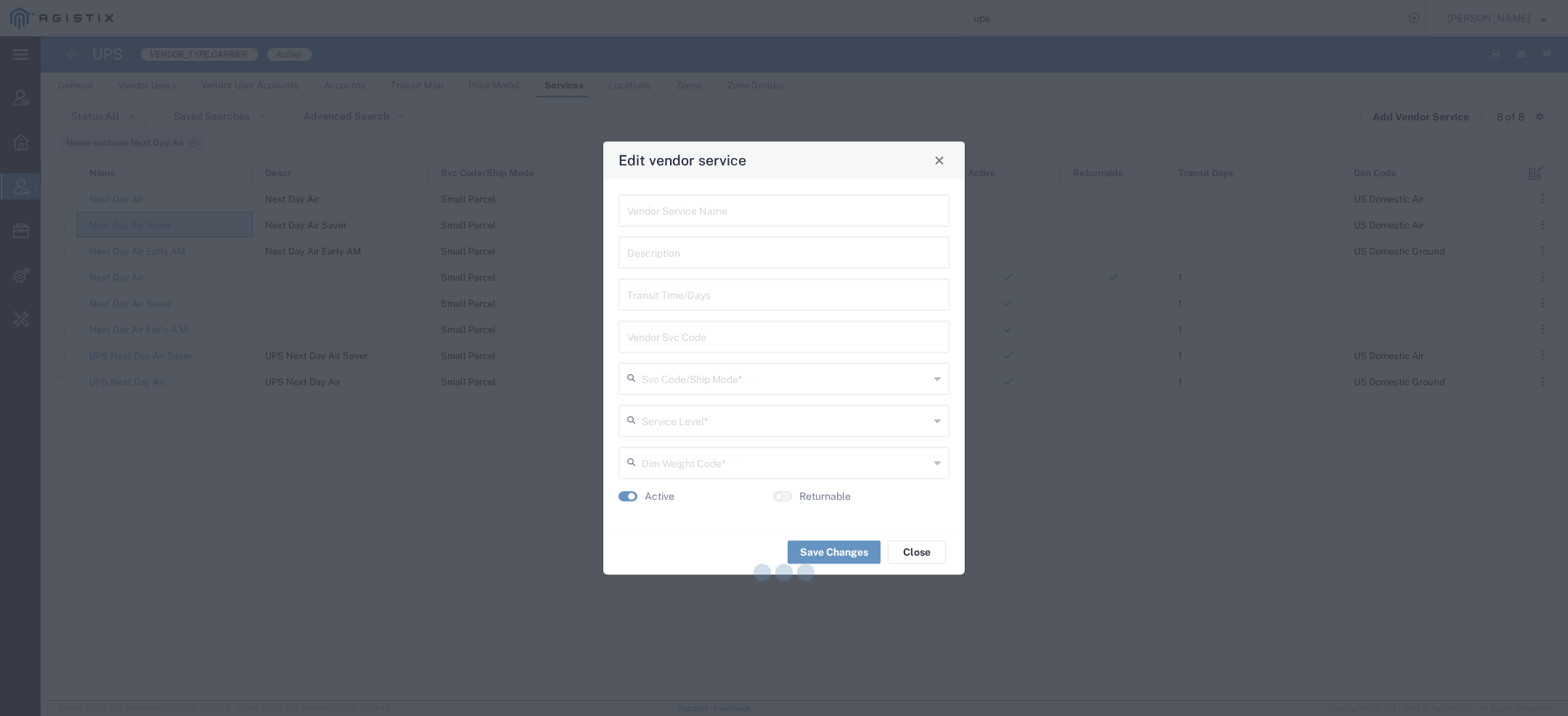
type input "Next Day Air Saver"
type input "013"
type input "Small Parcel"
type input "1 Day"
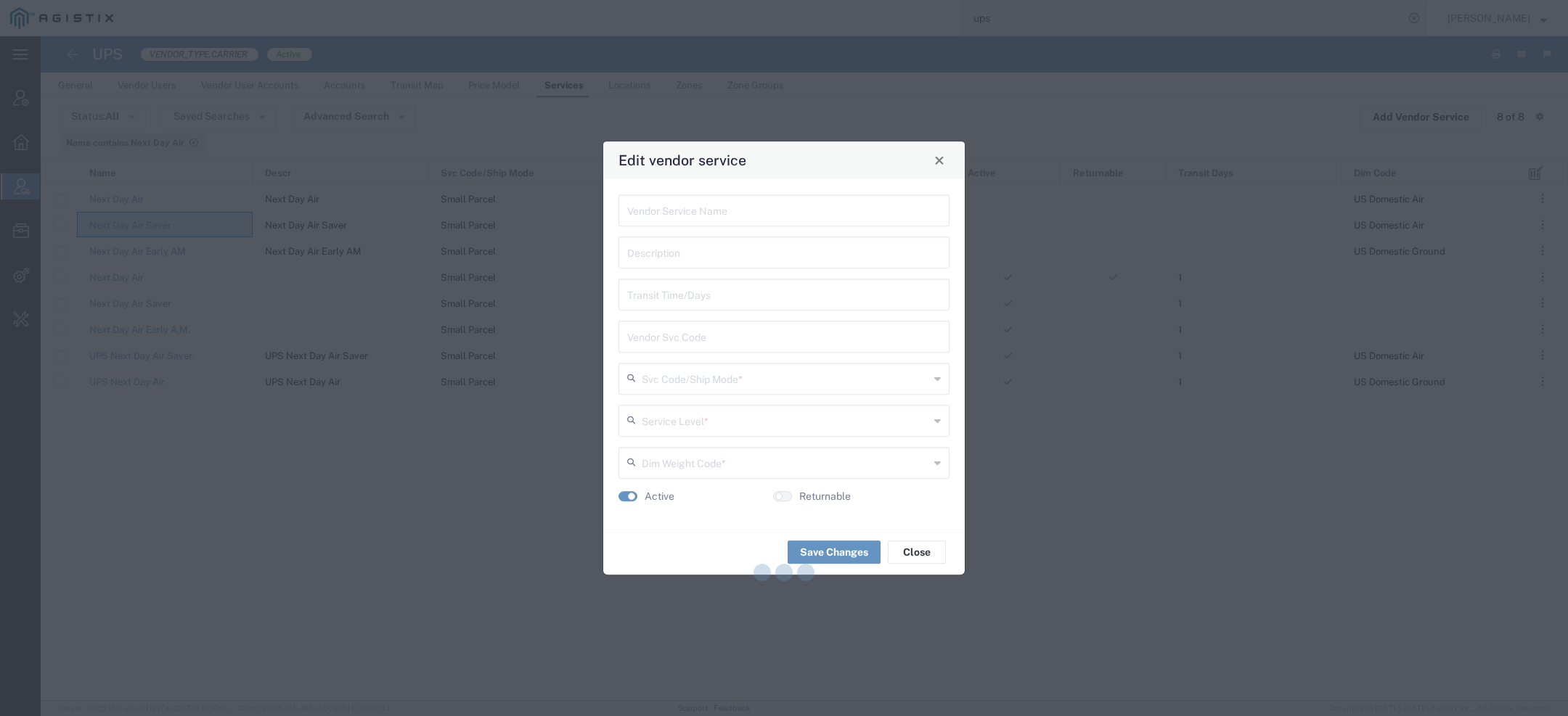
type input "US Domestic Air"
click at [947, 167] on div "Edit vendor service" at bounding box center [784, 160] width 362 height 38
click at [944, 164] on span "Close" at bounding box center [938, 159] width 10 height 10
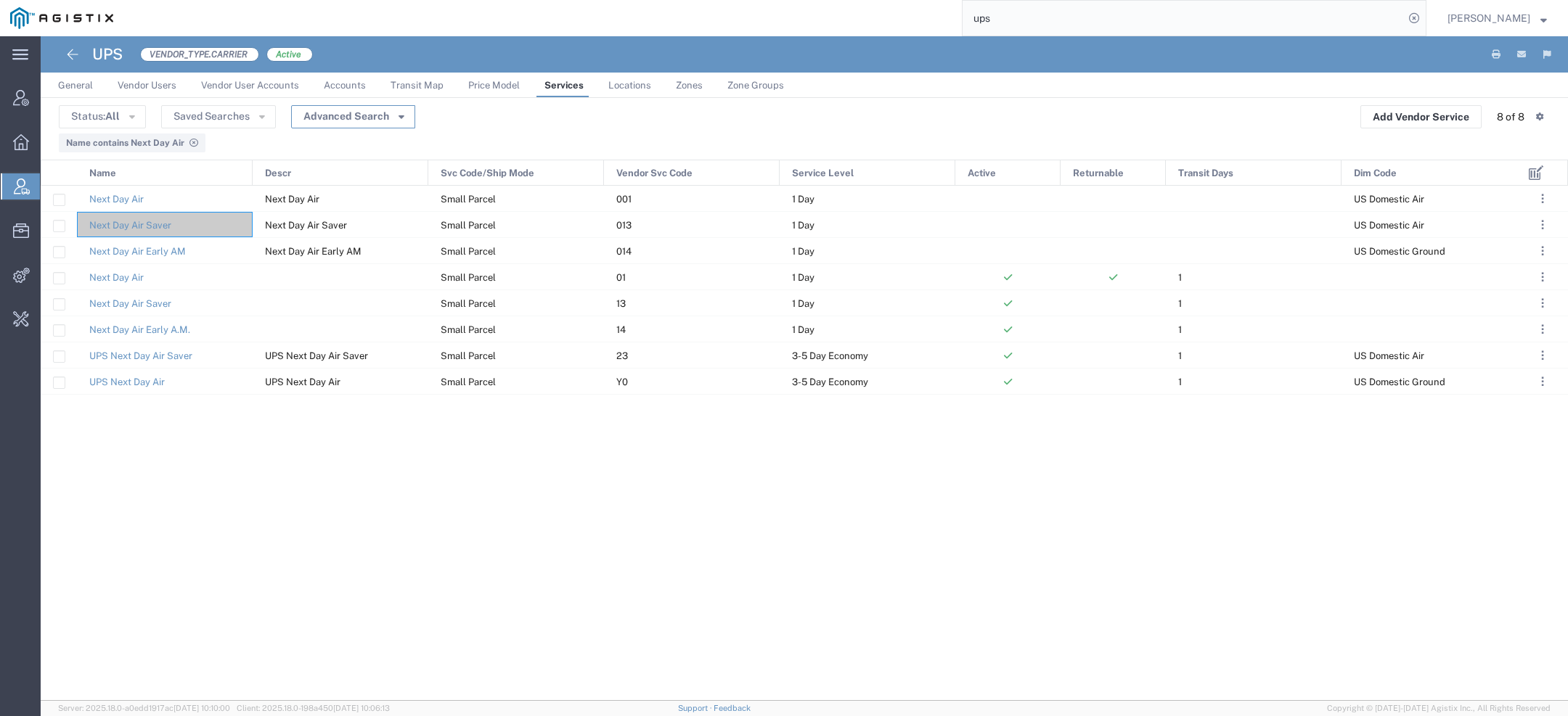
click at [352, 123] on button "Advanced Search" at bounding box center [353, 117] width 124 height 23
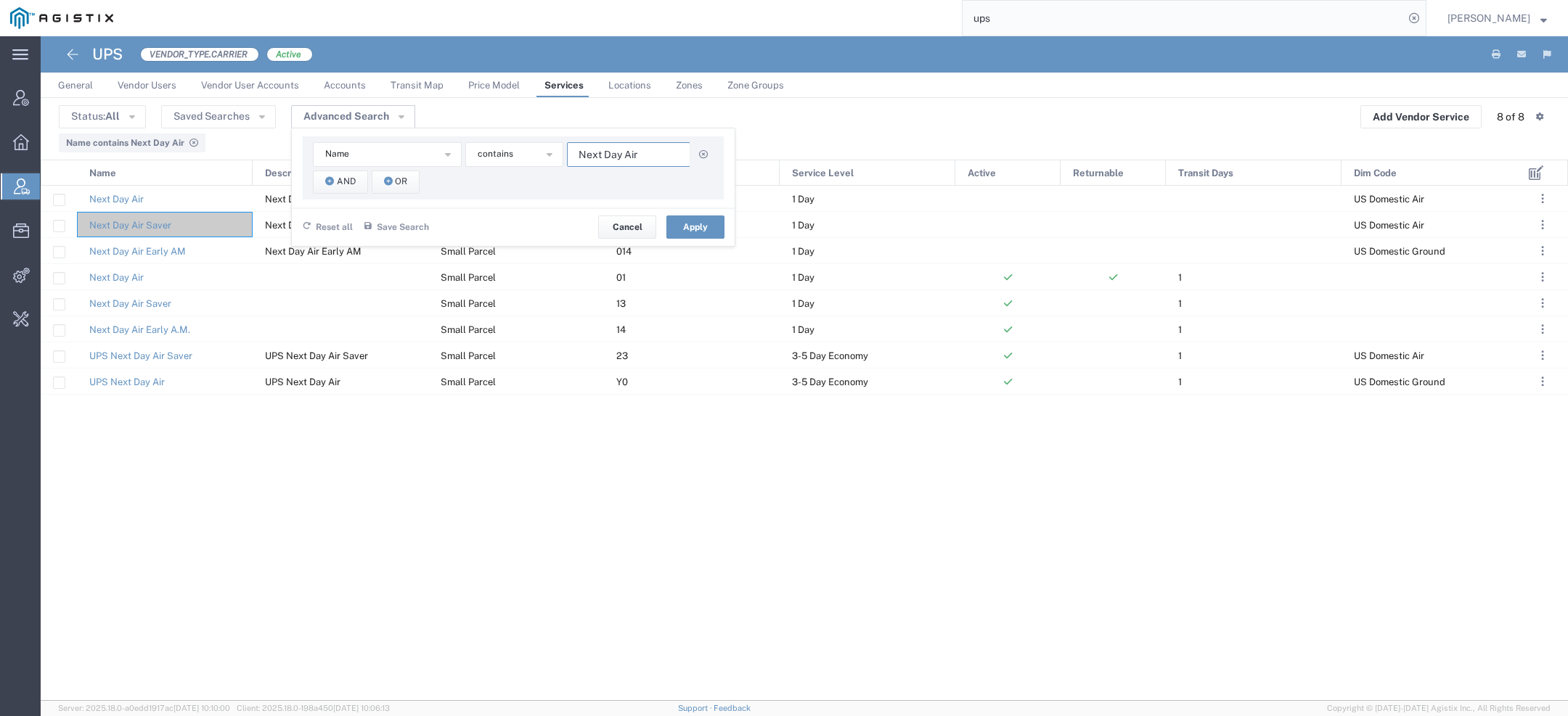
click at [611, 159] on input "Next Day Air" at bounding box center [629, 155] width 124 height 25
paste input "UPS 2nd Day Air A.M.?"
click at [599, 149] on input "UPS 2nd Day Air A.M" at bounding box center [629, 155] width 124 height 25
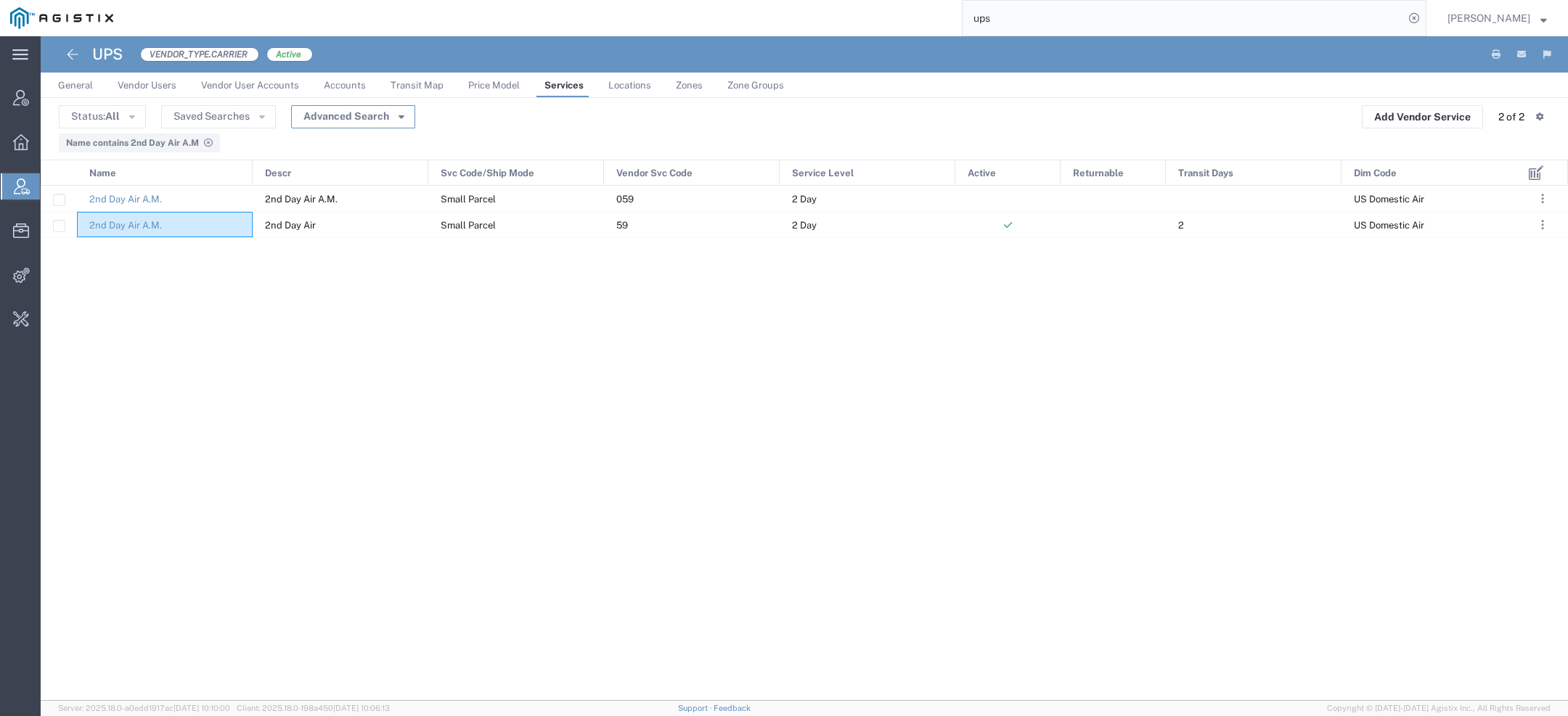
click at [383, 116] on button "Advanced Search" at bounding box center [353, 117] width 124 height 23
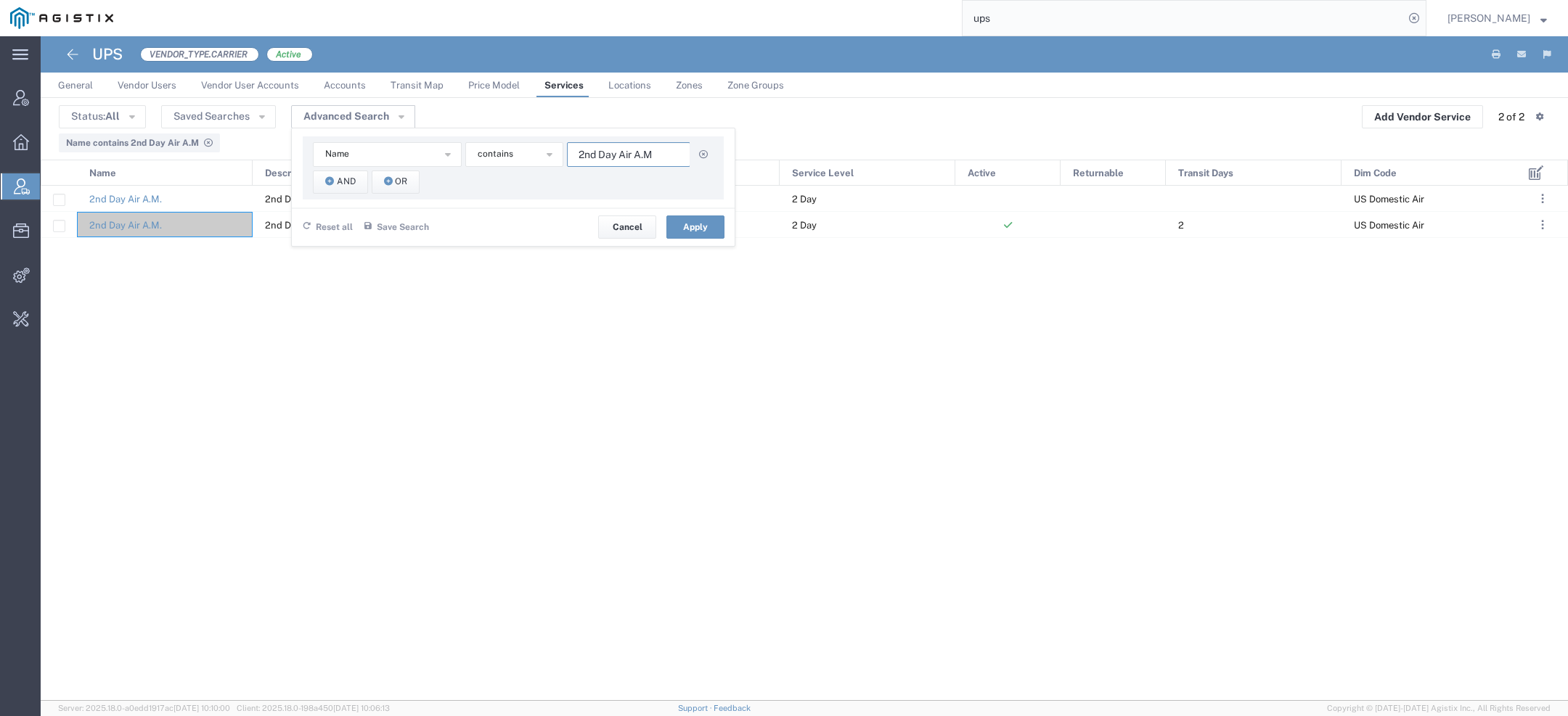
click at [638, 154] on input "2nd Day Air A.M" at bounding box center [629, 155] width 124 height 25
paste input "UPS 2nd Day Air?"
click at [598, 148] on input "UPS 2nd Day Air" at bounding box center [629, 155] width 124 height 25
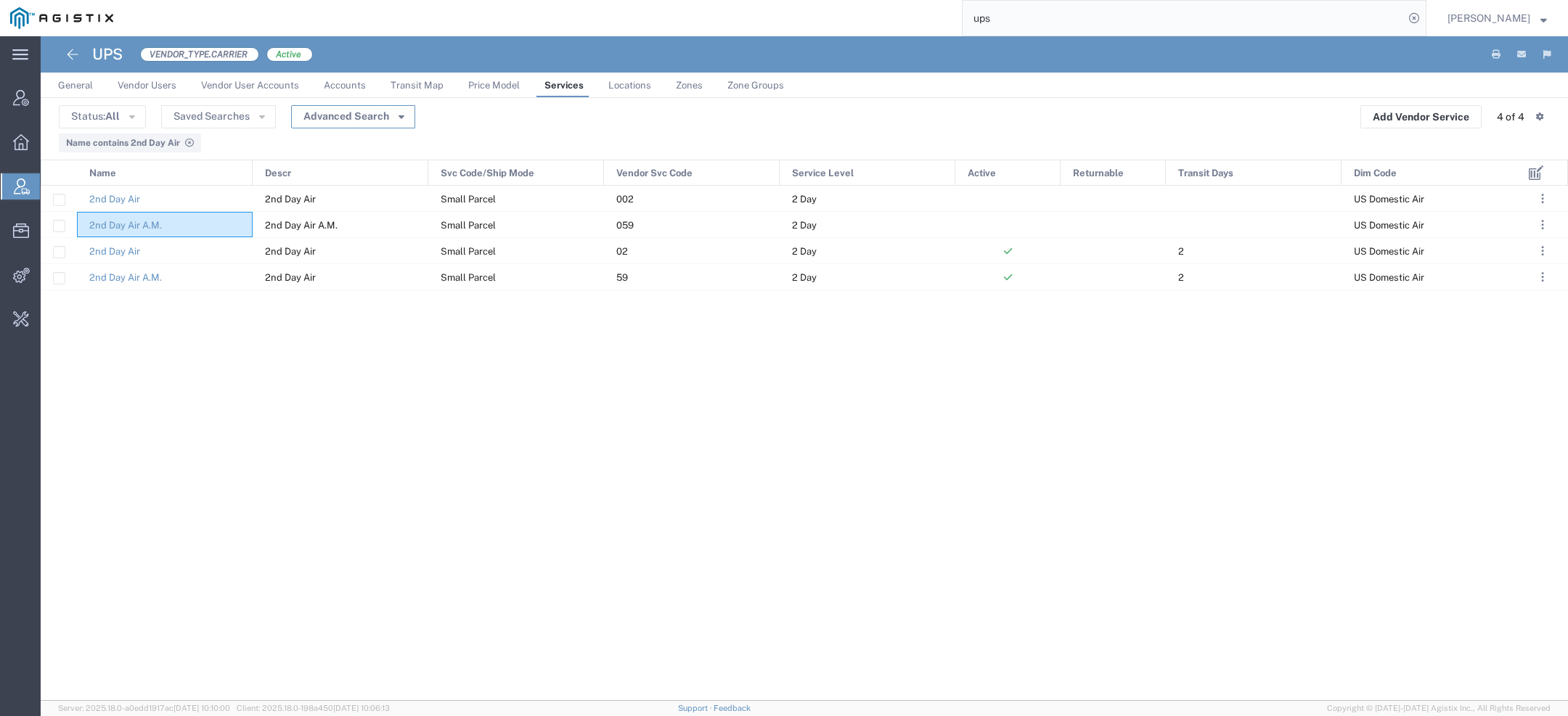
click at [394, 113] on button "Advanced Search" at bounding box center [353, 117] width 124 height 23
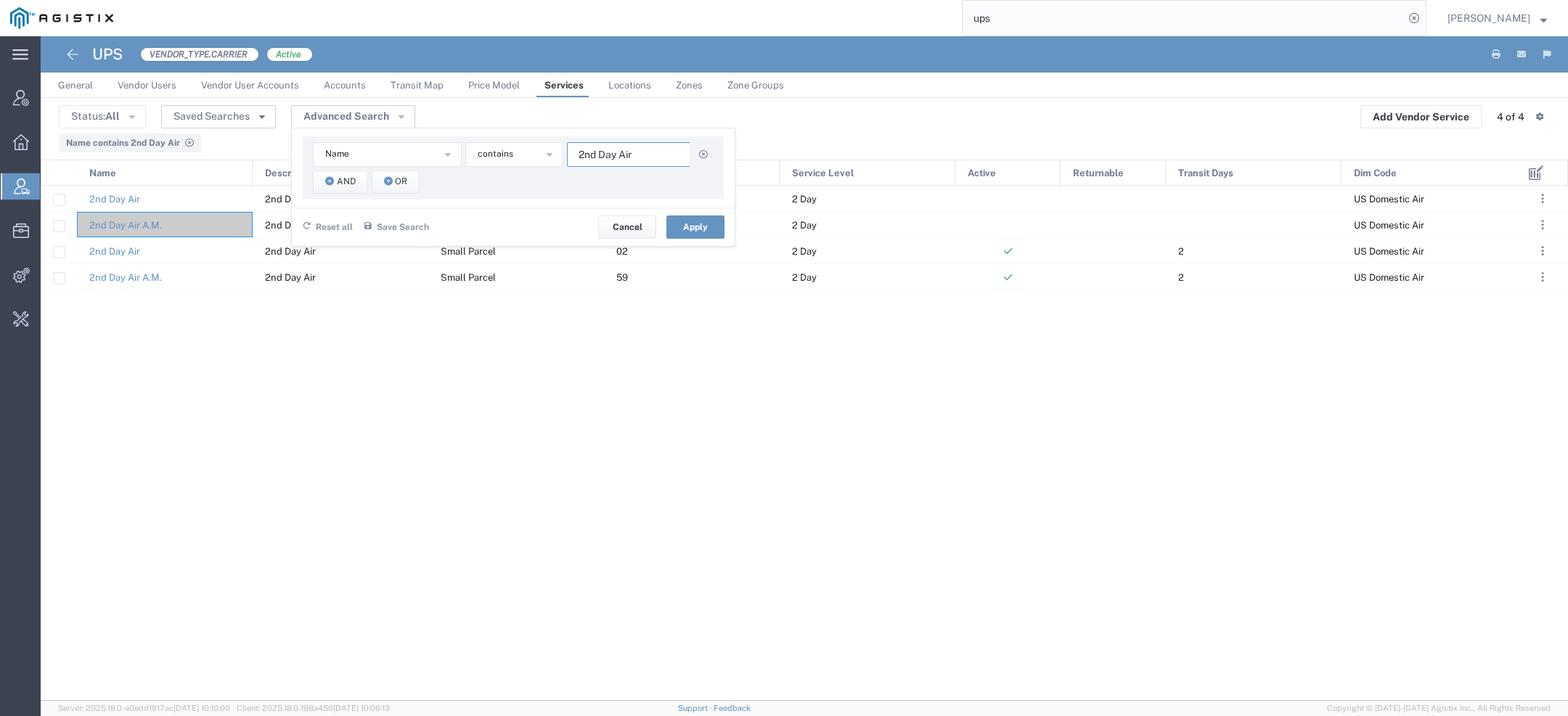
drag, startPoint x: 646, startPoint y: 155, endPoint x: 273, endPoint y: 111, distance: 375.6
click at [273, 111] on agx-table-filter "Status: All Active All Inactive Saved Searches Advanced Search Name Descr Dim C…" at bounding box center [237, 116] width 356 height 22
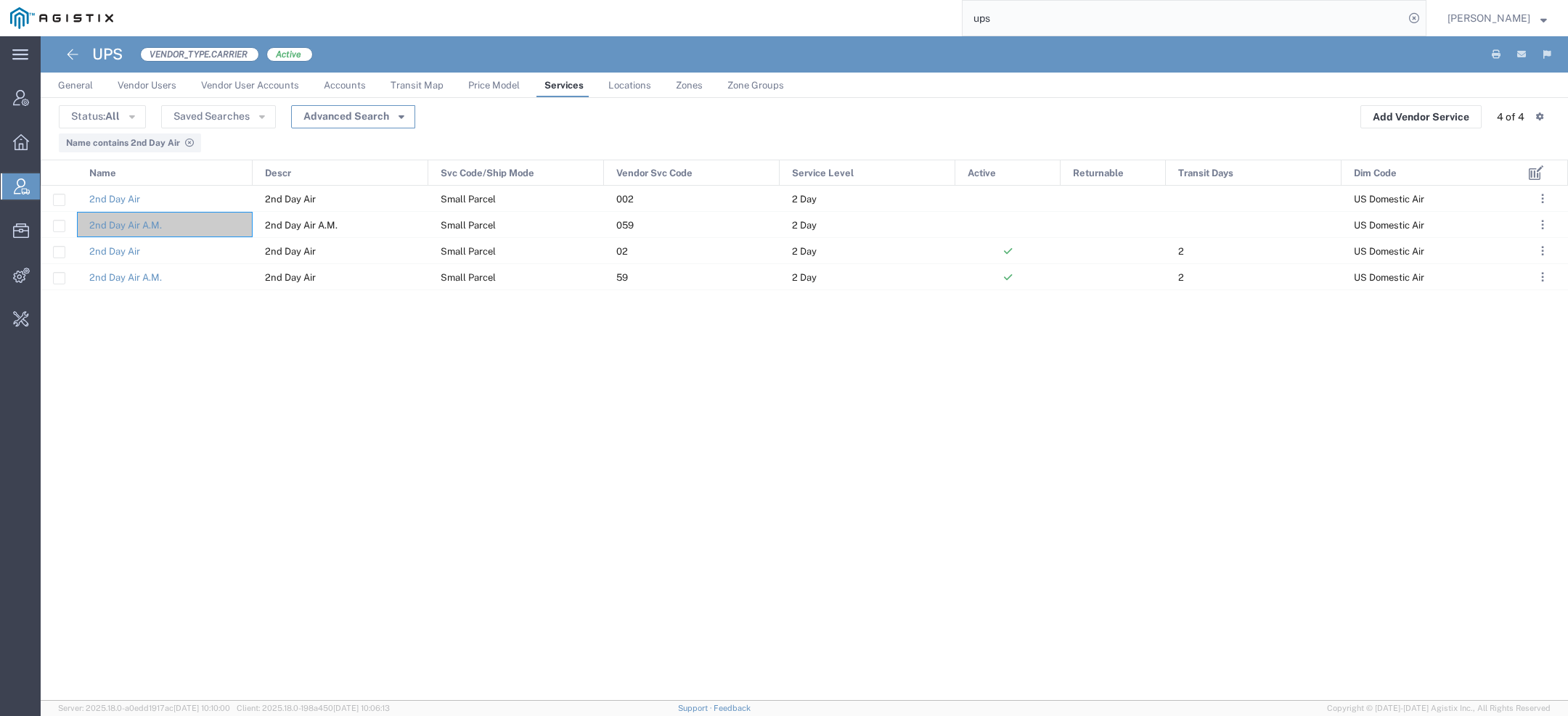
click at [355, 118] on button "Advanced Search" at bounding box center [353, 117] width 124 height 23
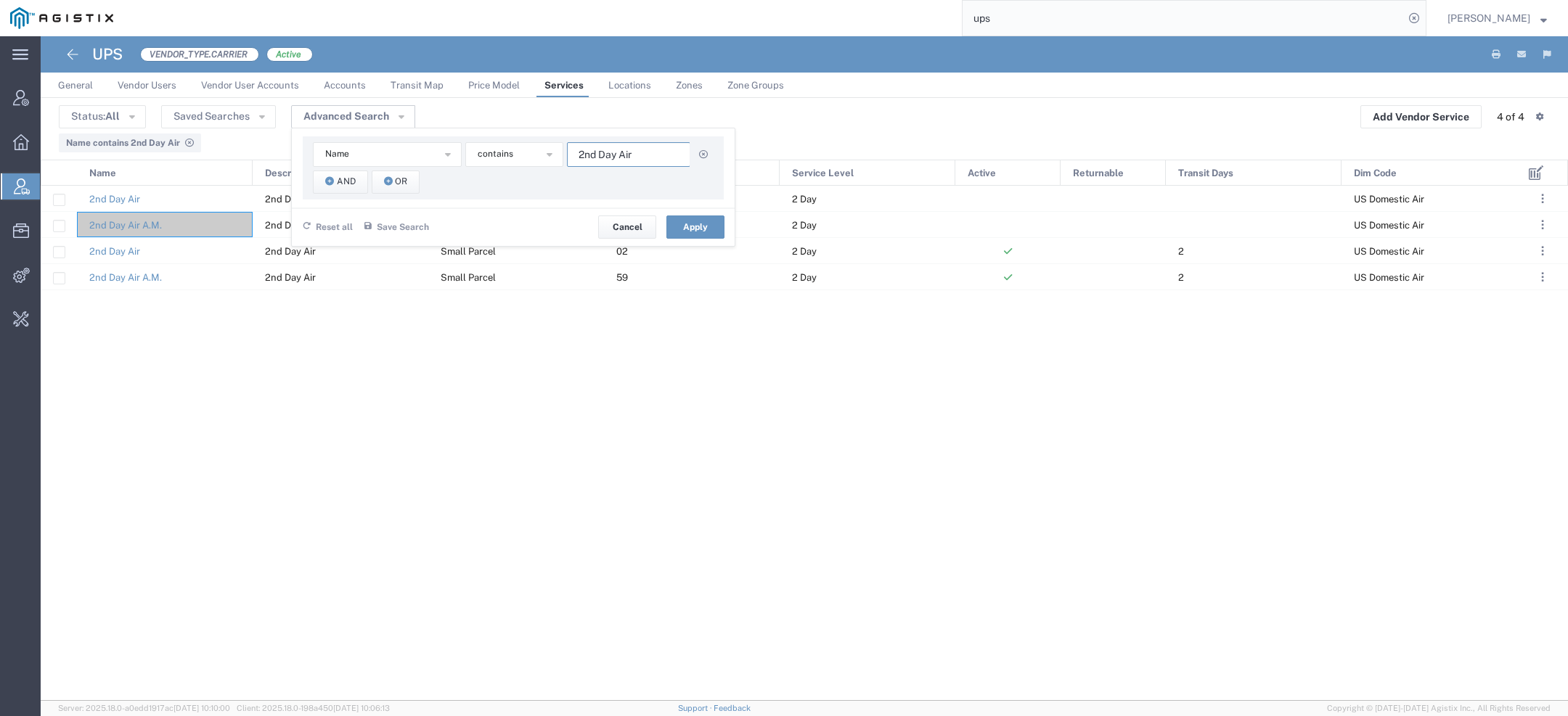
drag, startPoint x: 631, startPoint y: 160, endPoint x: 218, endPoint y: 94, distance: 418.2
click at [225, 94] on agx-tabs "General Vendor Users Vendor User Accounts Accounts Transit Map Price Model Serv…" at bounding box center [803, 387] width 1527 height 628
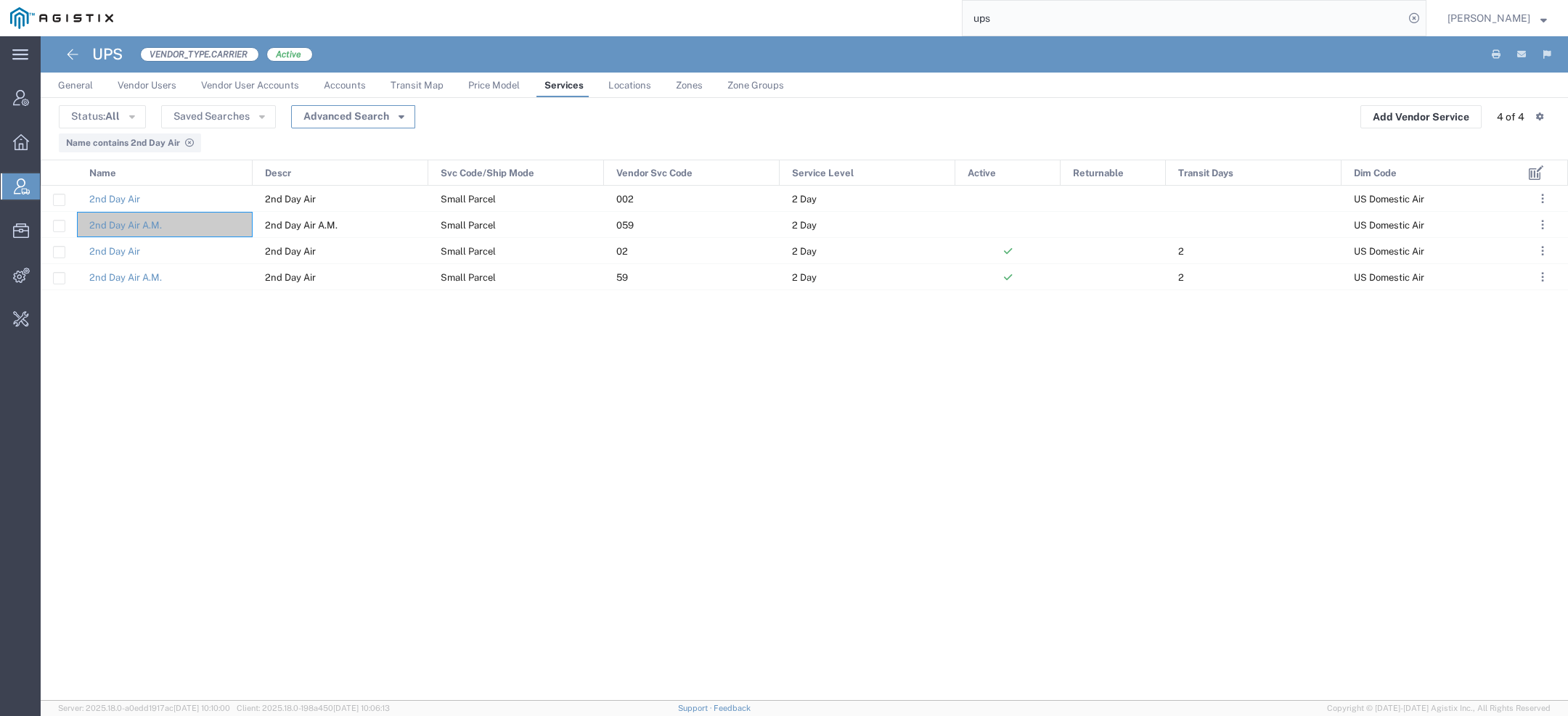
click at [363, 116] on button "Advanced Search" at bounding box center [353, 117] width 124 height 23
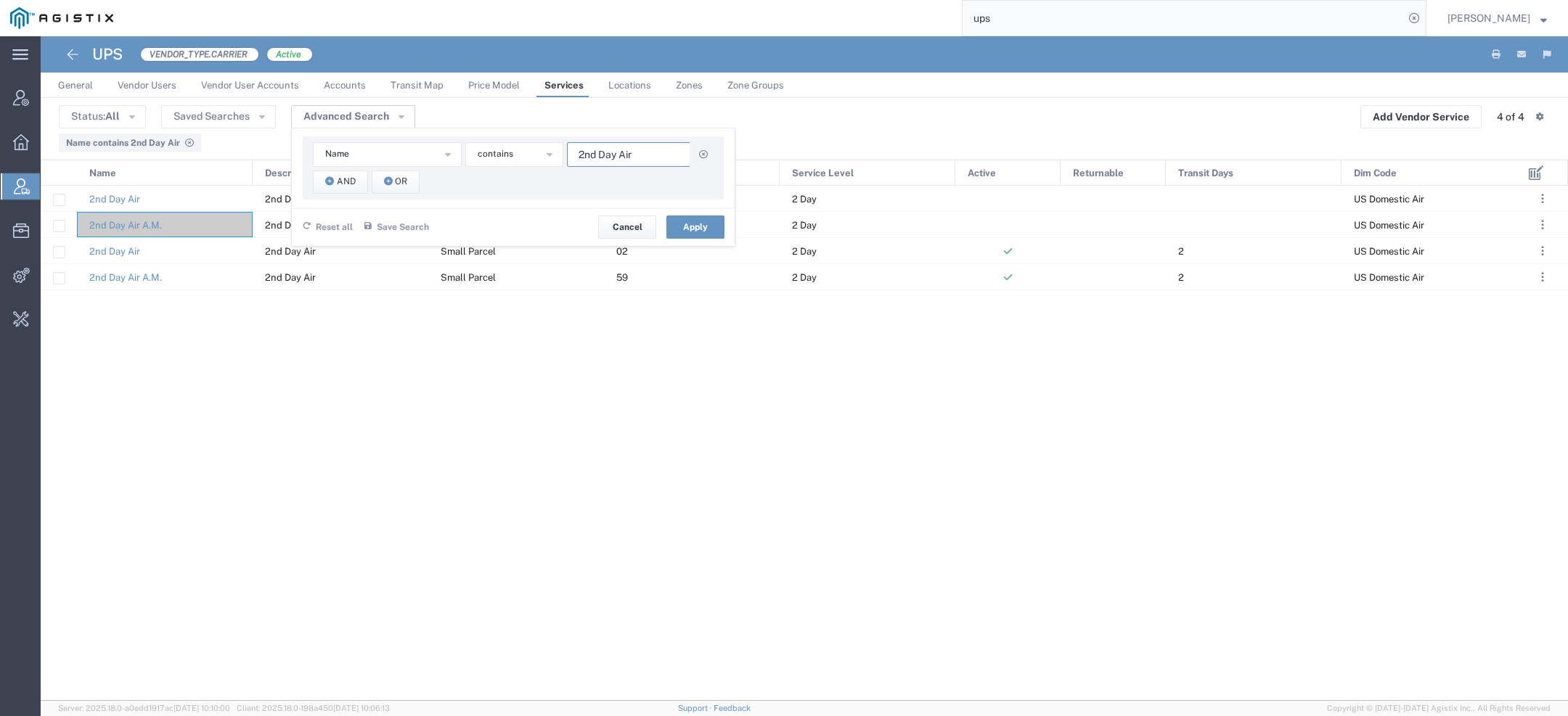
click at [613, 152] on input "2nd Day Air" at bounding box center [629, 155] width 124 height 25
paste input "Ground"
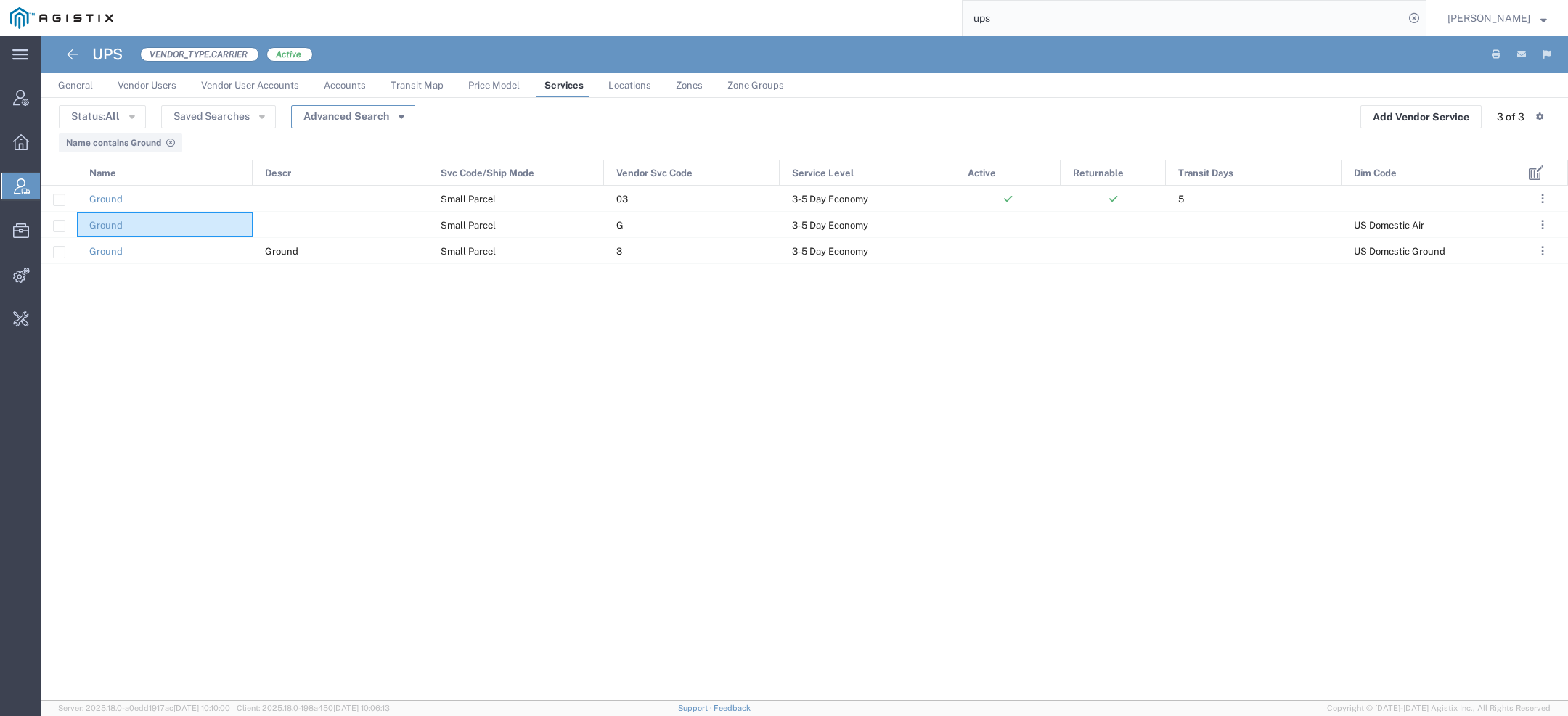
click at [407, 121] on button "Advanced Search" at bounding box center [353, 117] width 124 height 23
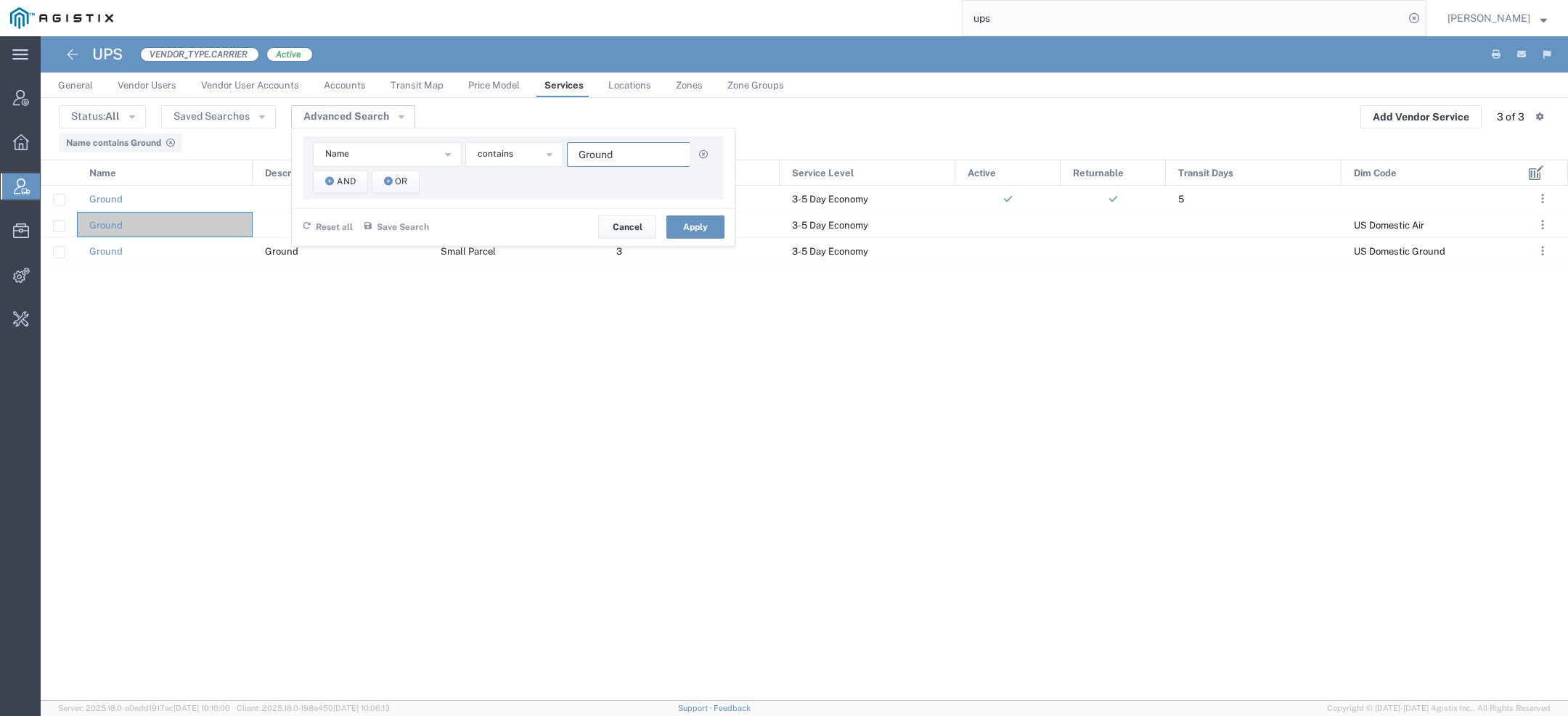
click at [582, 158] on input "Ground" at bounding box center [629, 155] width 124 height 25
paste input "UPS Next Day Air Saver?"
drag, startPoint x: 590, startPoint y: 157, endPoint x: 483, endPoint y: 138, distance: 108.7
click at [483, 138] on div "Name Descr Dim Code Name Service Level Svc Code/Ship Mode Transit Days Vendor S…" at bounding box center [513, 167] width 421 height 64
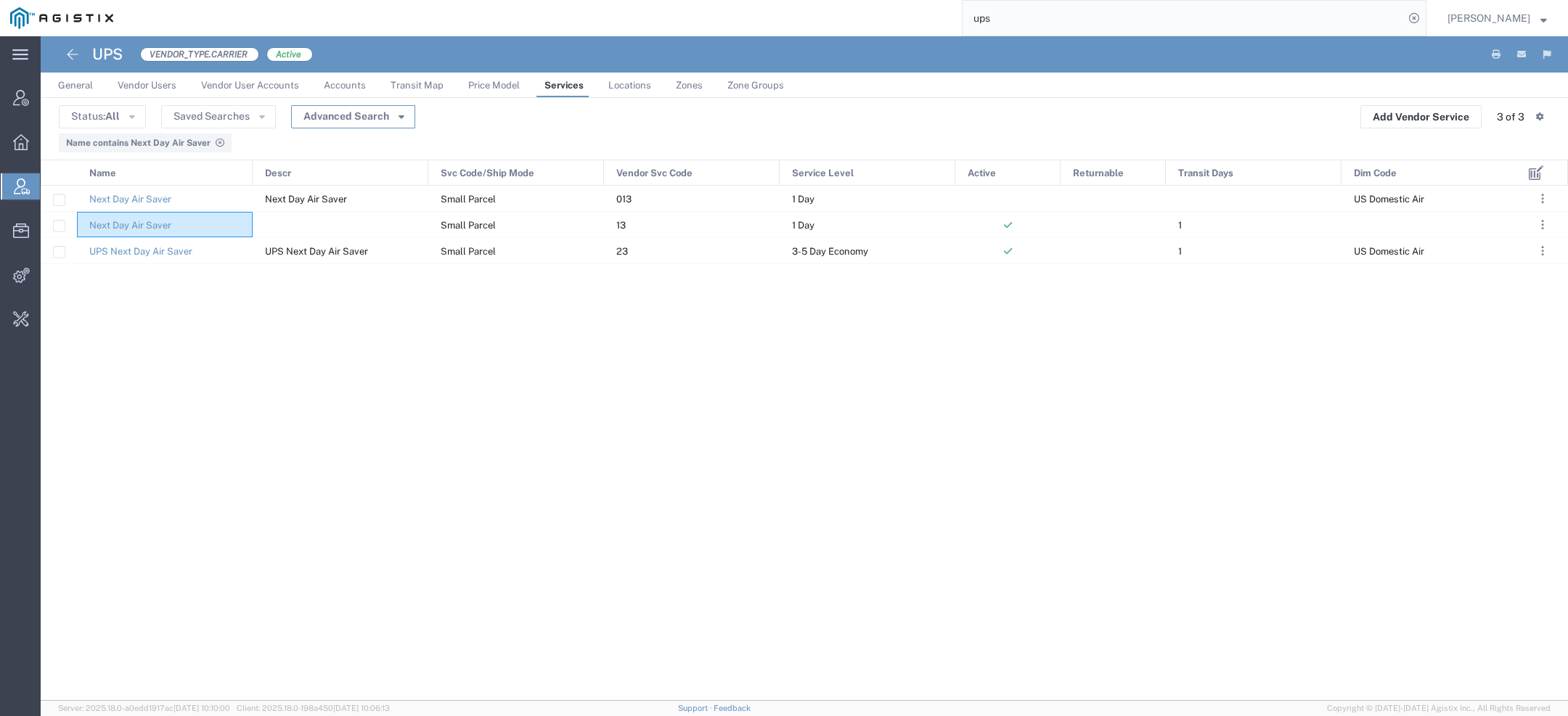
click at [381, 116] on button "Advanced Search" at bounding box center [353, 117] width 124 height 23
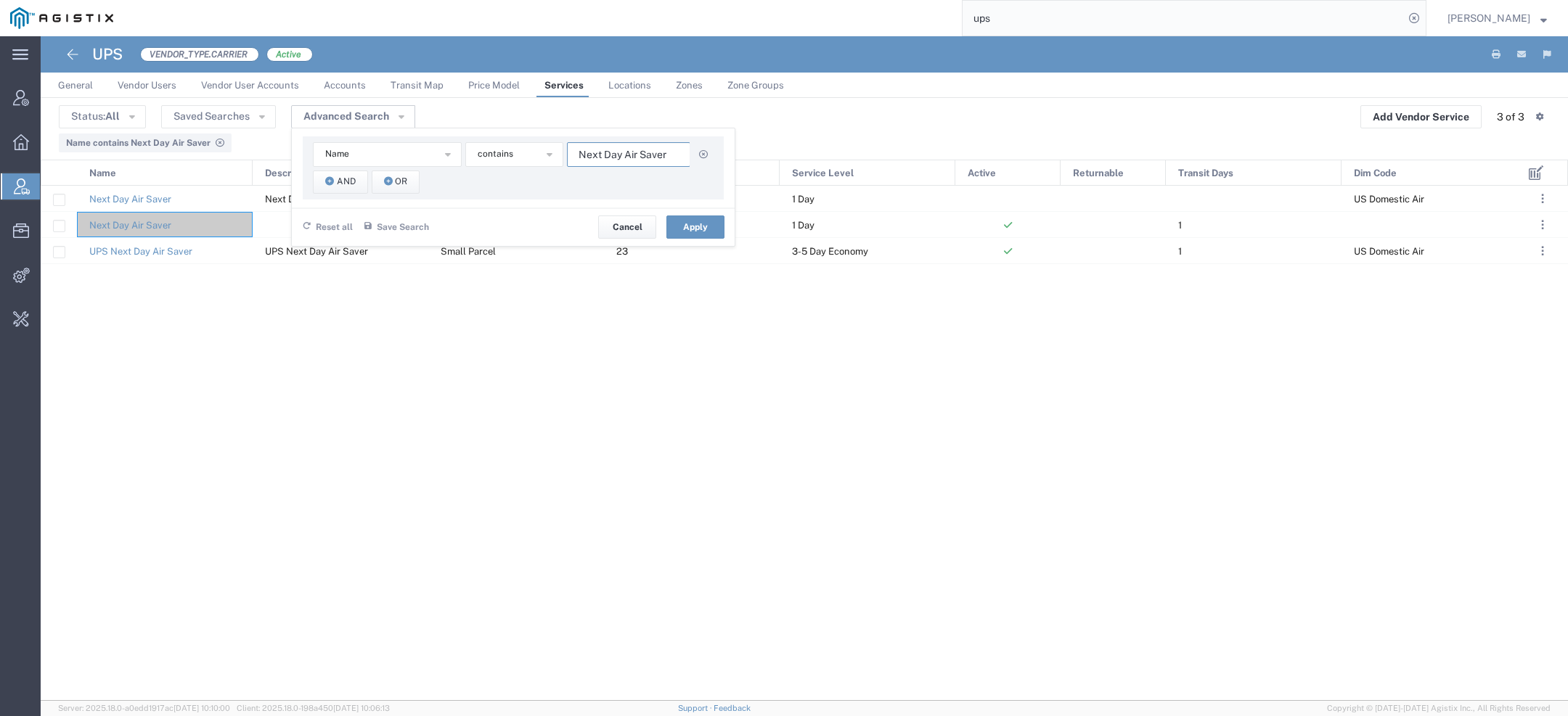
click at [655, 152] on input "Next Day Air Saver" at bounding box center [629, 155] width 124 height 25
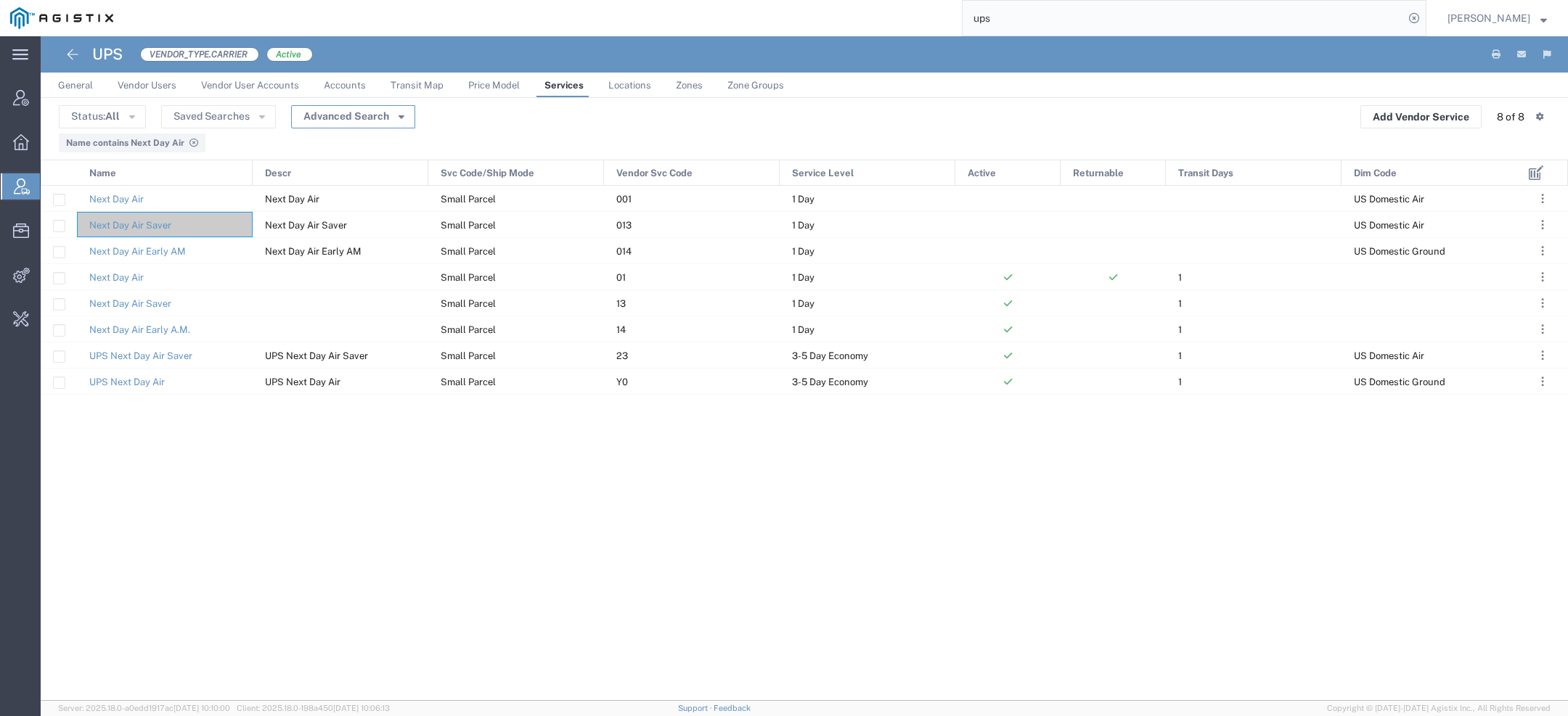
click at [394, 112] on button "Advanced Search" at bounding box center [353, 117] width 124 height 23
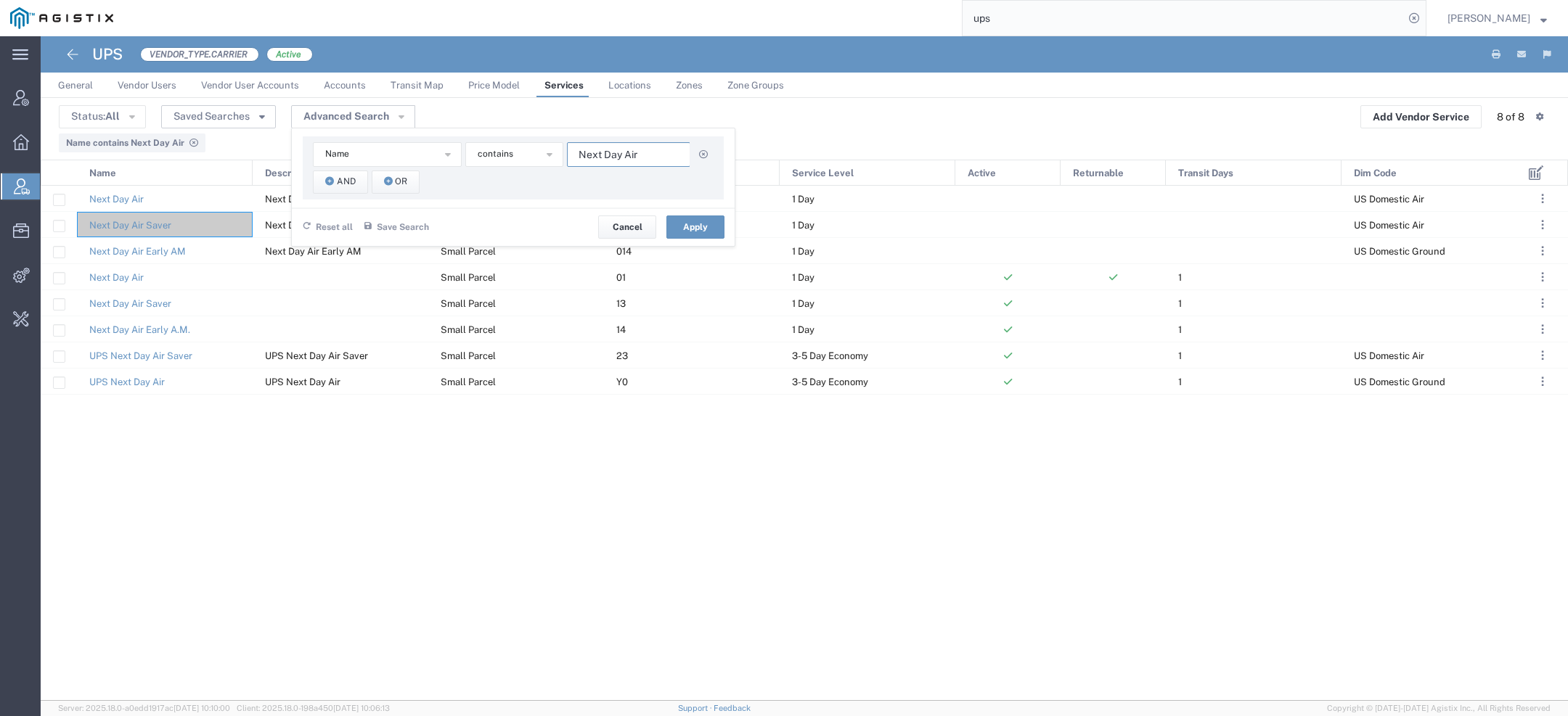
drag, startPoint x: 612, startPoint y: 155, endPoint x: 255, endPoint y: 115, distance: 359.2
click at [400, 121] on div "Advanced Search Name Descr Dim Code Name Service Level Svc Code/Ship Mode Trans…" at bounding box center [353, 116] width 124 height 22
type input "world"
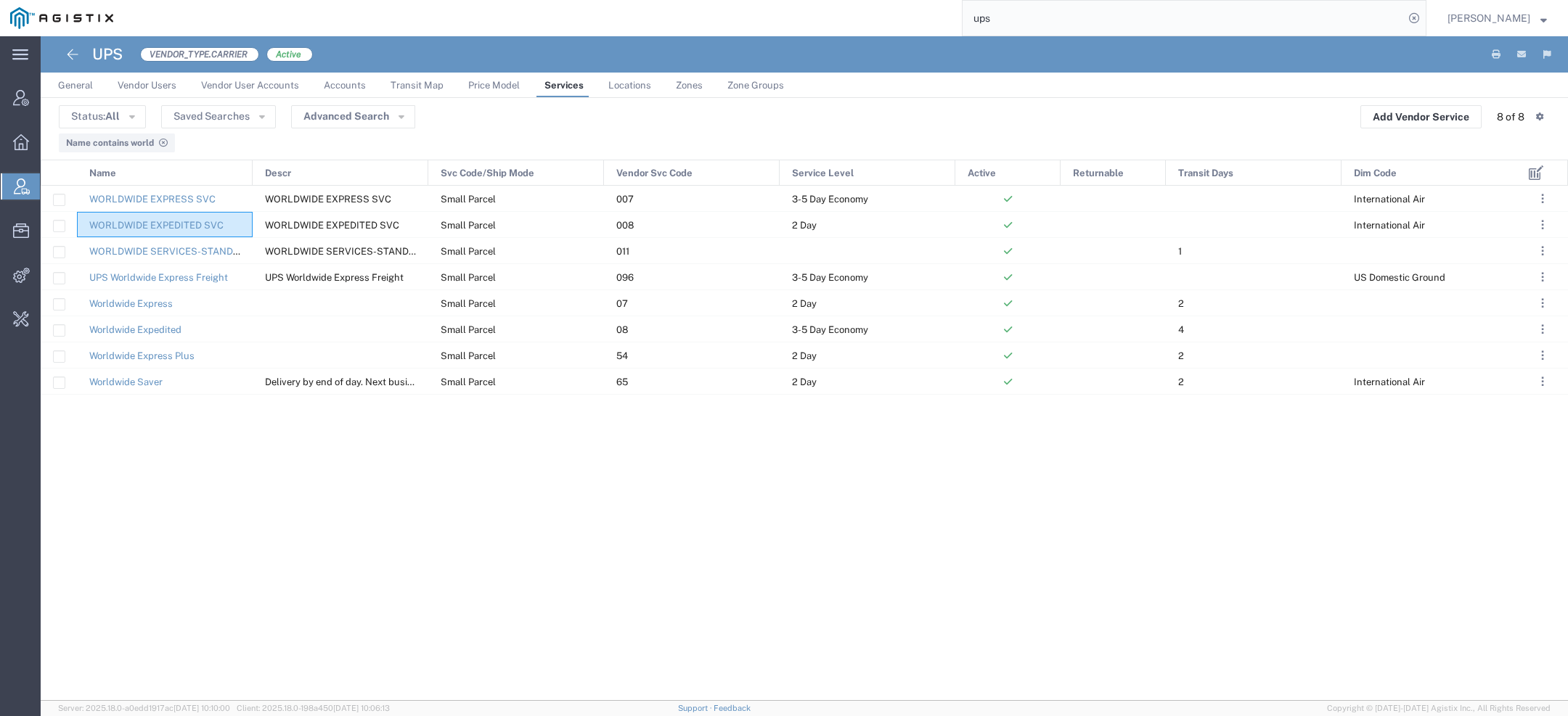
click at [74, 81] on span "General" at bounding box center [75, 85] width 35 height 11
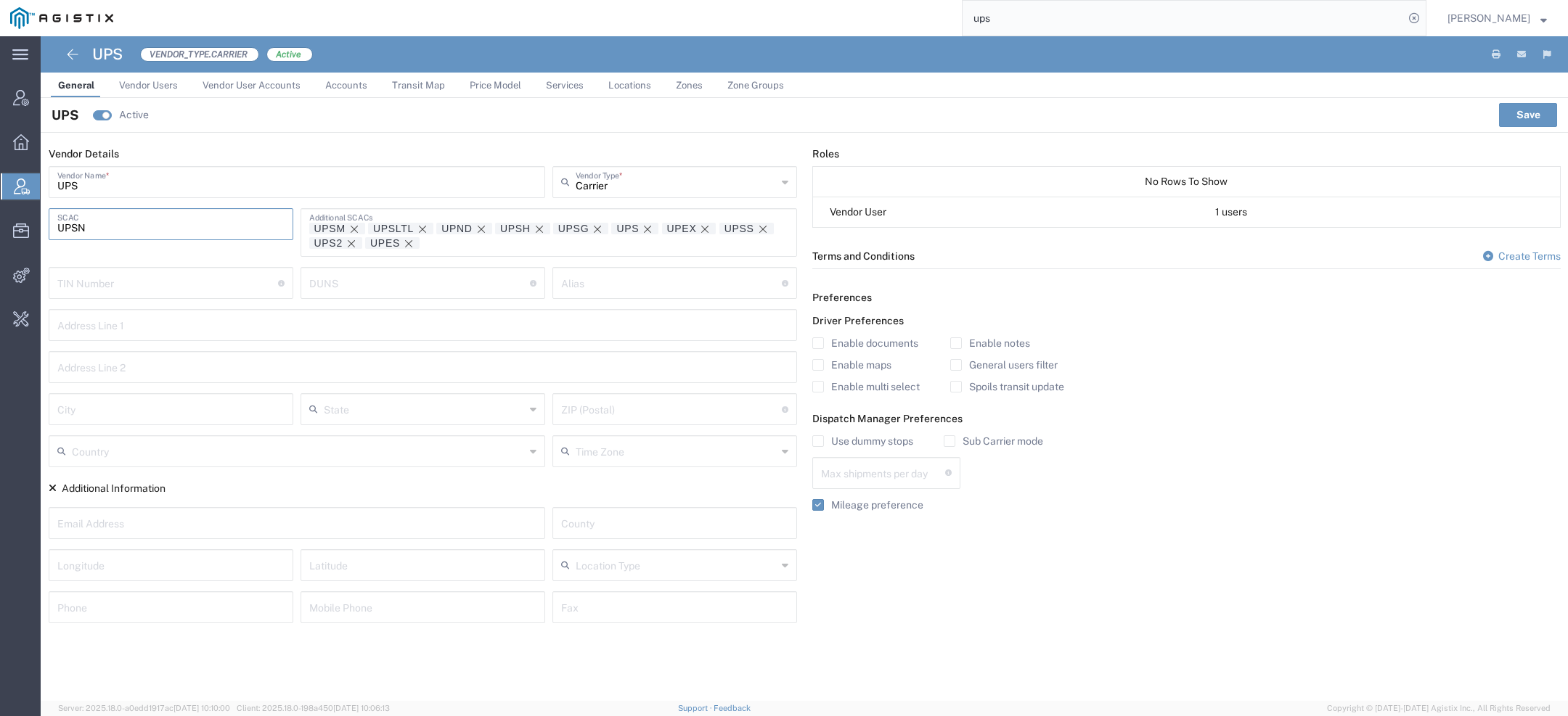
click at [71, 235] on input "UPSN" at bounding box center [171, 223] width 227 height 25
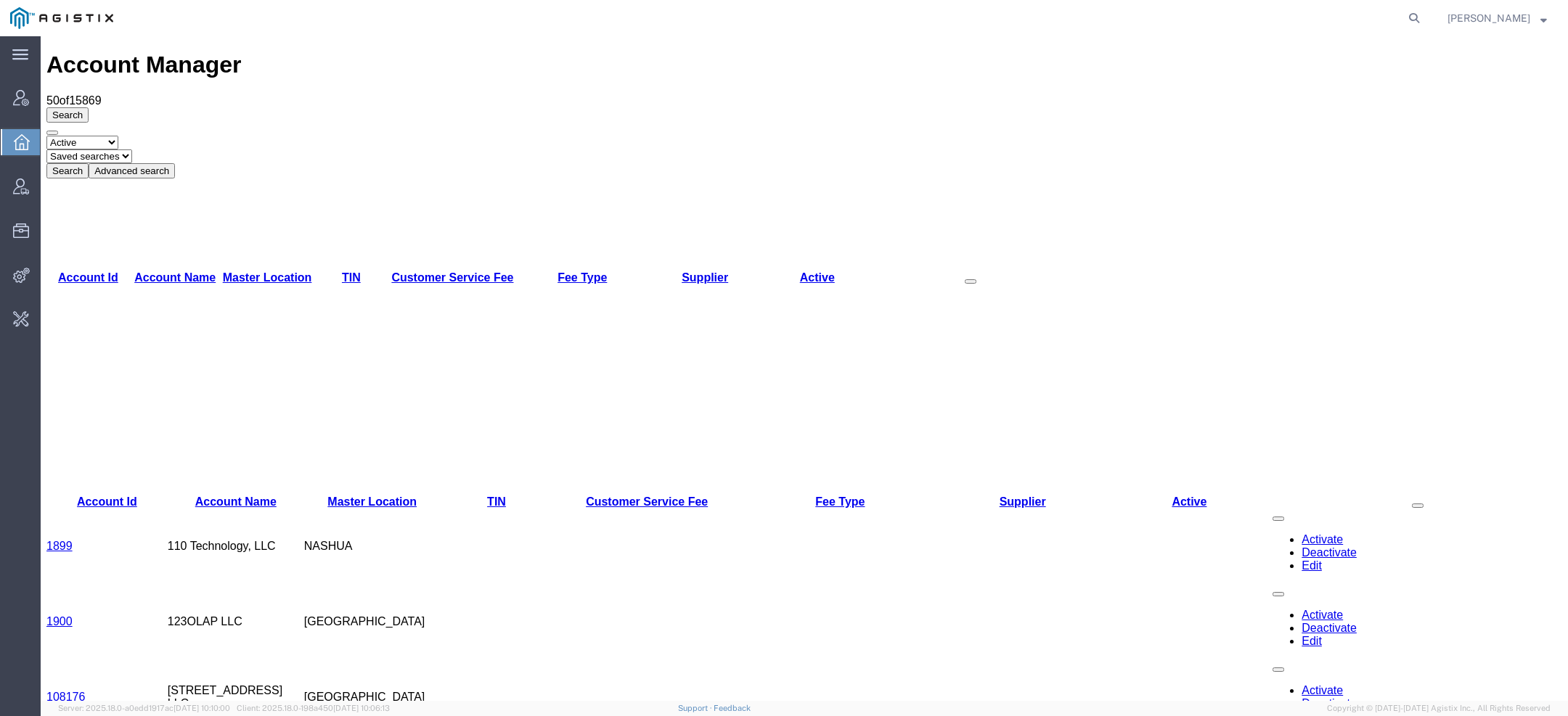
click at [1426, 8] on form at bounding box center [1415, 18] width 23 height 37
click at [1426, 10] on form at bounding box center [1415, 18] width 23 height 37
click at [1418, 21] on icon at bounding box center [1413, 18] width 21 height 21
type input "ups"
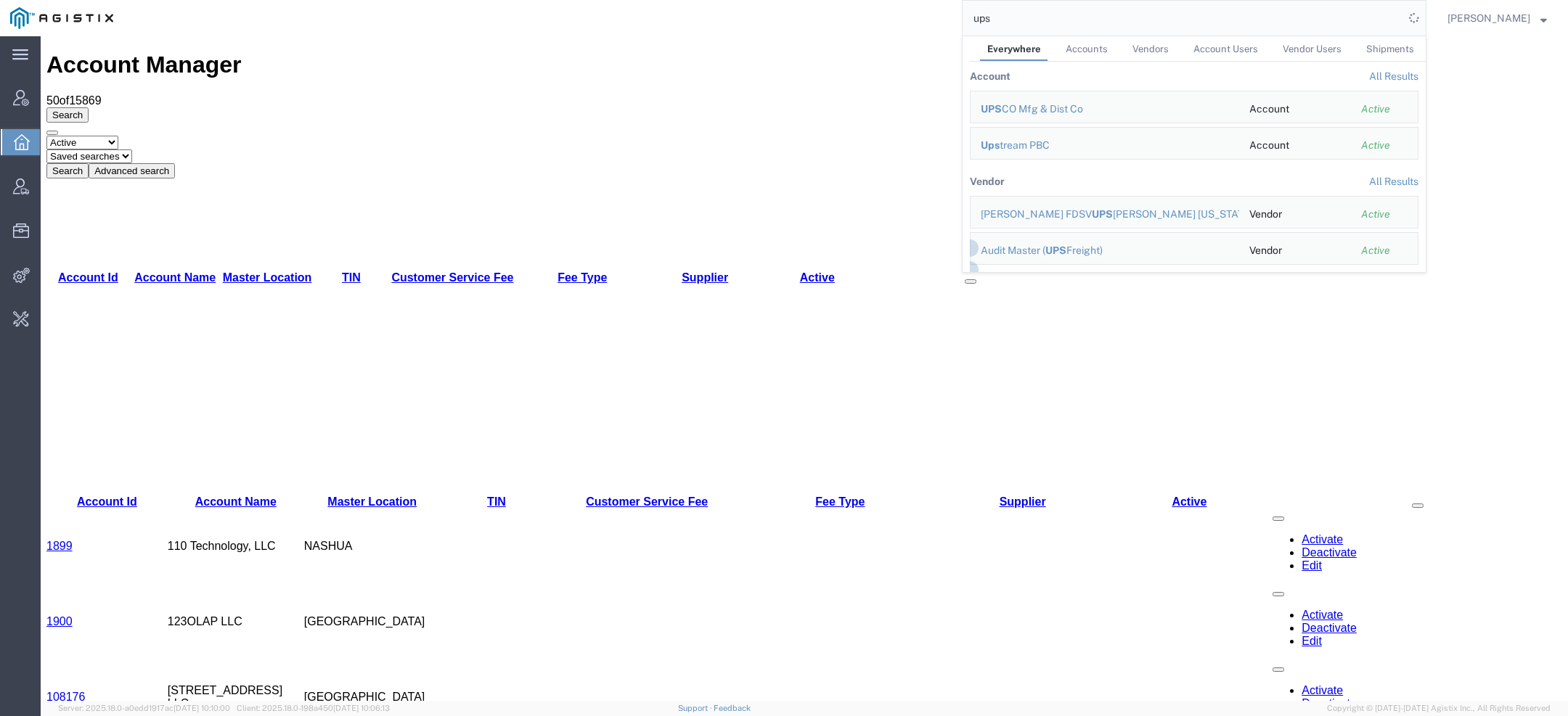
click at [1180, 47] on ul "Everywhere Accounts Vendors Account Users Vendor Users Shipments" at bounding box center [1197, 49] width 456 height 25
click at [1168, 47] on span "Vendors" at bounding box center [1150, 49] width 37 height 11
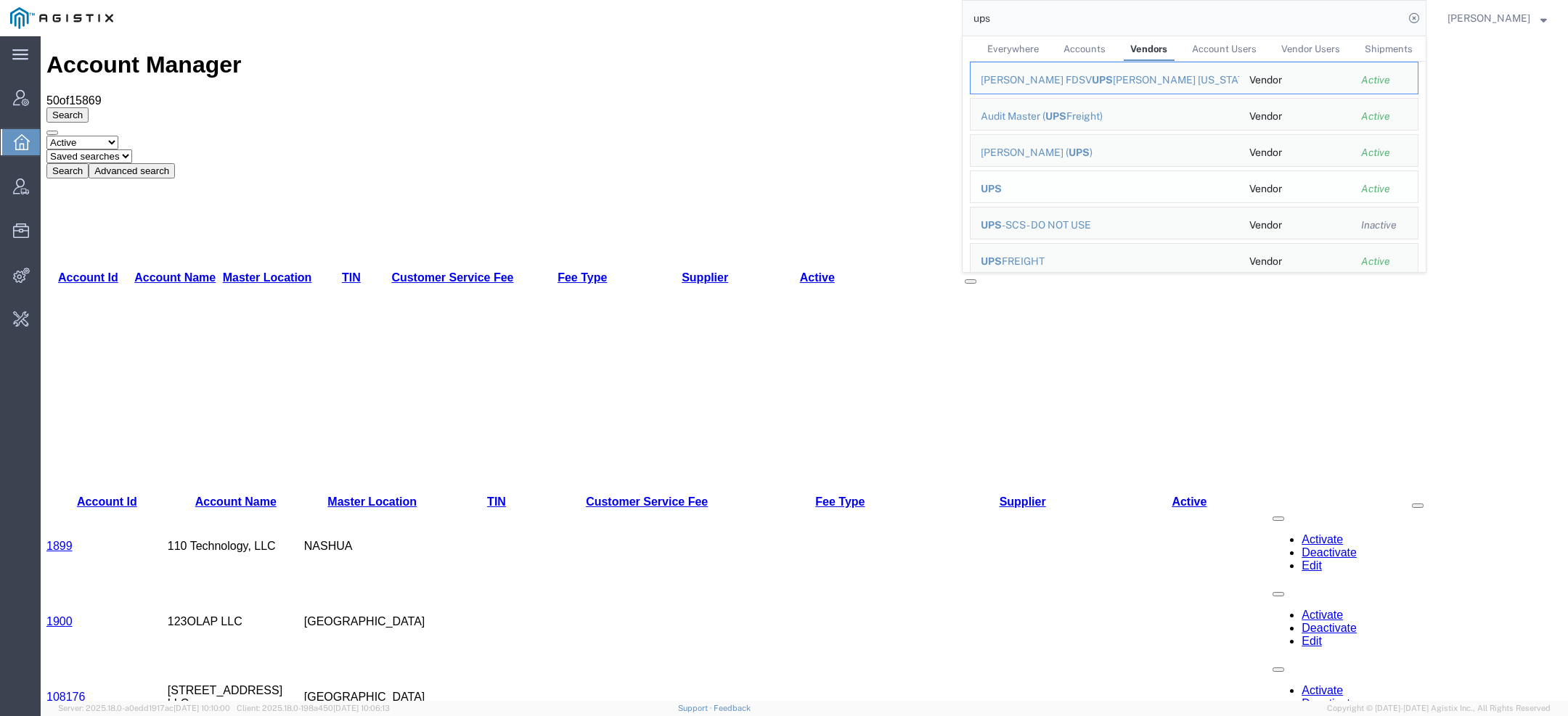
click at [1009, 190] on div "UPS" at bounding box center [1104, 189] width 248 height 15
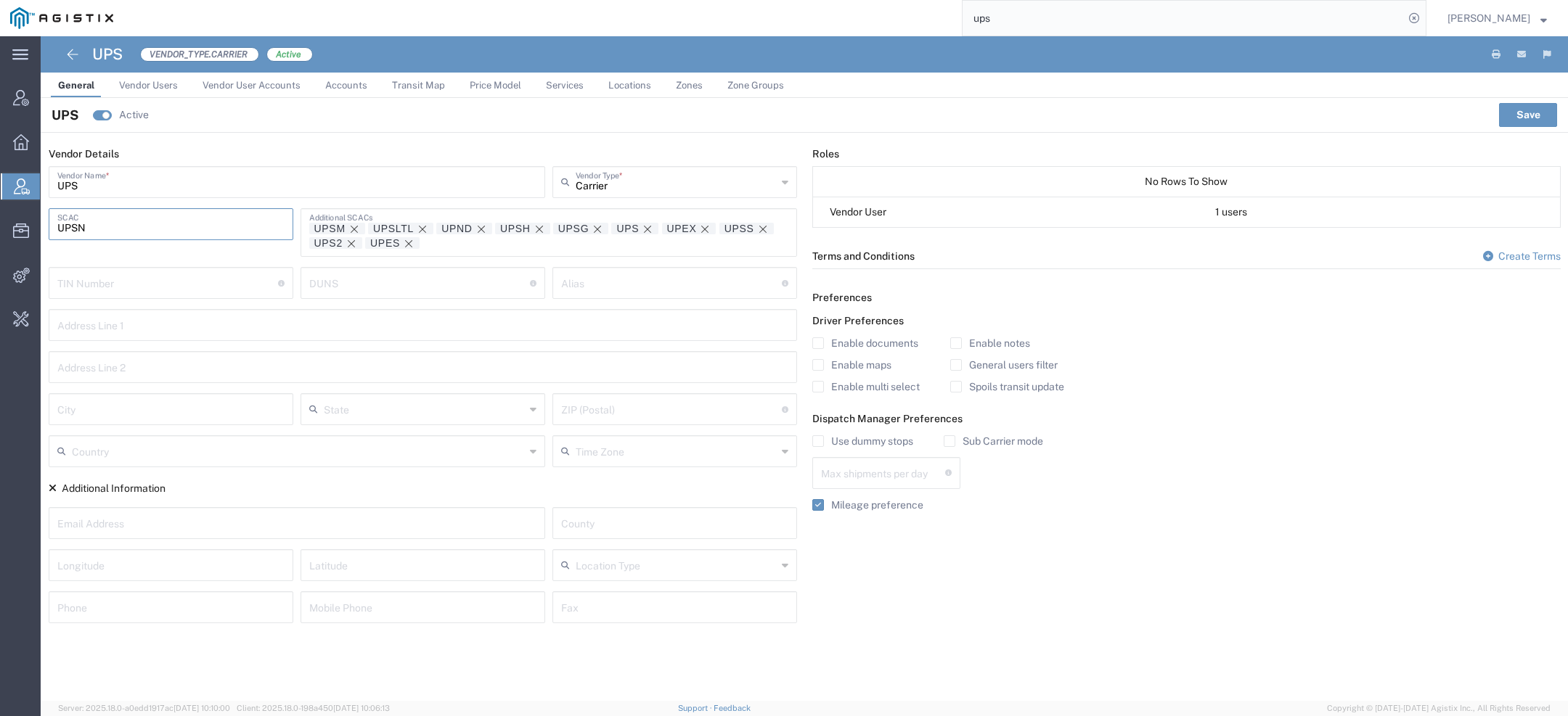
click at [80, 228] on input "UPSN" at bounding box center [171, 223] width 227 height 25
click at [17, 100] on icon at bounding box center [21, 98] width 16 height 16
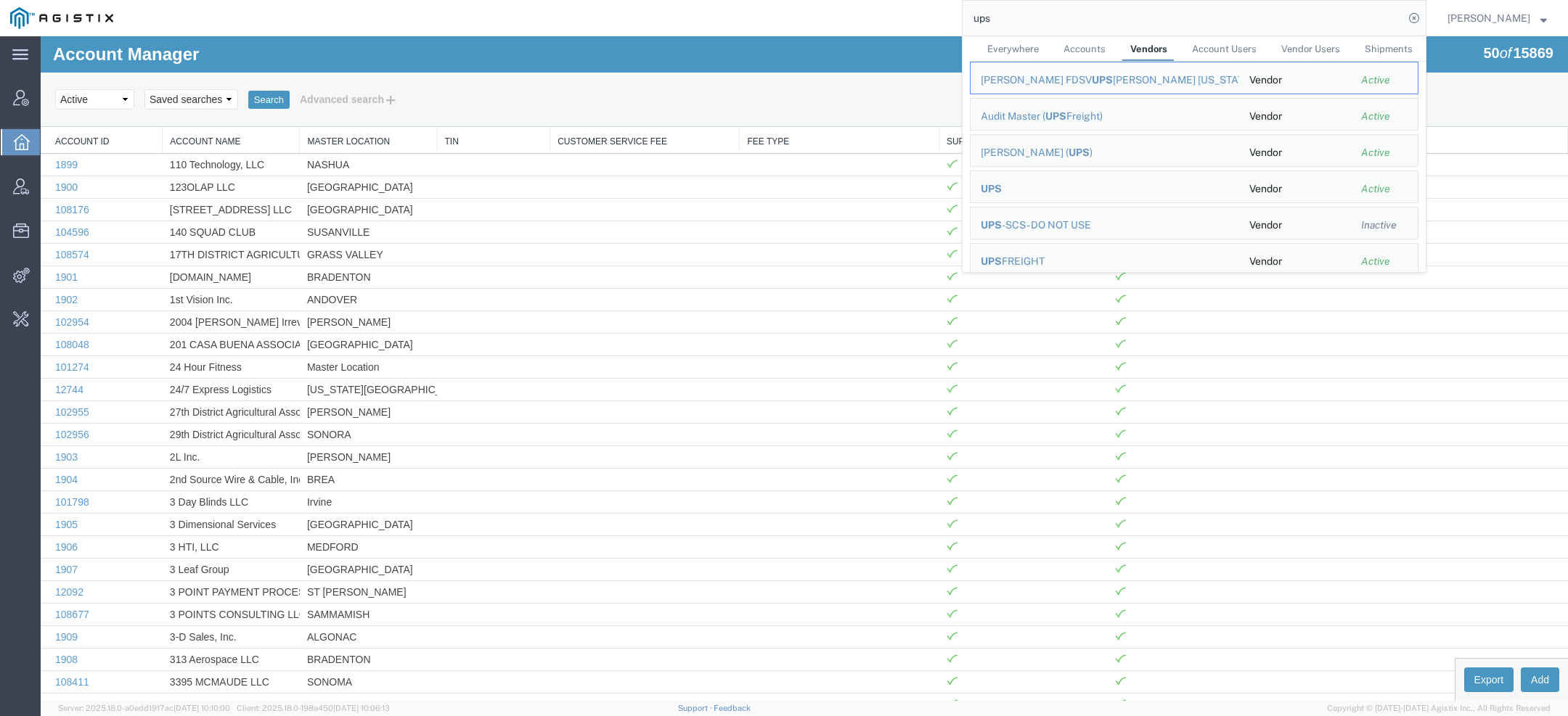
click at [1033, 30] on input "ups" at bounding box center [1183, 18] width 441 height 35
click at [998, 189] on span "UPS" at bounding box center [991, 188] width 21 height 12
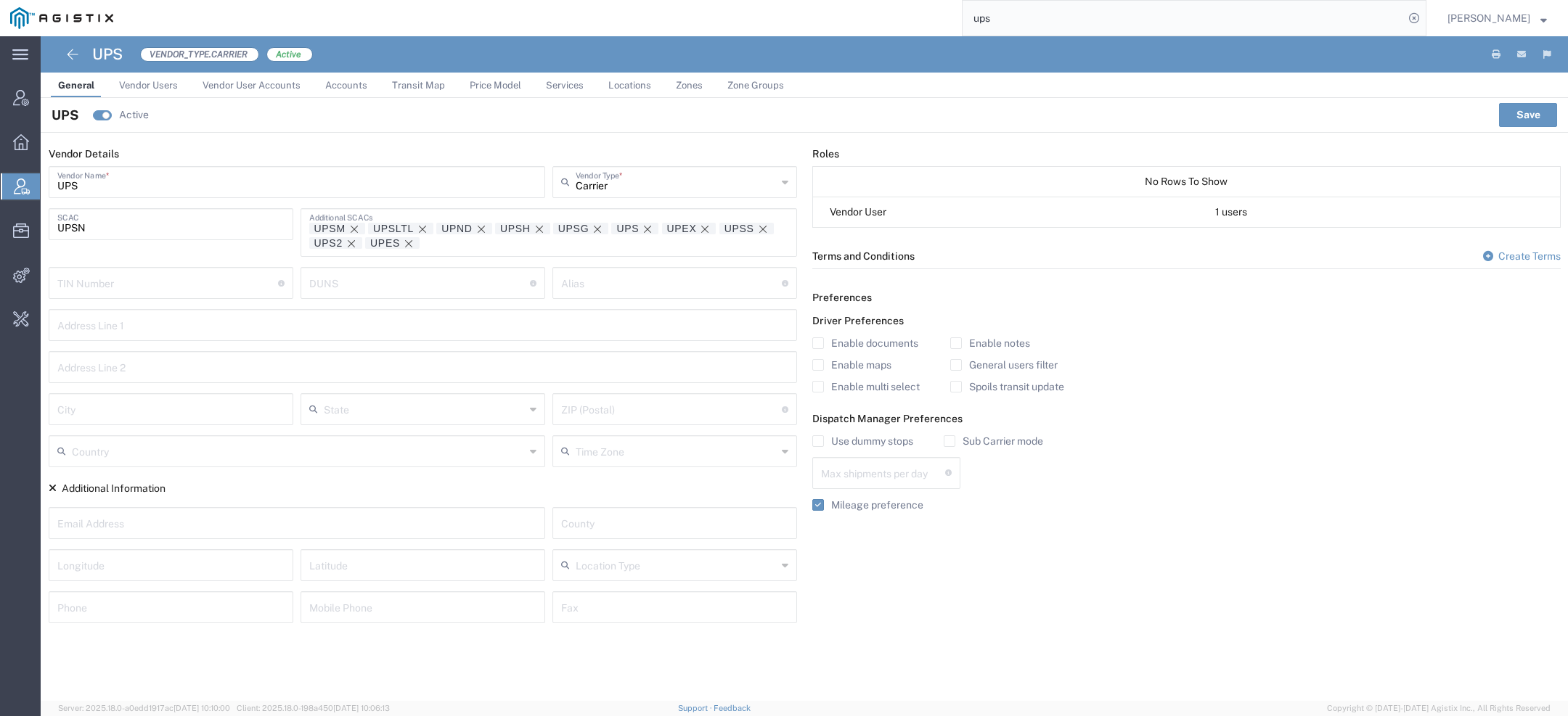
click at [559, 88] on span "Services" at bounding box center [564, 85] width 38 height 11
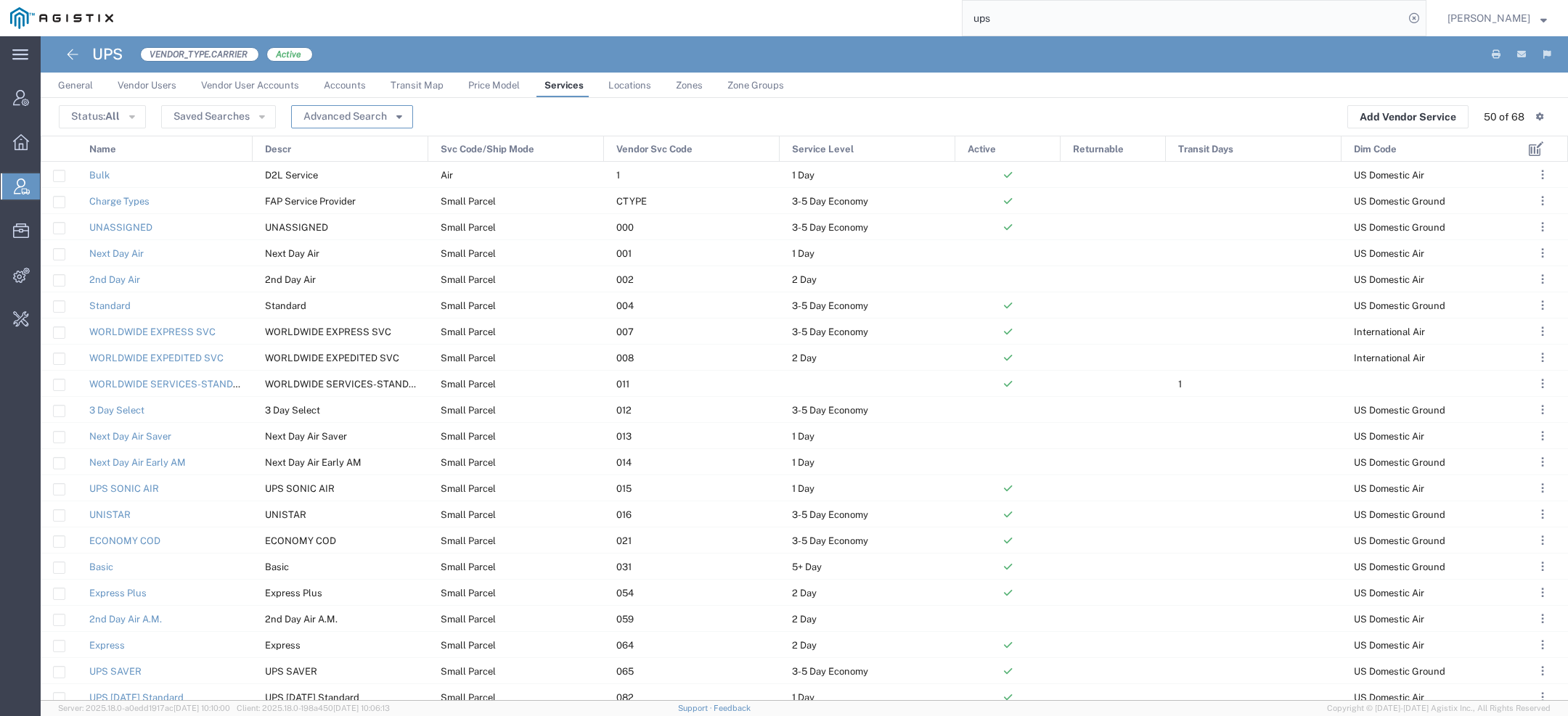
click at [357, 114] on button "Advanced Search" at bounding box center [352, 117] width 122 height 23
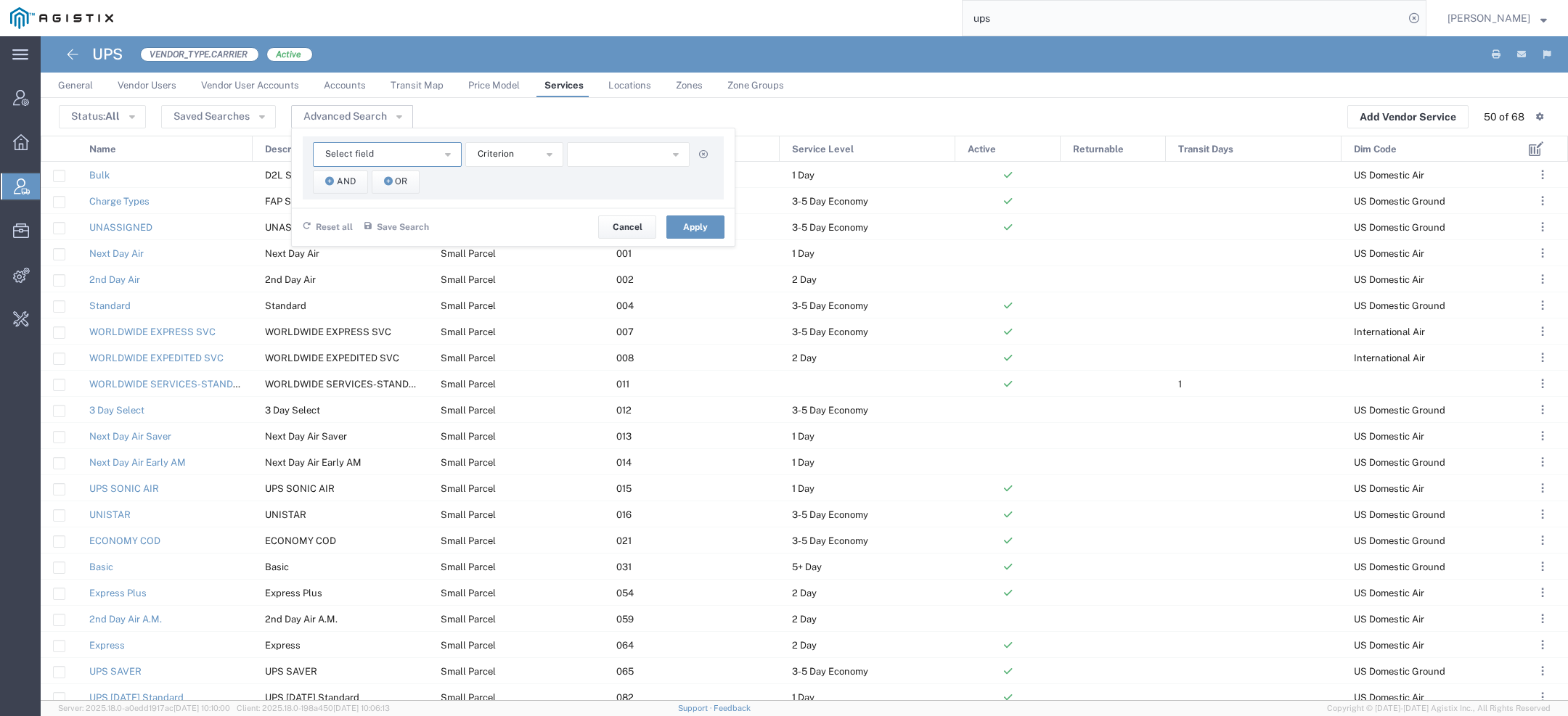
click at [346, 143] on button "Select field" at bounding box center [387, 155] width 149 height 25
click at [373, 300] on span "Vendor Svc Code" at bounding box center [385, 303] width 146 height 19
click at [532, 139] on div "Vendor Svc Code Descr Dim Code Name Service Level Svc Code/Ship Mode Transit Da…" at bounding box center [513, 167] width 421 height 64
click at [529, 163] on button "starts with" at bounding box center [514, 155] width 98 height 25
click at [493, 224] on span "equal" at bounding box center [512, 221] width 95 height 19
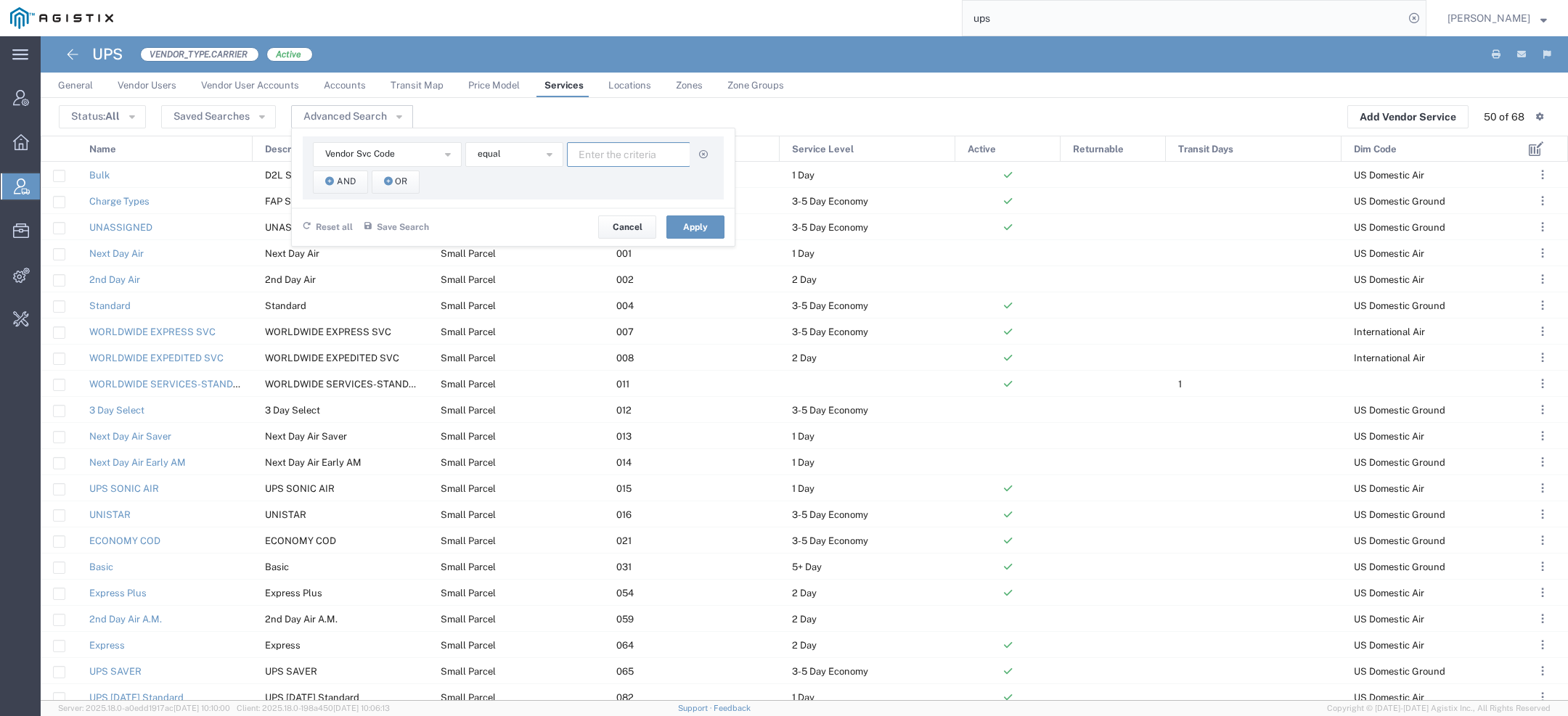
click at [605, 144] on input "text" at bounding box center [629, 155] width 124 height 25
type input "3"
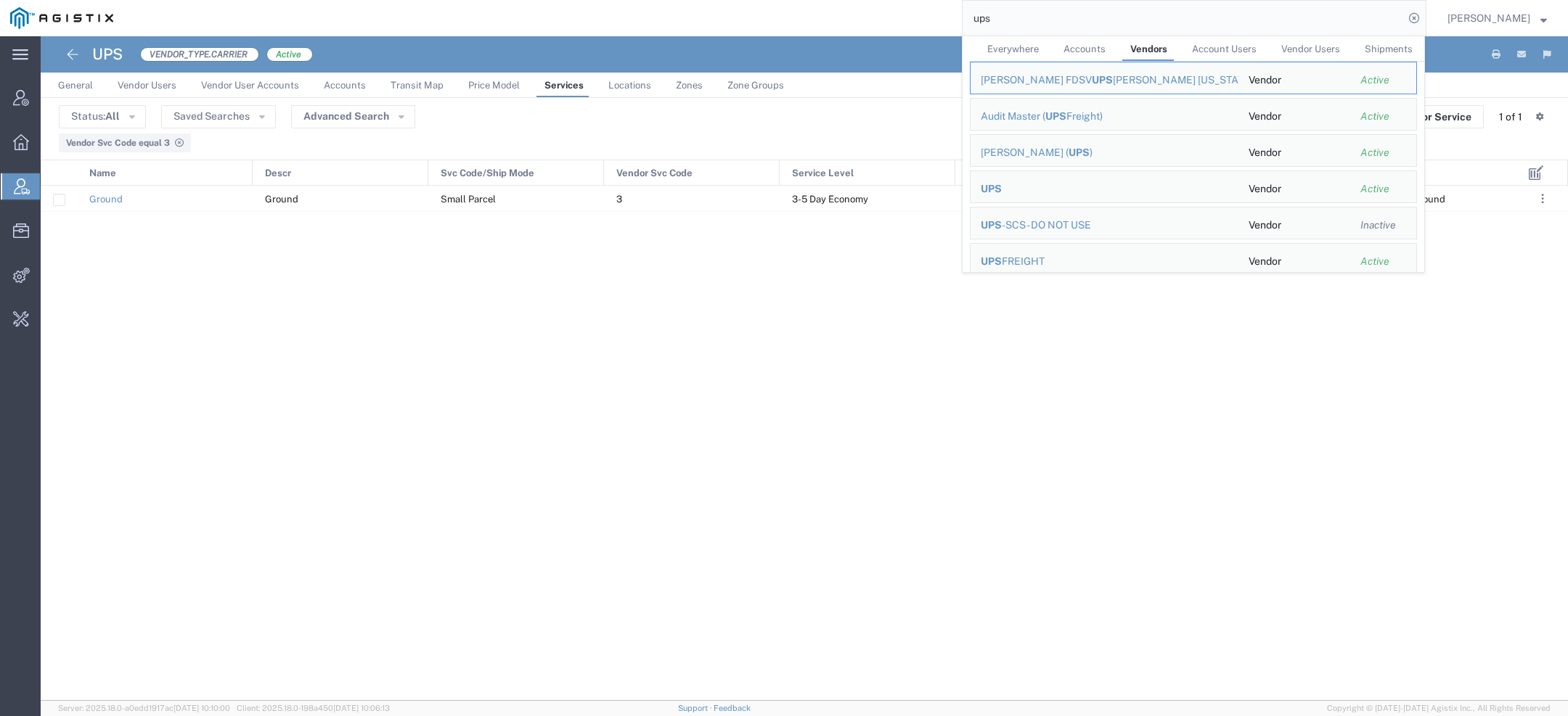
drag, startPoint x: 1021, startPoint y: 14, endPoint x: 752, endPoint y: 14, distance: 269.0
click at [815, 14] on div "ups Everywhere Accounts Vendors Account Users Vendor Users Shipments ACOSTA FDS…" at bounding box center [775, 18] width 1303 height 37
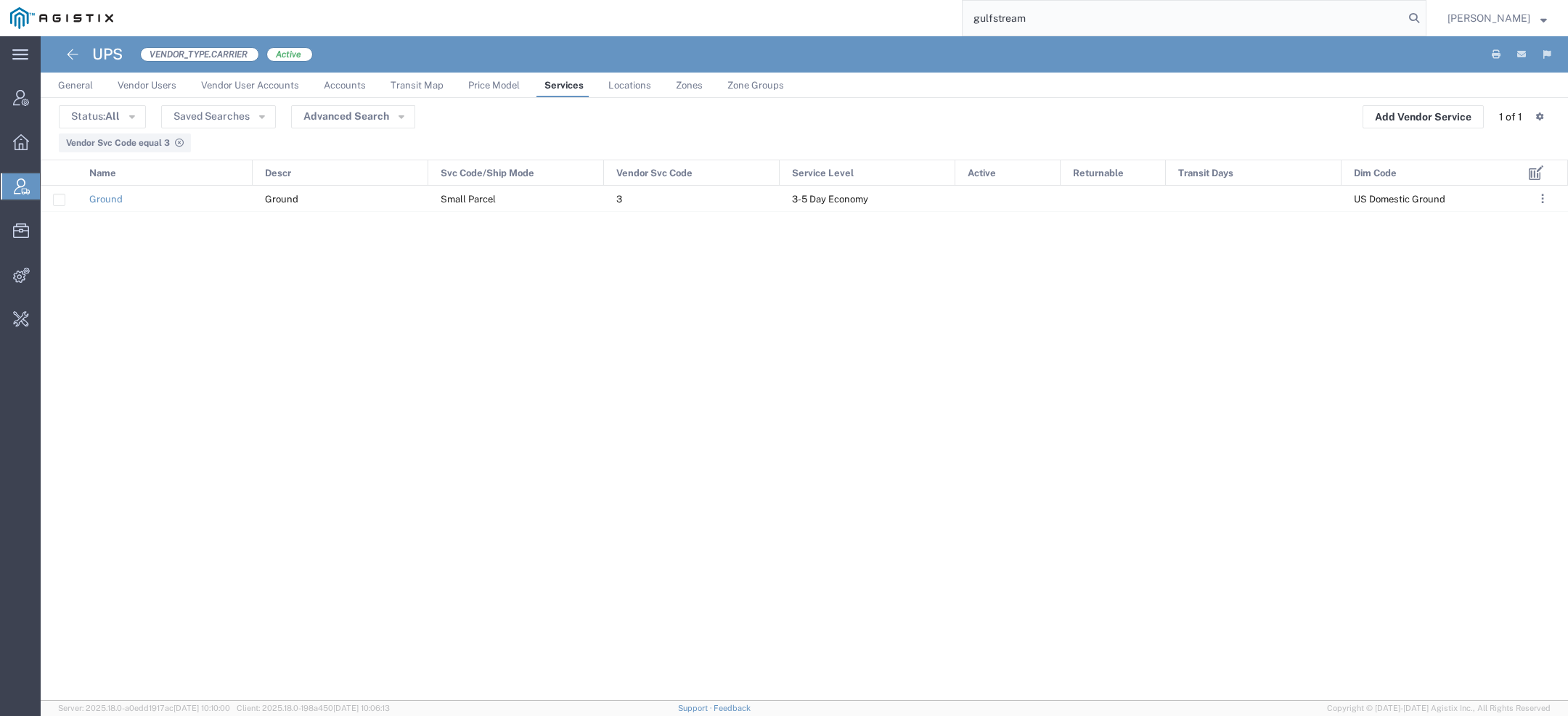
type input "gulfstream"
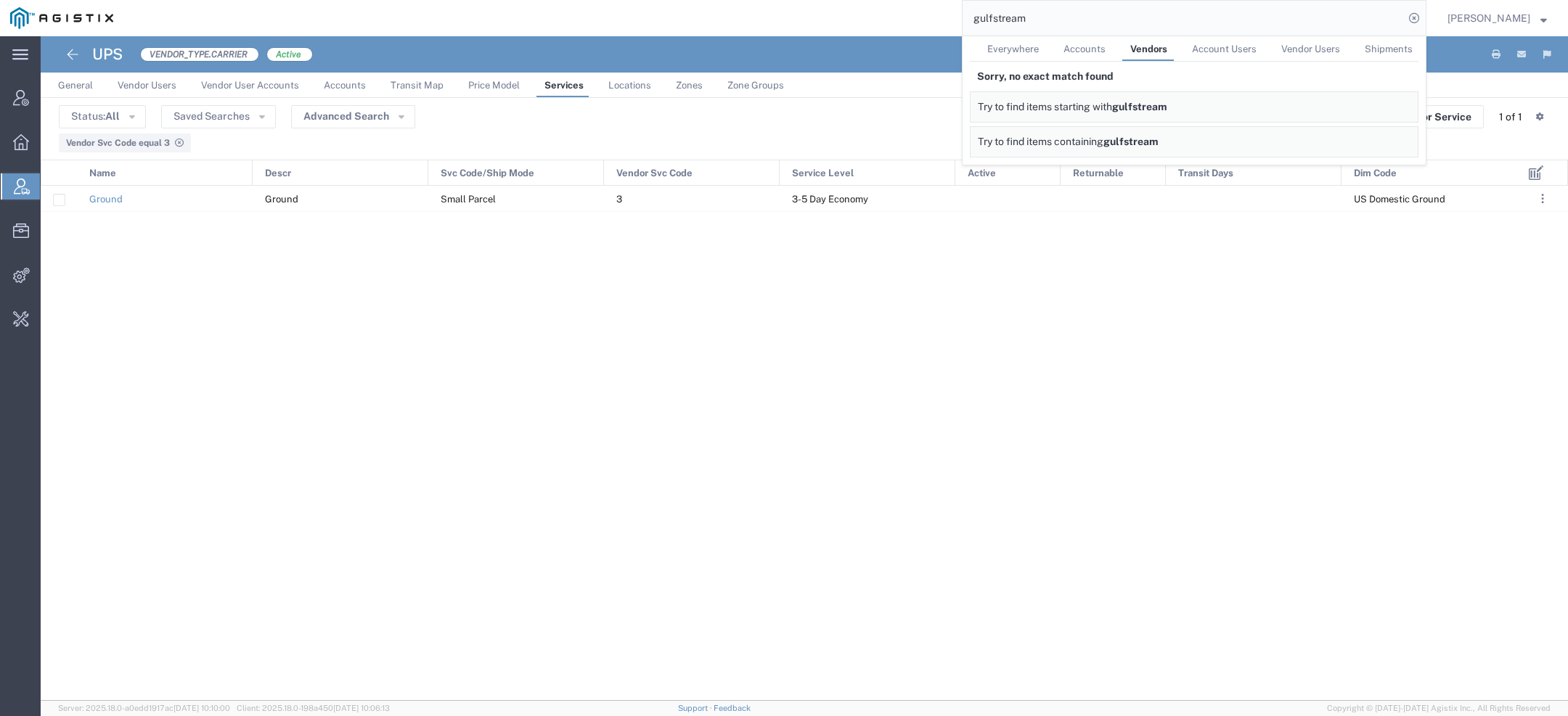
click at [1036, 46] on span "Everywhere" at bounding box center [1013, 49] width 52 height 11
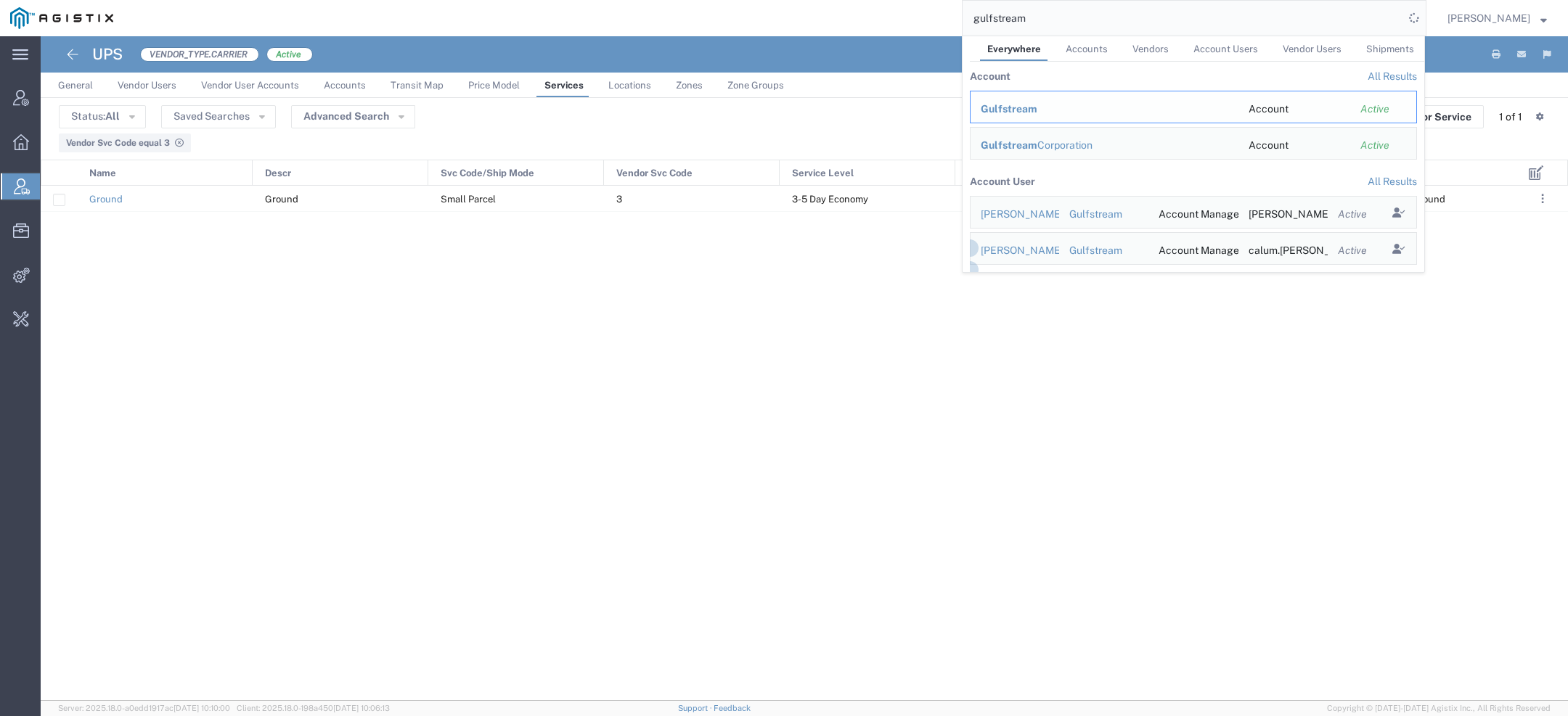
click at [1022, 109] on span "Gulfstream" at bounding box center [1008, 108] width 56 height 12
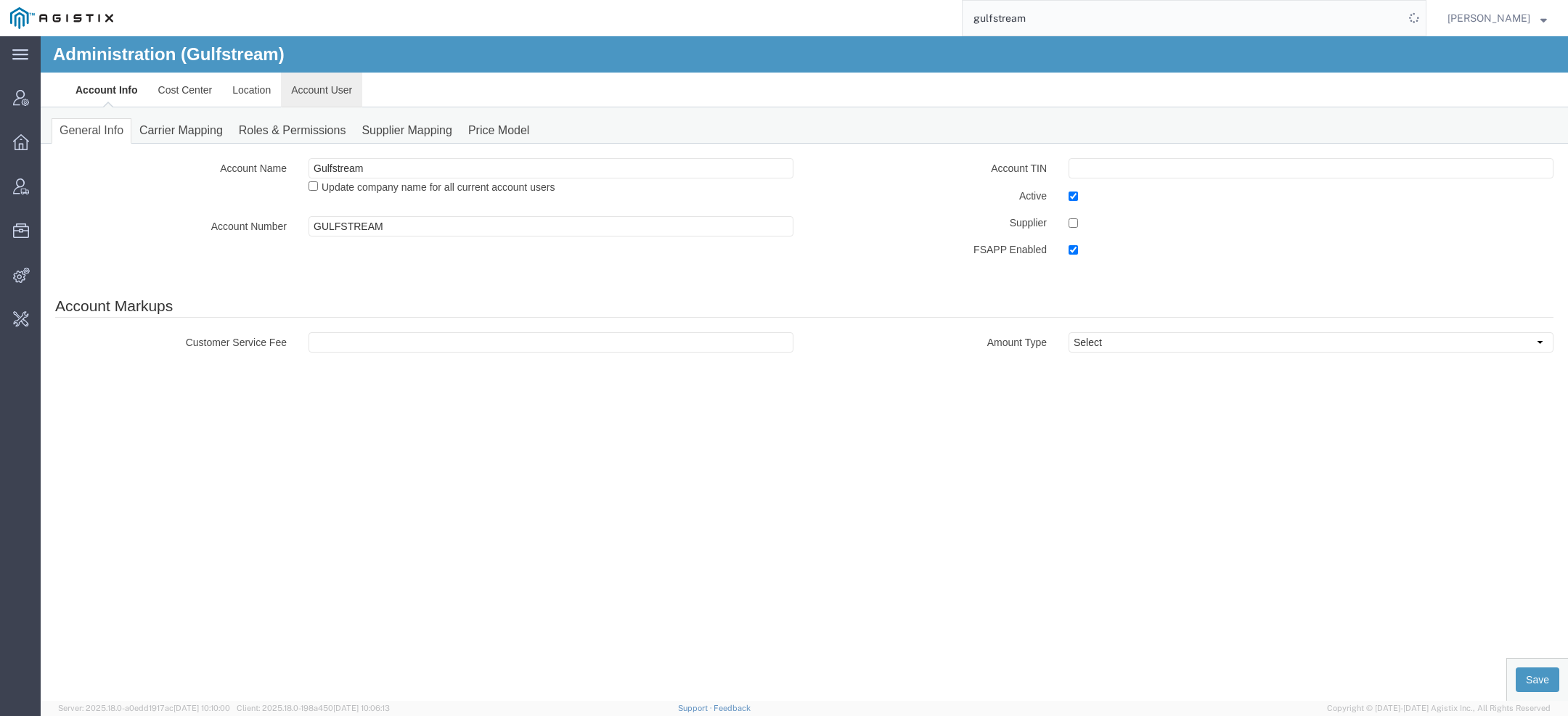
click at [338, 94] on link "Account User" at bounding box center [321, 90] width 81 height 35
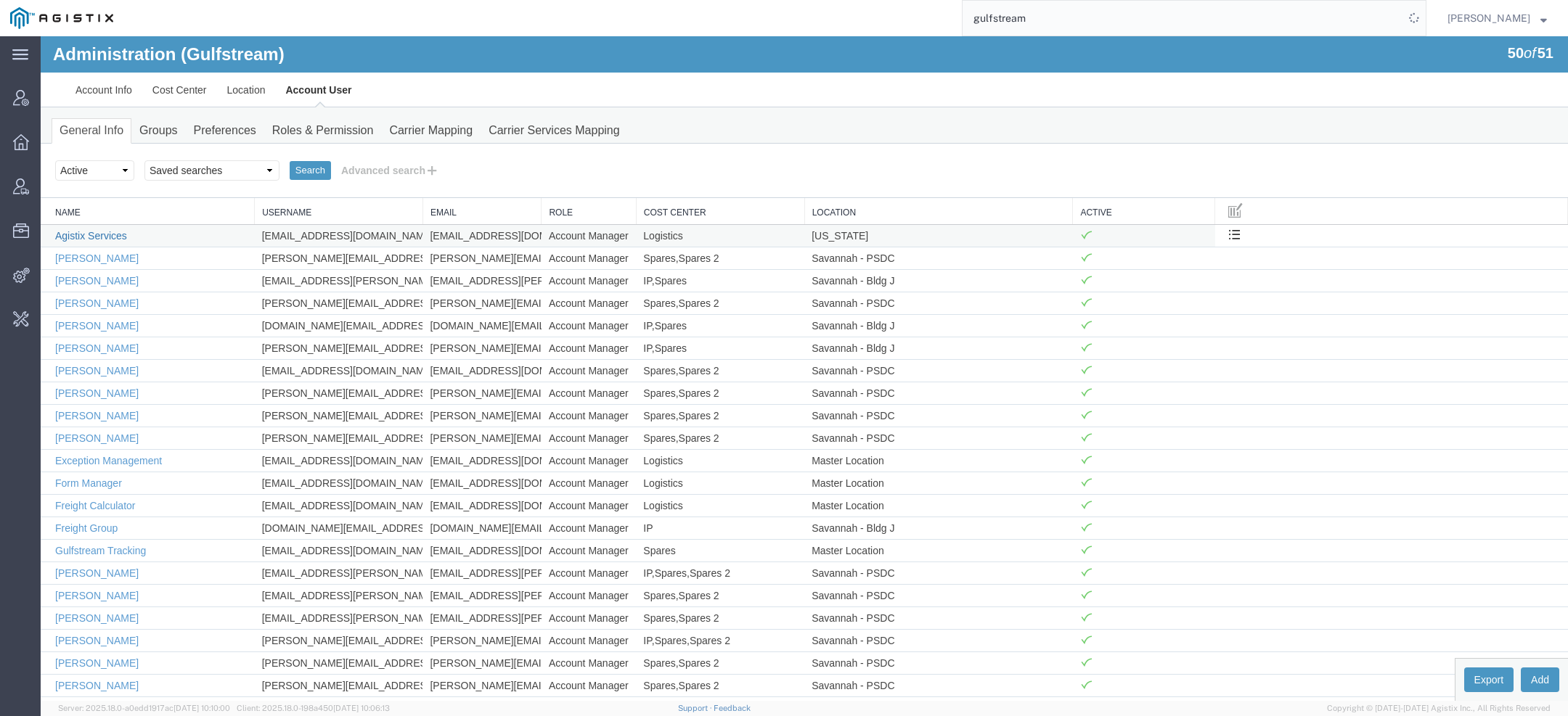
click at [113, 231] on link "Agistix Services" at bounding box center [91, 235] width 72 height 12
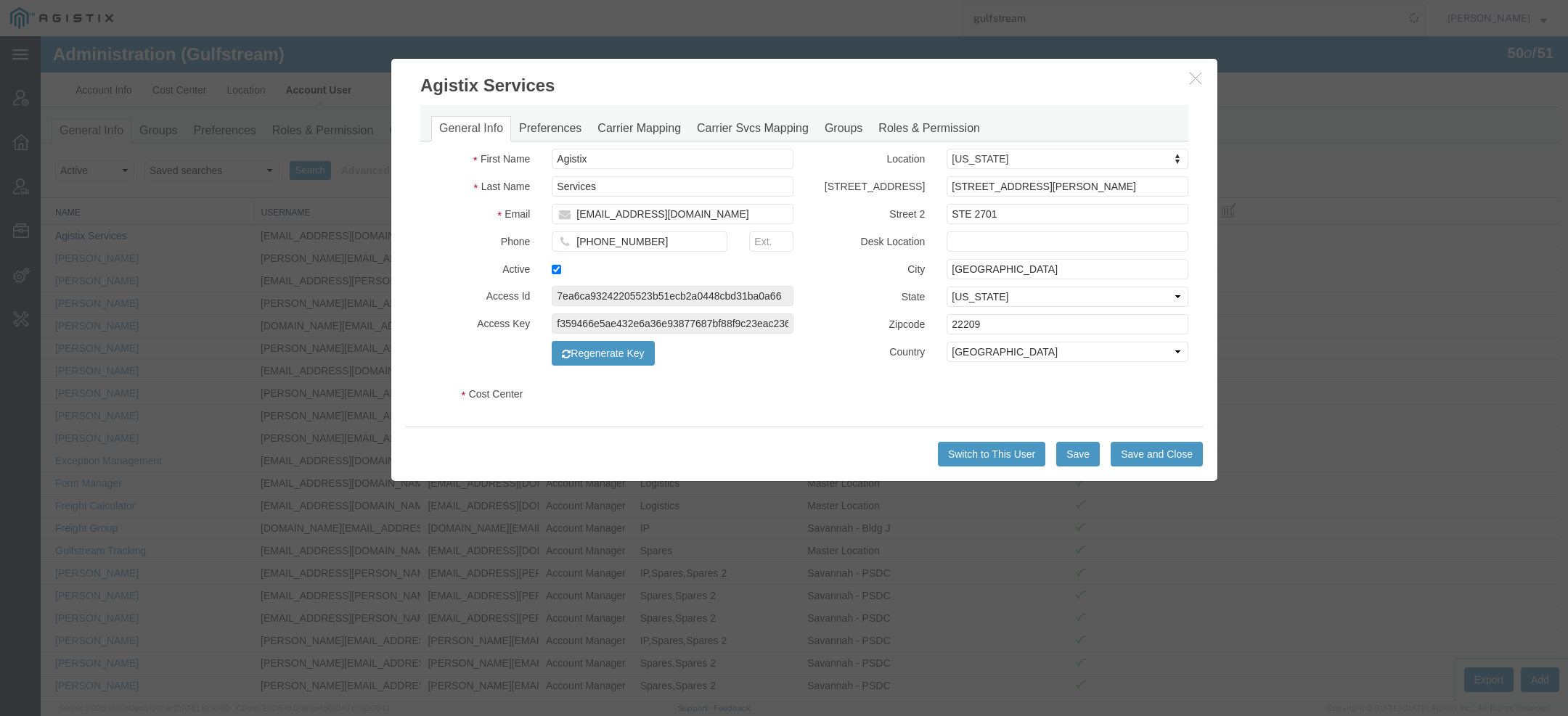
select select "COSTCENTER"
select select "269"
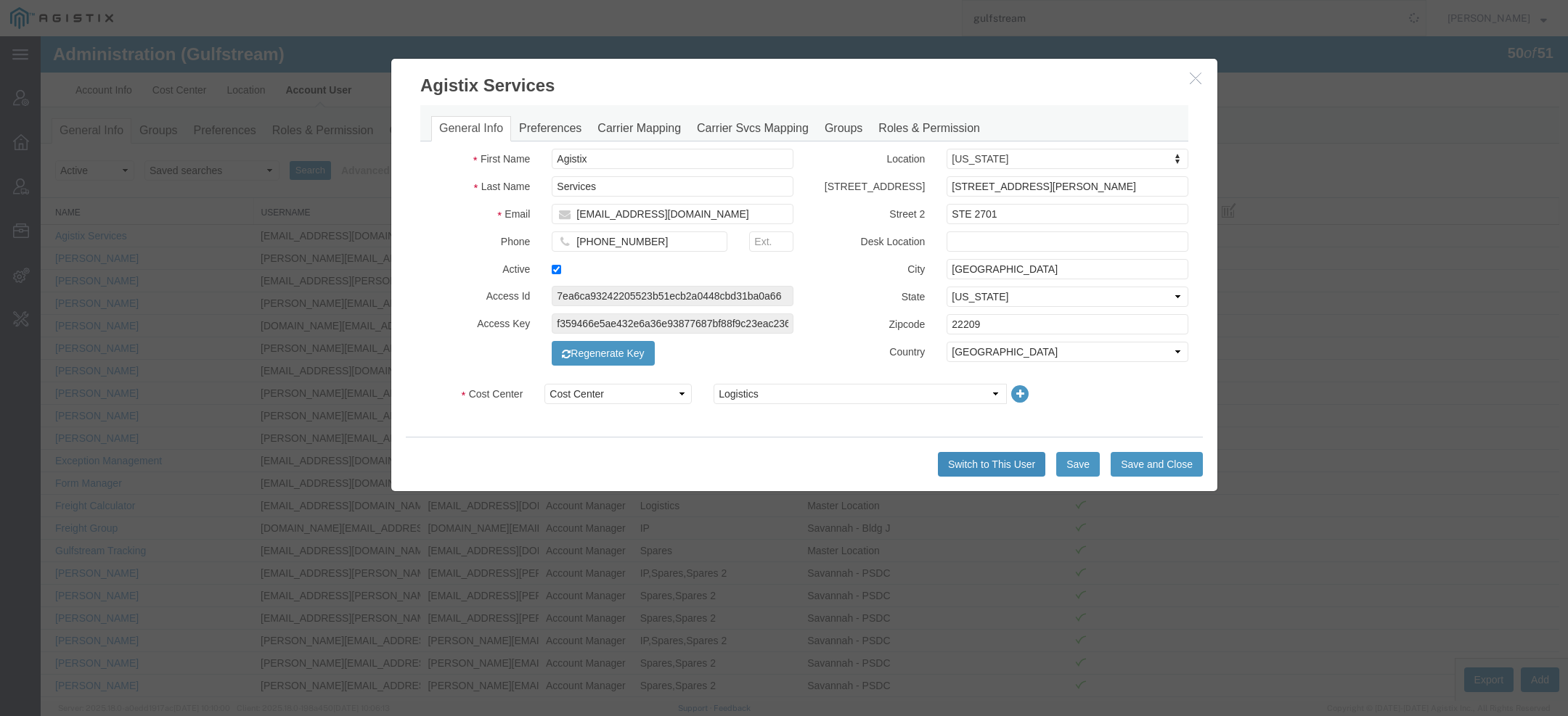
click at [1003, 456] on button "Switch to This User" at bounding box center [991, 465] width 107 height 25
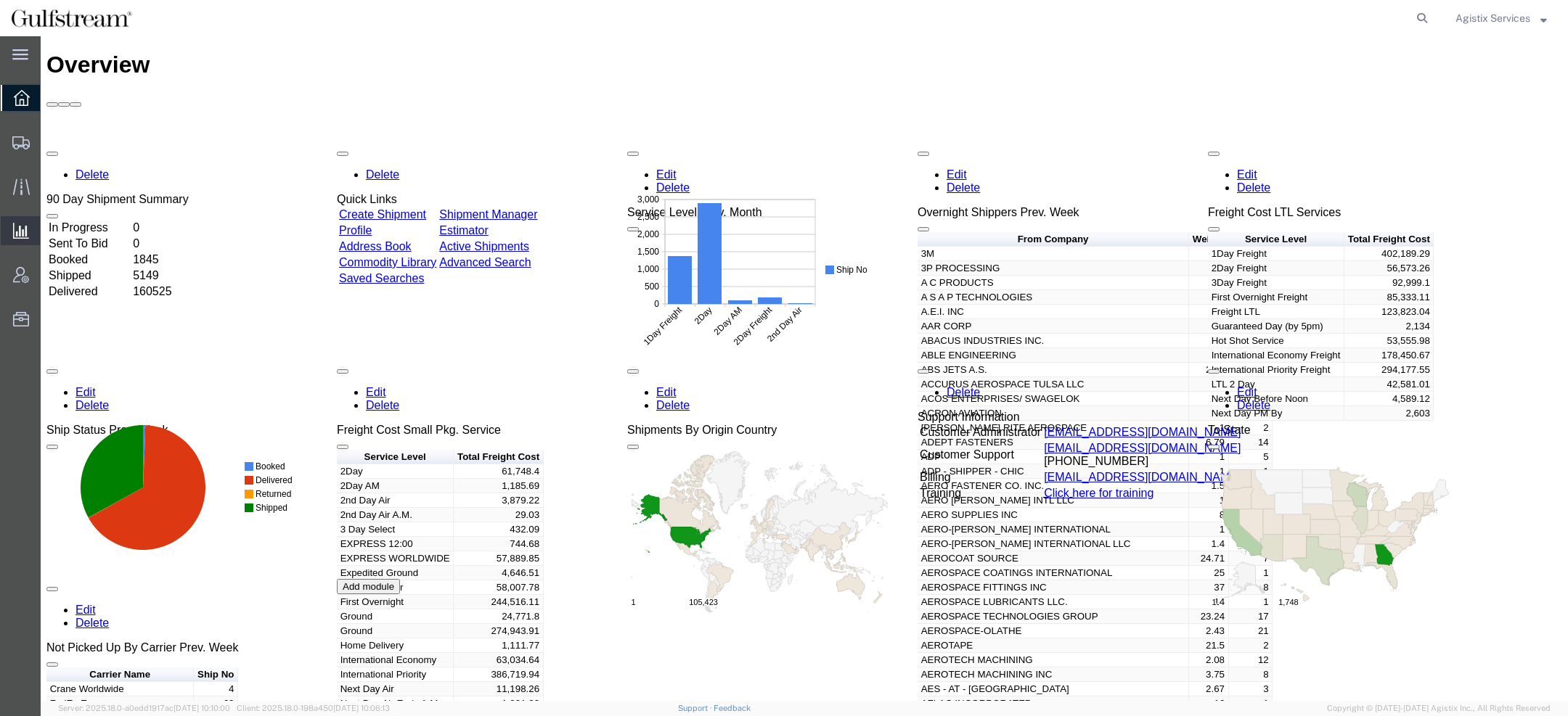
click at [0, 0] on span "Ad Hoc Reports" at bounding box center [0, 0] width 0 height 0
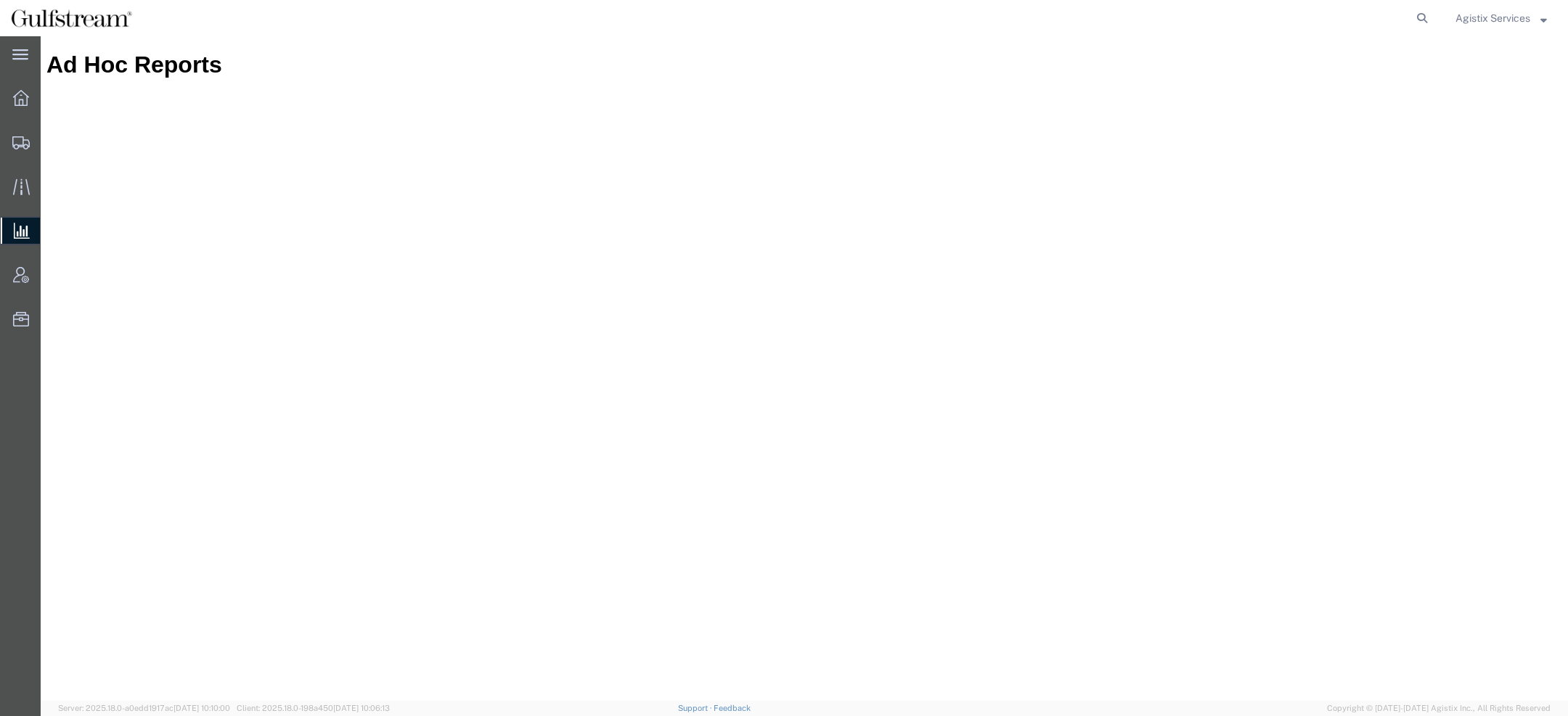
click at [1522, 16] on span "Agistix Services" at bounding box center [1492, 18] width 74 height 16
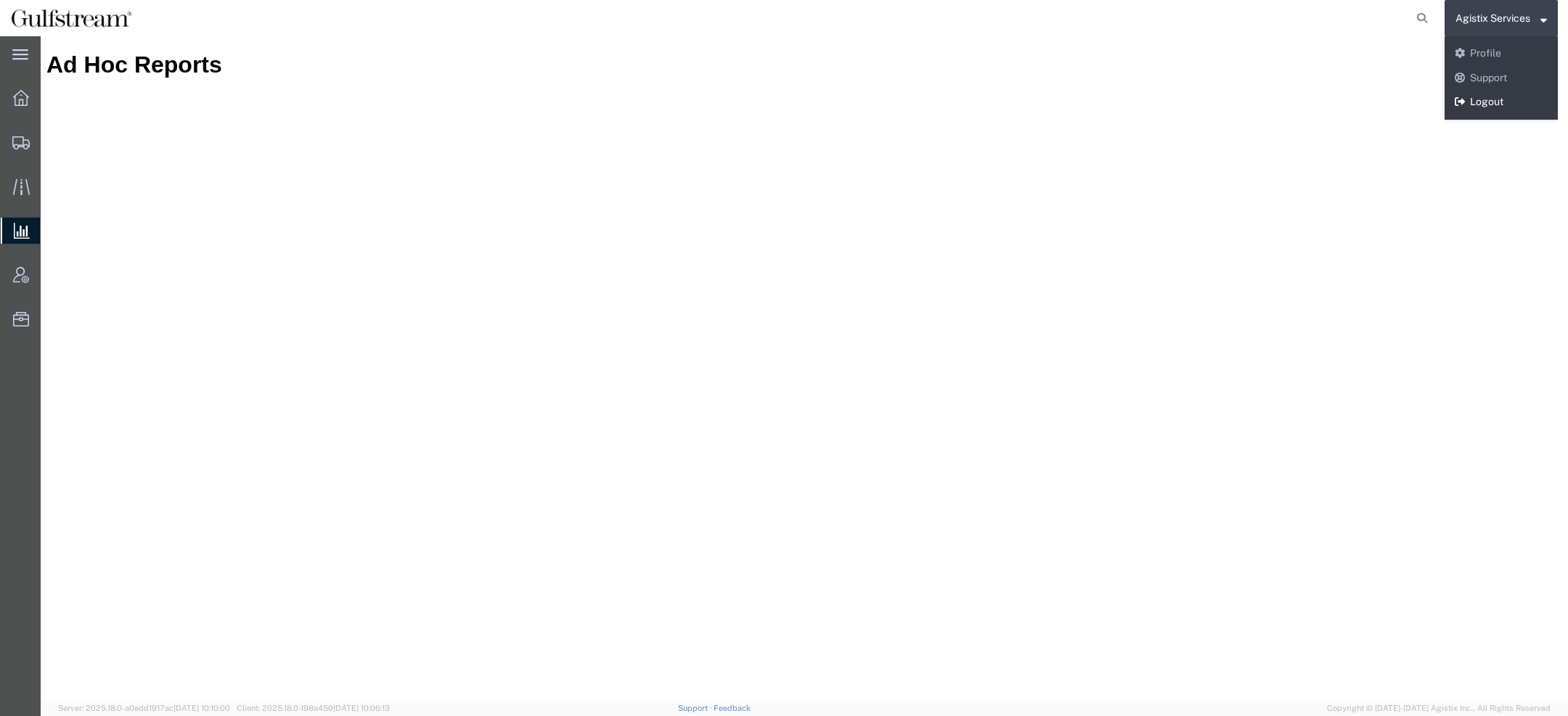
click at [1492, 103] on link "Logout" at bounding box center [1501, 103] width 113 height 25
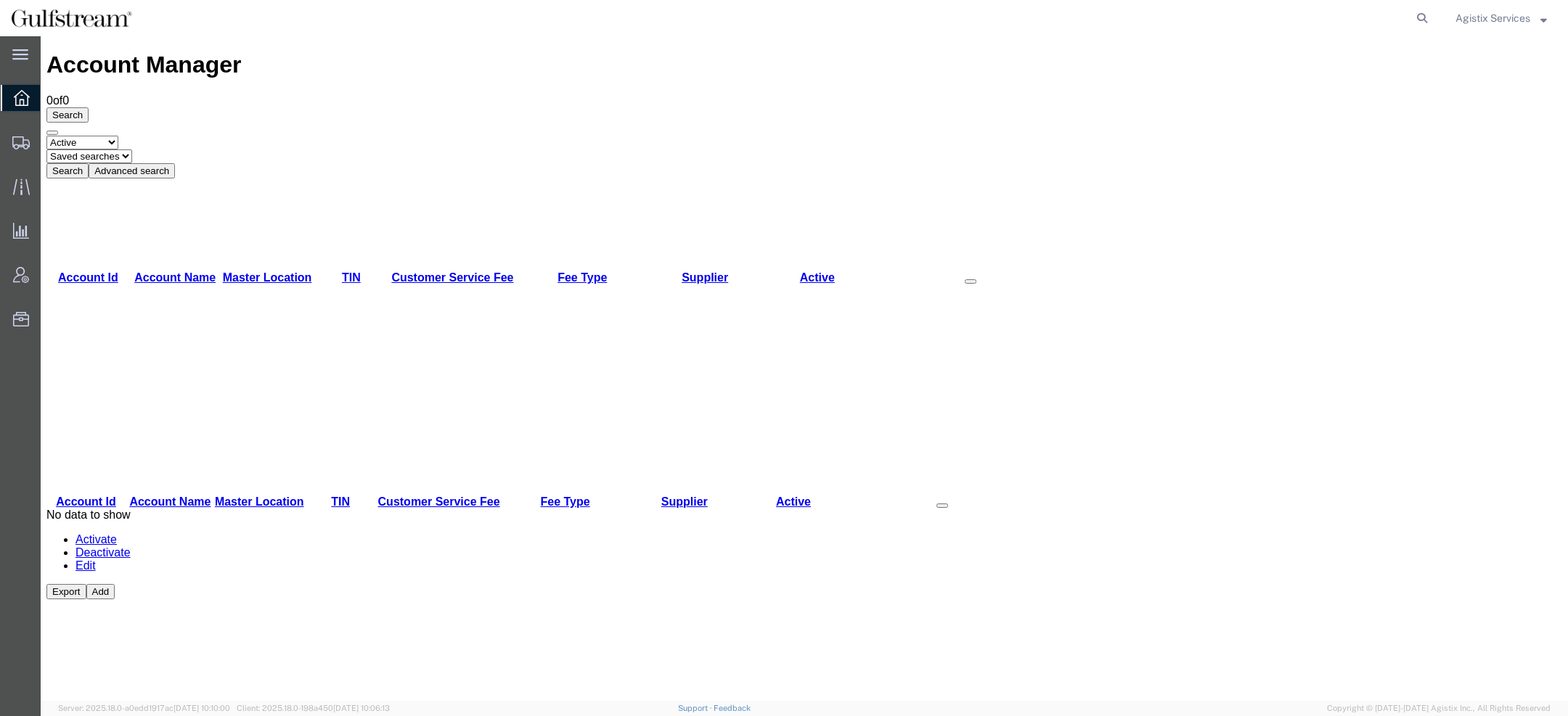
click at [1421, 3] on form at bounding box center [1423, 18] width 23 height 37
click at [1420, 8] on icon at bounding box center [1421, 18] width 21 height 21
paste input "56670476"
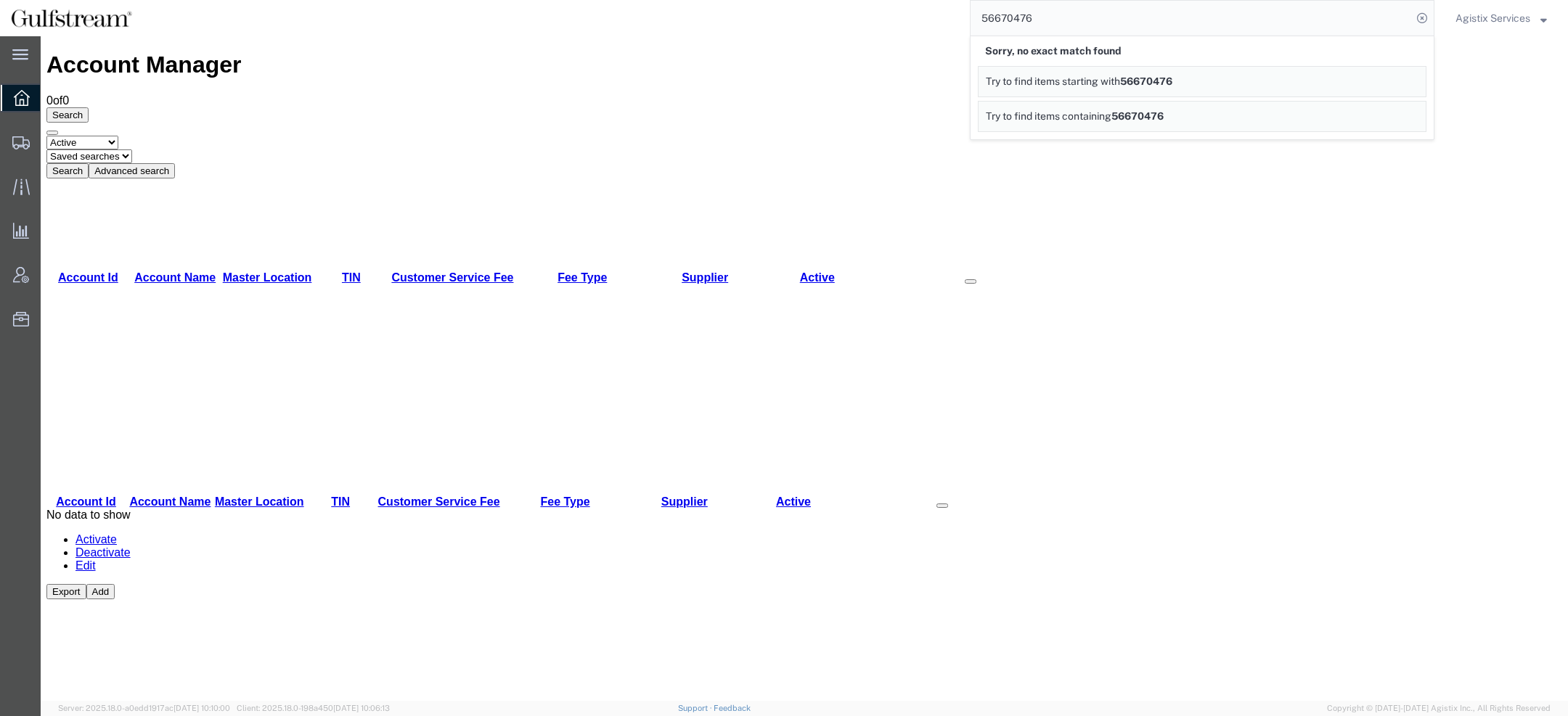
drag, startPoint x: 1036, startPoint y: 23, endPoint x: 793, endPoint y: -37, distance: 250.3
click at [793, 0] on html "main_menu Created with Sketch. Collapse Menu Overview Shipments Shipment Manage…" at bounding box center [784, 358] width 1568 height 716
paste input "65391"
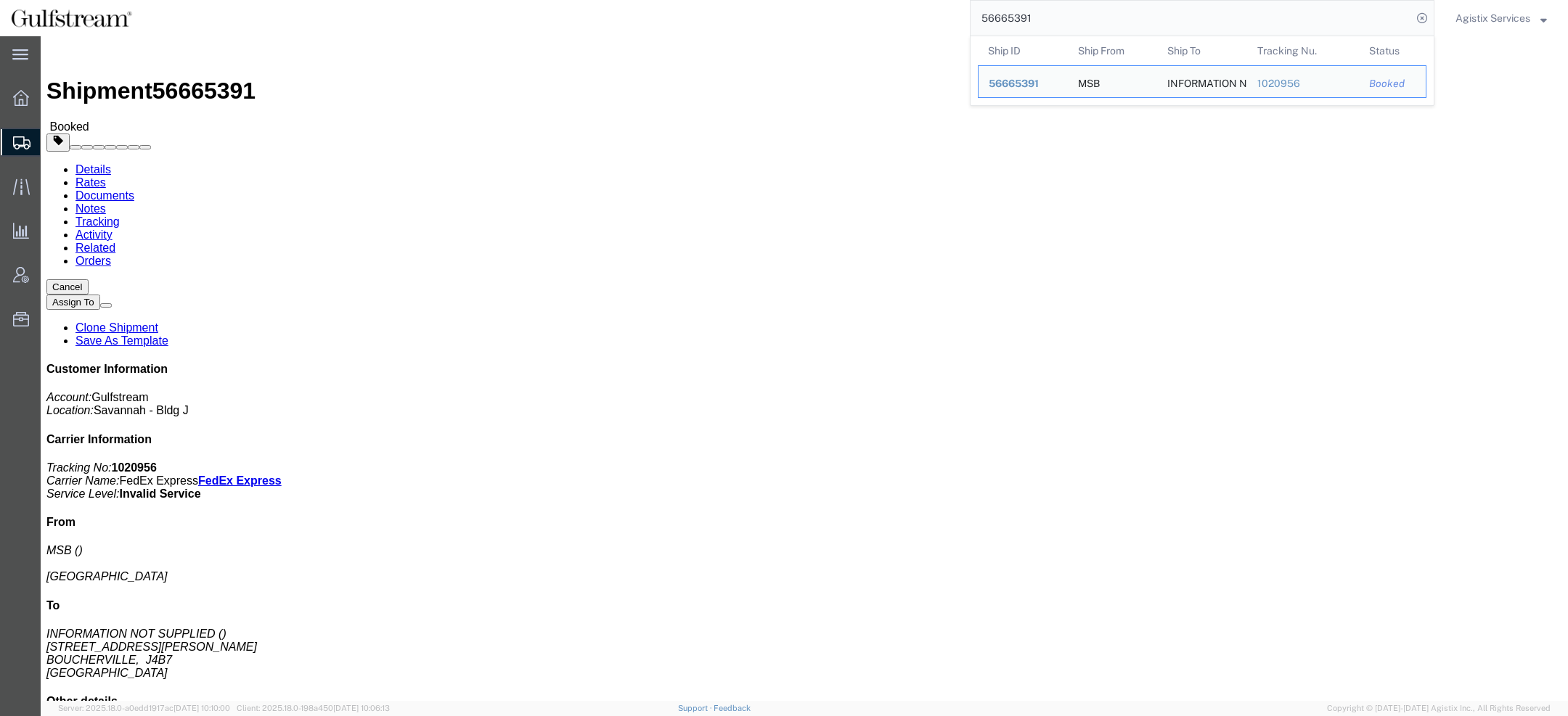
drag, startPoint x: 1047, startPoint y: 18, endPoint x: 584, endPoint y: 16, distance: 463.0
click at [618, 17] on div "56665391 Ship ID Ship From Ship To Tracking Nu. Status Ship ID 56665391 Ship Fr…" at bounding box center [789, 18] width 1291 height 37
paste input "72058"
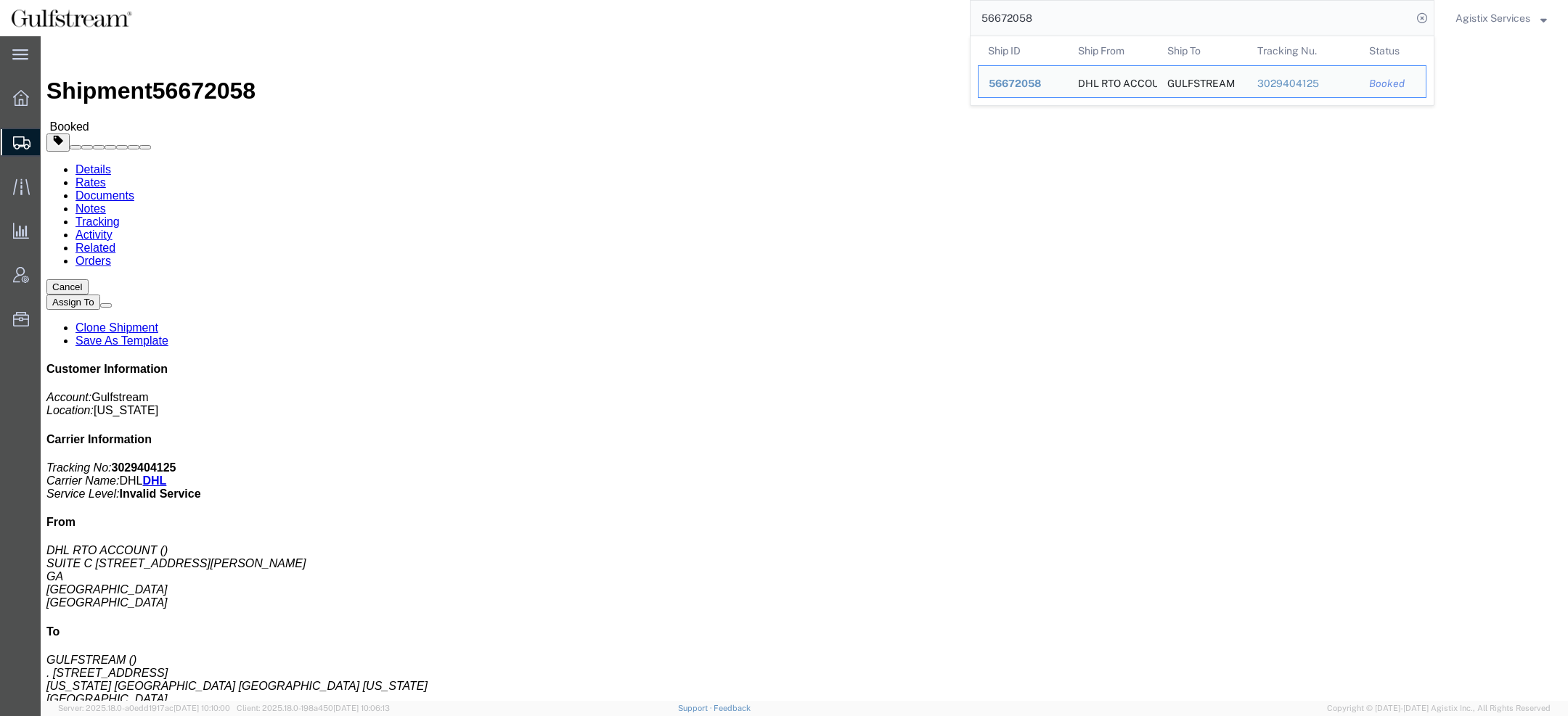
click link "Activity"
click div
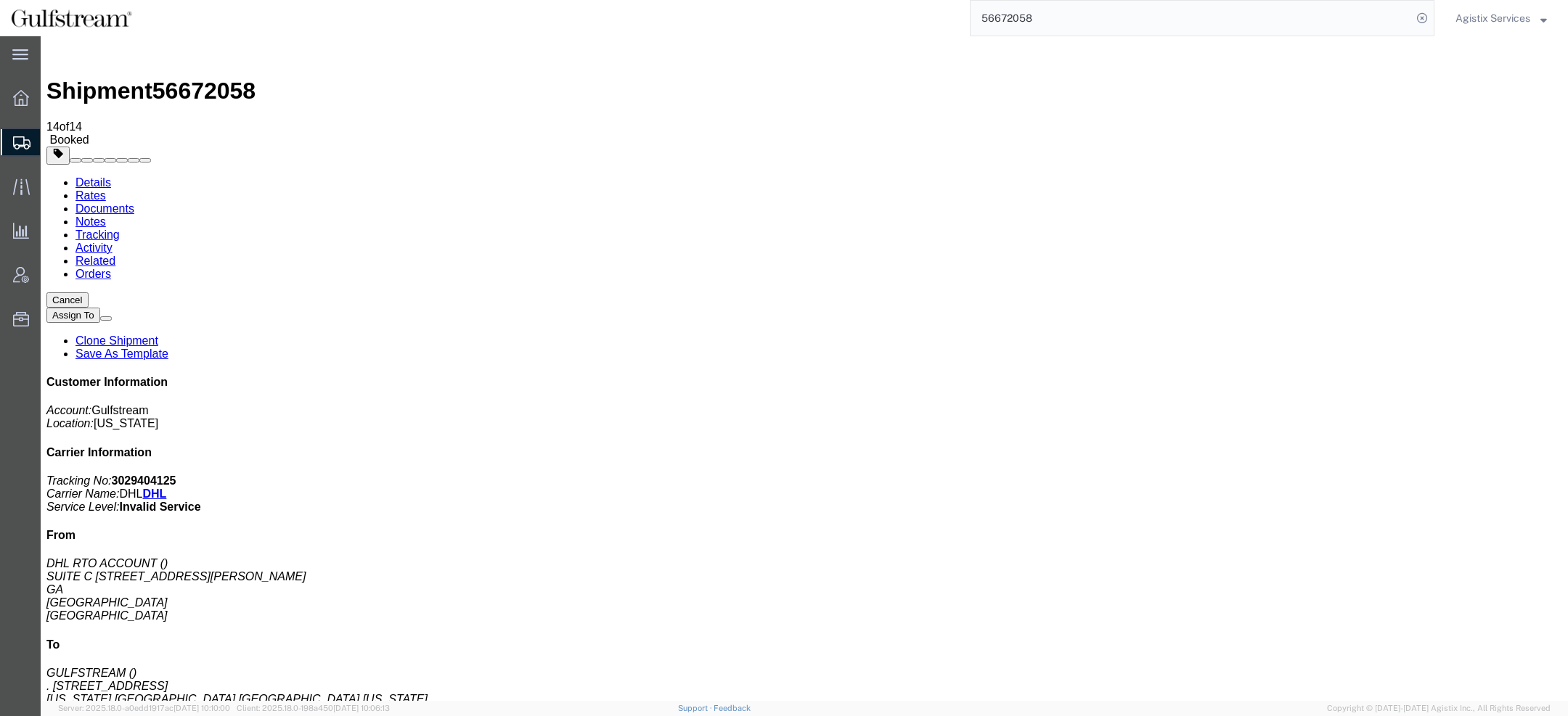
scroll to position [17, 0]
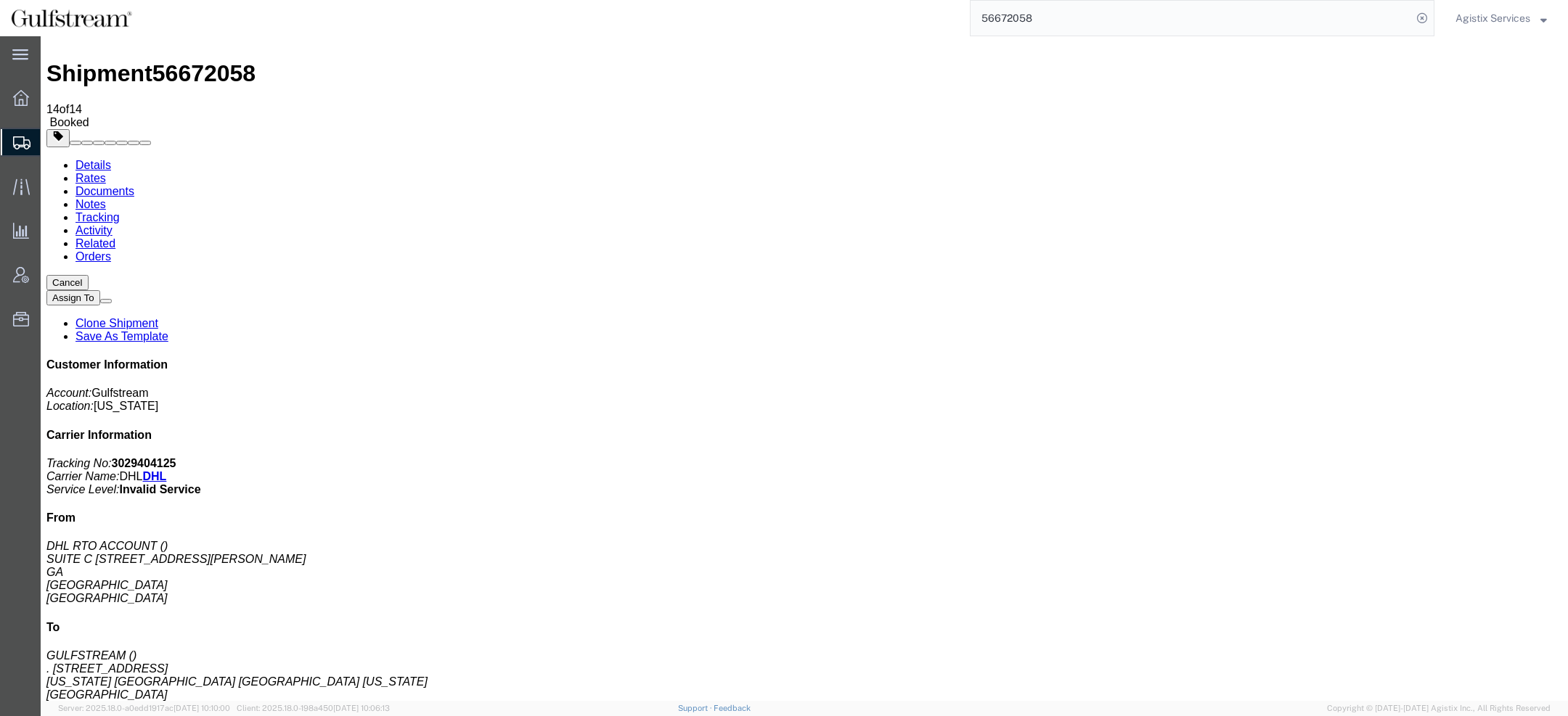
drag, startPoint x: 109, startPoint y: 484, endPoint x: 266, endPoint y: 483, distance: 157.0
copy td "No valid carrier service code found"
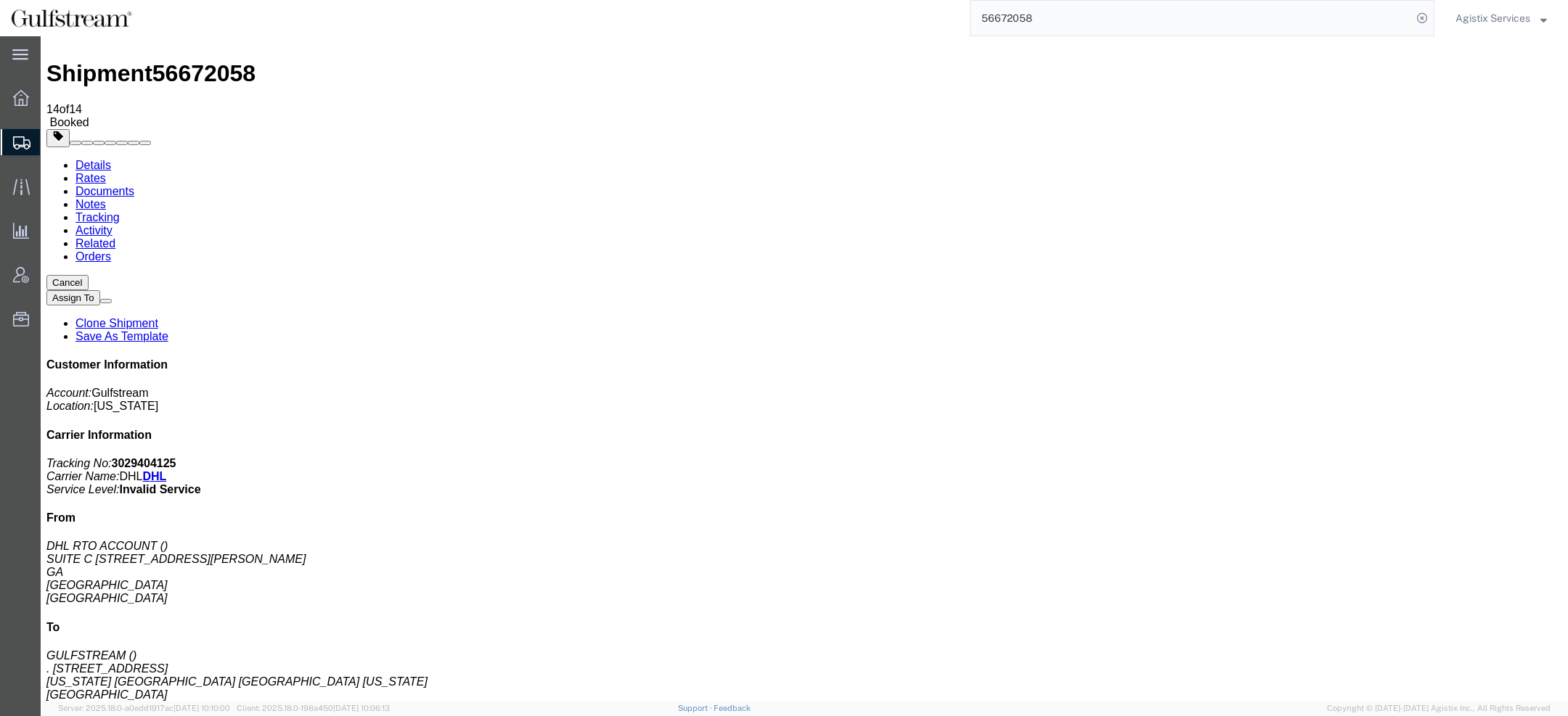
drag, startPoint x: 111, startPoint y: 420, endPoint x: 247, endPoint y: 412, distance: 136.2
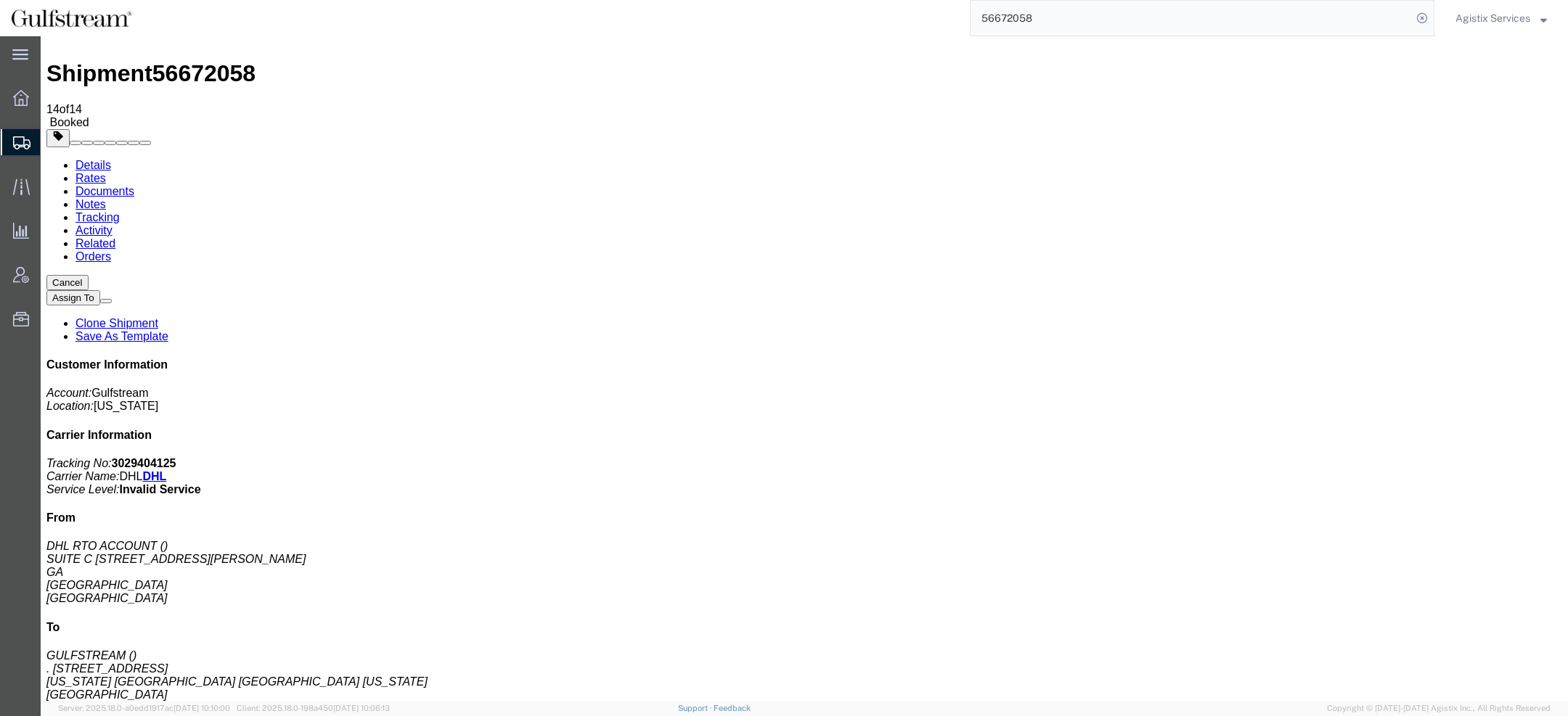
drag, startPoint x: 111, startPoint y: 417, endPoint x: 244, endPoint y: 419, distance: 133.0
copy td "Shipment saved based on cal"
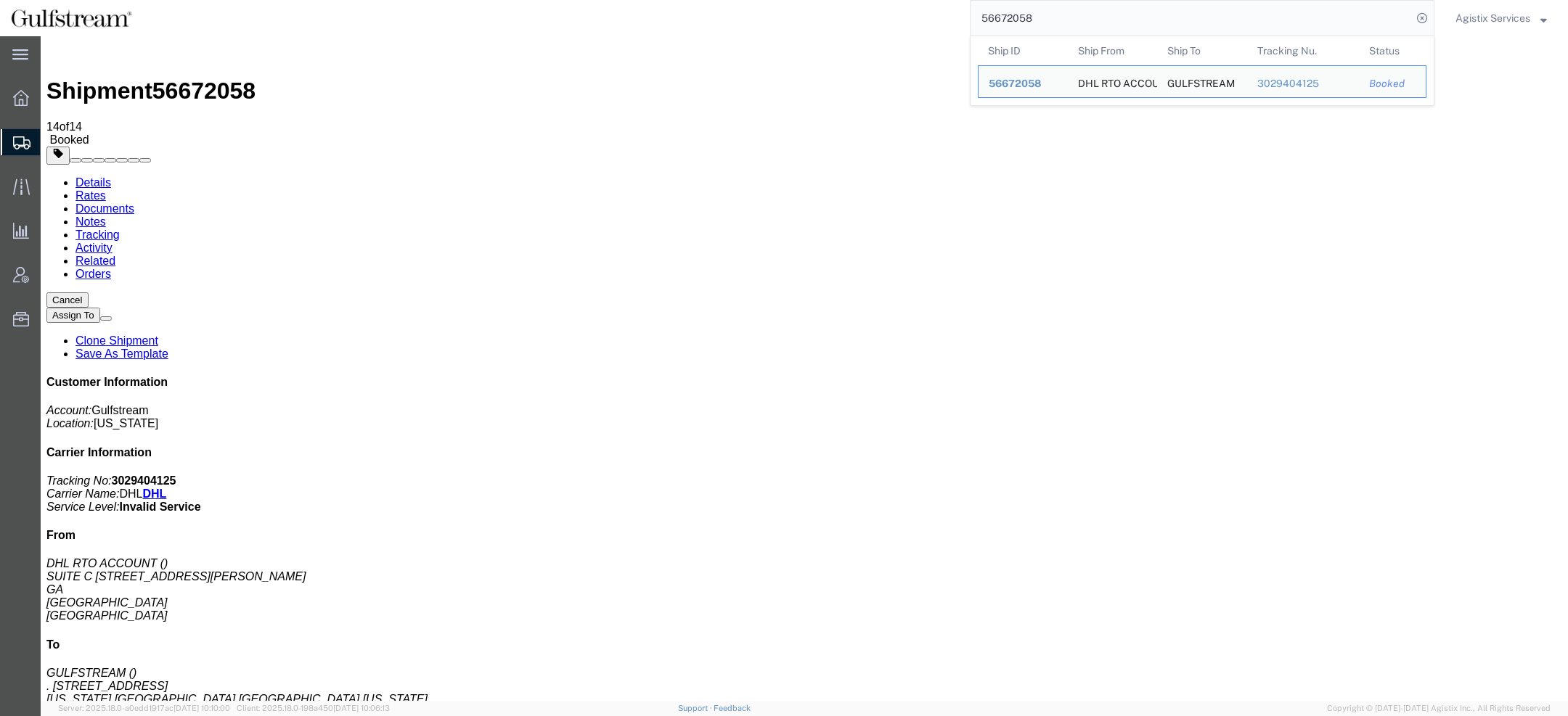
drag, startPoint x: 1087, startPoint y: 10, endPoint x: 469, endPoint y: 10, distance: 618.0
click at [481, 10] on div "56672058 Ship ID Ship From Ship To Tracking Nu. Status Ship ID 56672058 Ship Fr…" at bounding box center [789, 18] width 1291 height 37
paste input "880503600215"
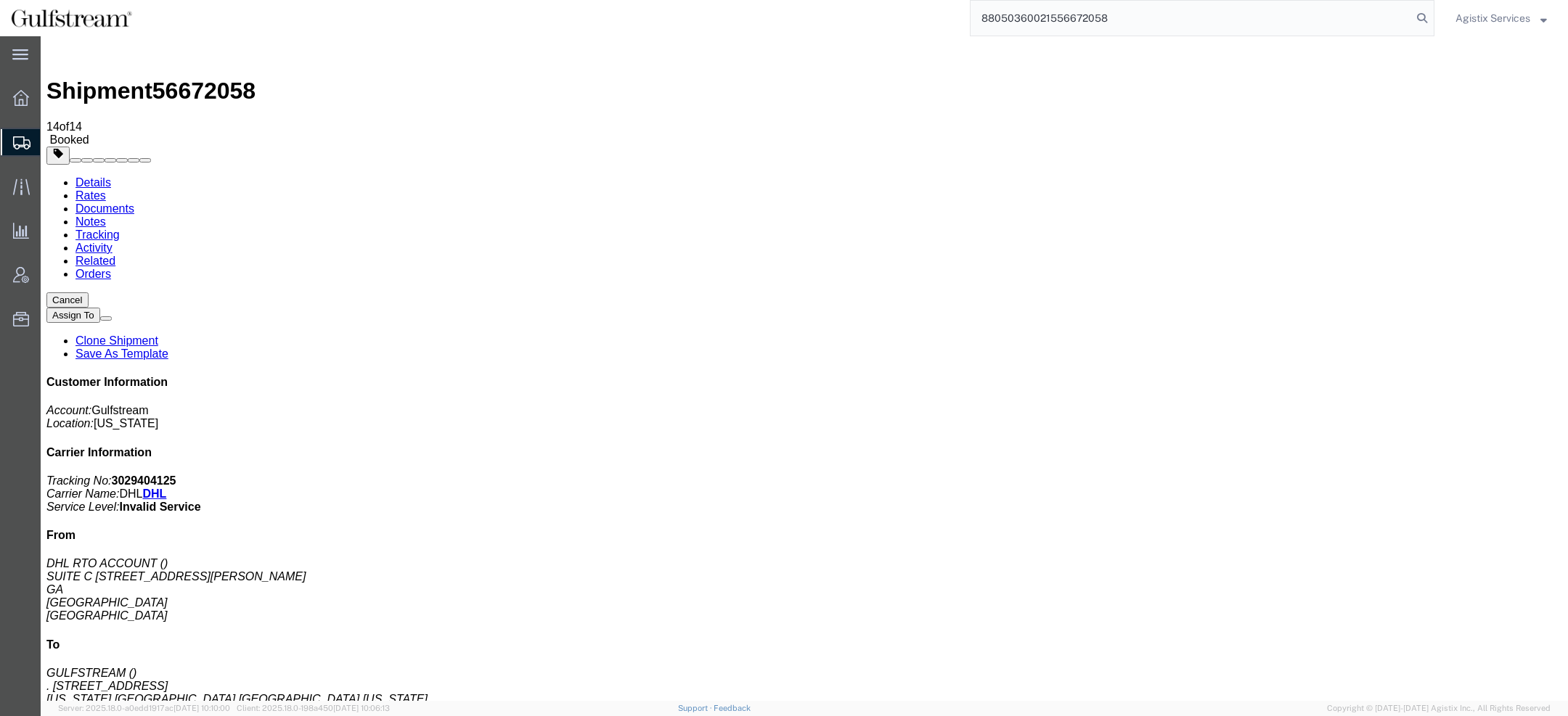
drag, startPoint x: 1151, startPoint y: 17, endPoint x: 509, endPoint y: 17, distance: 642.0
click at [622, 17] on div "88050360021556672058" at bounding box center [789, 18] width 1291 height 37
paste input "search"
type input "880503600215"
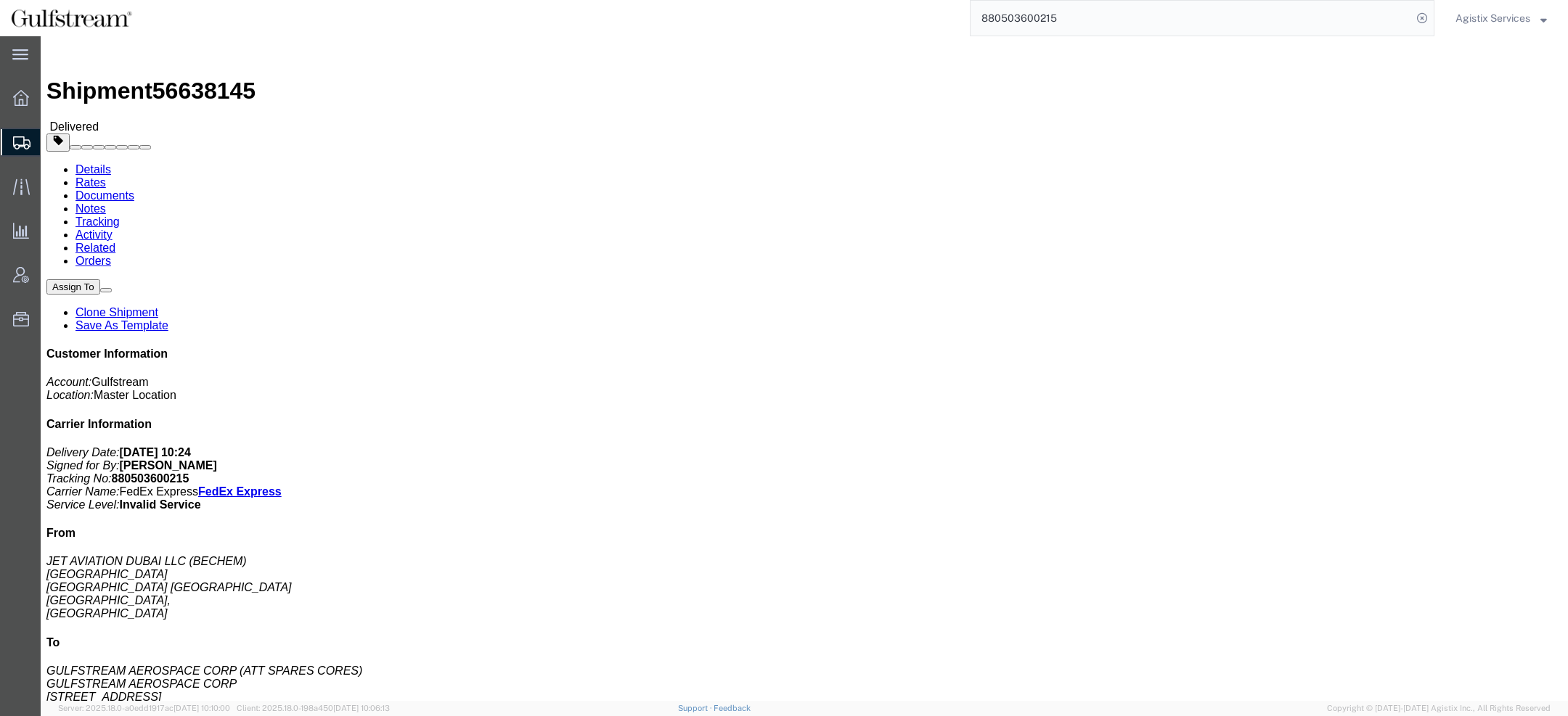
click link "Activity"
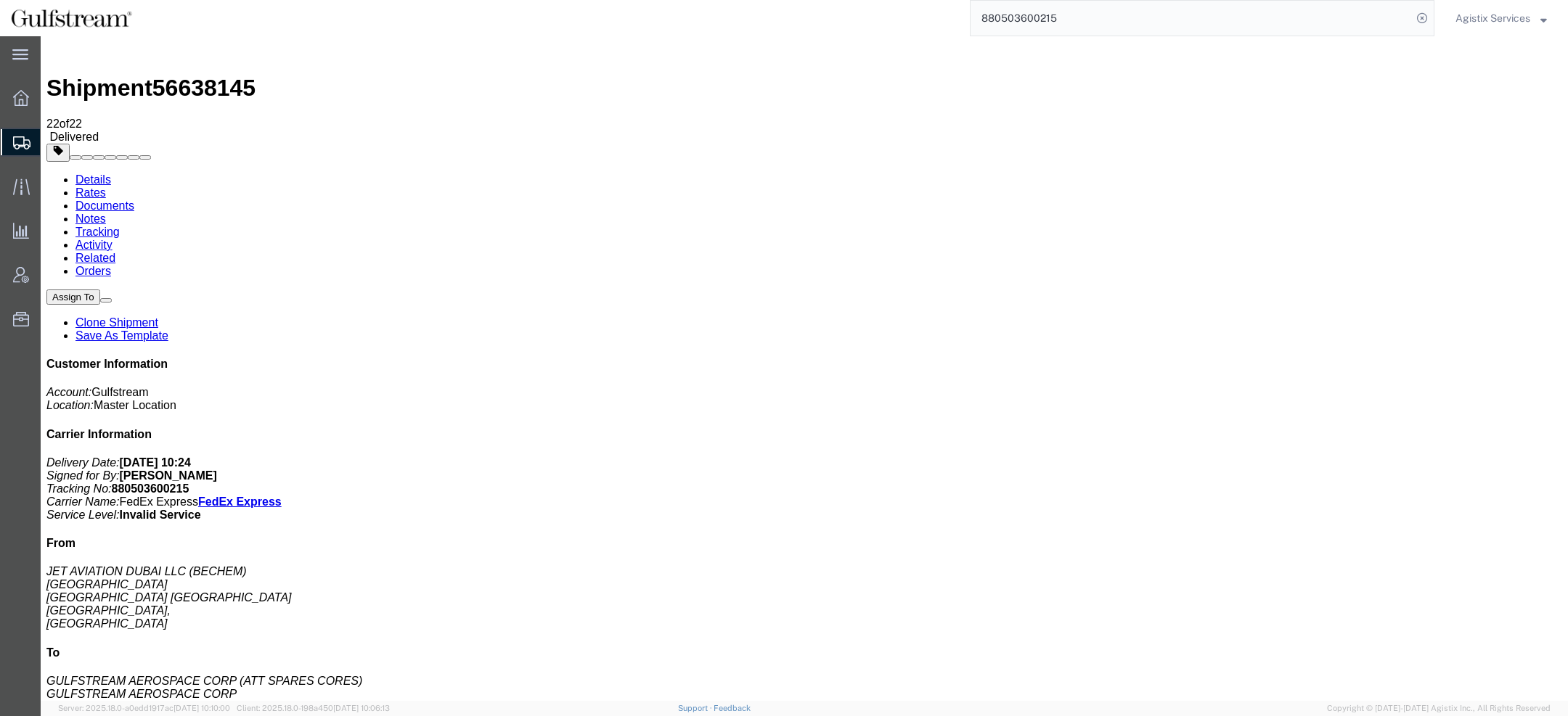
scroll to position [5, 0]
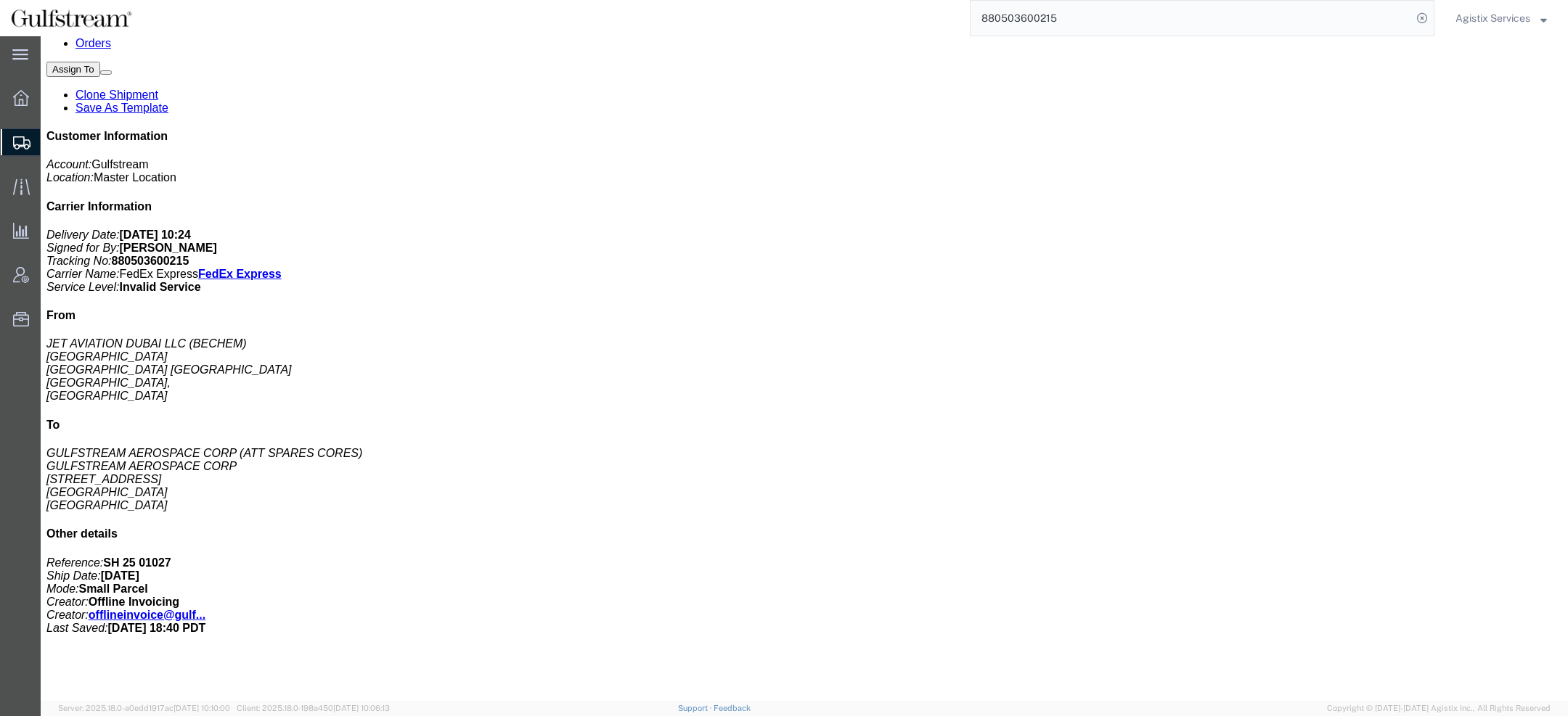
scroll to position [217, 0]
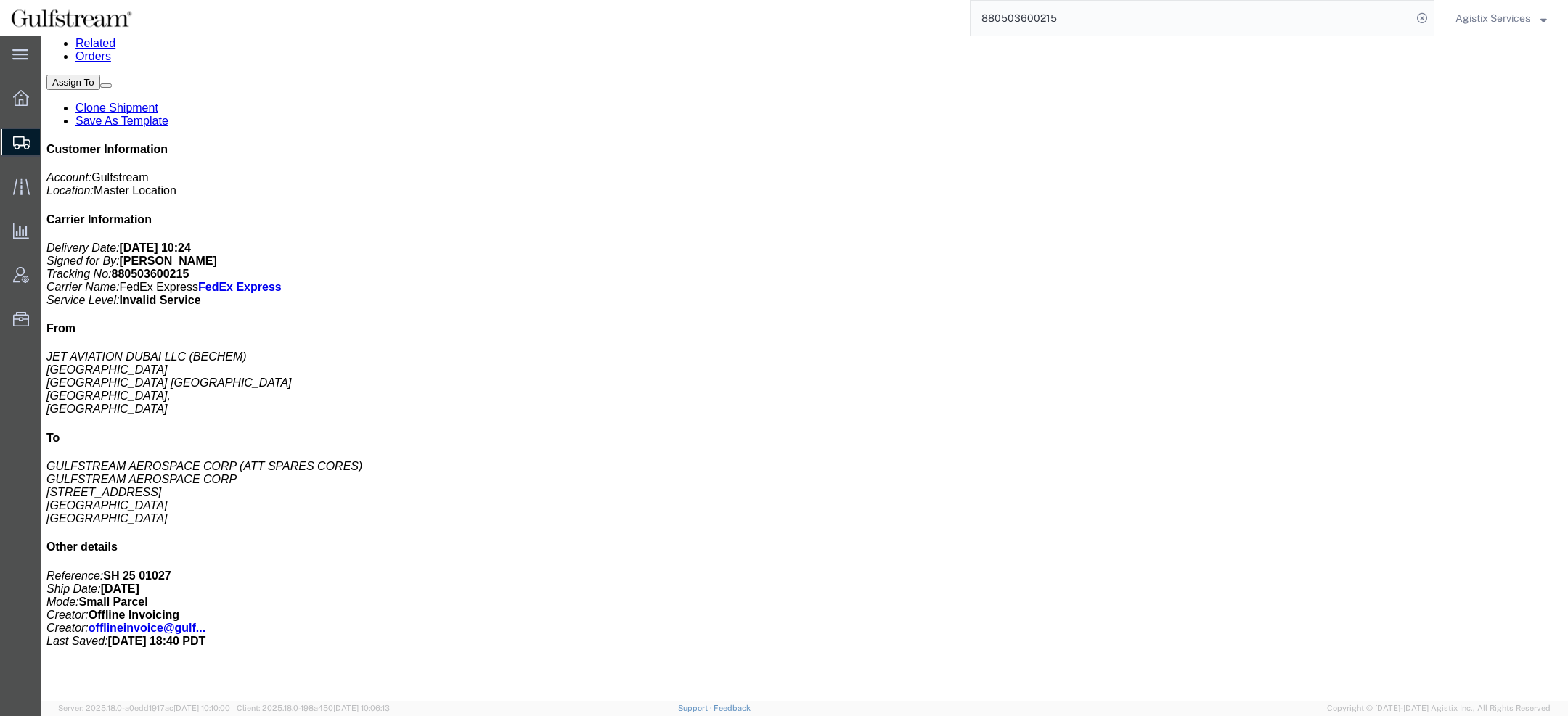
drag, startPoint x: 130, startPoint y: 286, endPoint x: 216, endPoint y: 286, distance: 86.0
copy td "GD_UniversalUnify"
